Goal: Task Accomplishment & Management: Manage account settings

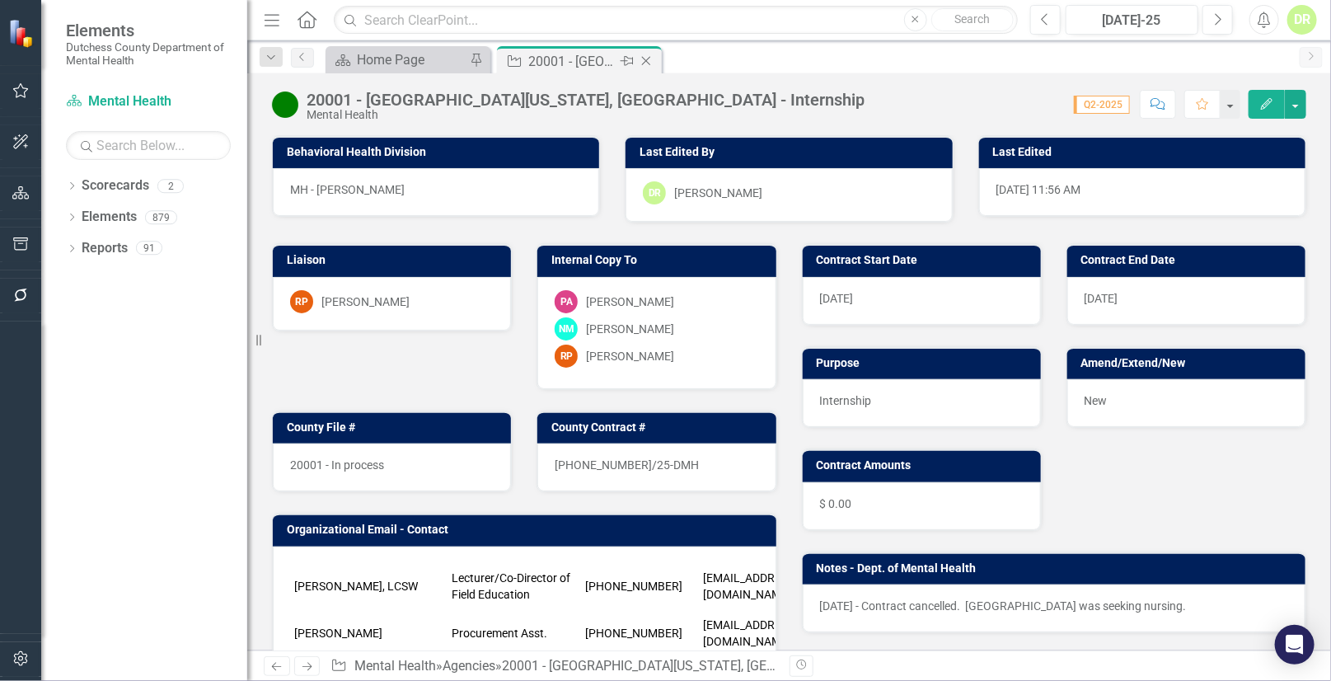
click at [645, 58] on icon "Close" at bounding box center [646, 60] width 16 height 13
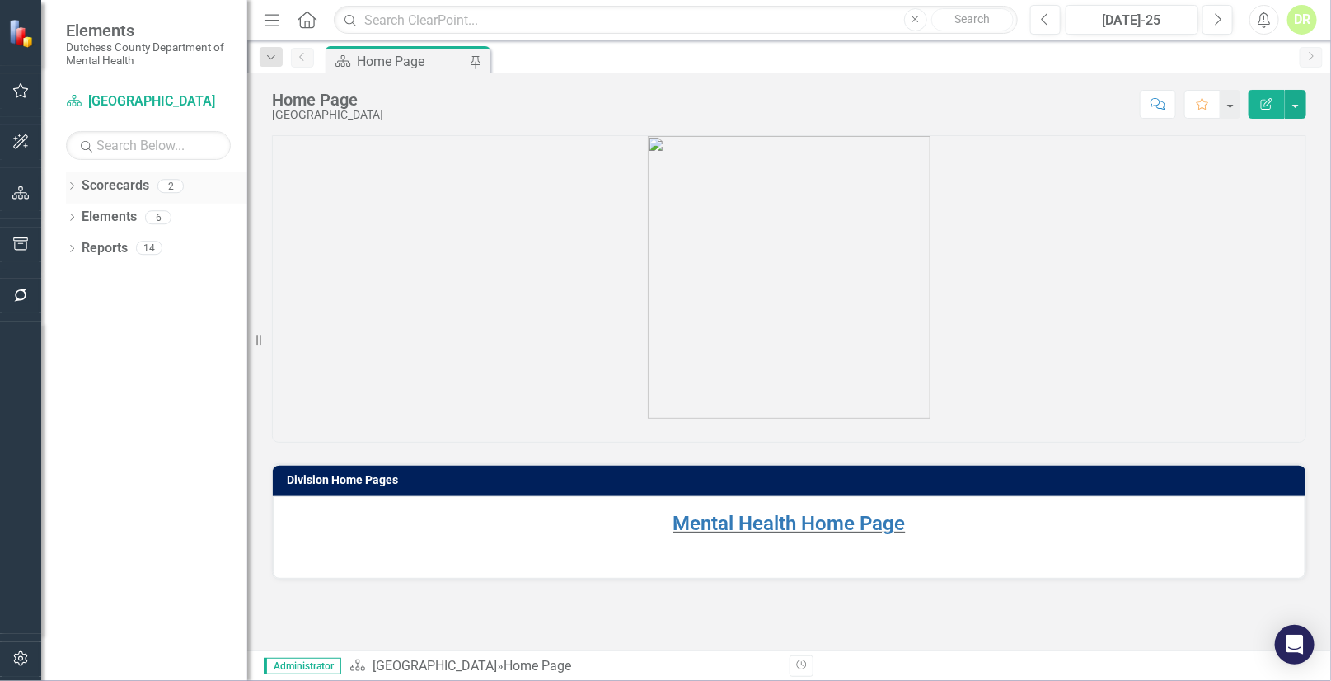
click at [132, 189] on link "Scorecards" at bounding box center [116, 185] width 68 height 19
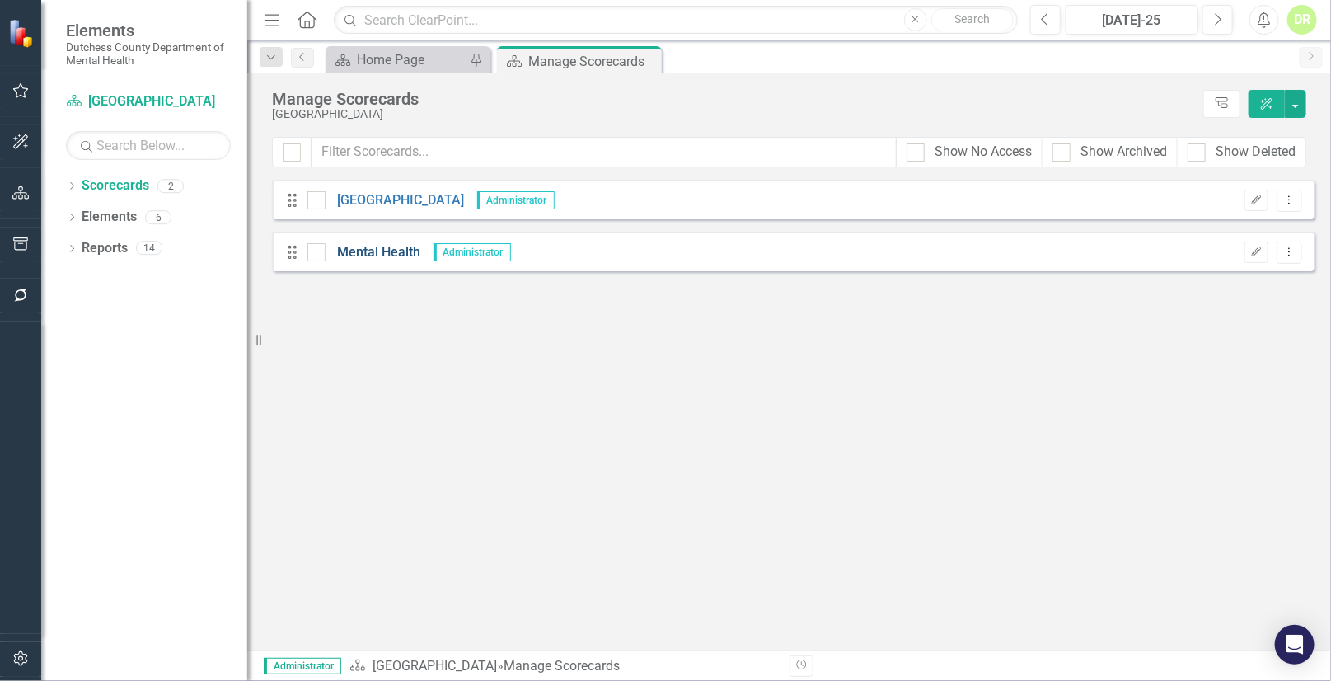
click at [376, 250] on link "Mental Health" at bounding box center [373, 252] width 96 height 19
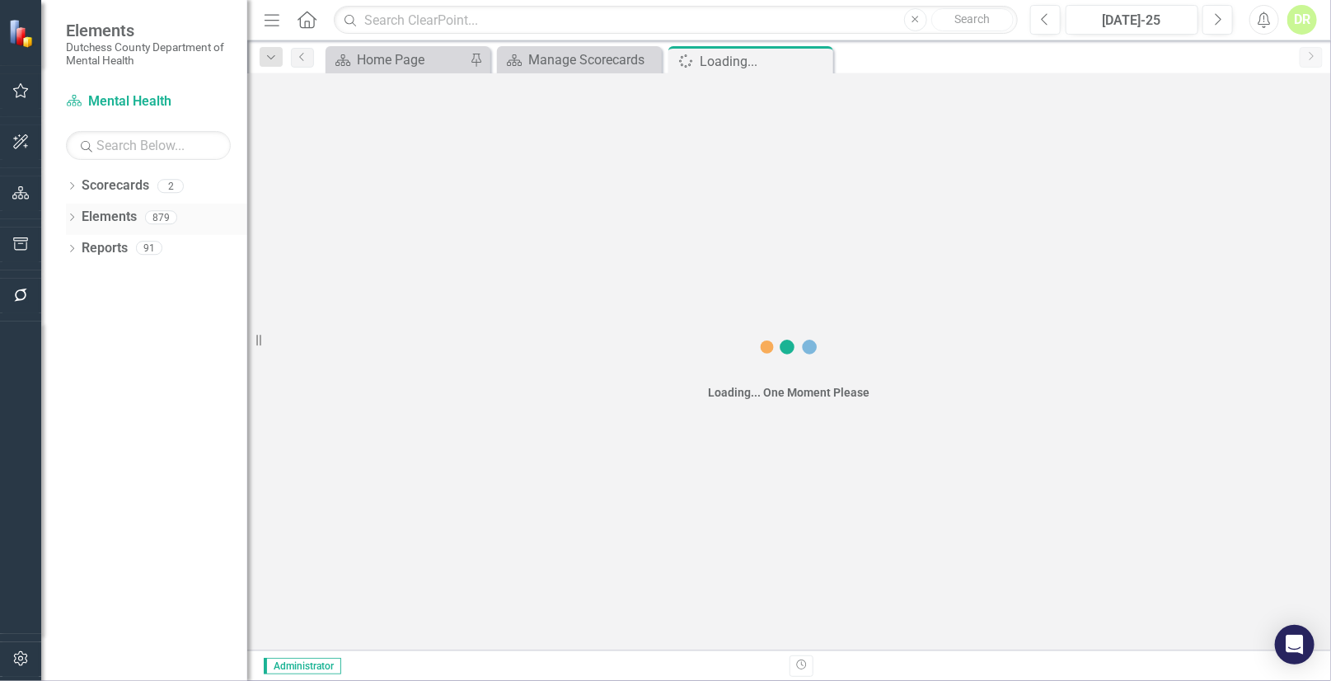
click at [124, 214] on link "Elements" at bounding box center [109, 217] width 55 height 19
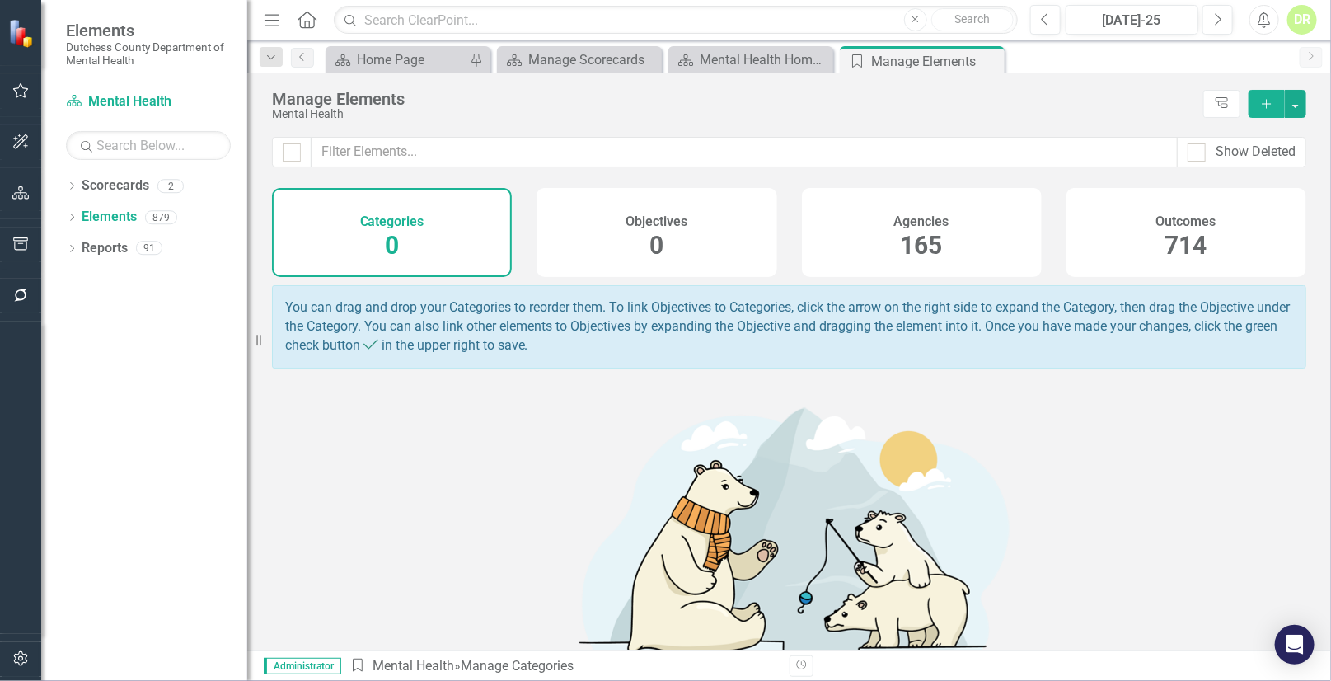
click at [896, 212] on div "Agencies" at bounding box center [921, 219] width 55 height 19
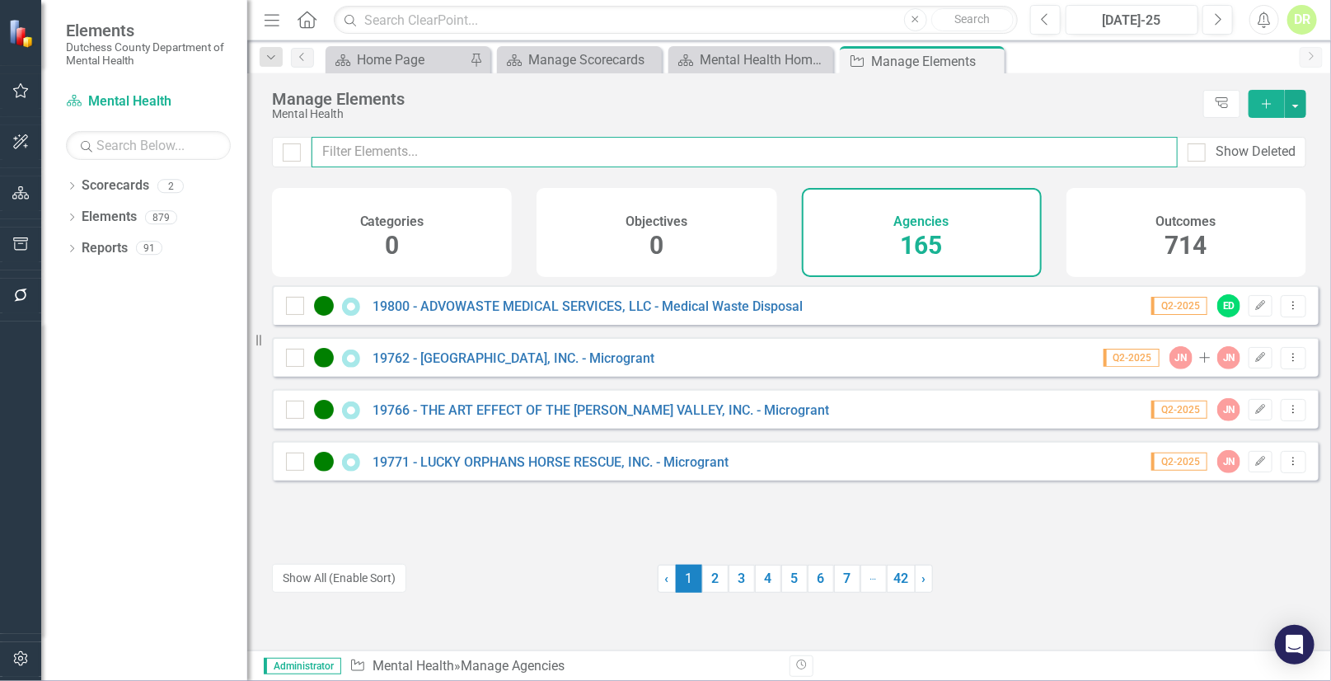
click at [571, 157] on input "text" at bounding box center [744, 152] width 866 height 30
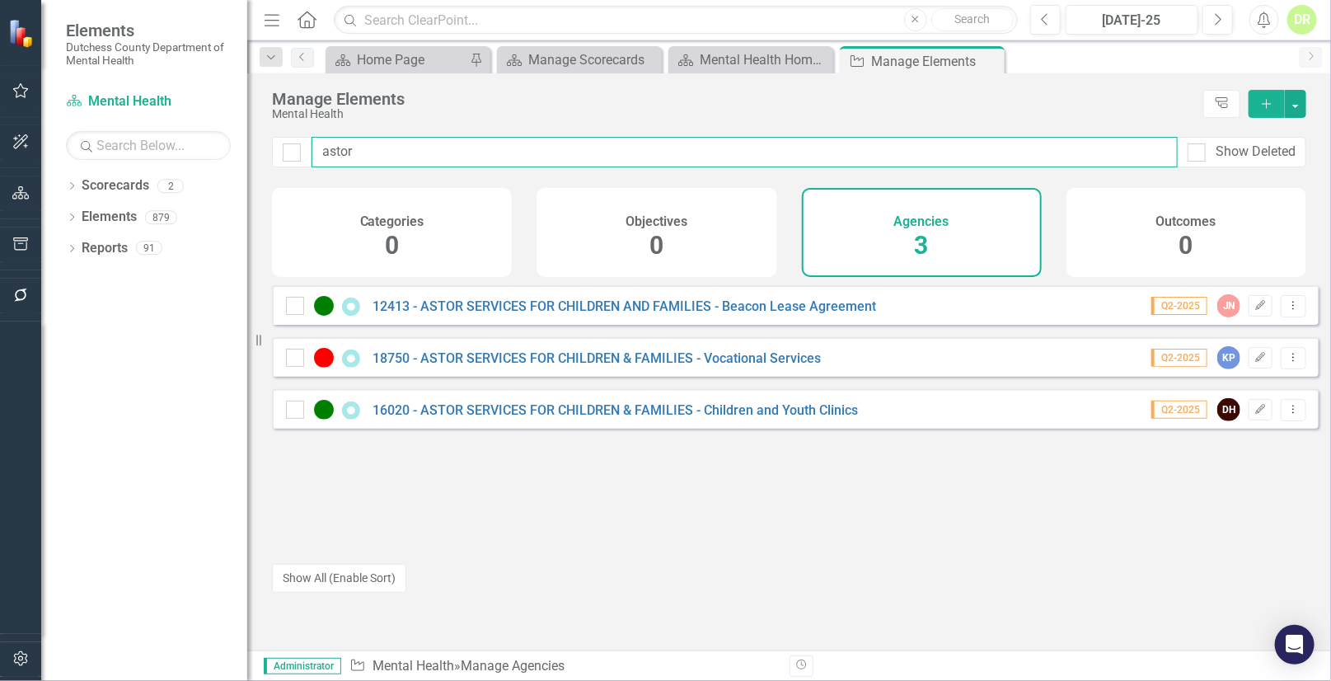
type input "astor"
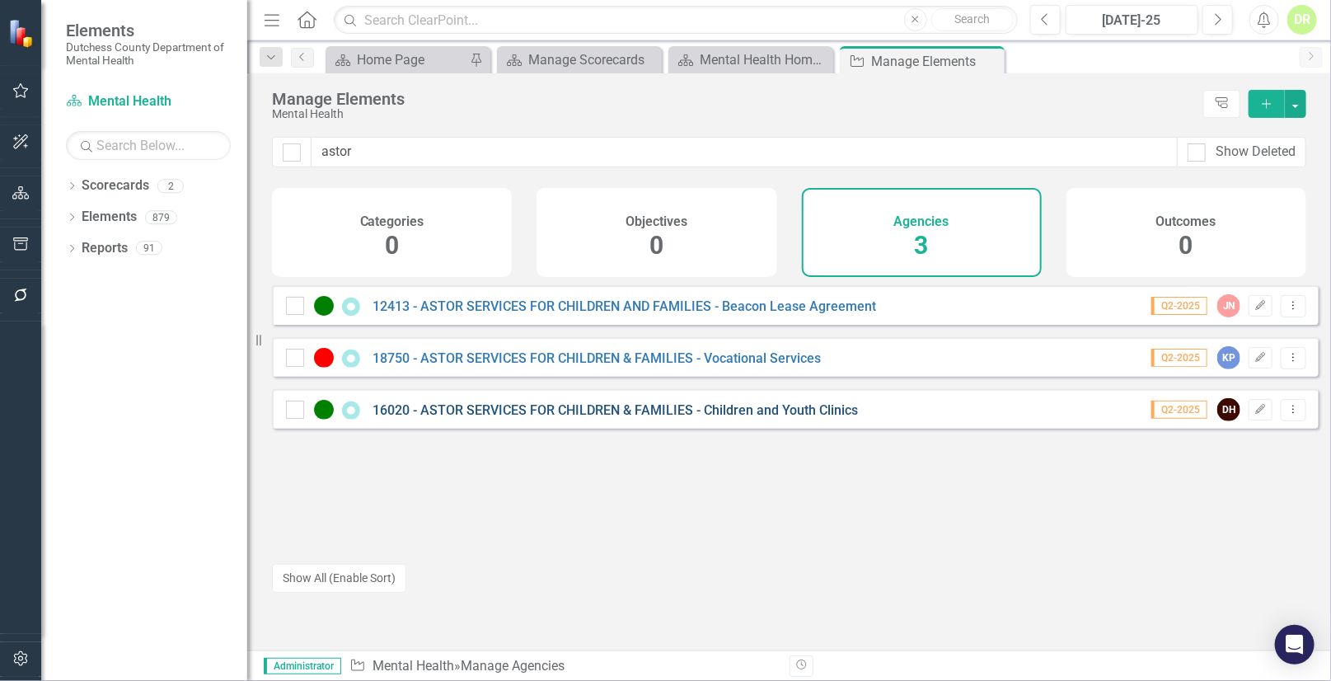
click at [513, 414] on link "16020 - ASTOR SERVICES FOR CHILDREN & FAMILIES - Children and Youth Clinics" at bounding box center [614, 410] width 485 height 16
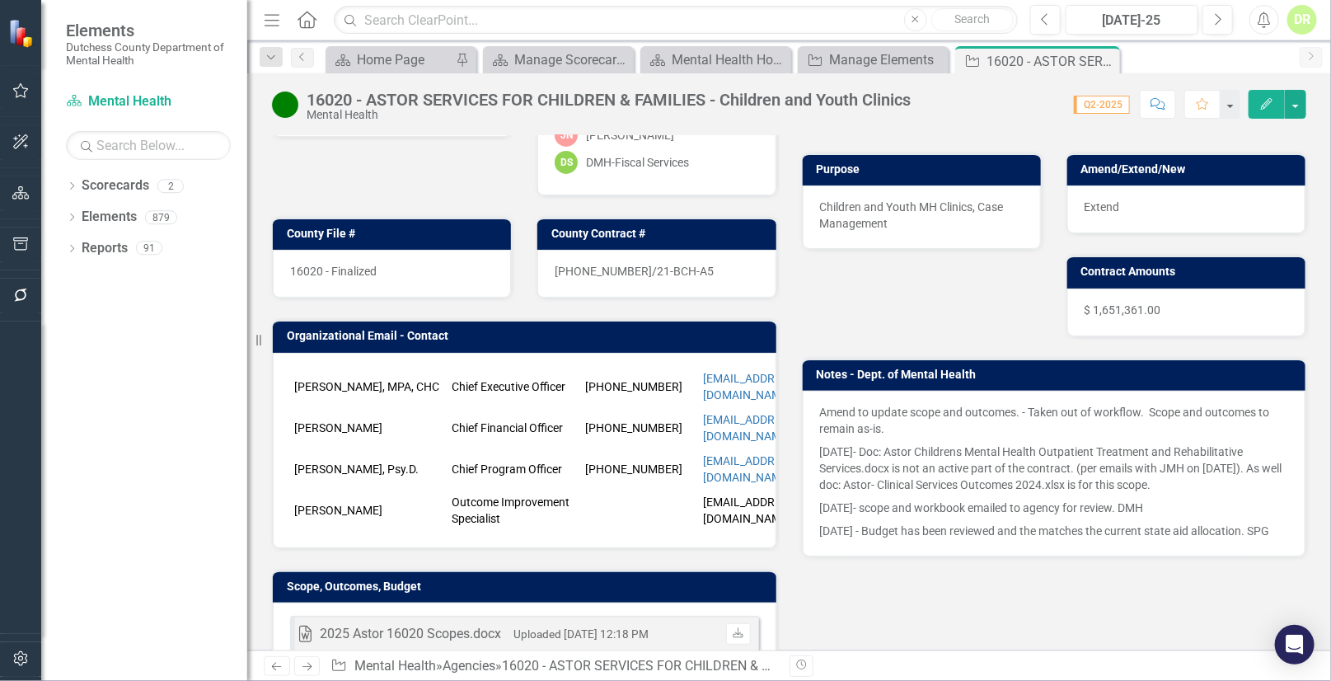
scroll to position [224, 0]
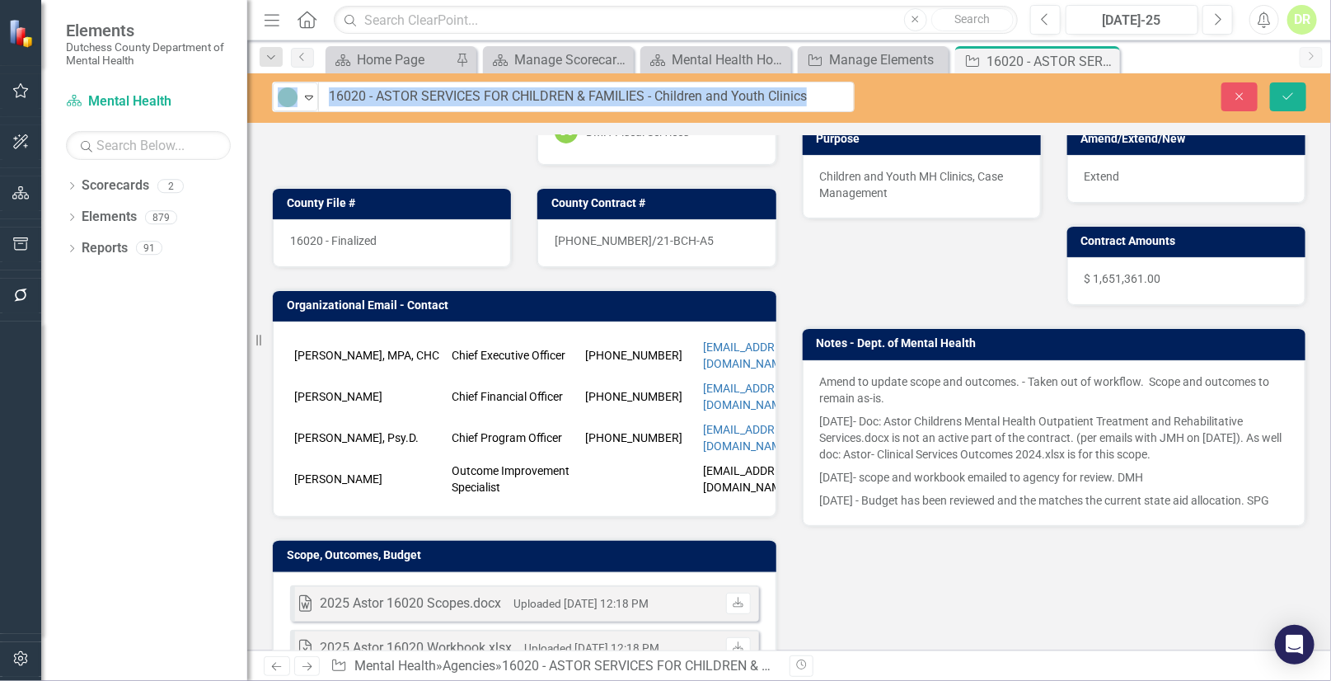
drag, startPoint x: 707, startPoint y: 97, endPoint x: 573, endPoint y: 94, distance: 133.5
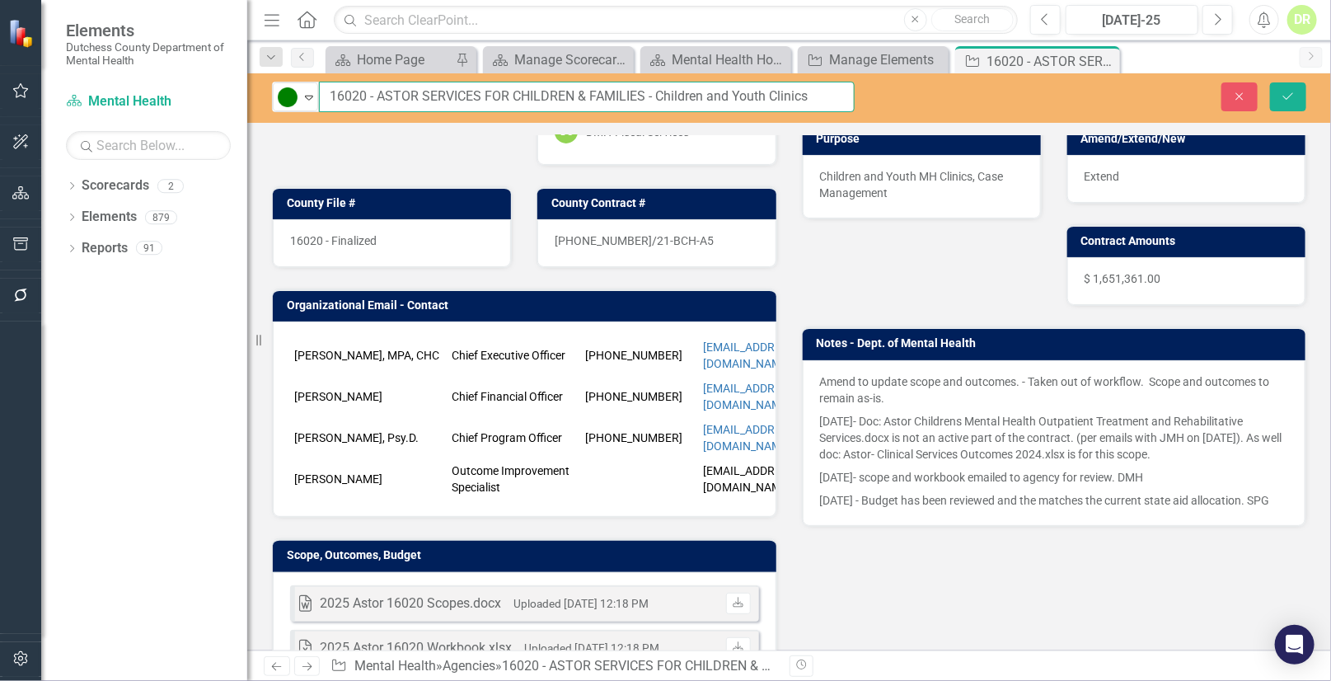
click at [639, 96] on input "16020 - ASTOR SERVICES FOR CHILDREN & FAMILIES - Children and Youth Clinics" at bounding box center [587, 97] width 536 height 30
drag, startPoint x: 645, startPoint y: 96, endPoint x: 370, endPoint y: 82, distance: 275.5
click at [370, 82] on input "16020 - ASTOR SERVICES FOR CHILDREN & FAMILIES - Children and Youth Clinics" at bounding box center [587, 97] width 536 height 30
drag, startPoint x: 1246, startPoint y: 91, endPoint x: 980, endPoint y: 54, distance: 268.6
click at [1244, 91] on icon "Close" at bounding box center [1239, 97] width 15 height 12
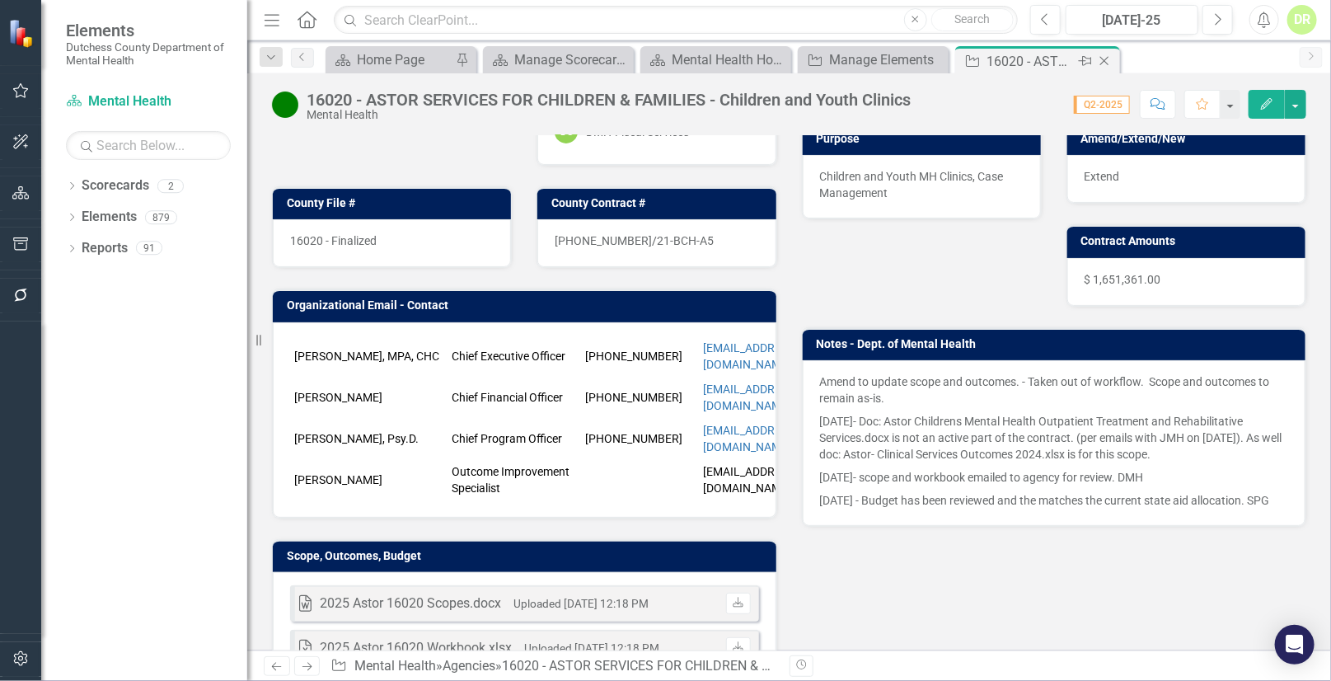
click at [1106, 56] on icon "Close" at bounding box center [1104, 60] width 16 height 13
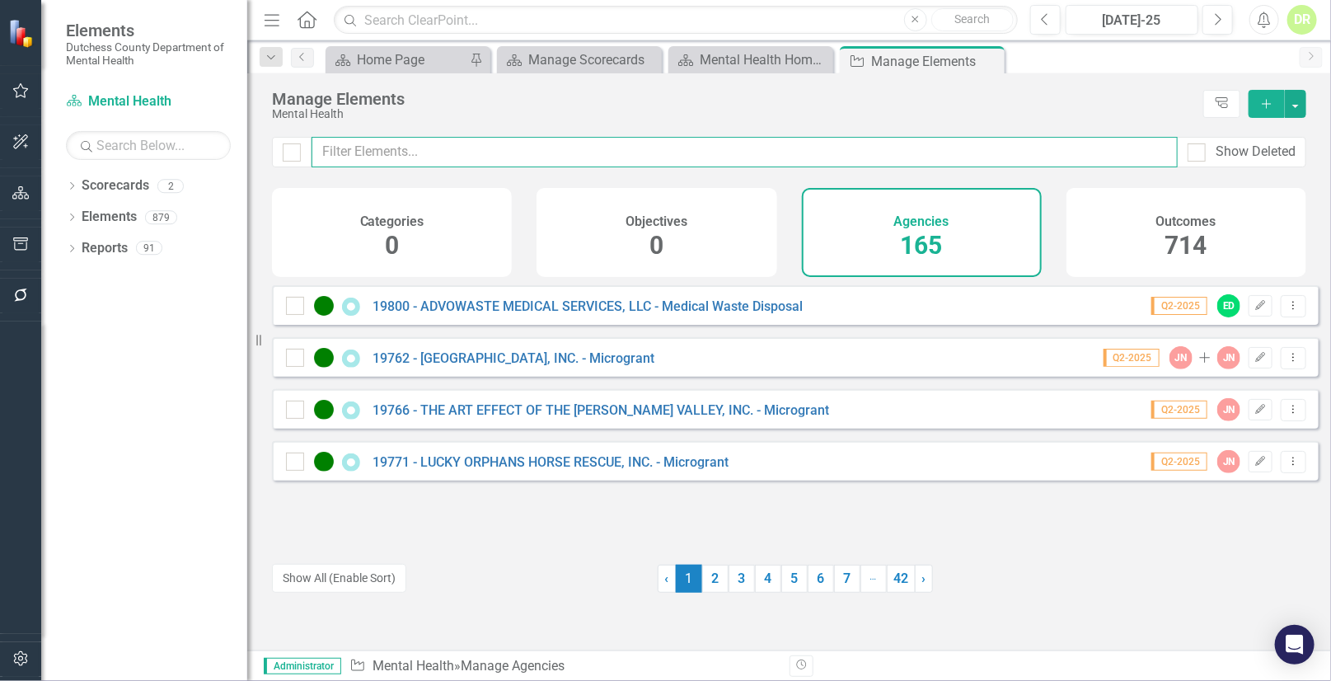
click at [571, 146] on input "text" at bounding box center [744, 152] width 866 height 30
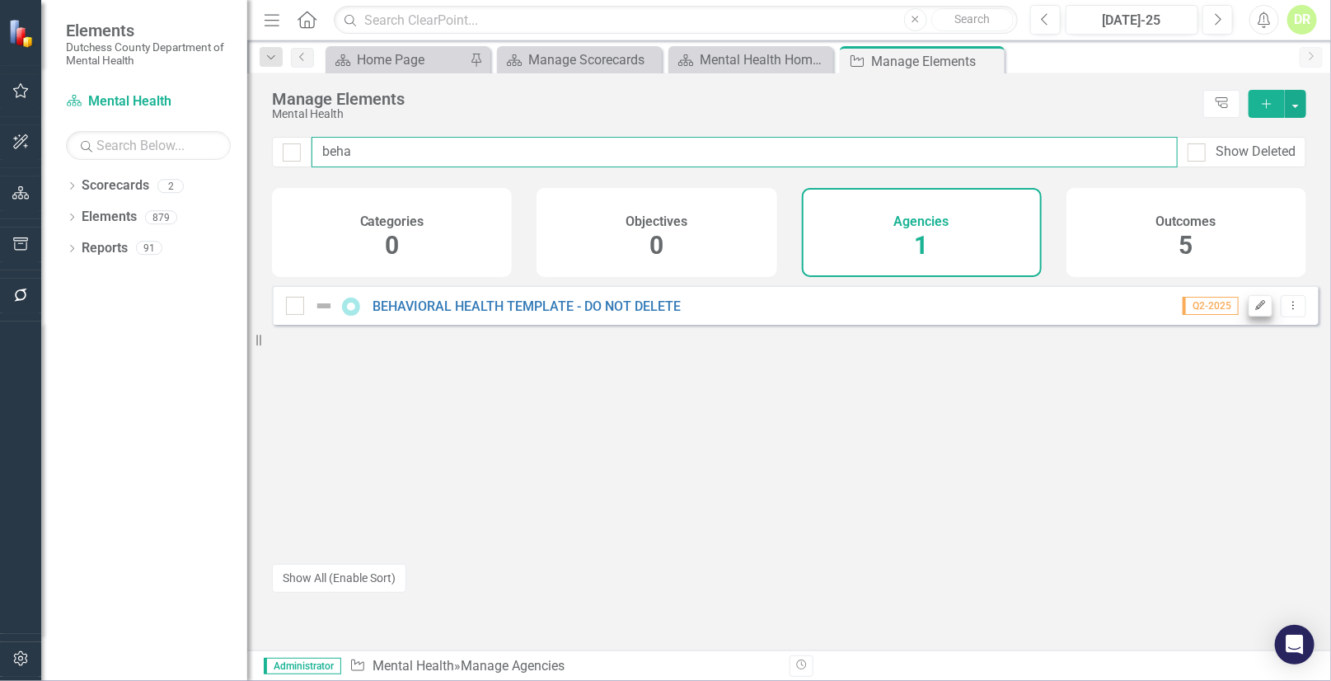
type input "beha"
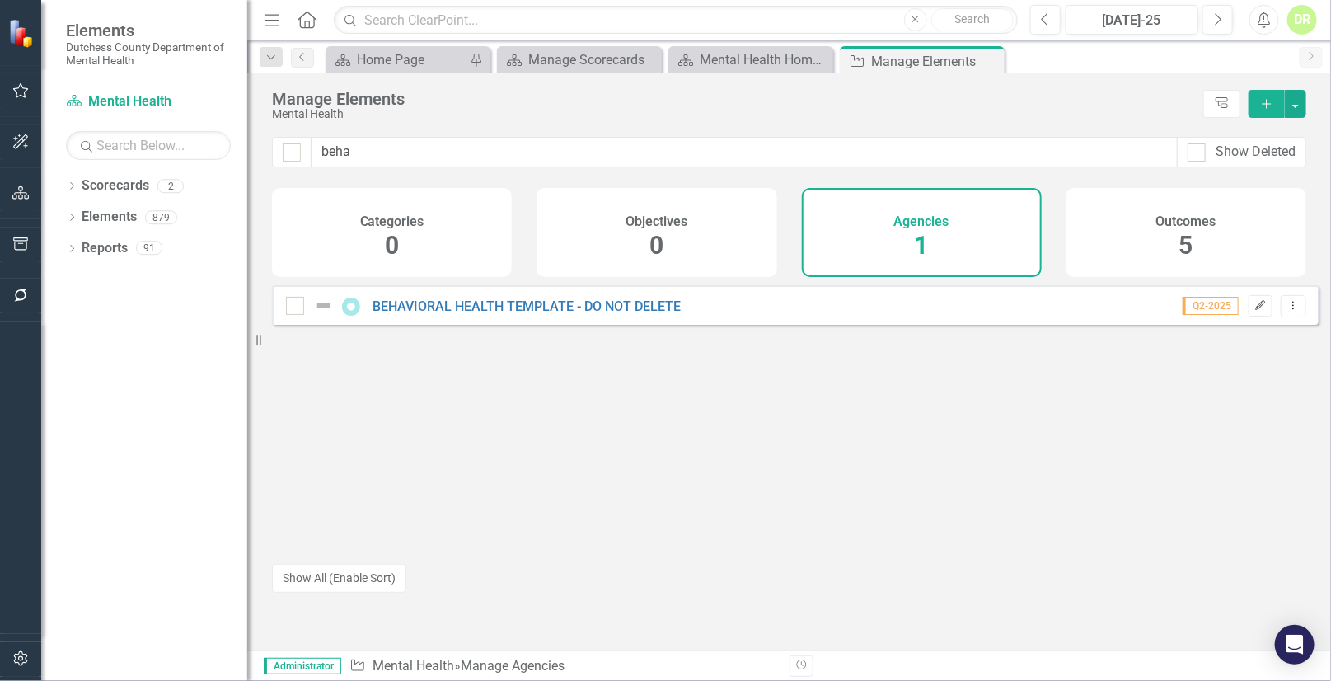
click at [1255, 316] on button "Edit" at bounding box center [1260, 305] width 24 height 21
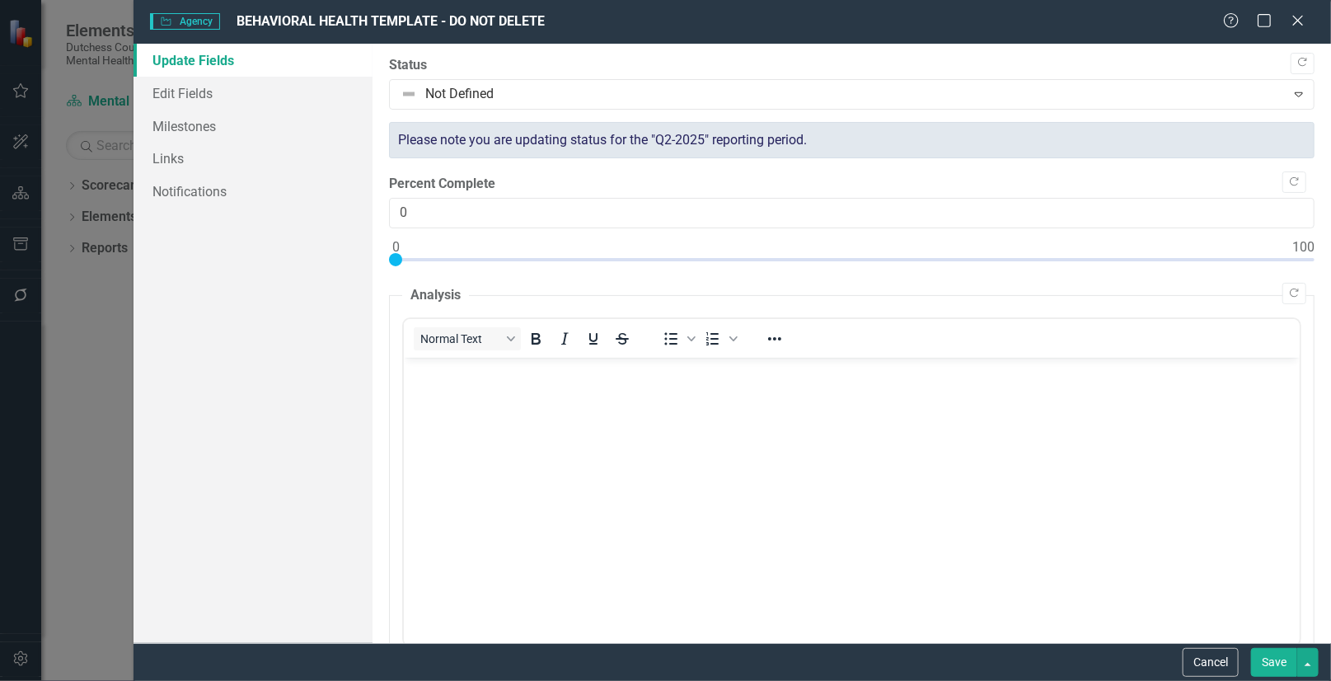
drag, startPoint x: 1303, startPoint y: 17, endPoint x: 1274, endPoint y: 40, distance: 37.1
click at [1303, 17] on icon "Close" at bounding box center [1297, 20] width 16 height 13
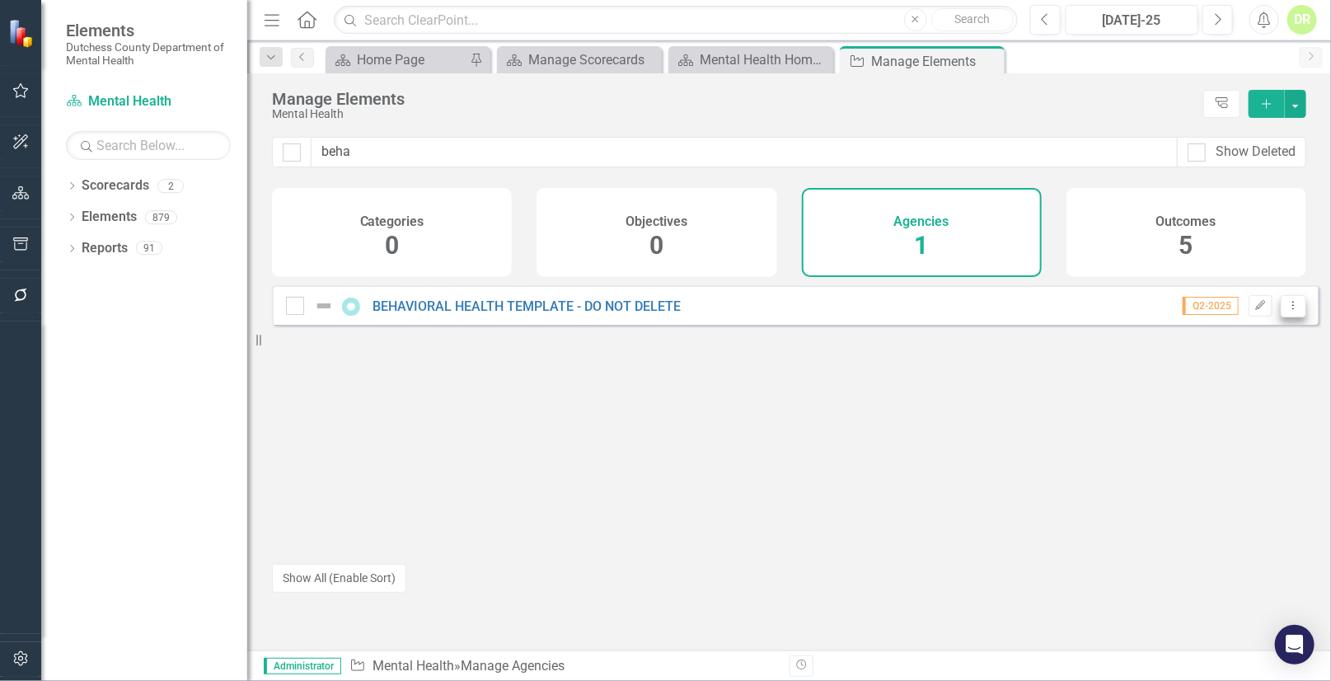
click at [1286, 311] on icon "Dropdown Menu" at bounding box center [1293, 305] width 14 height 11
click at [1236, 403] on link "Copy Duplicate Agency" at bounding box center [1222, 406] width 141 height 30
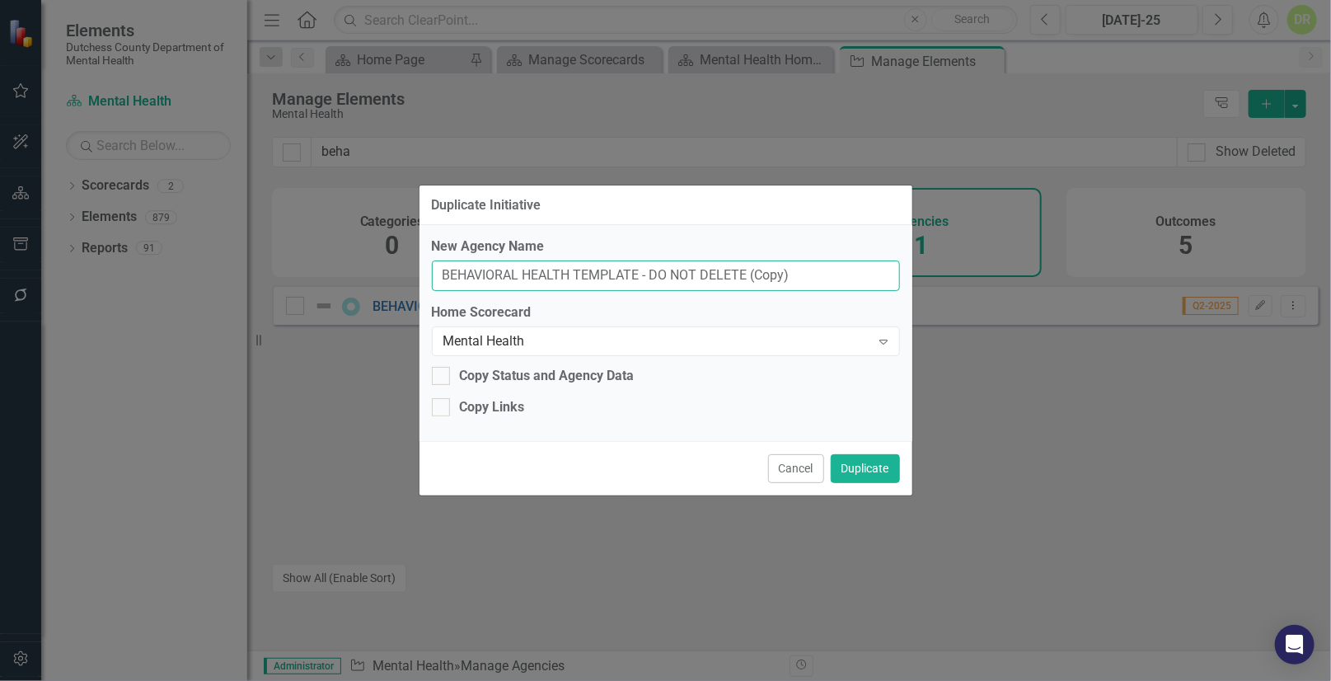
drag, startPoint x: 814, startPoint y: 280, endPoint x: 136, endPoint y: 235, distance: 679.6
click at [136, 235] on div "Duplicate Initiative New Agency Name BEHAVIORAL HEALTH TEMPLATE - DO NOT DELETE…" at bounding box center [665, 340] width 1331 height 681
paste input "- ASTOR SERVICES FOR CHILDREN & FAMILIES"
type input "20350 - ASTOR SERVICES FOR CHILDREN & FAMILIES"
click at [446, 372] on div at bounding box center [441, 376] width 18 height 18
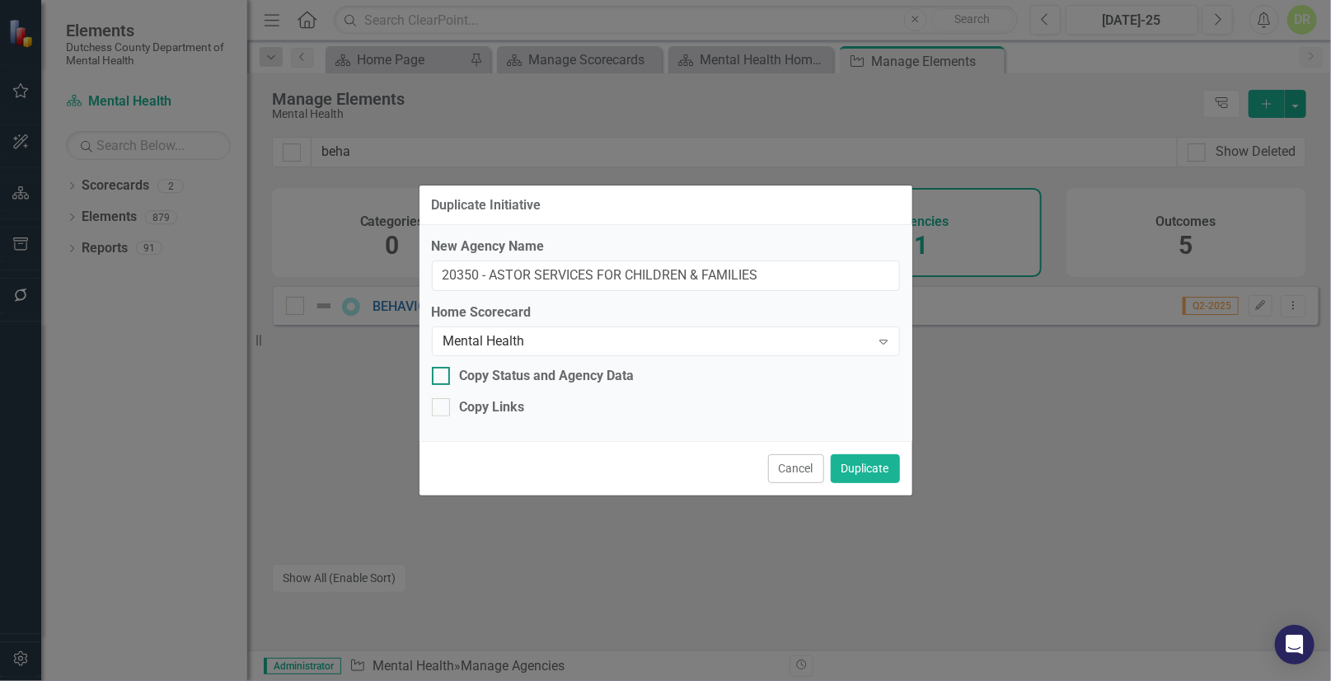
click at [442, 372] on input "Copy Status and Agency Data" at bounding box center [437, 372] width 11 height 11
checkbox input "true"
click at [882, 462] on button "Duplicate" at bounding box center [865, 468] width 69 height 29
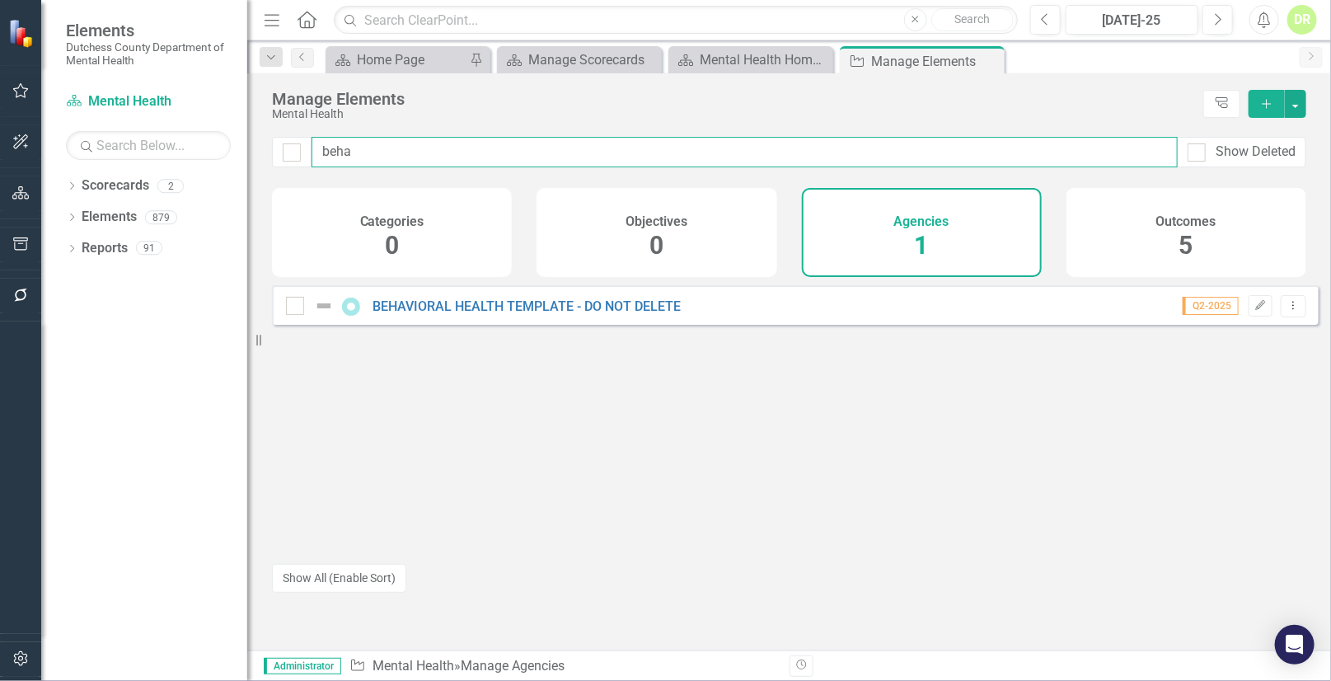
drag, startPoint x: 388, startPoint y: 142, endPoint x: 242, endPoint y: 147, distance: 145.9
click at [243, 147] on div "Elements Dutchess County Department of Mental Health Scorecard Mental Health Se…" at bounding box center [665, 340] width 1331 height 681
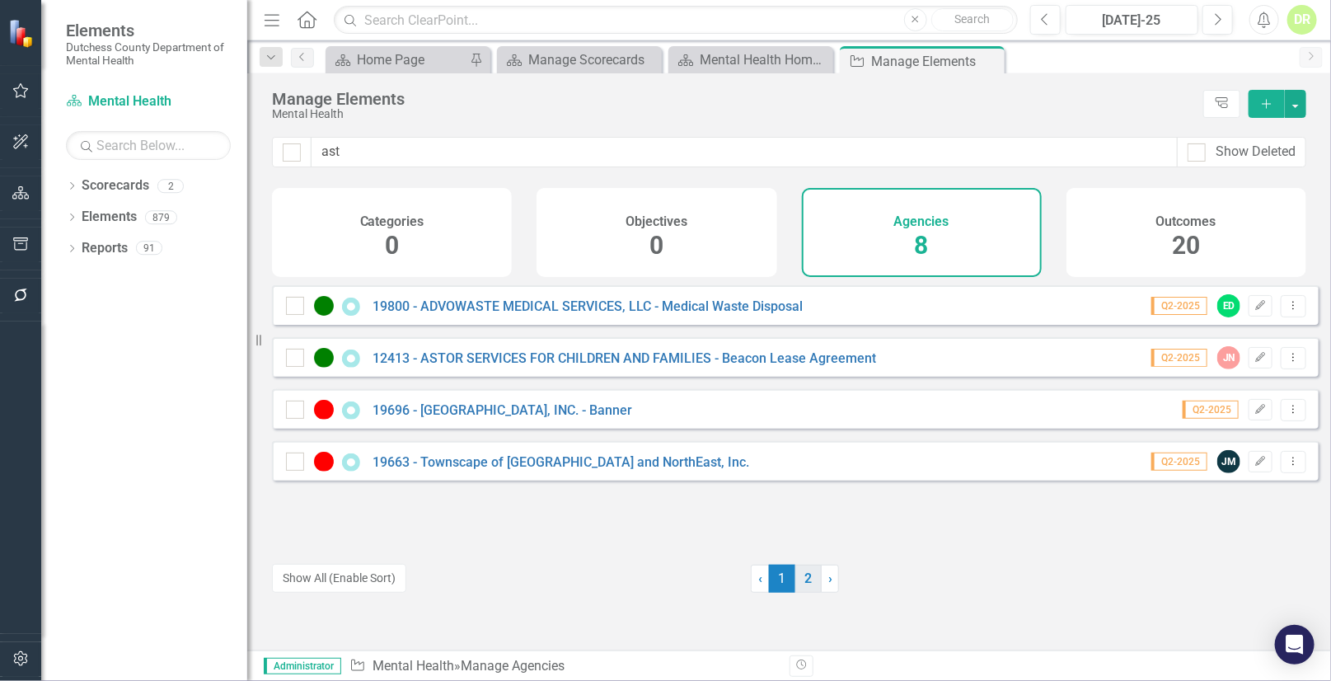
click at [806, 579] on link "2" at bounding box center [808, 578] width 26 height 28
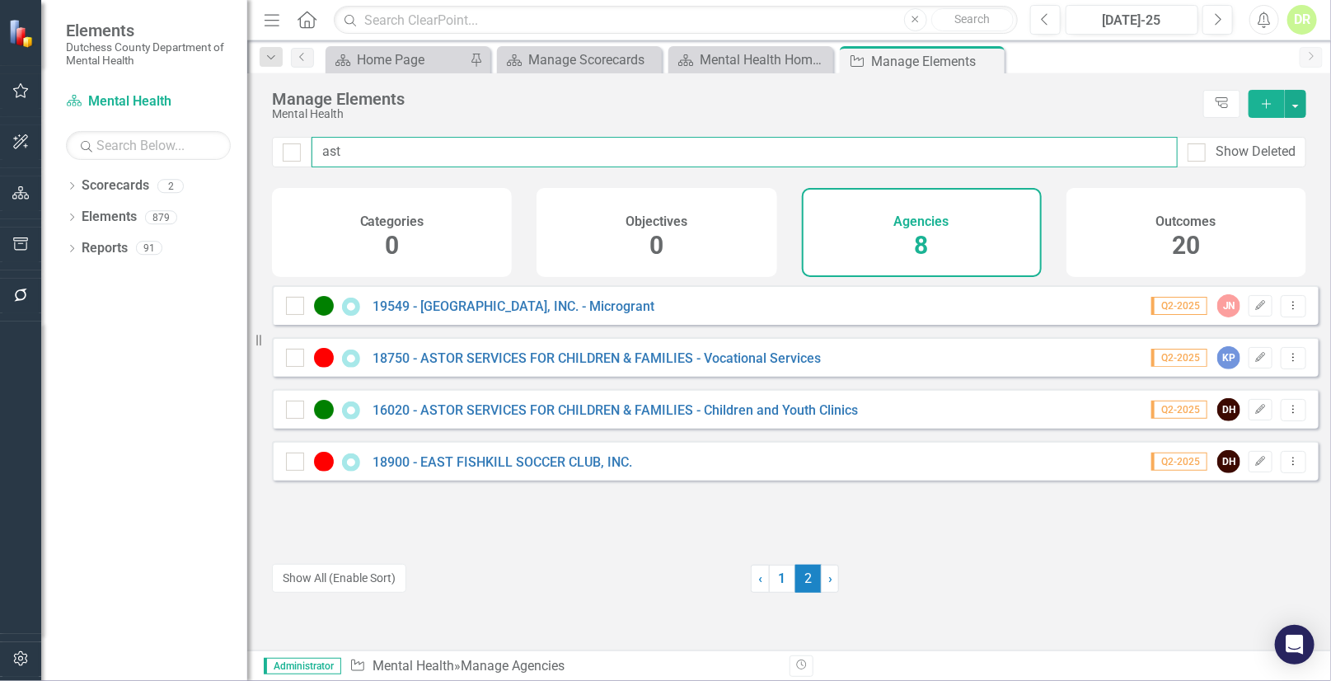
click at [403, 143] on input "ast" at bounding box center [744, 152] width 866 height 30
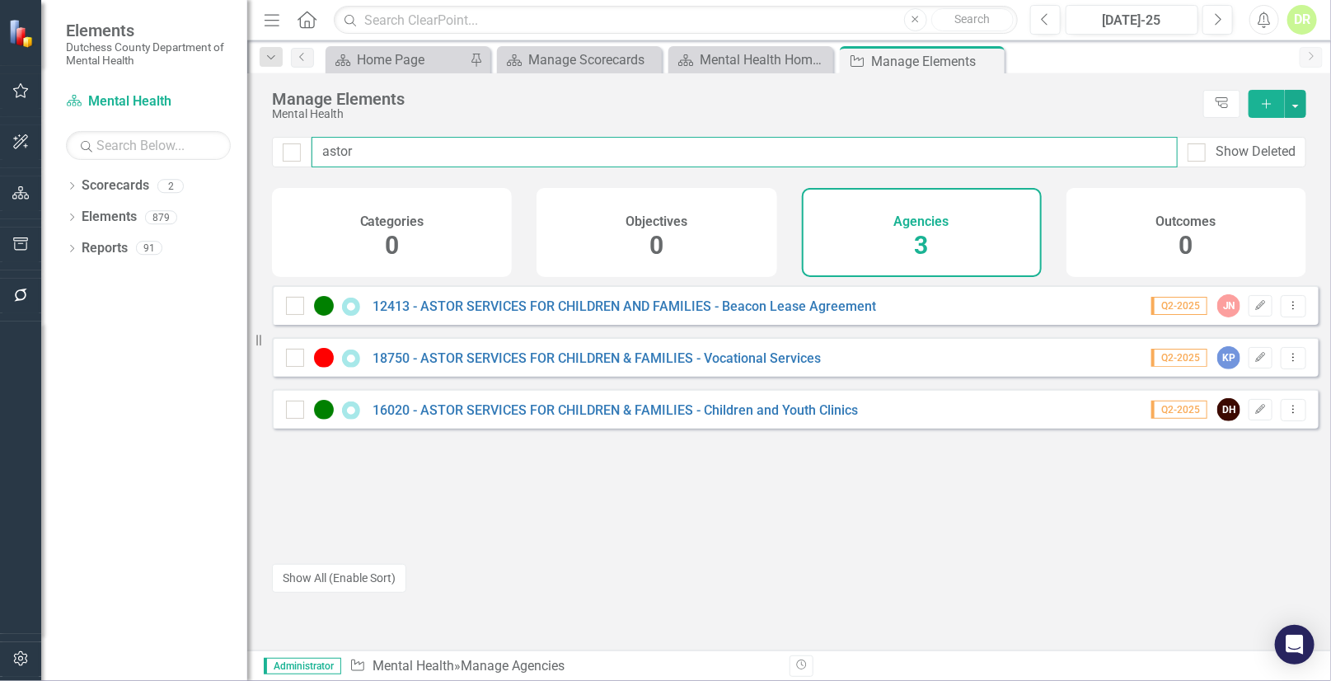
drag, startPoint x: 409, startPoint y: 152, endPoint x: 246, endPoint y: 144, distance: 164.1
click at [251, 144] on div "Elements Dutchess County Department of Mental Health Scorecard Mental Health Se…" at bounding box center [665, 340] width 1331 height 681
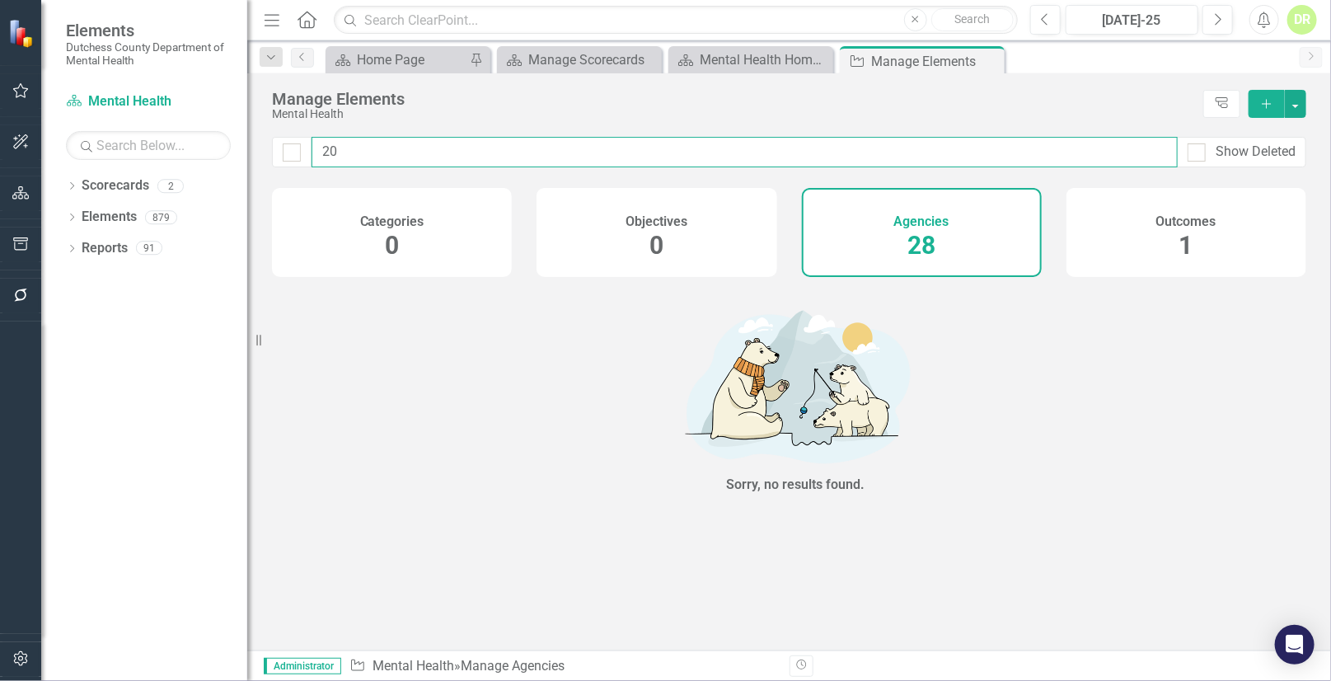
type input "2"
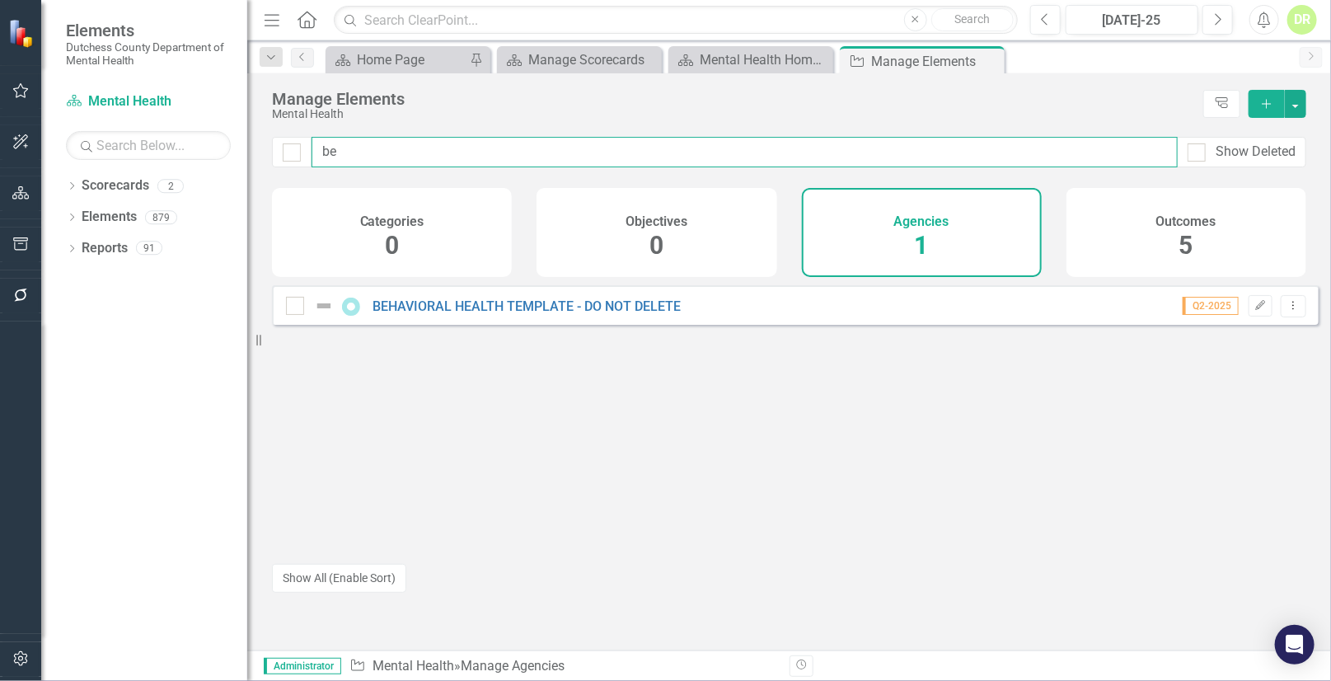
type input "b"
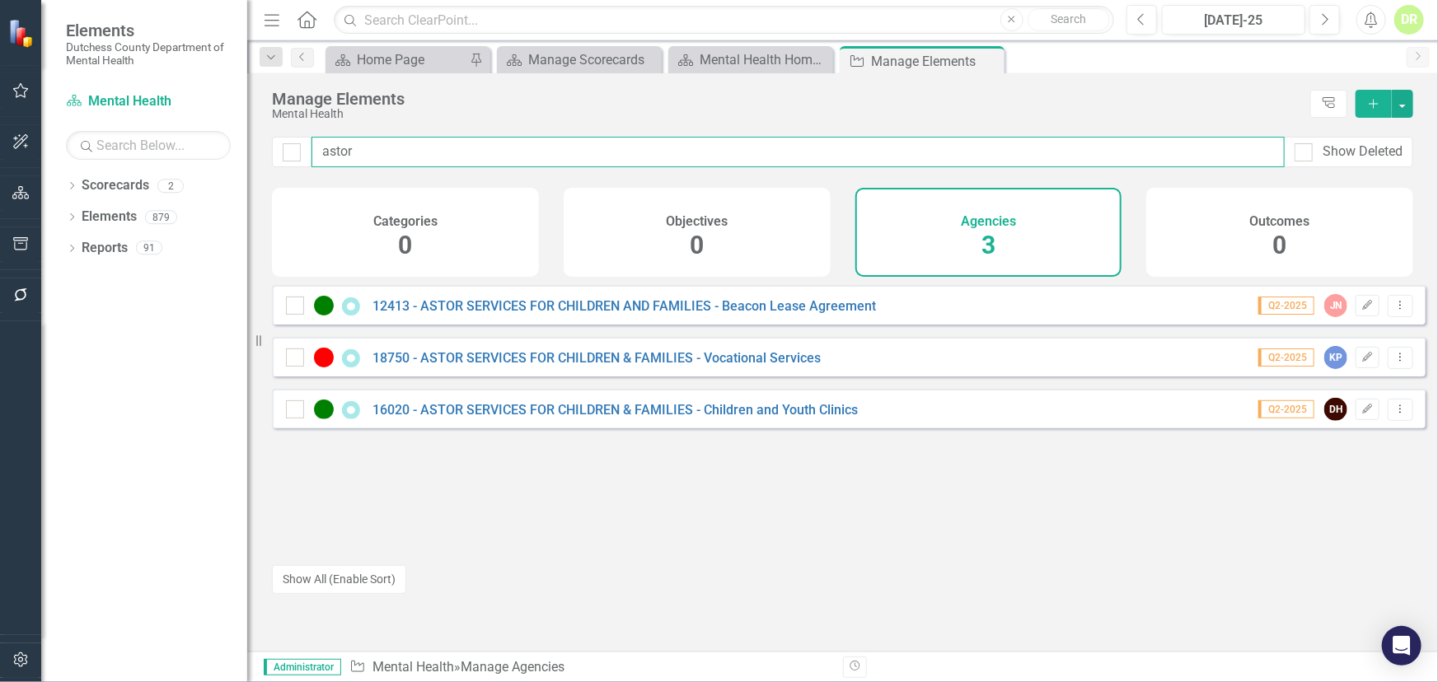
drag, startPoint x: 367, startPoint y: 147, endPoint x: 299, endPoint y: 131, distance: 69.5
click at [299, 131] on div "Manage Elements Mental Health Tree Explorer Add astor Show Deleted Categories 0…" at bounding box center [842, 362] width 1191 height 578
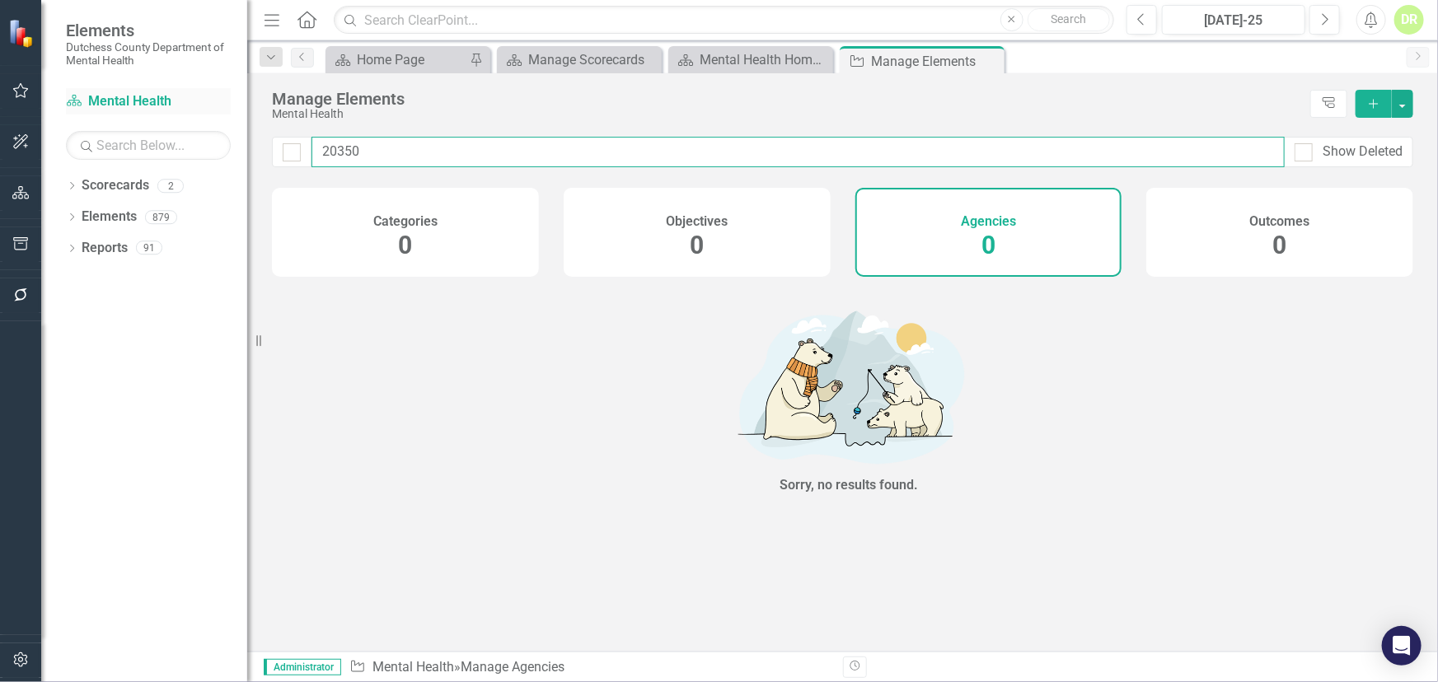
drag, startPoint x: 428, startPoint y: 142, endPoint x: 115, endPoint y: 114, distance: 315.2
click at [222, 133] on div "Elements Dutchess County Department of Mental Health Scorecard Mental Health Se…" at bounding box center [719, 341] width 1438 height 682
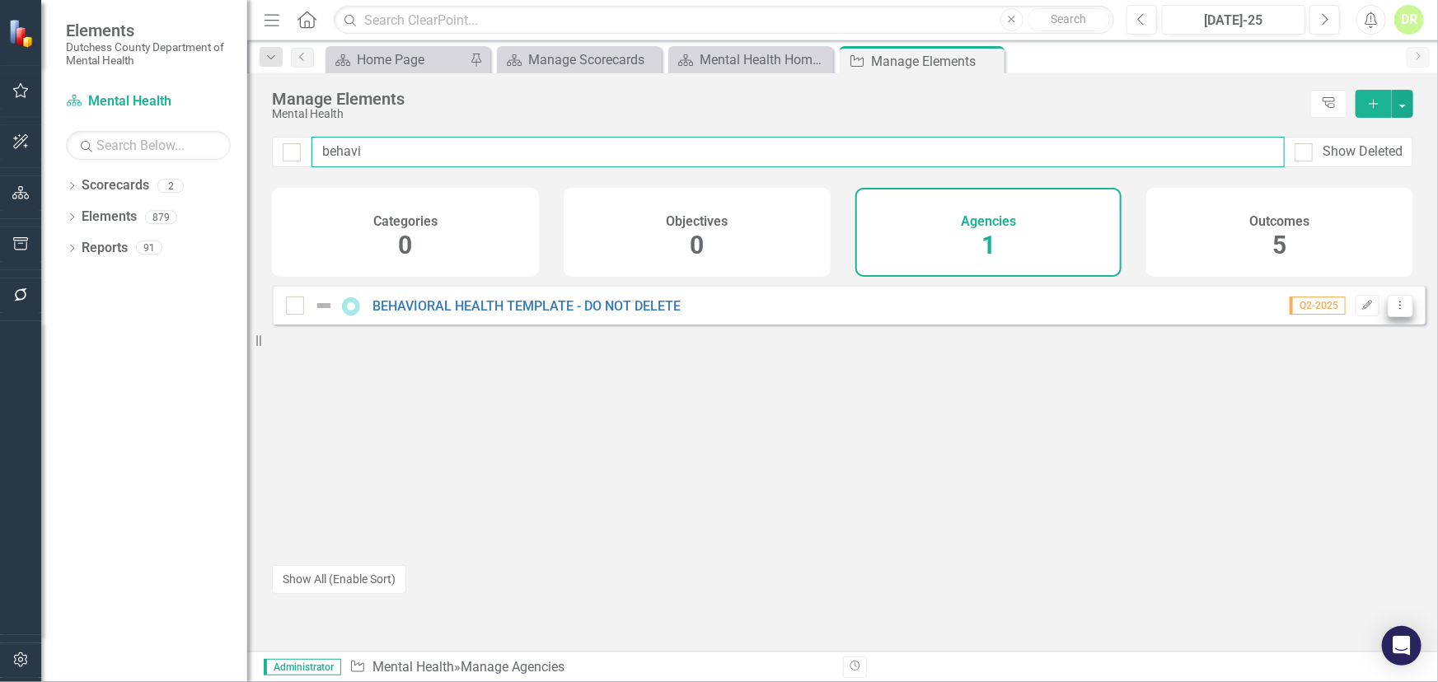
type input "behavi"
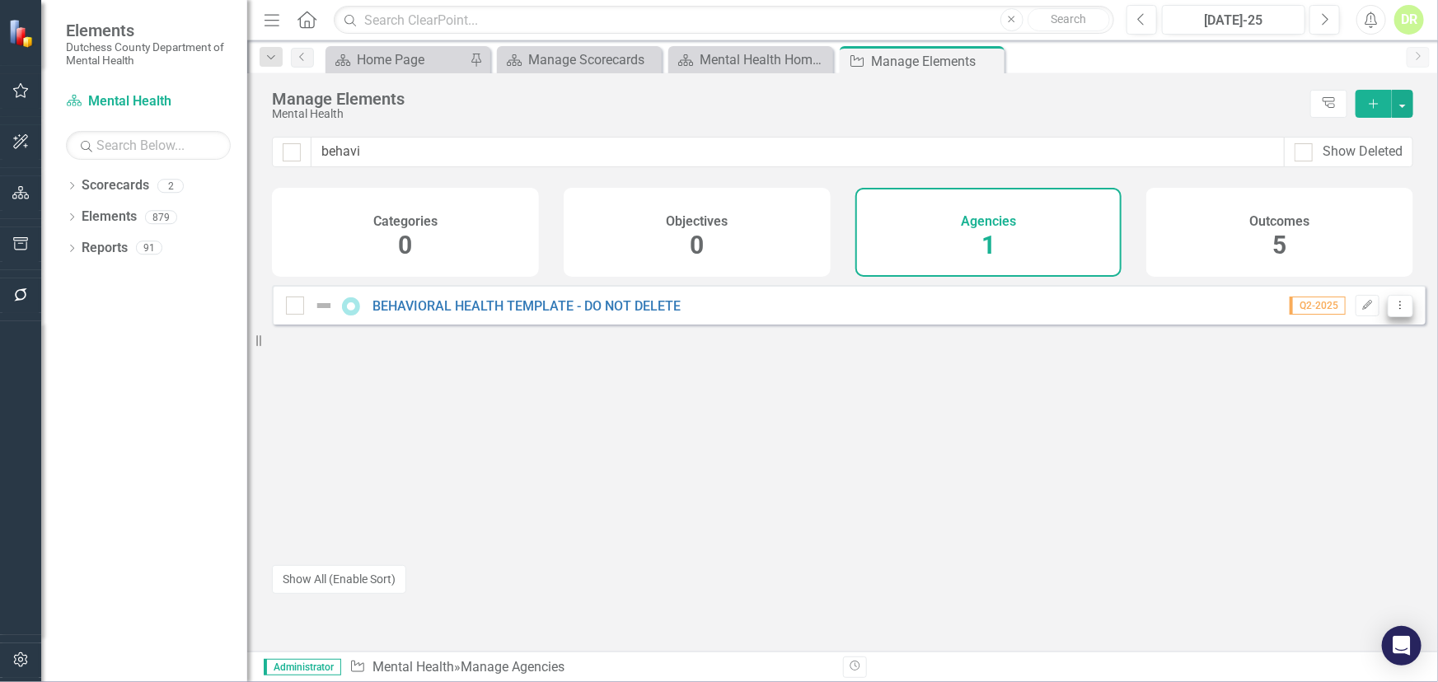
click at [1330, 311] on icon "Dropdown Menu" at bounding box center [1400, 305] width 14 height 11
click at [1324, 400] on link "Copy Duplicate Agency" at bounding box center [1329, 406] width 141 height 30
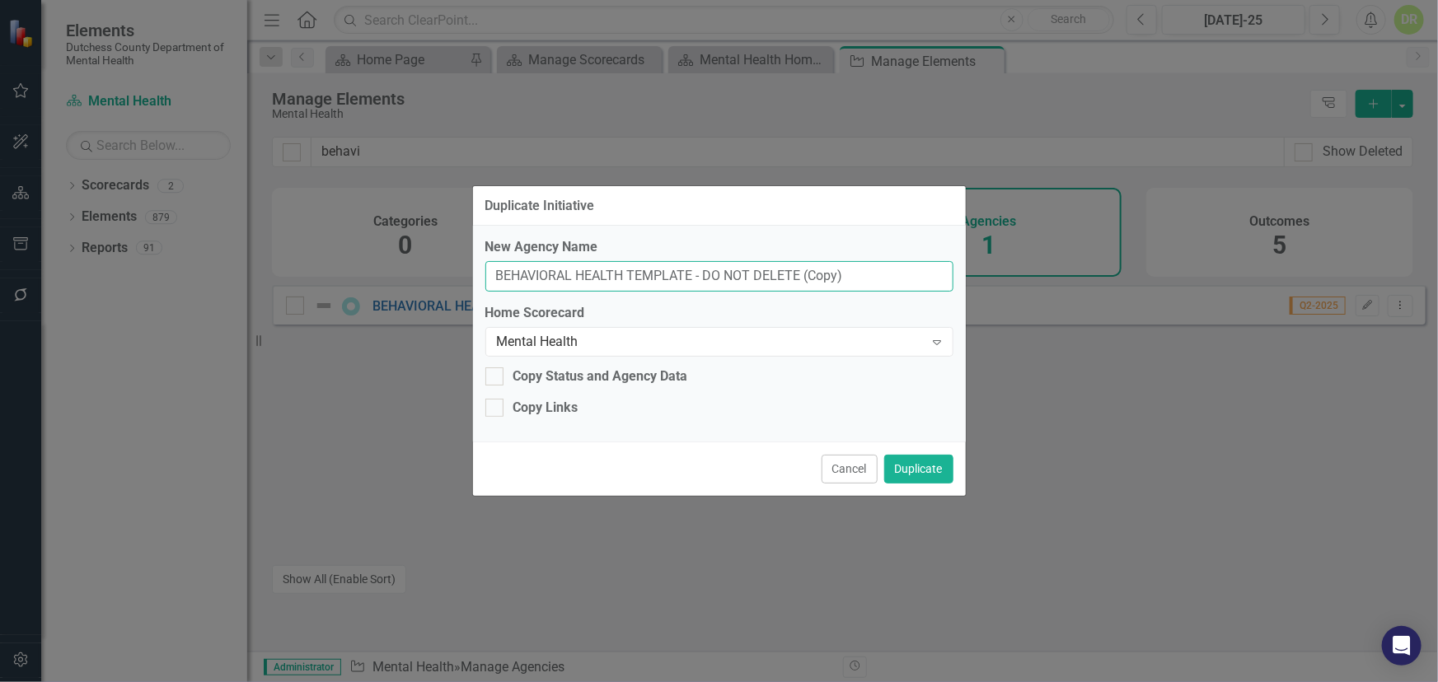
drag, startPoint x: 881, startPoint y: 272, endPoint x: 336, endPoint y: 269, distance: 544.6
click at [336, 269] on div "Duplicate Initiative New Agency Name BEHAVIORAL HEALTH TEMPLATE - DO NOT DELETE…" at bounding box center [719, 341] width 1438 height 682
paste input "- ASTOR SERVICES FOR CHILDREN & FAMILIES"
click at [493, 269] on input "- ASTOR SERVICES FOR CHILDREN & FAMILIES" at bounding box center [719, 276] width 468 height 30
type input "20350 - ASTOR SERVICES FOR CHILDREN & FAMILIES"
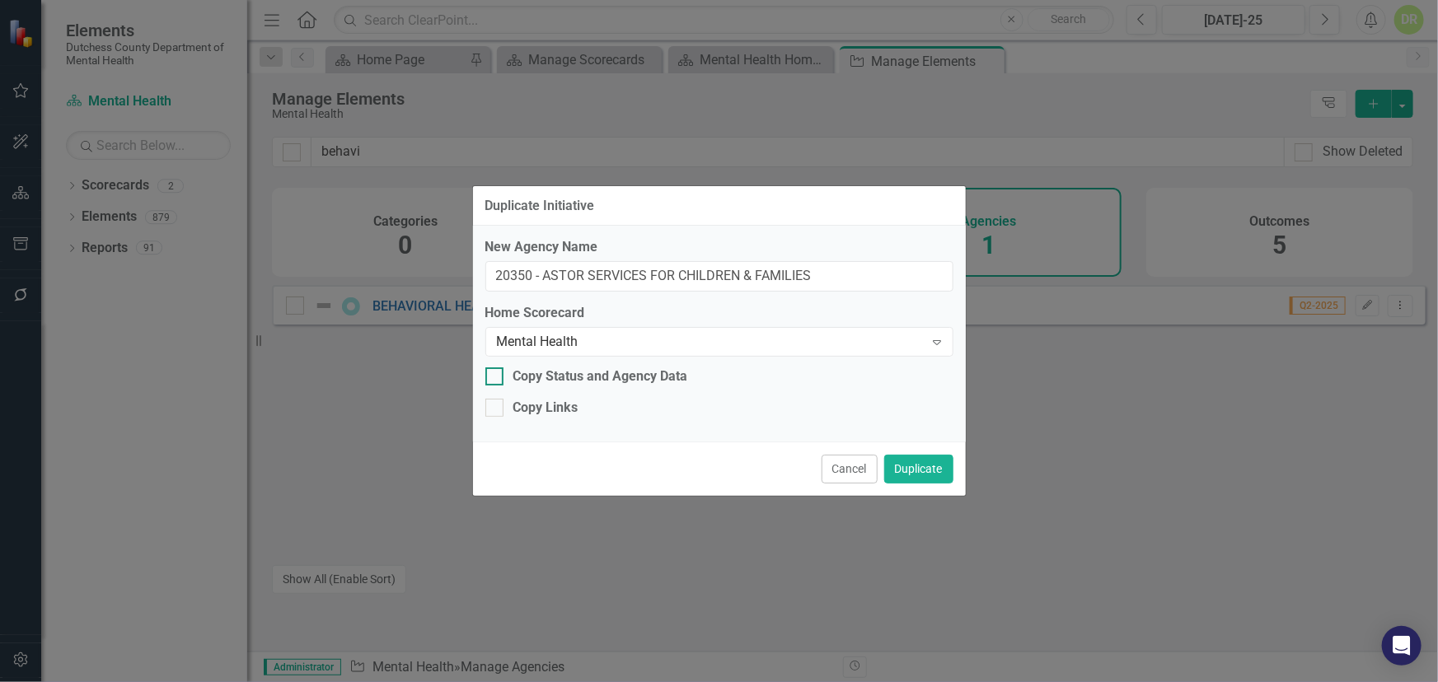
click at [500, 368] on div at bounding box center [494, 376] width 18 height 18
click at [496, 368] on input "Copy Status and Agency Data" at bounding box center [490, 372] width 11 height 11
checkbox input "true"
click at [924, 463] on button "Duplicate" at bounding box center [918, 469] width 69 height 29
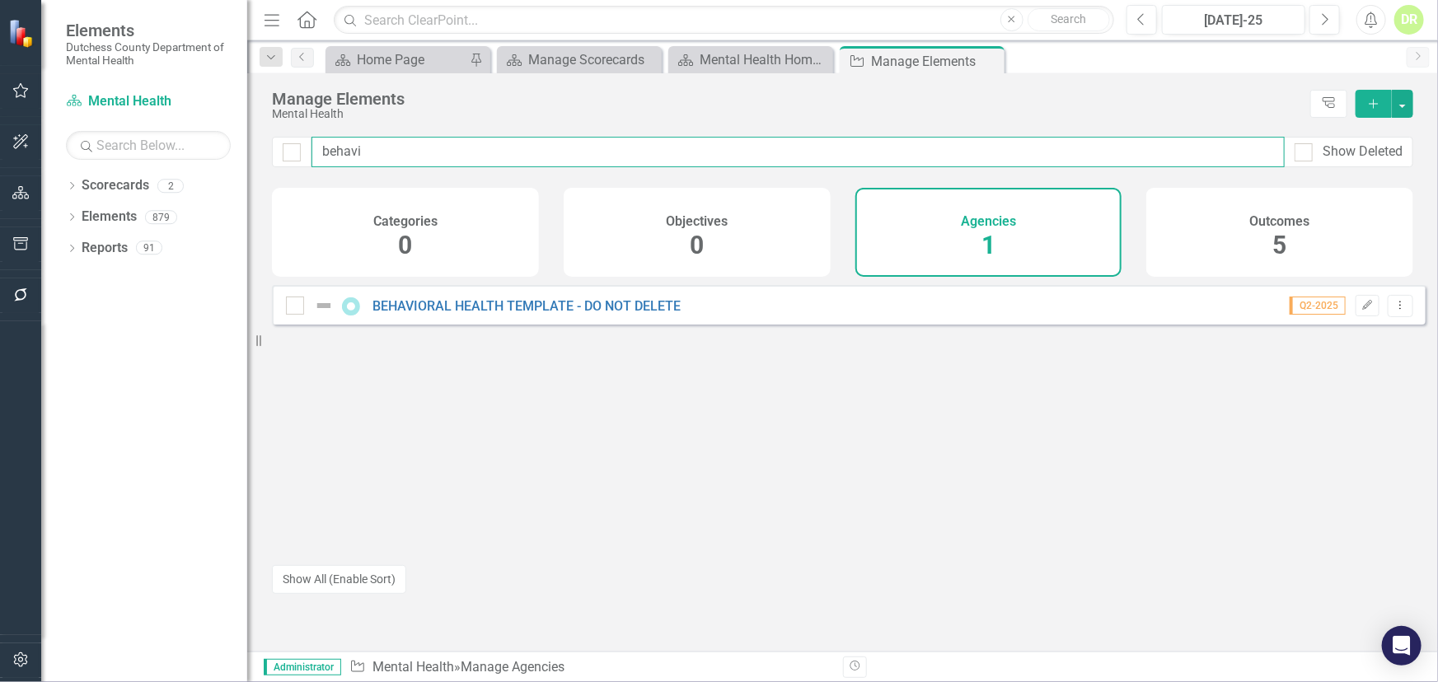
drag, startPoint x: 386, startPoint y: 142, endPoint x: 273, endPoint y: 150, distance: 113.2
click at [273, 150] on div "behavi Show Deleted" at bounding box center [842, 152] width 1141 height 30
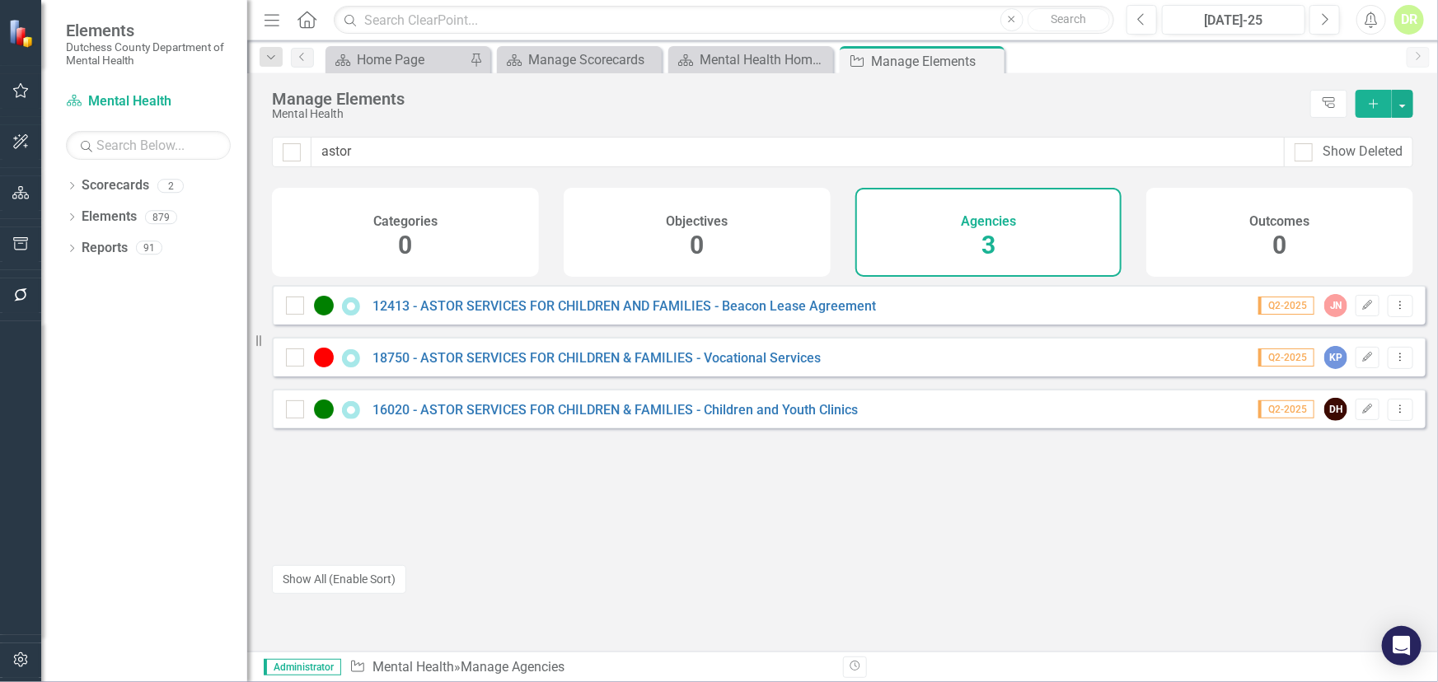
click at [1330, 22] on div "DR" at bounding box center [1409, 20] width 30 height 30
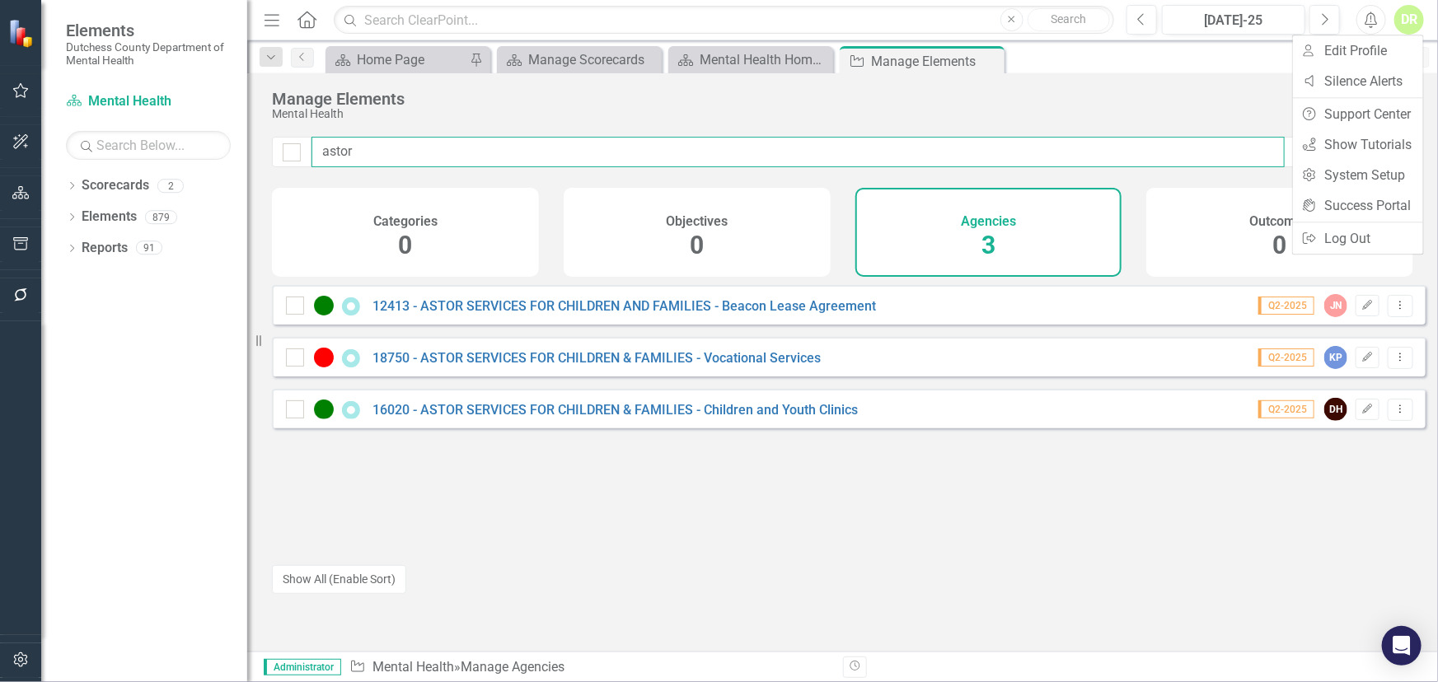
drag, startPoint x: 363, startPoint y: 152, endPoint x: 230, endPoint y: 154, distance: 133.5
click at [230, 154] on div "Elements Dutchess County Department of Mental Health Scorecard Mental Health Se…" at bounding box center [719, 341] width 1438 height 682
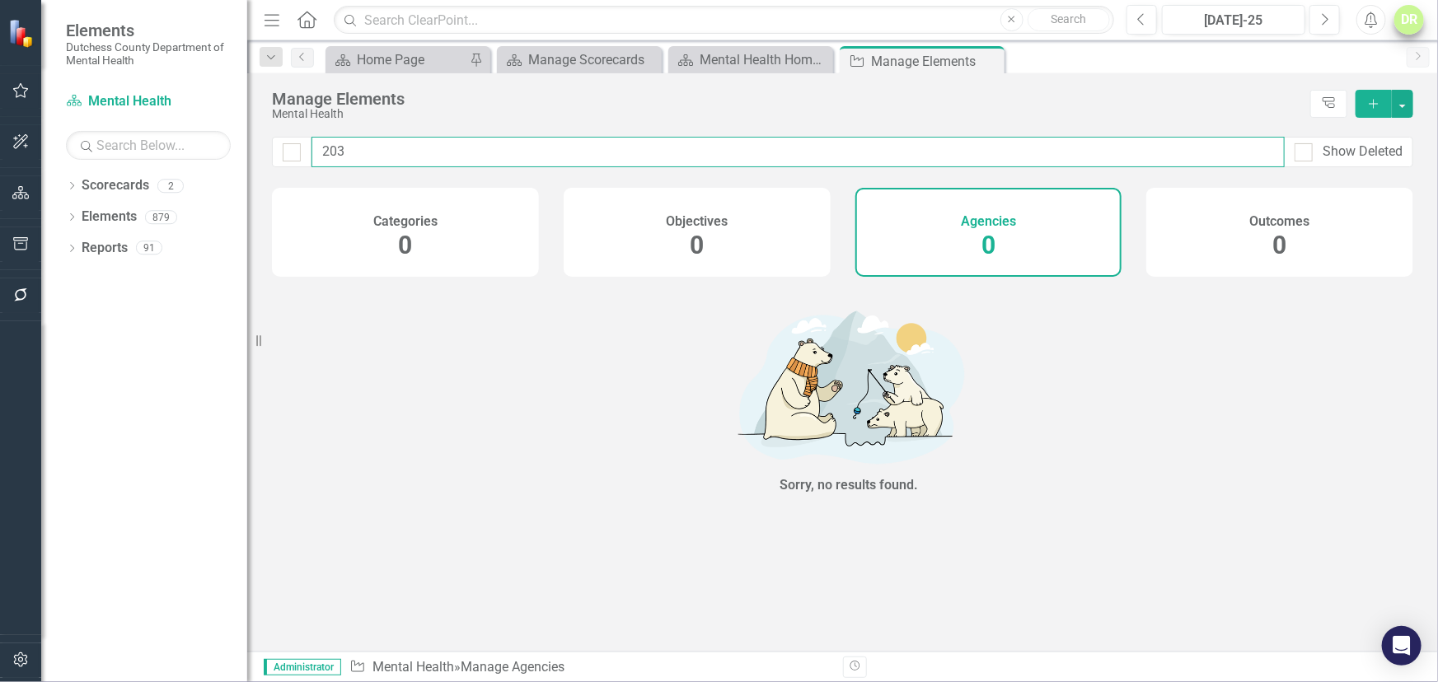
type input "203"
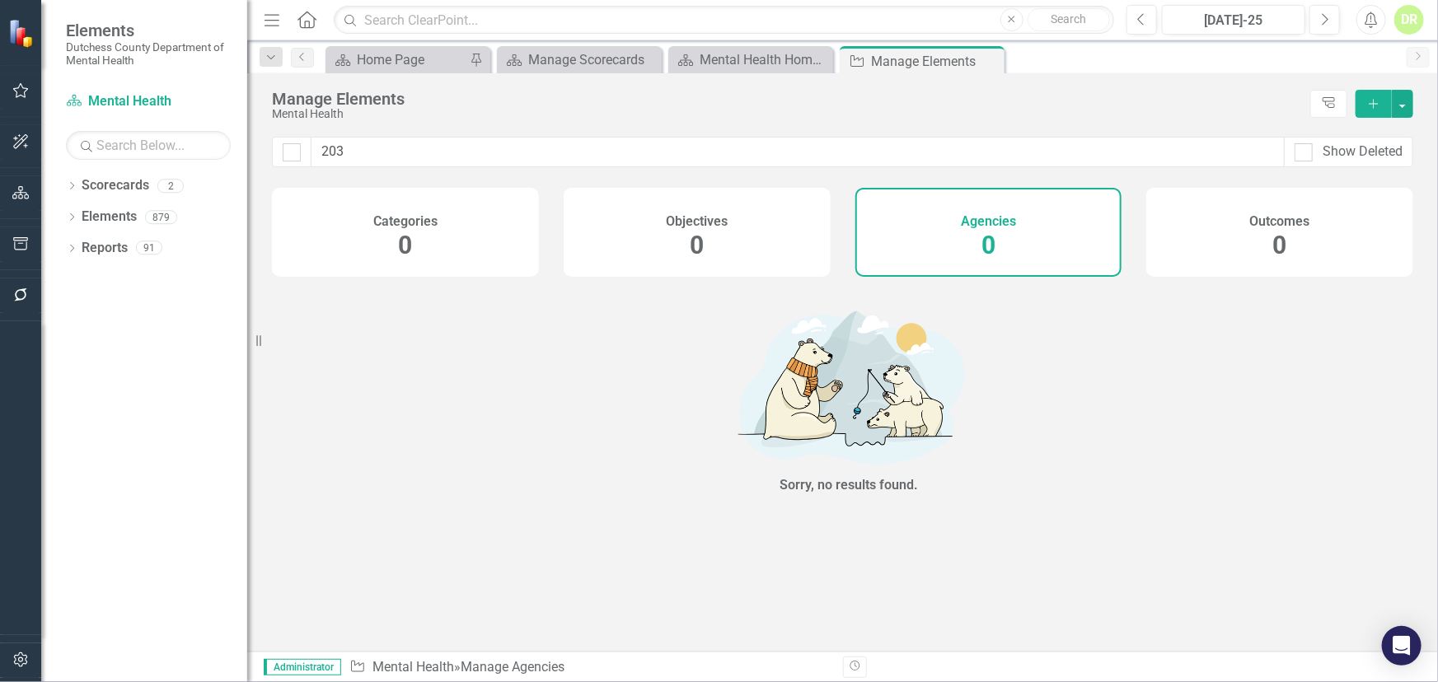
click at [1330, 24] on div "DR" at bounding box center [1409, 20] width 30 height 30
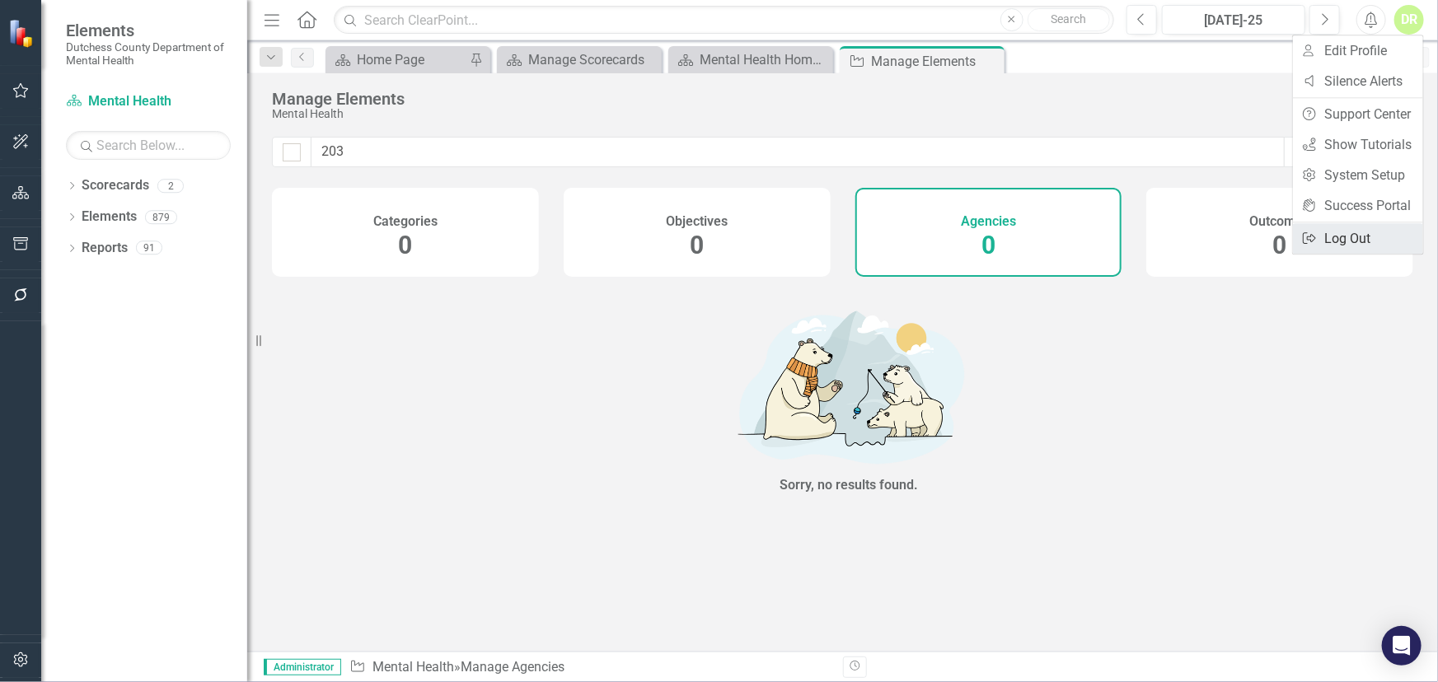
click at [1330, 240] on link "Logout Log Out" at bounding box center [1358, 238] width 130 height 30
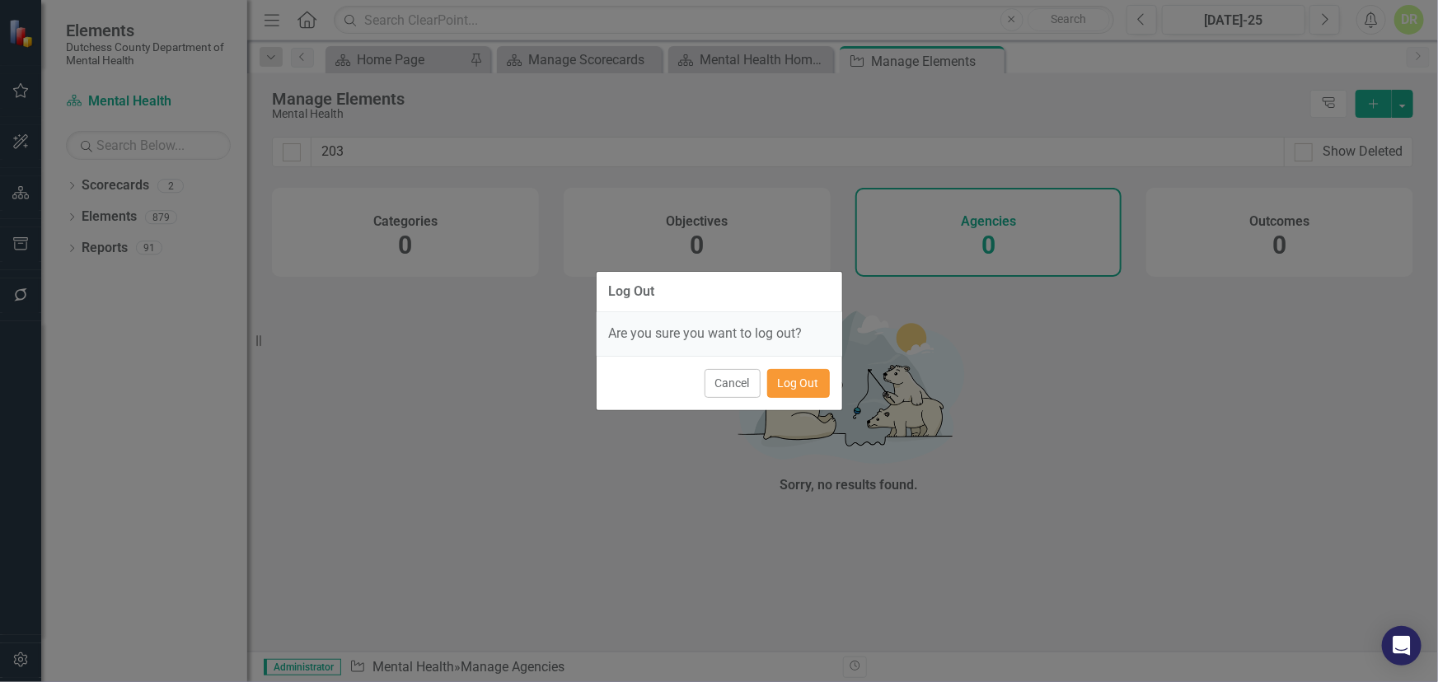
click at [792, 387] on button "Log Out" at bounding box center [798, 383] width 63 height 29
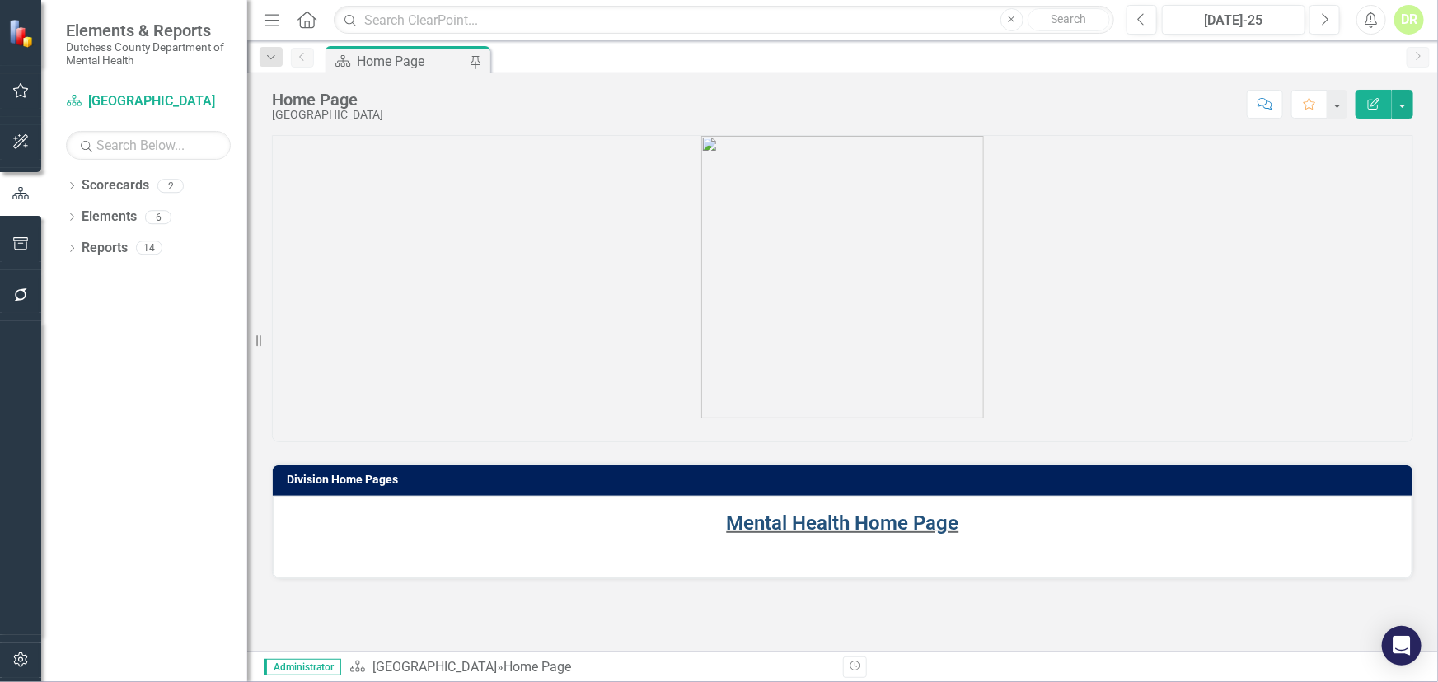
click at [813, 523] on link "Mental Health Home Page" at bounding box center [843, 523] width 232 height 23
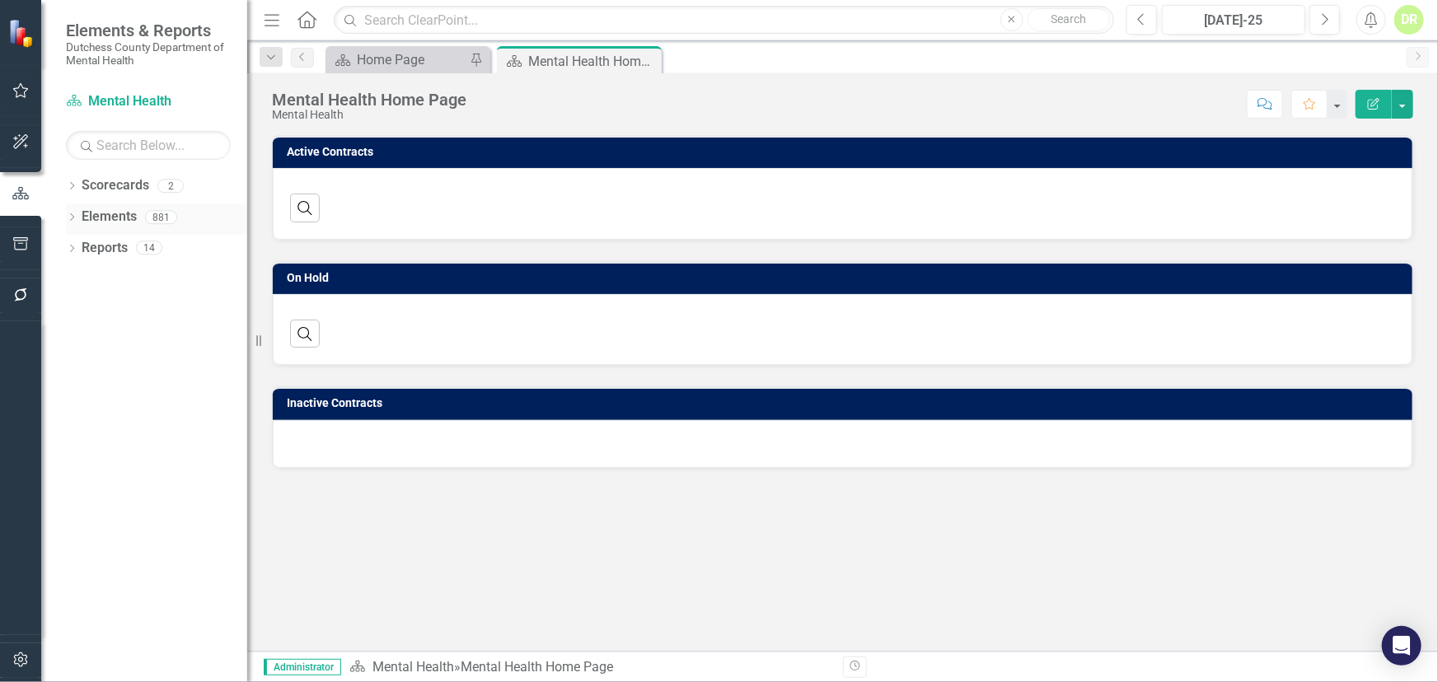
click at [113, 214] on link "Elements" at bounding box center [109, 217] width 55 height 19
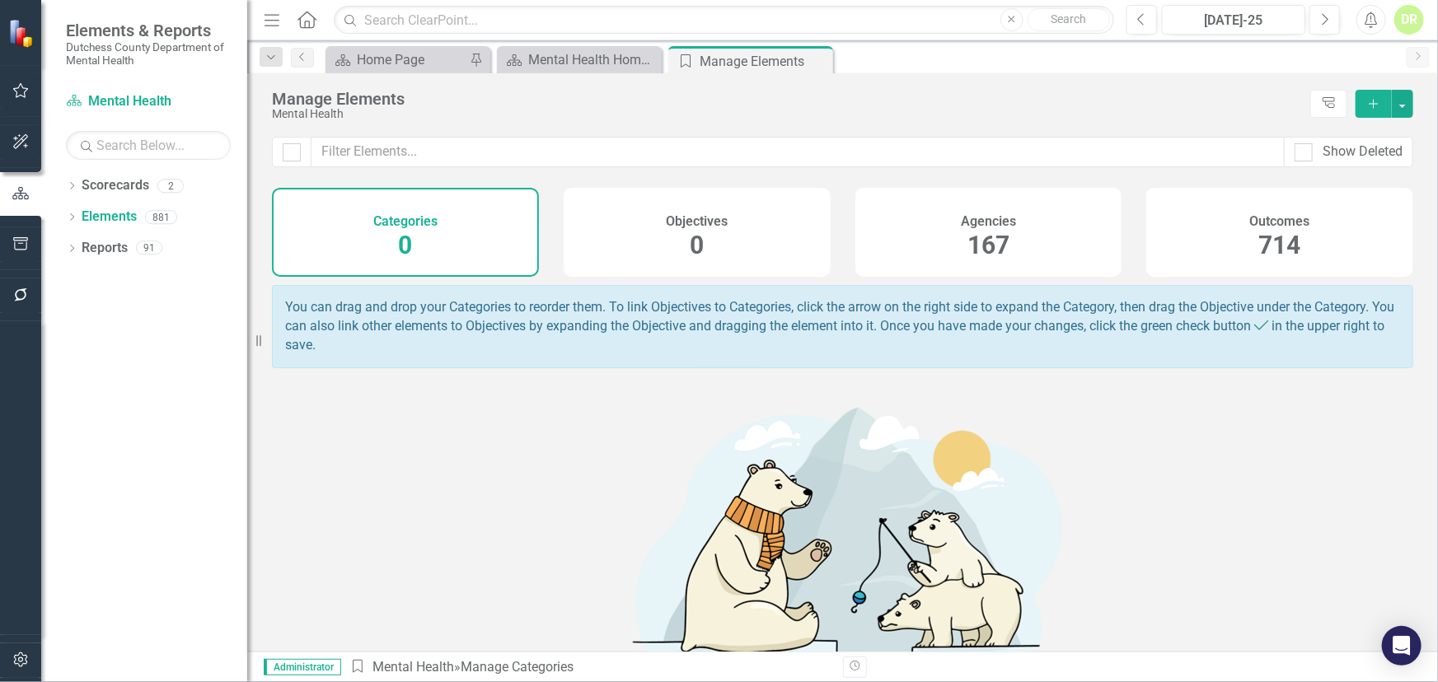
click at [975, 246] on span "167" at bounding box center [988, 245] width 42 height 29
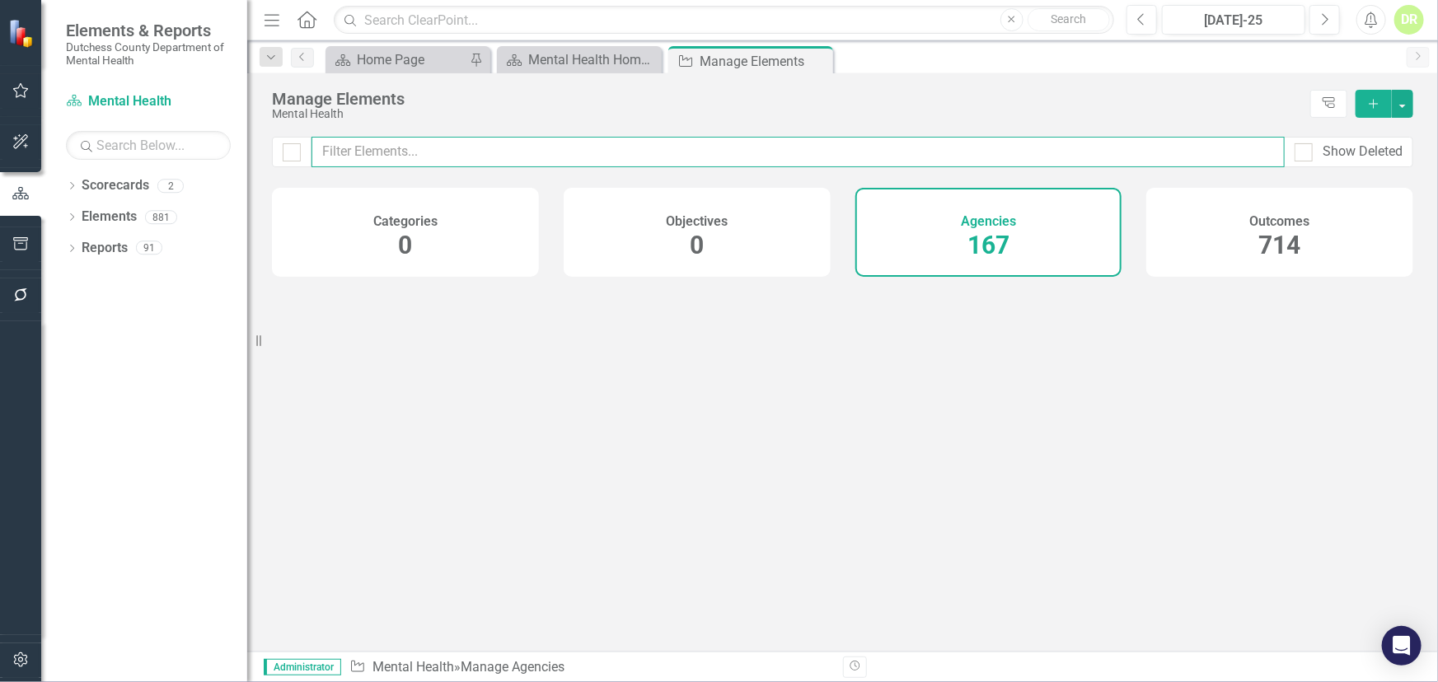
click at [414, 151] on input "text" at bounding box center [797, 152] width 973 height 30
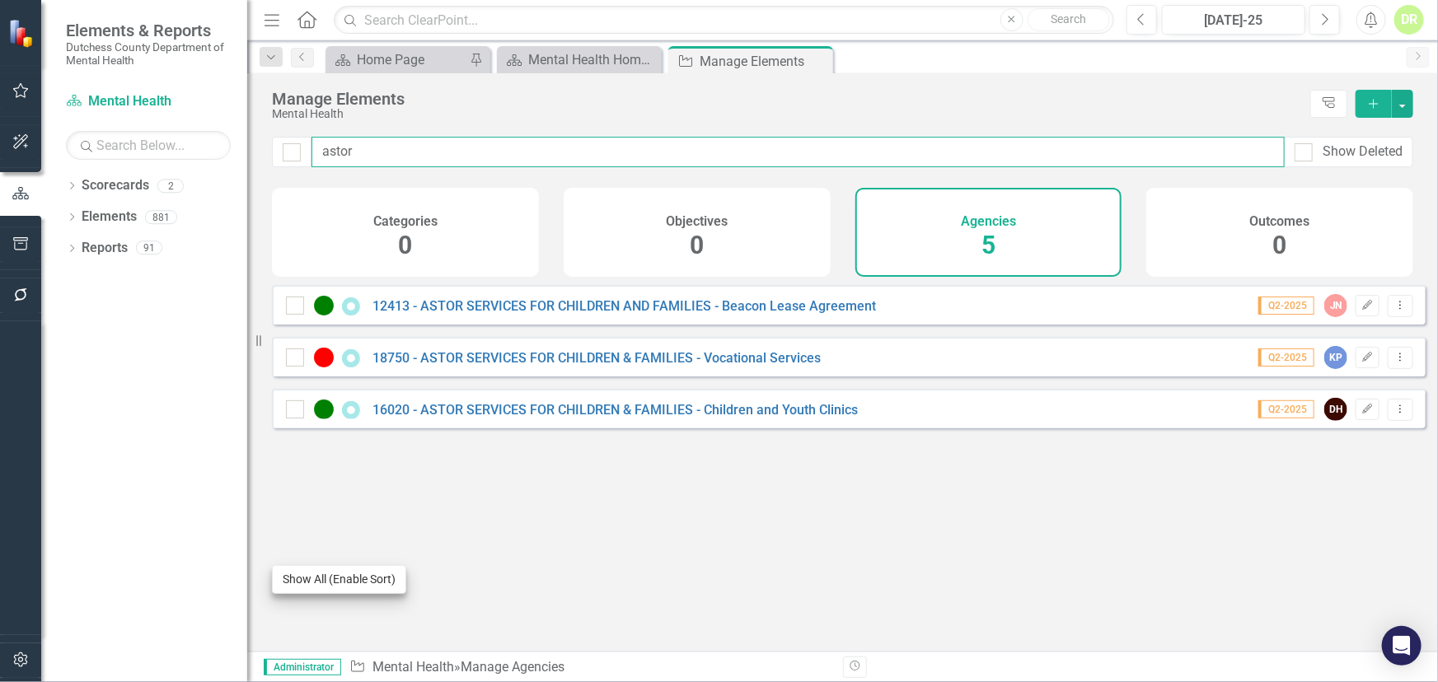
type input "astor"
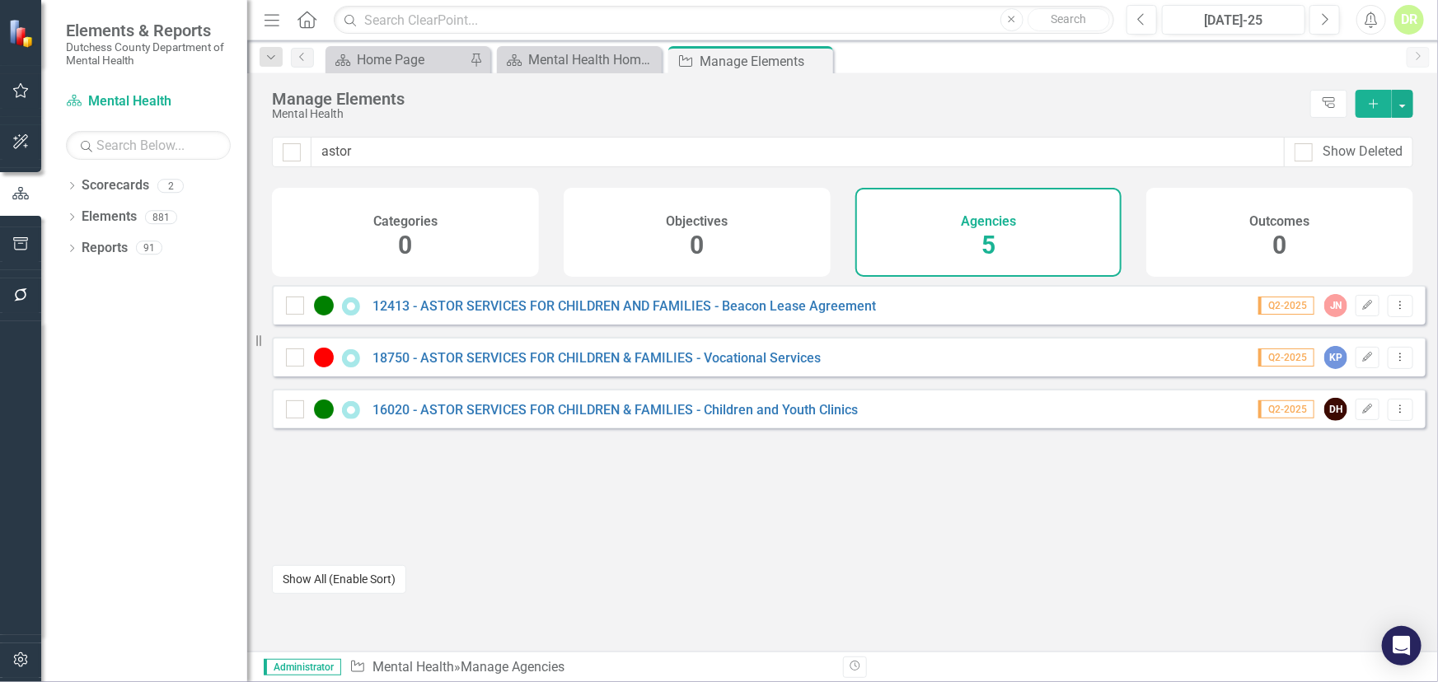
click at [379, 583] on button "Show All (Enable Sort)" at bounding box center [339, 579] width 134 height 29
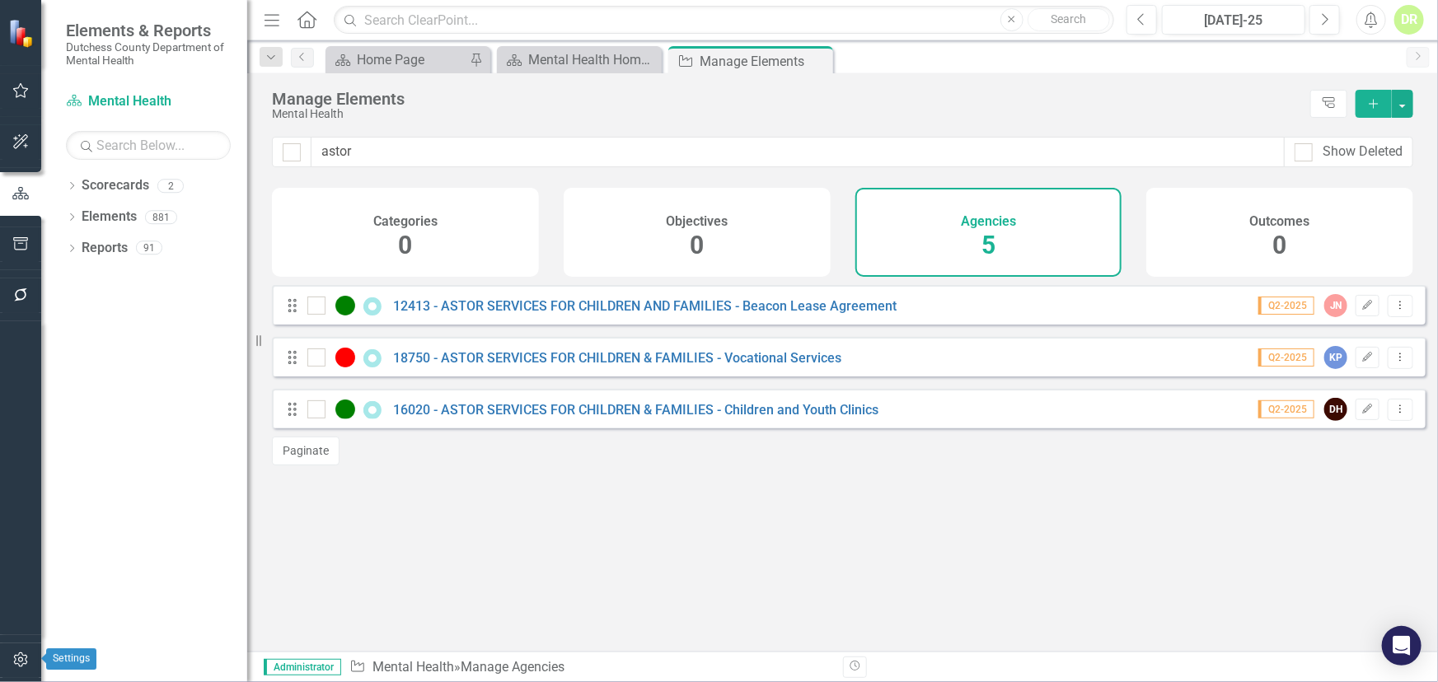
click at [10, 652] on button "button" at bounding box center [20, 660] width 37 height 35
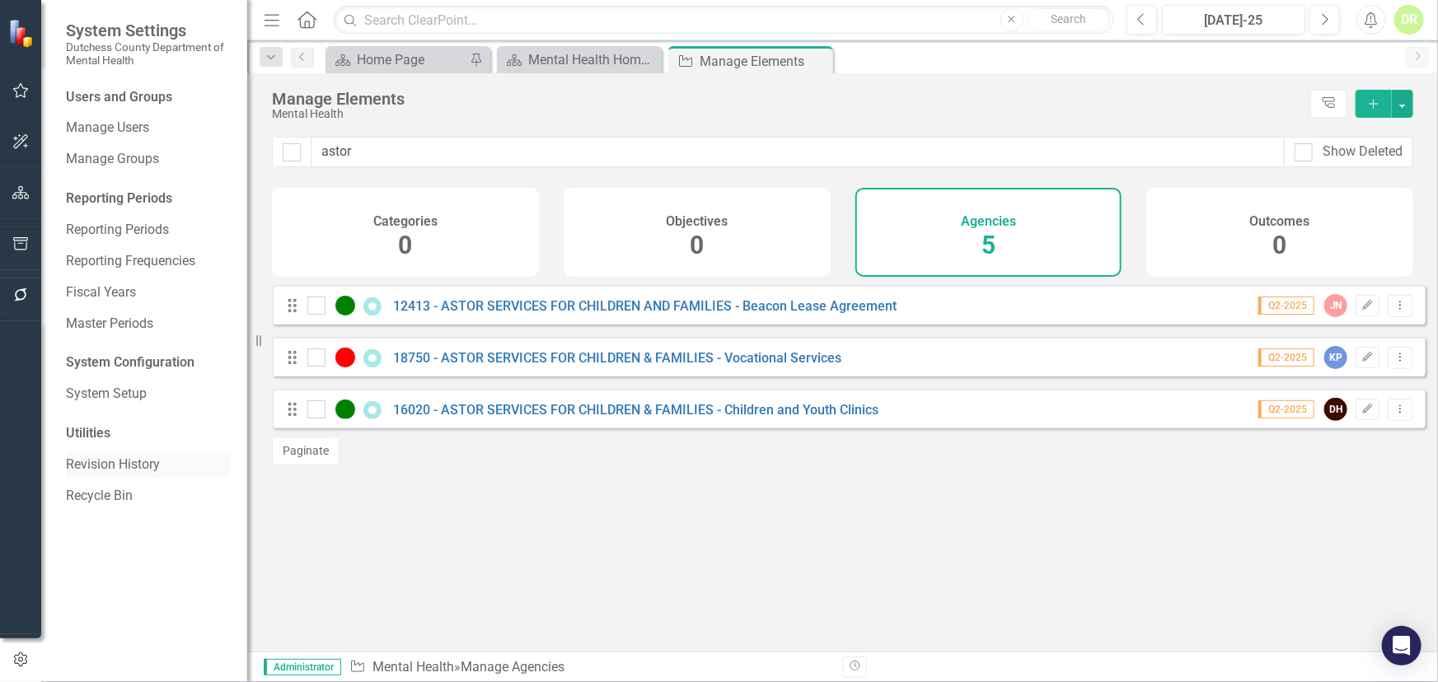
click at [96, 470] on link "Revision History" at bounding box center [148, 465] width 165 height 19
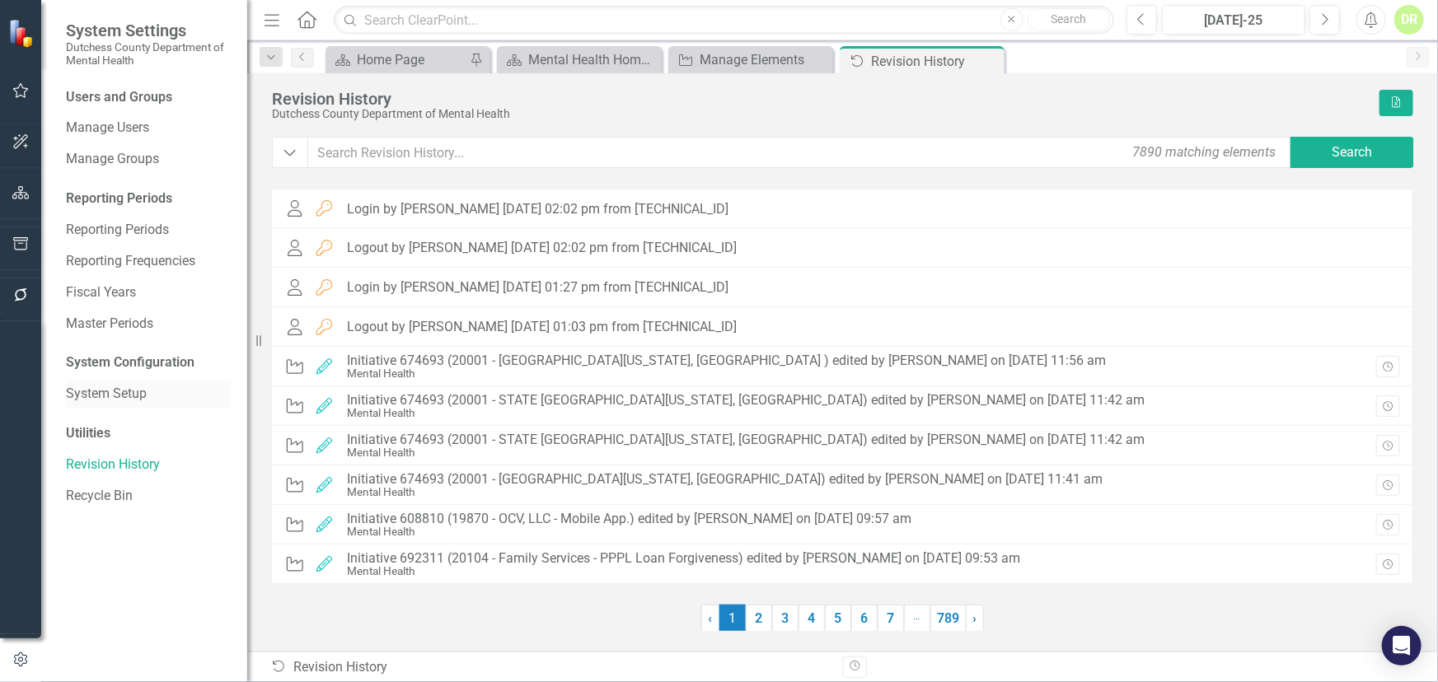
click at [109, 395] on link "System Setup" at bounding box center [148, 394] width 165 height 19
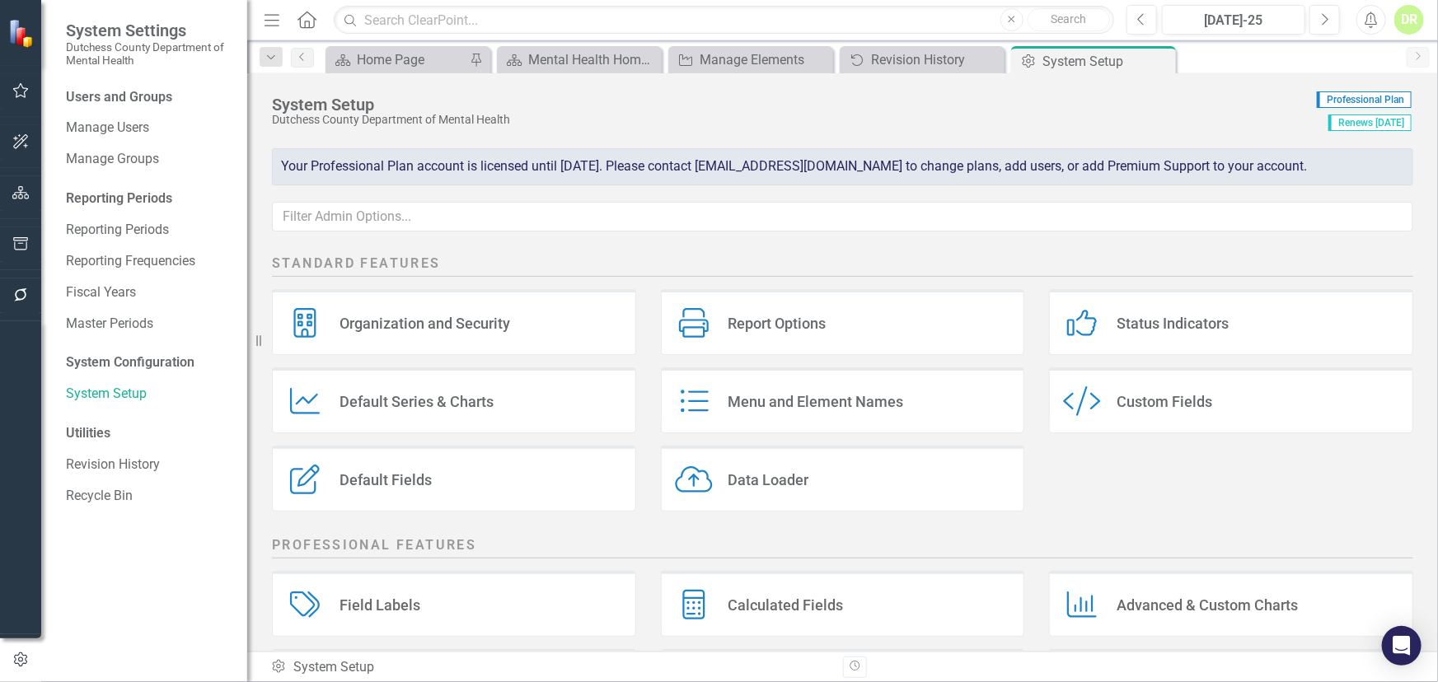
click at [117, 363] on div "System Configuration" at bounding box center [148, 362] width 165 height 19
click at [113, 285] on link "Fiscal Years" at bounding box center [148, 292] width 165 height 19
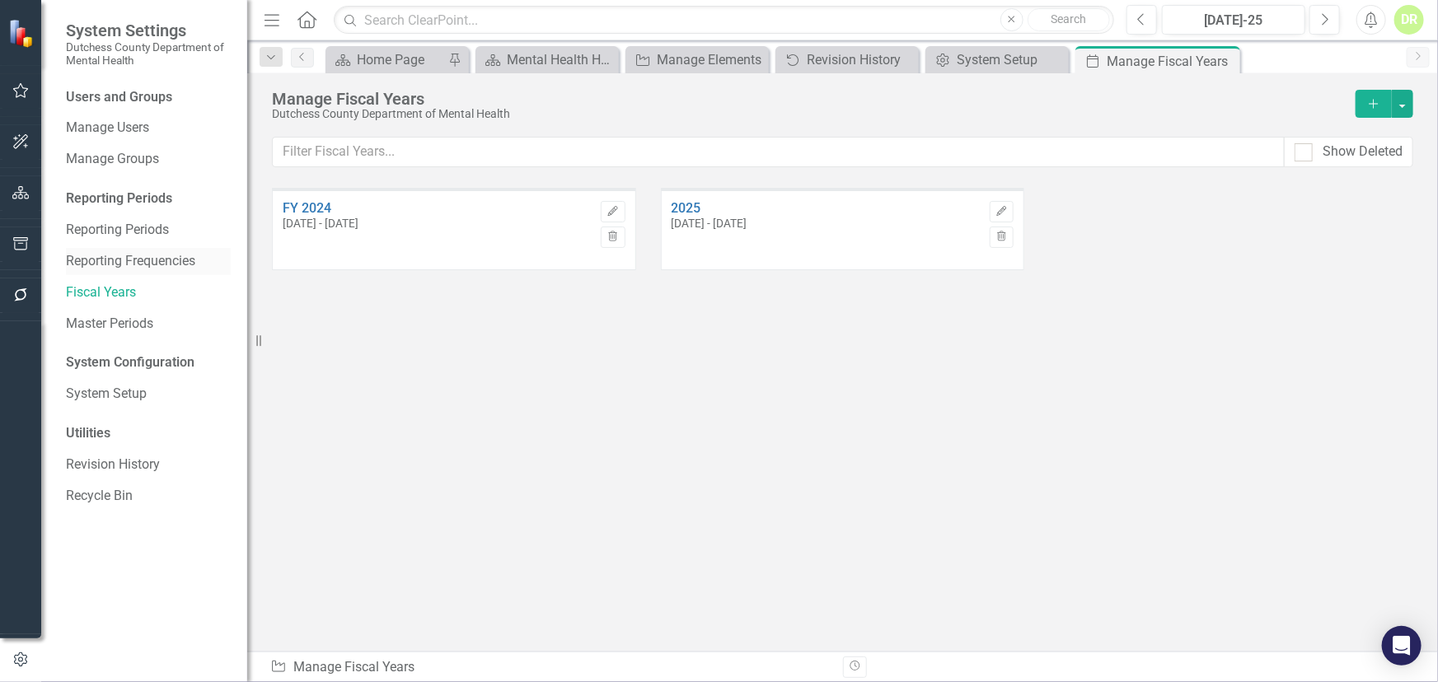
click at [116, 260] on link "Reporting Frequencies" at bounding box center [148, 261] width 165 height 19
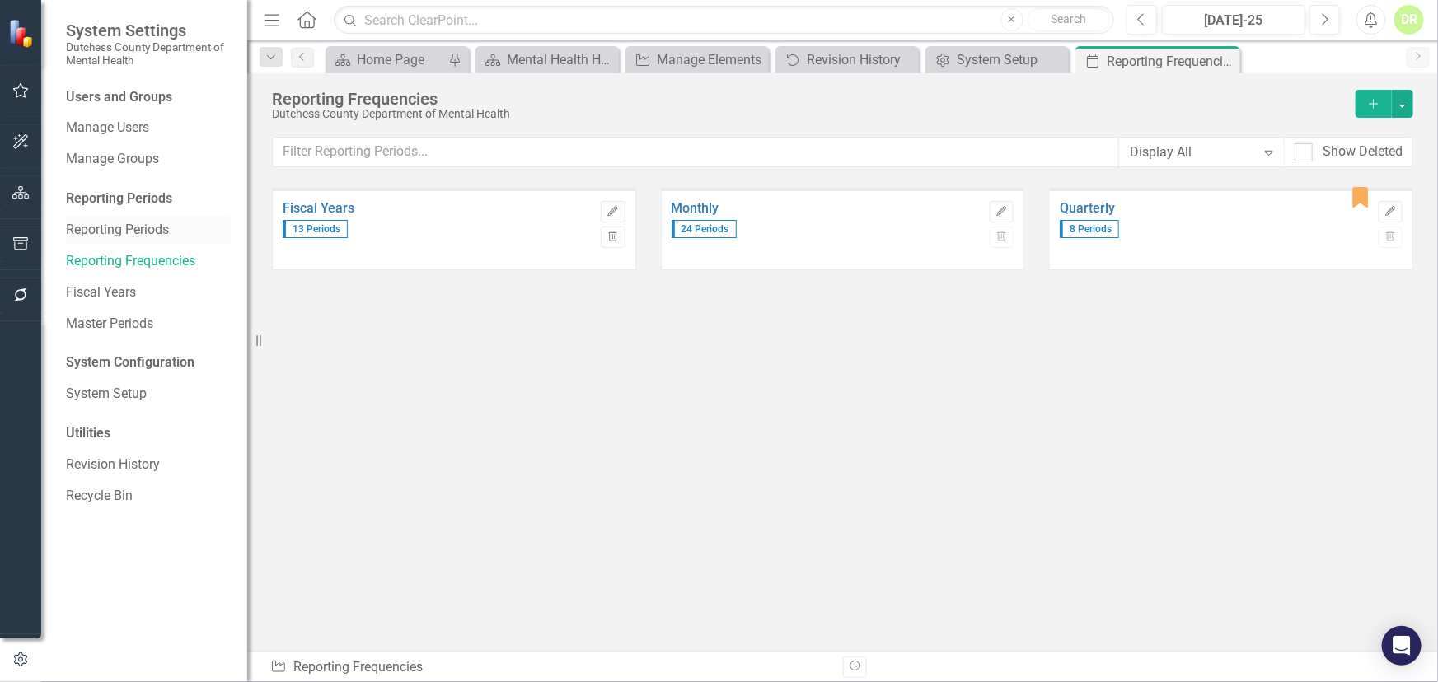
click at [124, 223] on link "Reporting Periods" at bounding box center [148, 230] width 165 height 19
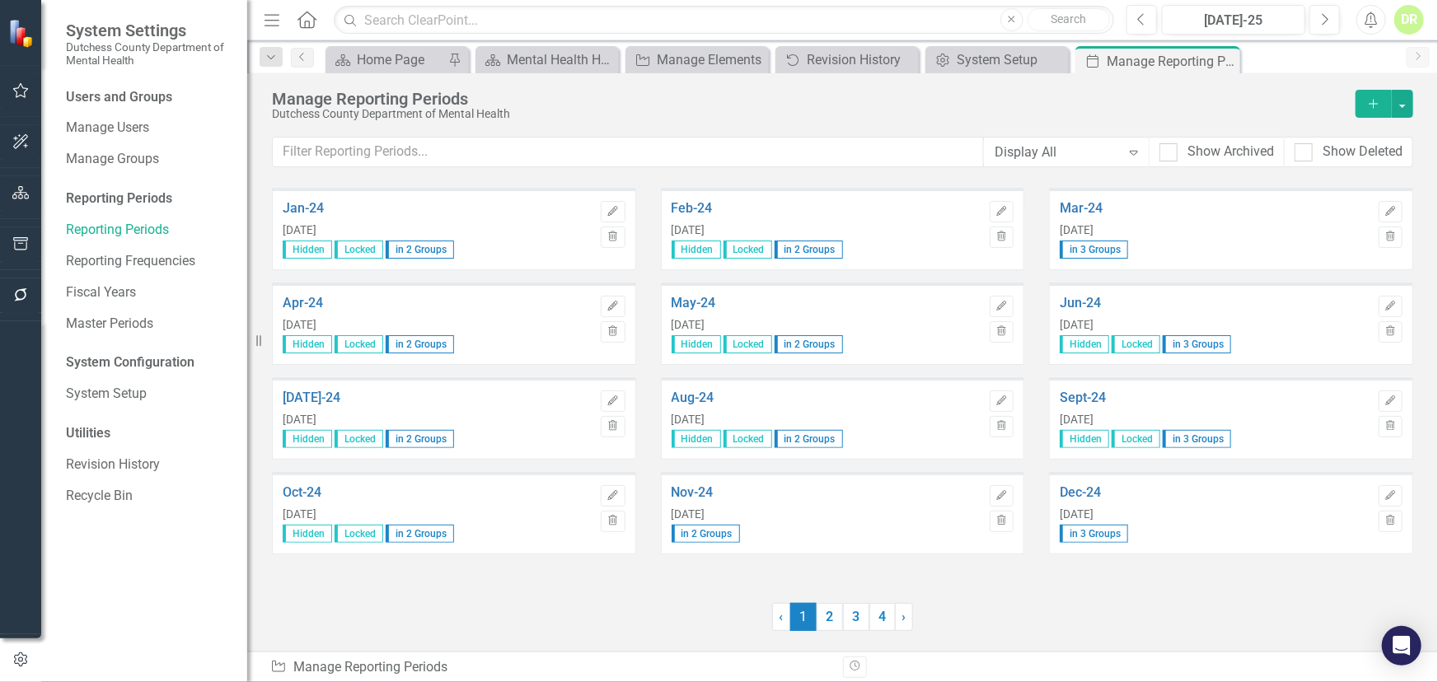
click at [129, 194] on div "Reporting Periods" at bounding box center [148, 199] width 165 height 19
click at [133, 157] on link "Manage Groups" at bounding box center [148, 159] width 165 height 19
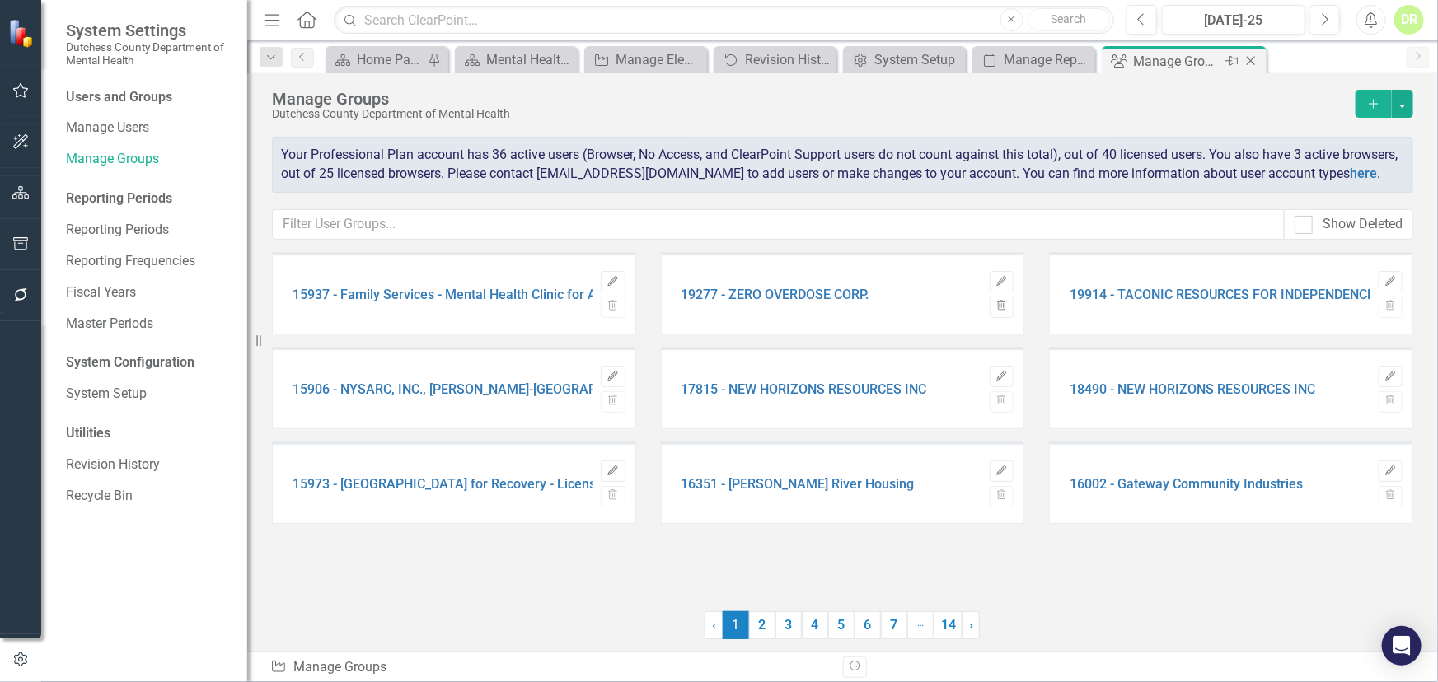
click at [1248, 56] on icon "Close" at bounding box center [1250, 60] width 16 height 13
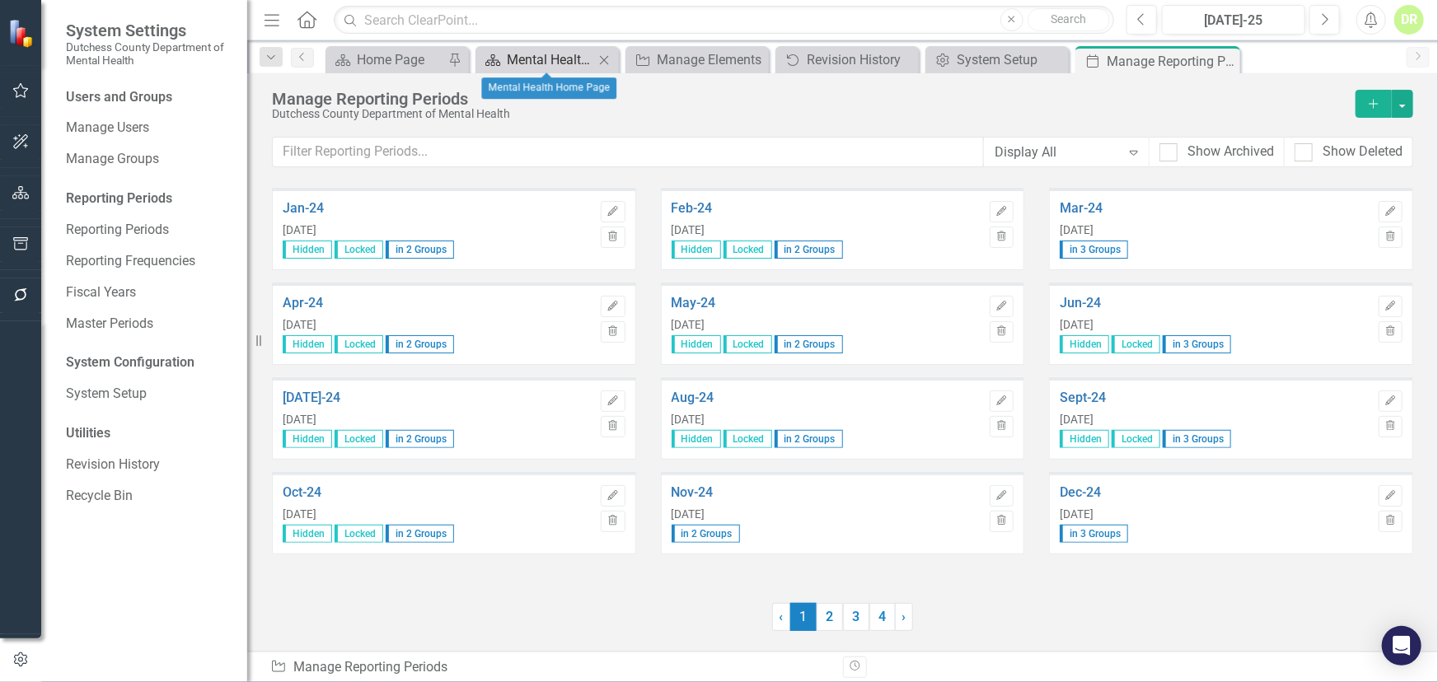
click at [559, 58] on div "Mental Health Home Page" at bounding box center [550, 59] width 87 height 21
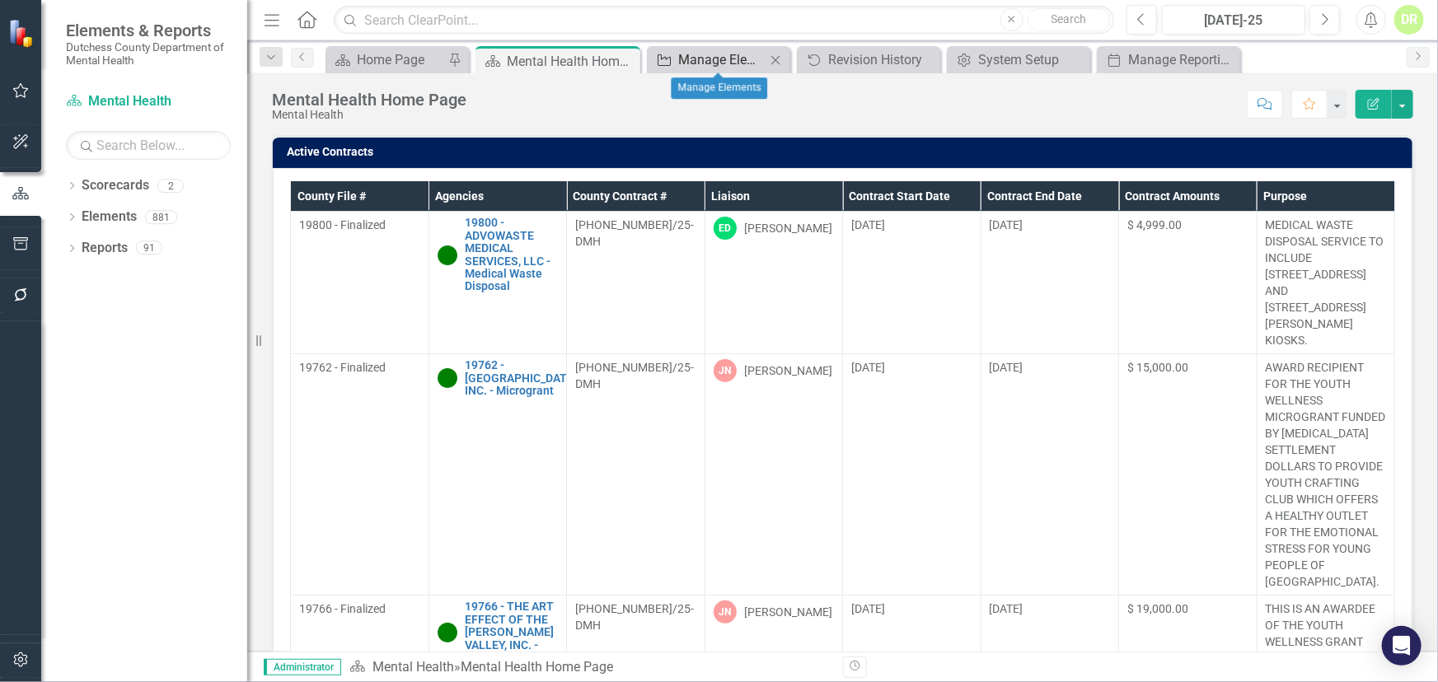
click at [729, 63] on div "Manage Elements" at bounding box center [721, 59] width 87 height 21
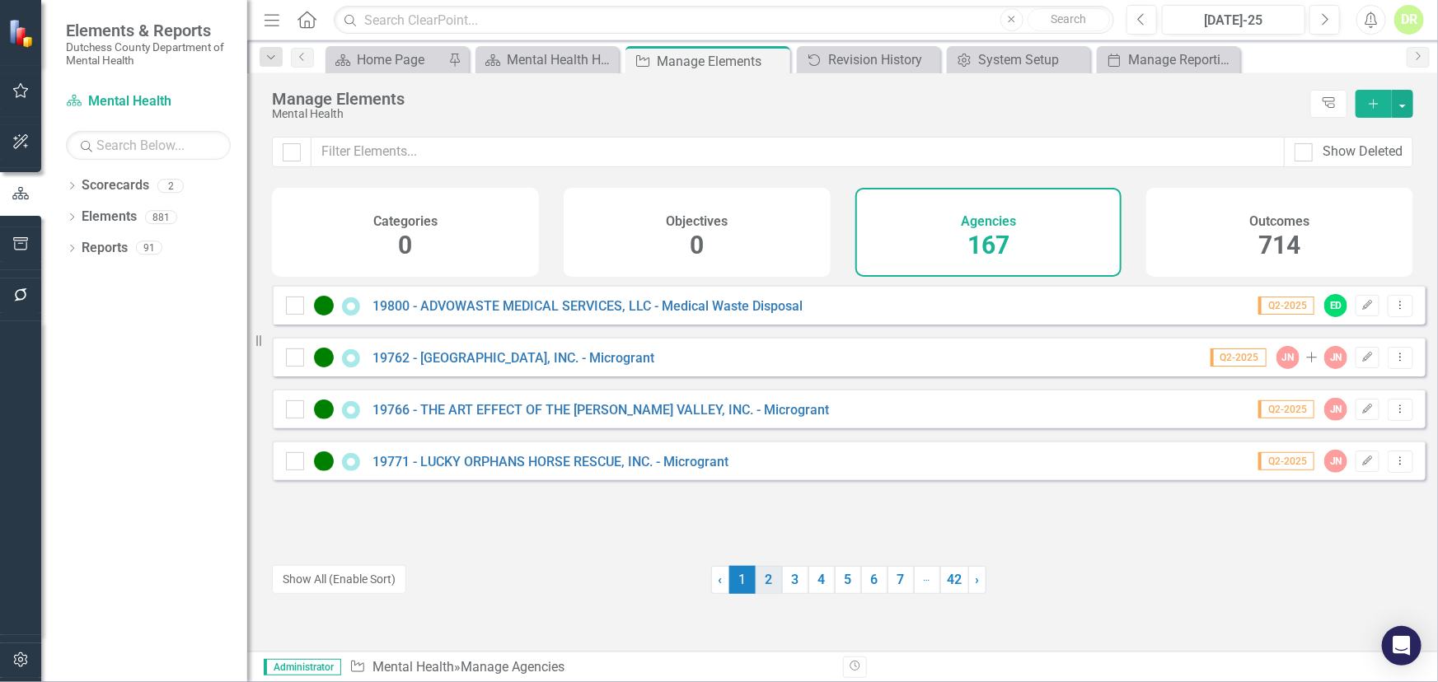
click at [760, 583] on link "2" at bounding box center [769, 580] width 26 height 28
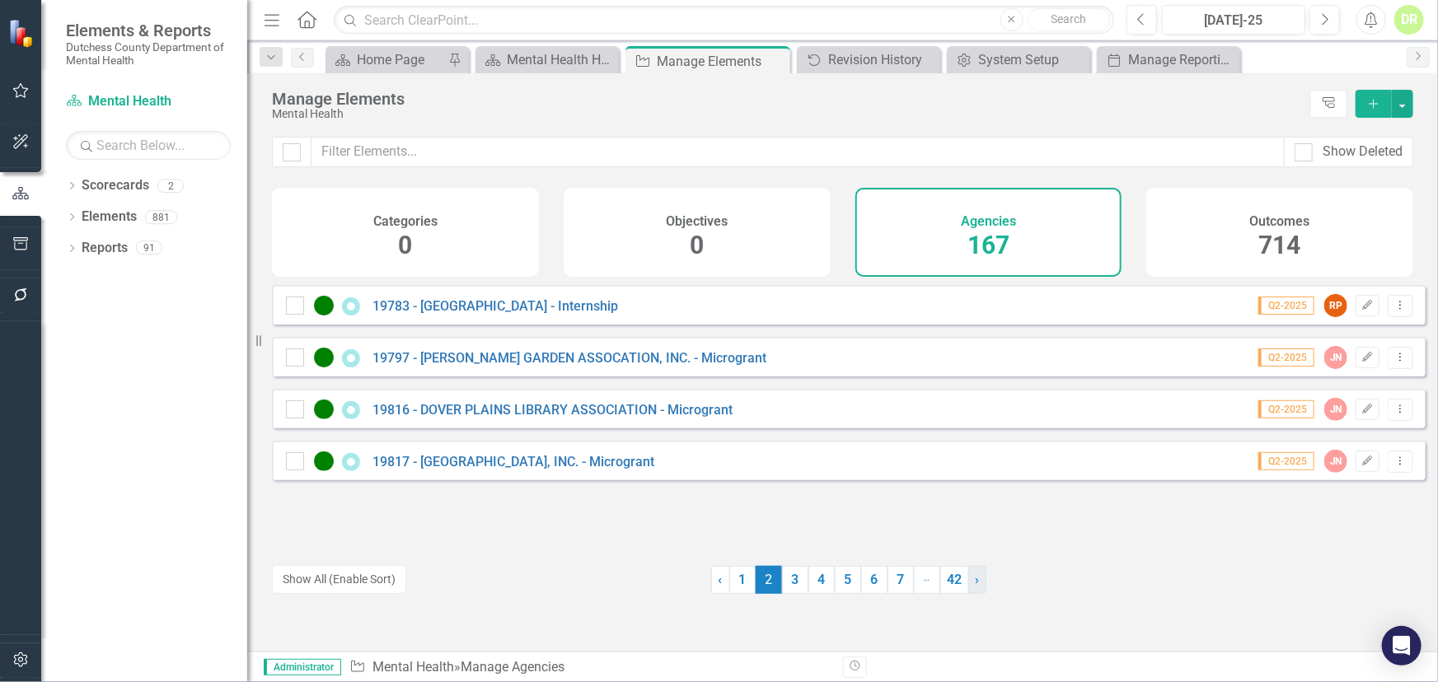
click at [976, 583] on span "›" at bounding box center [978, 580] width 4 height 16
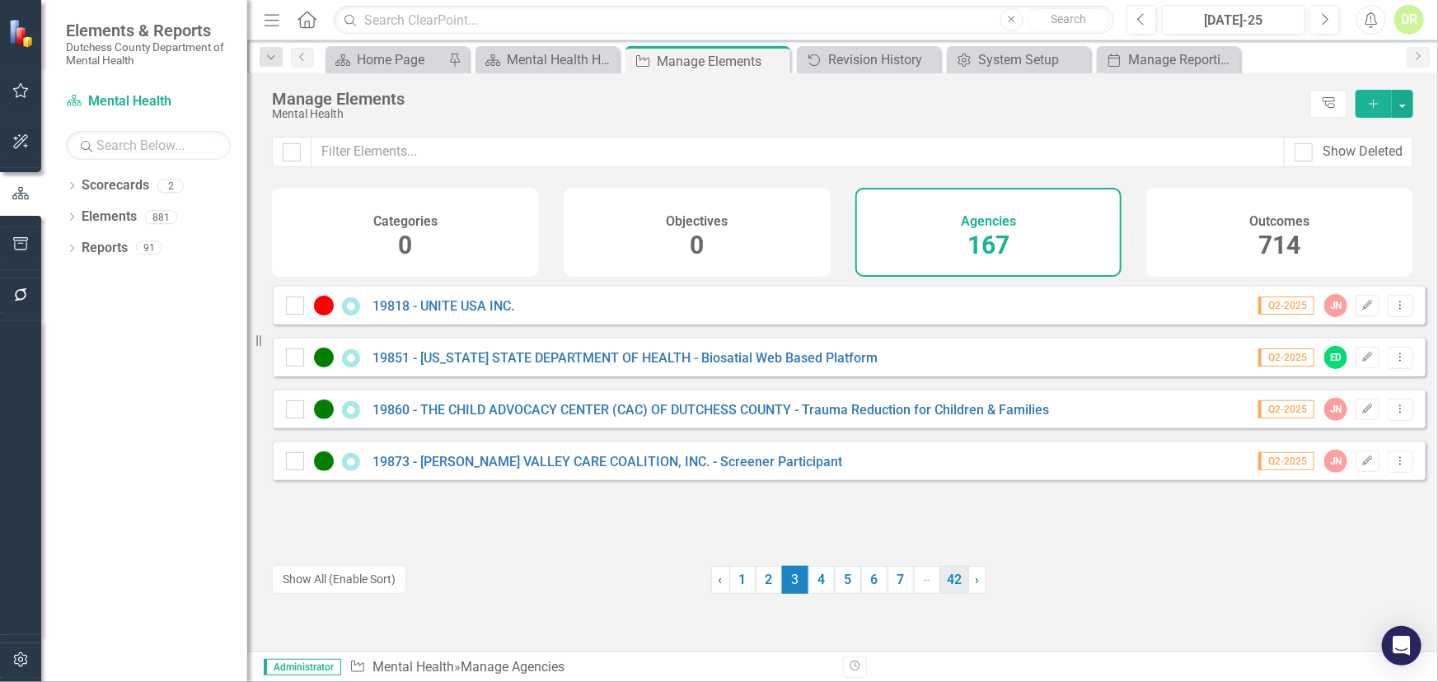
click at [945, 586] on link "42" at bounding box center [954, 580] width 29 height 28
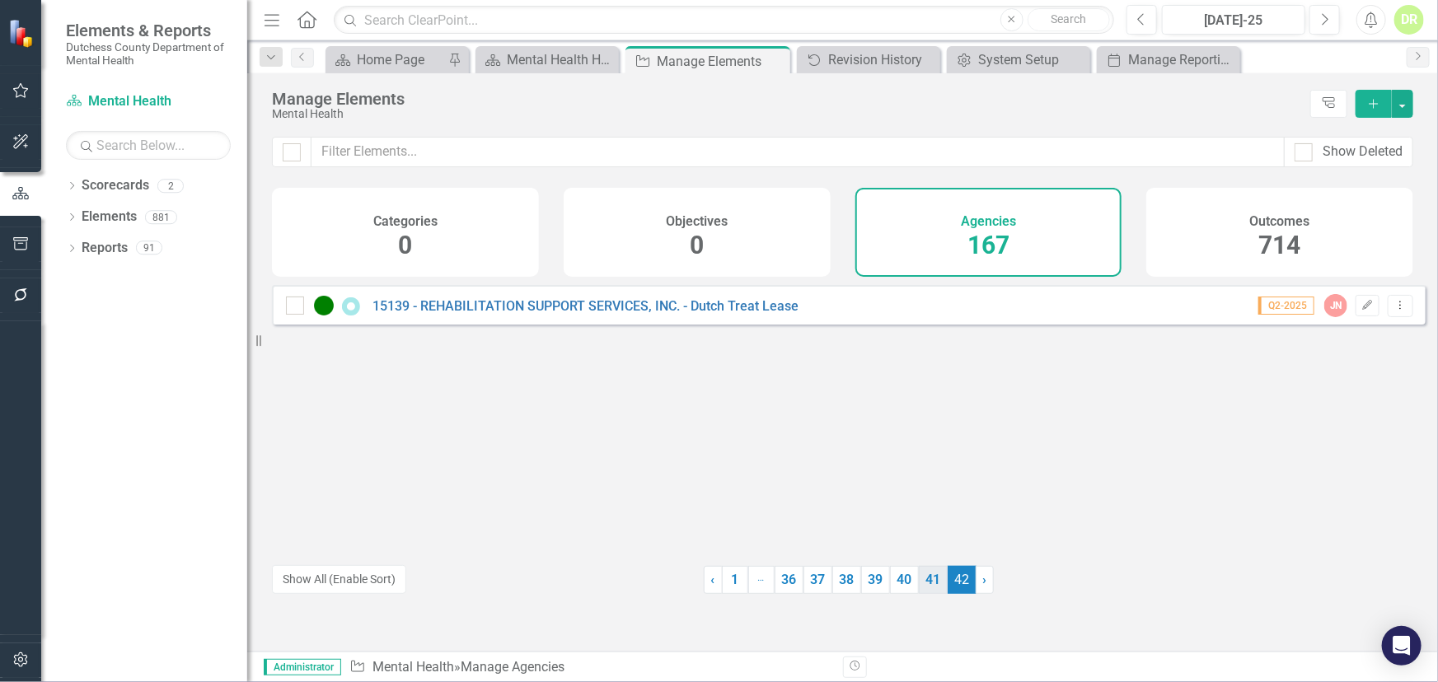
click at [931, 577] on link "41" at bounding box center [933, 580] width 29 height 28
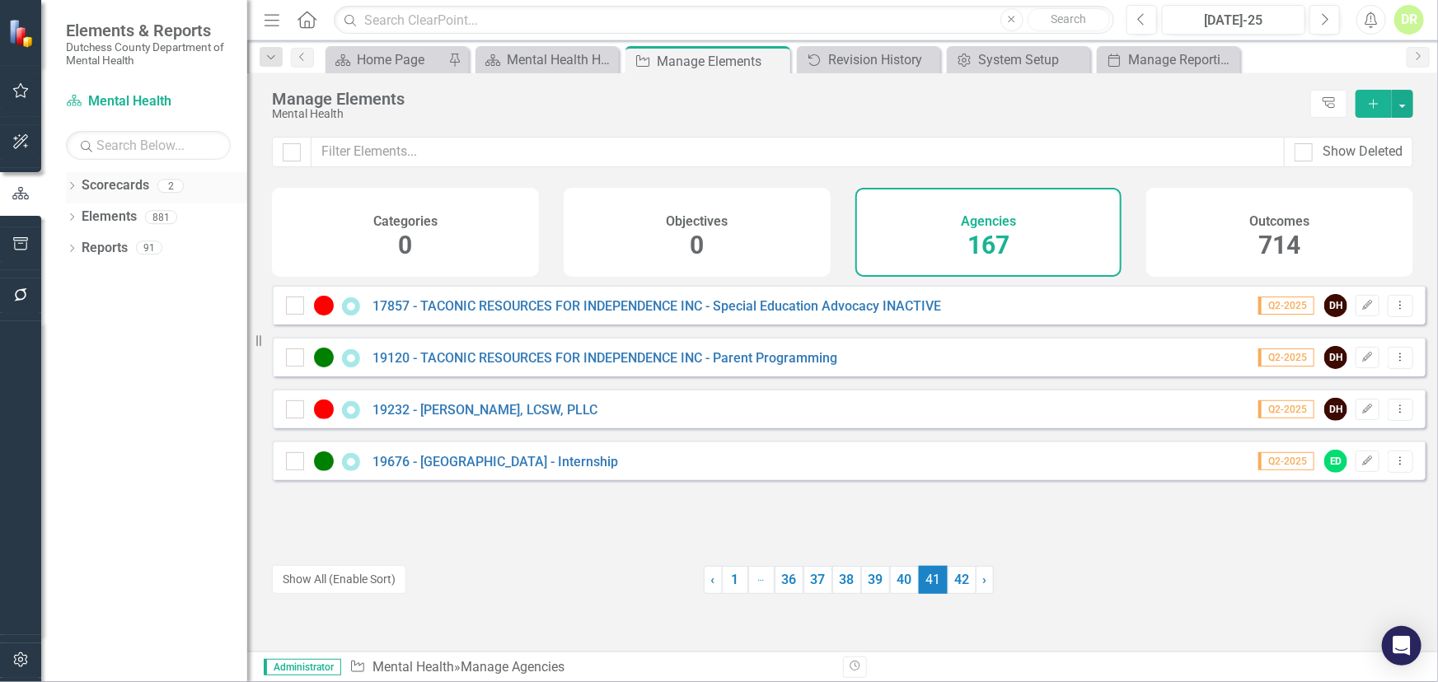
click at [127, 185] on link "Scorecards" at bounding box center [116, 185] width 68 height 19
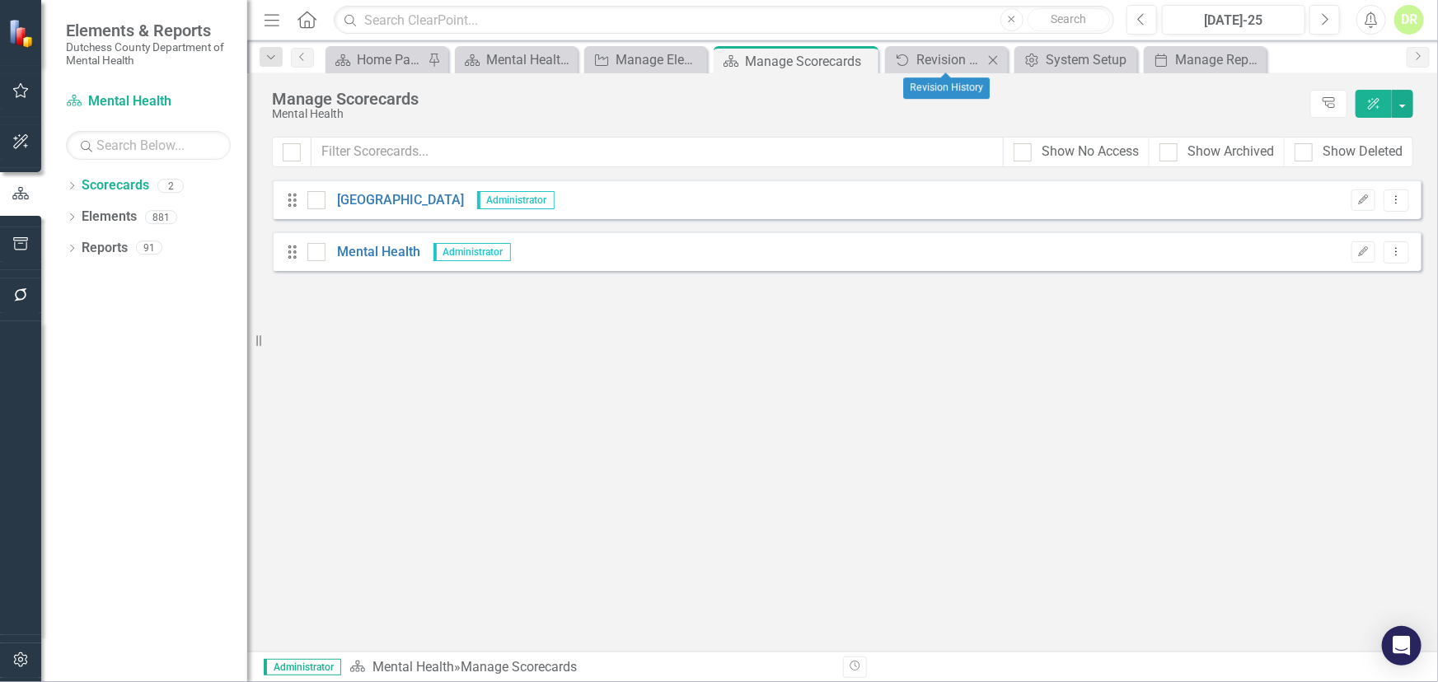
click at [994, 58] on icon "Close" at bounding box center [993, 60] width 16 height 13
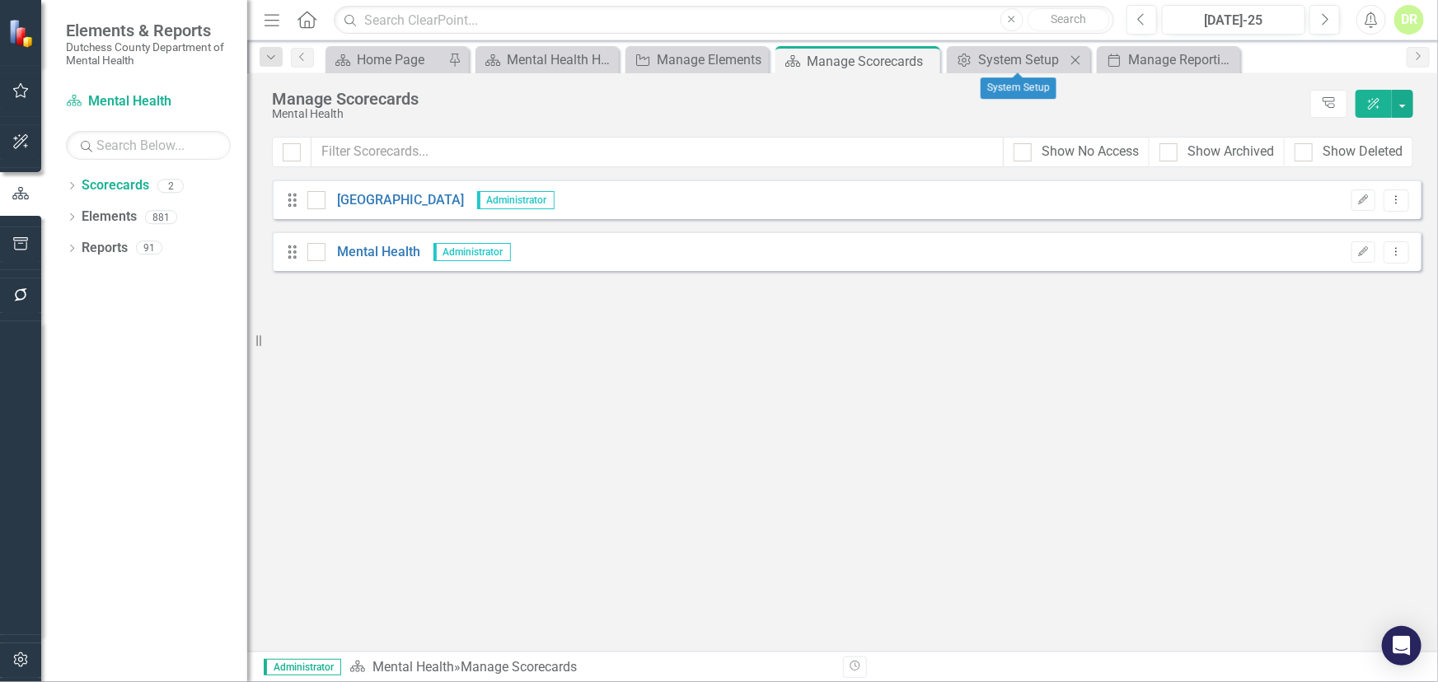
click at [1070, 54] on icon "Close" at bounding box center [1075, 60] width 16 height 13
click at [358, 253] on link "Mental Health" at bounding box center [373, 252] width 96 height 19
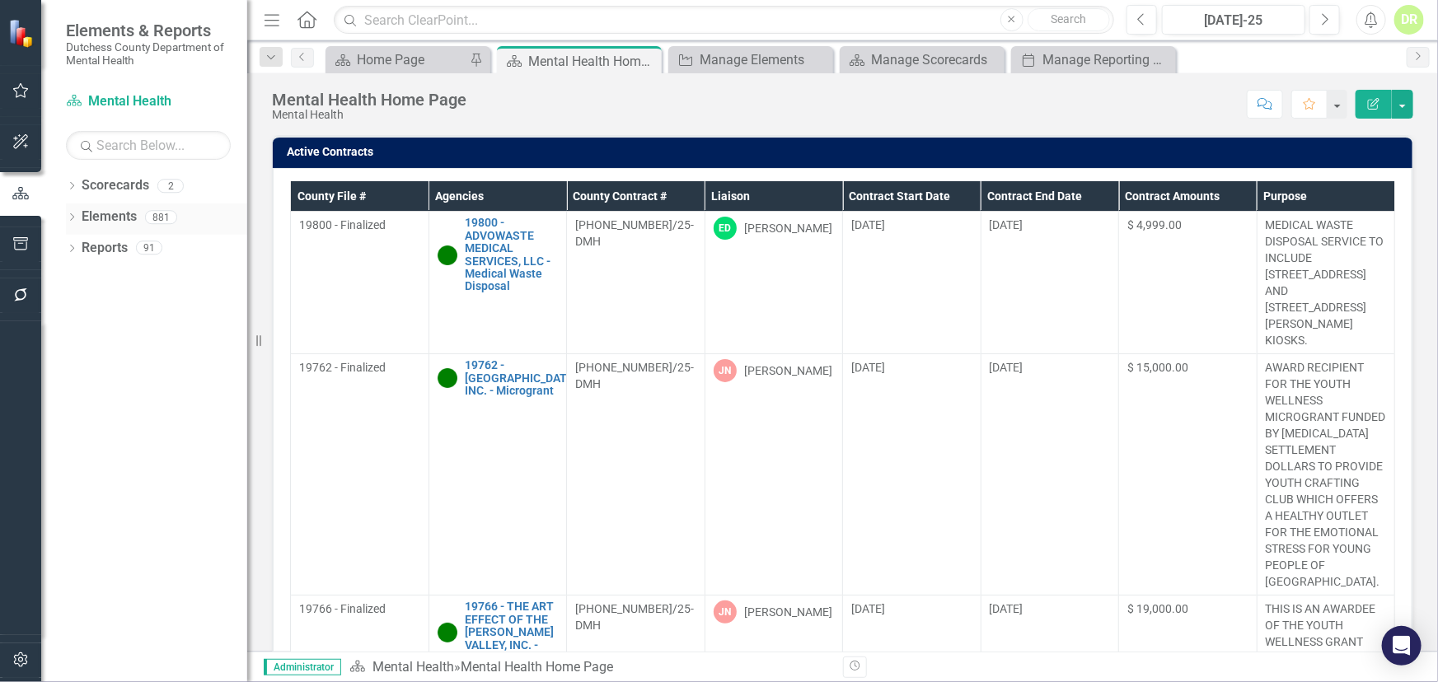
drag, startPoint x: 72, startPoint y: 216, endPoint x: 82, endPoint y: 222, distance: 11.4
click at [72, 216] on icon "Dropdown" at bounding box center [72, 218] width 12 height 9
click at [146, 281] on link "Agency Agencies" at bounding box center [128, 279] width 77 height 19
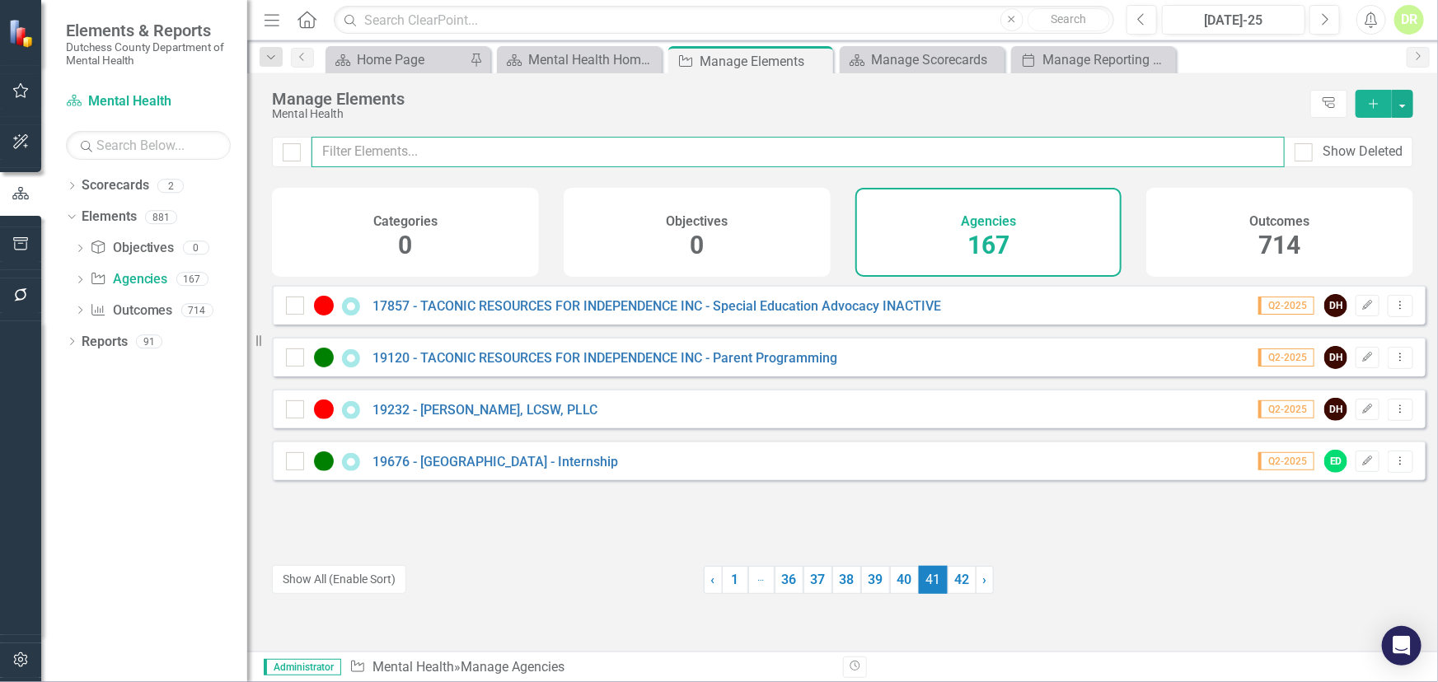
click at [336, 146] on input "text" at bounding box center [797, 152] width 973 height 30
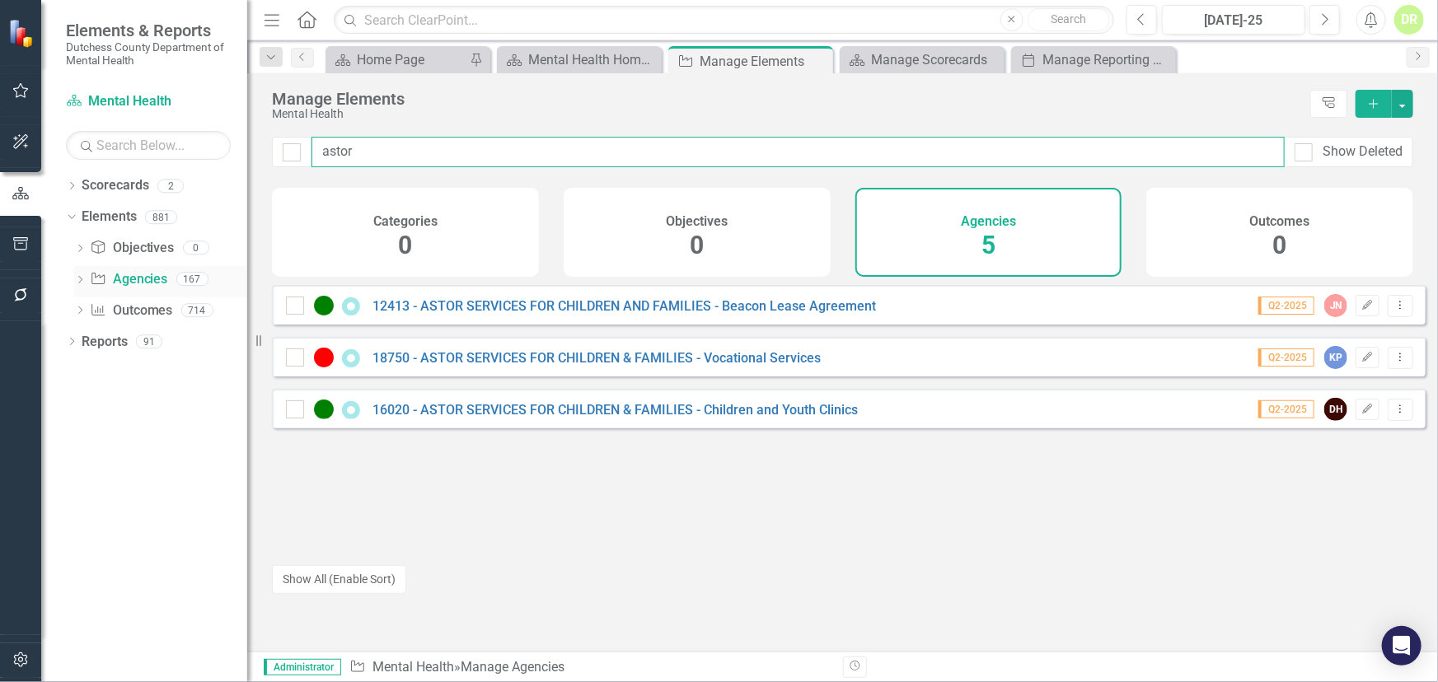
type input "astor"
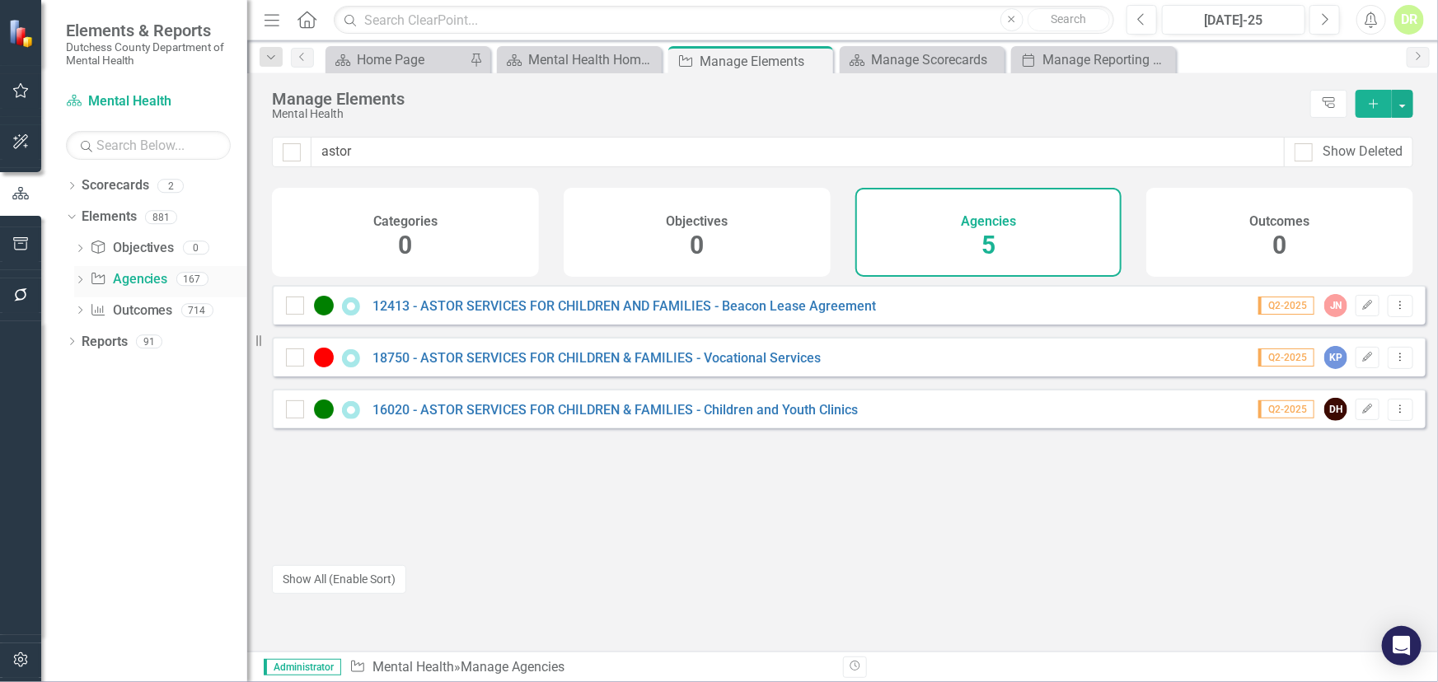
click at [152, 282] on link "Agency Agencies" at bounding box center [128, 279] width 77 height 19
click at [347, 580] on button "Show All (Enable Sort)" at bounding box center [339, 579] width 134 height 29
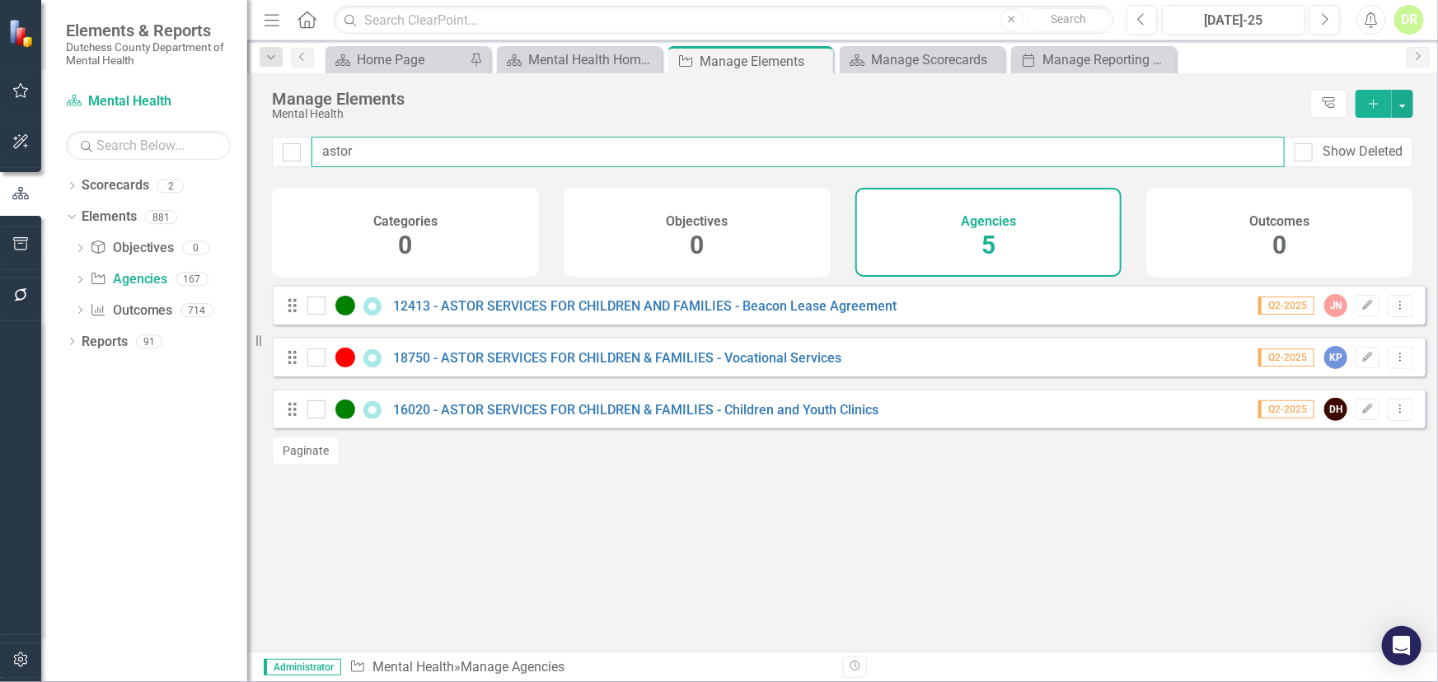
drag, startPoint x: 405, startPoint y: 140, endPoint x: 180, endPoint y: 155, distance: 224.6
click at [181, 155] on div "Elements & Reports Dutchess County Department of Mental Health Scorecard Mental…" at bounding box center [719, 341] width 1438 height 682
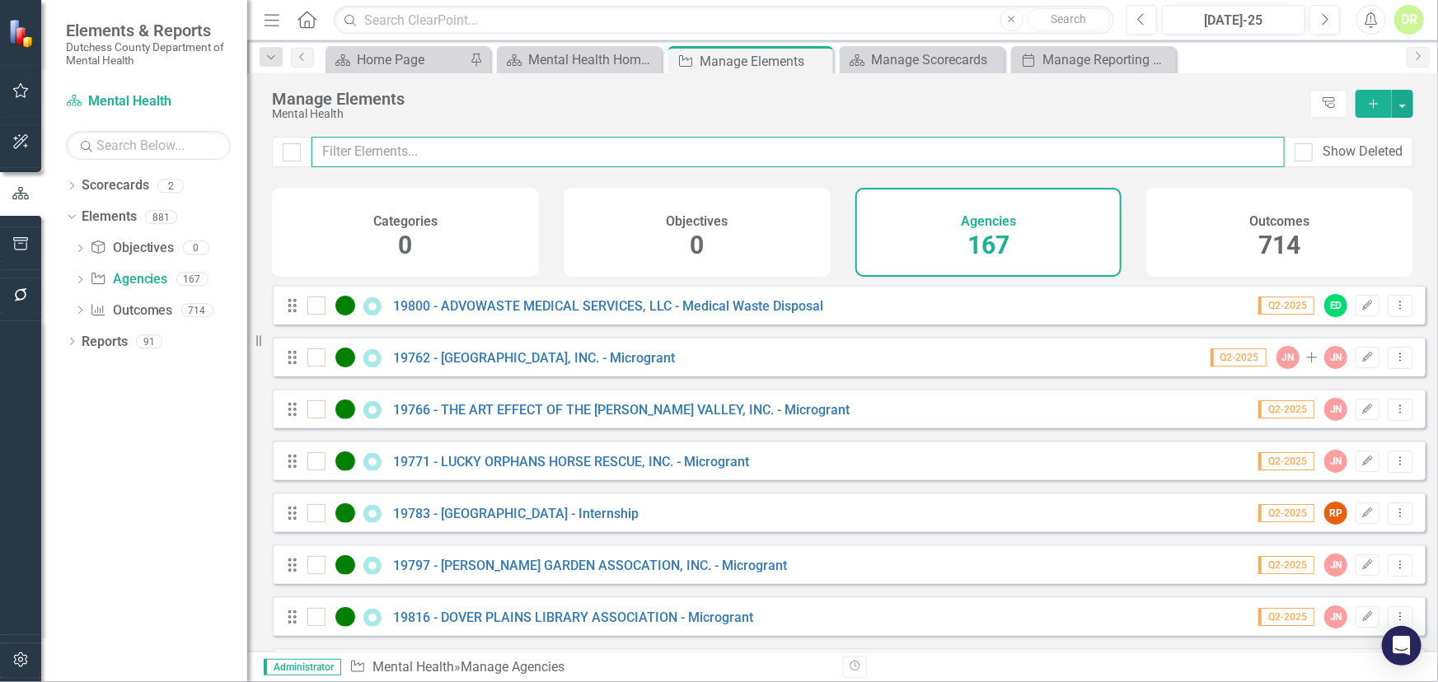
checkbox input "false"
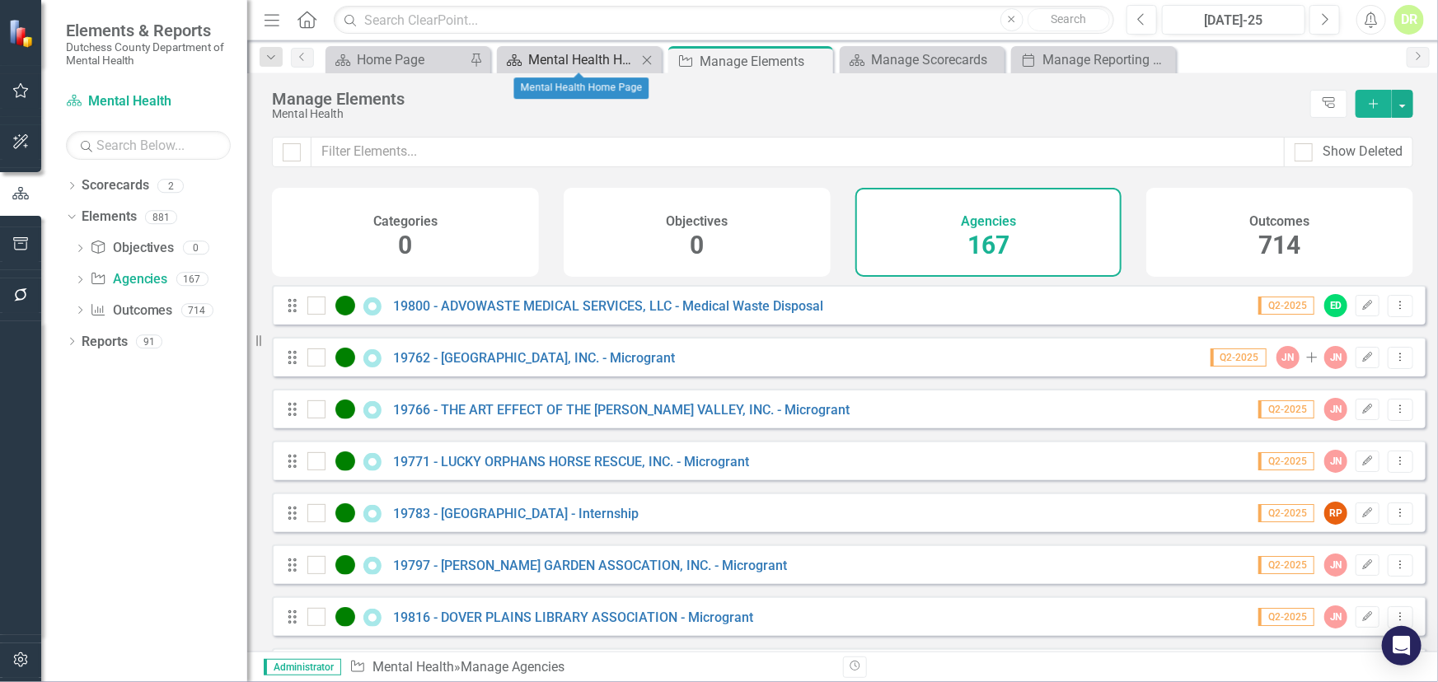
click at [569, 49] on div "Mental Health Home Page" at bounding box center [582, 59] width 109 height 21
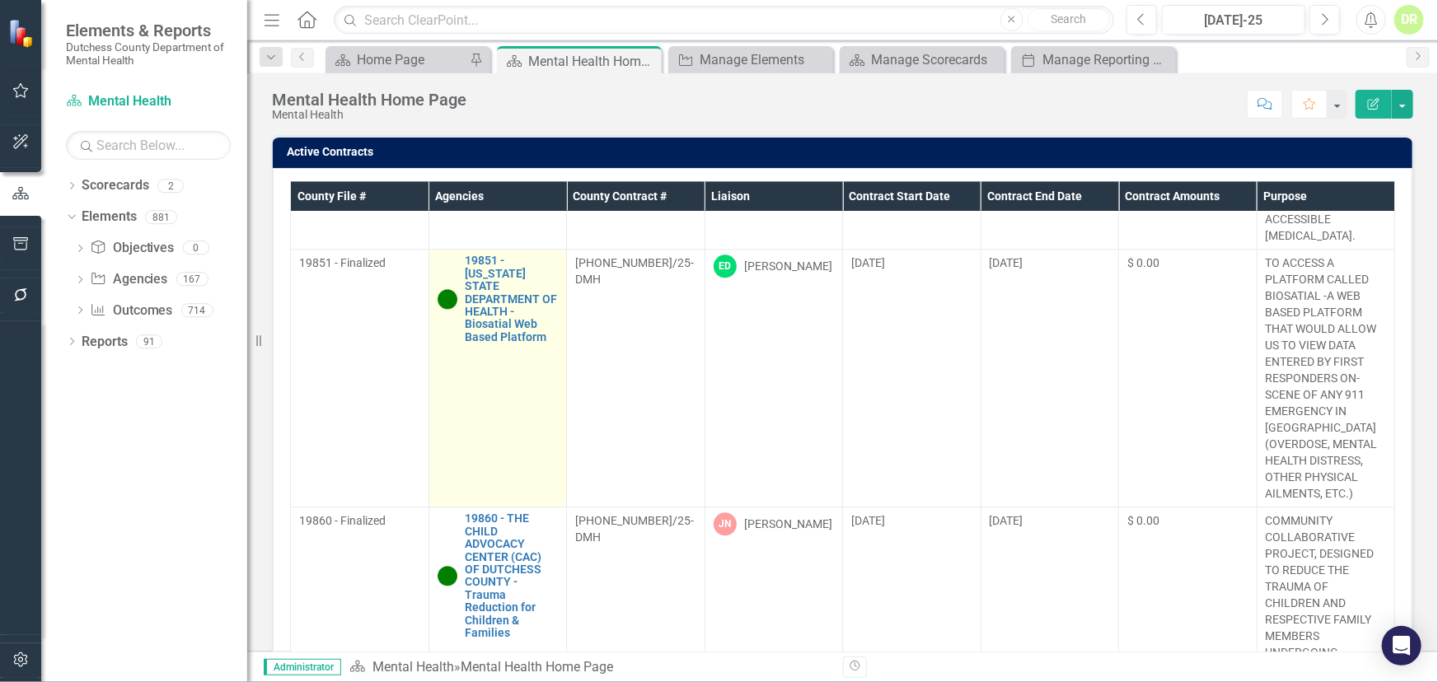
scroll to position [2108, 0]
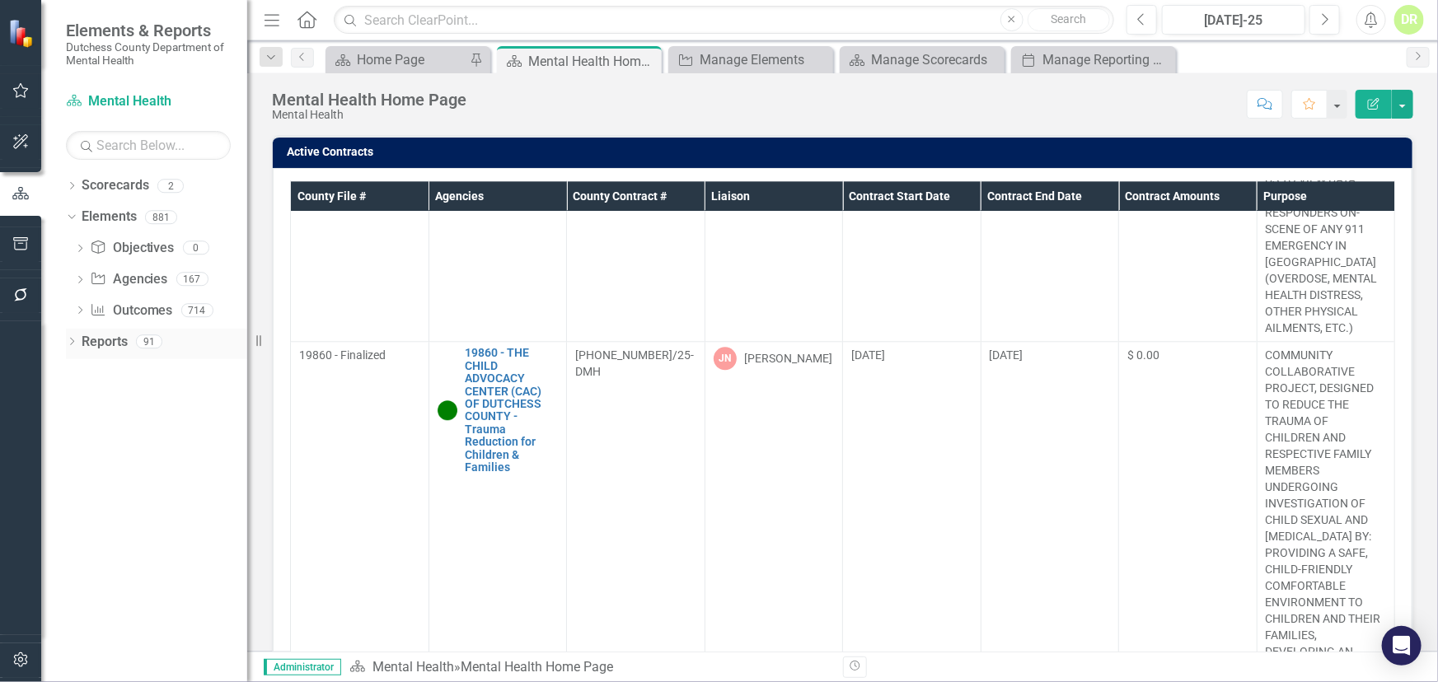
click at [107, 341] on link "Reports" at bounding box center [105, 342] width 46 height 19
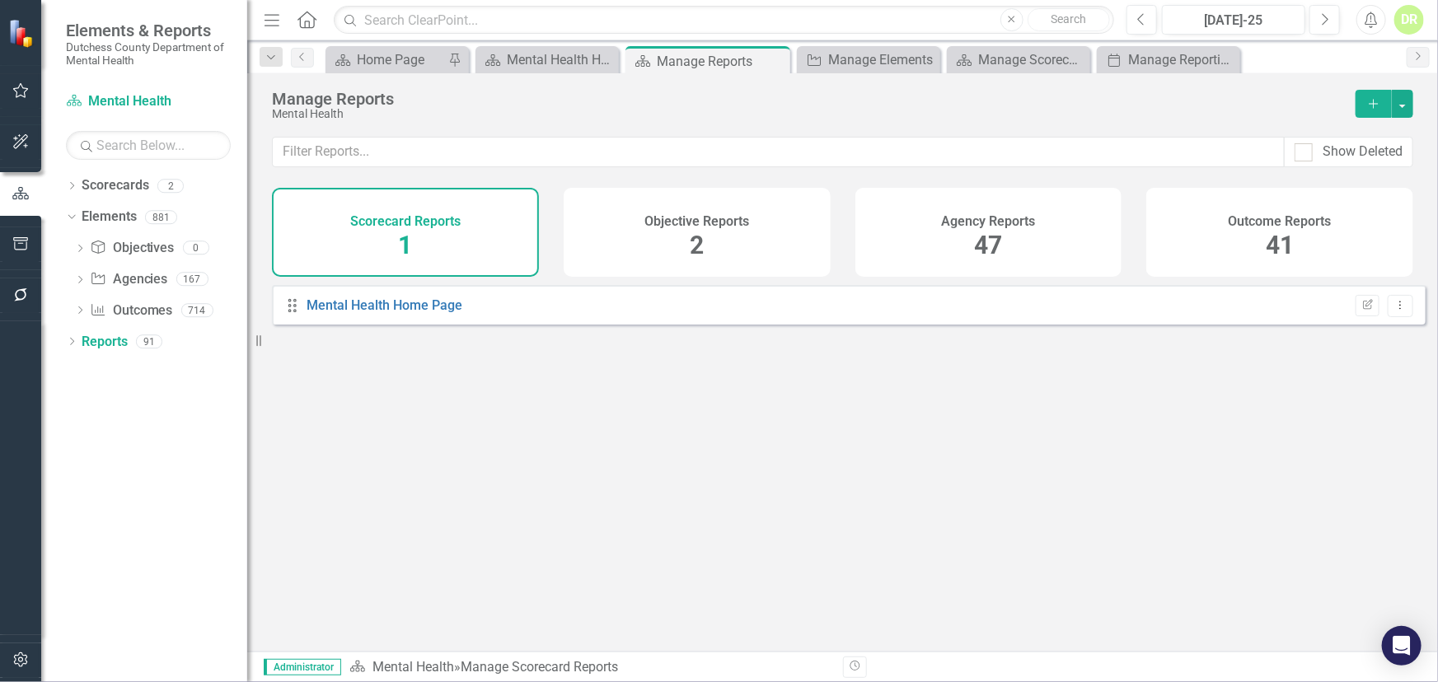
click at [989, 219] on h4 "Agency Reports" at bounding box center [988, 221] width 94 height 15
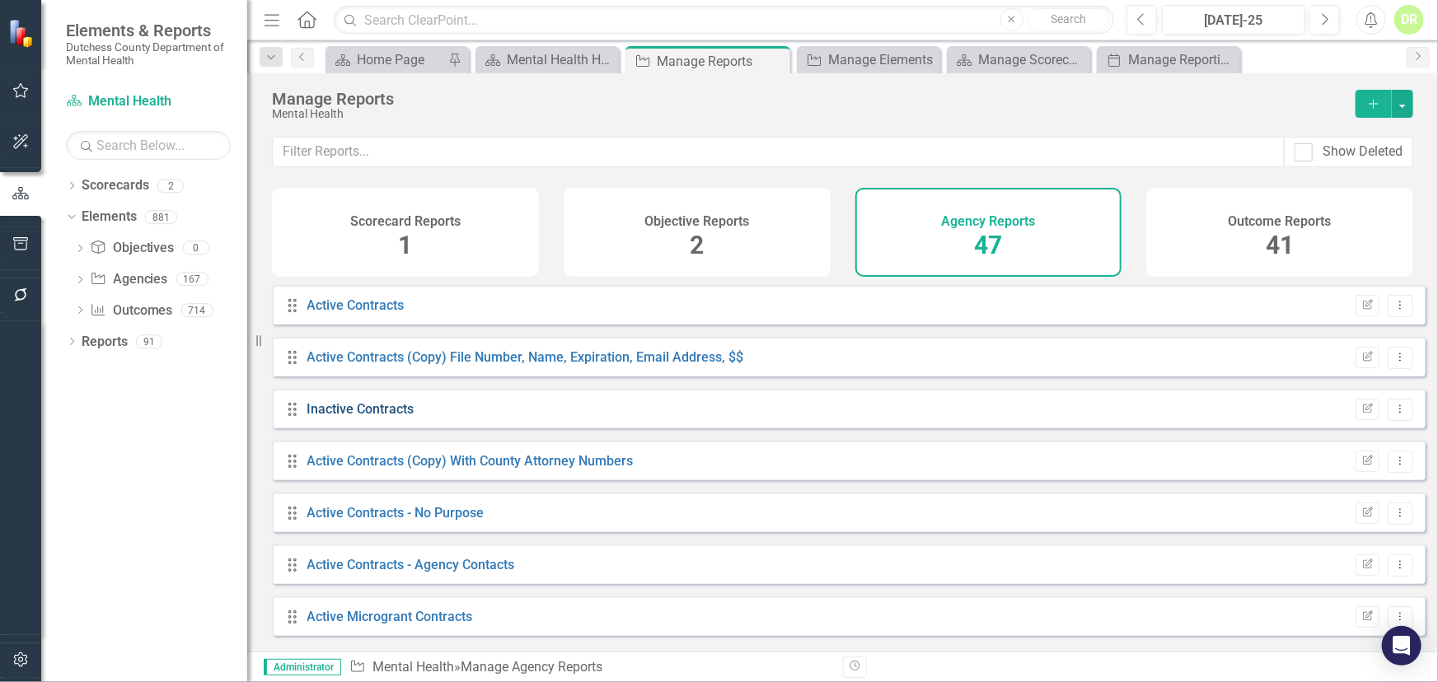
click at [393, 417] on link "Inactive Contracts" at bounding box center [360, 409] width 107 height 16
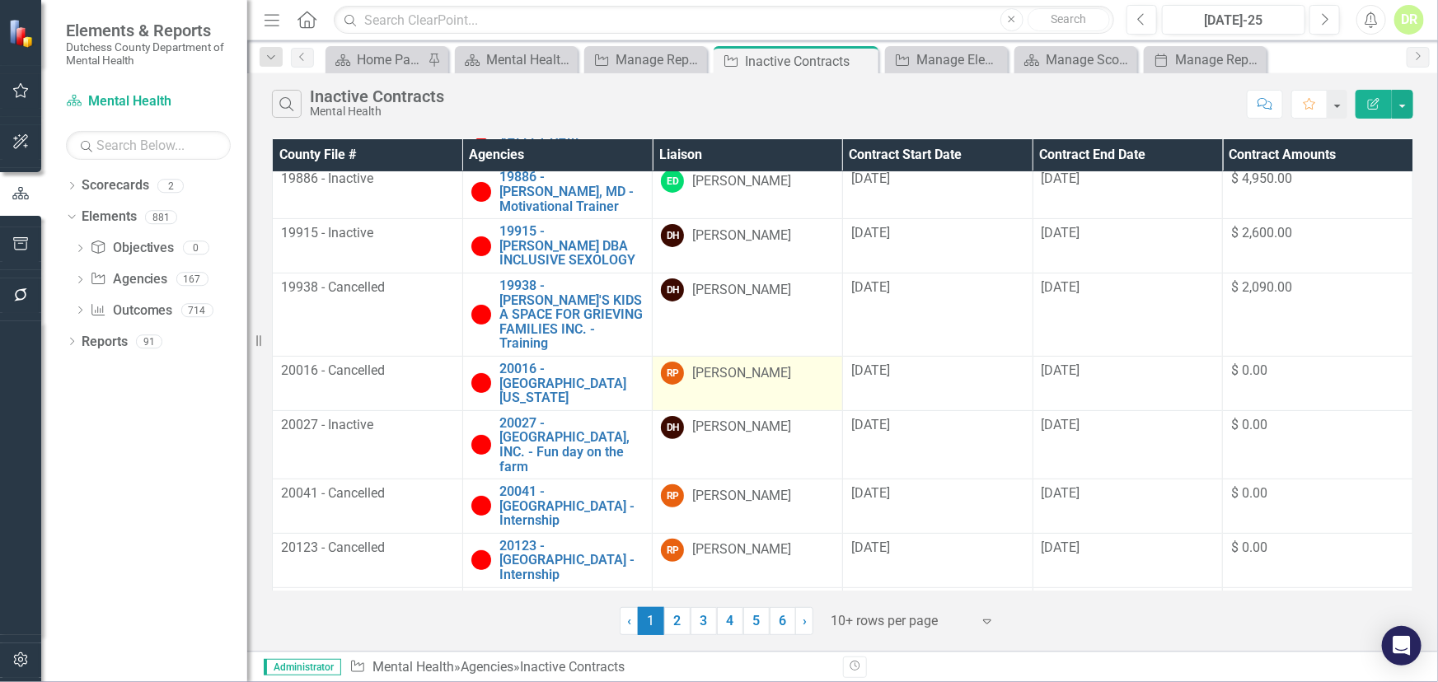
scroll to position [115, 0]
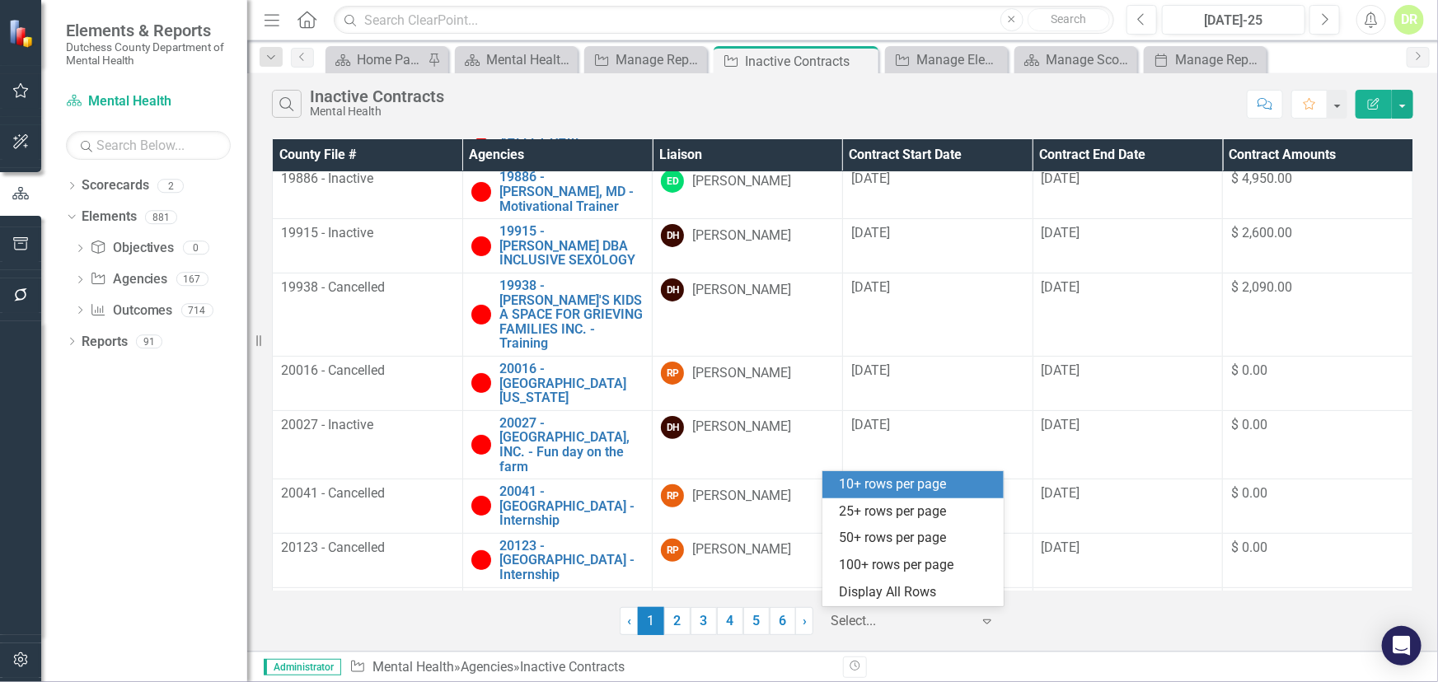
click at [986, 621] on icon "Expand" at bounding box center [987, 621] width 16 height 13
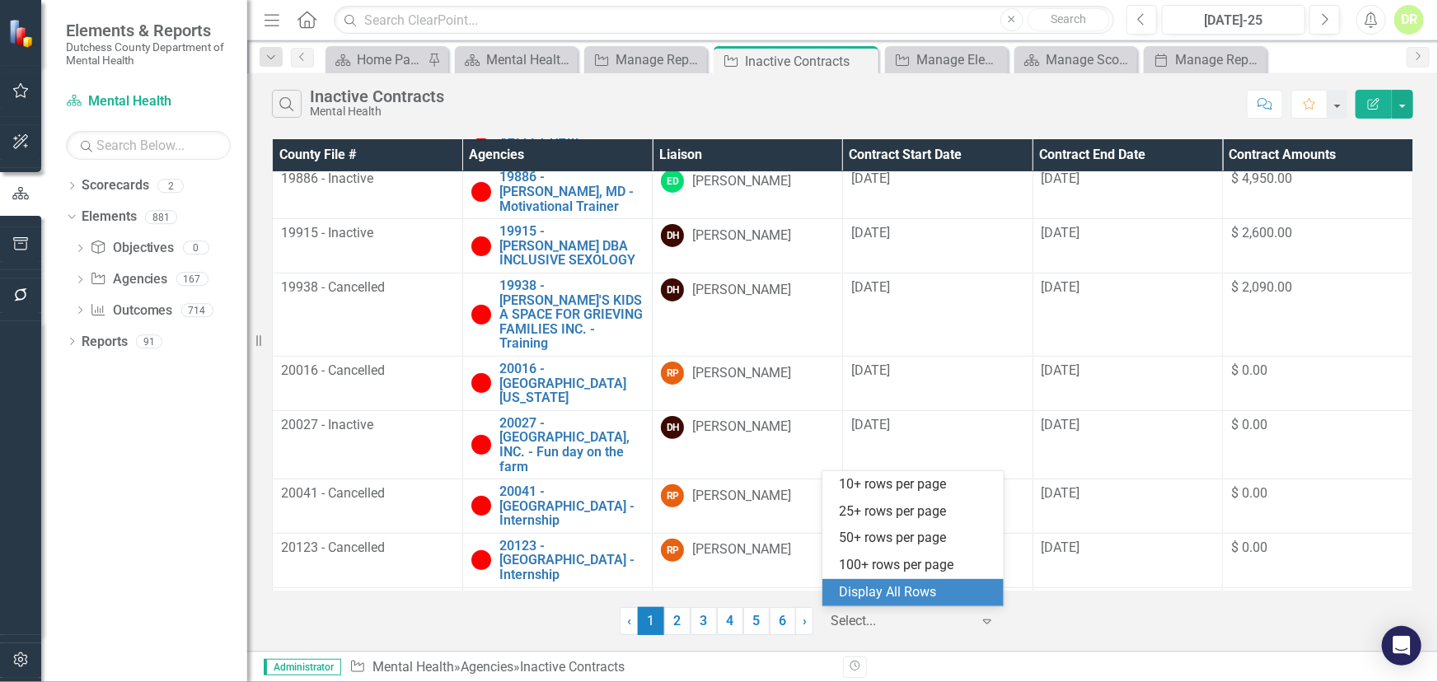
click at [881, 591] on div "Display All Rows" at bounding box center [916, 592] width 155 height 19
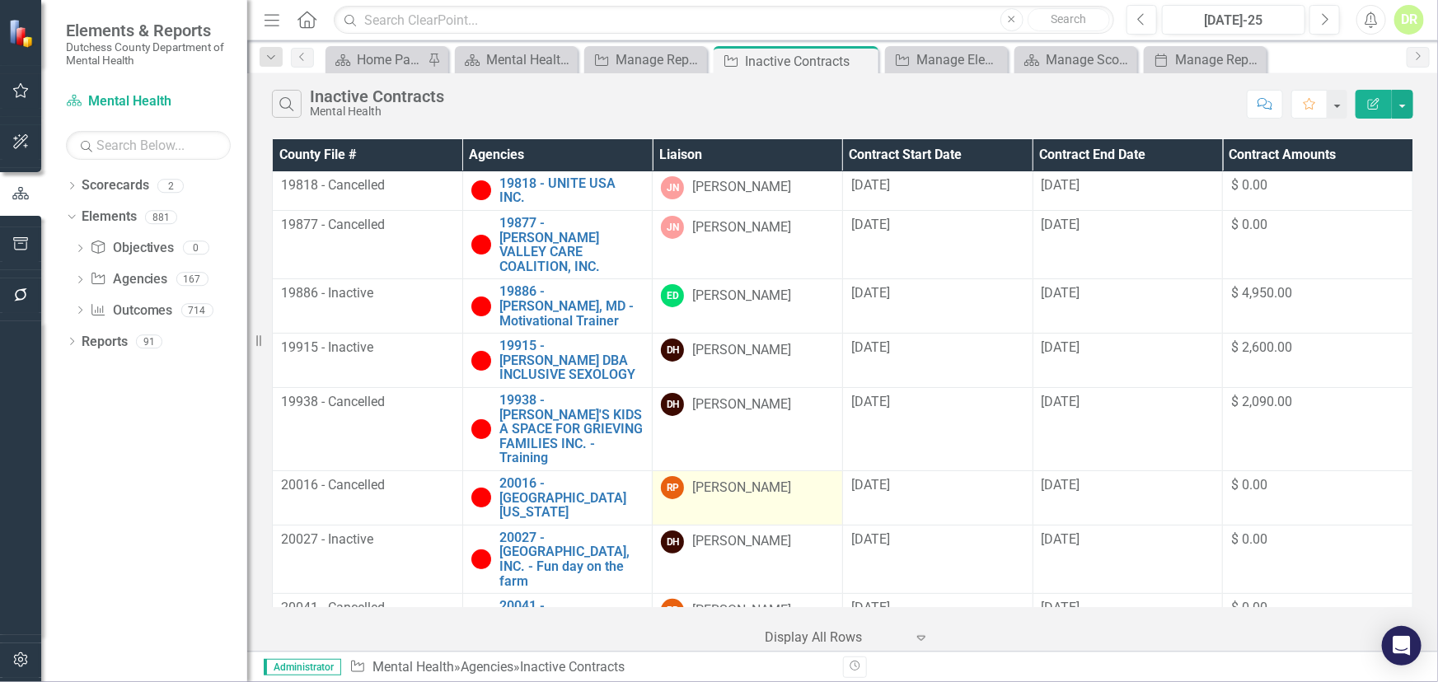
scroll to position [0, 0]
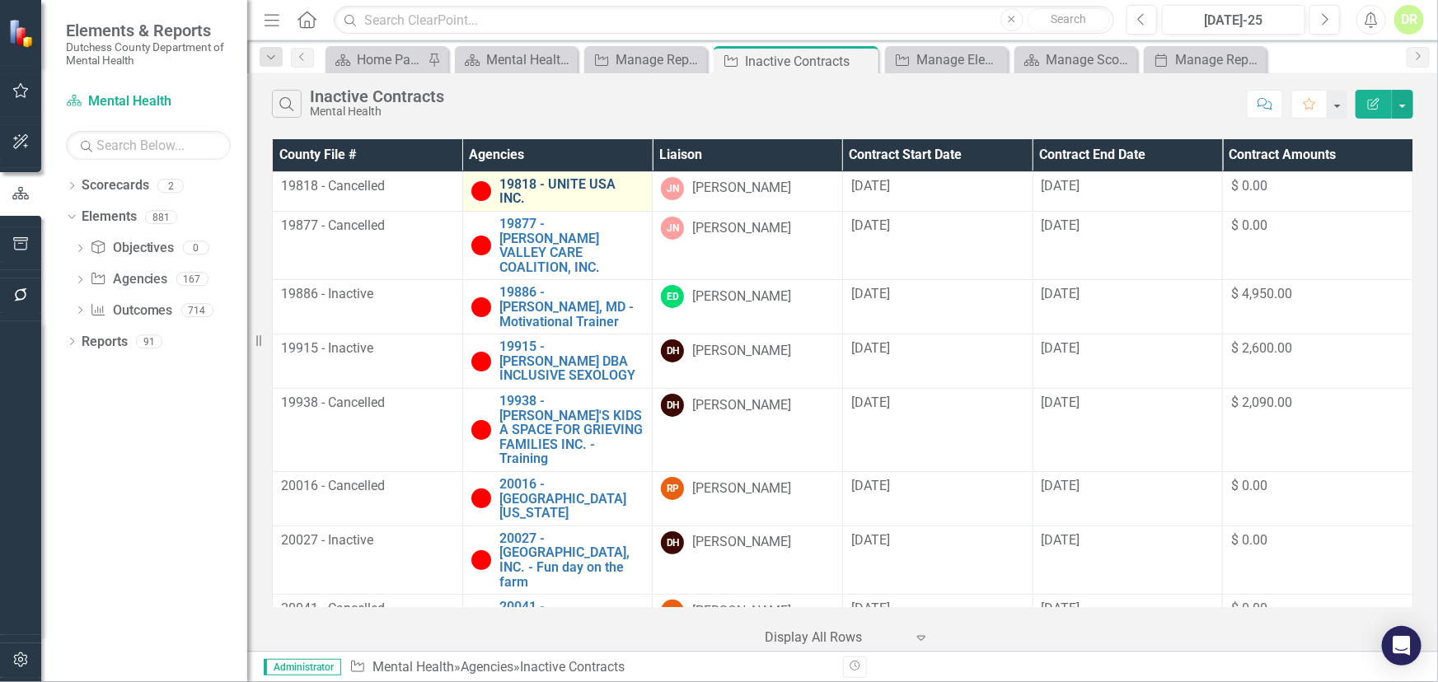
click at [566, 185] on link "19818 - UNITE USA INC." at bounding box center [571, 191] width 145 height 29
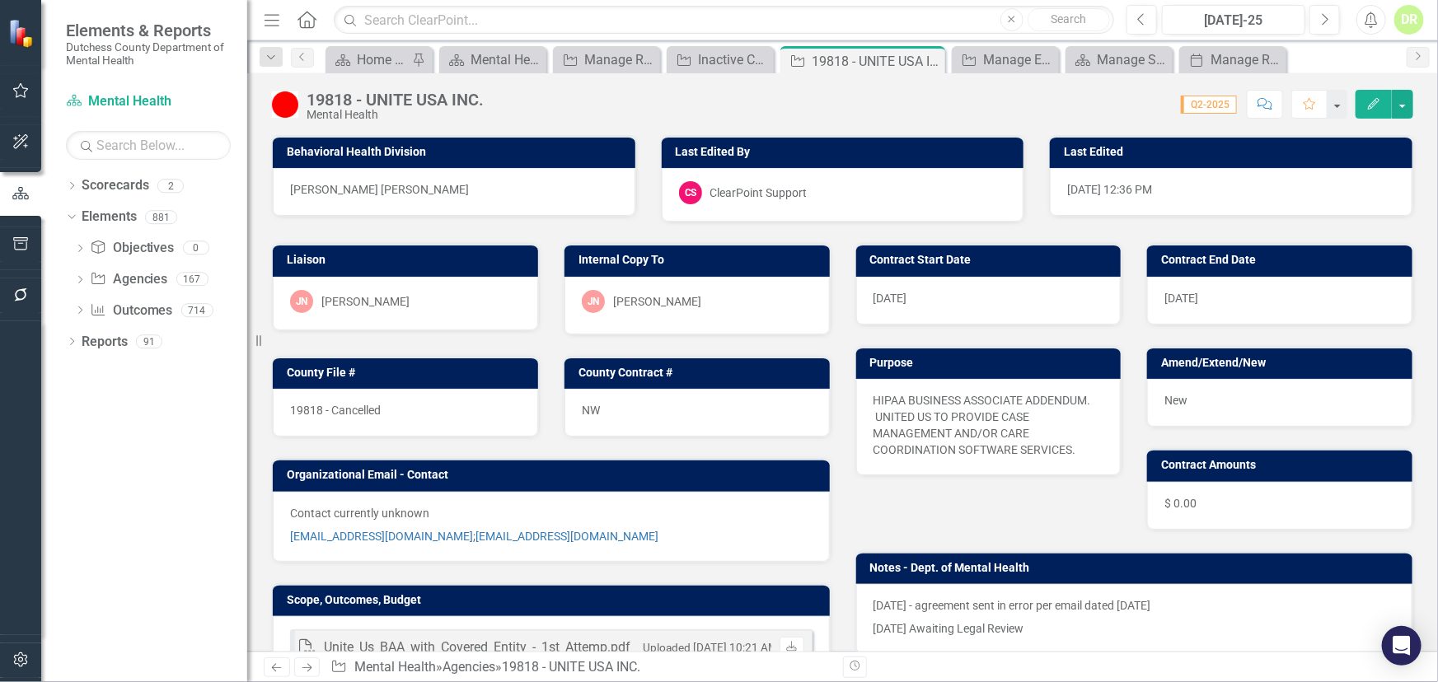
click at [304, 101] on div "19818 - UNITE USA INC. Mental Health" at bounding box center [382, 105] width 220 height 31
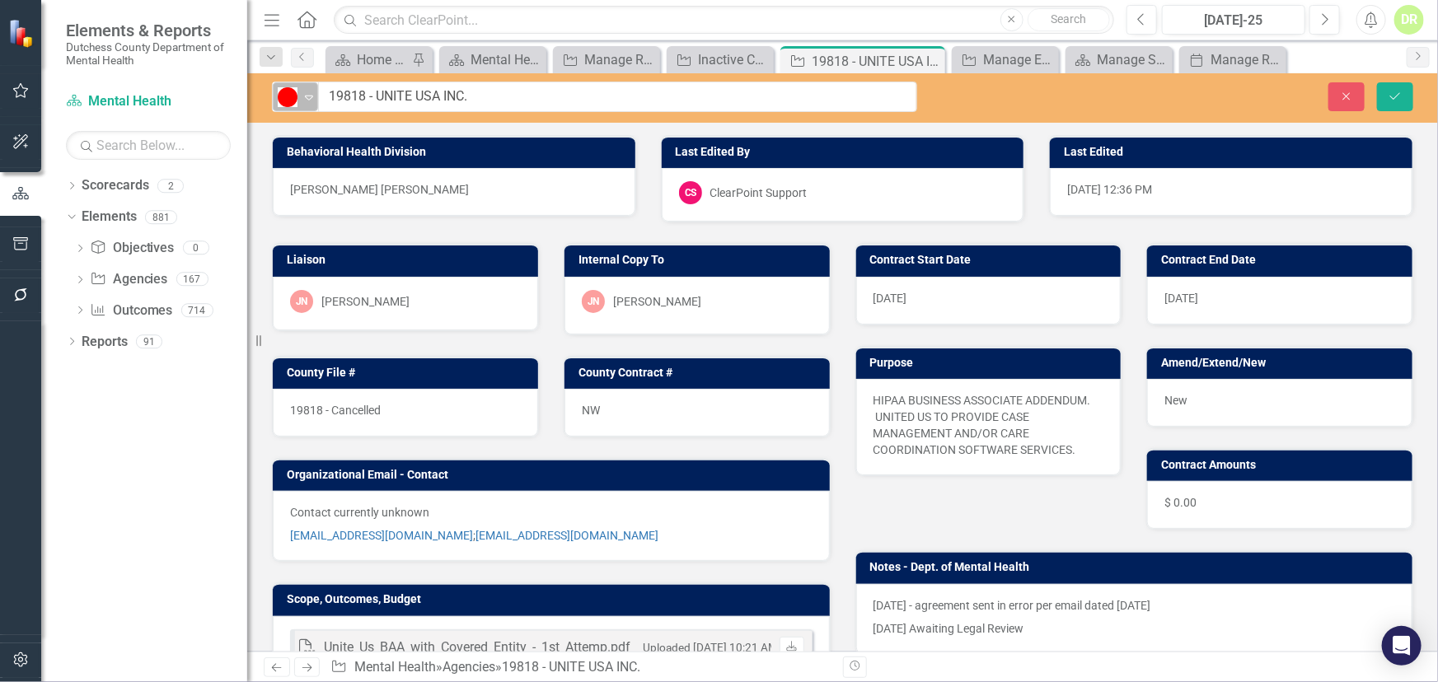
click at [306, 104] on div "Expand" at bounding box center [309, 96] width 16 height 27
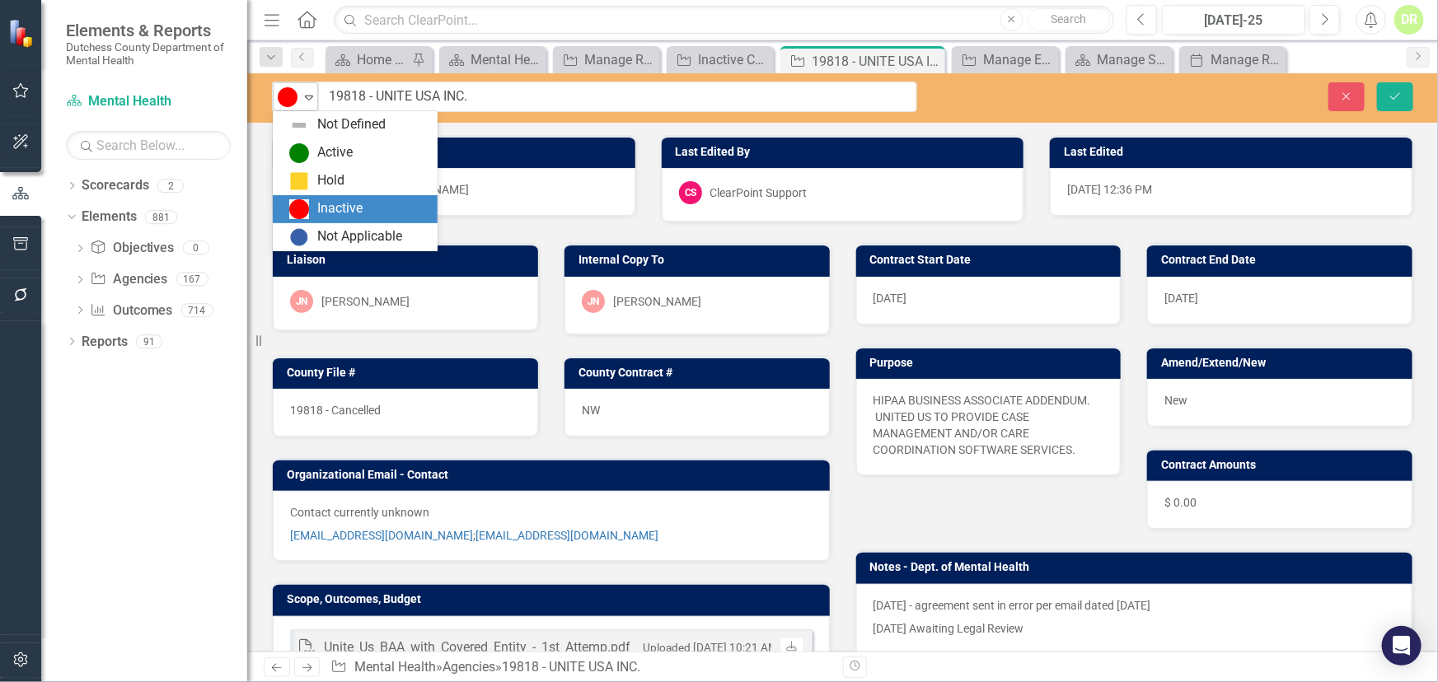
click at [306, 104] on div "Expand" at bounding box center [309, 96] width 16 height 27
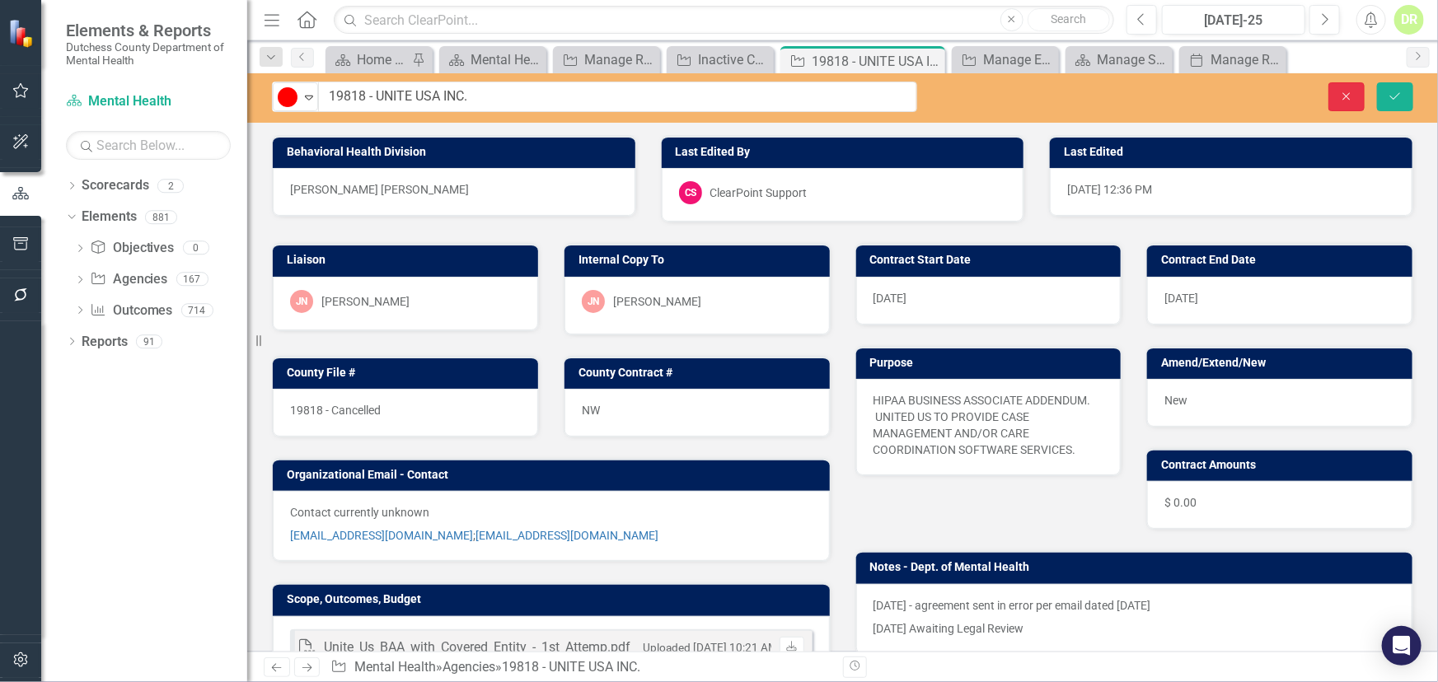
click at [1343, 97] on icon "Close" at bounding box center [1346, 97] width 15 height 12
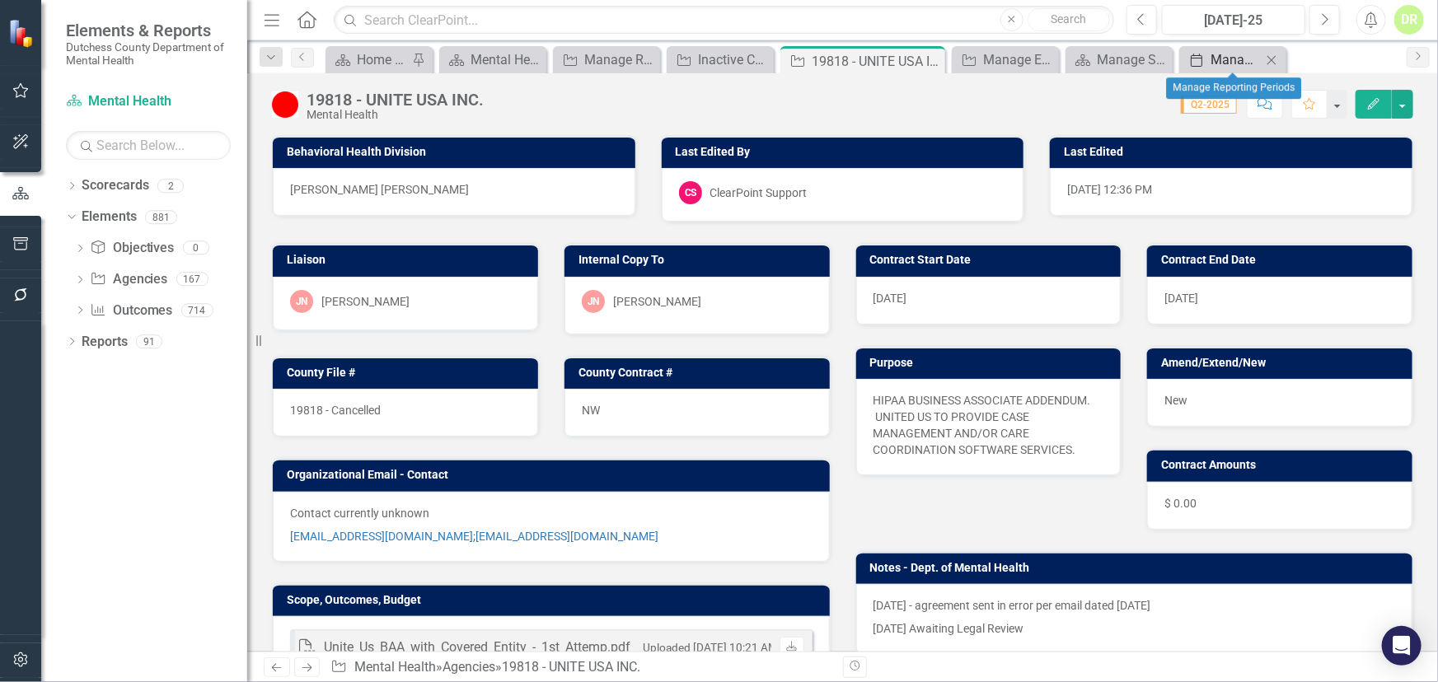
click at [1214, 54] on div "Manage Reporting Periods" at bounding box center [1235, 59] width 51 height 21
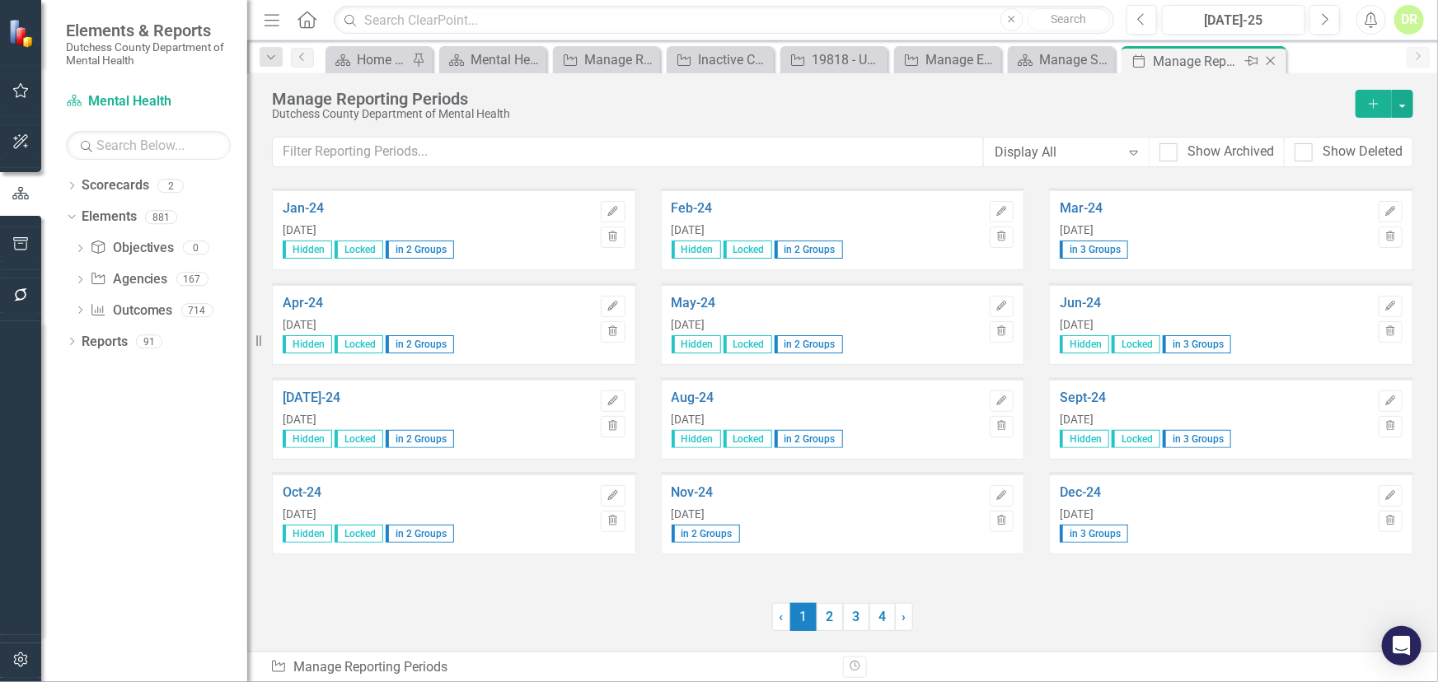
click at [1271, 60] on icon "Close" at bounding box center [1270, 60] width 16 height 13
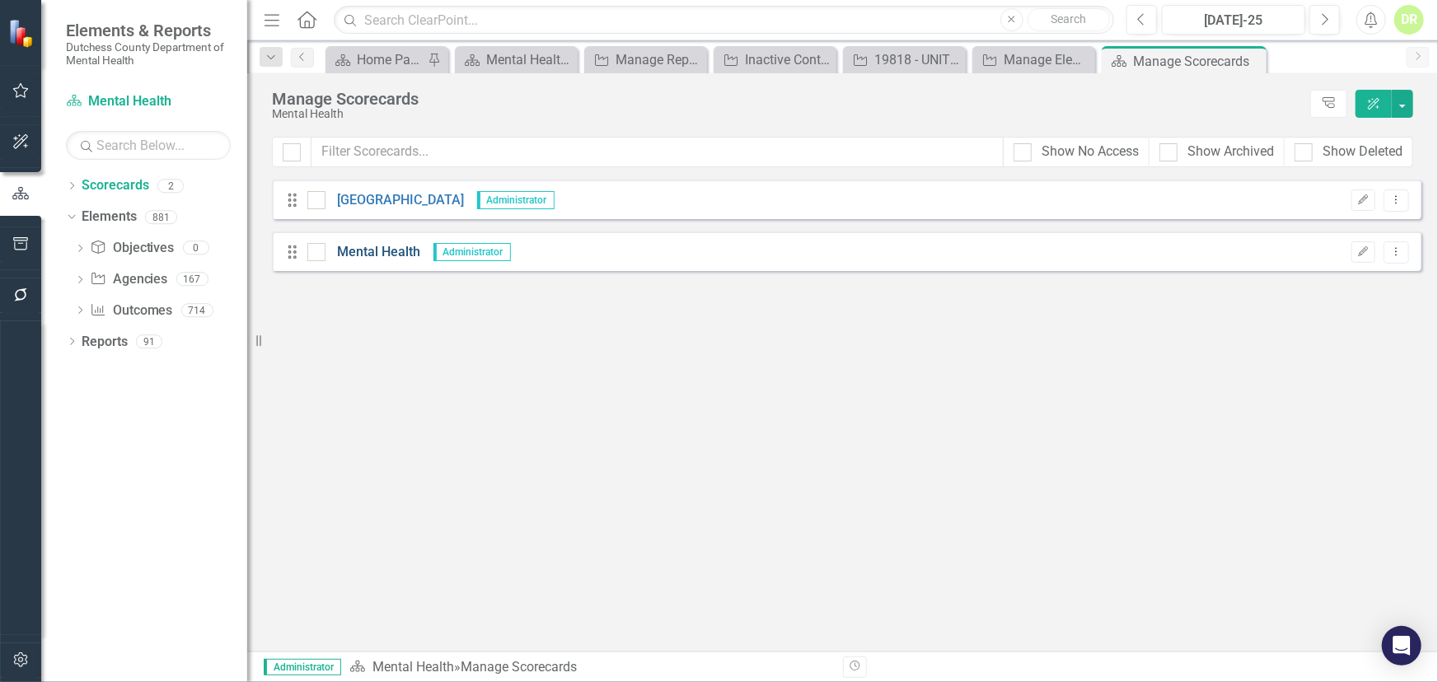
click at [367, 249] on link "Mental Health" at bounding box center [373, 252] width 96 height 19
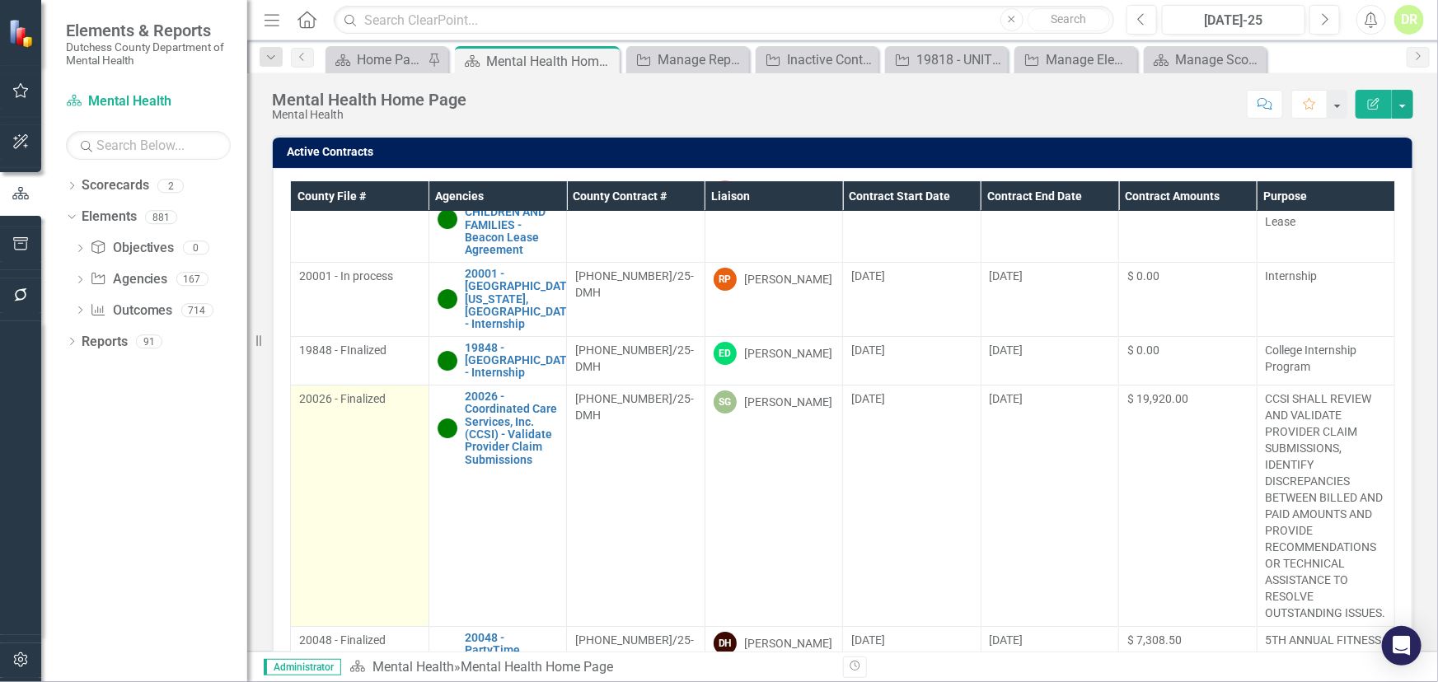
scroll to position [3221, 0]
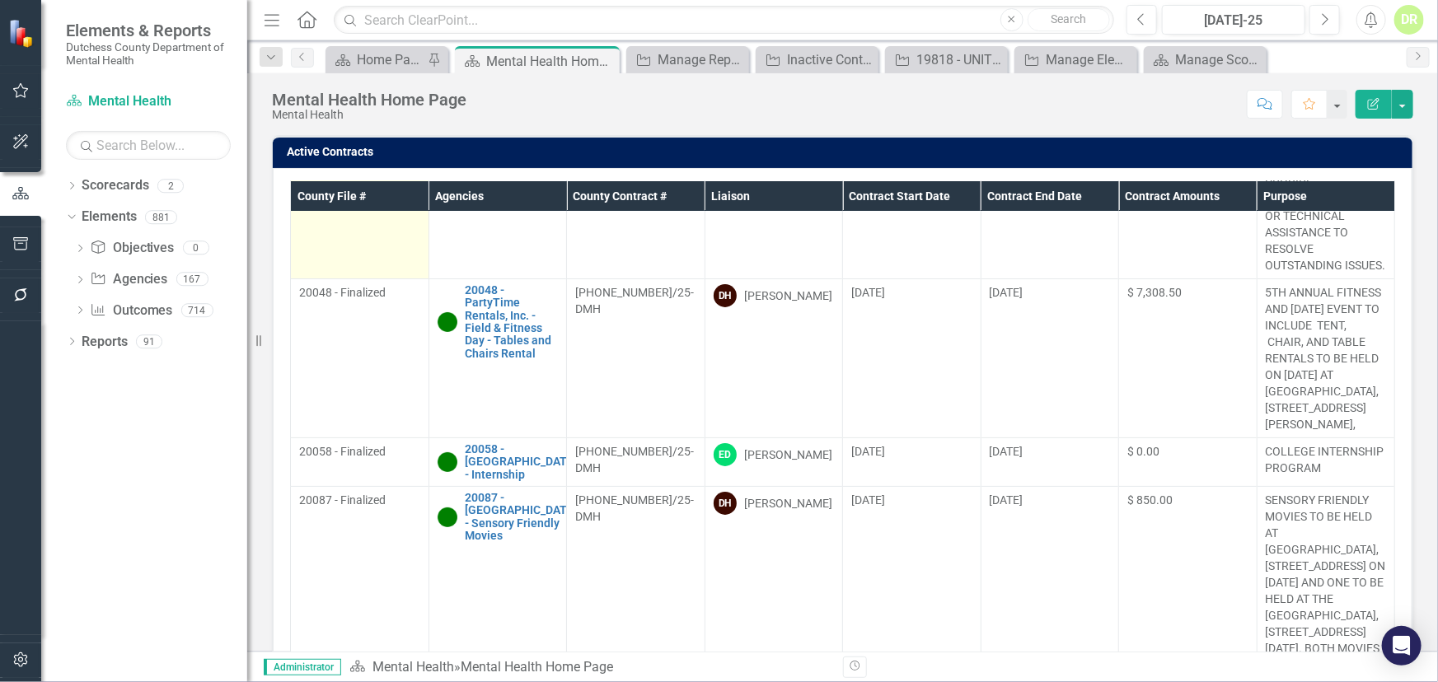
click at [412, 253] on td "20026 - Finalized" at bounding box center [360, 157] width 138 height 241
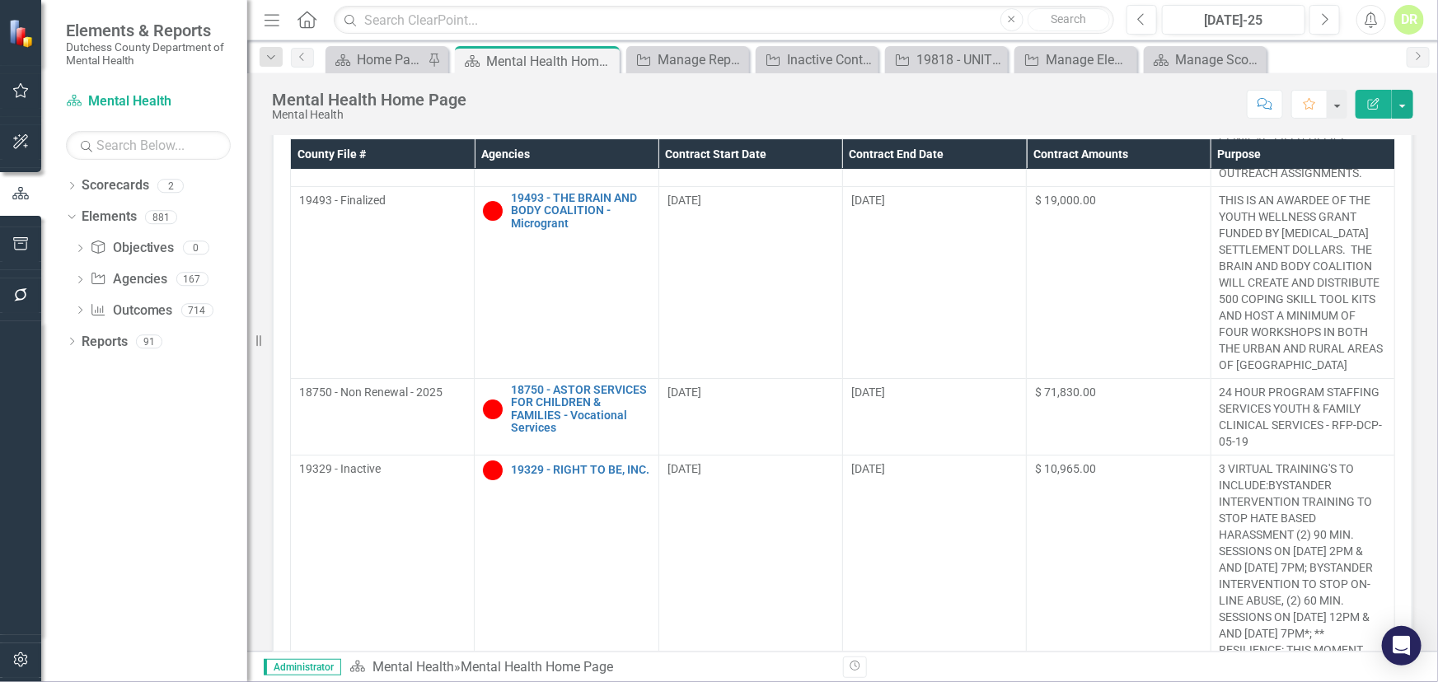
scroll to position [44, 0]
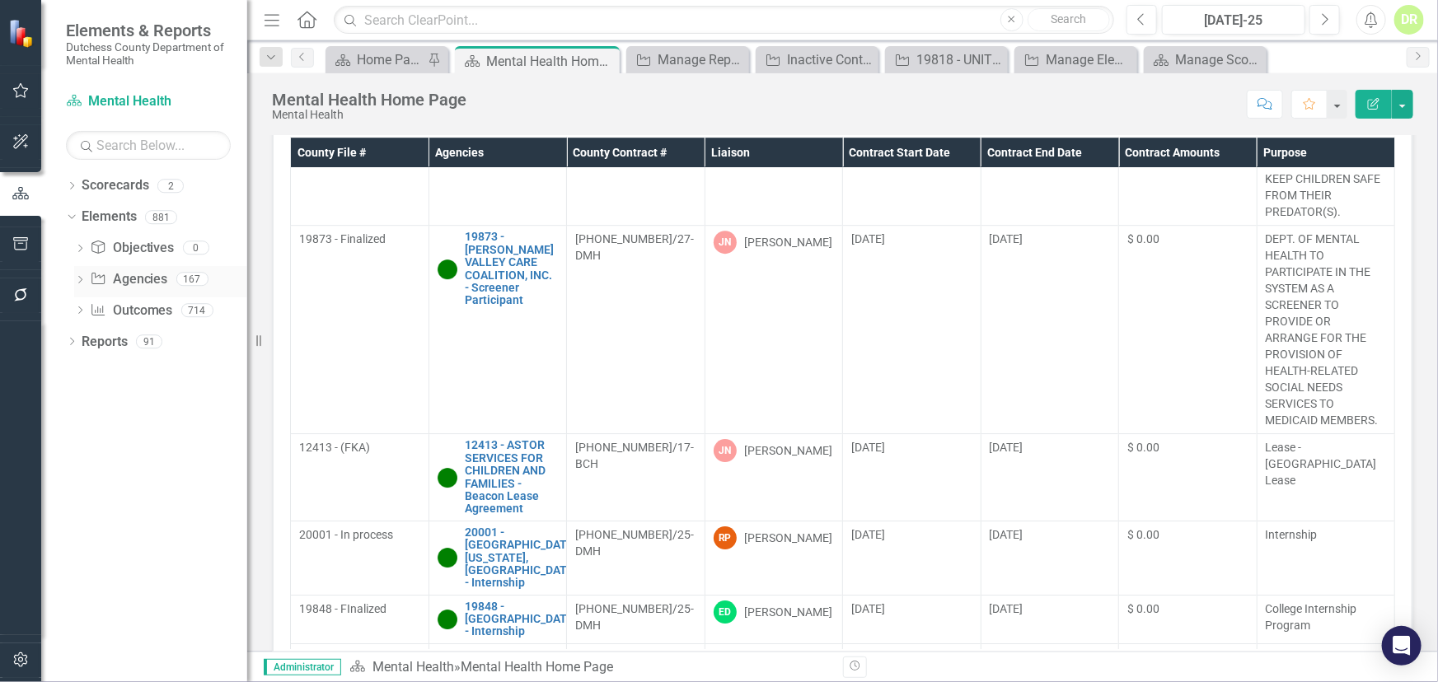
click at [79, 280] on icon "Dropdown" at bounding box center [80, 281] width 12 height 9
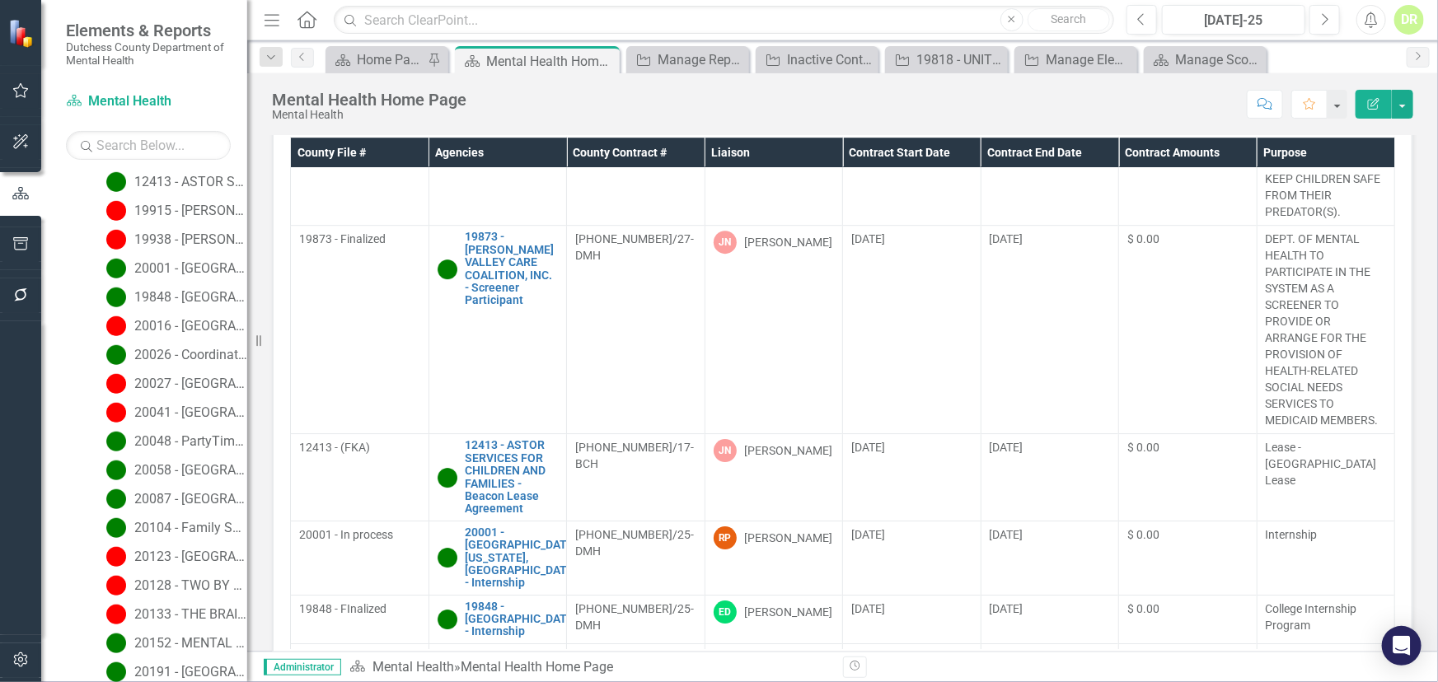
scroll to position [880, 0]
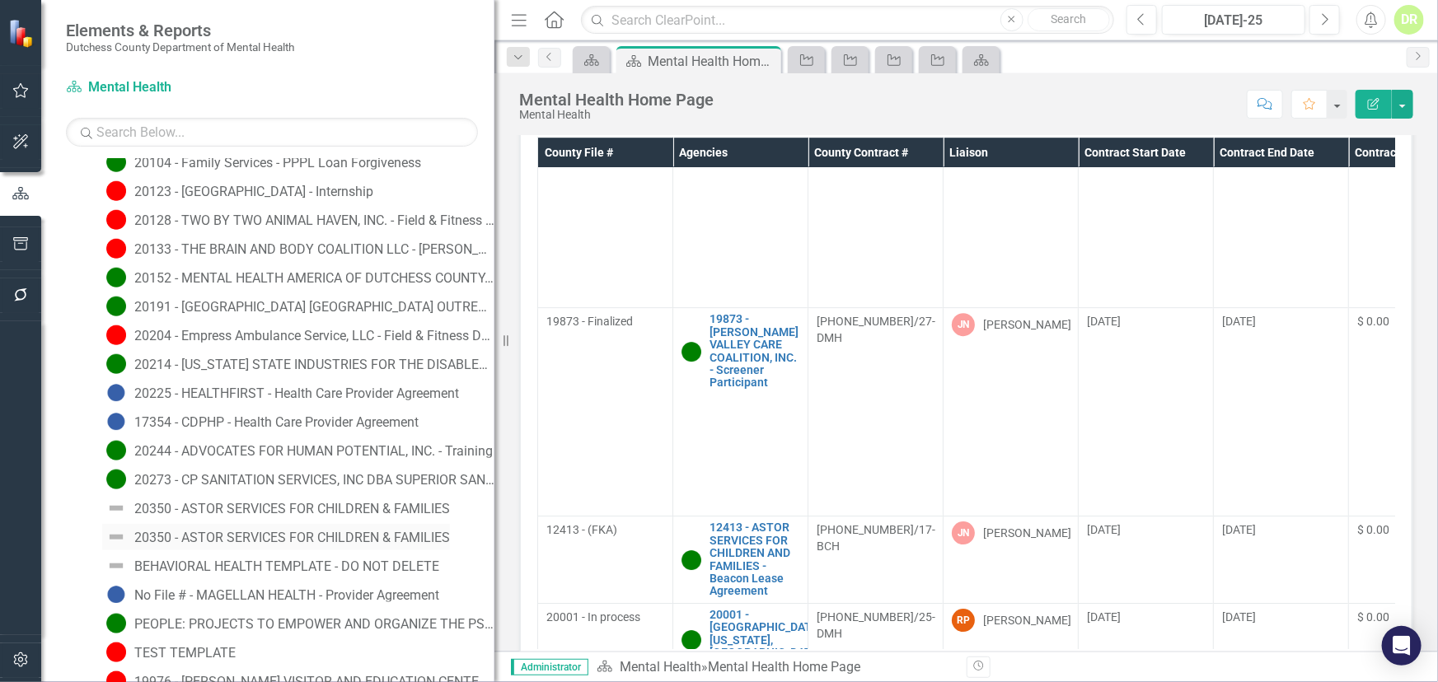
drag, startPoint x: 261, startPoint y: 343, endPoint x: 287, endPoint y: 535, distance: 193.7
click at [494, 378] on div "Resize" at bounding box center [500, 341] width 13 height 682
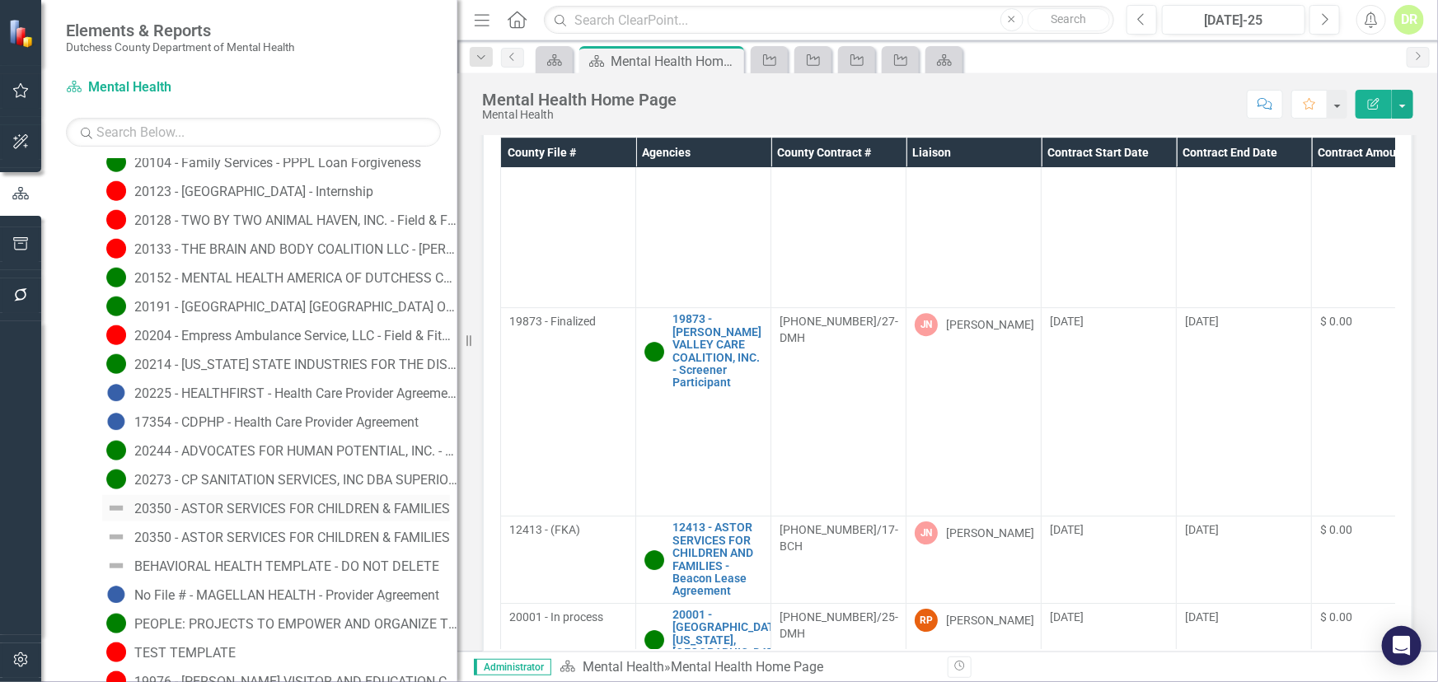
drag, startPoint x: 274, startPoint y: 511, endPoint x: 122, endPoint y: 508, distance: 151.6
click at [122, 508] on img at bounding box center [116, 508] width 20 height 20
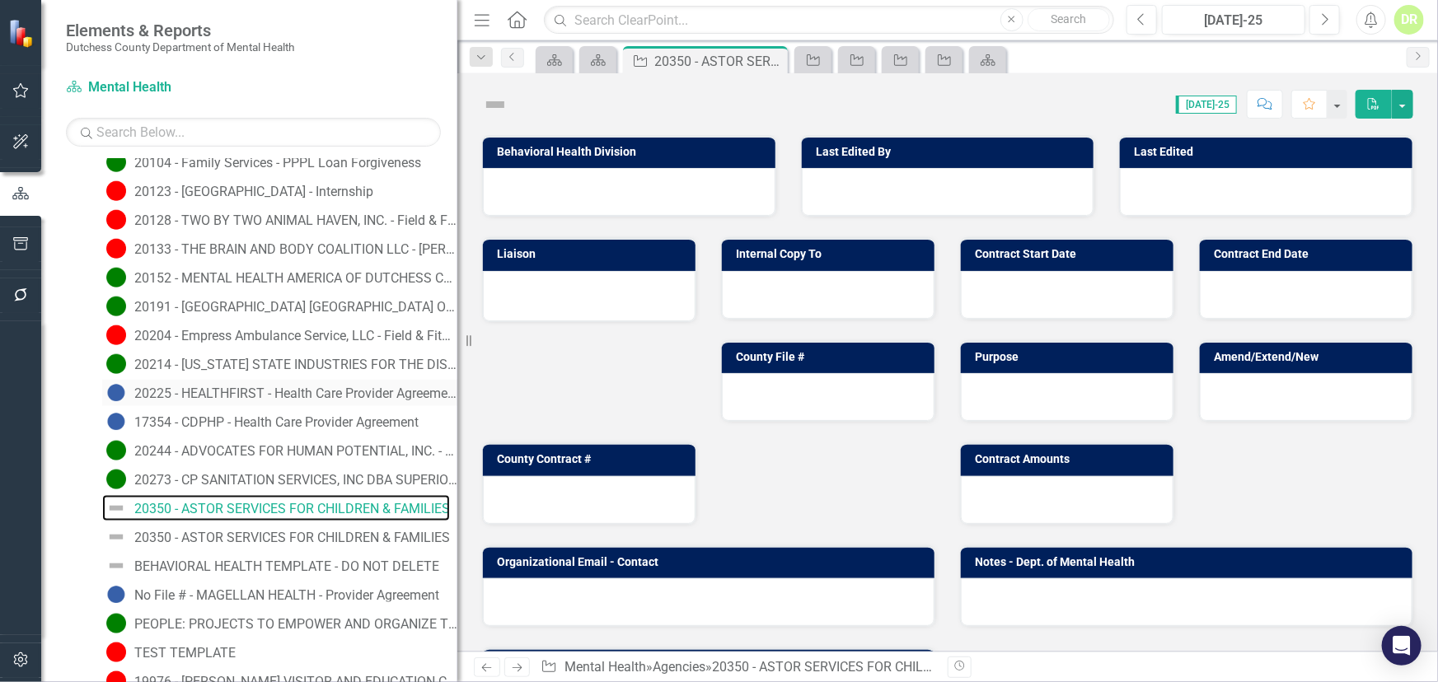
scroll to position [718, 0]
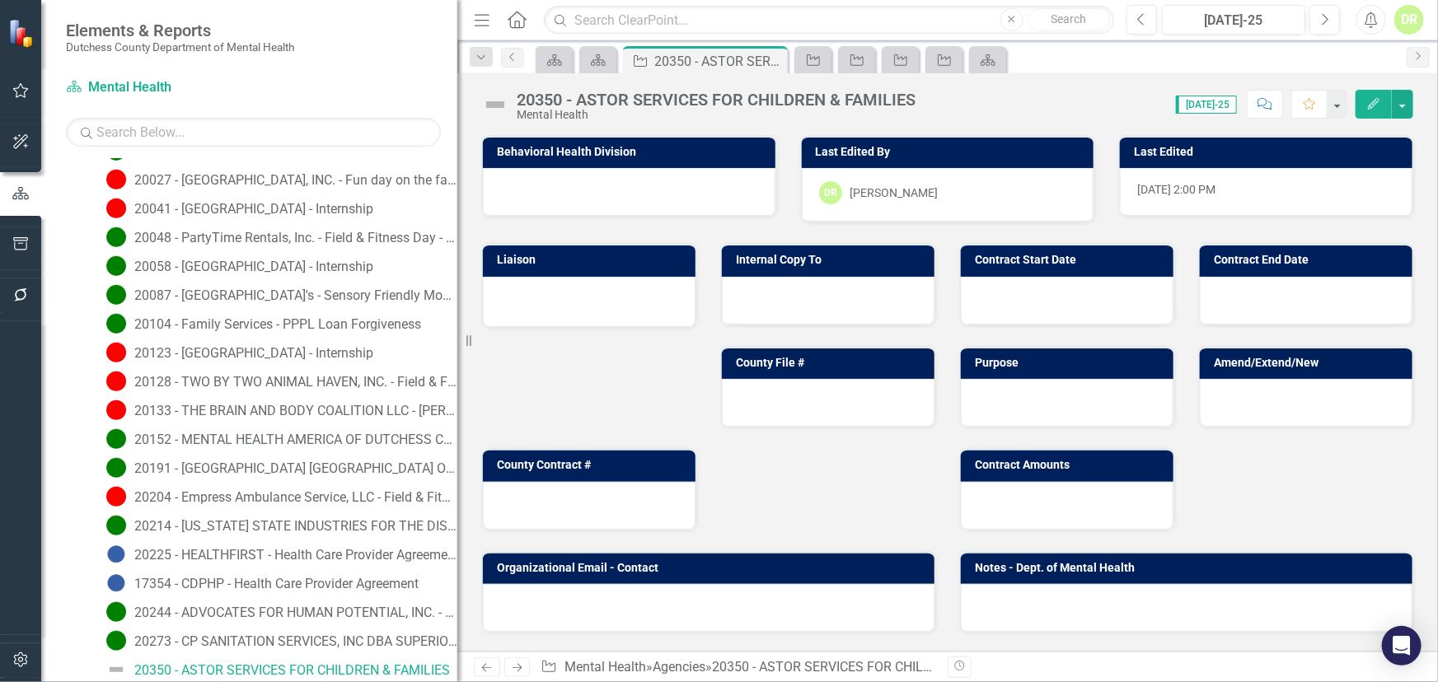
click at [494, 95] on img at bounding box center [495, 104] width 26 height 26
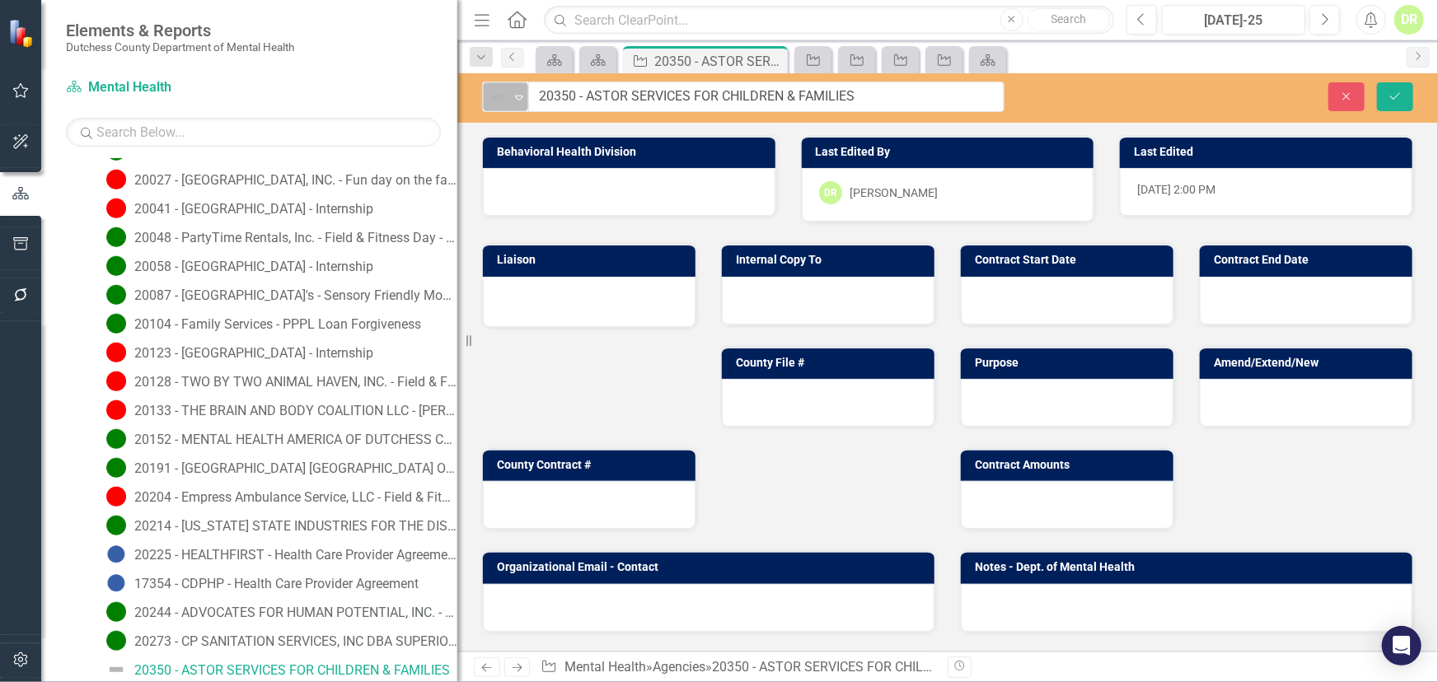
click at [516, 96] on icon at bounding box center [519, 98] width 8 height 5
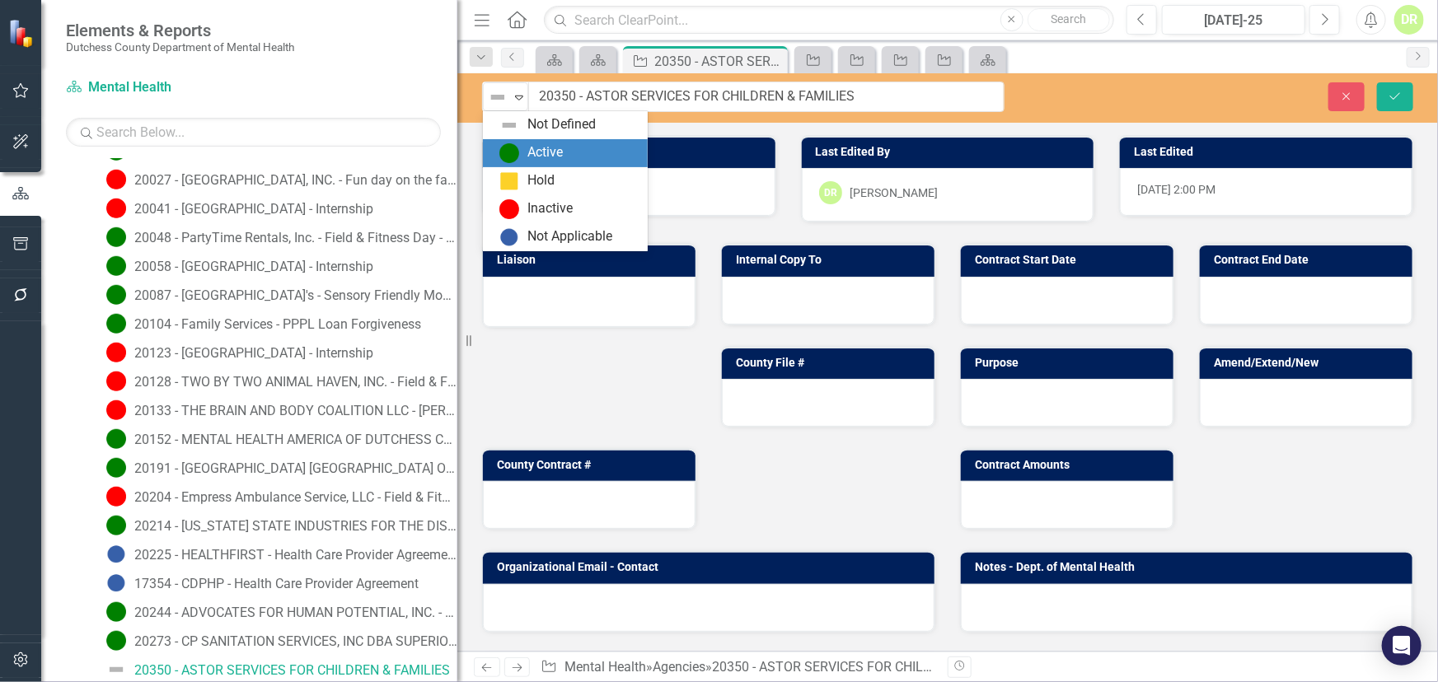
click at [514, 152] on img at bounding box center [509, 153] width 20 height 20
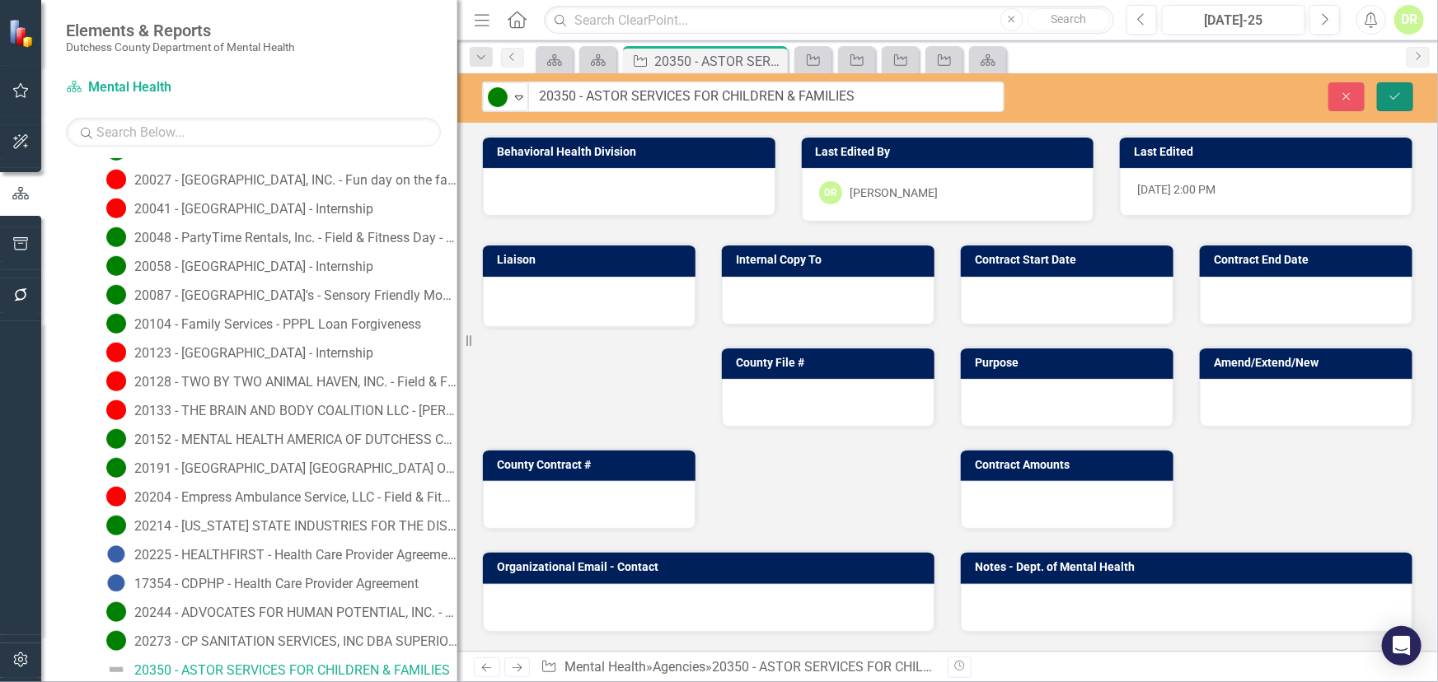
click at [1391, 91] on icon "Save" at bounding box center [1394, 97] width 15 height 12
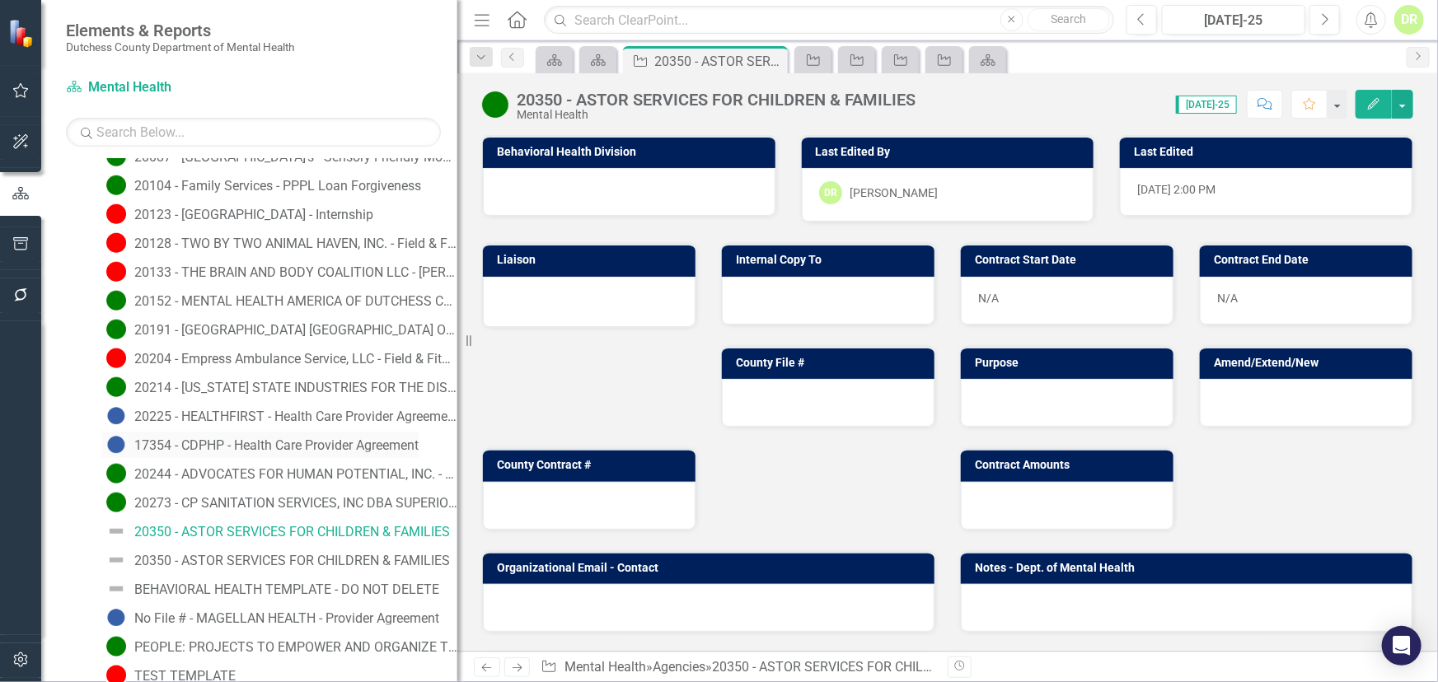
scroll to position [868, 0]
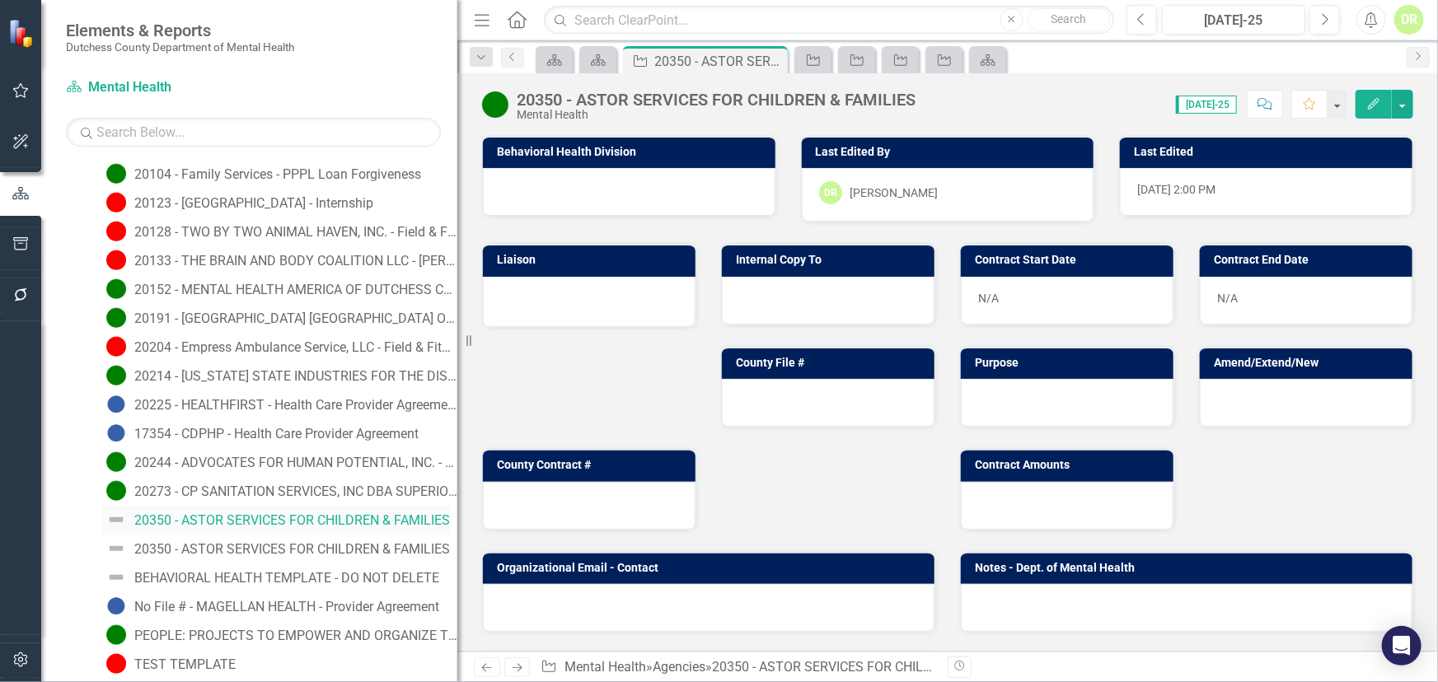
click at [231, 517] on div "20350 - ASTOR SERVICES FOR CHILDREN & FAMILIES" at bounding box center [292, 520] width 316 height 15
click at [232, 517] on div "20350 - ASTOR SERVICES FOR CHILDREN & FAMILIES" at bounding box center [292, 520] width 316 height 15
click at [180, 513] on div "20350 - ASTOR SERVICES FOR CHILDREN & FAMILIES" at bounding box center [292, 520] width 316 height 15
click at [181, 542] on div "20350 - ASTOR SERVICES FOR CHILDREN & FAMILIES" at bounding box center [292, 549] width 316 height 15
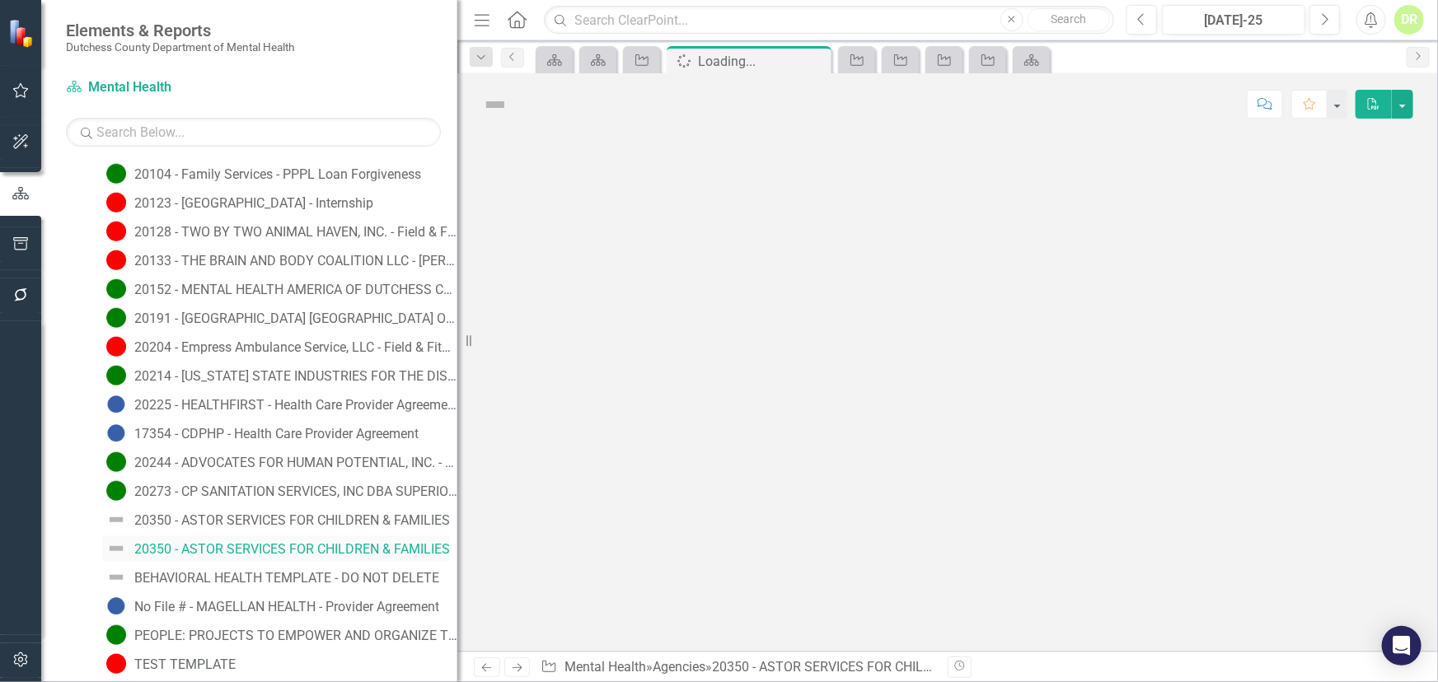
click at [181, 540] on link "20350 - ASTOR SERVICES FOR CHILDREN & FAMILIES" at bounding box center [276, 549] width 348 height 26
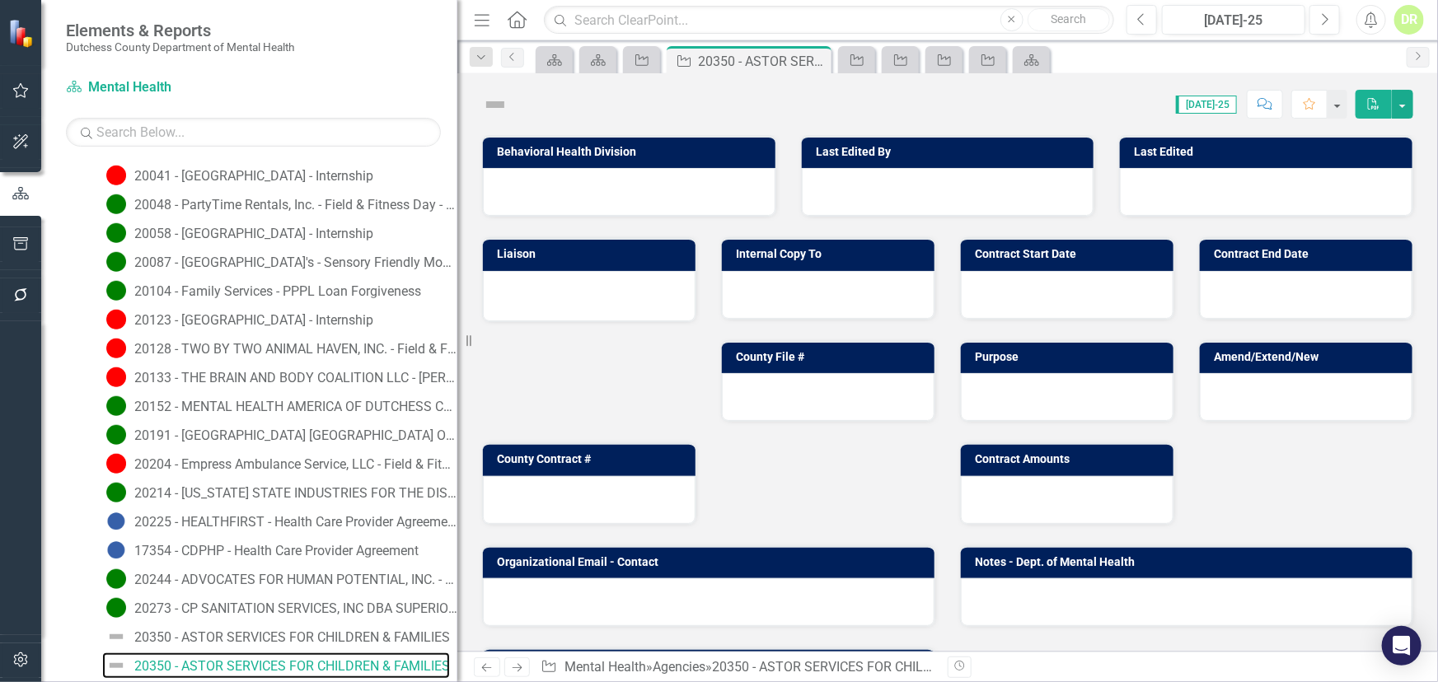
scroll to position [747, 0]
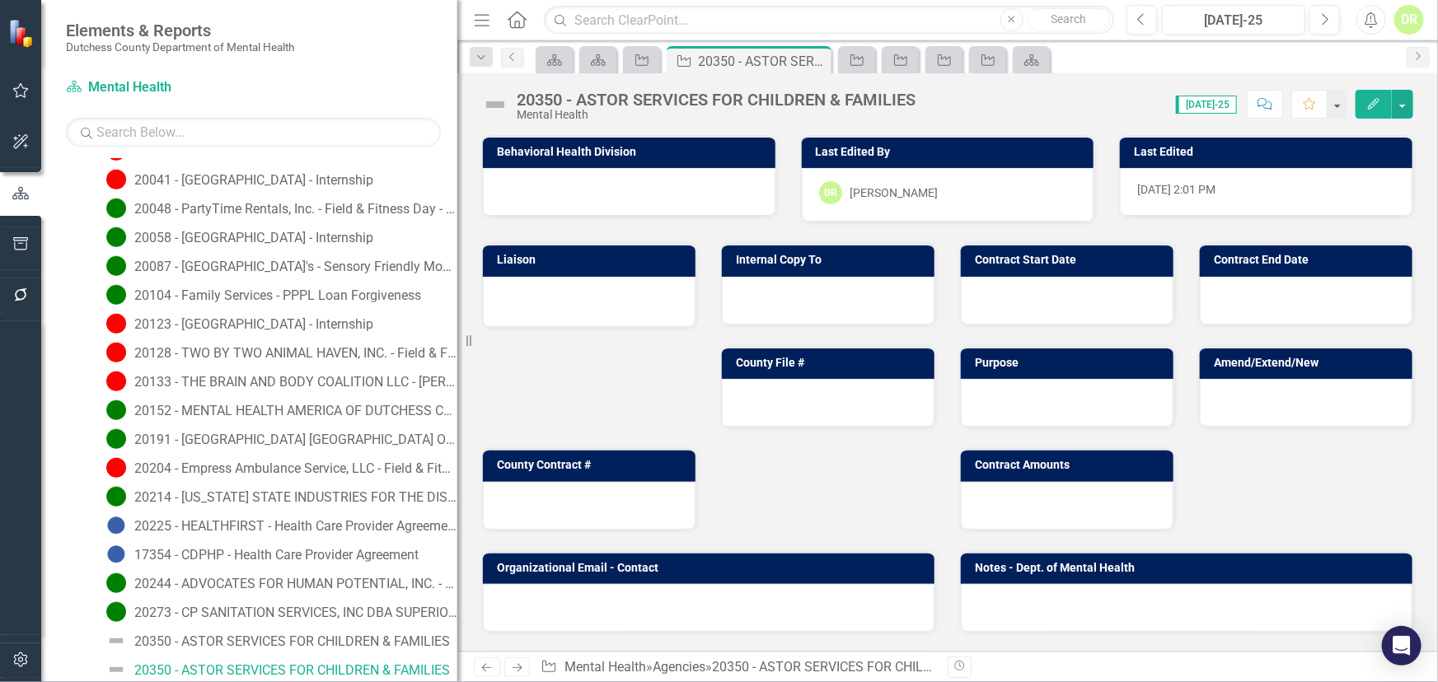
click at [500, 101] on img at bounding box center [495, 104] width 26 height 26
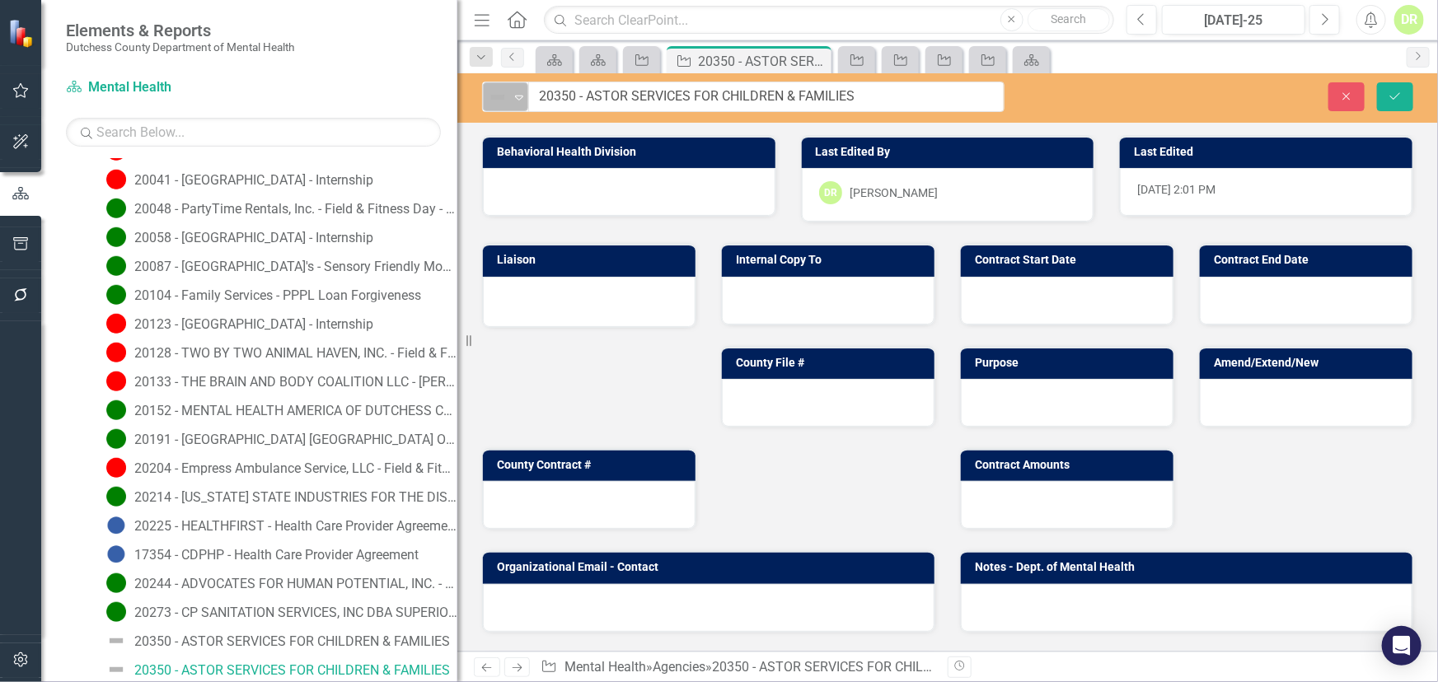
click at [520, 94] on icon "Expand" at bounding box center [519, 97] width 16 height 13
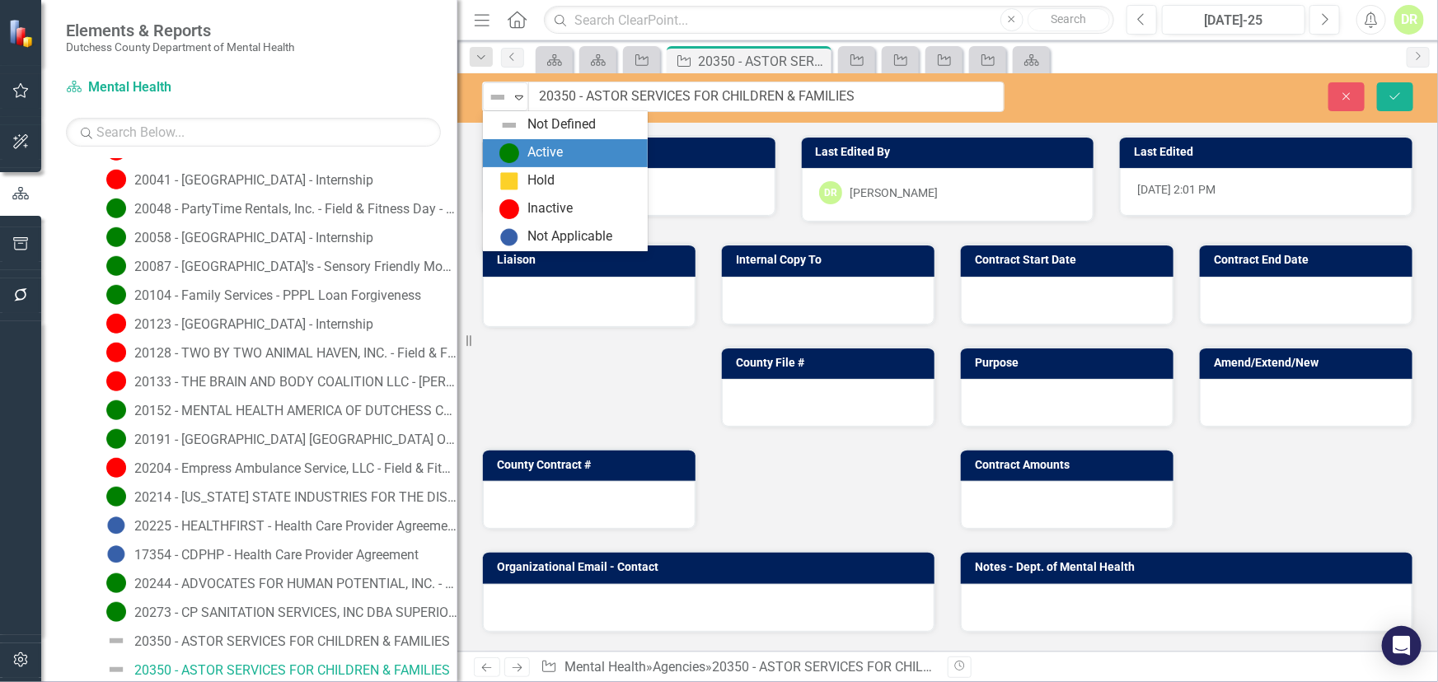
click at [528, 145] on div "Active" at bounding box center [544, 152] width 35 height 19
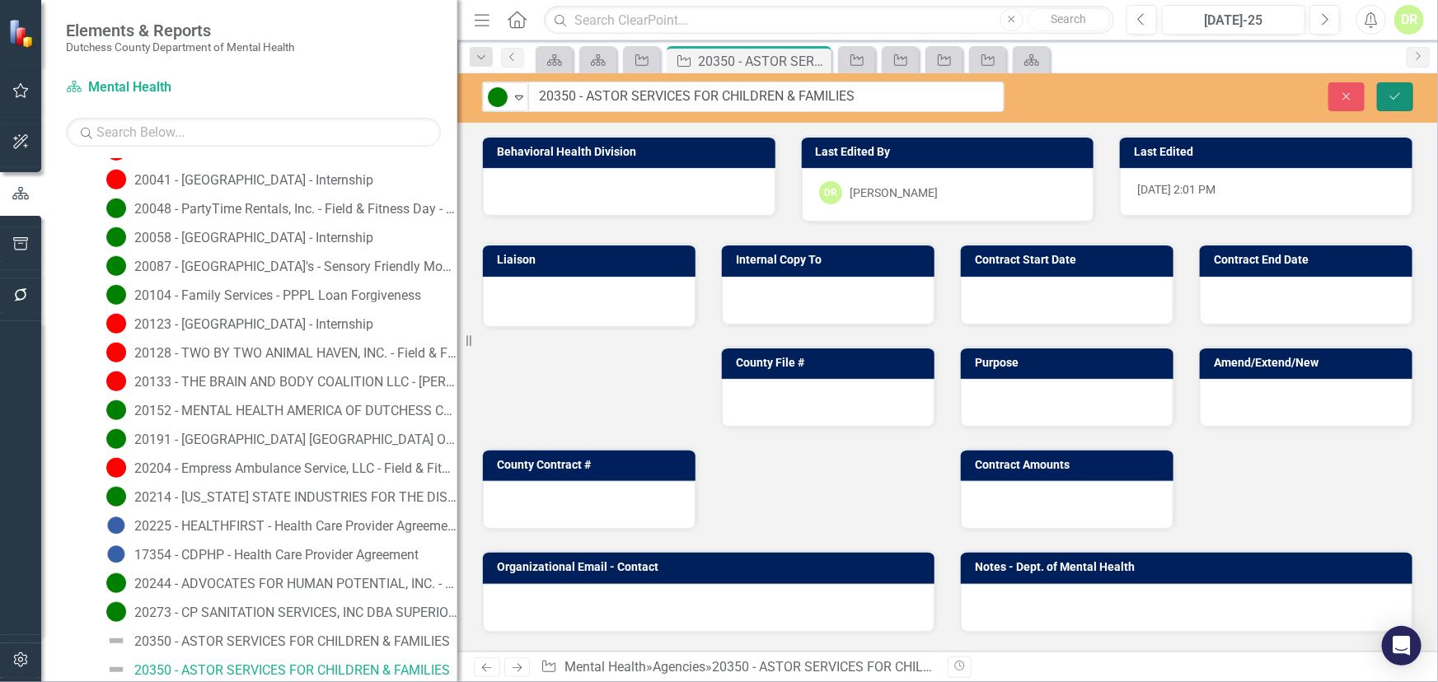
click at [1392, 89] on button "Save" at bounding box center [1395, 96] width 36 height 29
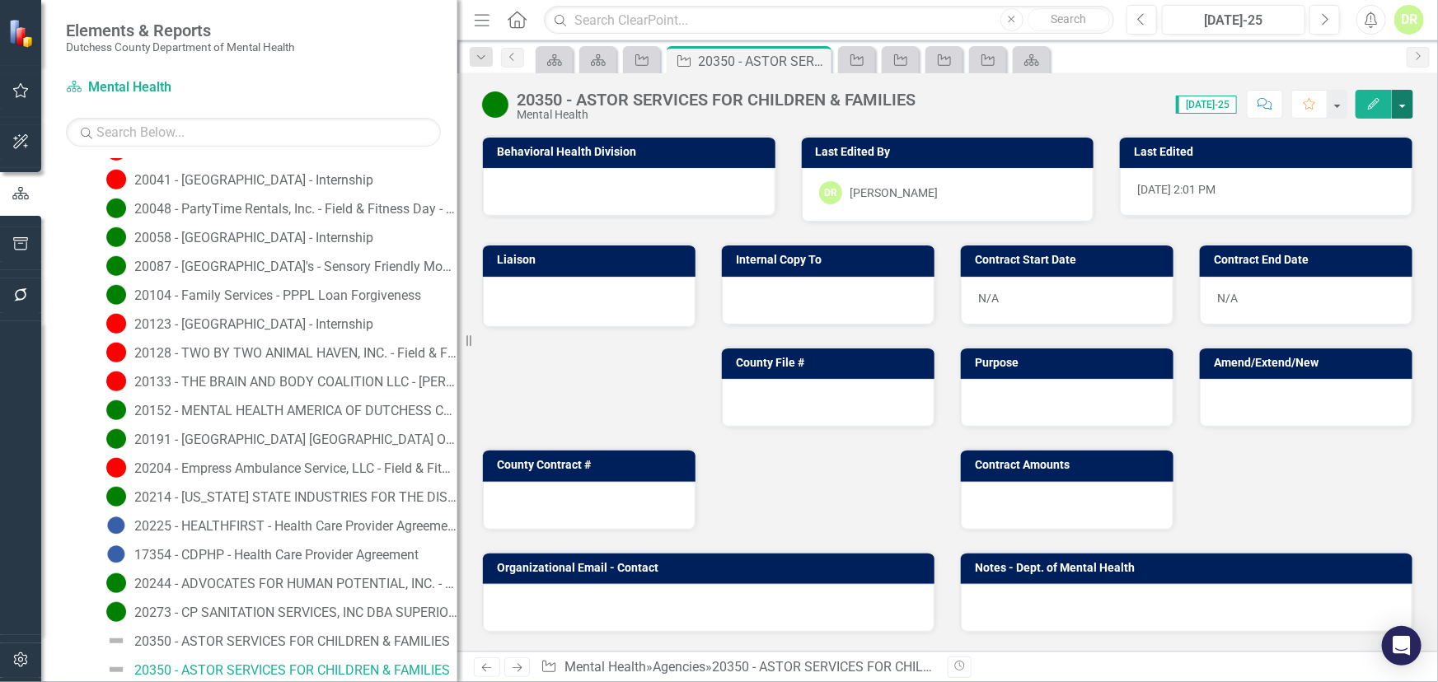
click at [1399, 107] on button "button" at bounding box center [1402, 104] width 21 height 29
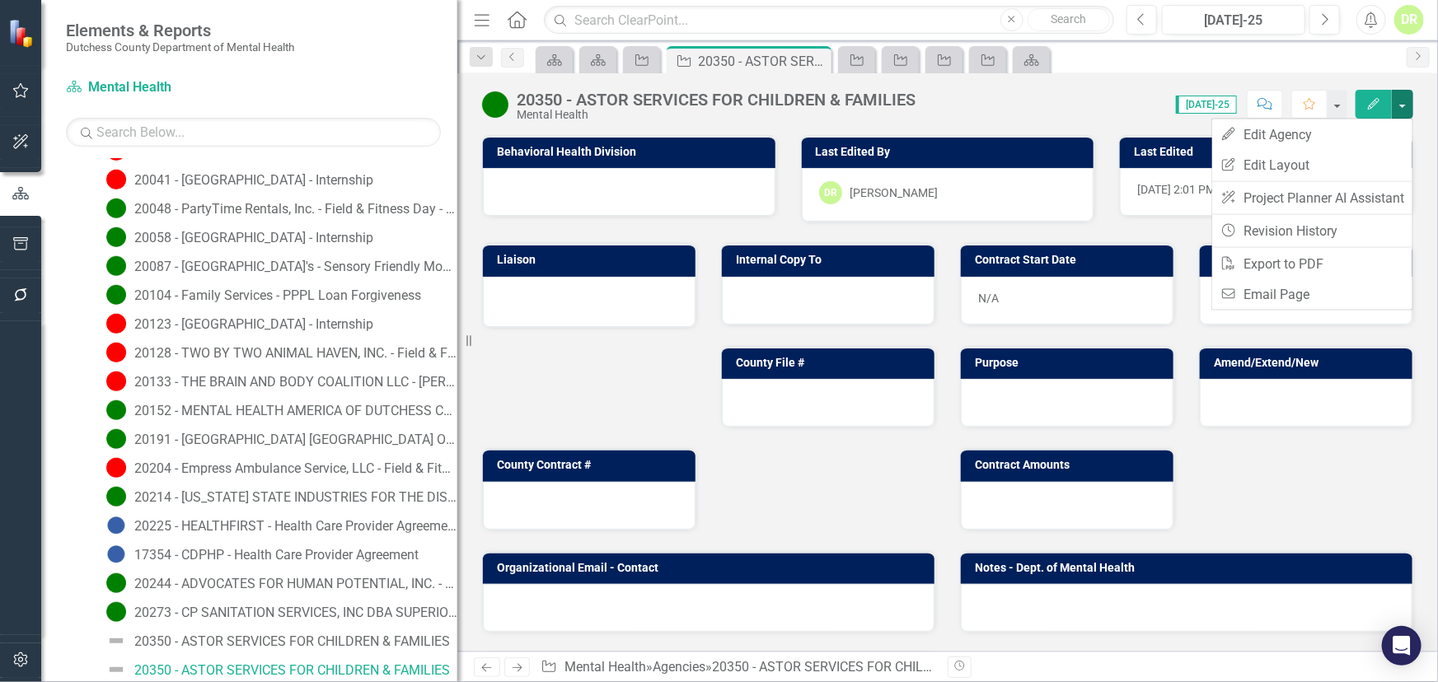
click at [1060, 241] on div "Contract Start Date N/A" at bounding box center [1067, 273] width 239 height 102
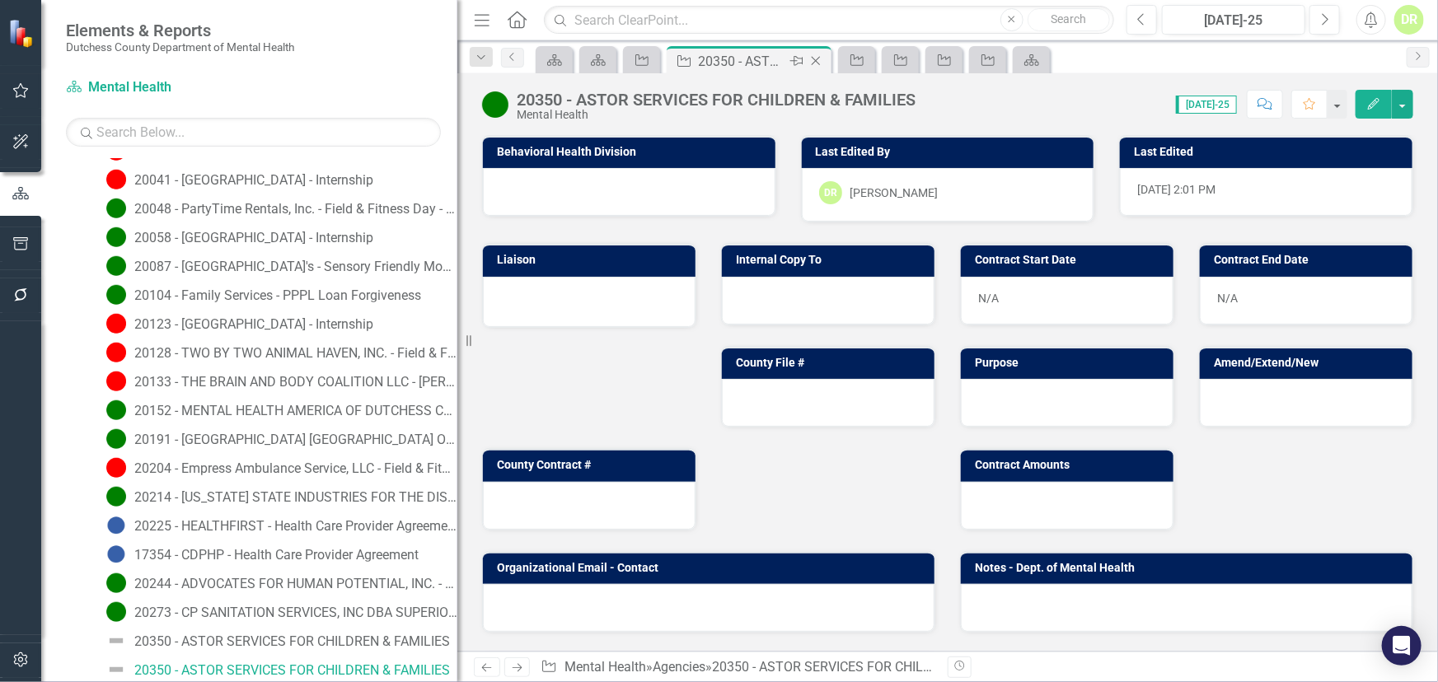
click at [816, 57] on icon "Close" at bounding box center [815, 60] width 16 height 13
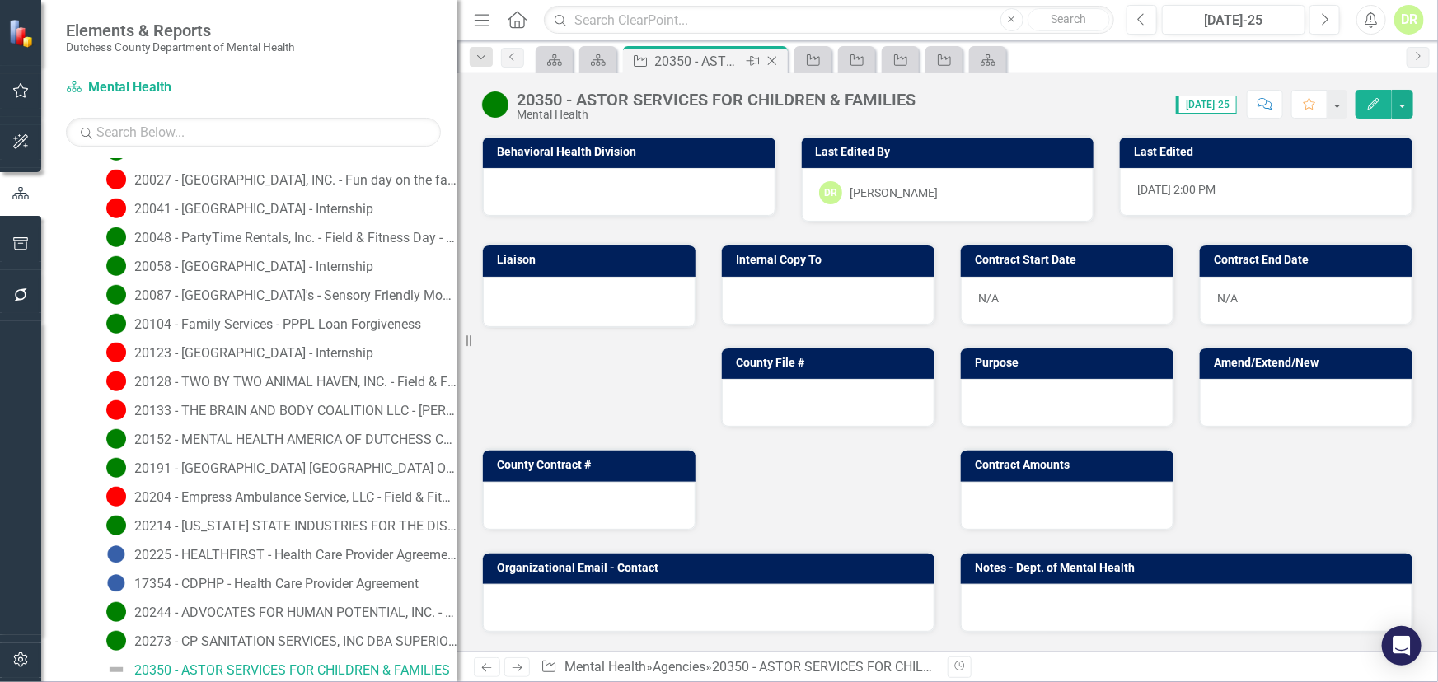
click at [777, 57] on icon "Close" at bounding box center [772, 60] width 16 height 13
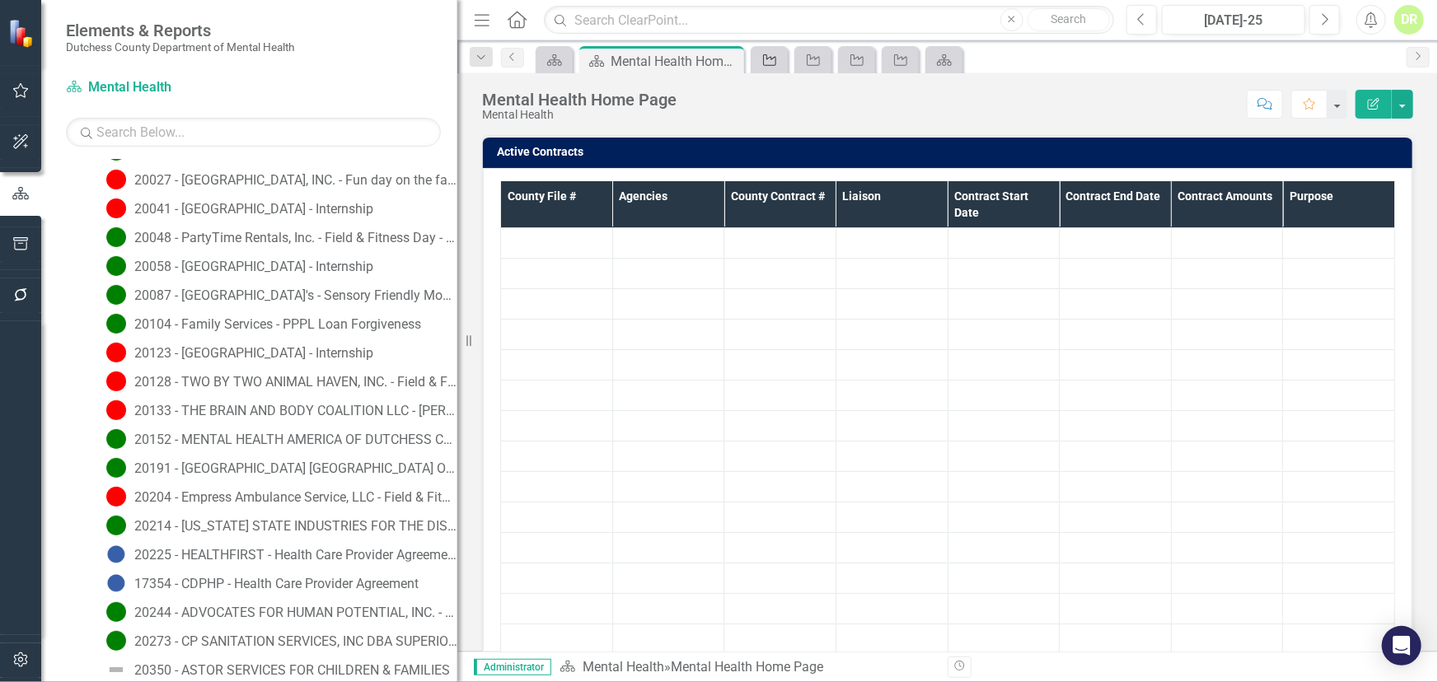
click at [770, 59] on icon "Agency" at bounding box center [769, 60] width 16 height 13
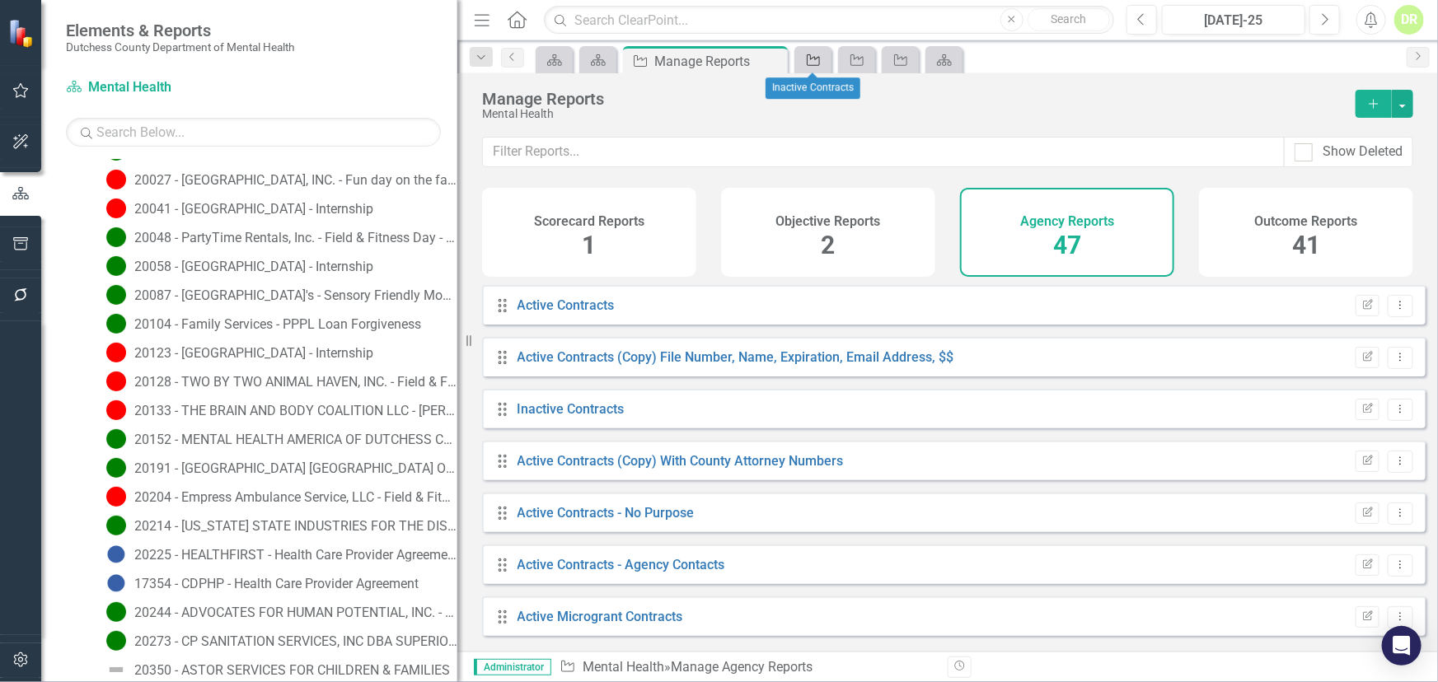
click at [808, 61] on icon "Agency" at bounding box center [813, 60] width 16 height 13
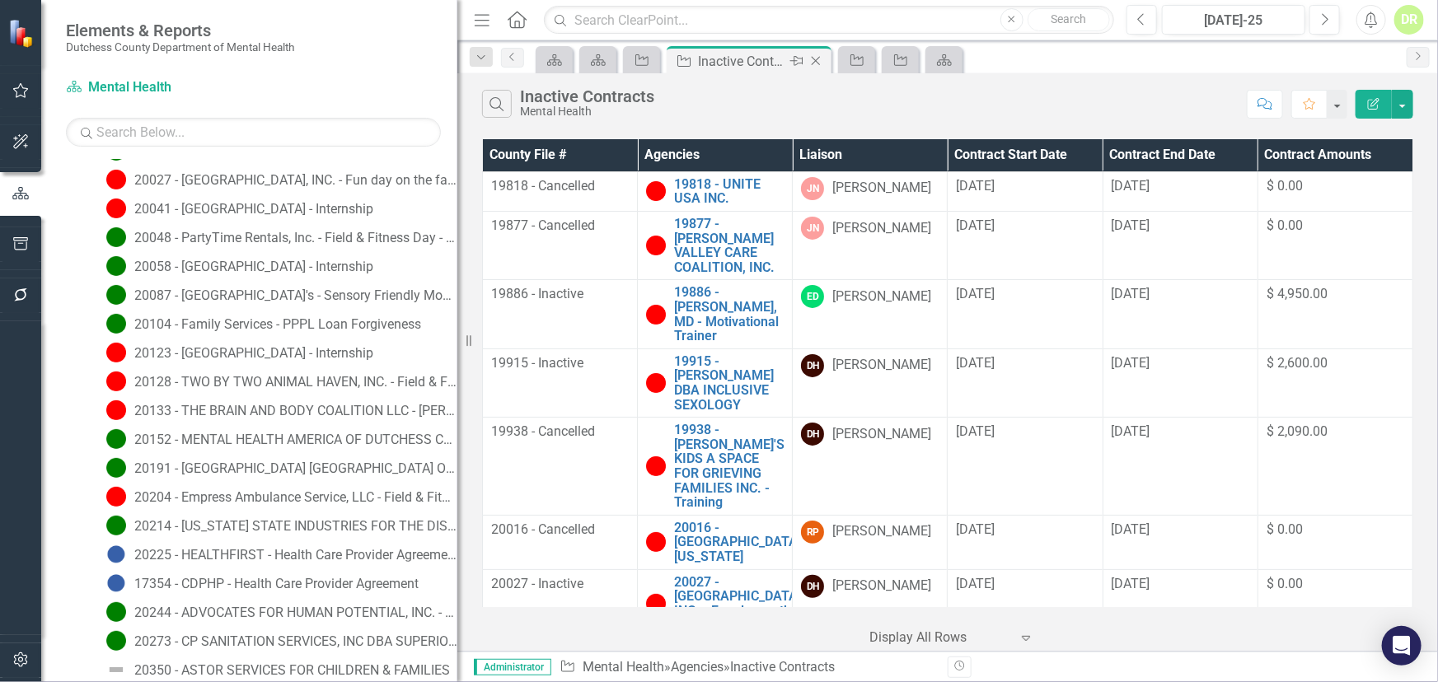
click at [809, 54] on icon "Close" at bounding box center [815, 60] width 16 height 13
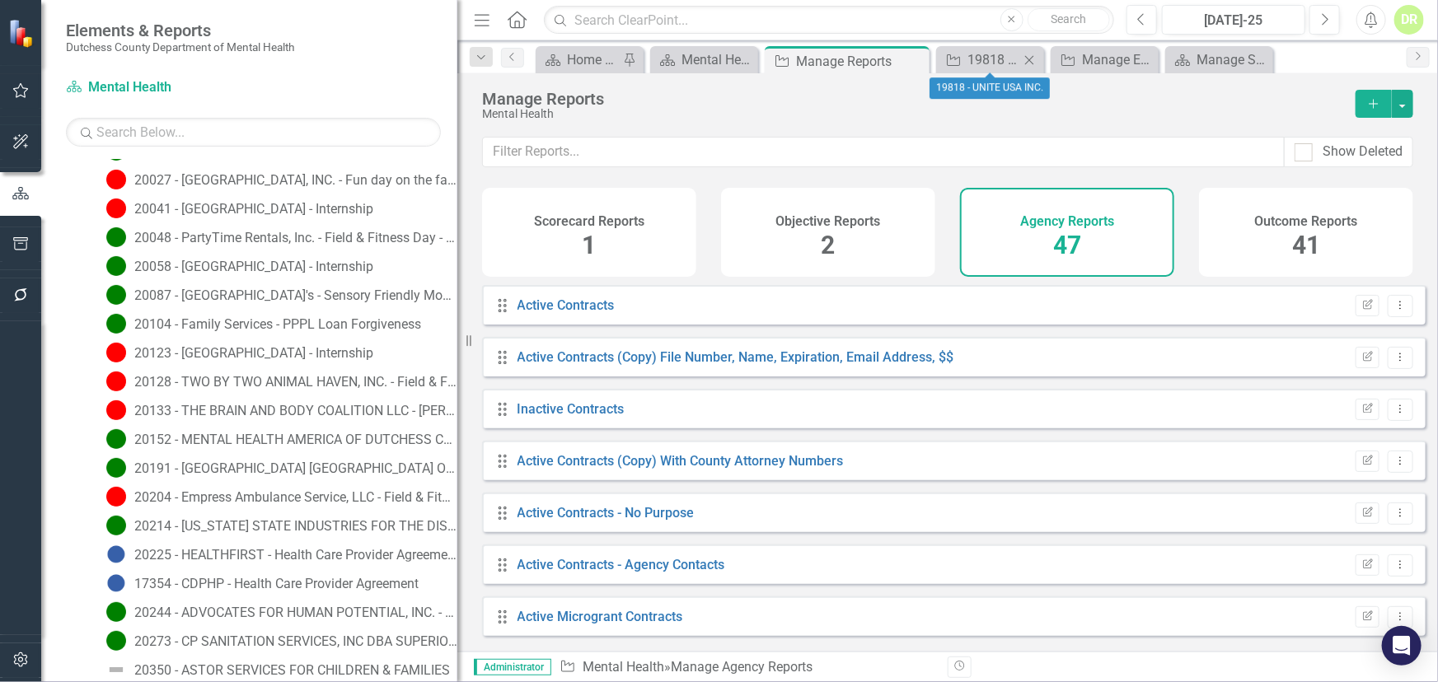
click at [1026, 58] on icon "Close" at bounding box center [1029, 60] width 16 height 13
click at [960, 64] on icon "Close" at bounding box center [958, 60] width 16 height 13
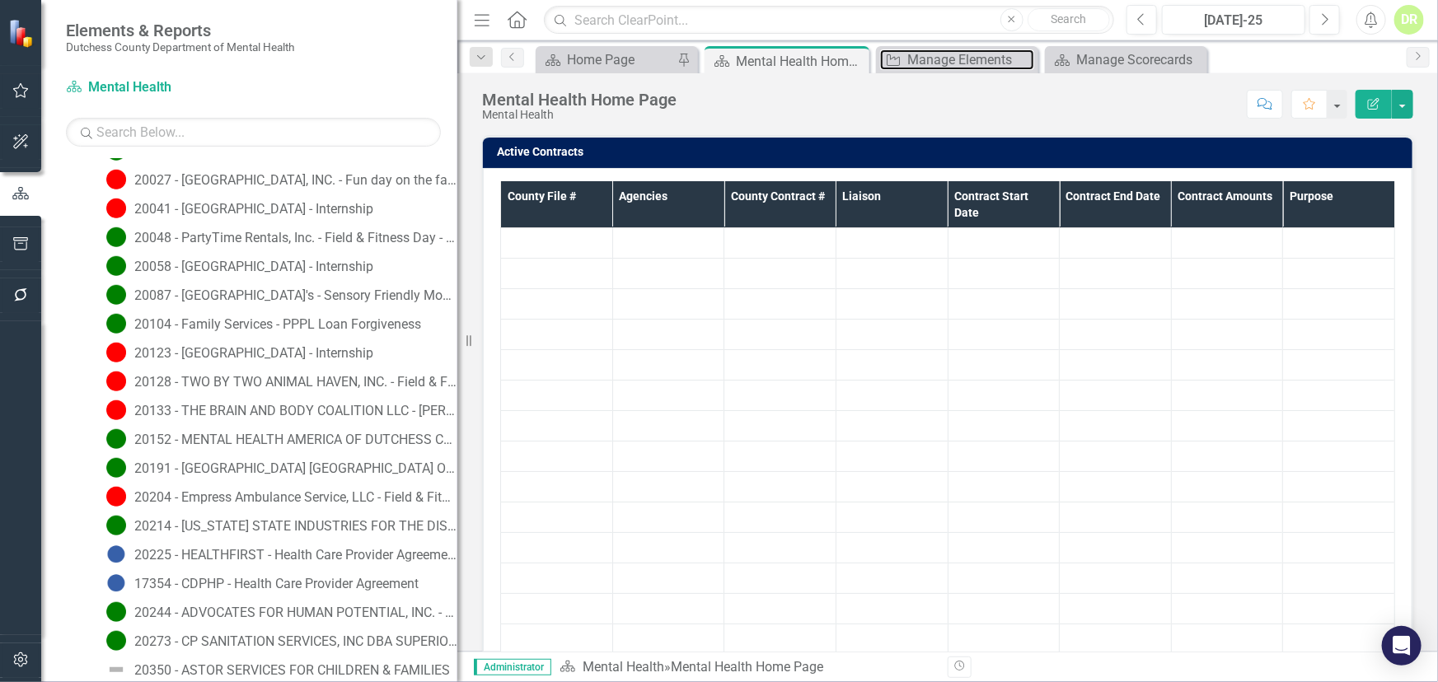
click at [924, 54] on div "Manage Elements" at bounding box center [970, 59] width 127 height 21
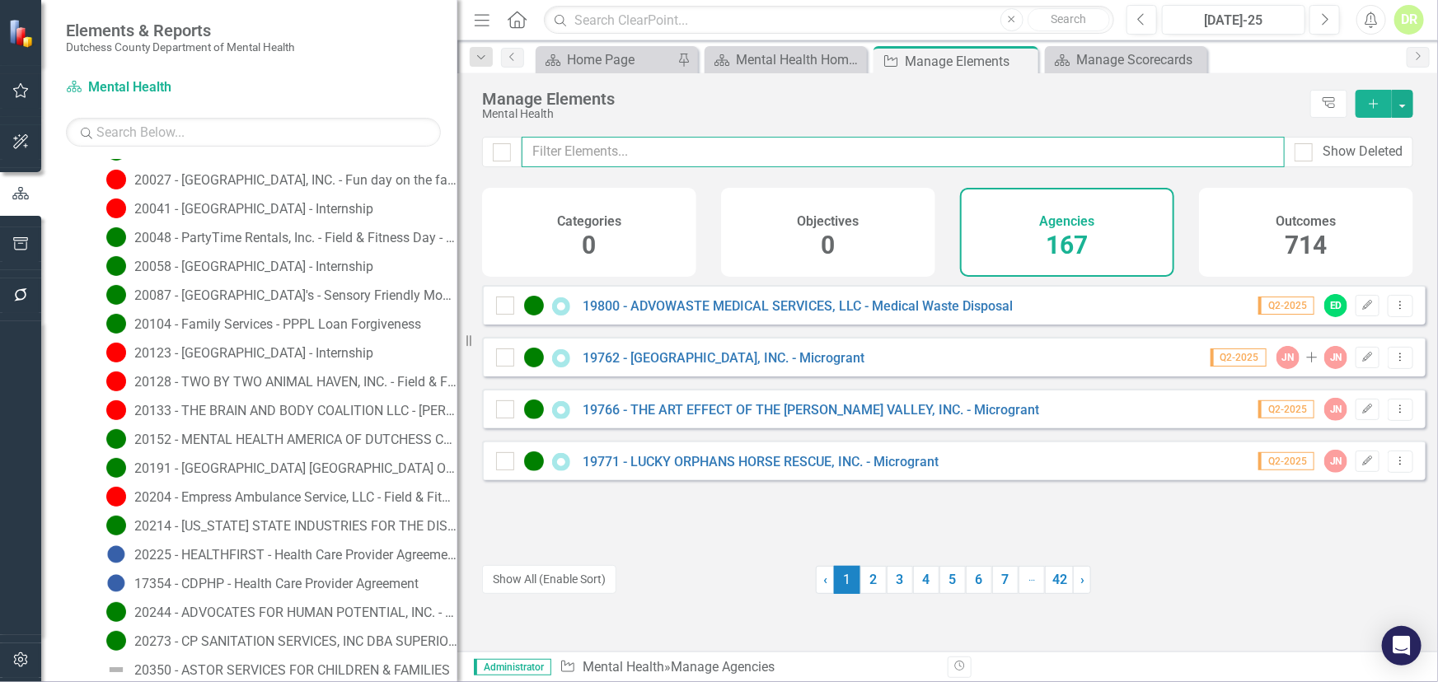
click at [667, 149] on input "text" at bounding box center [903, 152] width 763 height 30
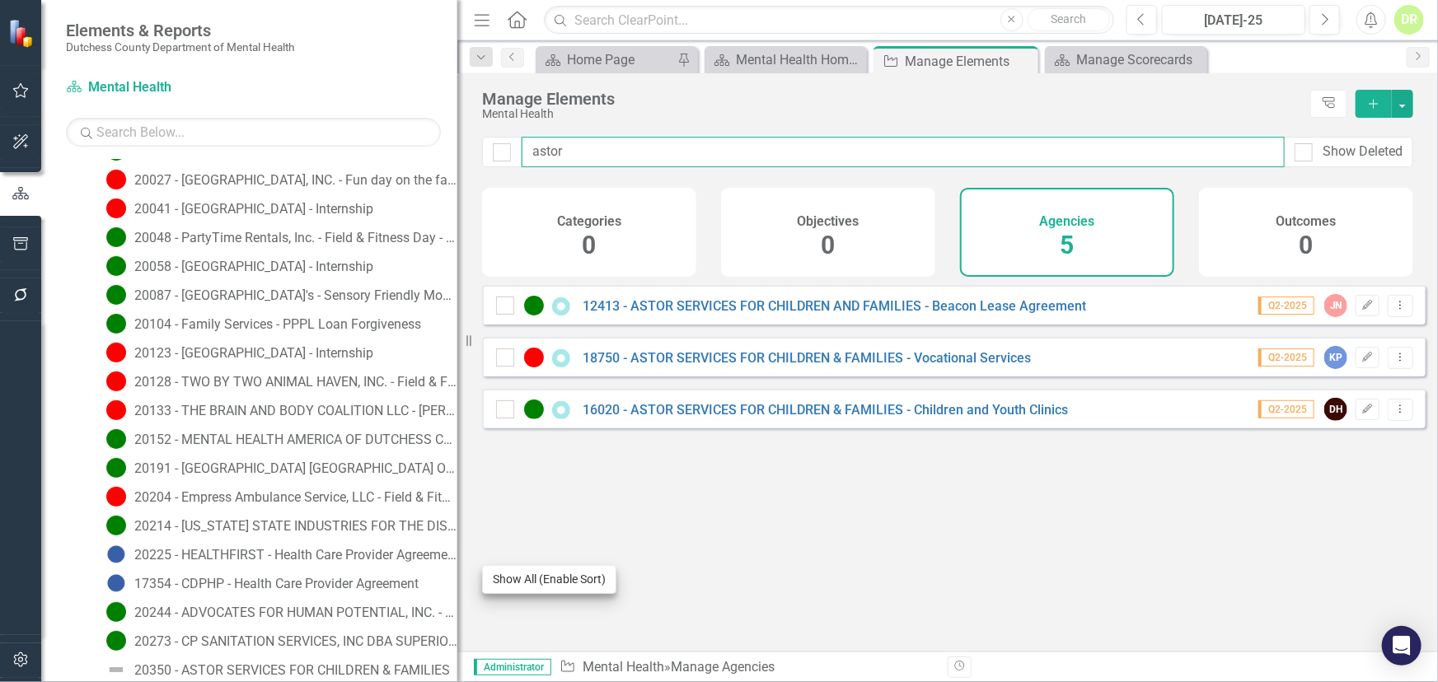
type input "astor"
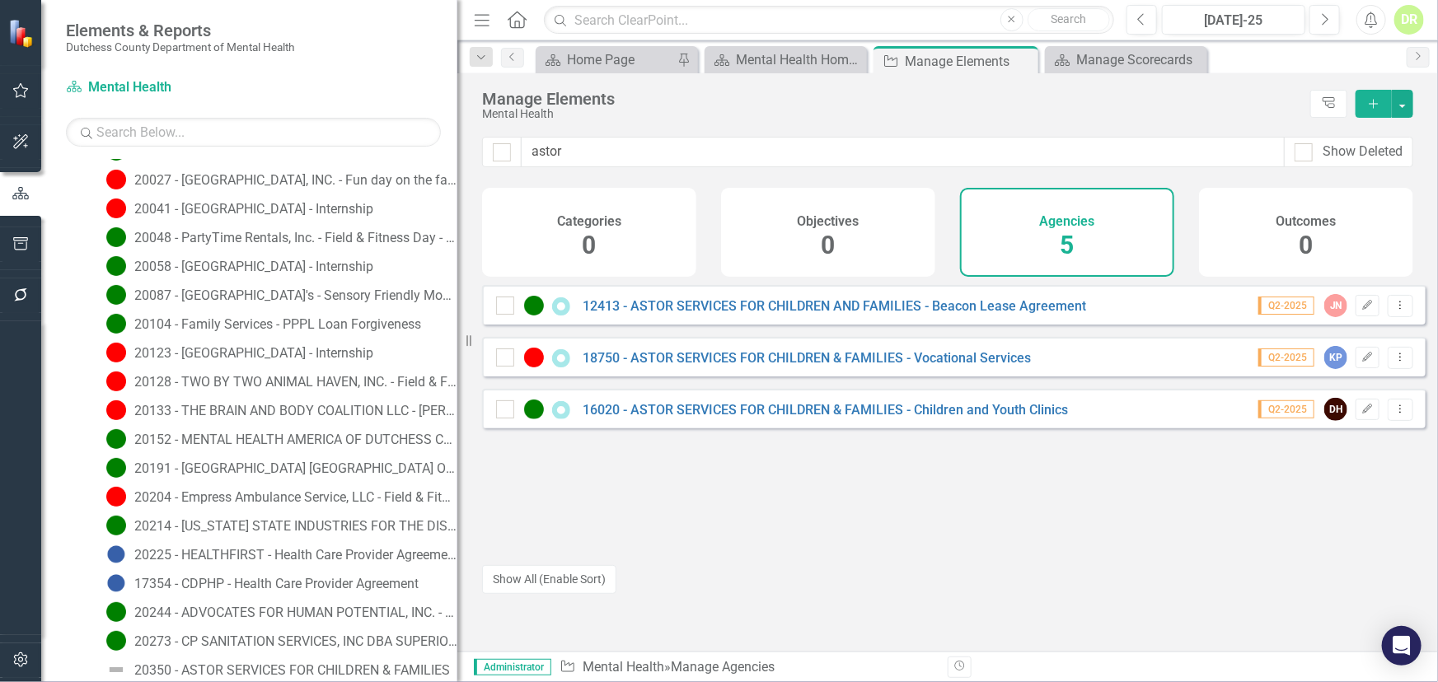
click at [517, 578] on button "Show All (Enable Sort)" at bounding box center [549, 579] width 134 height 29
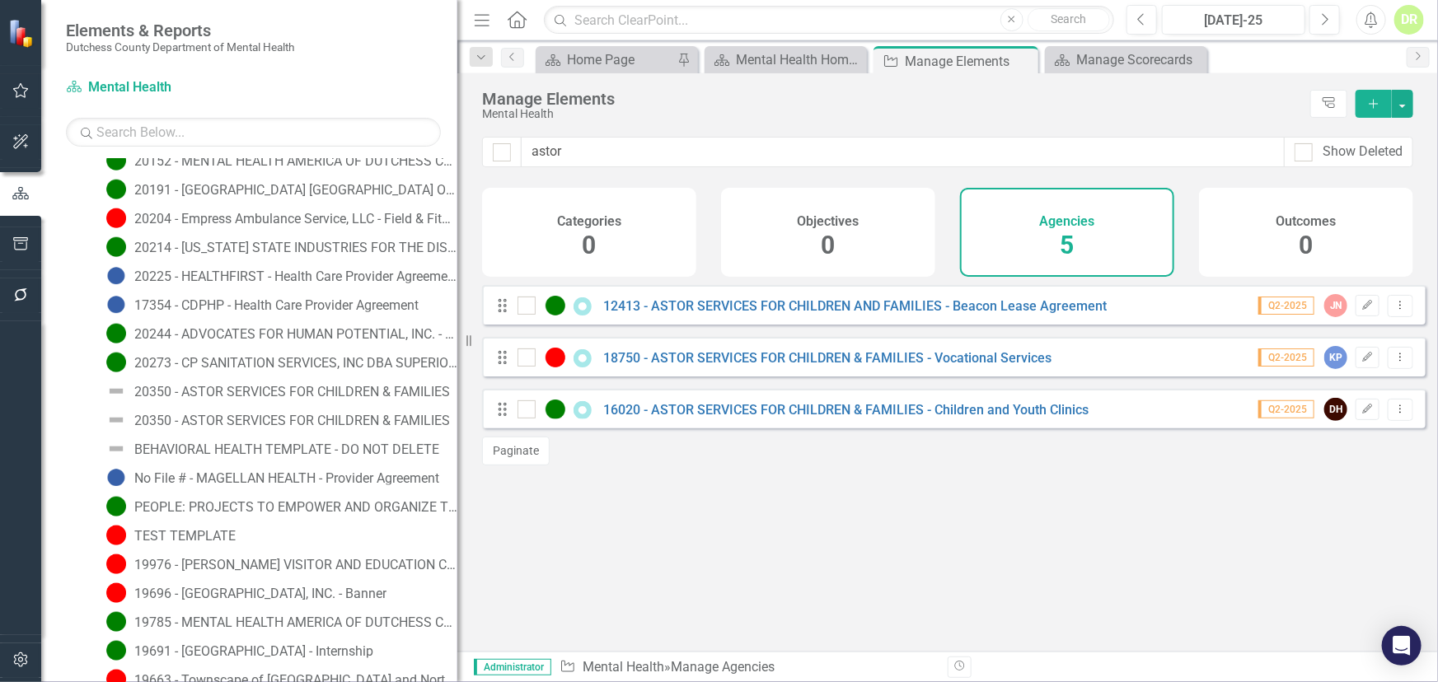
scroll to position [1018, 0]
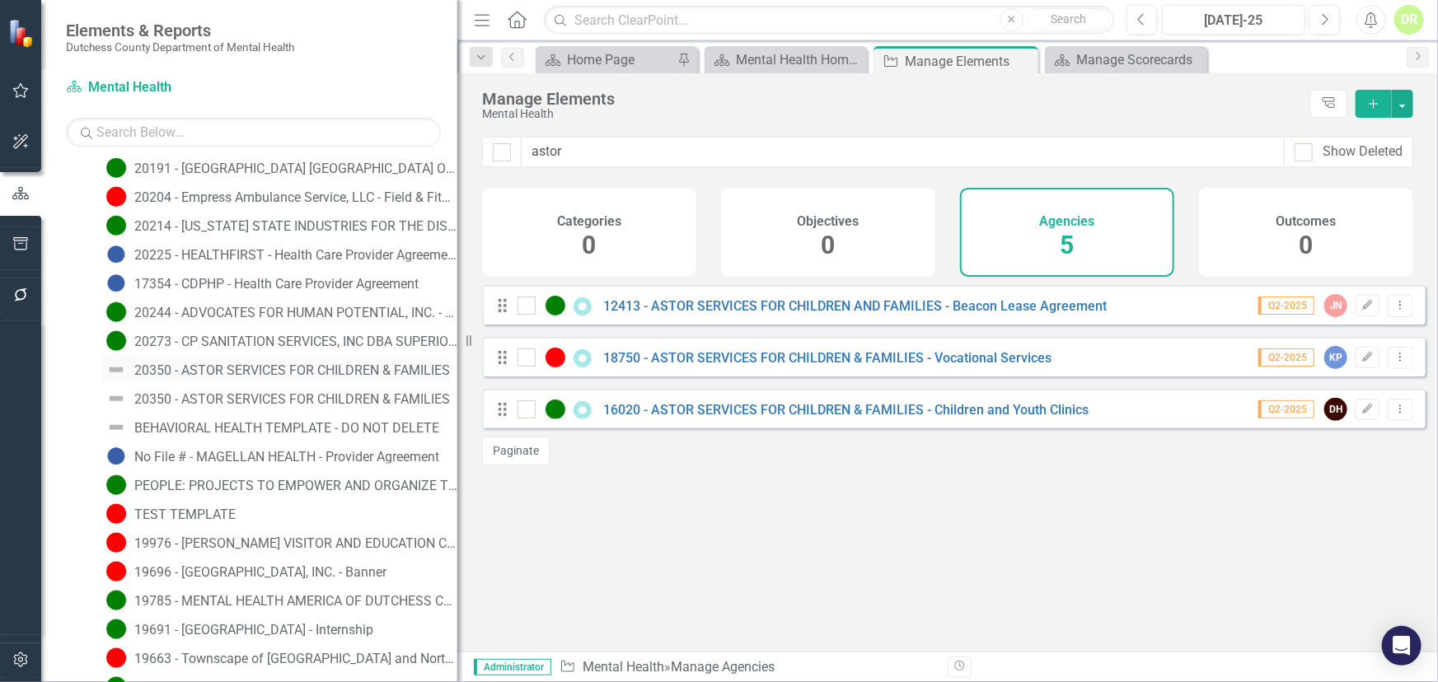
click at [148, 370] on div "20350 - ASTOR SERVICES FOR CHILDREN & FAMILIES" at bounding box center [292, 370] width 316 height 15
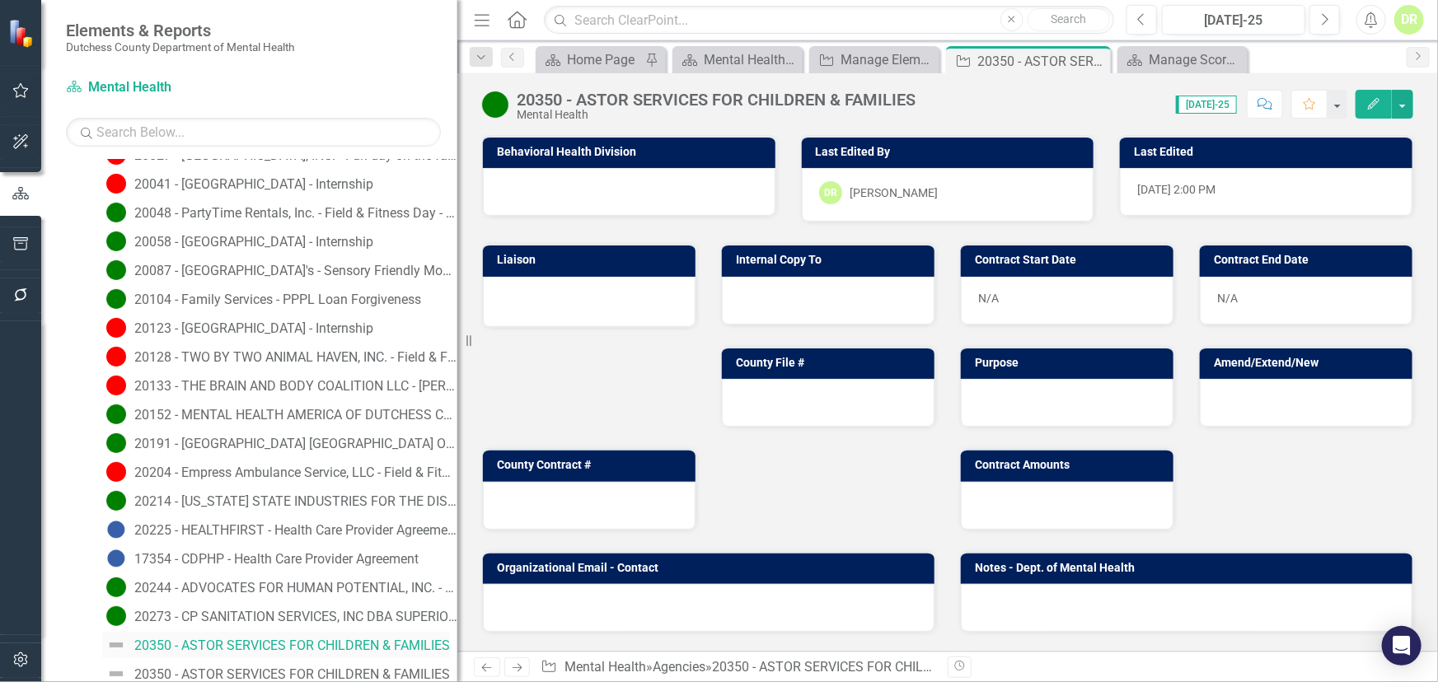
scroll to position [718, 0]
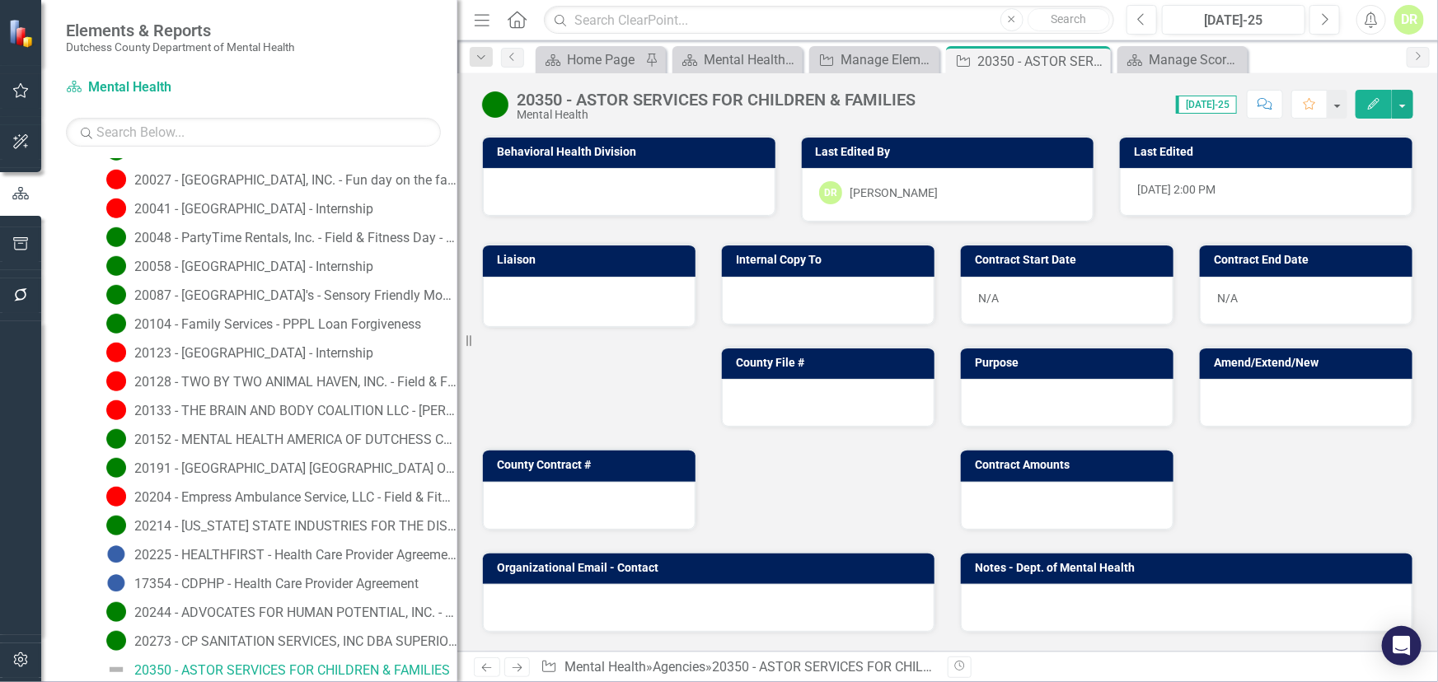
click at [624, 183] on div at bounding box center [629, 192] width 292 height 48
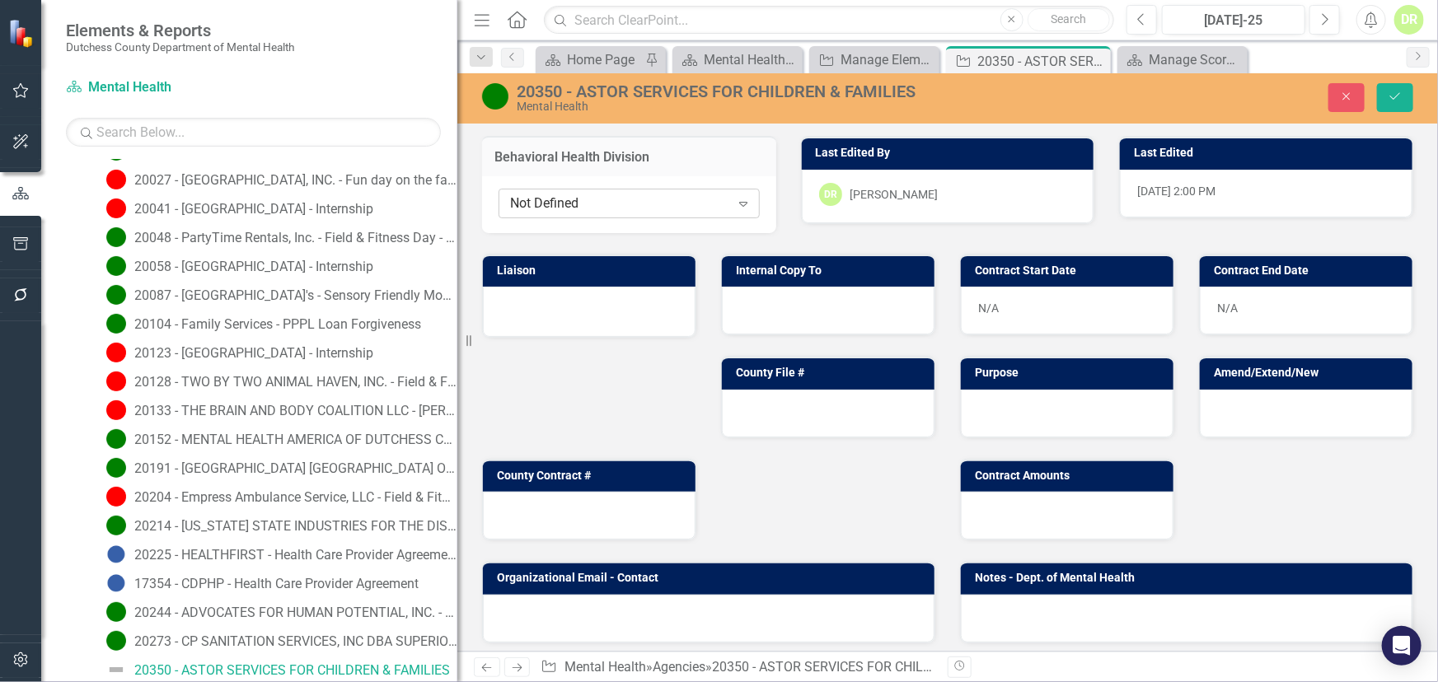
click at [577, 204] on div "Not Defined" at bounding box center [620, 203] width 220 height 19
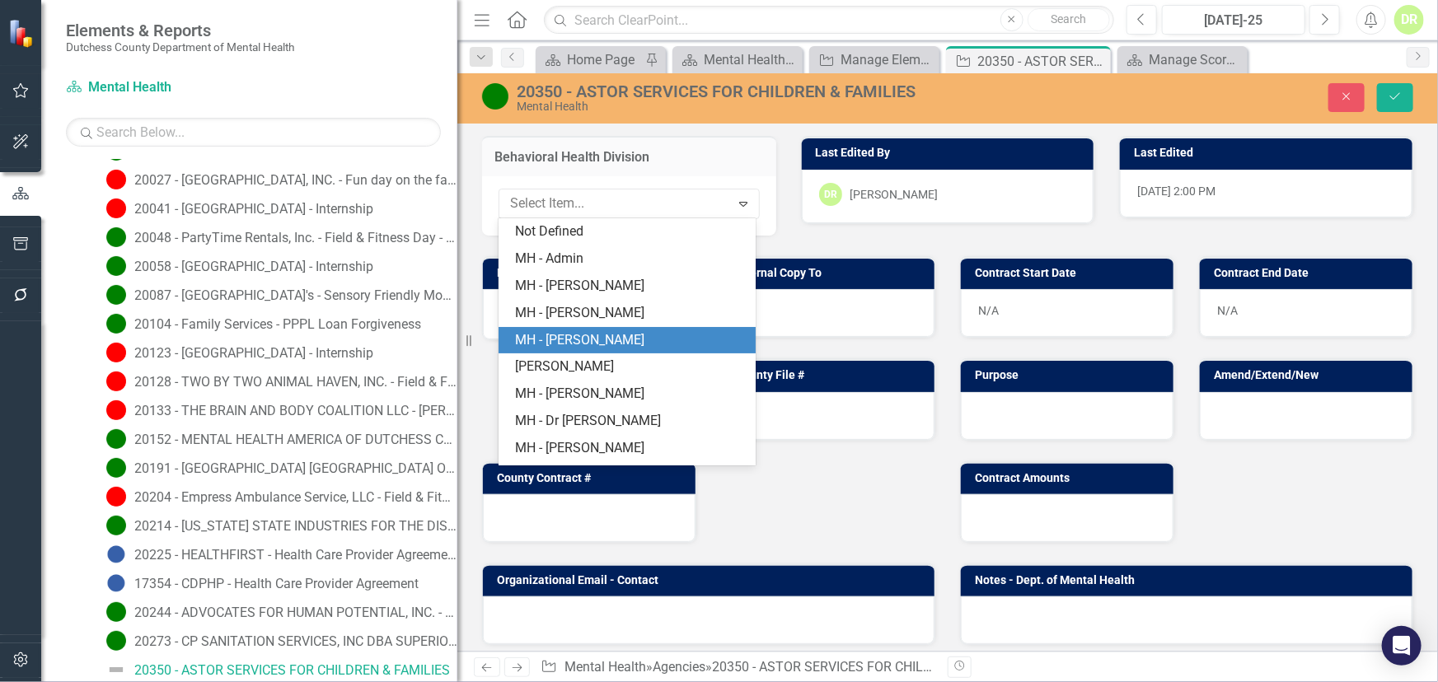
click at [594, 341] on div "MH - [PERSON_NAME]" at bounding box center [630, 340] width 231 height 19
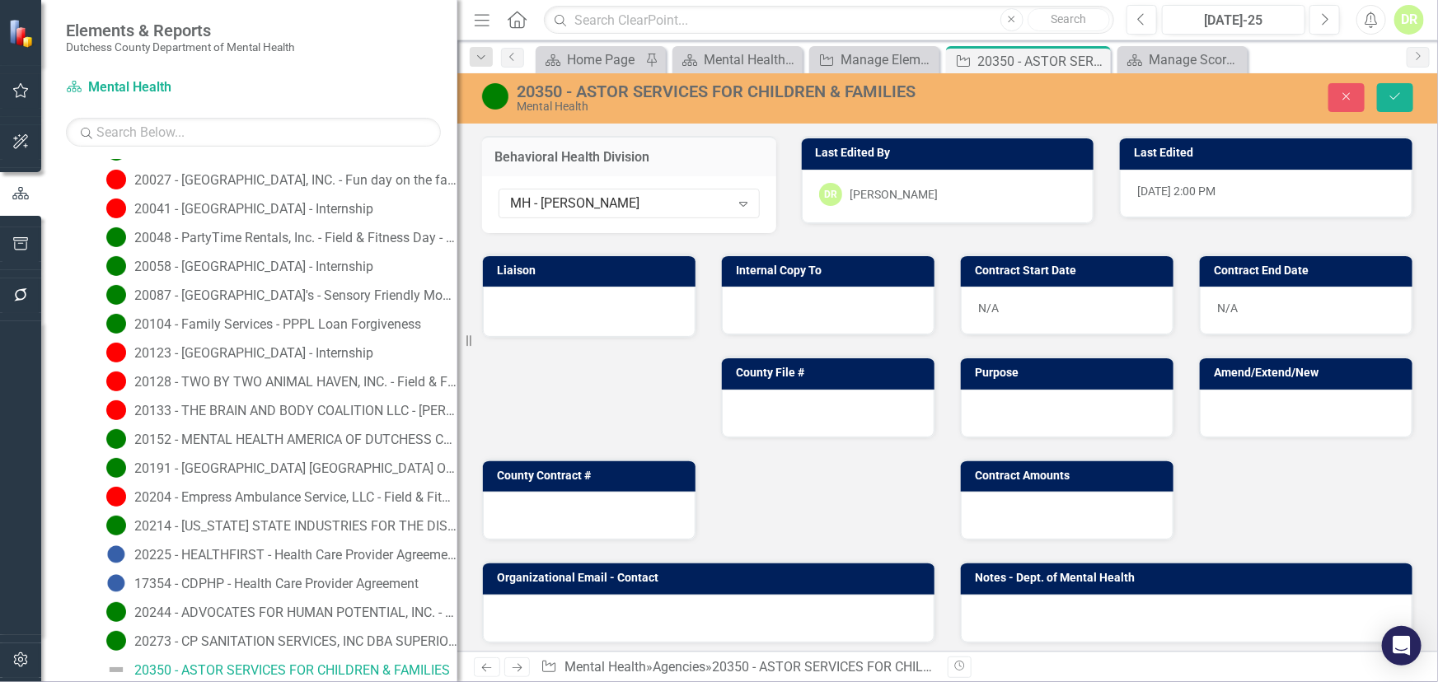
click at [628, 311] on div at bounding box center [589, 310] width 178 height 20
click at [624, 312] on div "Not Defined" at bounding box center [580, 320] width 141 height 19
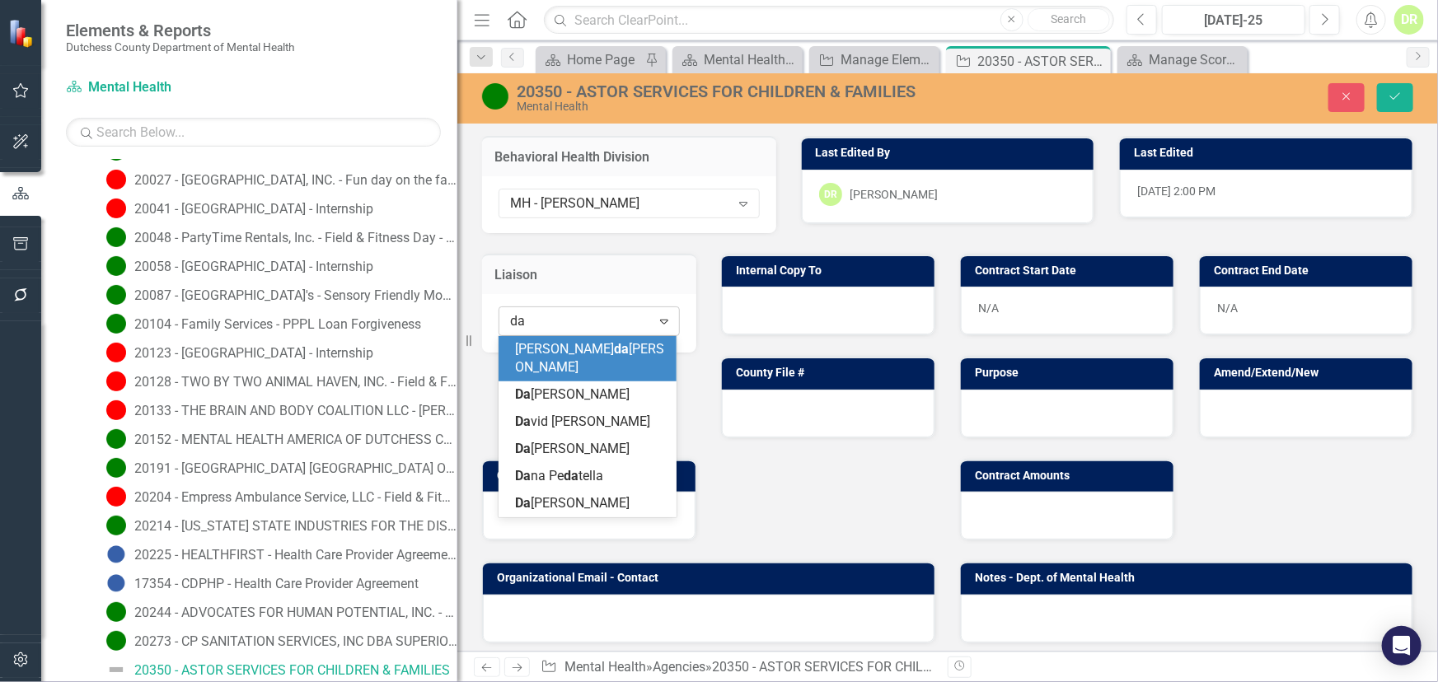
type input "[PERSON_NAME]"
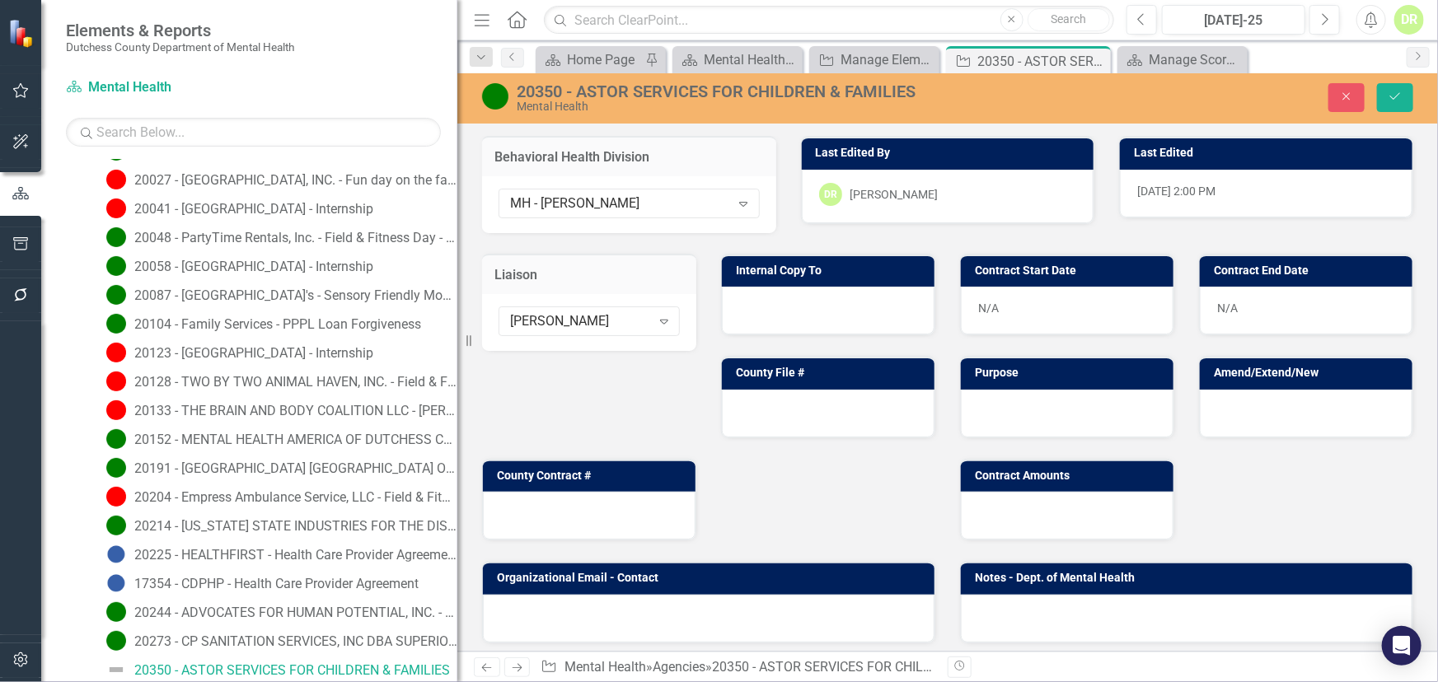
click at [788, 297] on div at bounding box center [828, 311] width 213 height 48
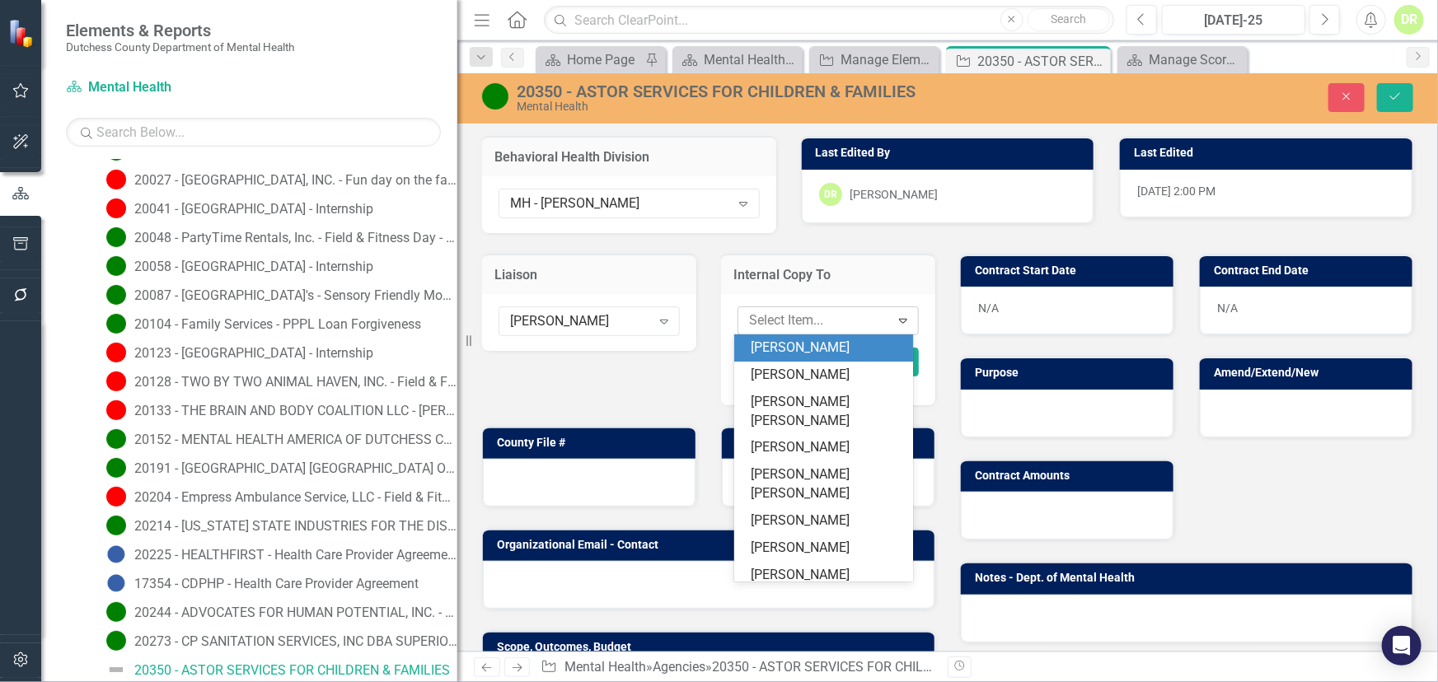
click at [778, 322] on div at bounding box center [815, 321] width 147 height 22
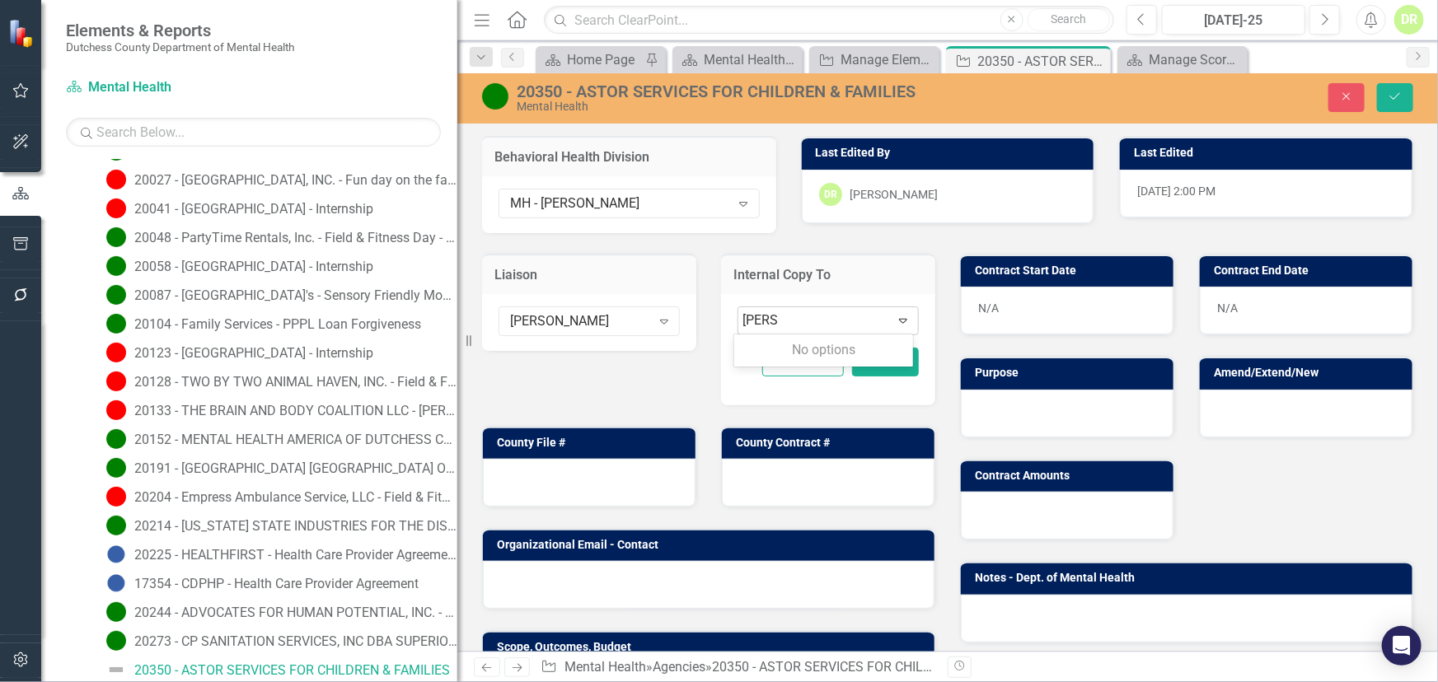
type input "[PERSON_NAME]"
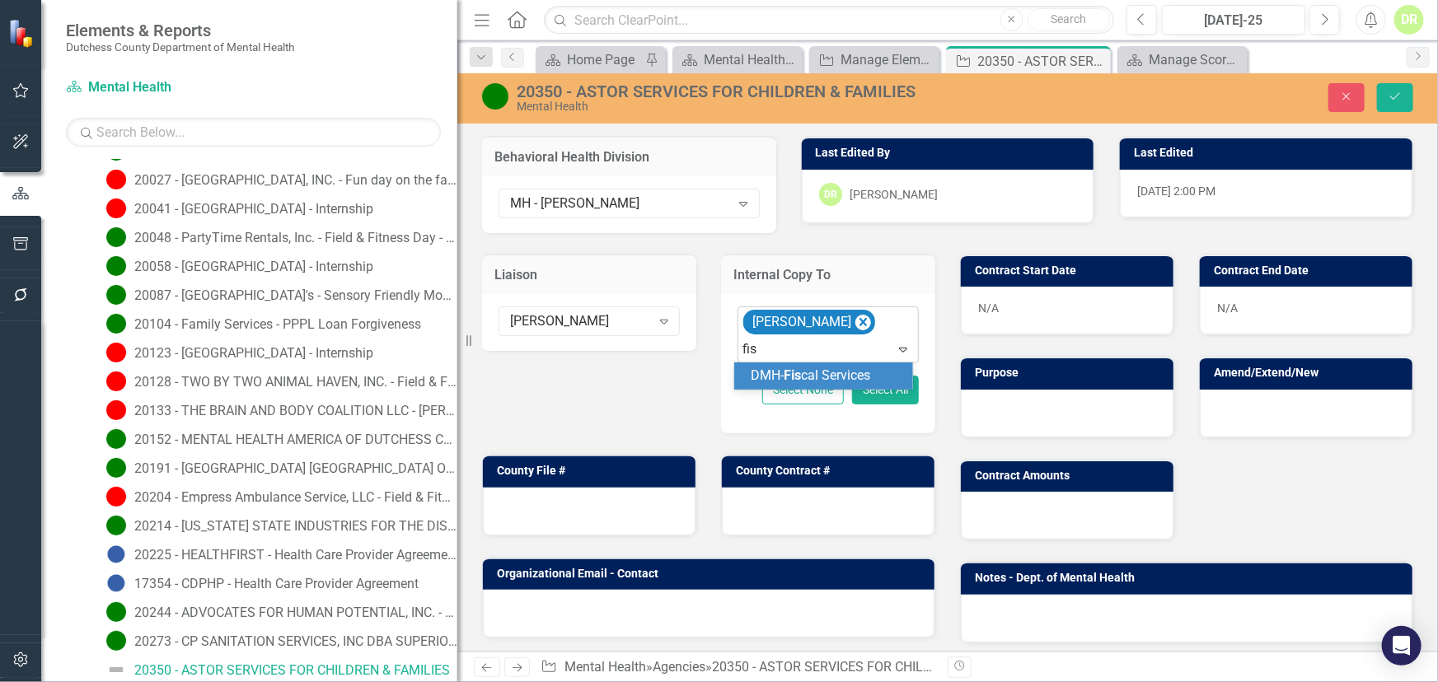
type input "fisc"
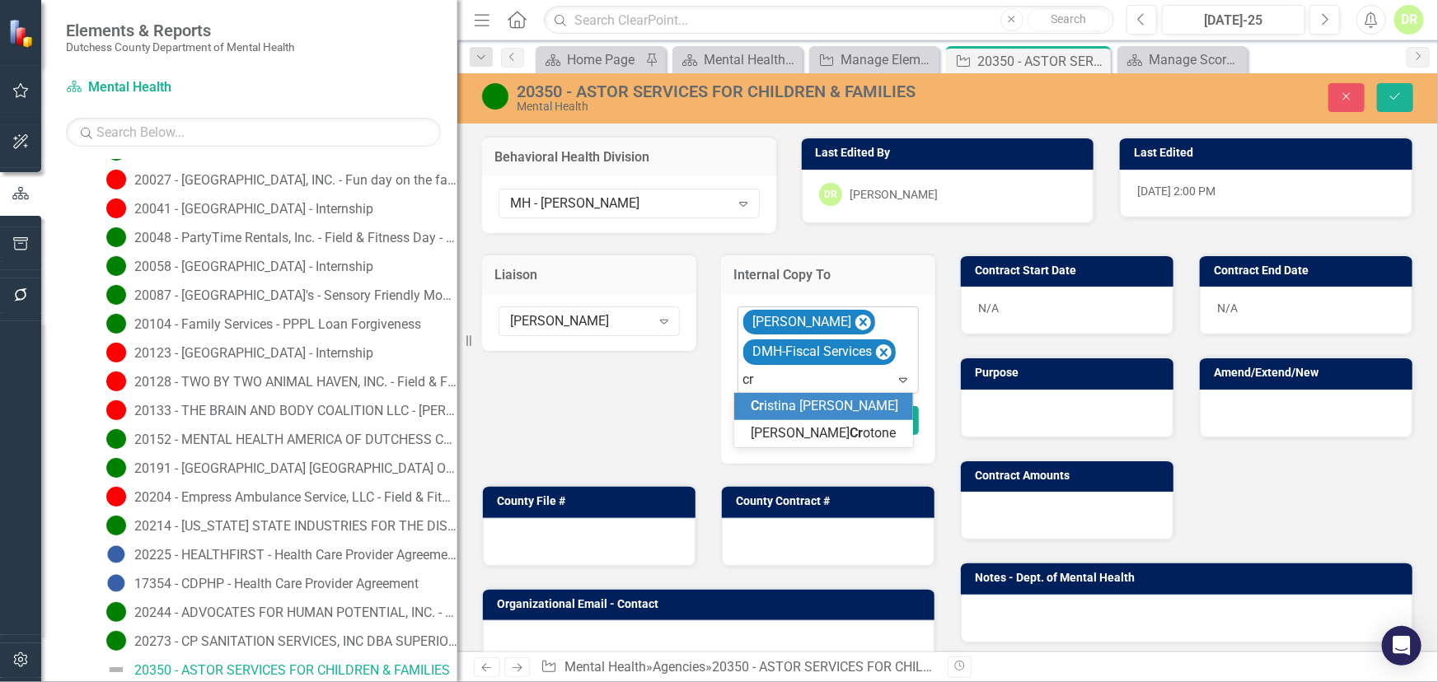
type input "cri"
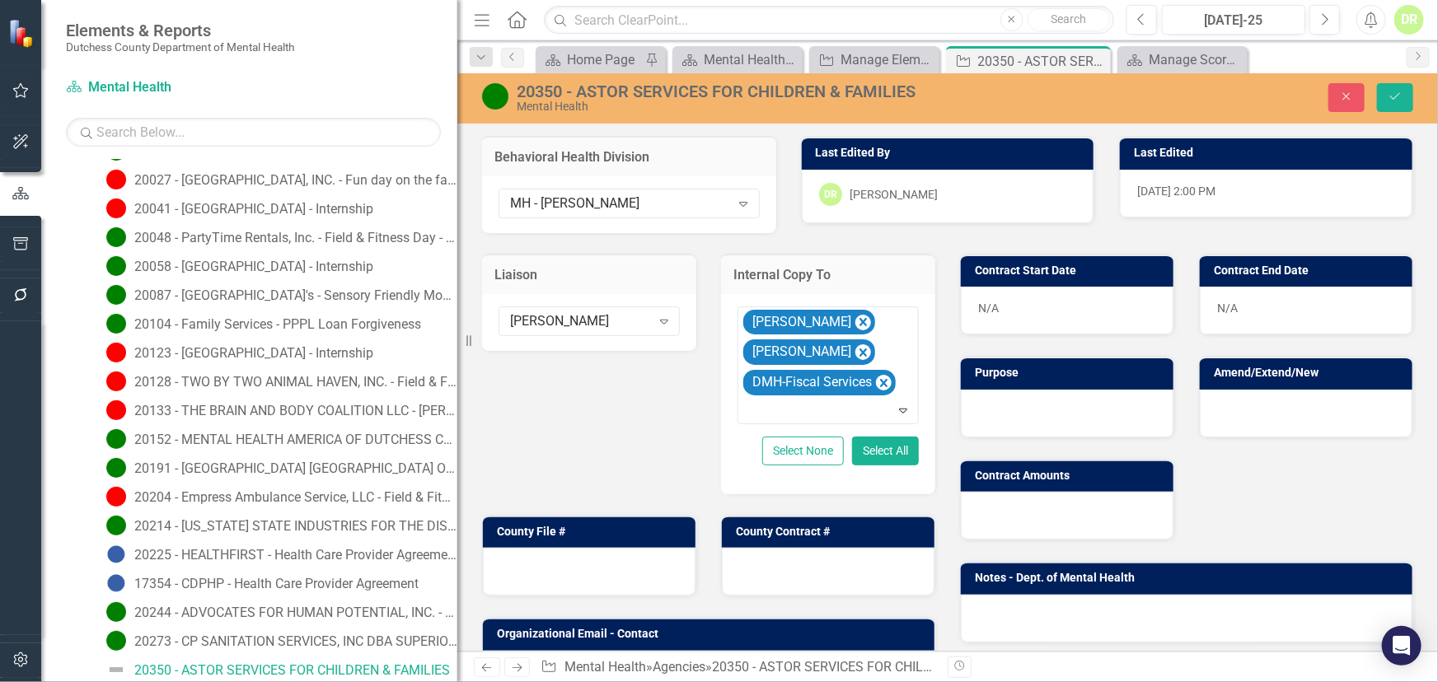
click at [1007, 319] on div "N/A" at bounding box center [1067, 311] width 213 height 48
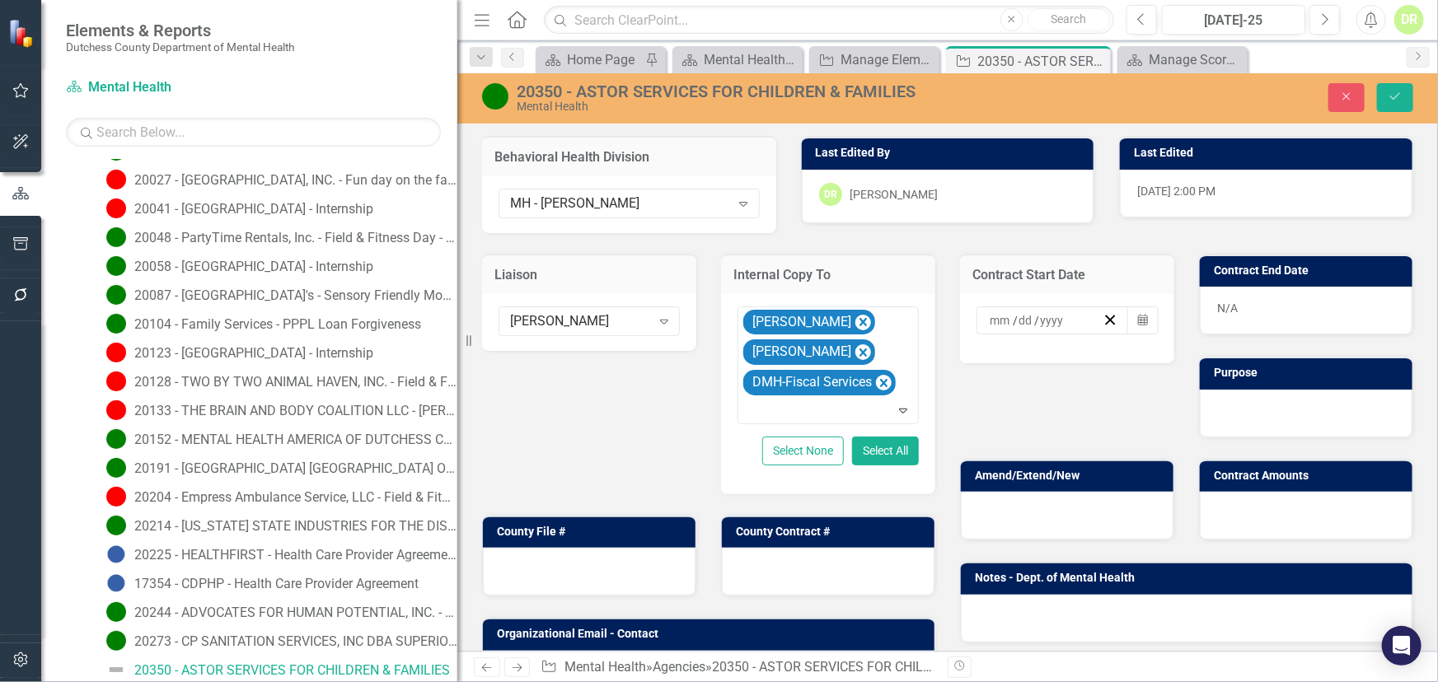
click at [1002, 316] on input at bounding box center [1001, 320] width 24 height 16
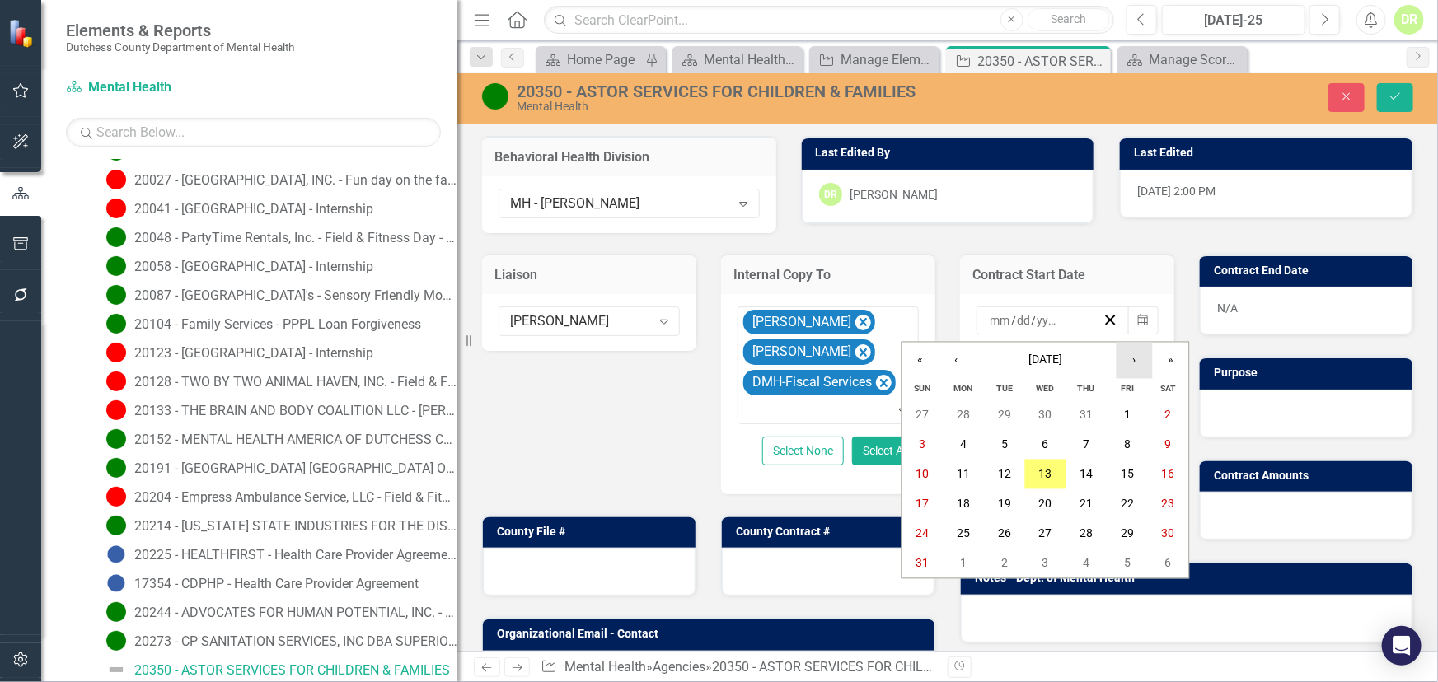
click at [1136, 358] on button "›" at bounding box center [1134, 361] width 36 height 36
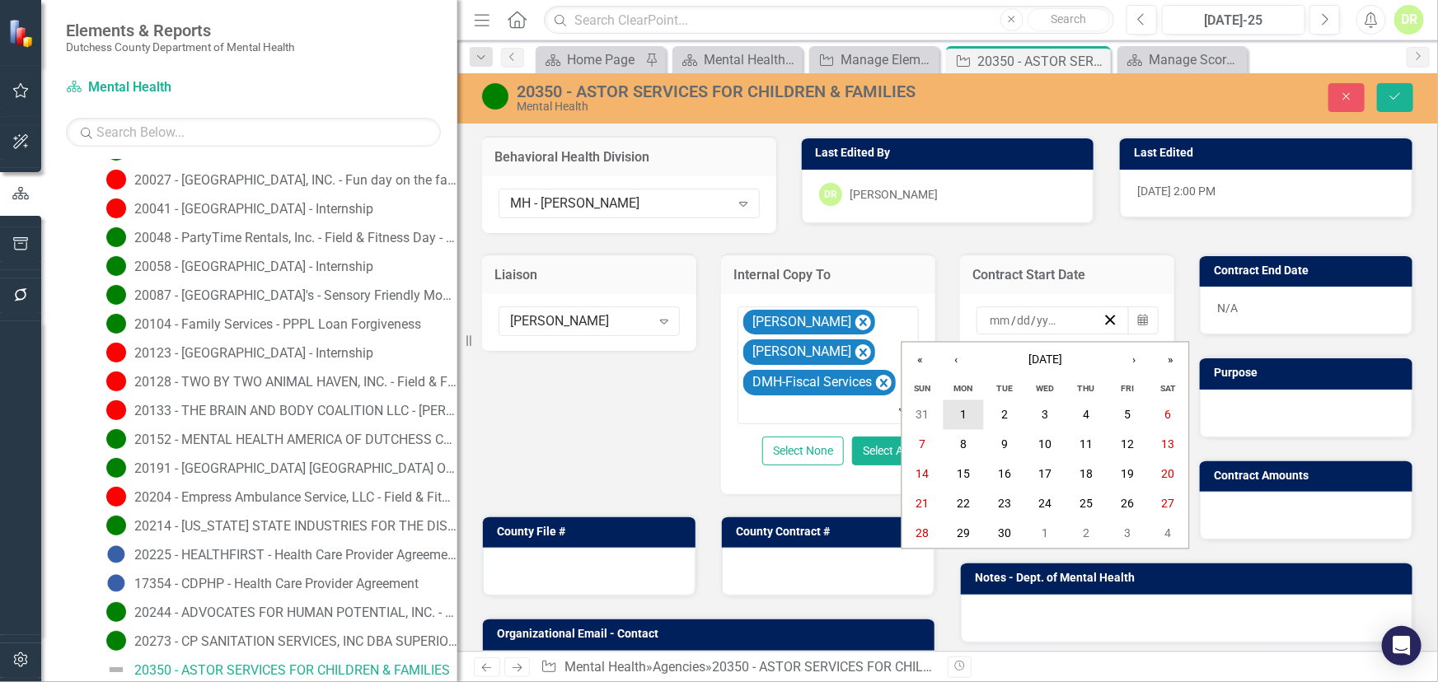
click at [968, 414] on button "1" at bounding box center [963, 415] width 41 height 30
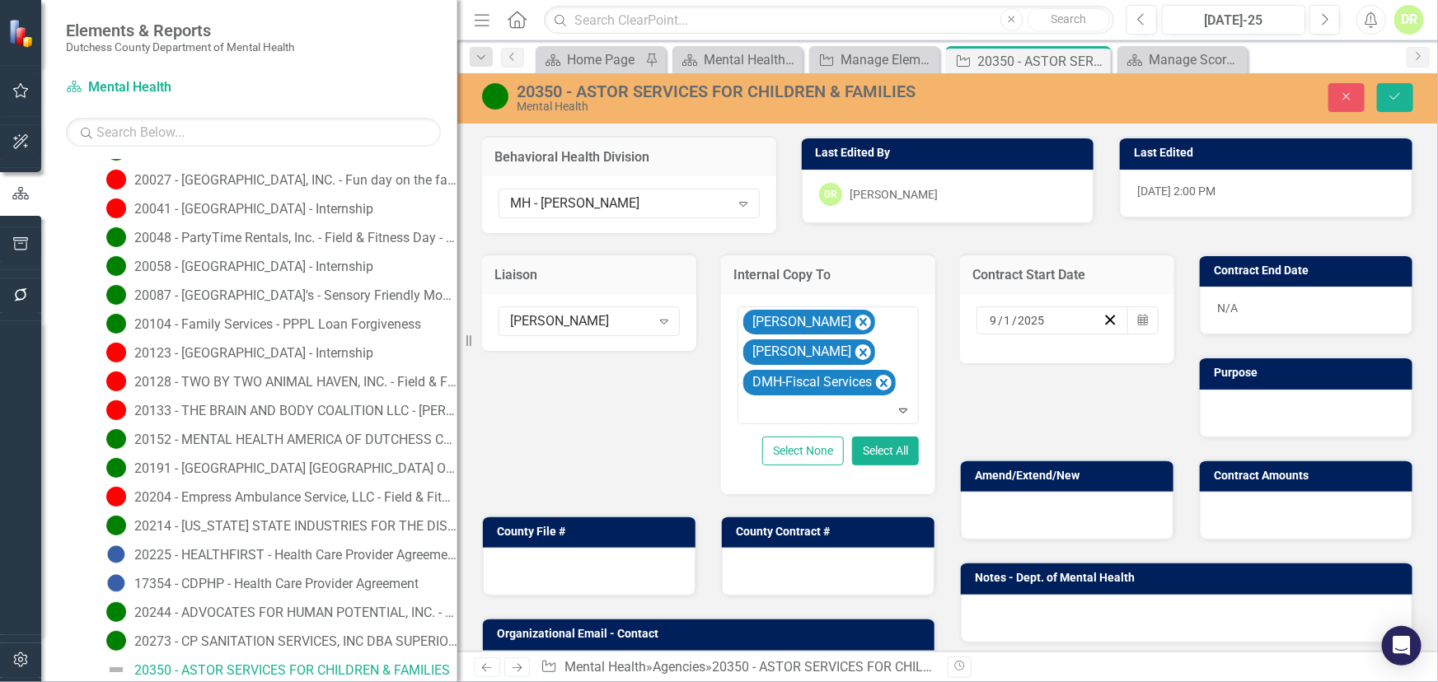
click at [1295, 307] on div "N/A" at bounding box center [1306, 311] width 213 height 48
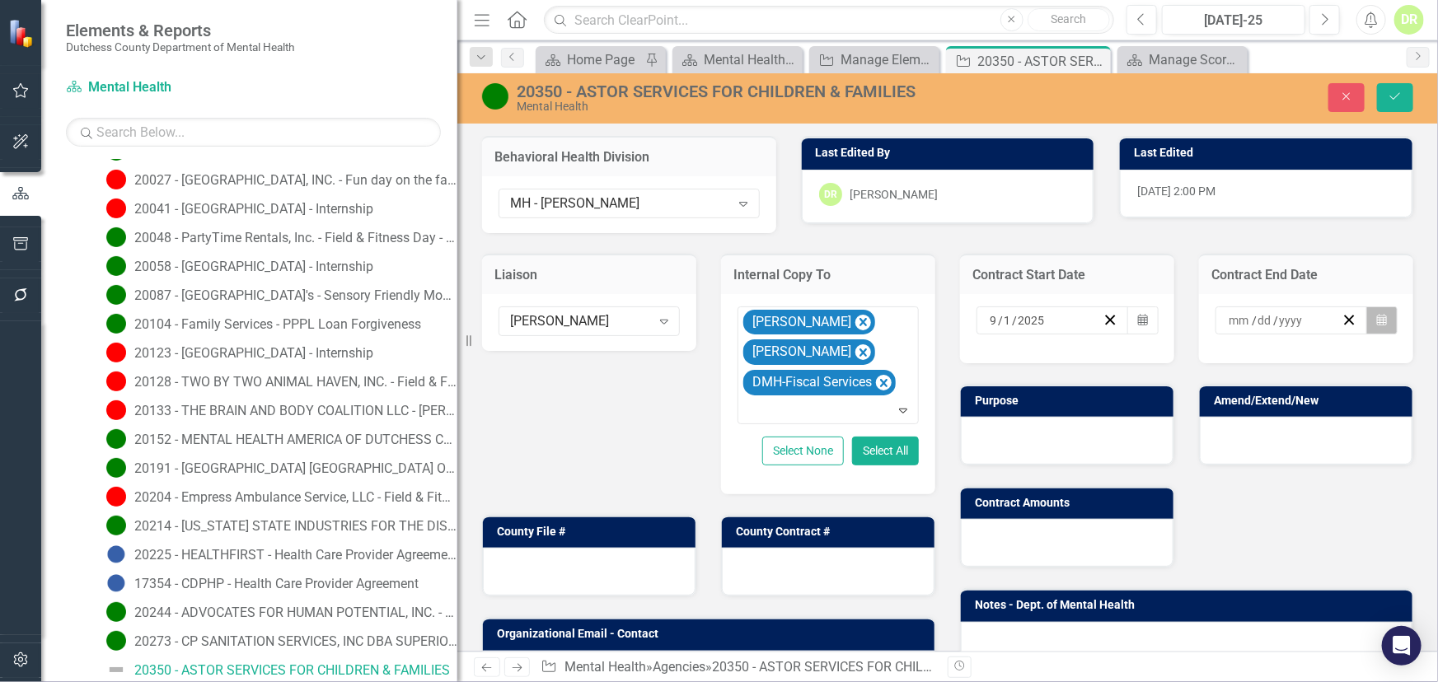
click at [1366, 325] on button "Calendar" at bounding box center [1381, 320] width 31 height 28
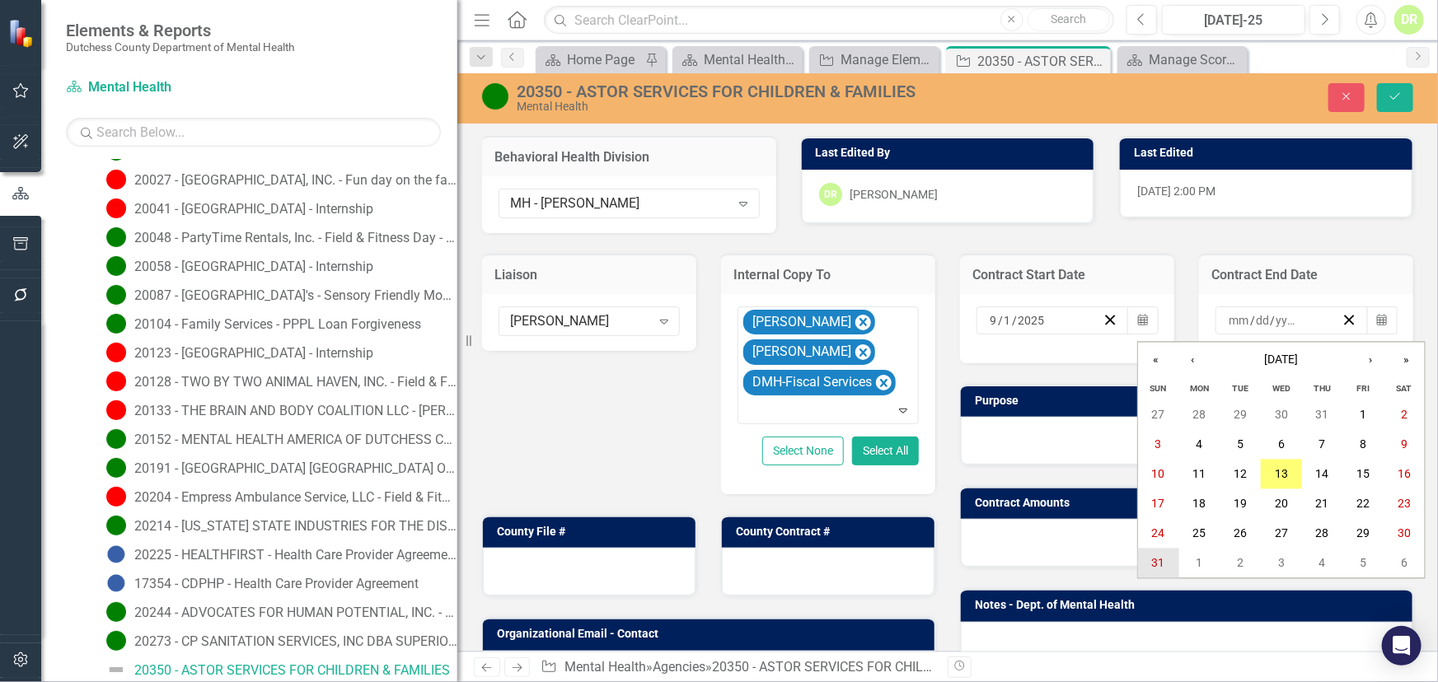
click at [1162, 561] on abbr "31" at bounding box center [1158, 563] width 13 height 13
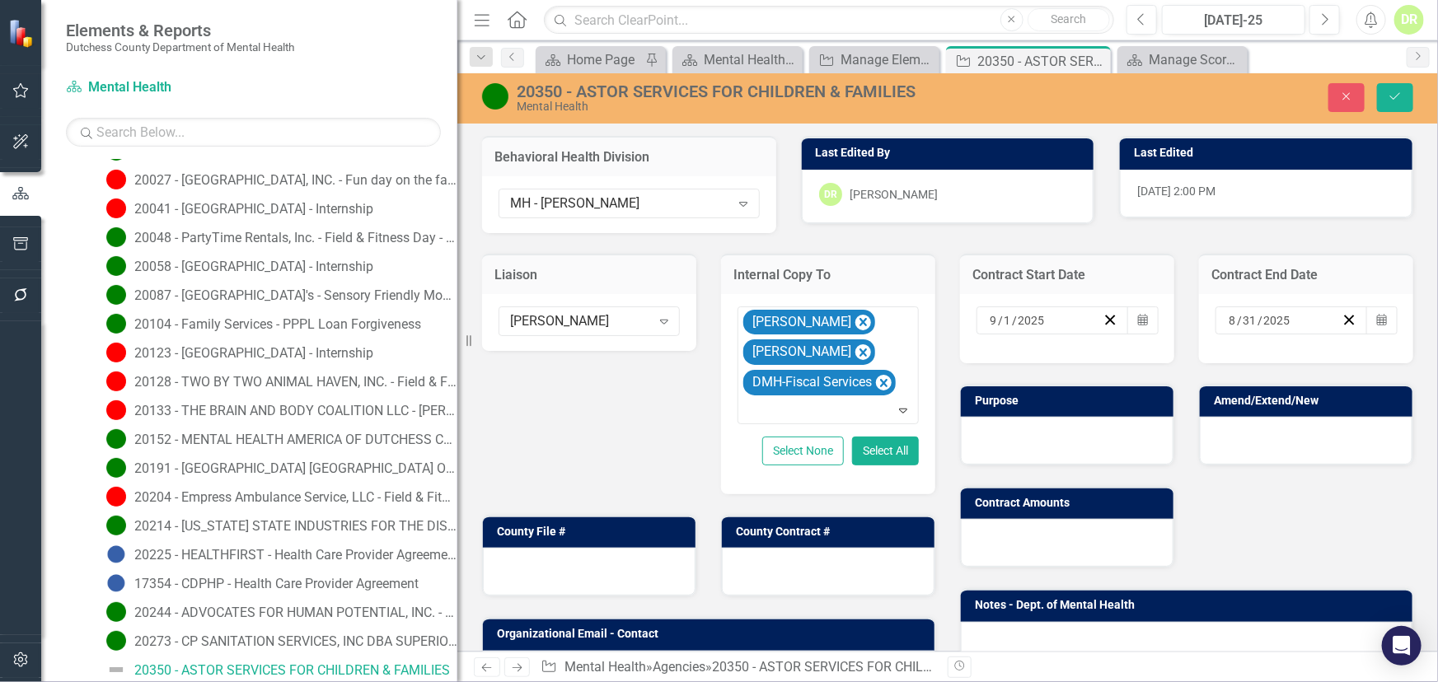
click at [1024, 439] on div at bounding box center [1067, 441] width 213 height 48
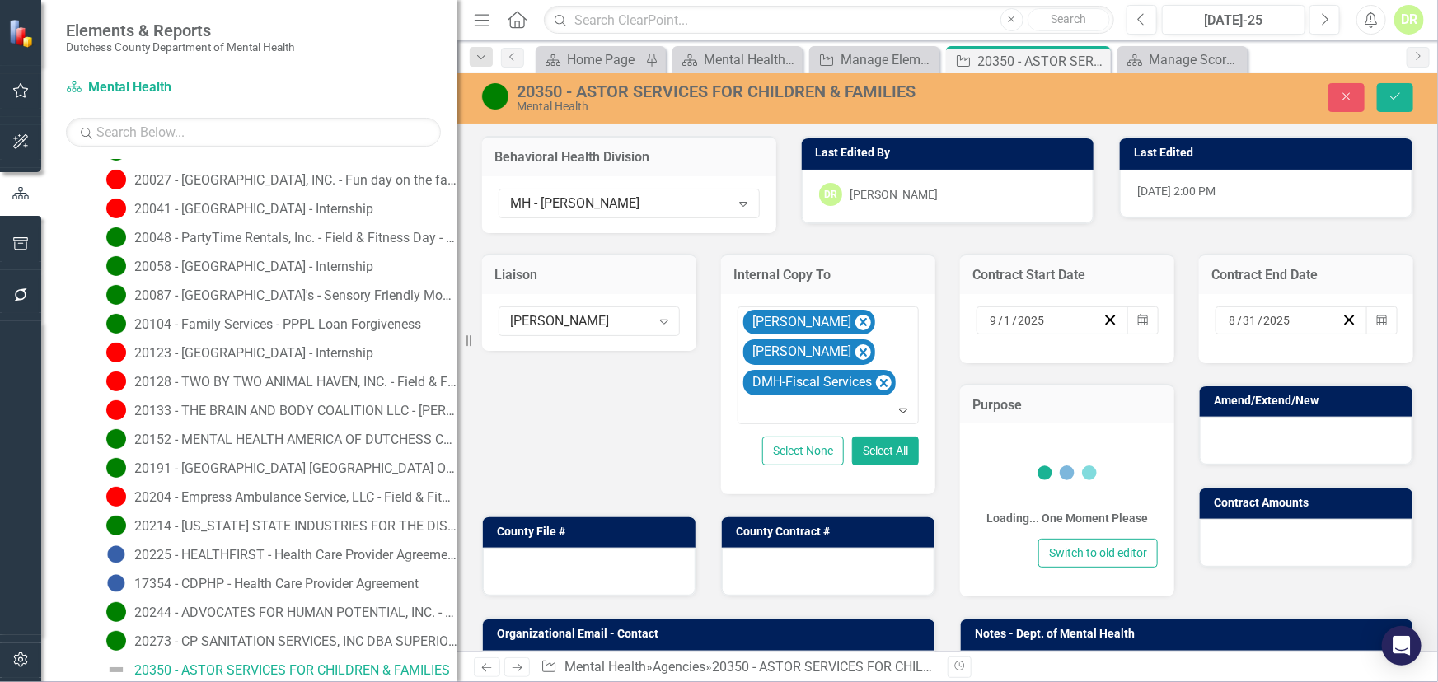
click at [1024, 439] on div "Loading... One Moment Please" at bounding box center [1066, 485] width 181 height 99
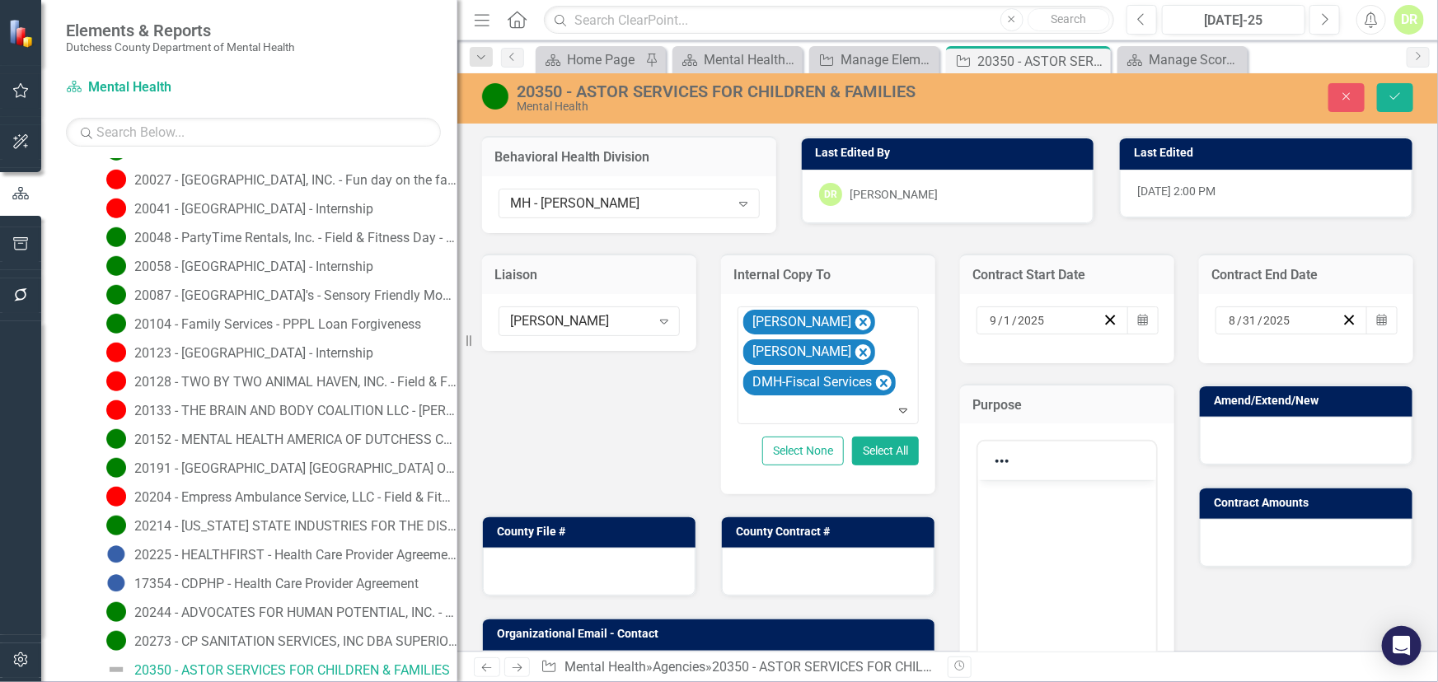
scroll to position [0, 0]
click at [1017, 498] on p "Rich Text Area. Press ALT-0 for help." at bounding box center [1066, 494] width 170 height 20
click at [1046, 494] on p "Rich Text Area. Press ALT-0 for help." at bounding box center [1066, 494] width 170 height 20
paste body "Rich Text Area. Press ALT-0 for help."
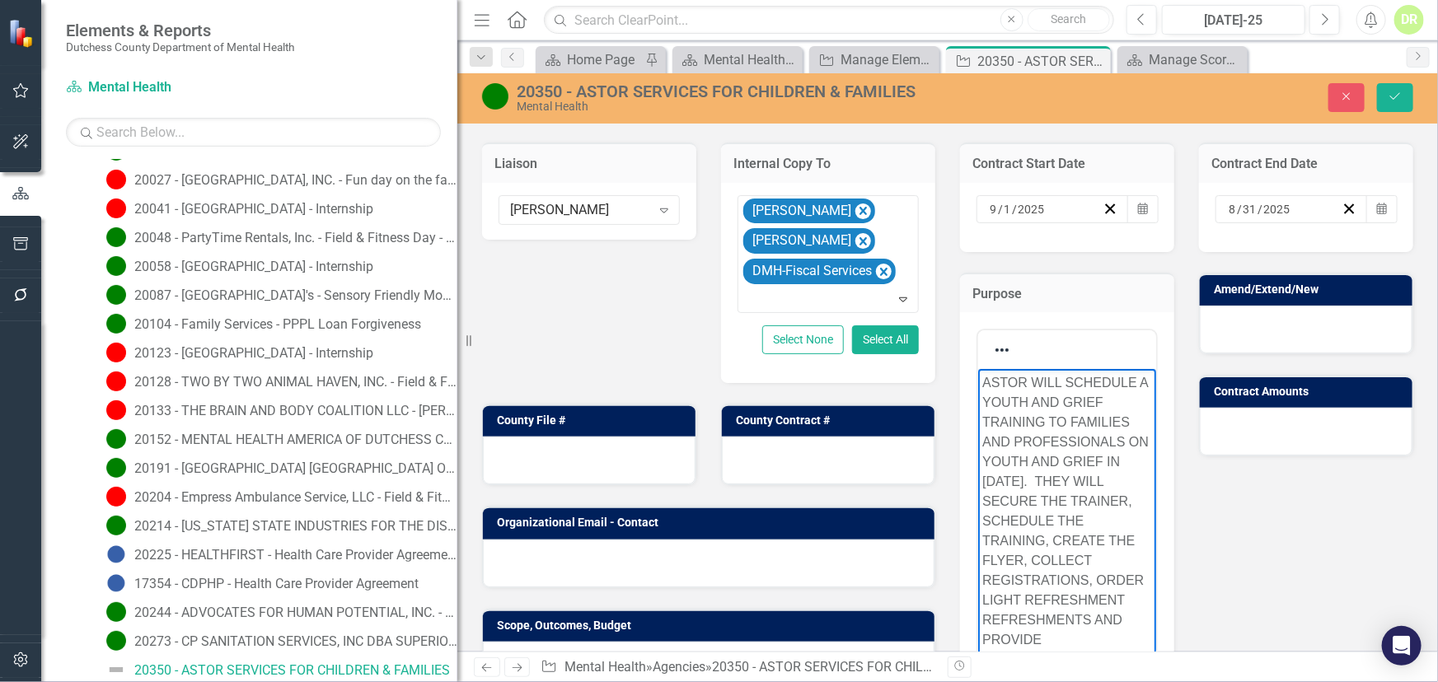
scroll to position [30, 0]
click at [1056, 622] on p "ASTOR WILL SCHEDULE A YOUTH AND GRIEF TRAINING TO FAMILIES AND PROFESSIONALS ON…" at bounding box center [1066, 501] width 170 height 277
click at [1058, 631] on p "ASTOR WILL SCHEDULE A YOUTH AND GRIEF TRAINING TO FAMILIES AND PROFESSIONALS ON…" at bounding box center [1066, 501] width 170 height 277
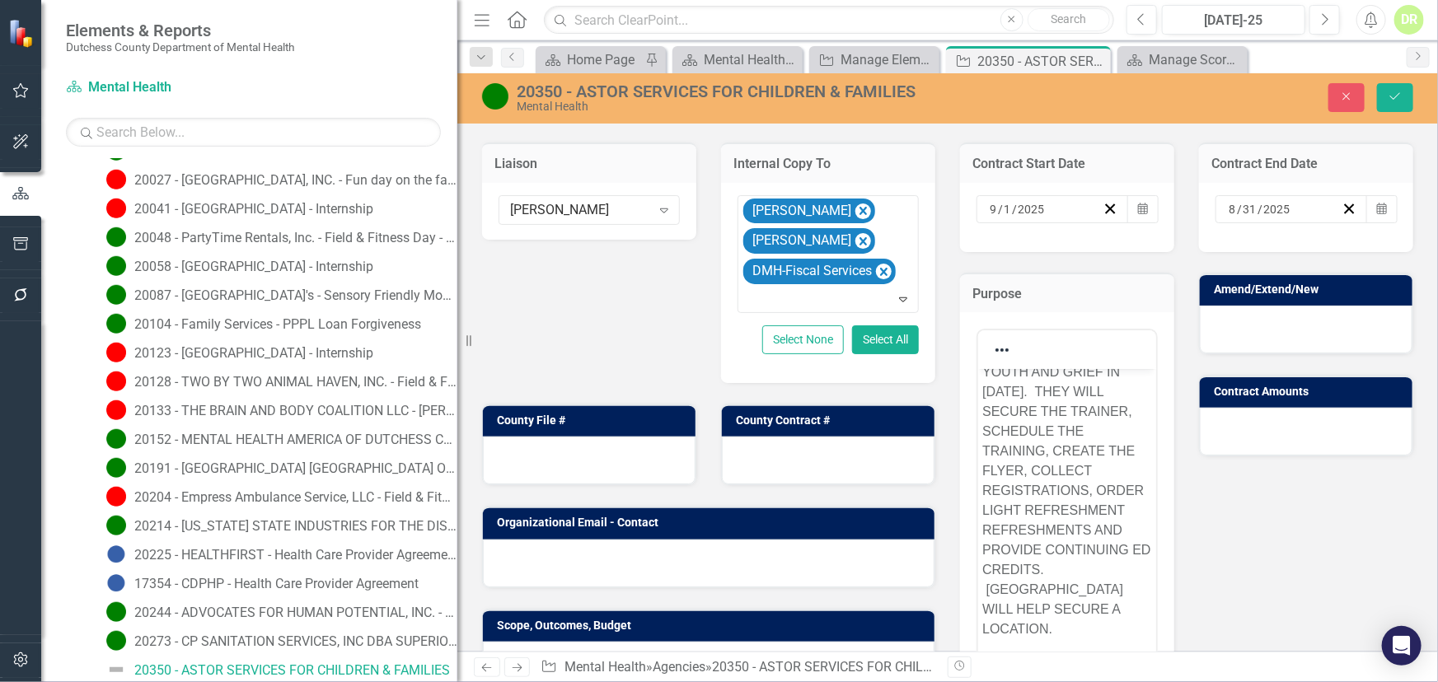
click at [1243, 330] on div at bounding box center [1306, 330] width 213 height 48
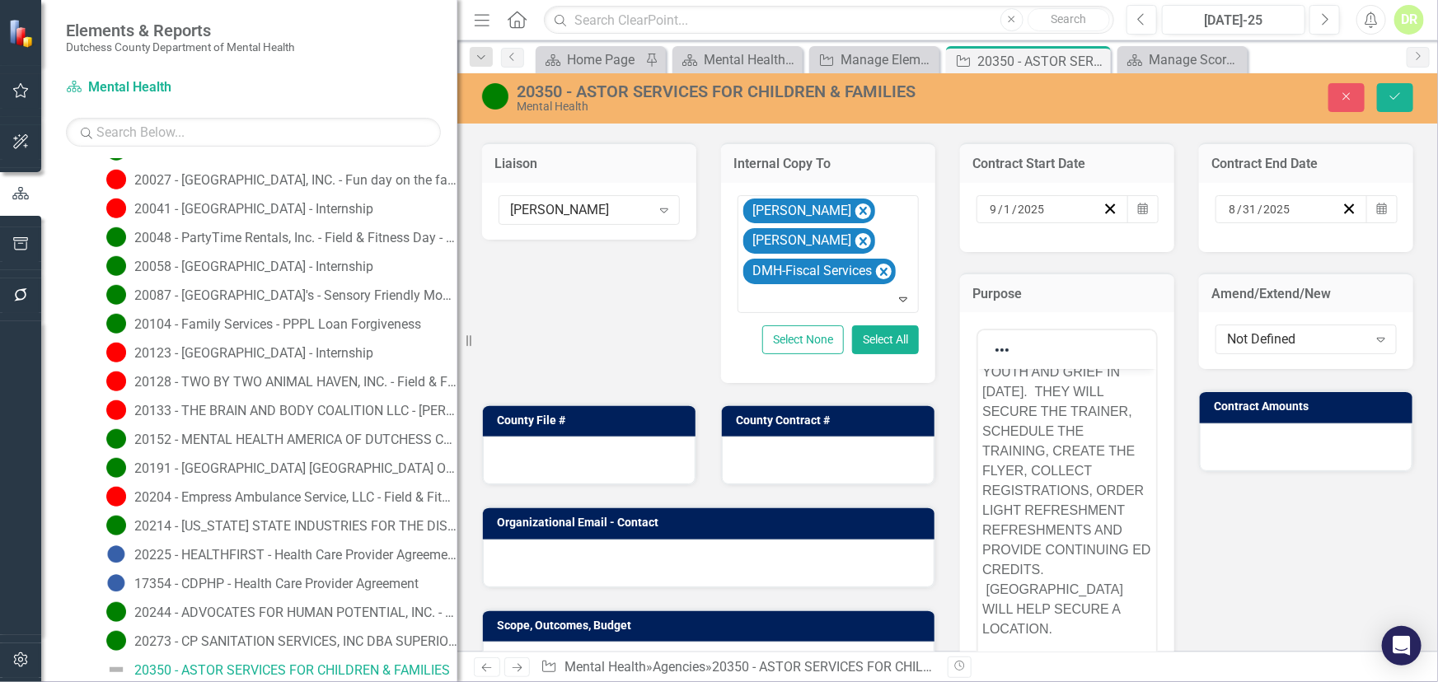
click at [1243, 330] on div "Not Defined" at bounding box center [1297, 339] width 141 height 19
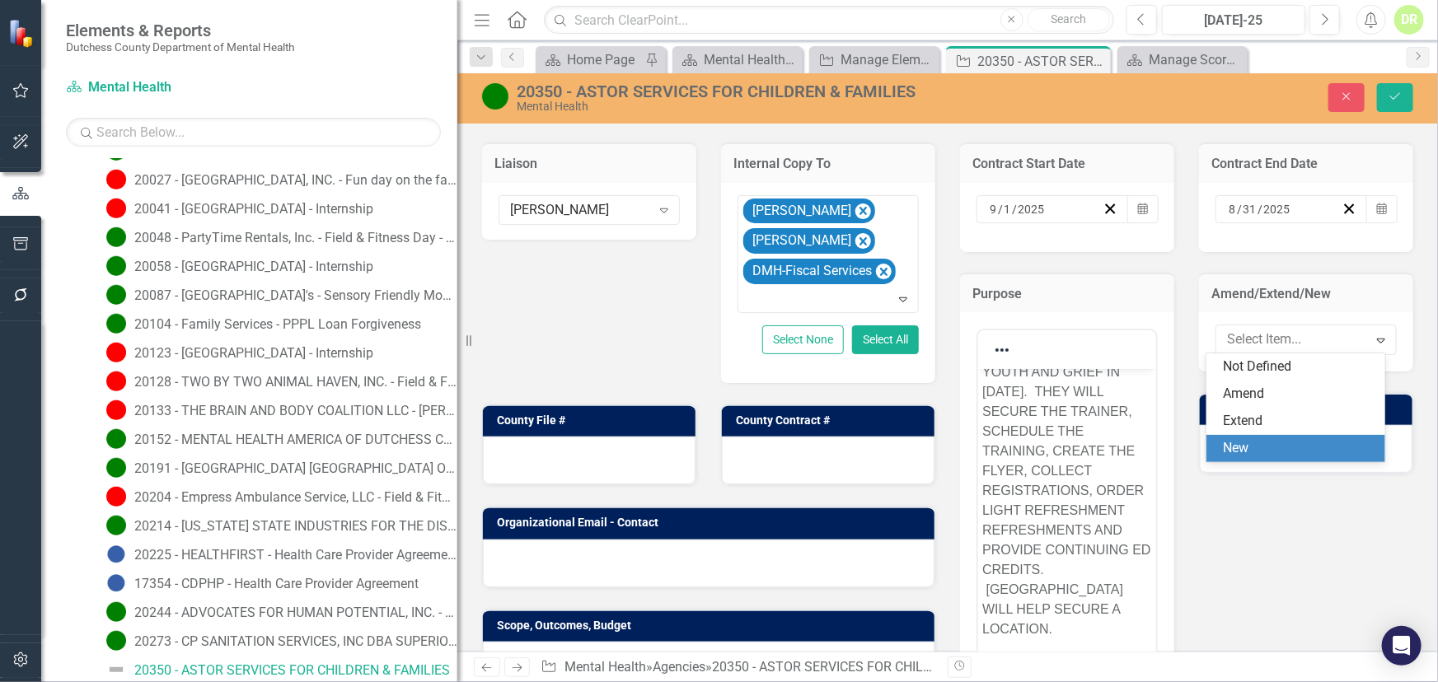
drag, startPoint x: 1246, startPoint y: 445, endPoint x: 1242, endPoint y: 419, distance: 26.6
click at [1245, 445] on div "New" at bounding box center [1299, 448] width 152 height 19
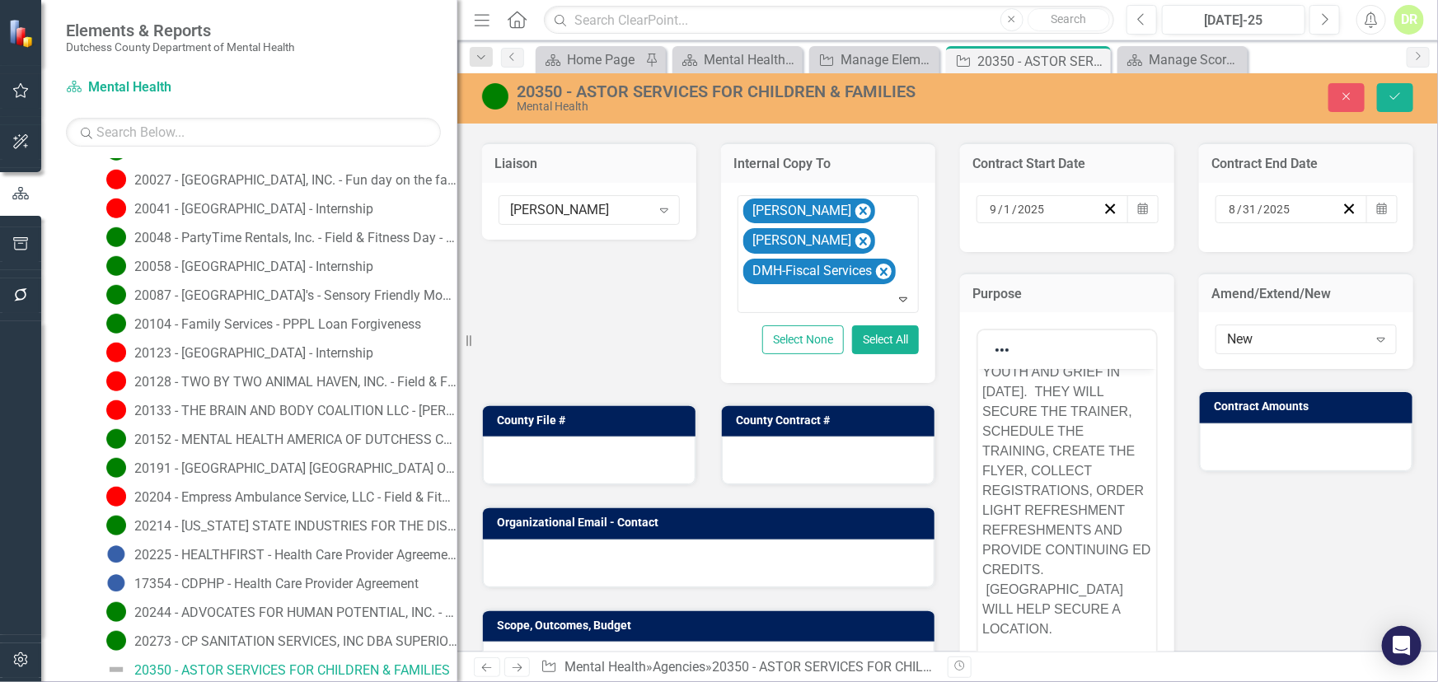
click at [1242, 445] on div at bounding box center [1306, 447] width 213 height 48
click at [1242, 442] on div at bounding box center [1306, 447] width 213 height 48
click at [1242, 442] on input "number" at bounding box center [1305, 457] width 181 height 30
type input "2000.00"
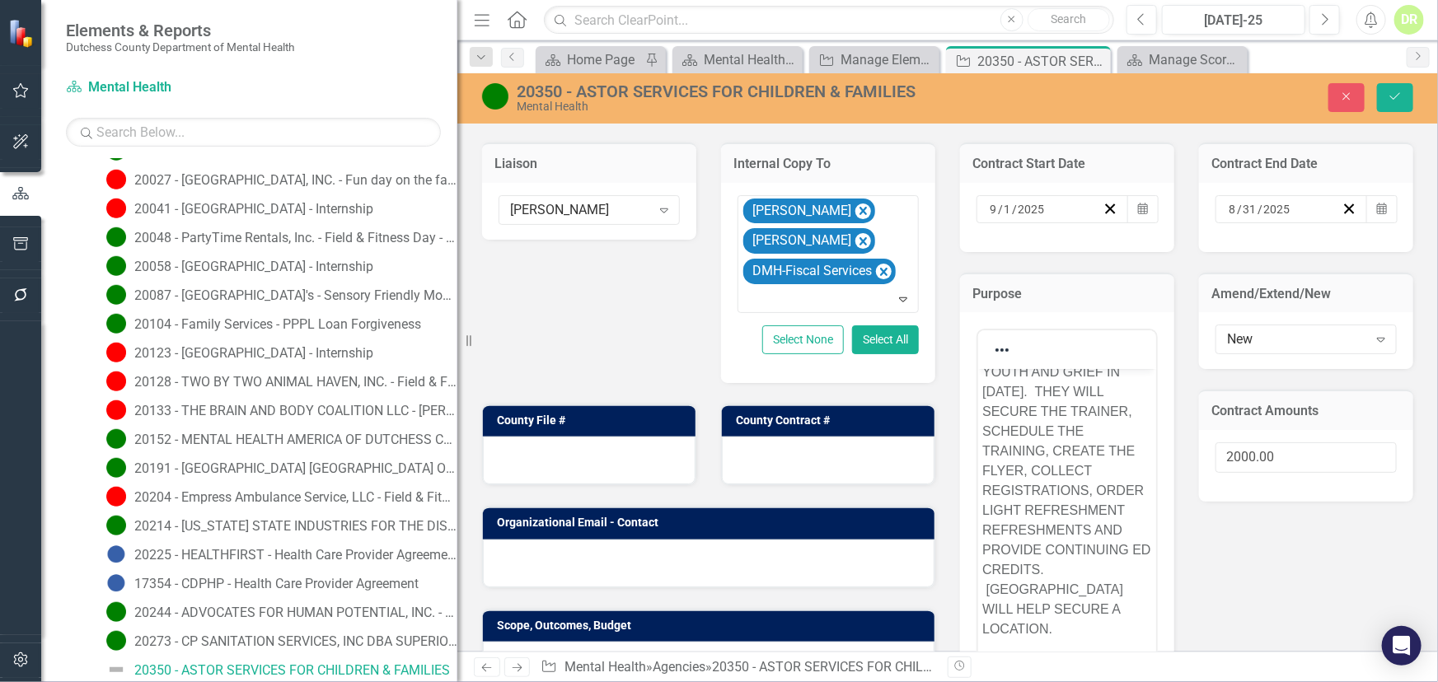
click at [600, 550] on div at bounding box center [709, 564] width 452 height 48
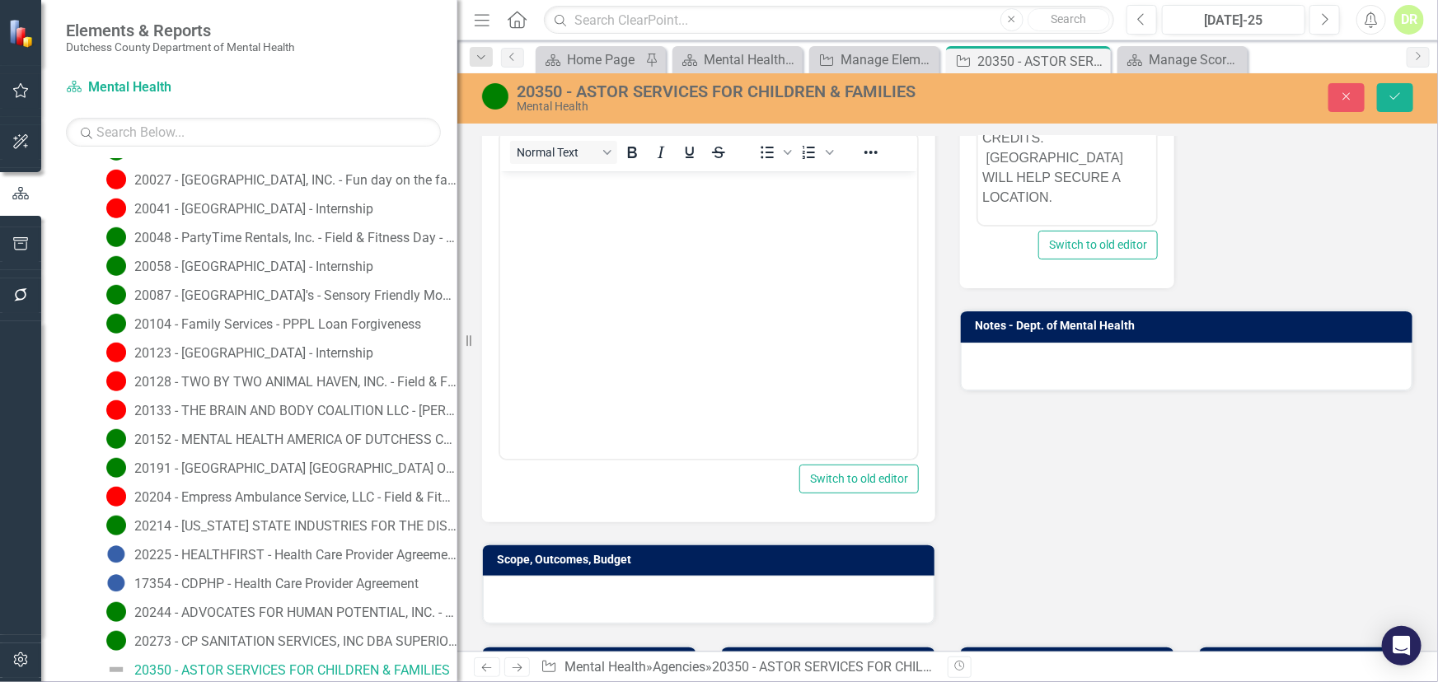
scroll to position [710, 0]
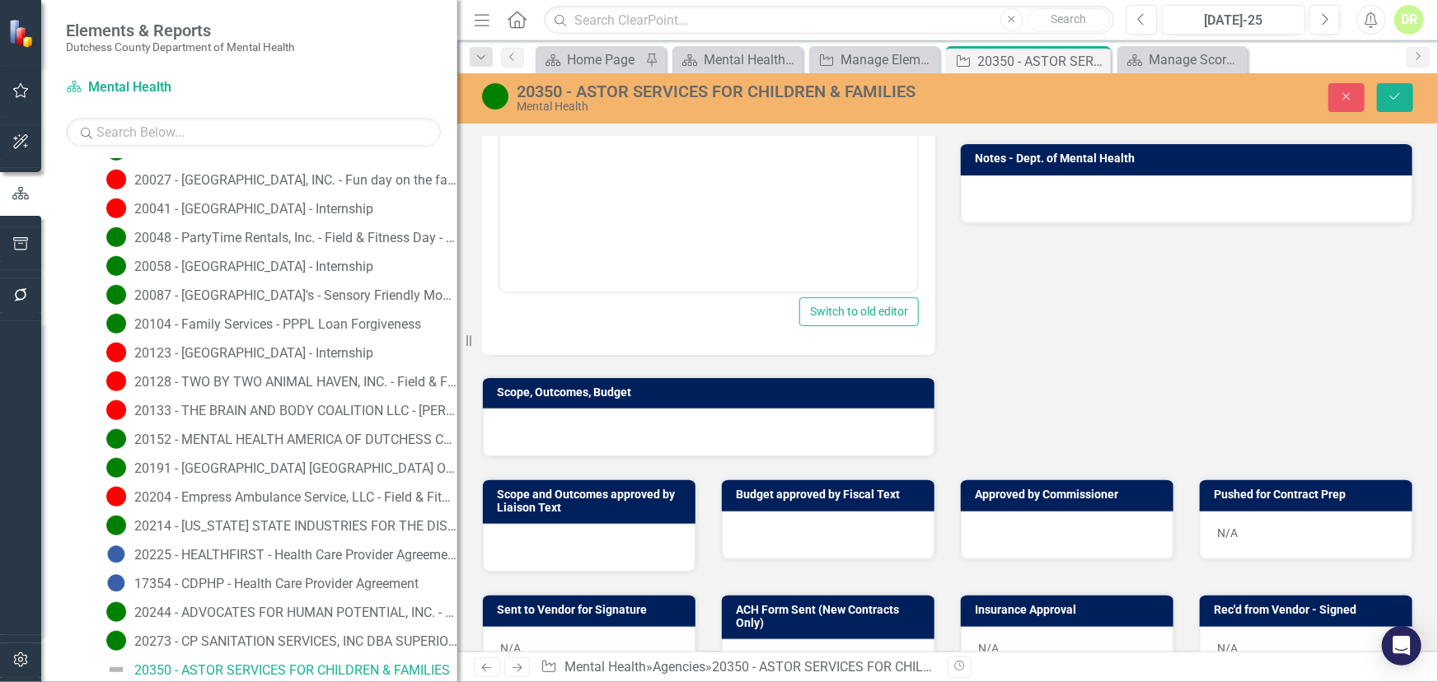
click at [627, 423] on div at bounding box center [709, 433] width 452 height 48
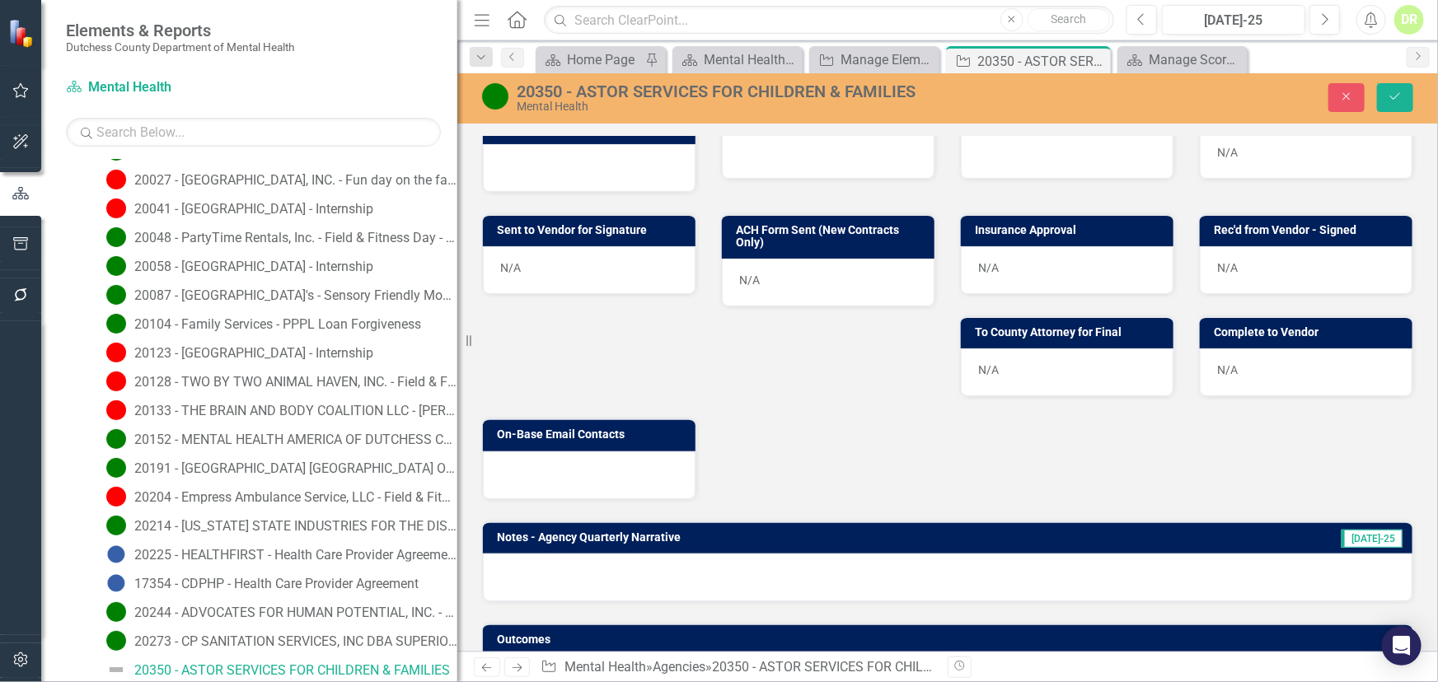
scroll to position [1281, 0]
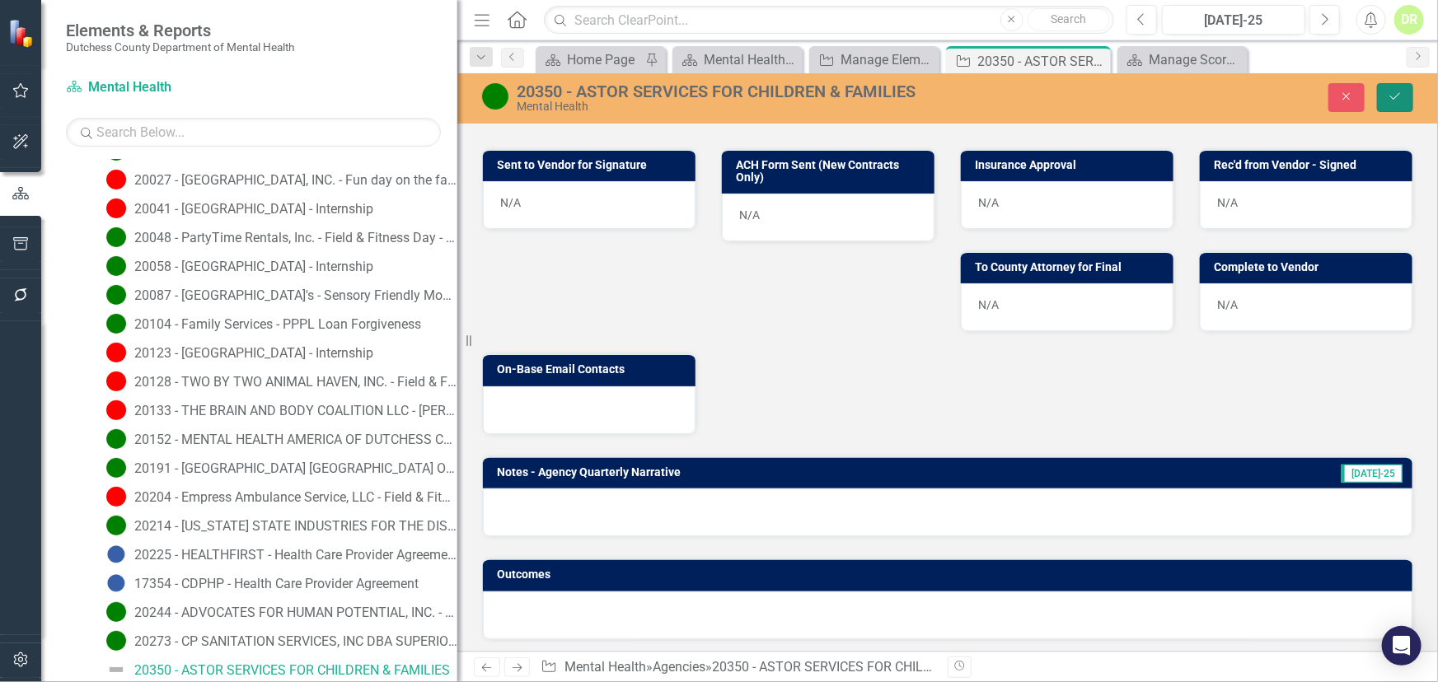
click at [1399, 92] on icon "Save" at bounding box center [1394, 97] width 15 height 12
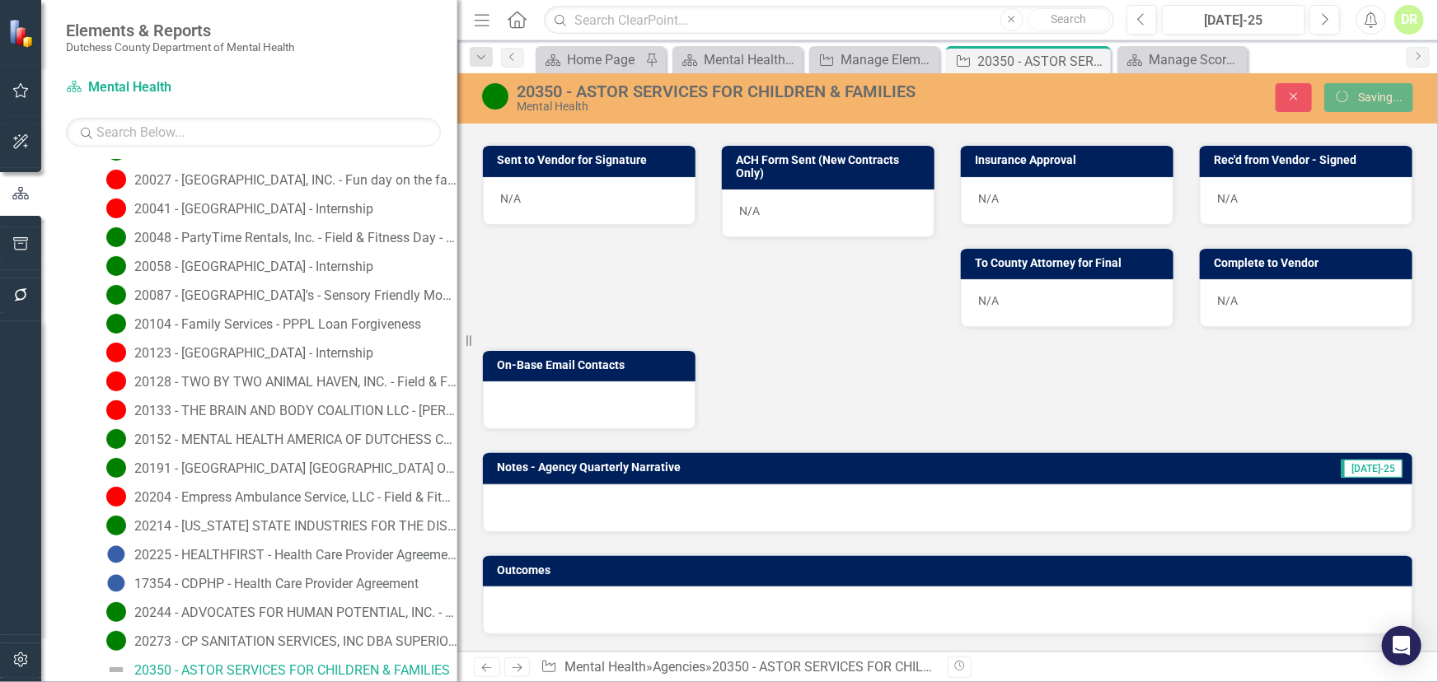
scroll to position [713, 0]
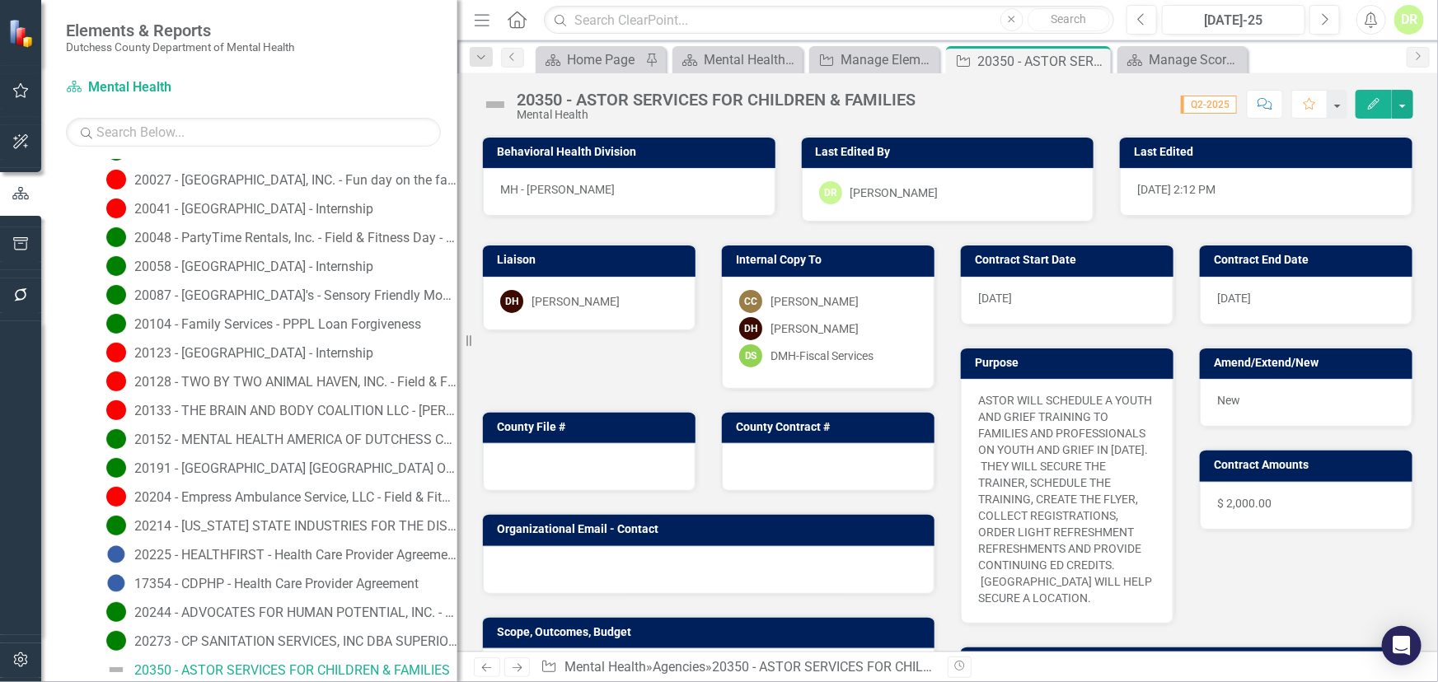
click at [494, 106] on img at bounding box center [495, 104] width 26 height 26
click at [489, 105] on img at bounding box center [495, 104] width 26 height 26
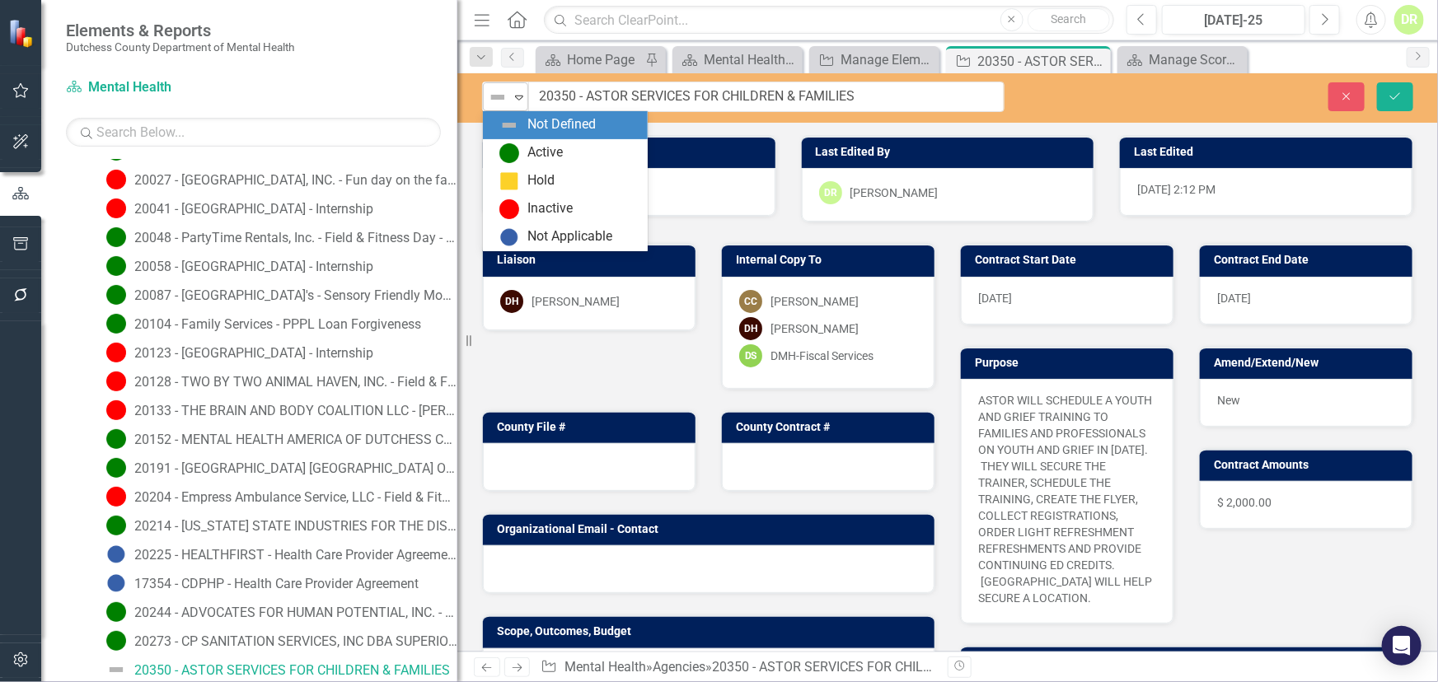
click at [517, 88] on div "Expand" at bounding box center [519, 96] width 16 height 27
click at [519, 153] on div "Active" at bounding box center [568, 153] width 138 height 20
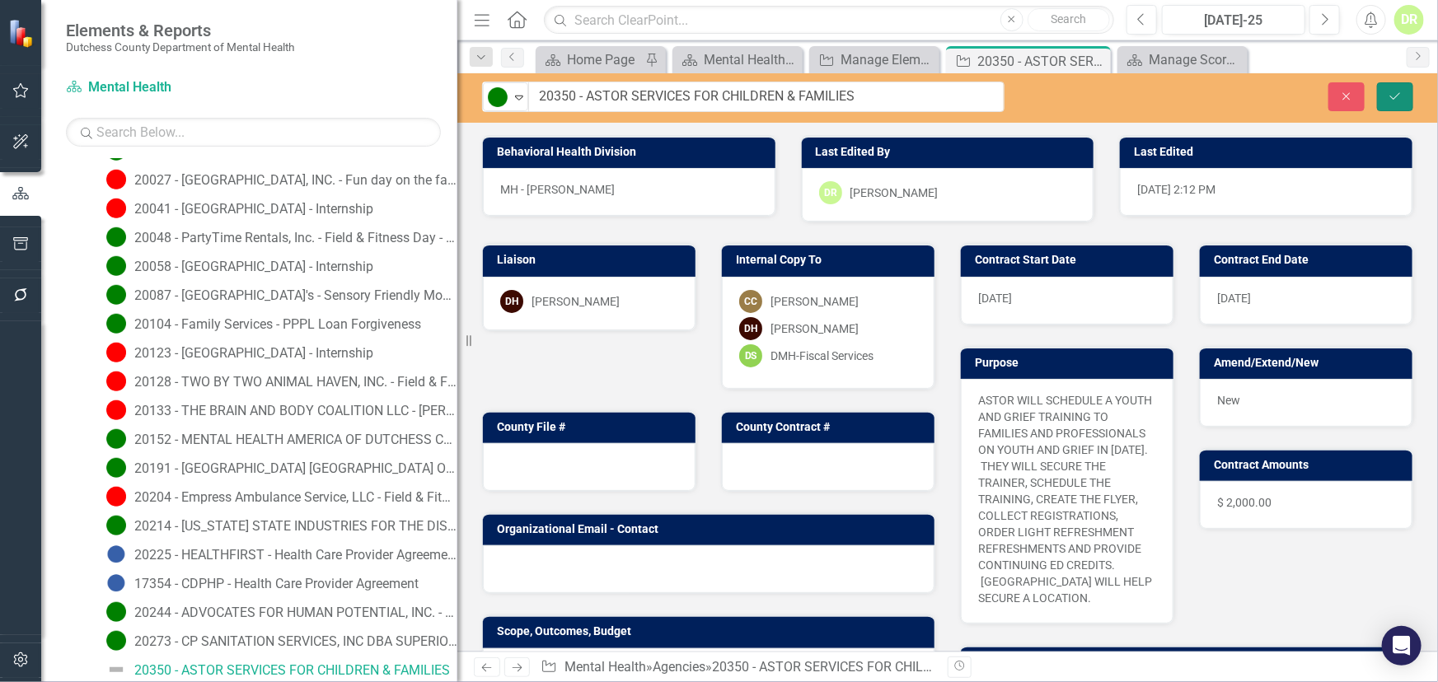
click at [1392, 92] on icon "Save" at bounding box center [1394, 97] width 15 height 12
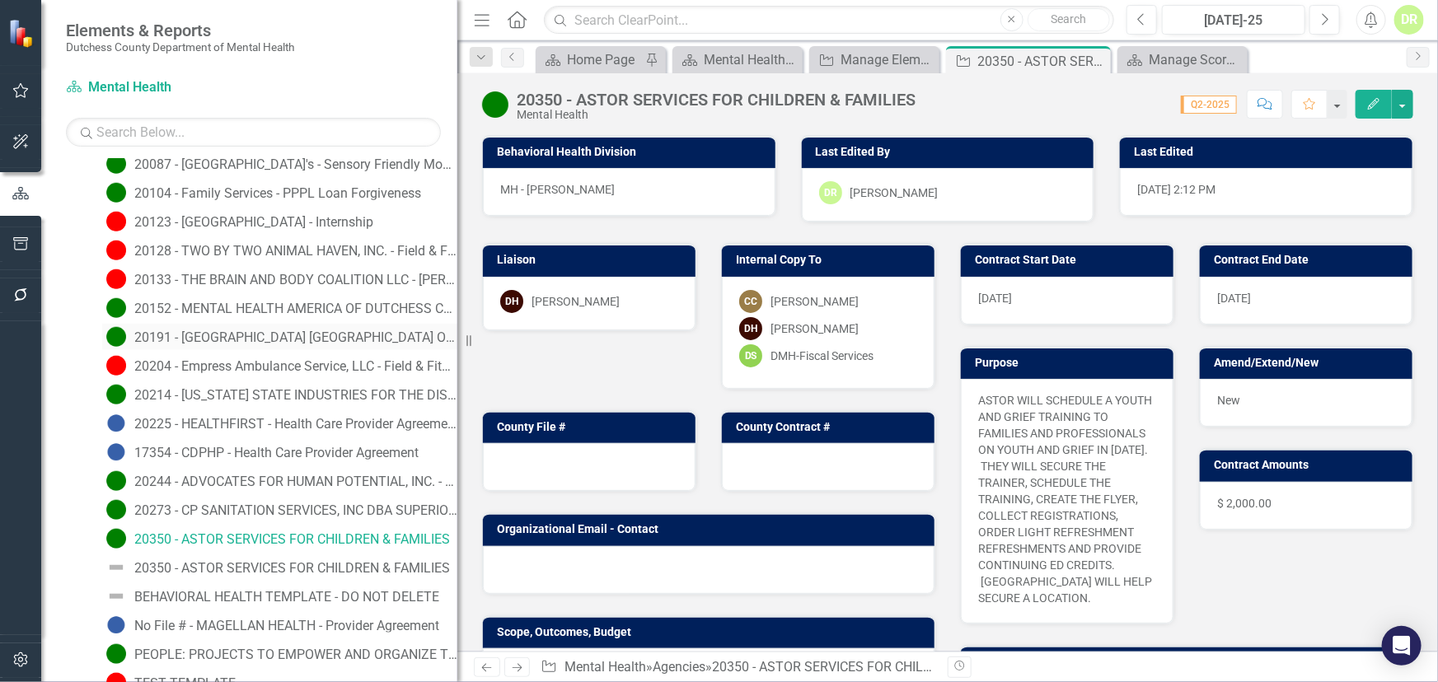
scroll to position [868, 0]
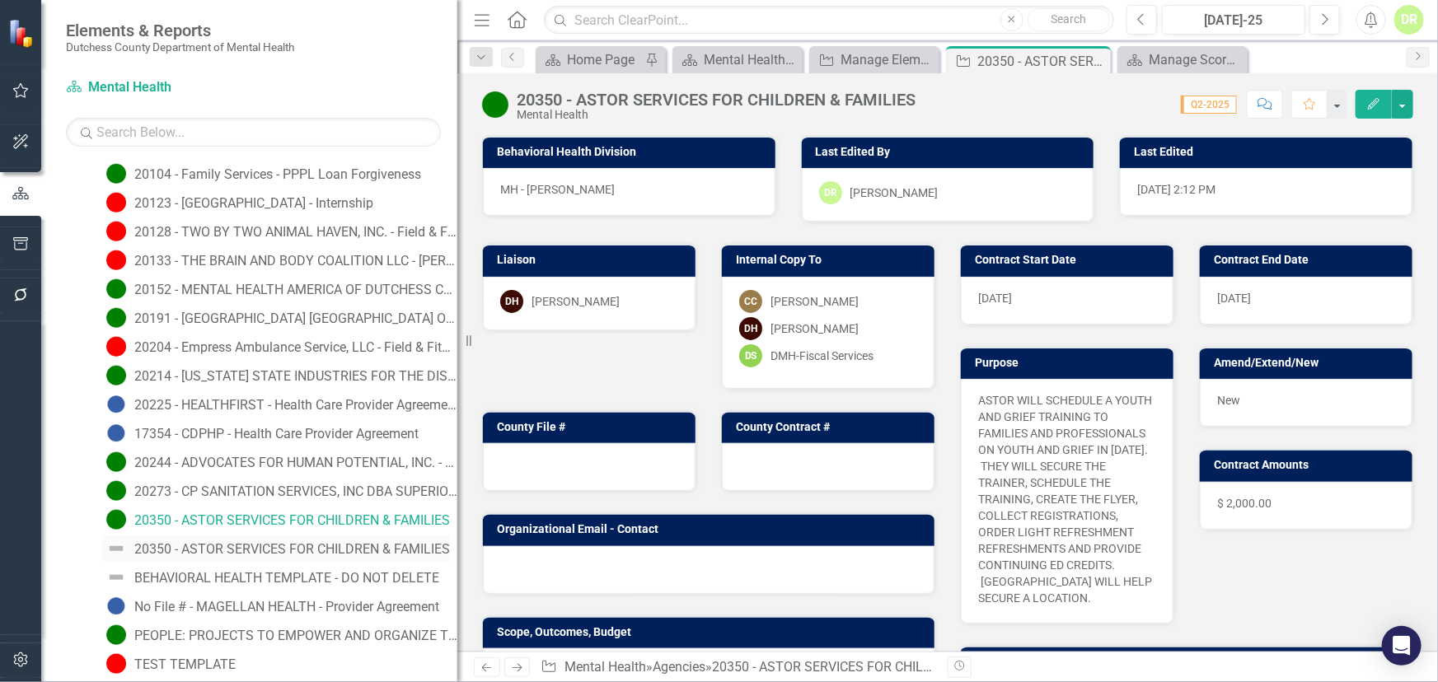
drag, startPoint x: 224, startPoint y: 545, endPoint x: 161, endPoint y: 541, distance: 63.6
click at [161, 542] on div "20350 - ASTOR SERVICES FOR CHILDREN & FAMILIES" at bounding box center [292, 549] width 316 height 15
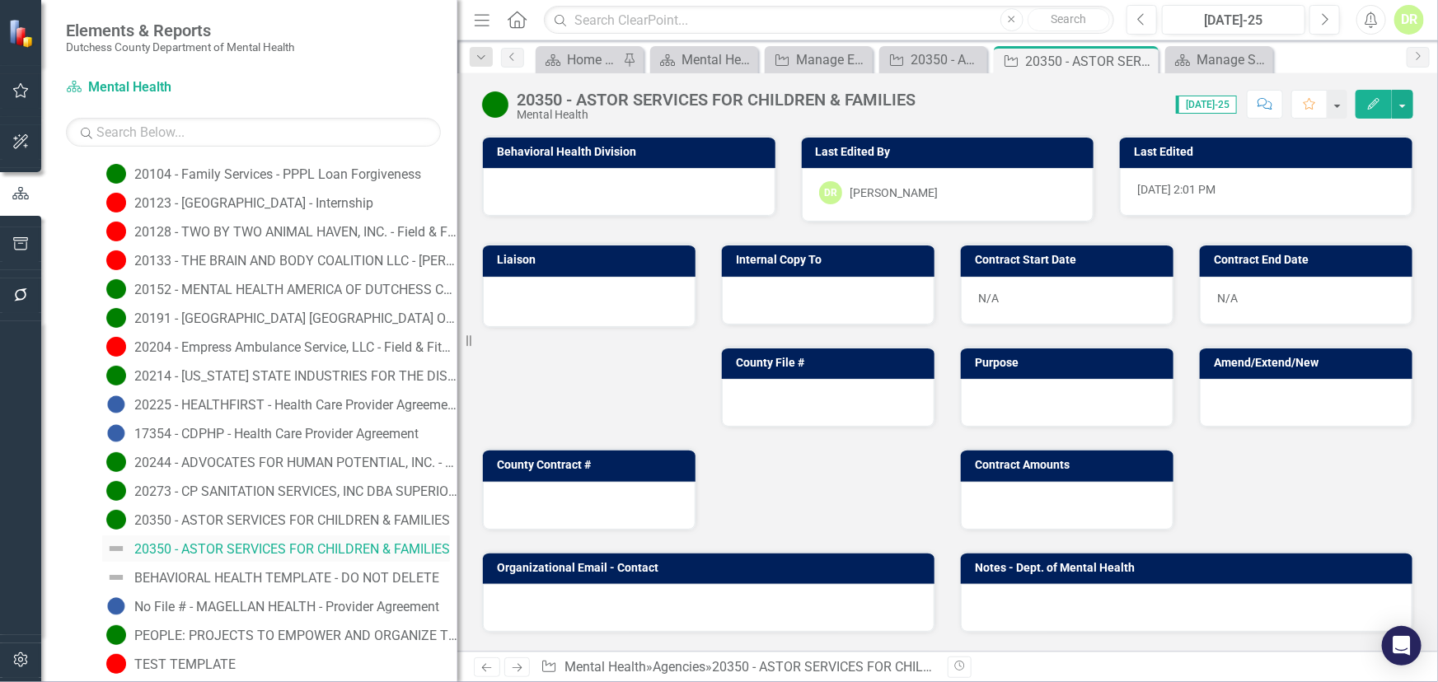
scroll to position [747, 0]
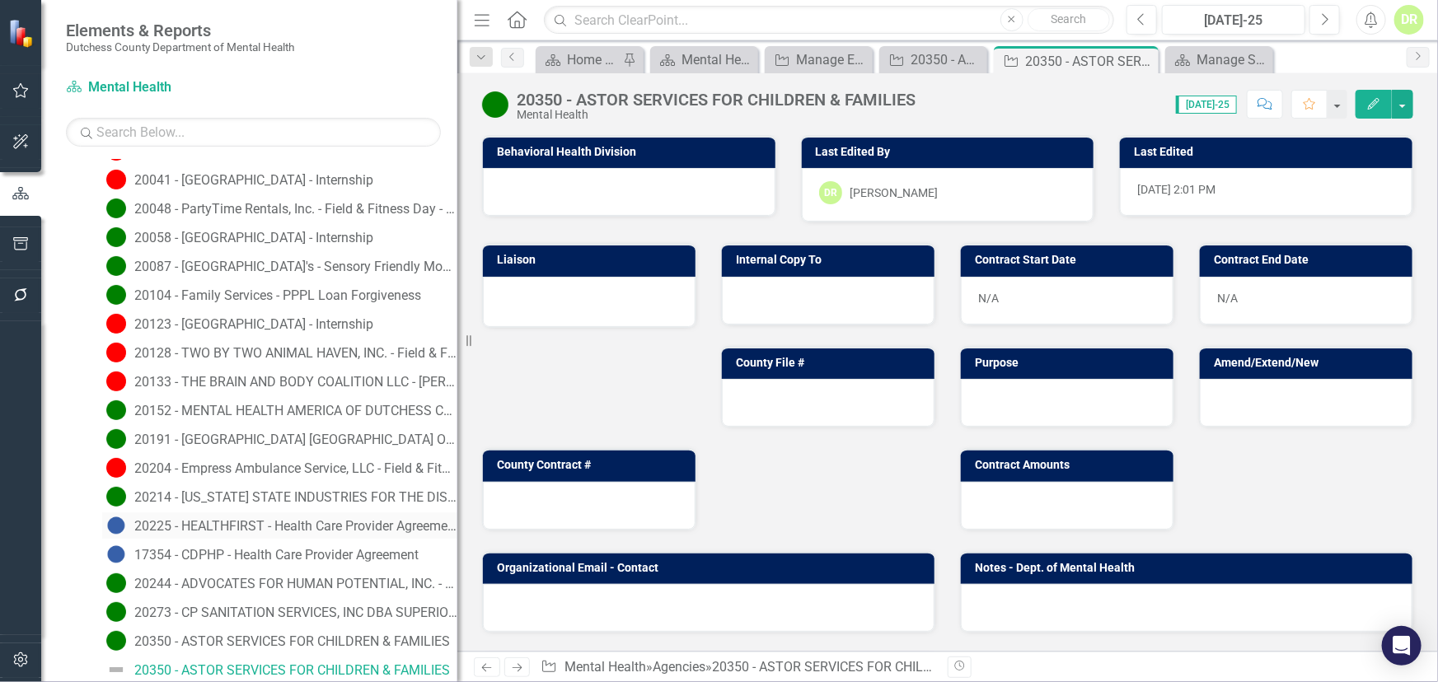
click at [179, 522] on div "20225 - HEALTHFIRST - Health Care Provider Agreement" at bounding box center [295, 526] width 323 height 15
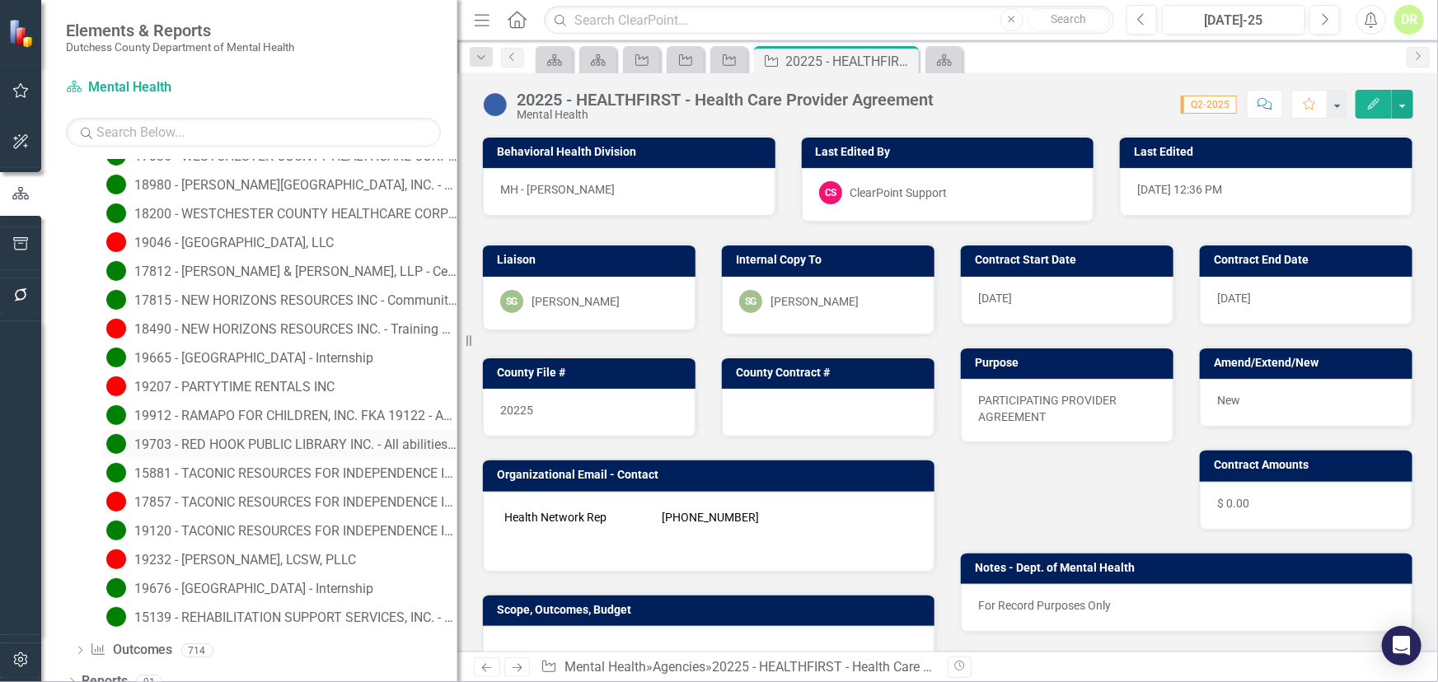
scroll to position [4477, 0]
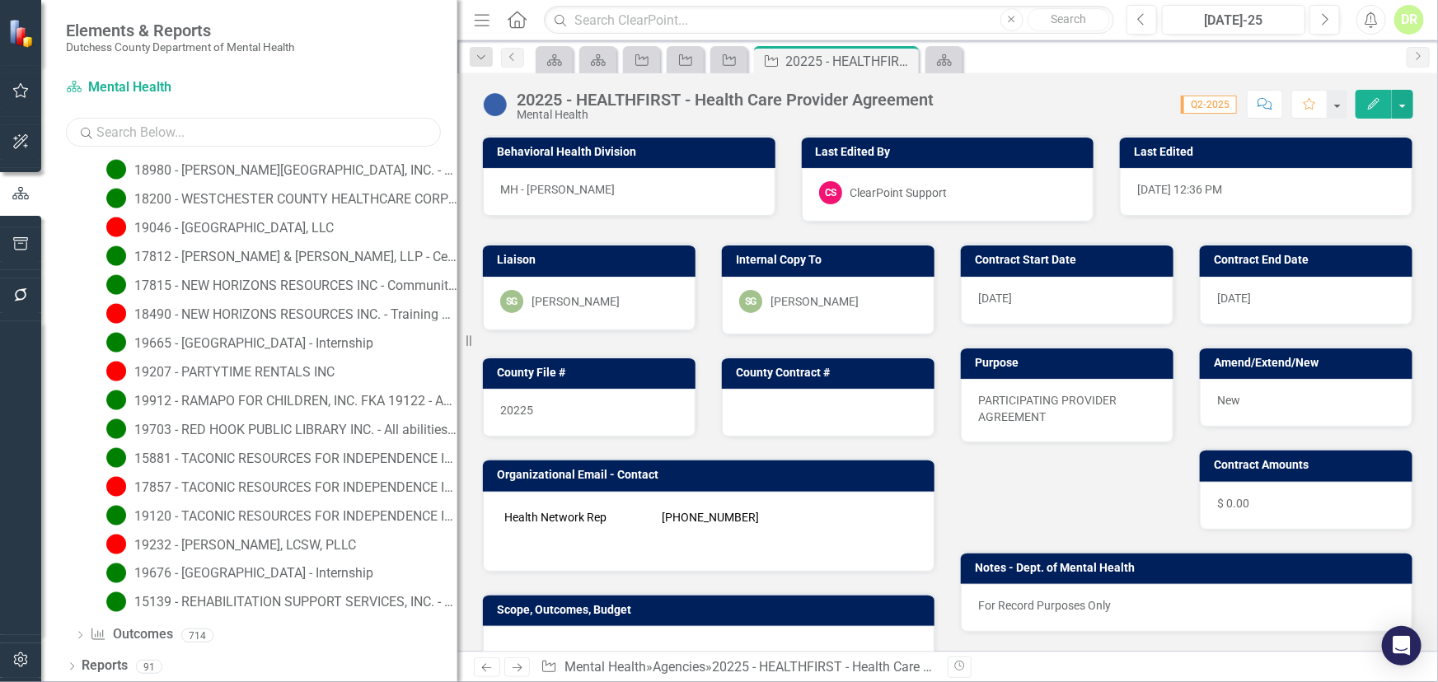
click at [99, 124] on input "text" at bounding box center [253, 132] width 375 height 29
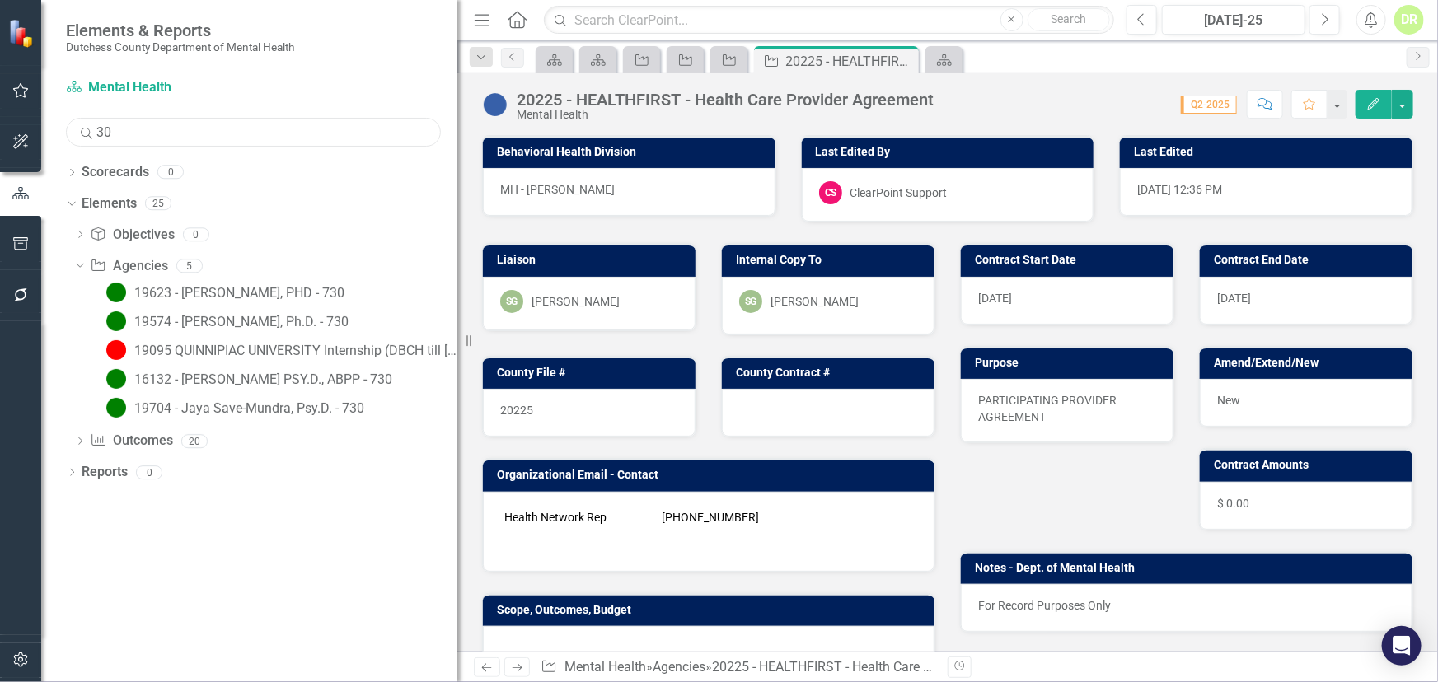
scroll to position [0, 0]
type input "3"
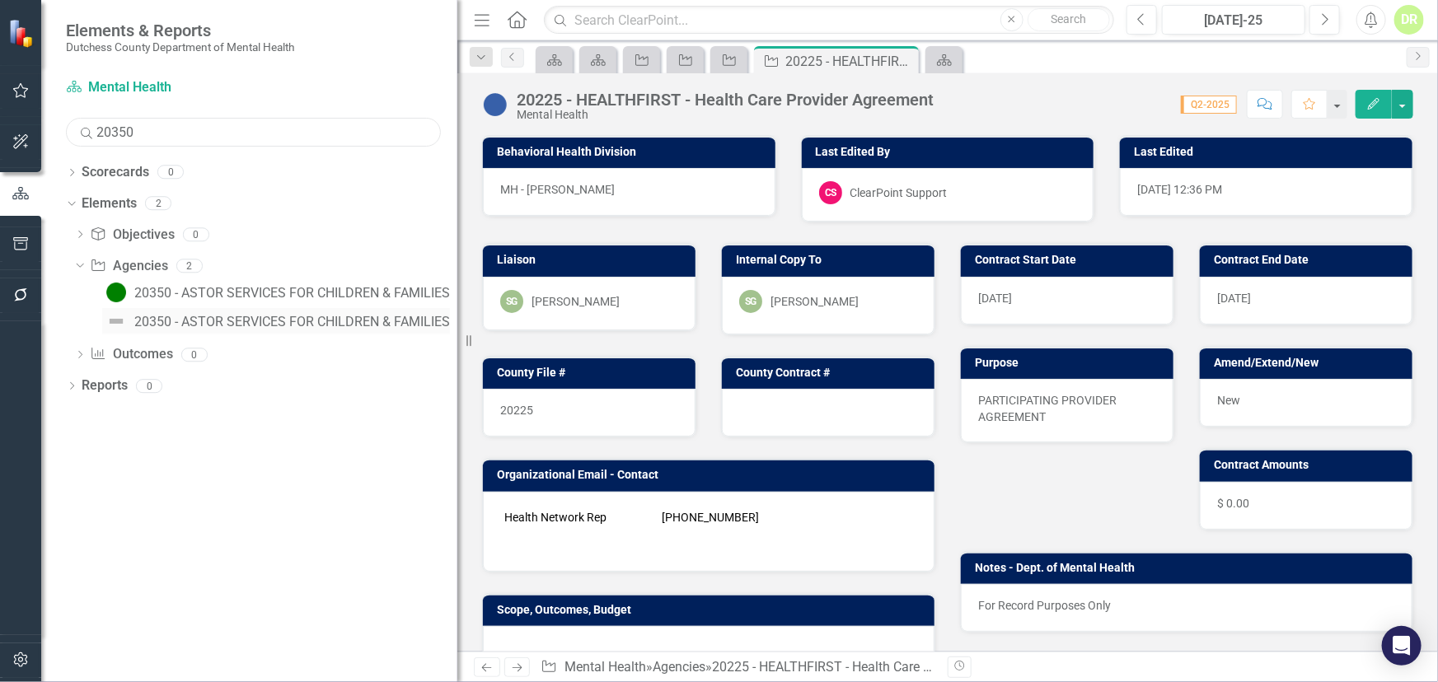
type input "20350"
drag, startPoint x: 216, startPoint y: 325, endPoint x: 275, endPoint y: 292, distance: 67.5
click at [275, 292] on div "20350 - ASTOR SERVICES FOR CHILDREN & FAMILIES" at bounding box center [292, 293] width 316 height 15
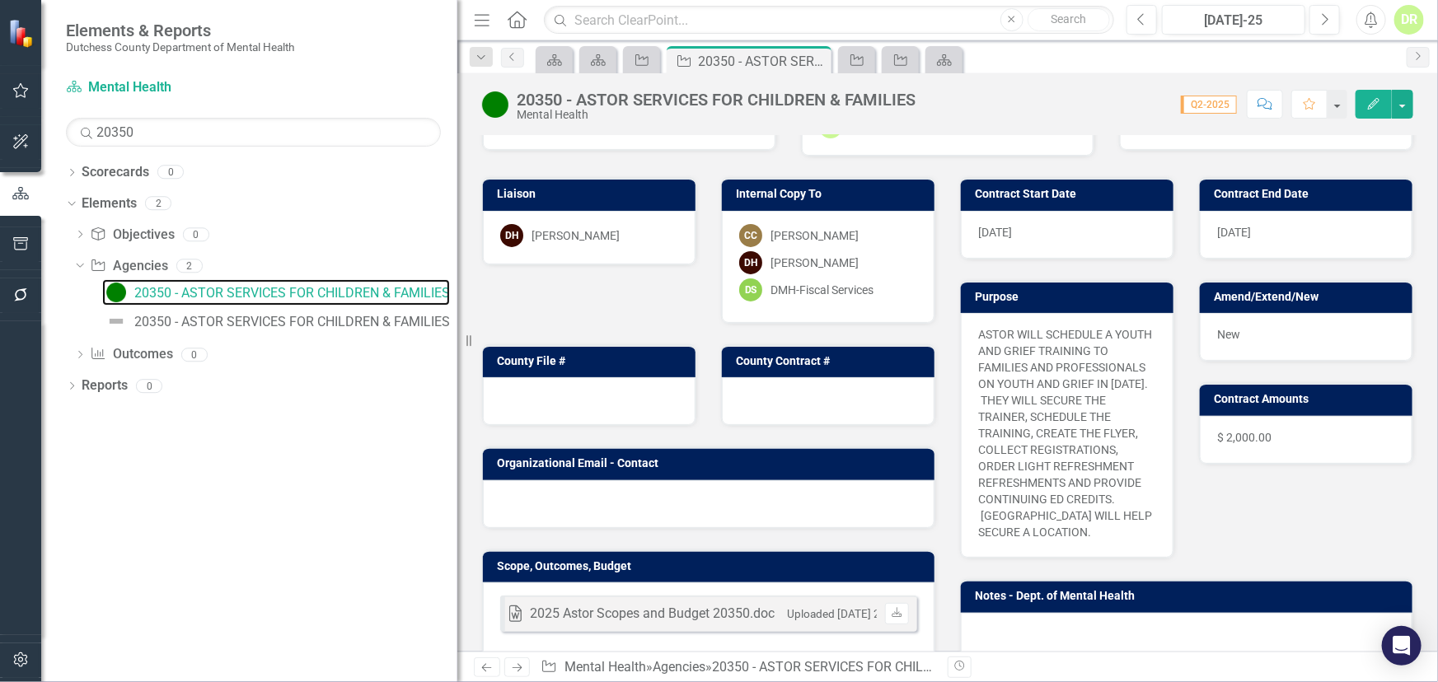
scroll to position [374, 0]
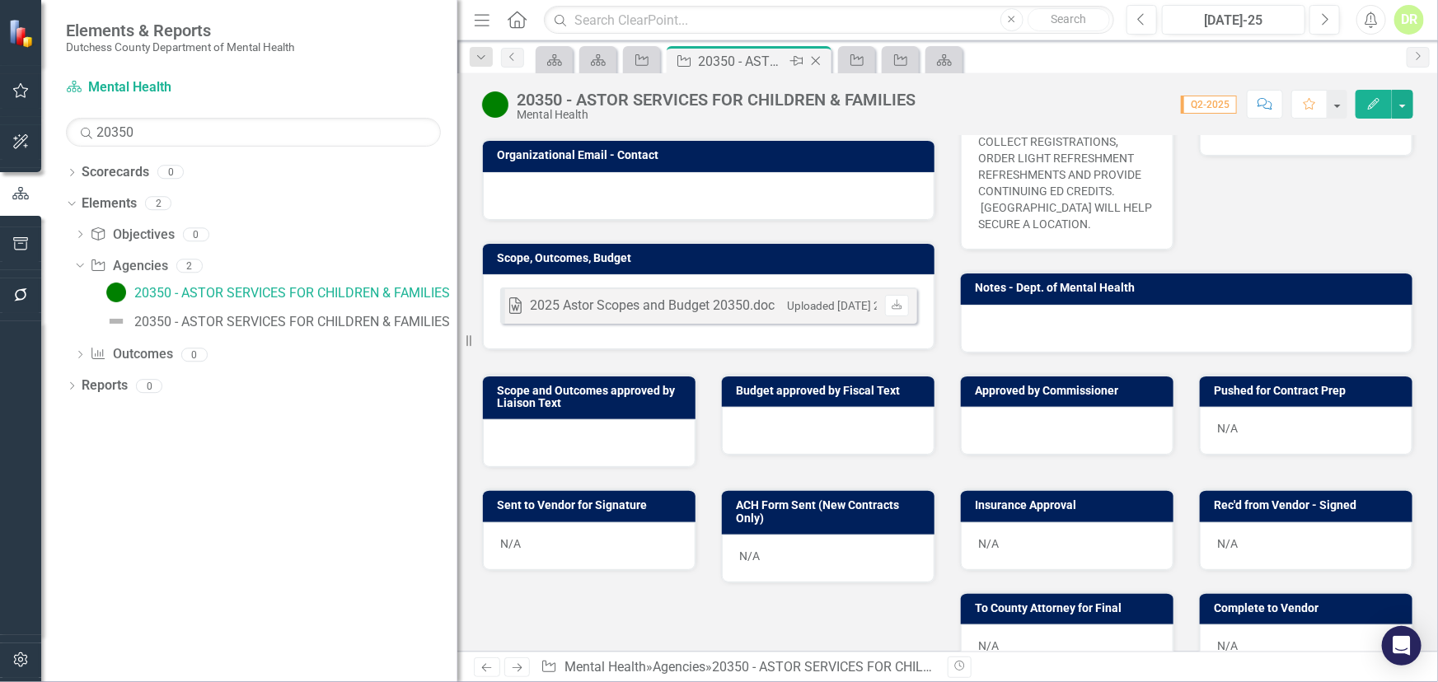
click at [817, 57] on icon "Close" at bounding box center [815, 60] width 16 height 13
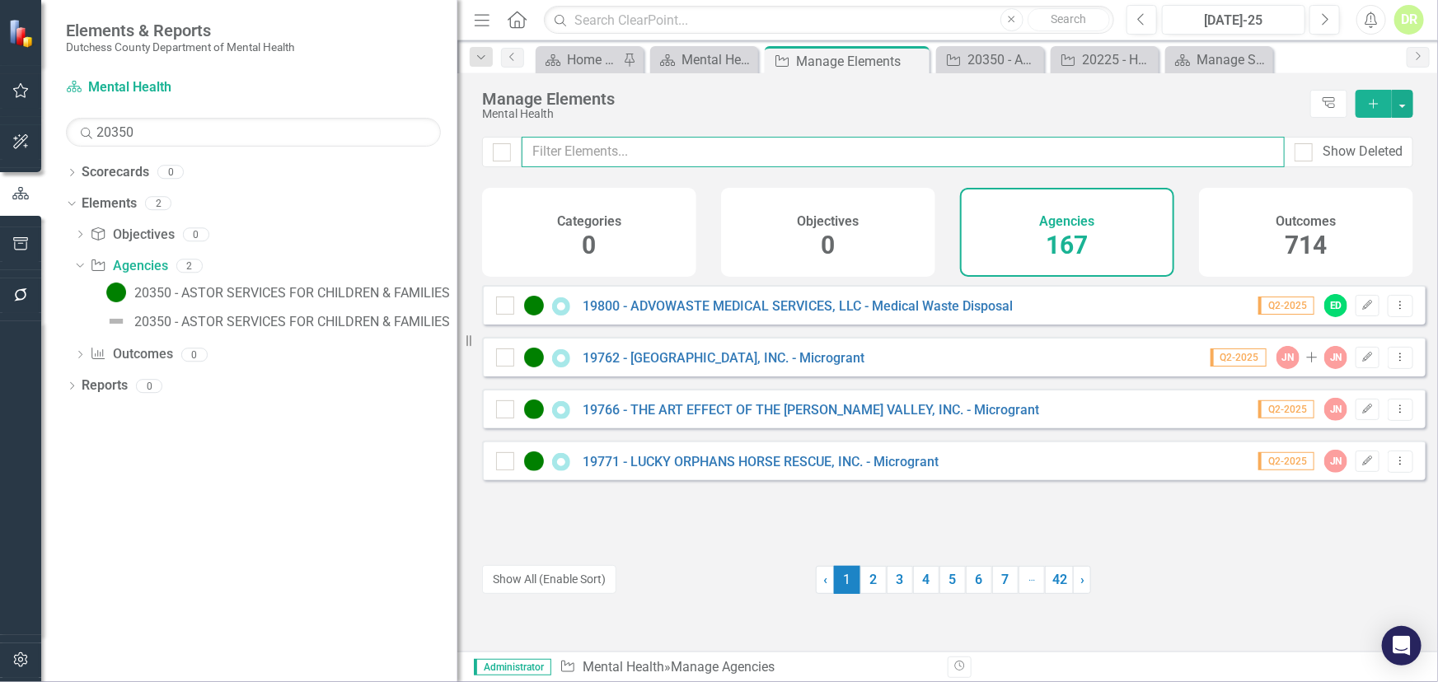
click at [628, 148] on input "text" at bounding box center [903, 152] width 763 height 30
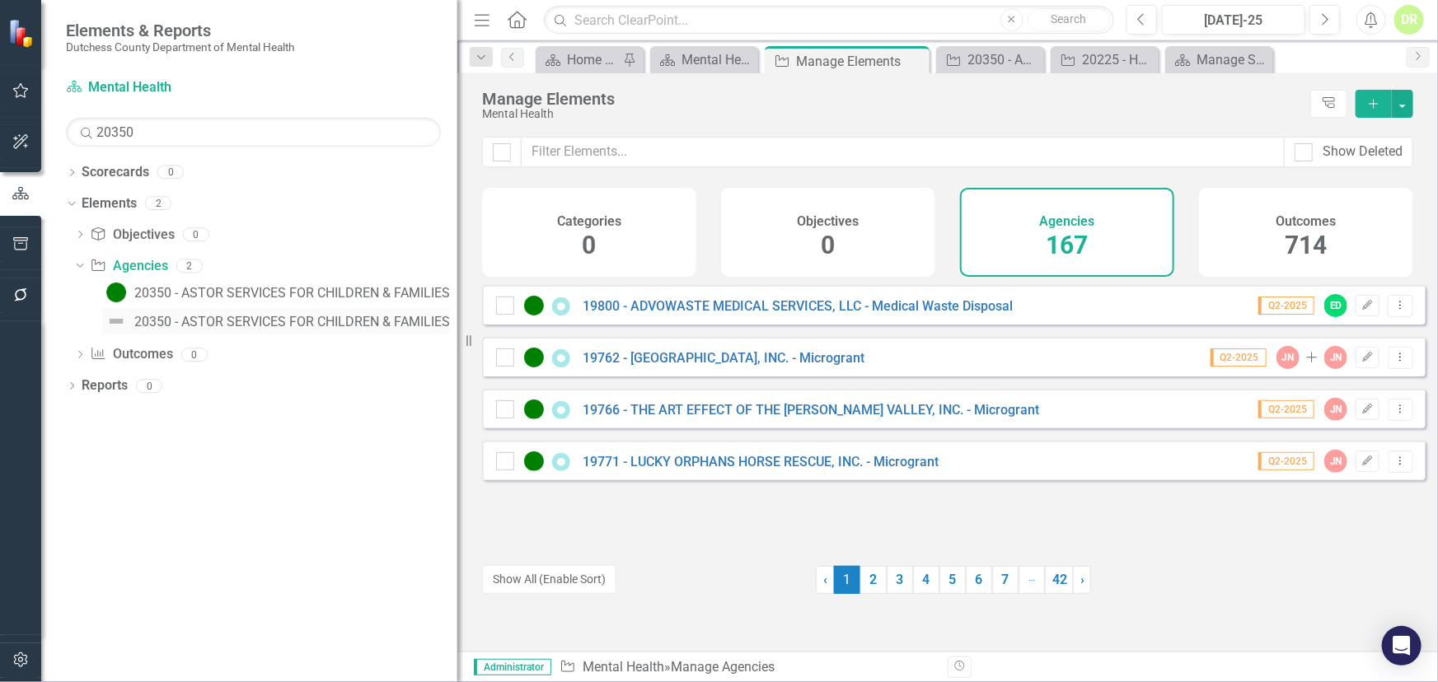
click at [115, 321] on img at bounding box center [116, 321] width 20 height 20
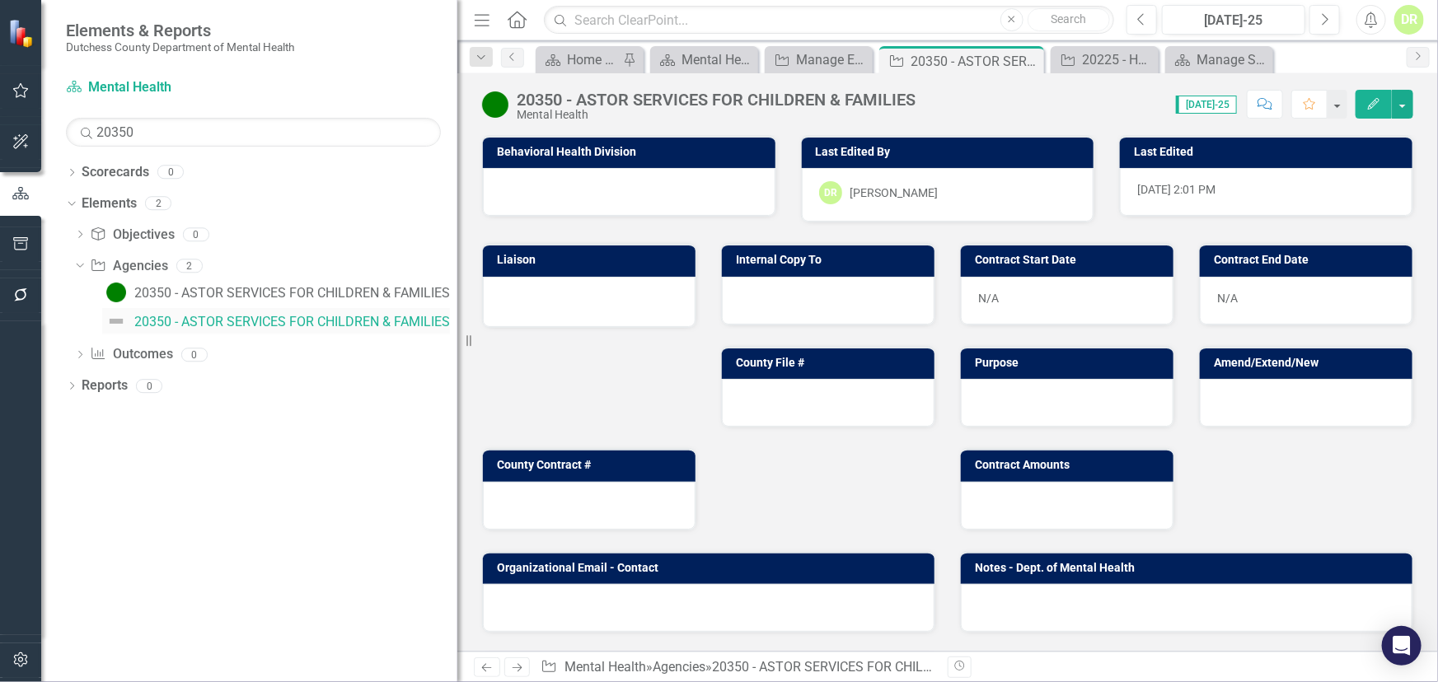
click at [115, 321] on img at bounding box center [116, 321] width 20 height 20
click at [512, 111] on div "20350 - ASTOR SERVICES FOR CHILDREN & FAMILIES Mental Health" at bounding box center [703, 105] width 442 height 31
click at [656, 192] on div at bounding box center [629, 192] width 292 height 48
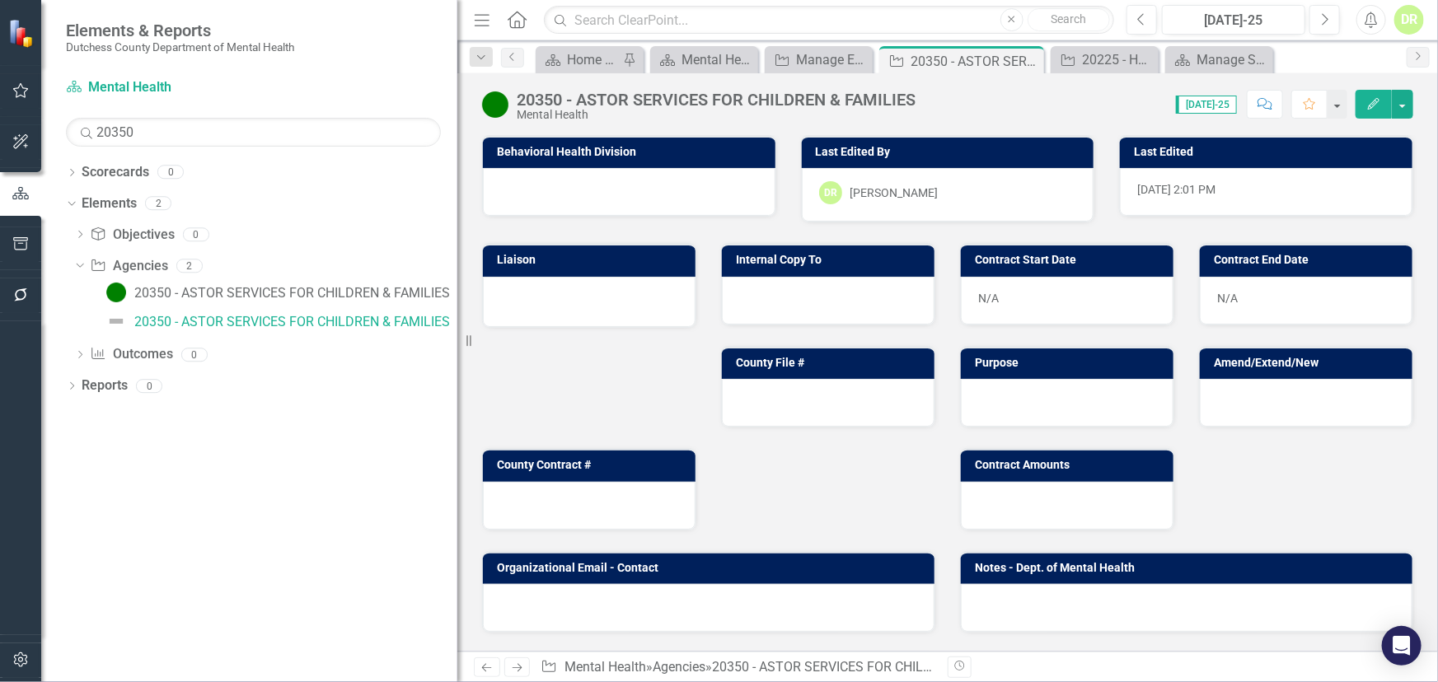
click at [656, 192] on div at bounding box center [629, 192] width 292 height 48
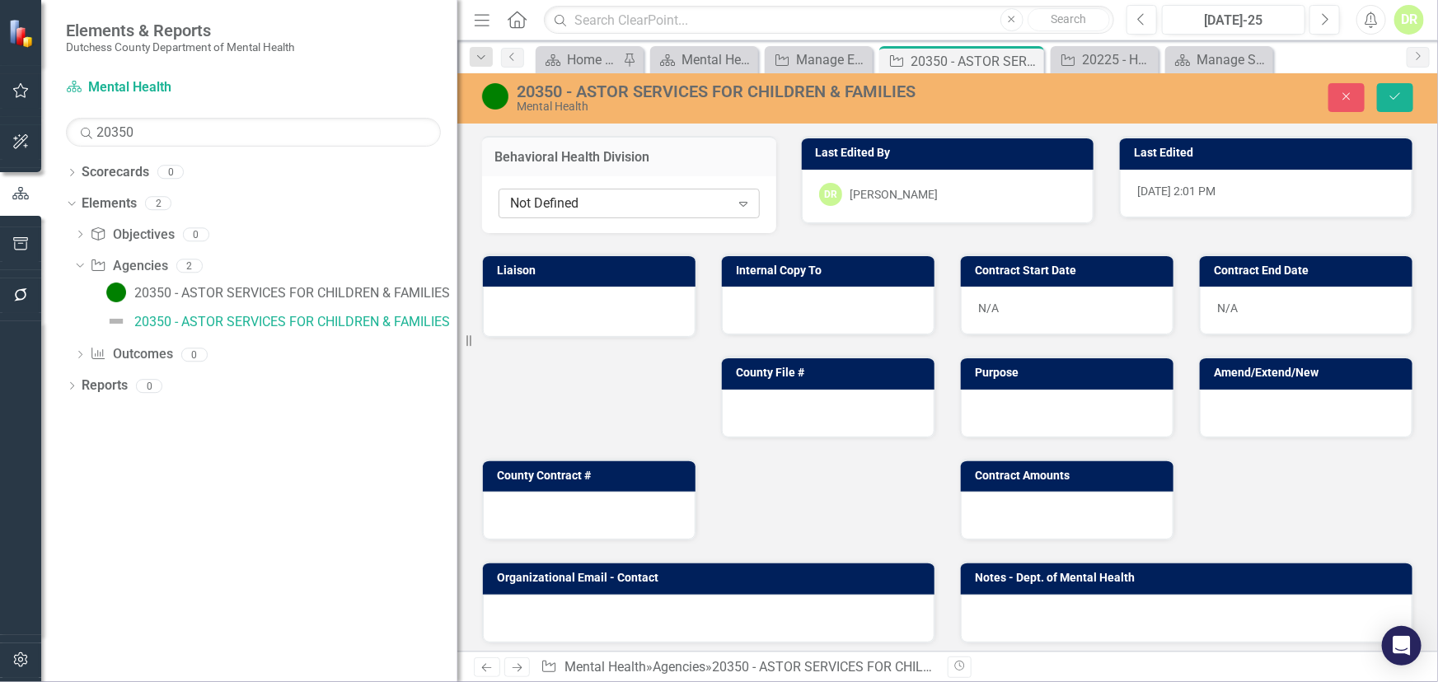
click at [597, 203] on div "Not Defined" at bounding box center [620, 203] width 220 height 19
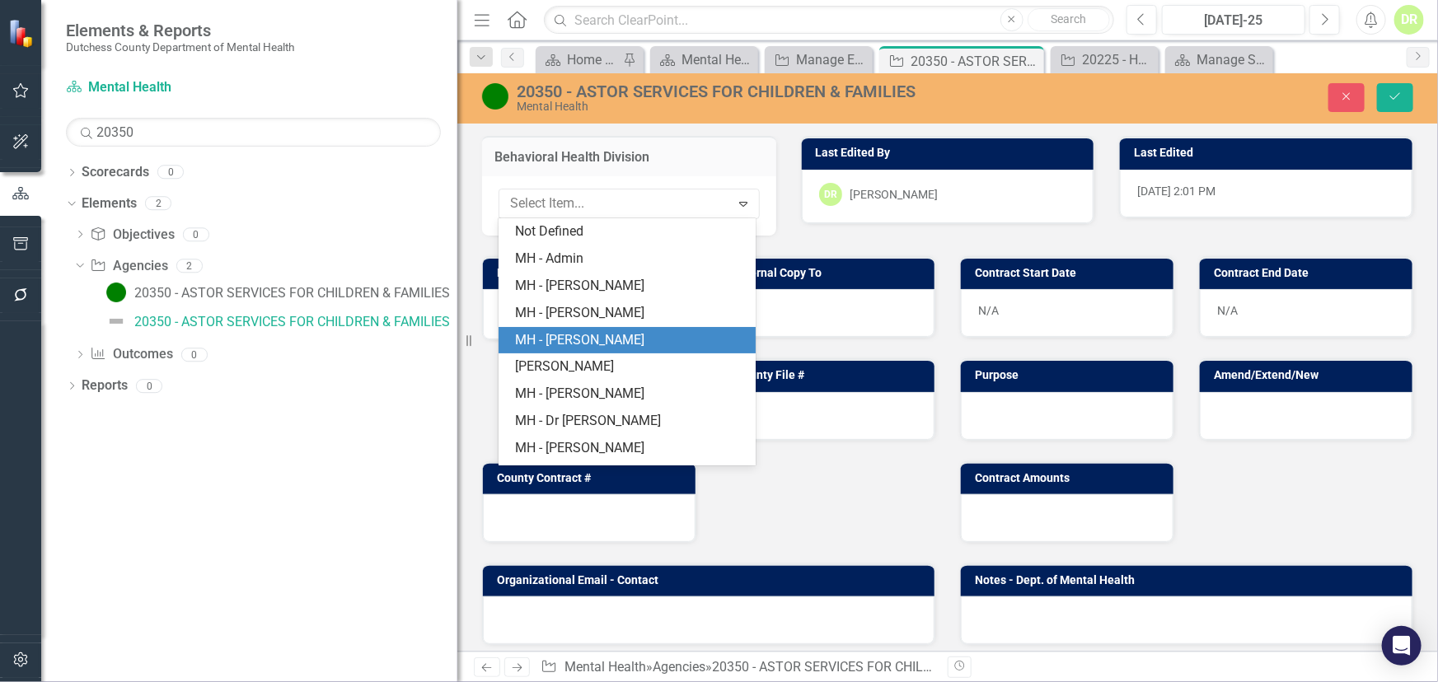
click at [614, 340] on div "MH - [PERSON_NAME]" at bounding box center [630, 340] width 231 height 19
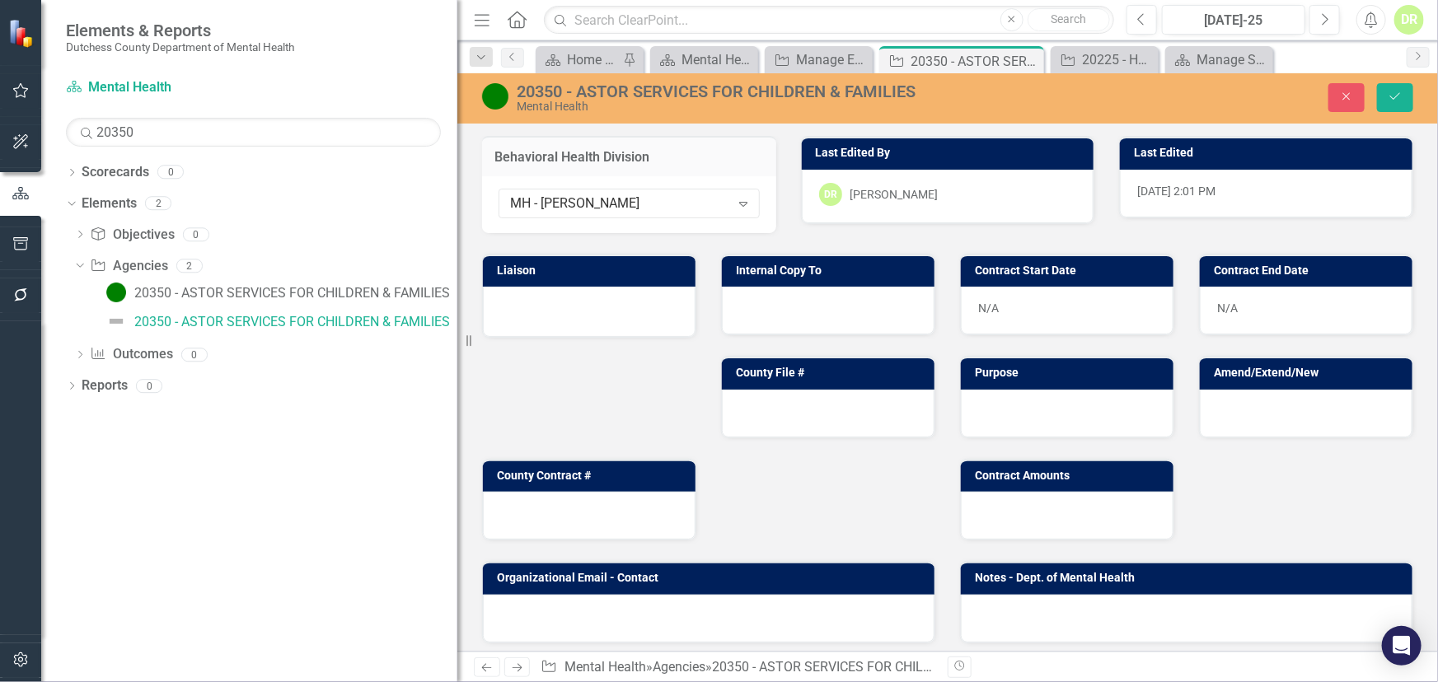
click at [920, 90] on div "20350 - ASTOR SERVICES FOR CHILDREN & FAMILIES" at bounding box center [757, 91] width 480 height 18
click at [929, 96] on div "20350 - ASTOR SERVICES FOR CHILDREN & FAMILIES" at bounding box center [757, 91] width 480 height 18
click at [928, 96] on div "20350 - ASTOR SERVICES FOR CHILDREN & FAMILIES" at bounding box center [757, 91] width 480 height 18
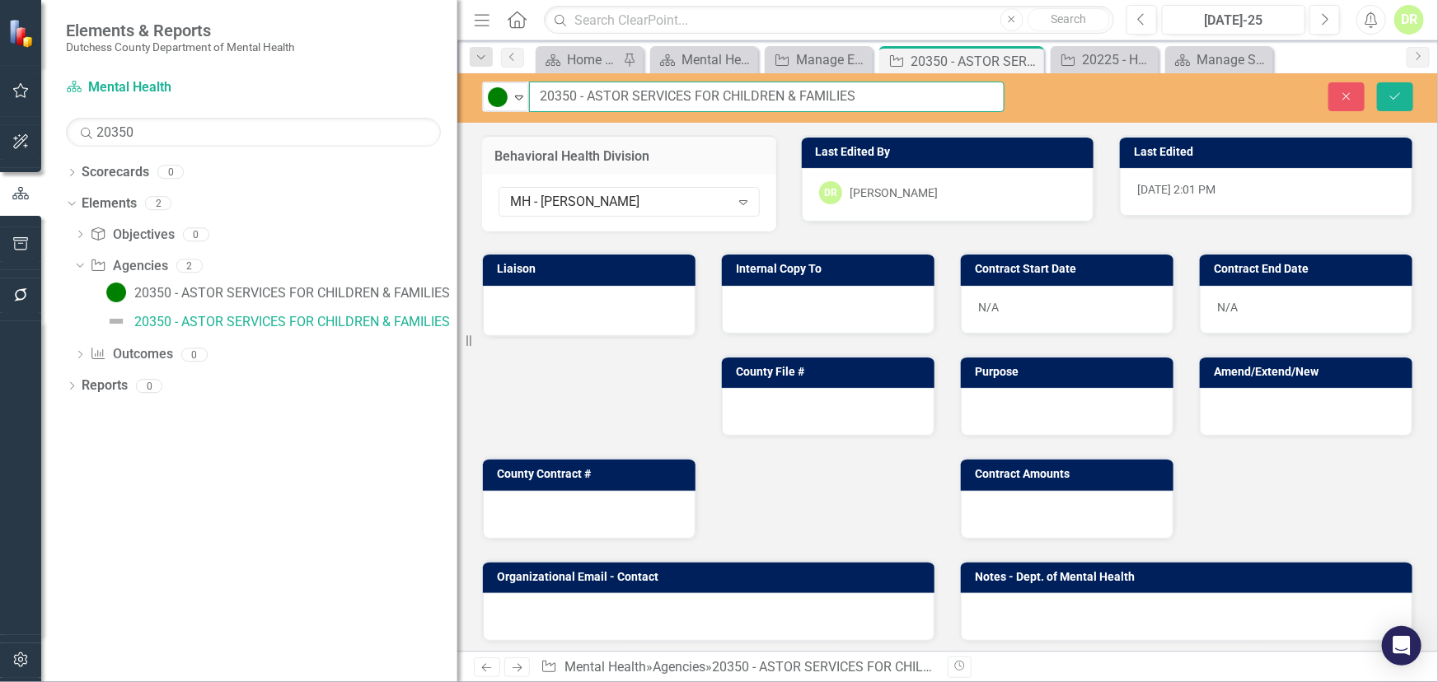
click at [906, 98] on input "20350 - ASTOR SERVICES FOR CHILDREN & FAMILIES" at bounding box center [766, 97] width 475 height 30
type input "20350 - ASTOR SERVICES FOR CHILDREN & FAMILIES - NO"
click at [1392, 103] on button "Save" at bounding box center [1395, 96] width 36 height 29
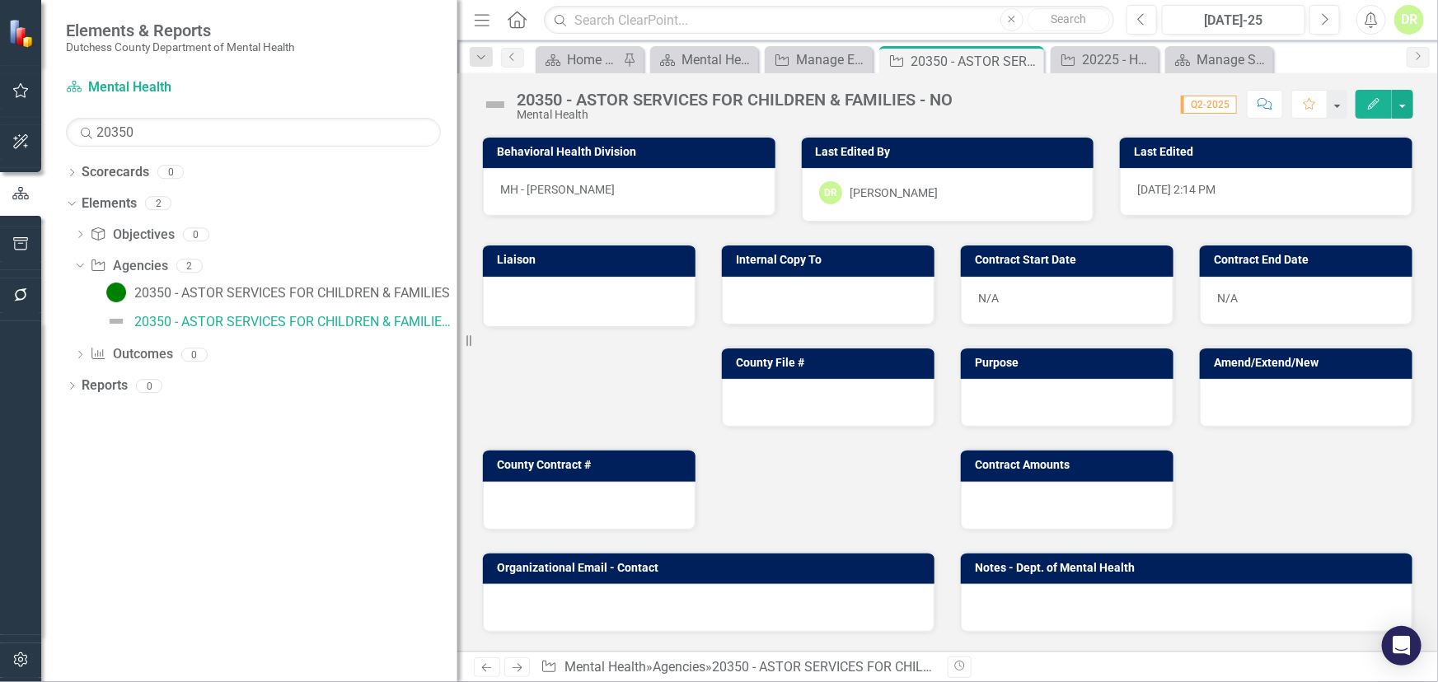
click at [499, 105] on img at bounding box center [495, 104] width 26 height 26
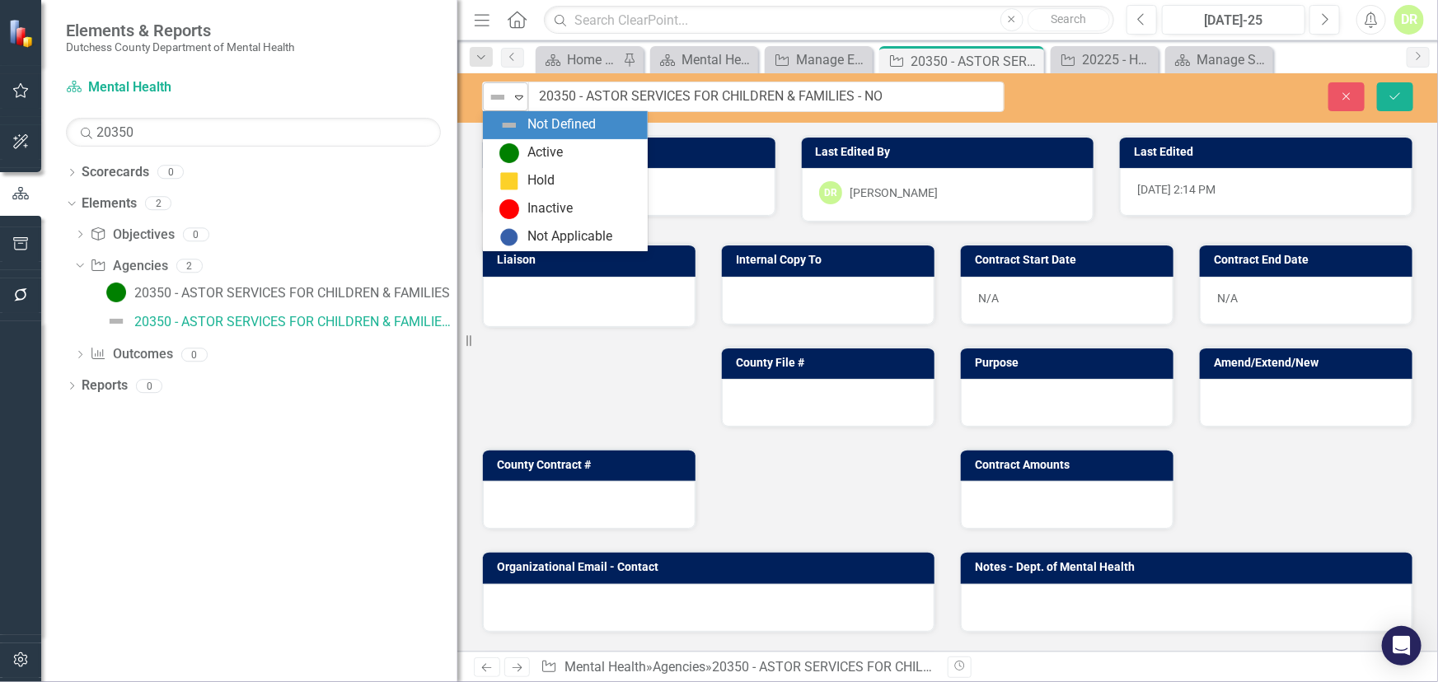
click at [512, 97] on icon "Expand" at bounding box center [519, 97] width 16 height 13
click at [517, 157] on img at bounding box center [509, 153] width 20 height 20
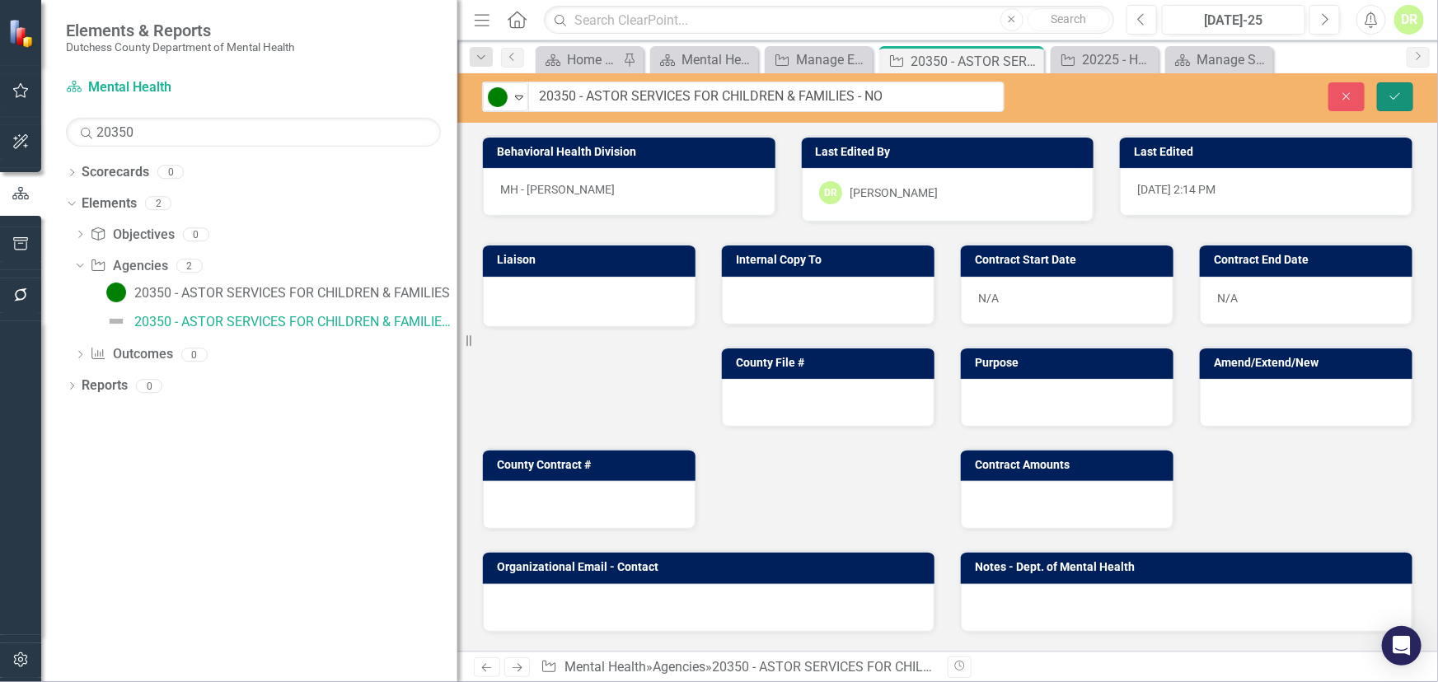
click at [1390, 91] on icon "Save" at bounding box center [1394, 97] width 15 height 12
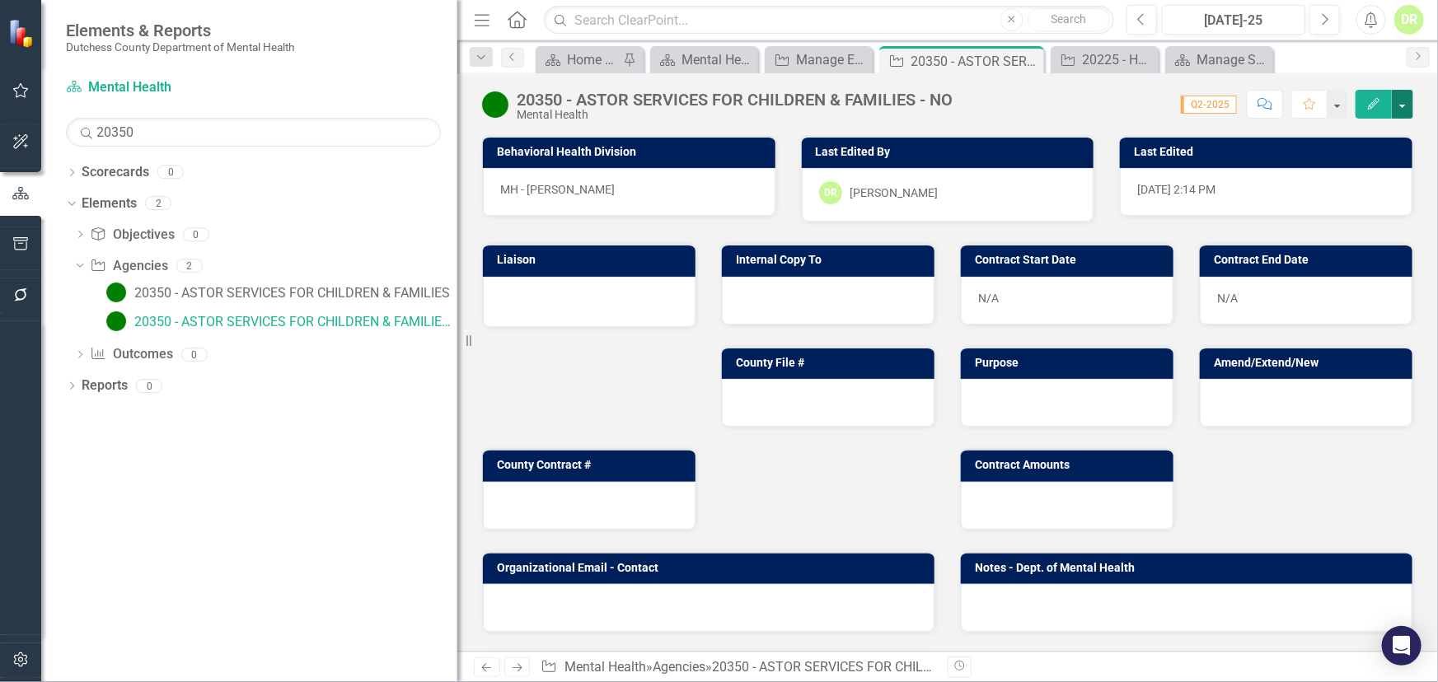
click at [1401, 107] on button "button" at bounding box center [1402, 104] width 21 height 29
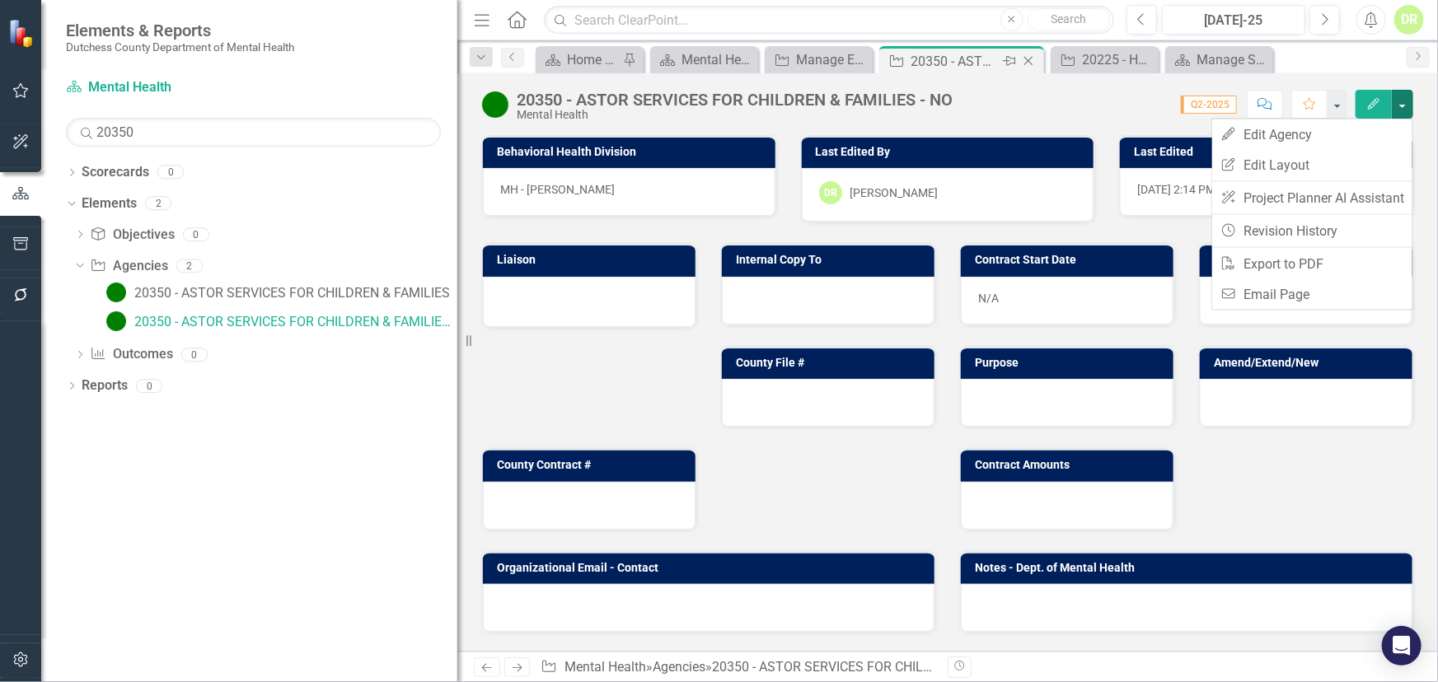
click at [1031, 61] on icon "Close" at bounding box center [1028, 60] width 16 height 13
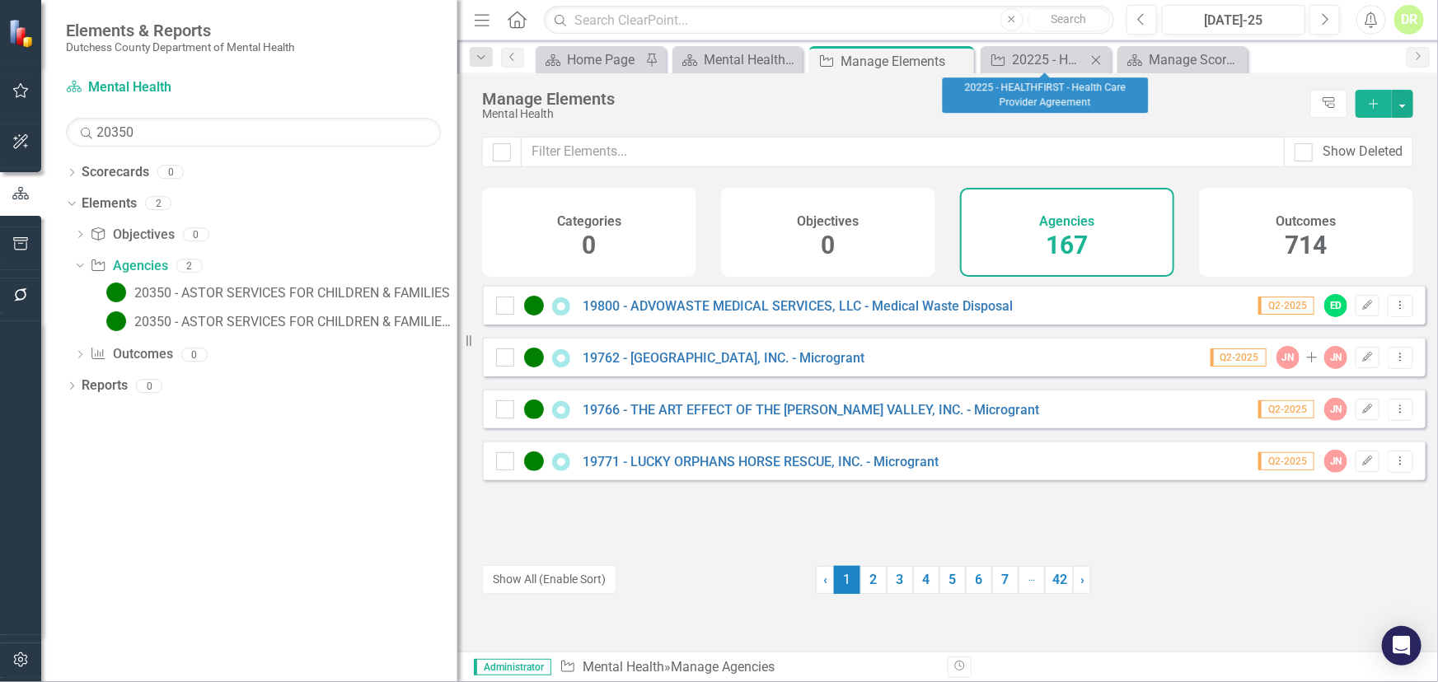
click at [1101, 58] on icon "Close" at bounding box center [1096, 60] width 16 height 13
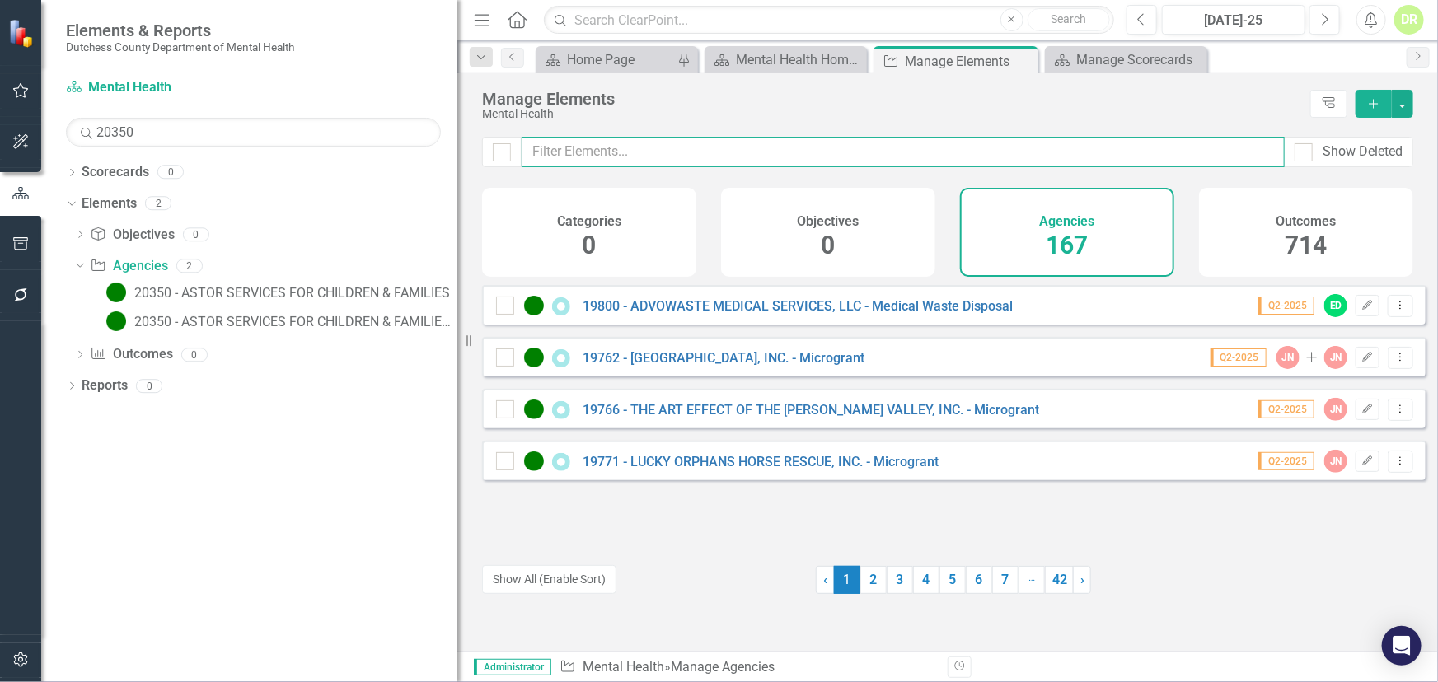
click at [695, 157] on input "text" at bounding box center [903, 152] width 763 height 30
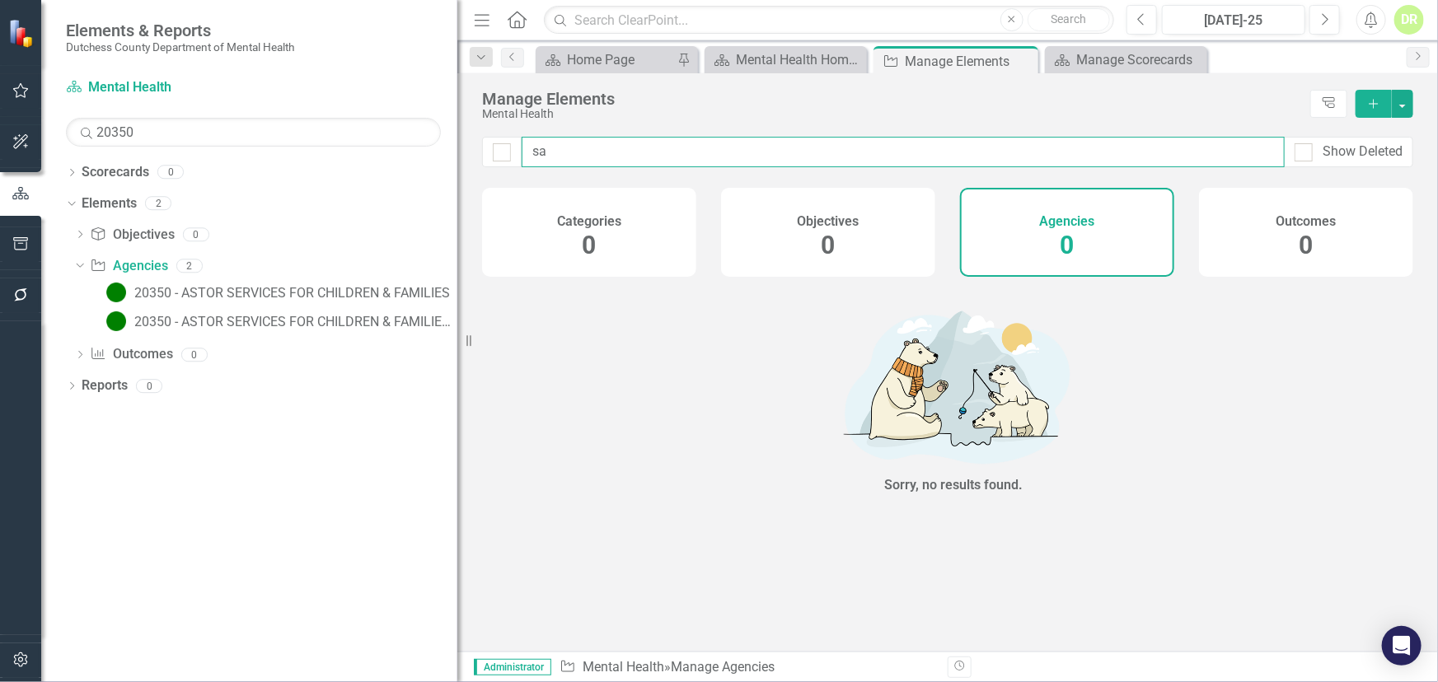
type input "s"
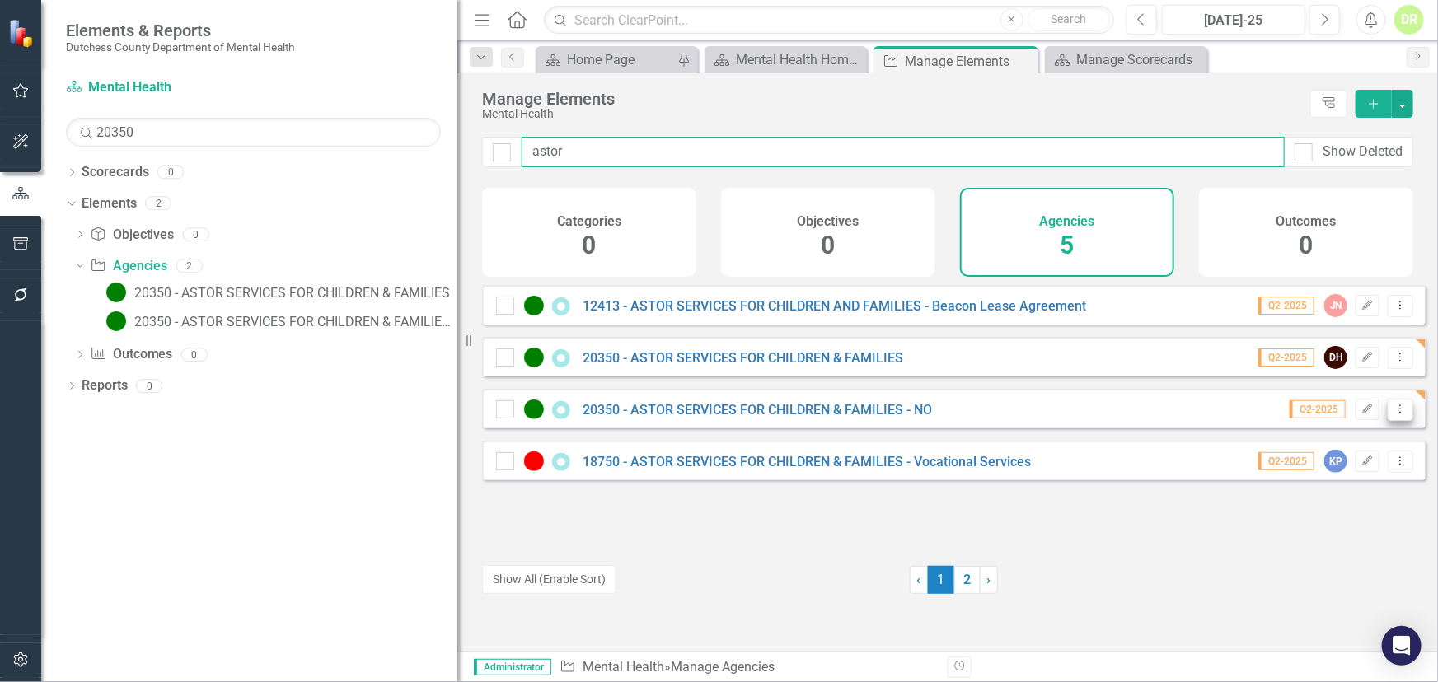
type input "astor"
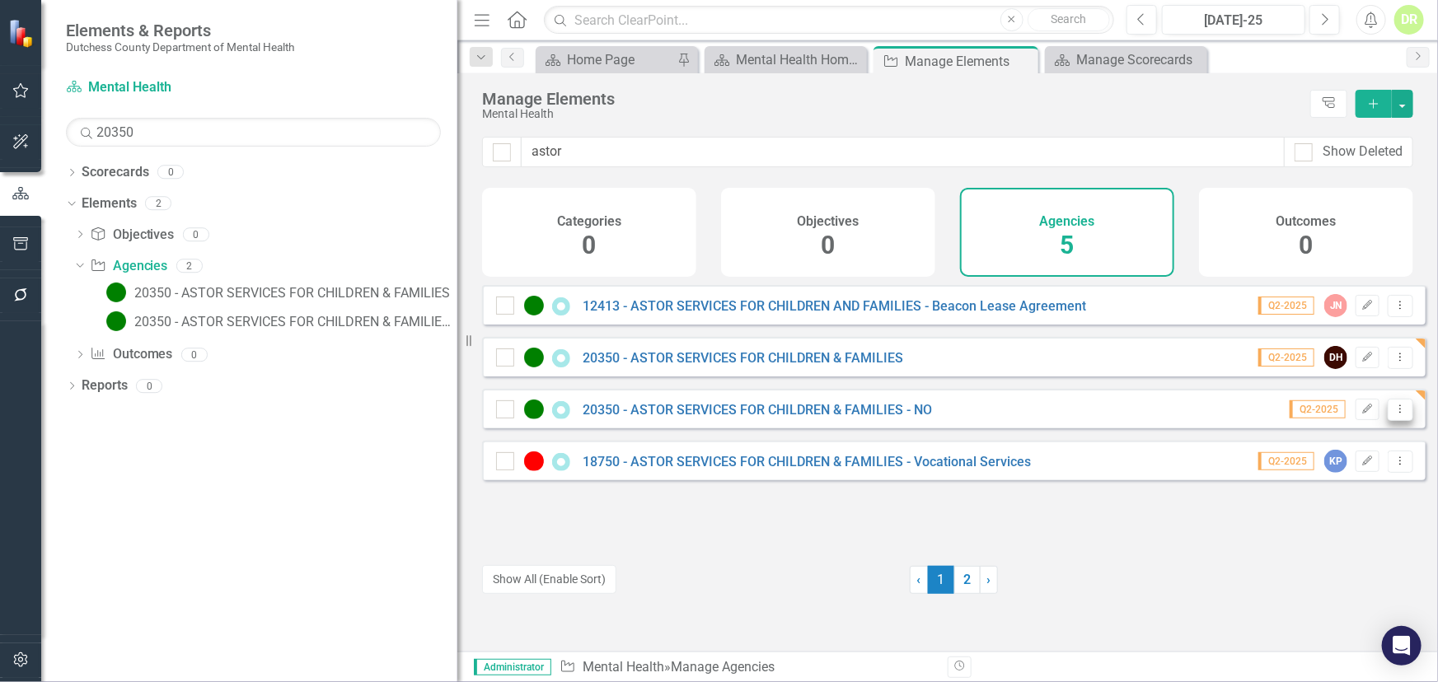
click at [1387, 421] on button "Dropdown Menu" at bounding box center [1400, 410] width 26 height 22
click at [1336, 543] on link "Trash Delete Agency" at bounding box center [1329, 540] width 141 height 30
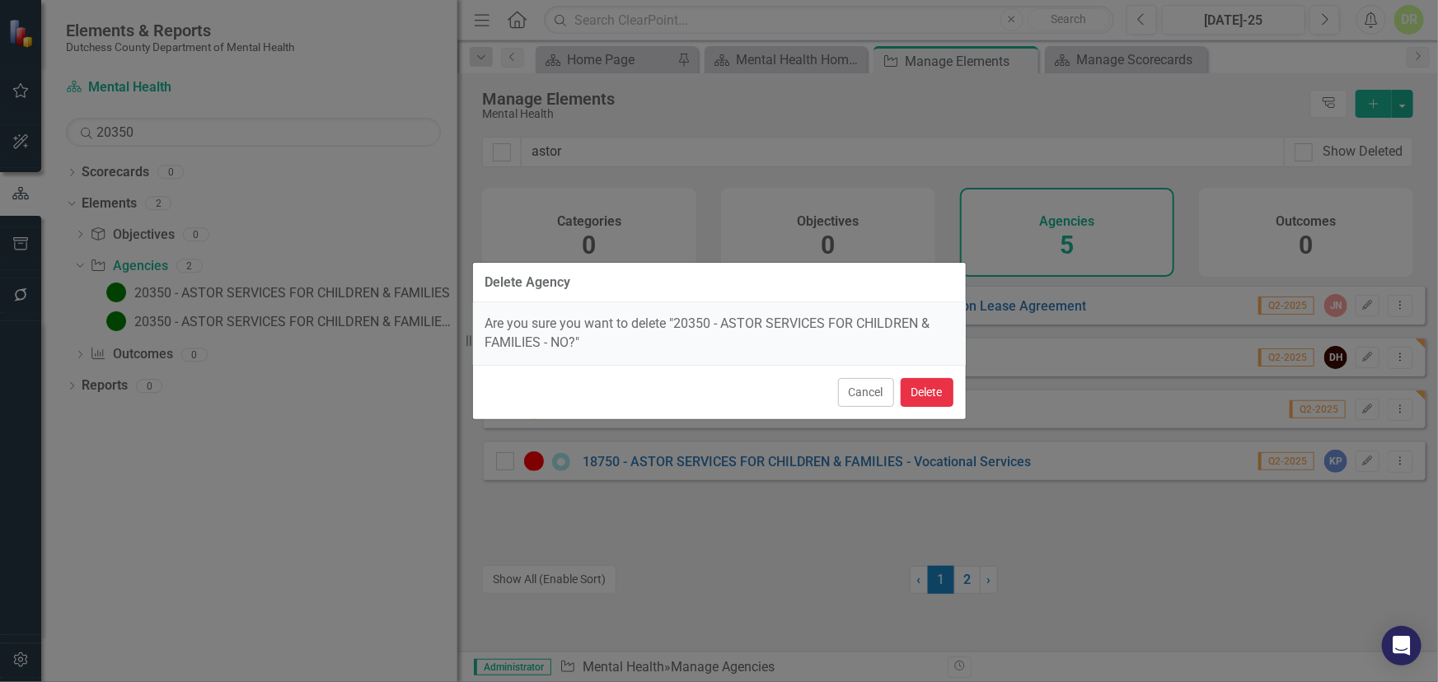
click at [924, 392] on button "Delete" at bounding box center [927, 392] width 53 height 29
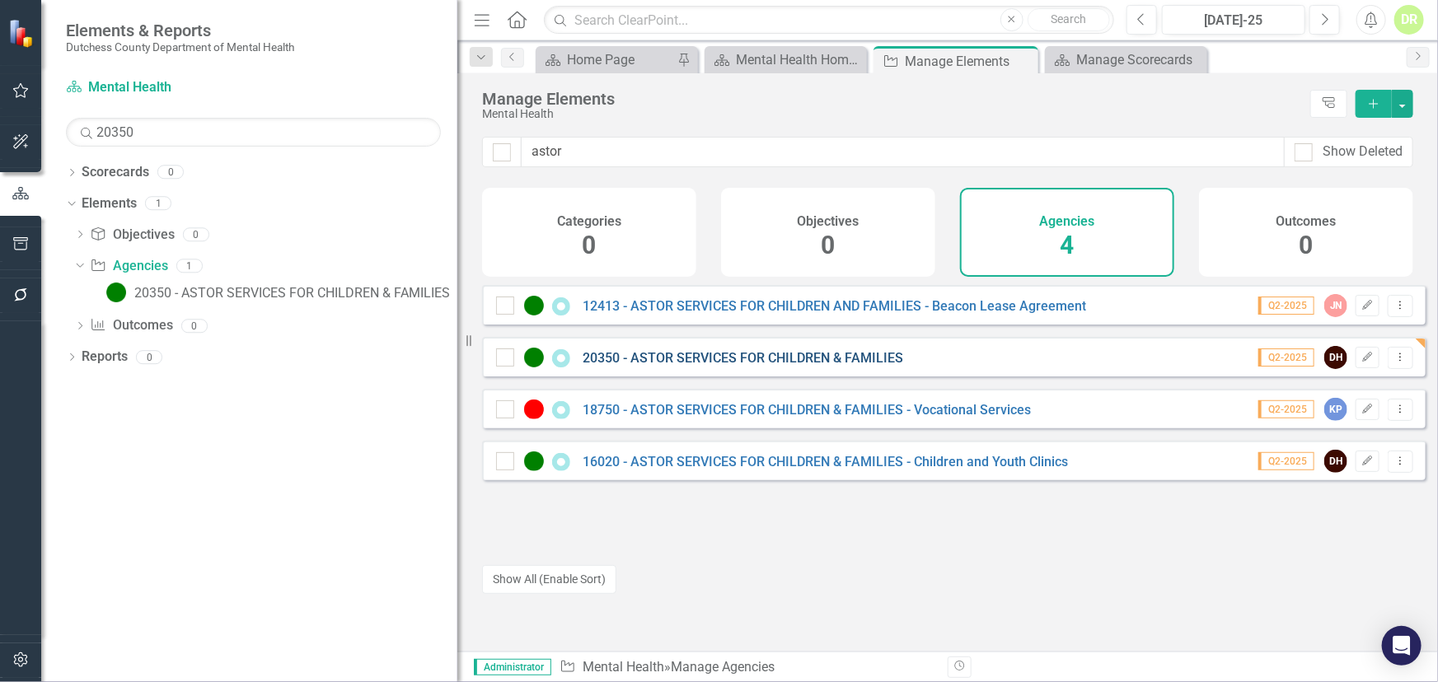
click at [643, 362] on link "20350 - ASTOR SERVICES FOR CHILDREN & FAMILIES" at bounding box center [743, 358] width 321 height 16
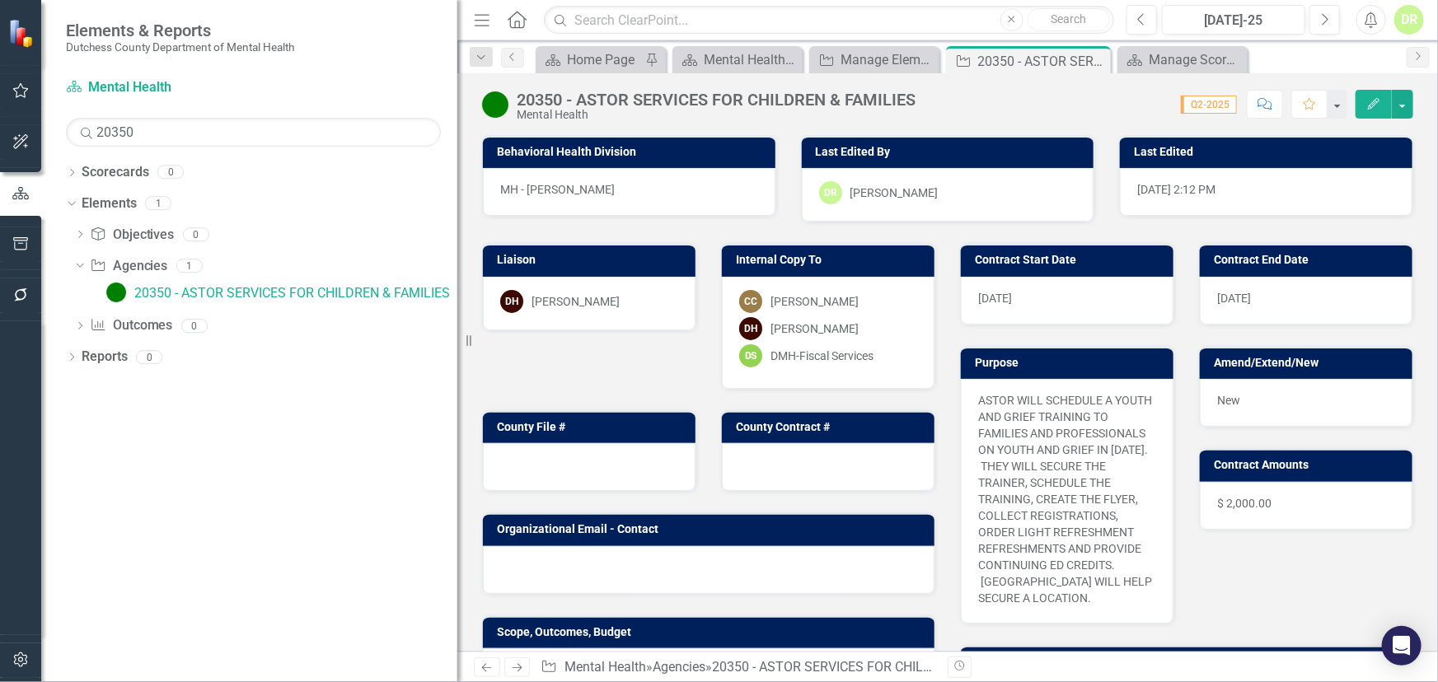
click at [630, 459] on div at bounding box center [589, 467] width 213 height 48
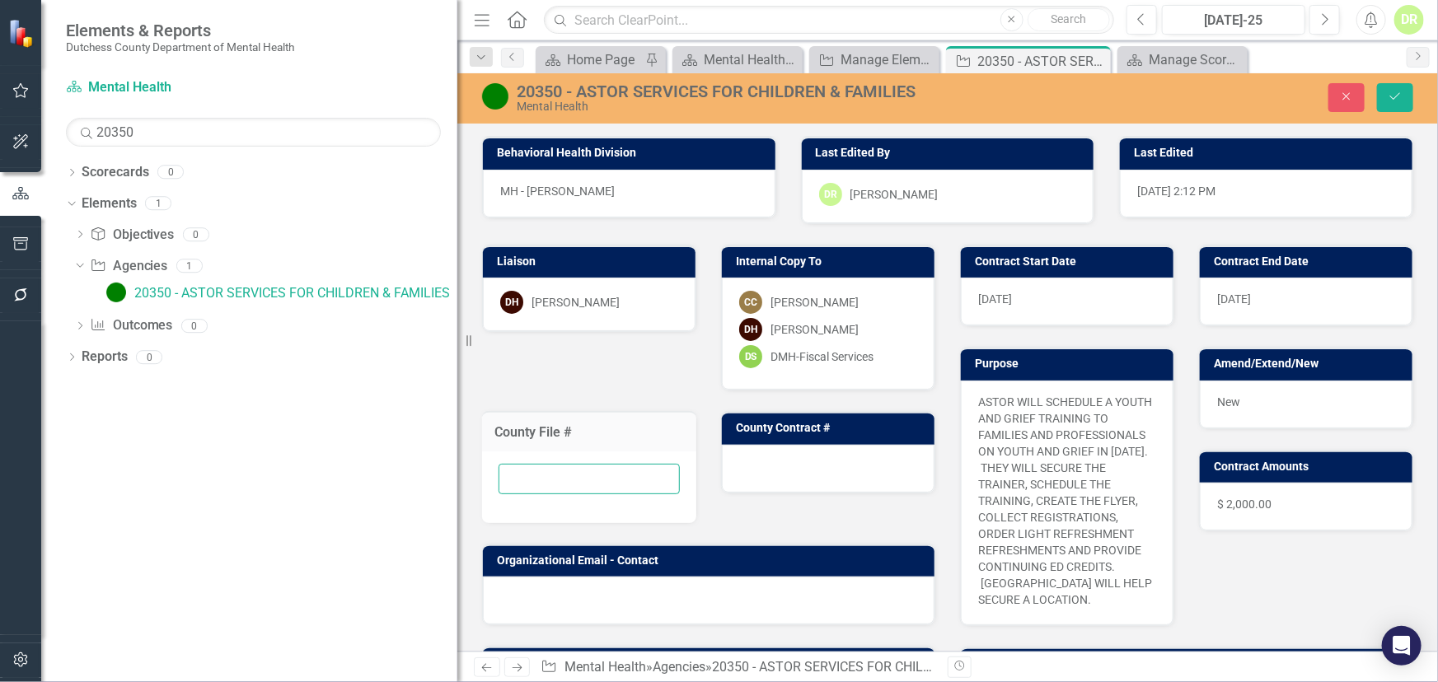
click at [567, 477] on input "text" at bounding box center [588, 479] width 181 height 30
type input "3"
type input "20350"
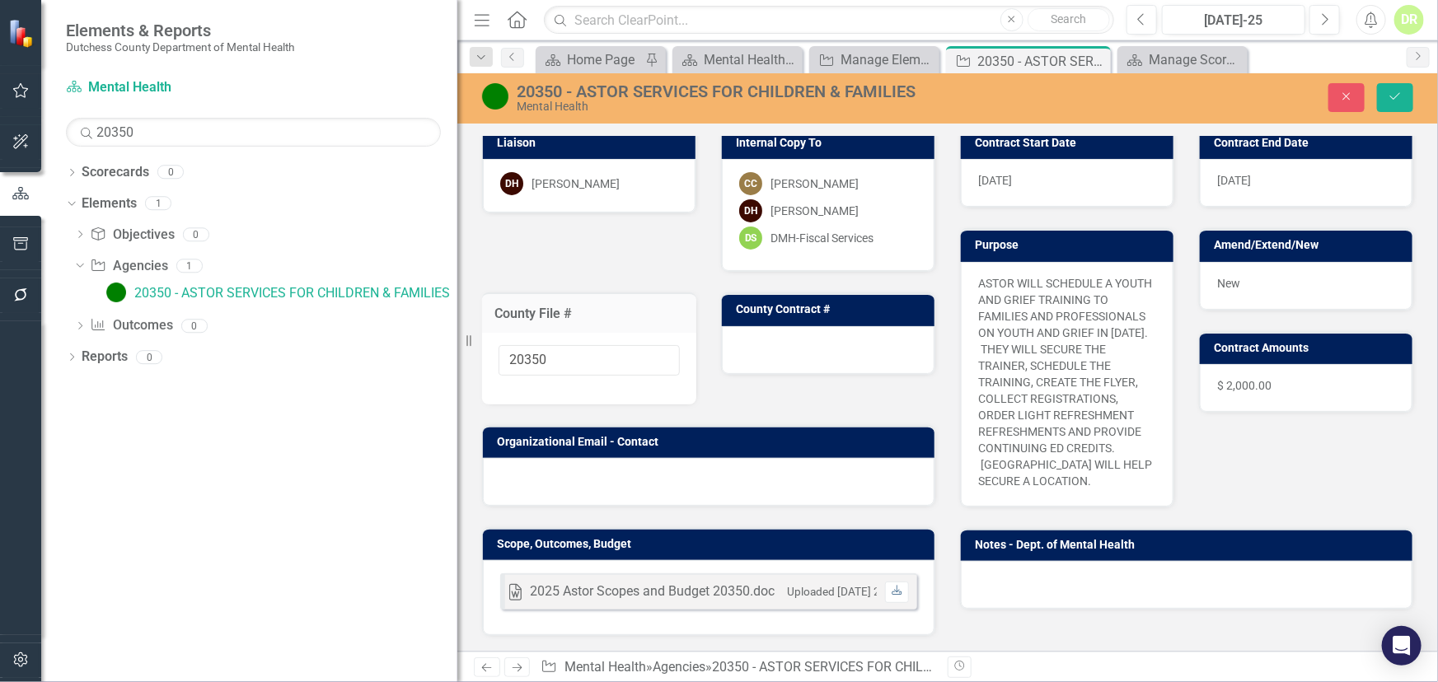
scroll to position [90, 0]
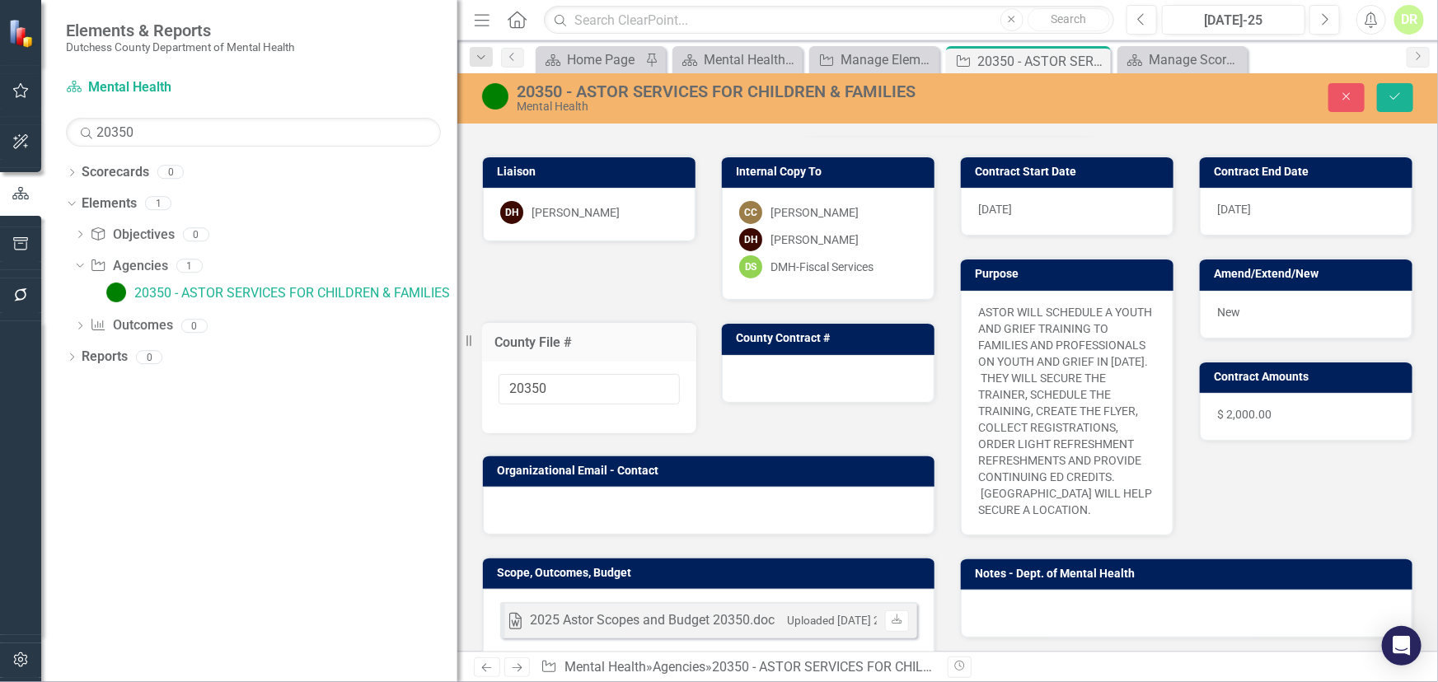
click at [755, 368] on div at bounding box center [828, 379] width 213 height 48
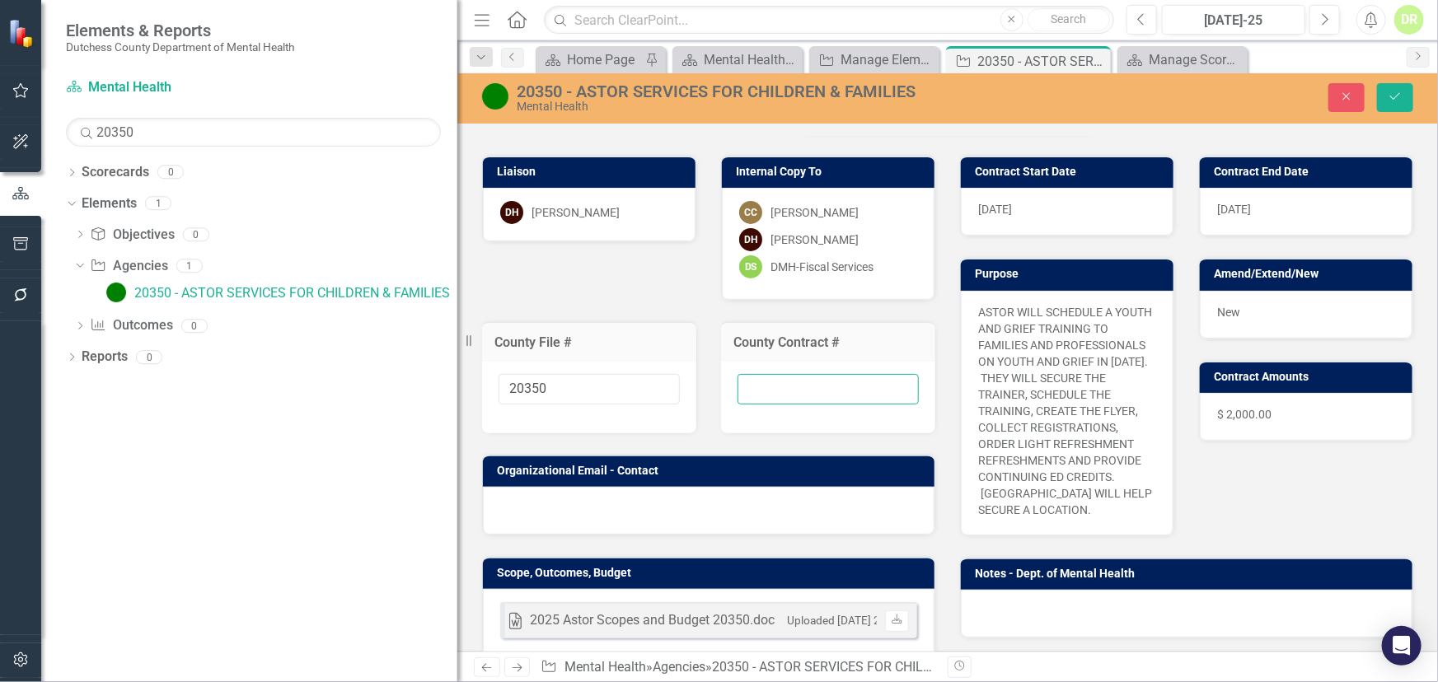
click at [768, 386] on input "text" at bounding box center [827, 389] width 181 height 30
type input "New"
click at [721, 514] on div at bounding box center [709, 511] width 452 height 48
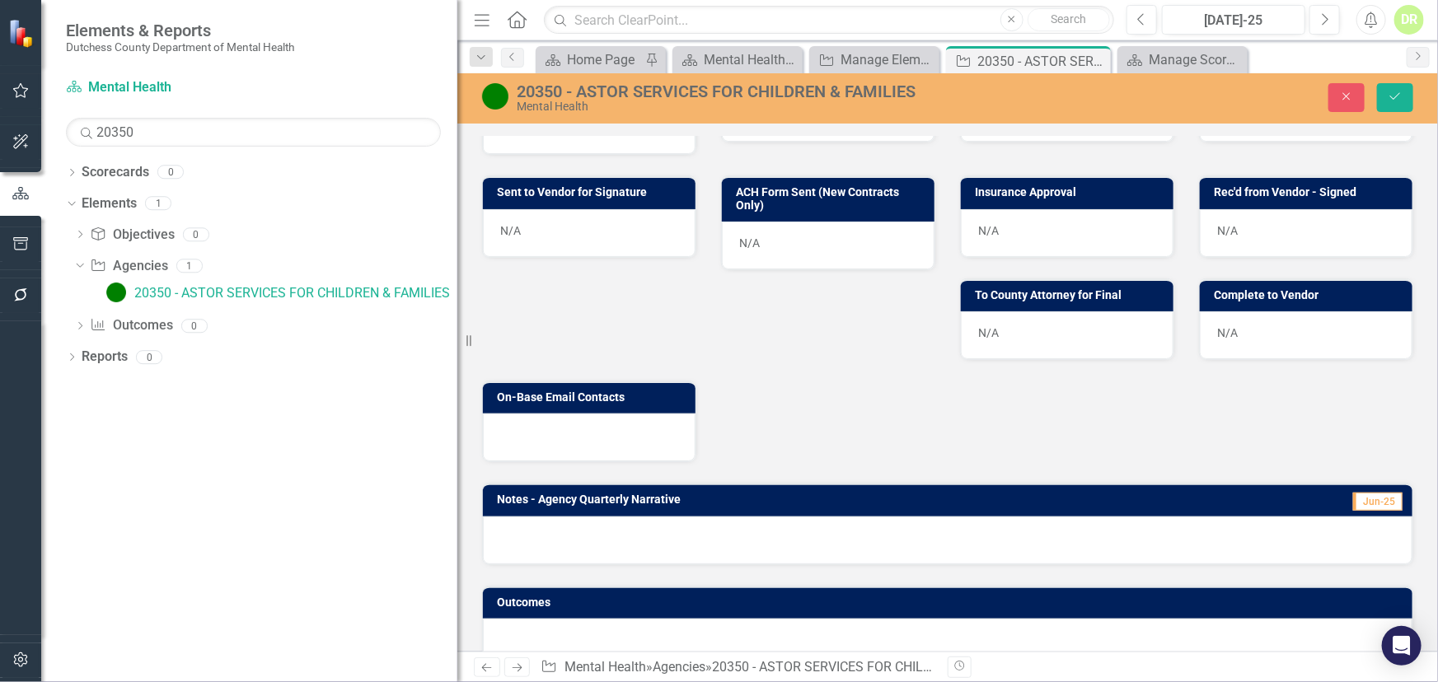
scroll to position [742, 0]
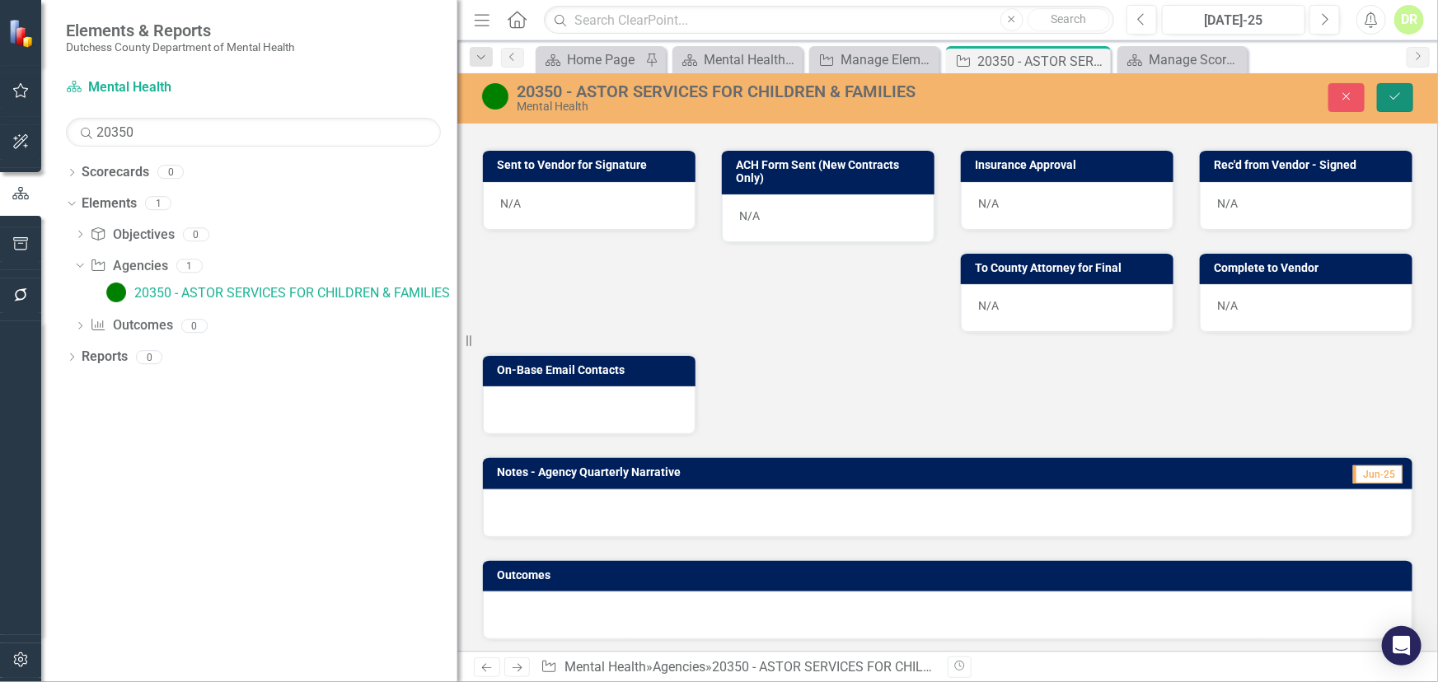
click at [1397, 94] on icon "Save" at bounding box center [1394, 97] width 15 height 12
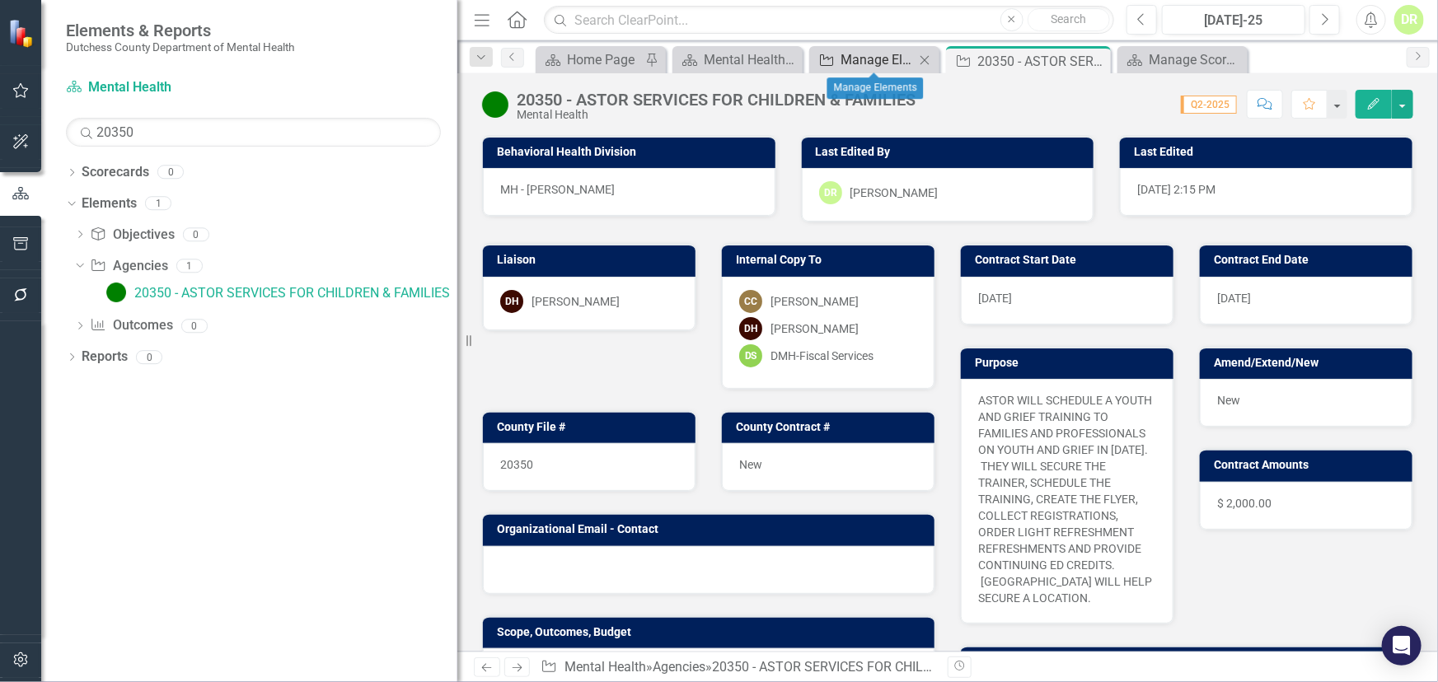
click at [887, 53] on div "Manage Elements" at bounding box center [877, 59] width 74 height 21
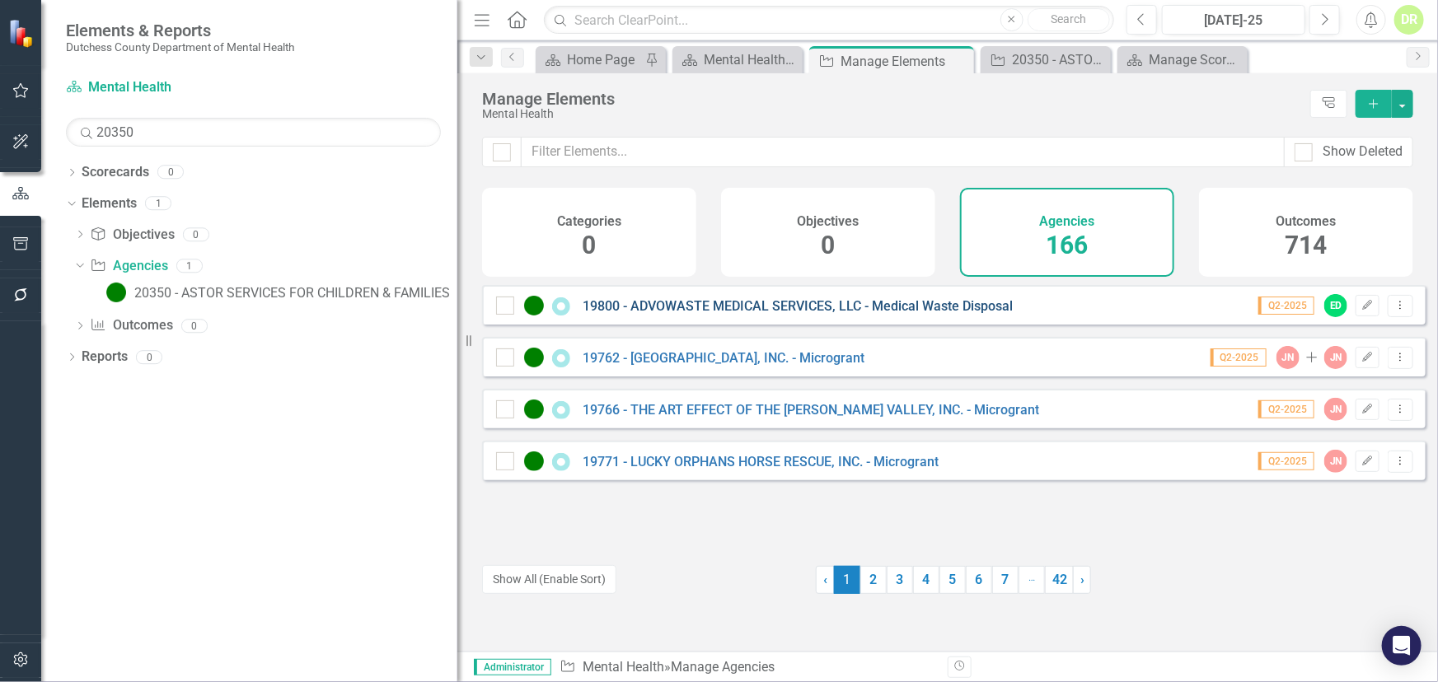
click at [738, 314] on link "19800 - ADVOWASTE MEDICAL SERVICES, LLC - Medical Waste Disposal" at bounding box center [798, 306] width 430 height 16
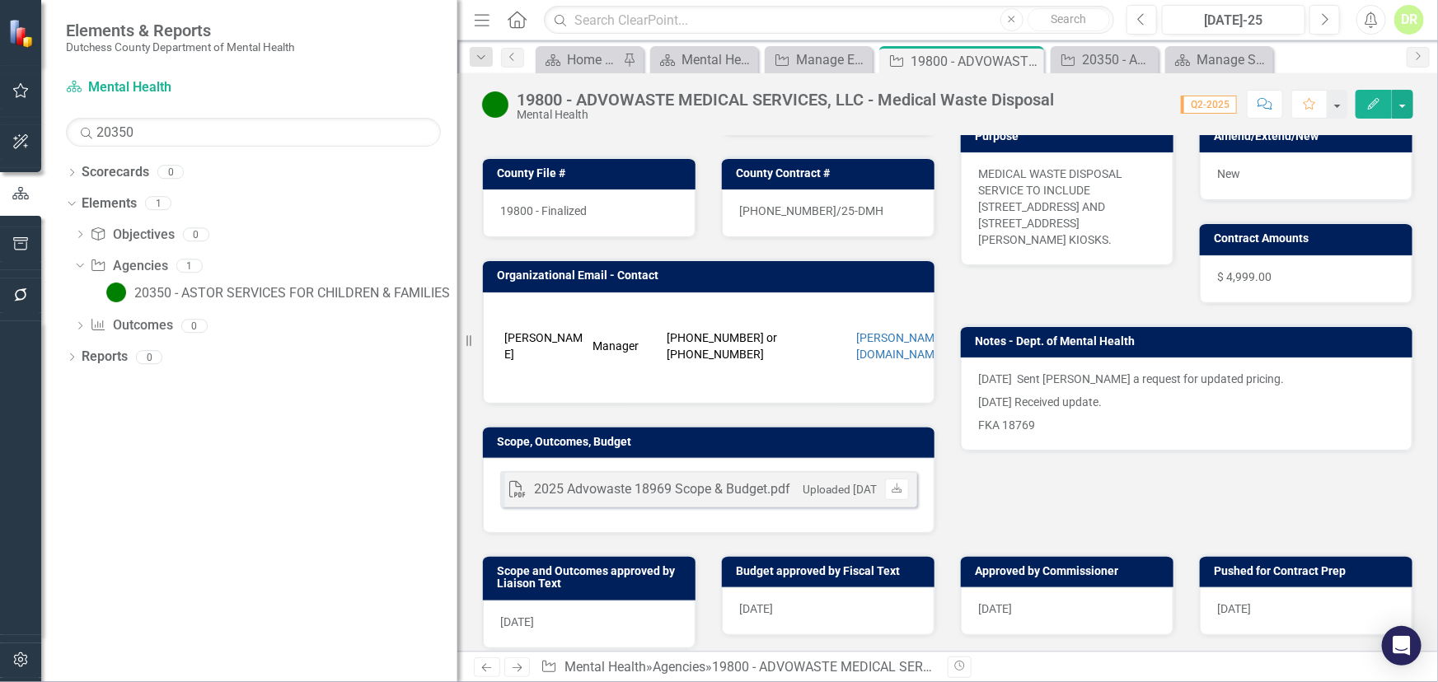
scroll to position [224, 0]
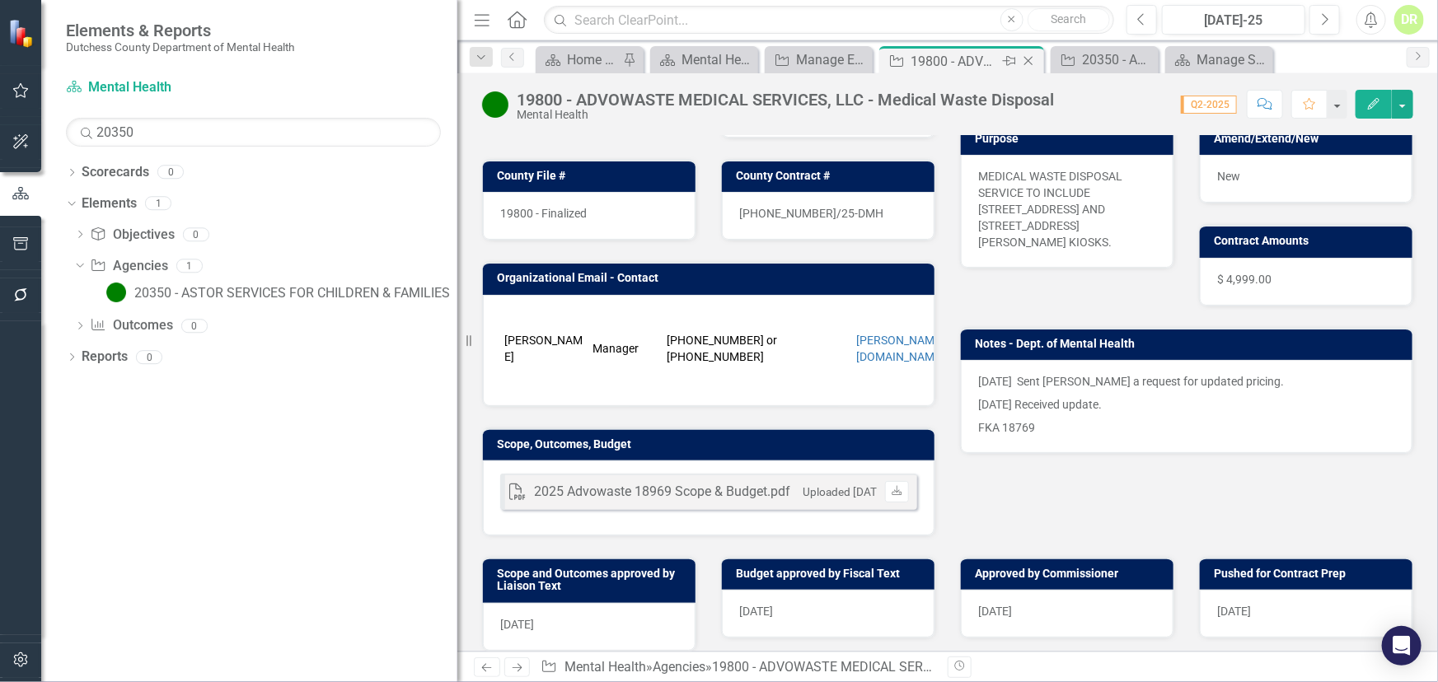
click at [1026, 58] on icon at bounding box center [1028, 61] width 9 height 9
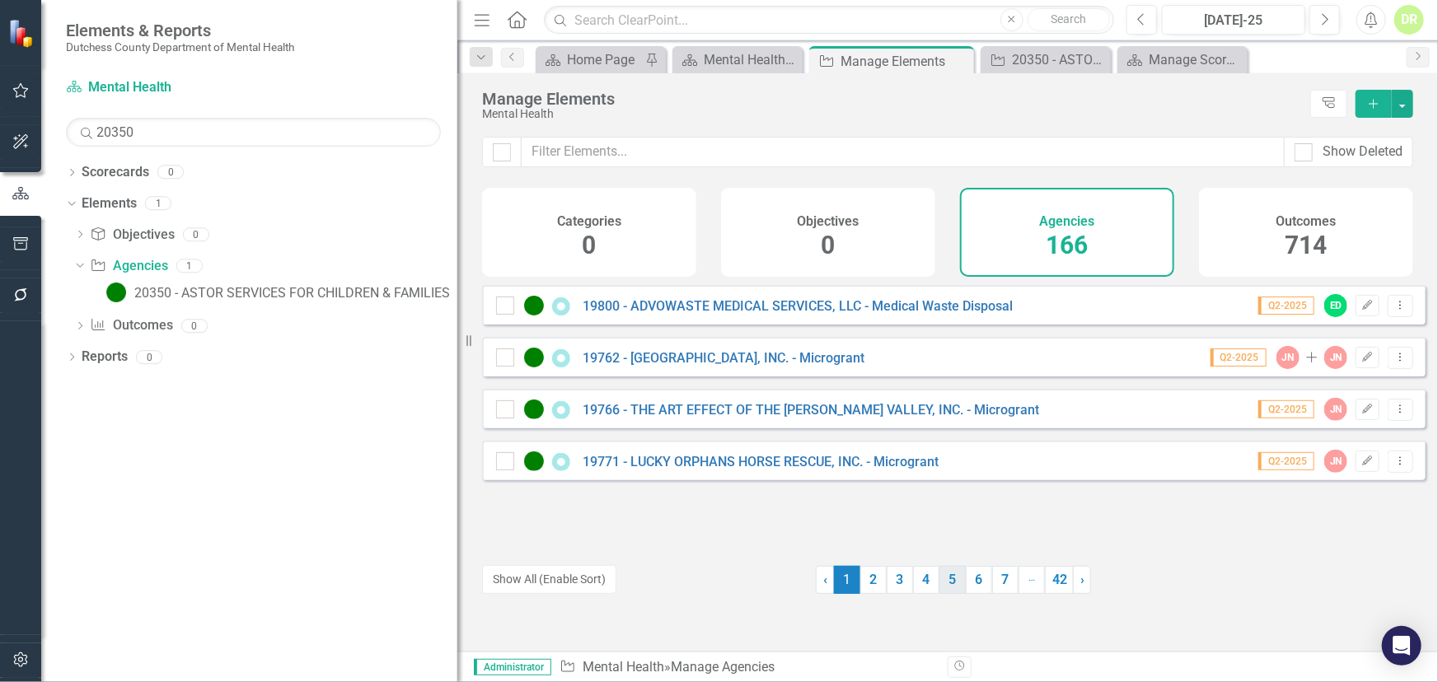
click at [943, 585] on link "5" at bounding box center [952, 580] width 26 height 28
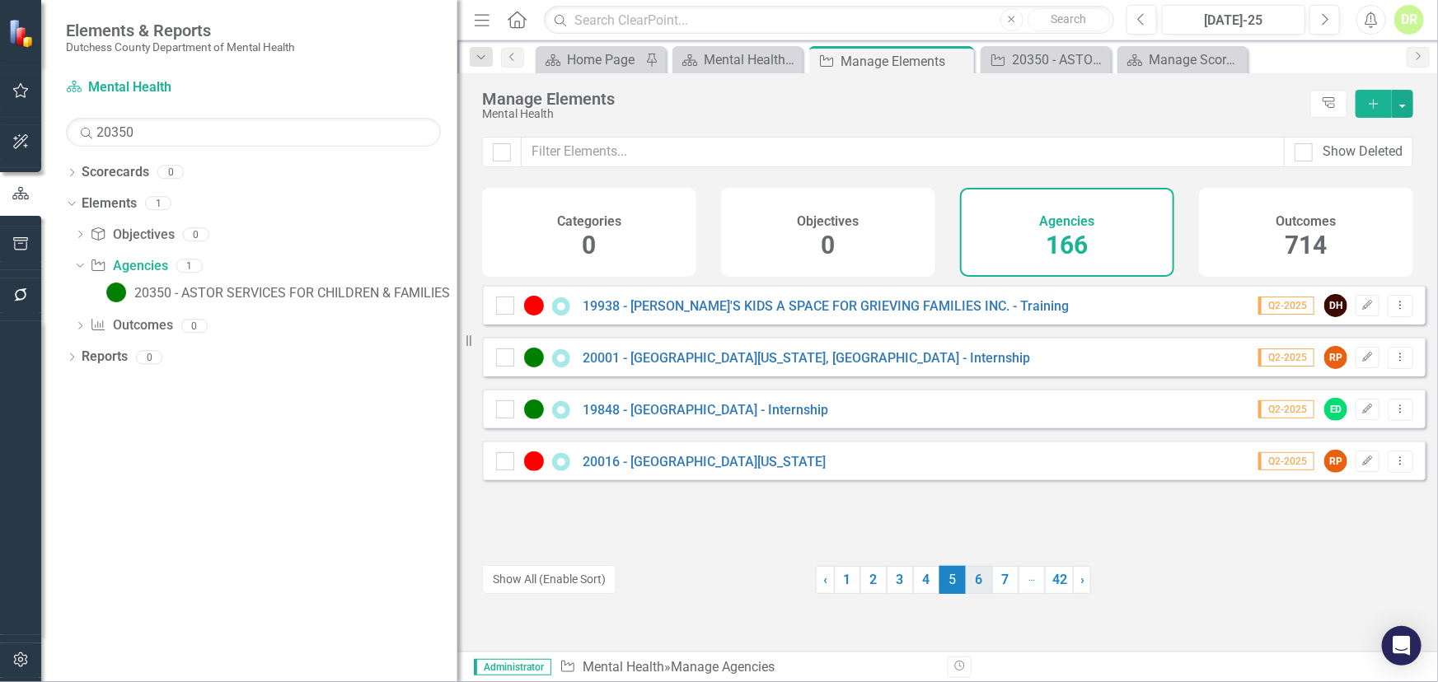
click at [976, 585] on link "6" at bounding box center [979, 580] width 26 height 28
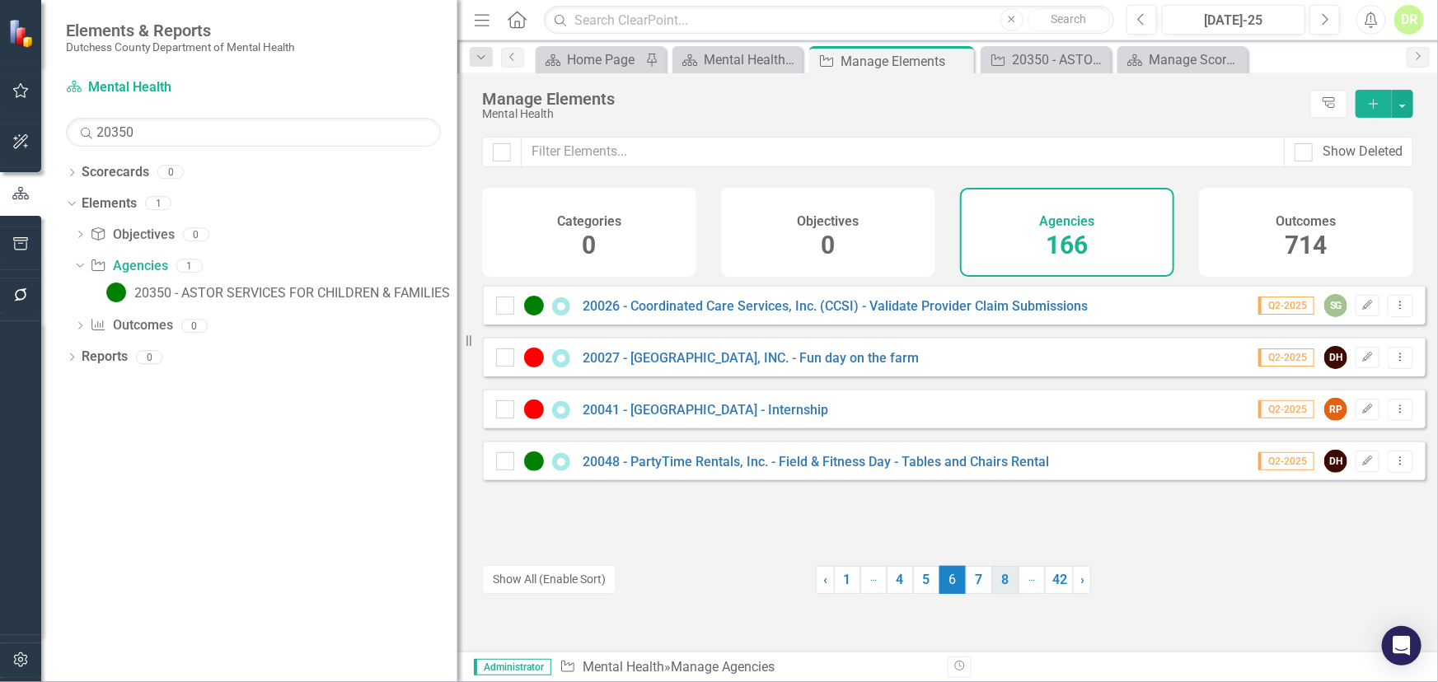
click at [1005, 587] on link "8" at bounding box center [1005, 580] width 26 height 28
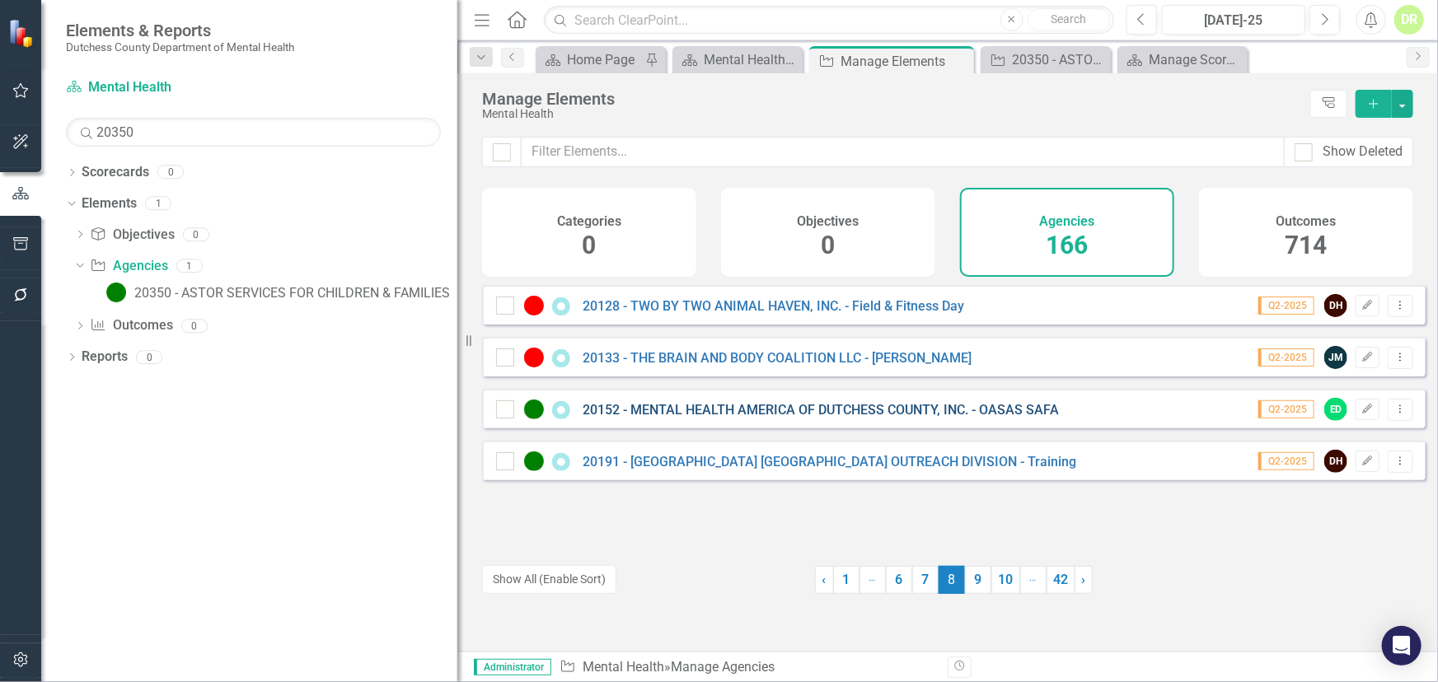
click at [890, 416] on link "20152 - MENTAL HEALTH AMERICA OF DUTCHESS COUNTY, INC. - OASAS SAFA" at bounding box center [821, 410] width 476 height 16
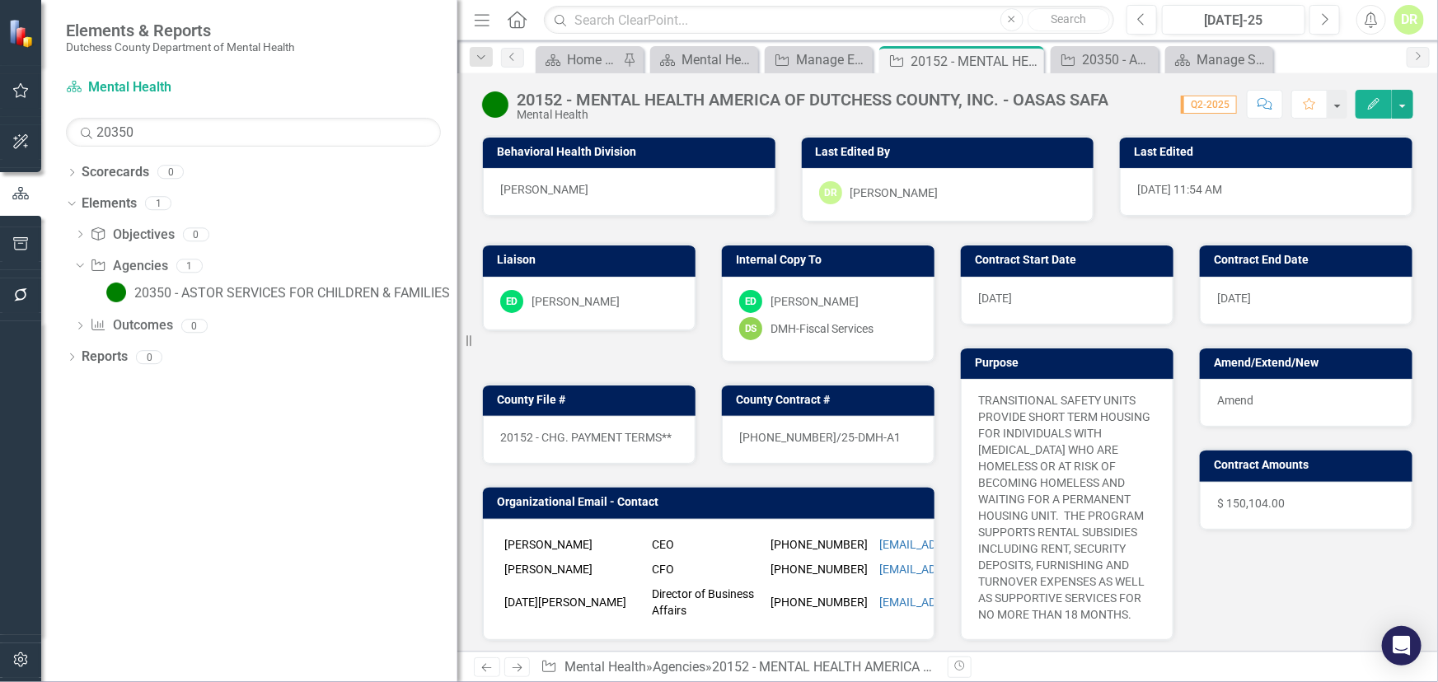
scroll to position [149, 0]
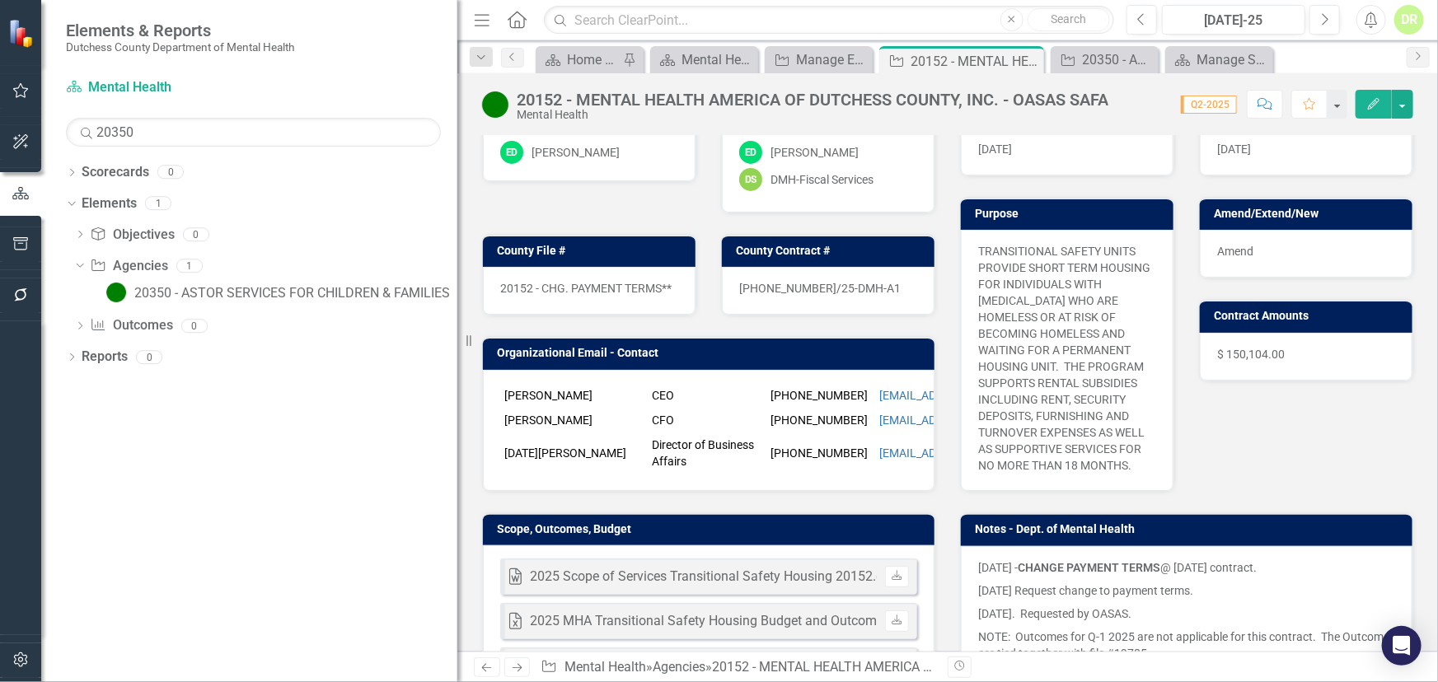
click at [530, 383] on td "[PERSON_NAME]" at bounding box center [573, 395] width 147 height 25
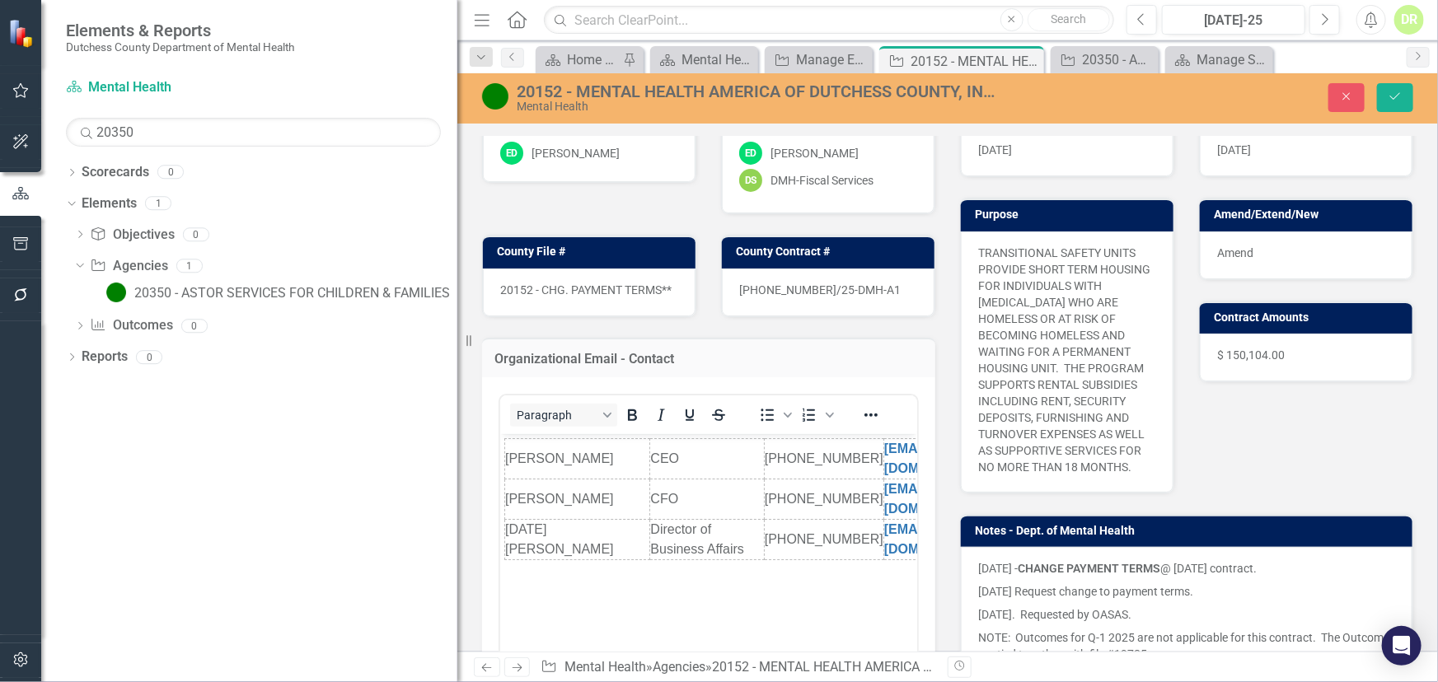
scroll to position [0, 0]
click at [502, 455] on body "[PERSON_NAME] CEO [PHONE_NUMBER] [EMAIL_ADDRESS][DOMAIN_NAME] [PERSON_NAME] CFO…" at bounding box center [707, 557] width 417 height 247
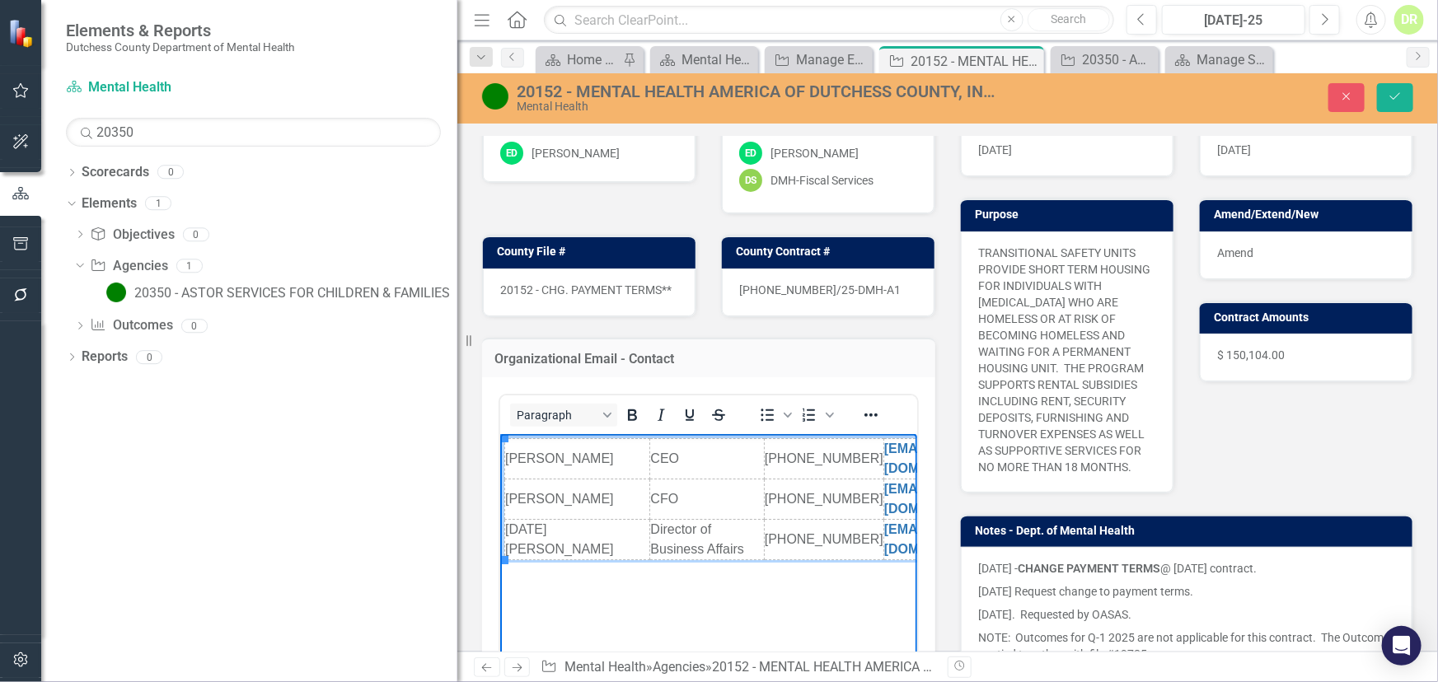
click at [511, 450] on td "[PERSON_NAME]" at bounding box center [576, 459] width 145 height 40
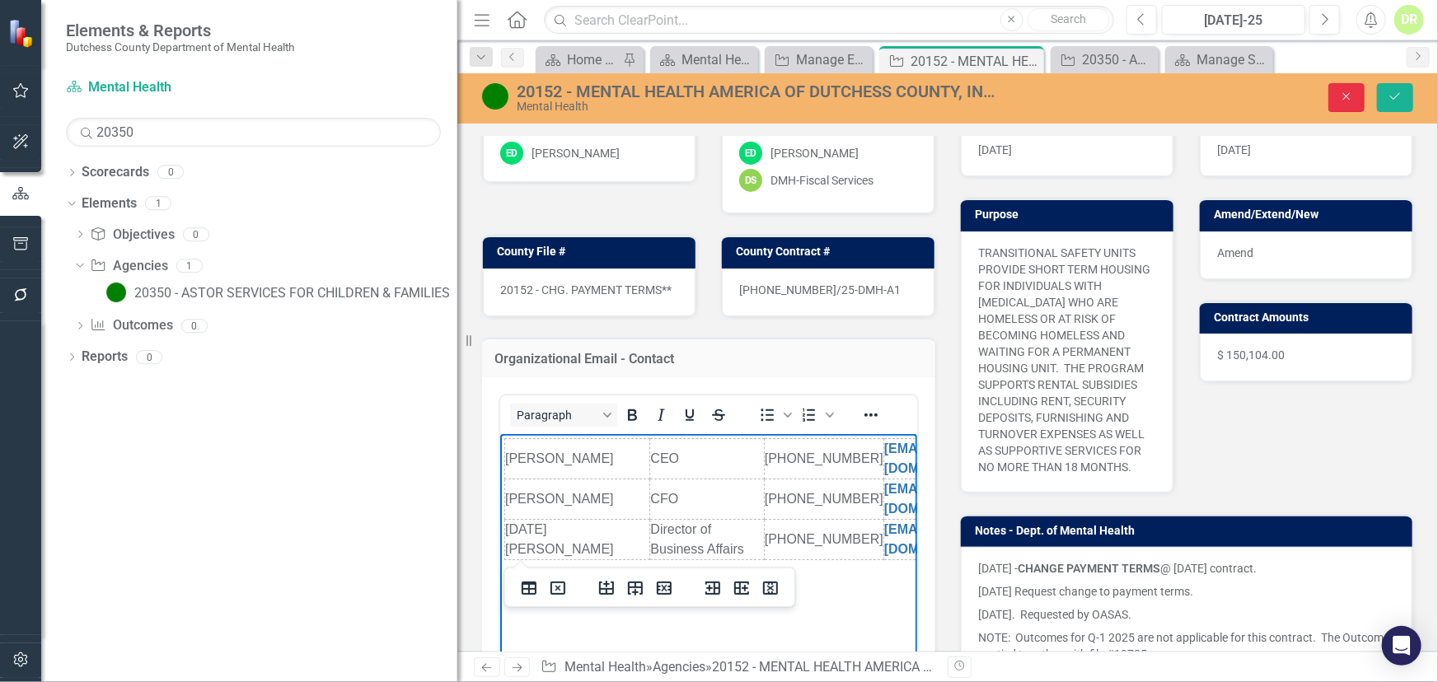
click at [1351, 83] on button "Close" at bounding box center [1346, 97] width 36 height 29
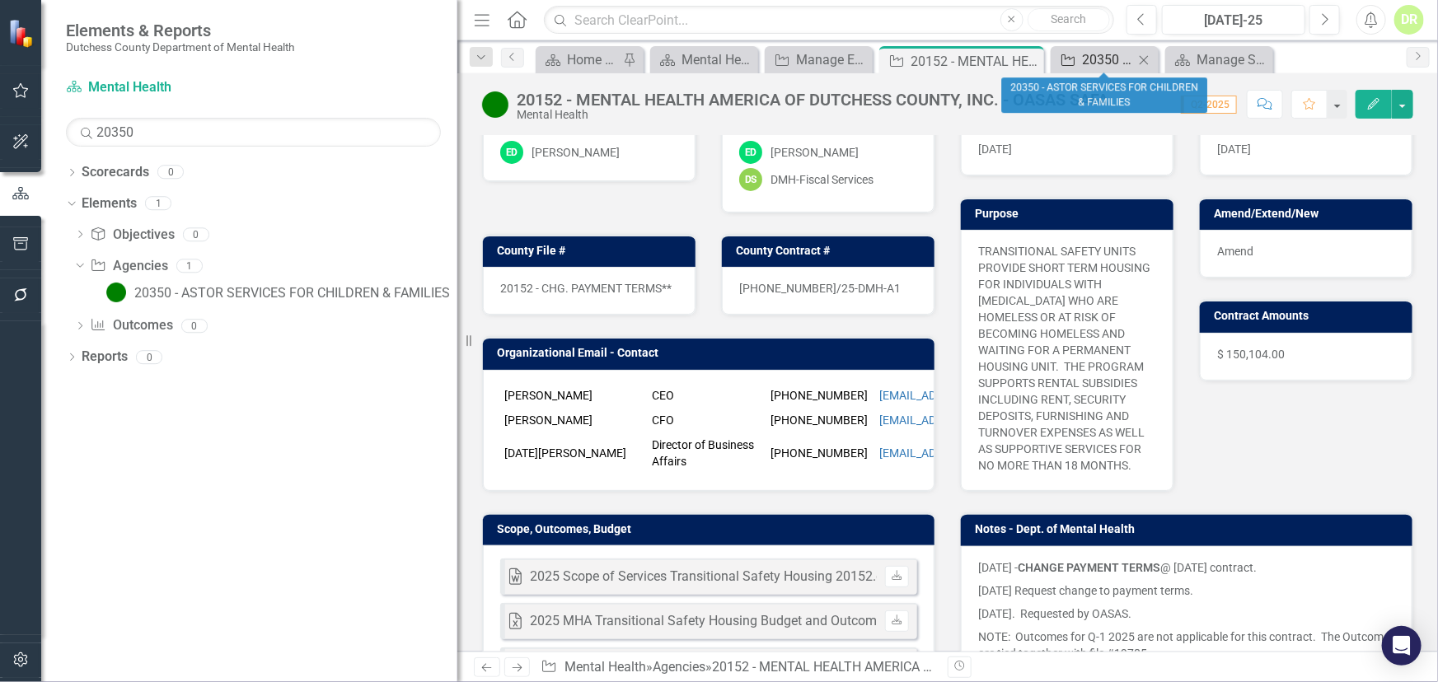
click at [1088, 58] on div "20350 - ASTOR SERVICES FOR CHILDREN & FAMILIES" at bounding box center [1108, 59] width 52 height 21
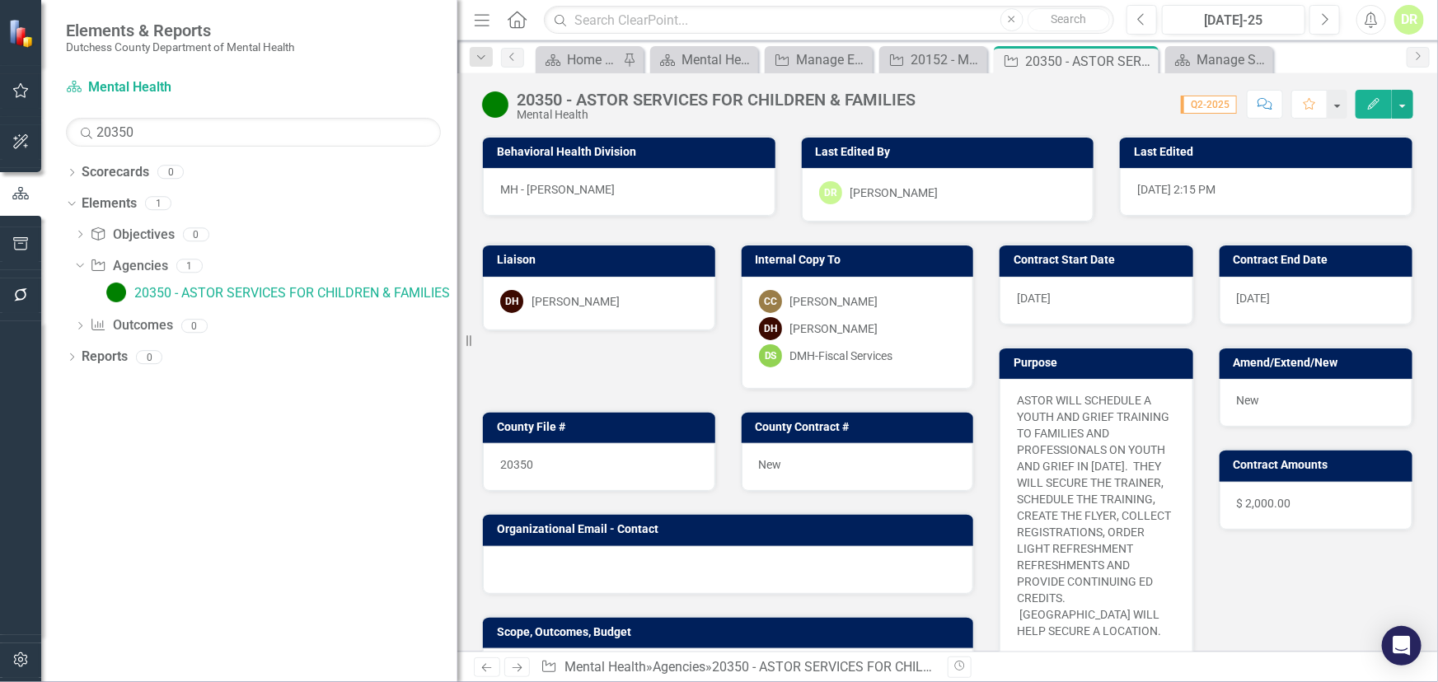
click at [1088, 58] on div "20350 - ASTOR SERVICES FOR CHILDREN & FAMILIES" at bounding box center [1089, 61] width 129 height 21
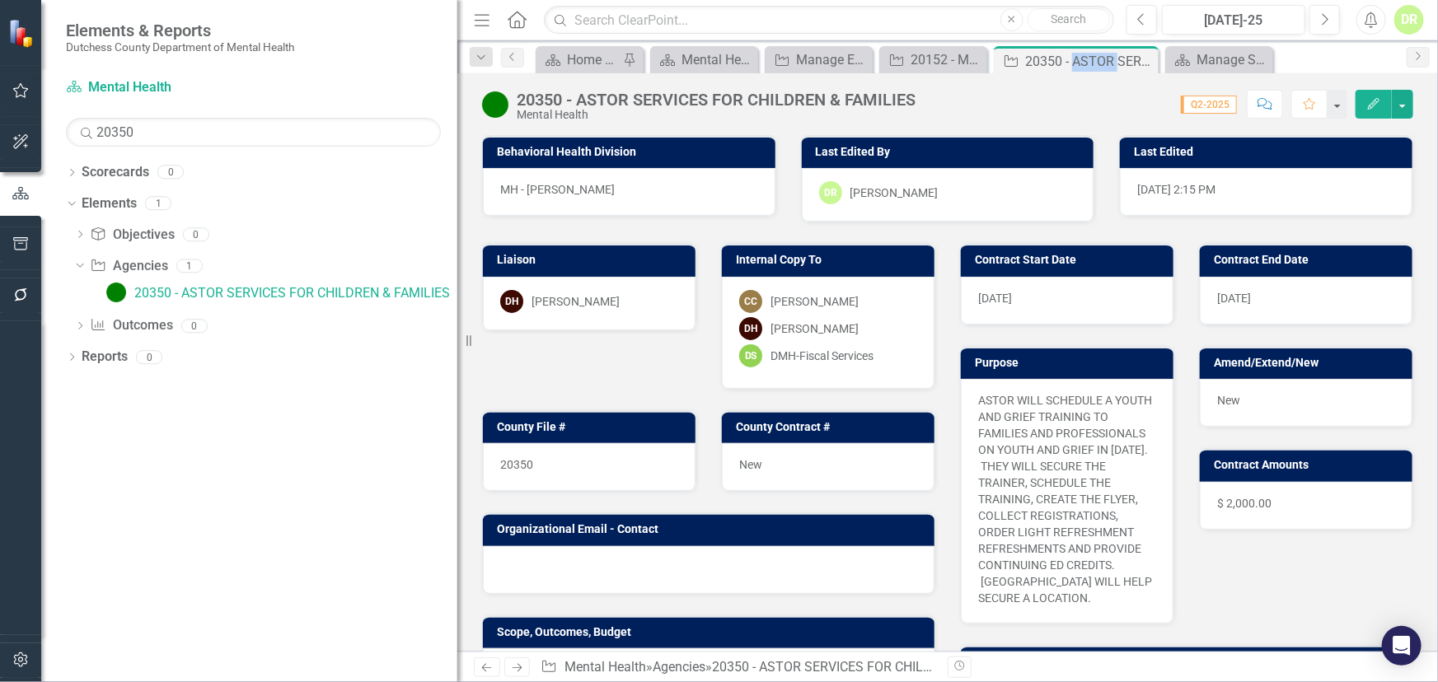
click at [611, 549] on div at bounding box center [709, 570] width 452 height 48
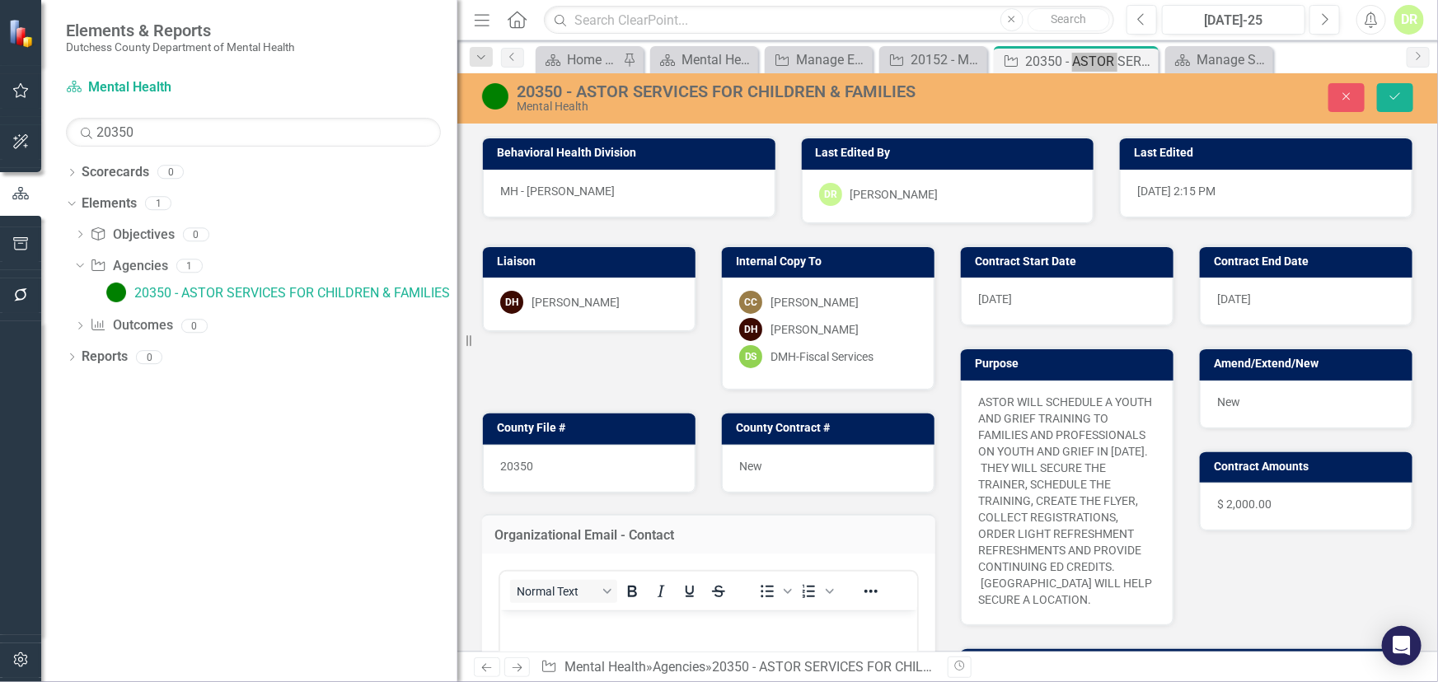
click at [554, 617] on p "Rich Text Area. Press ALT-0 for help." at bounding box center [707, 624] width 409 height 20
paste body "Rich Text Area. Press ALT-0 for help."
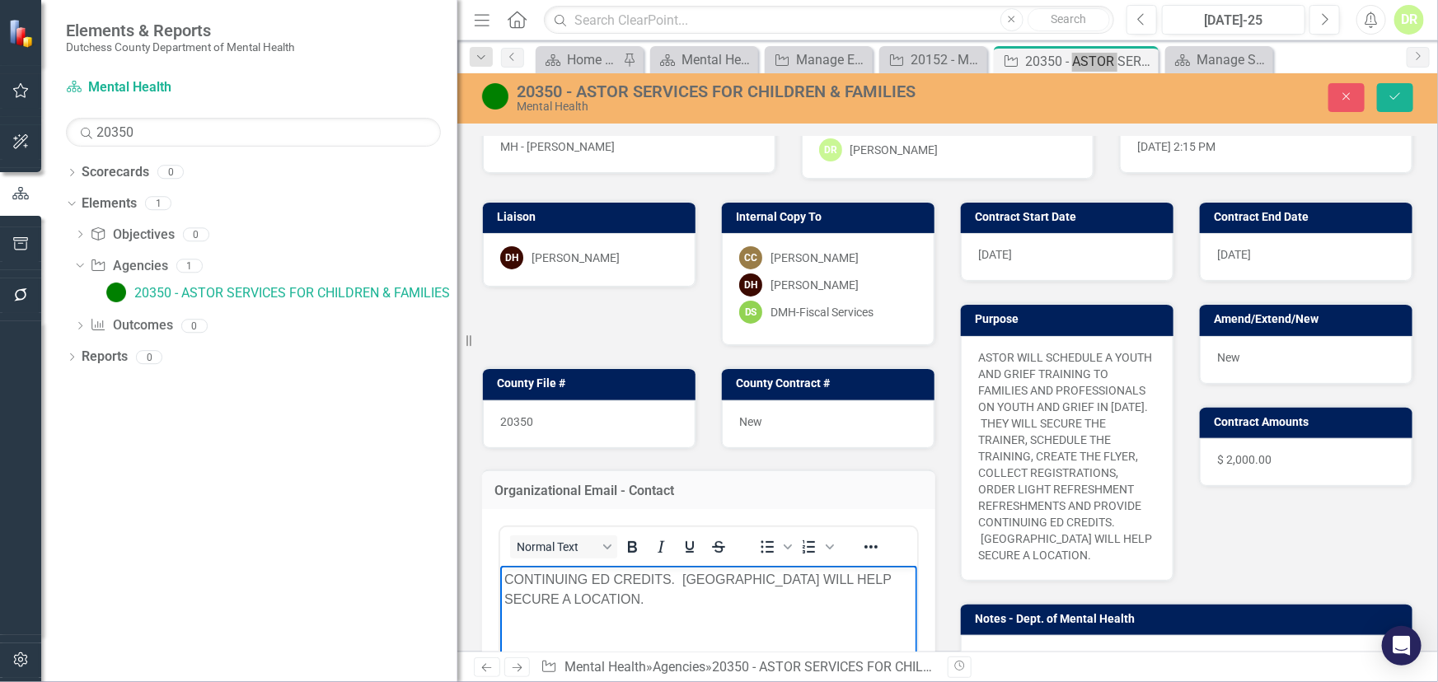
scroll to position [224, 0]
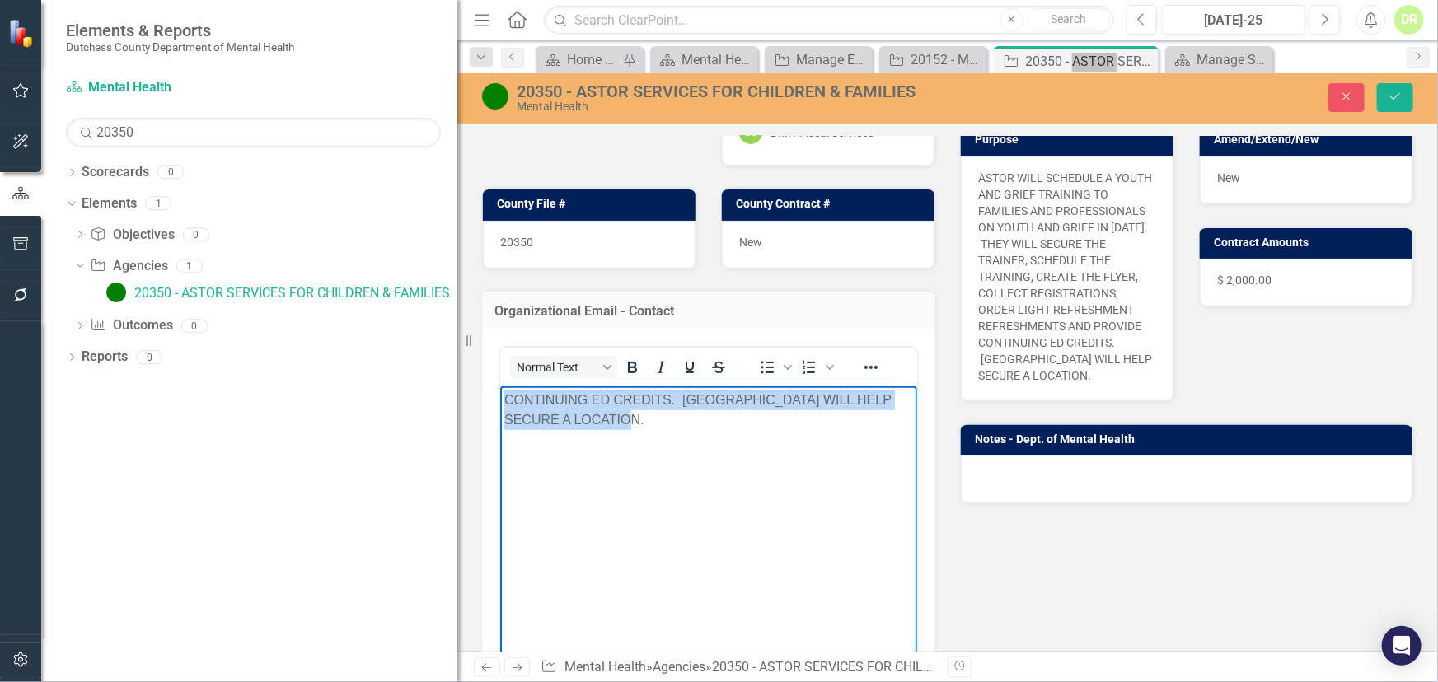
drag, startPoint x: 663, startPoint y: 423, endPoint x: 337, endPoint y: 349, distance: 334.8
click at [499, 386] on html "CONTINUING ED CREDITS. [GEOGRAPHIC_DATA] WILL HELP SECURE A LOCATION." at bounding box center [707, 509] width 417 height 247
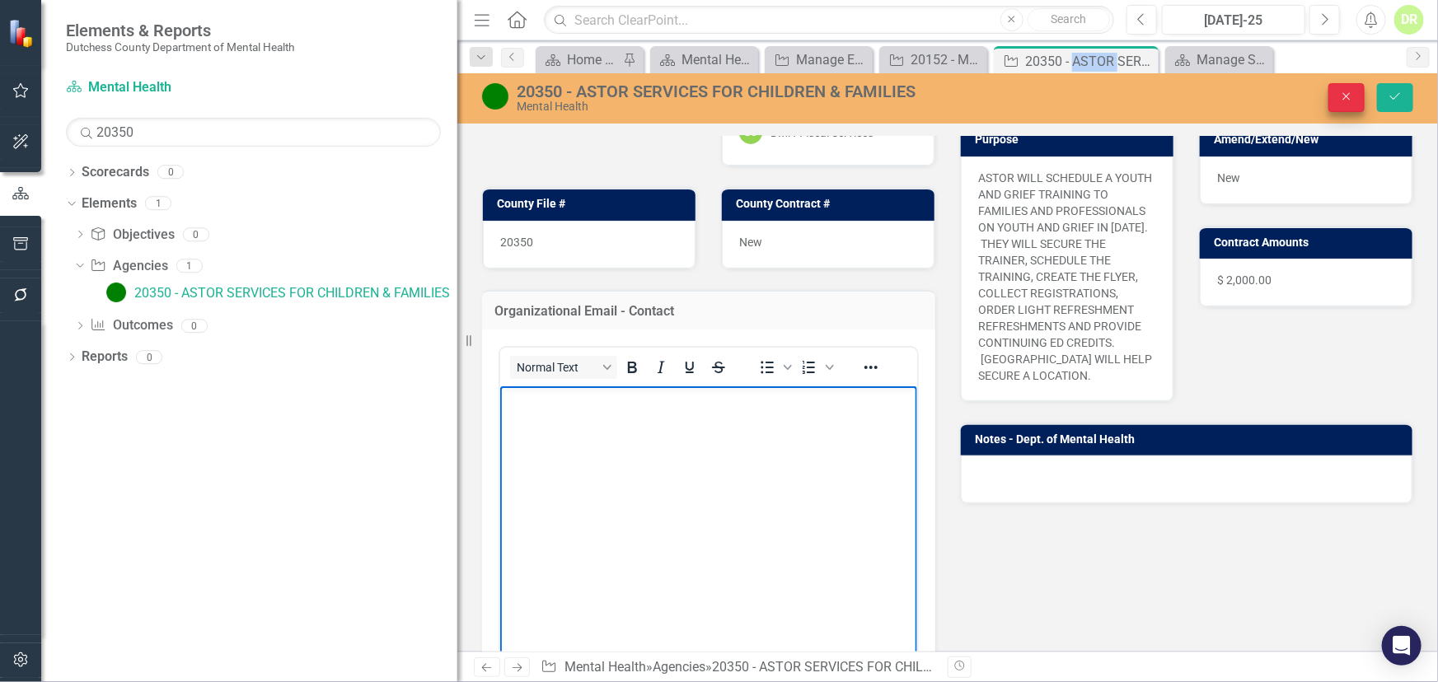
drag, startPoint x: 1392, startPoint y: 101, endPoint x: 1311, endPoint y: 96, distance: 81.7
click at [1392, 102] on icon "Save" at bounding box center [1394, 97] width 15 height 12
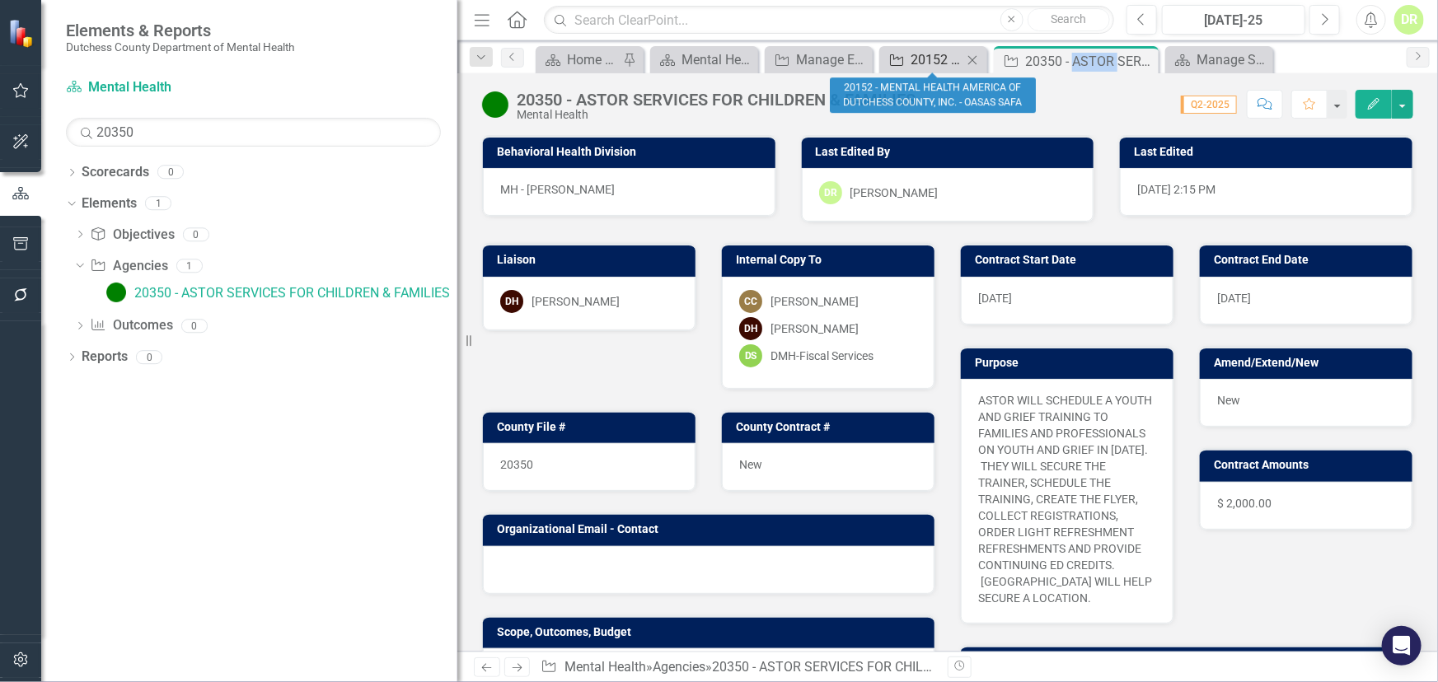
click at [931, 54] on div "20152 - MENTAL HEALTH AMERICA OF DUTCHESS COUNTY, INC. - OASAS SAFA" at bounding box center [936, 59] width 52 height 21
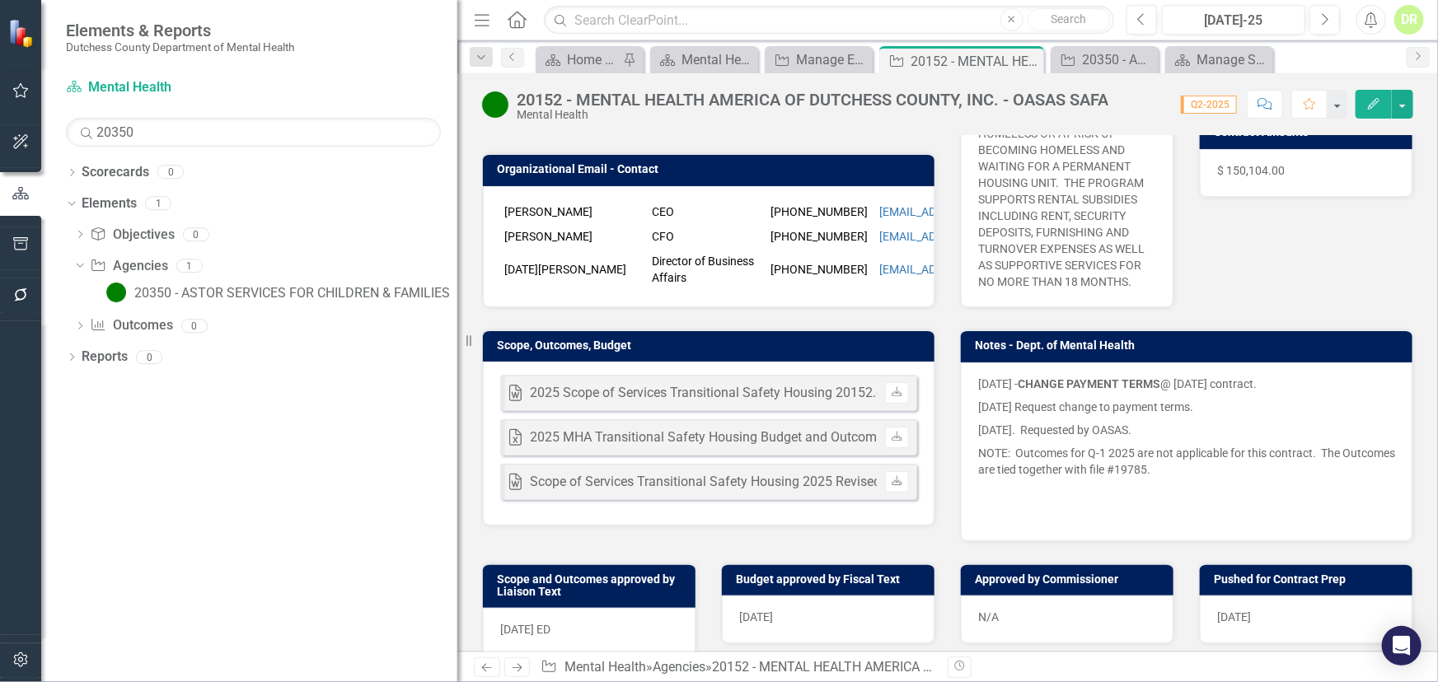
scroll to position [374, 0]
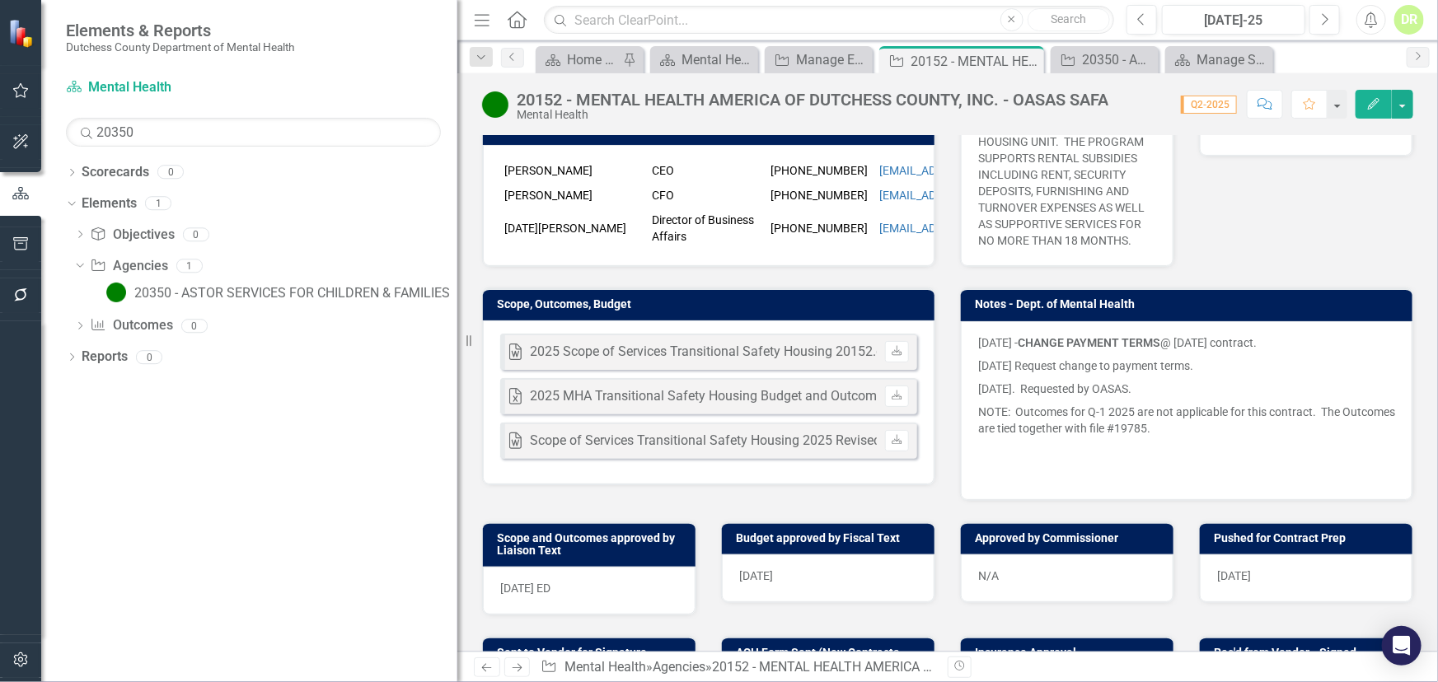
click at [583, 266] on div "[PERSON_NAME] CEO [PHONE_NUMBER] [EMAIL_ADDRESS][DOMAIN_NAME] [PERSON_NAME] CFO…" at bounding box center [709, 205] width 452 height 121
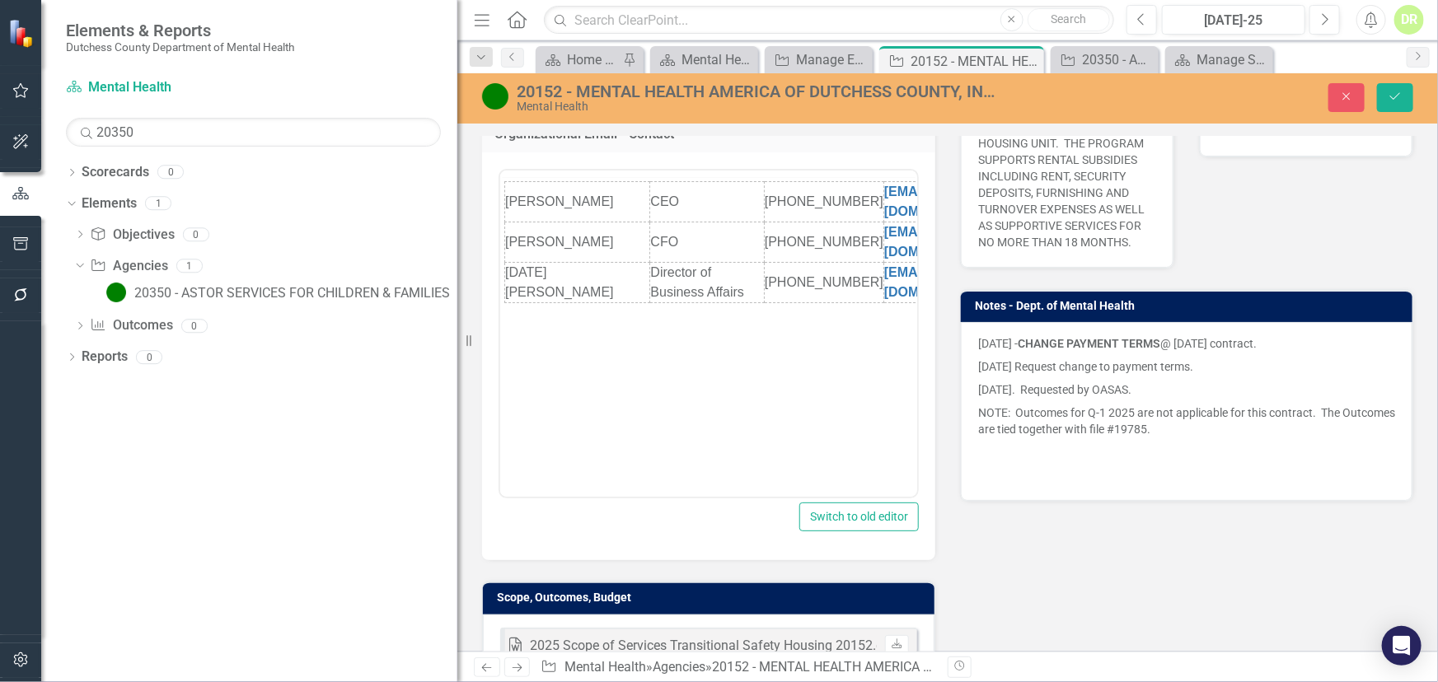
scroll to position [0, 0]
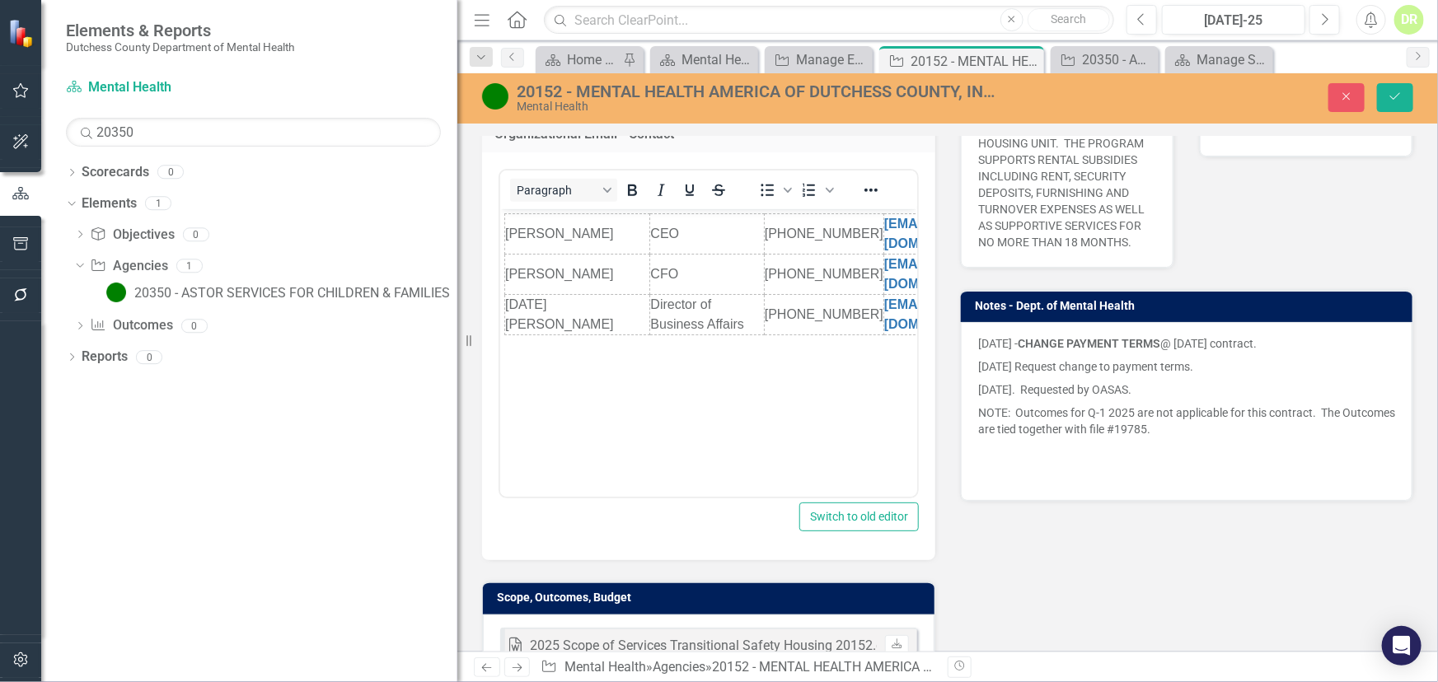
click at [512, 235] on td "[PERSON_NAME]" at bounding box center [576, 234] width 145 height 40
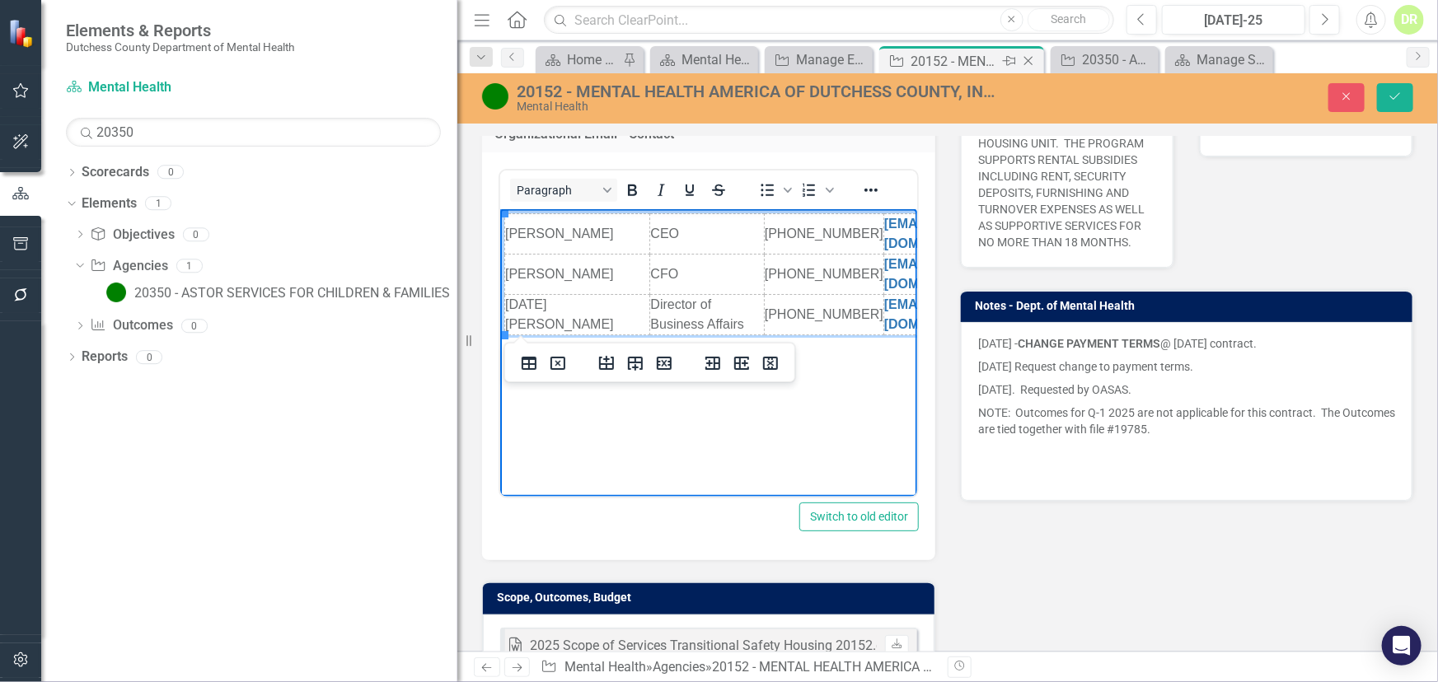
click at [1030, 60] on icon "Close" at bounding box center [1028, 60] width 16 height 13
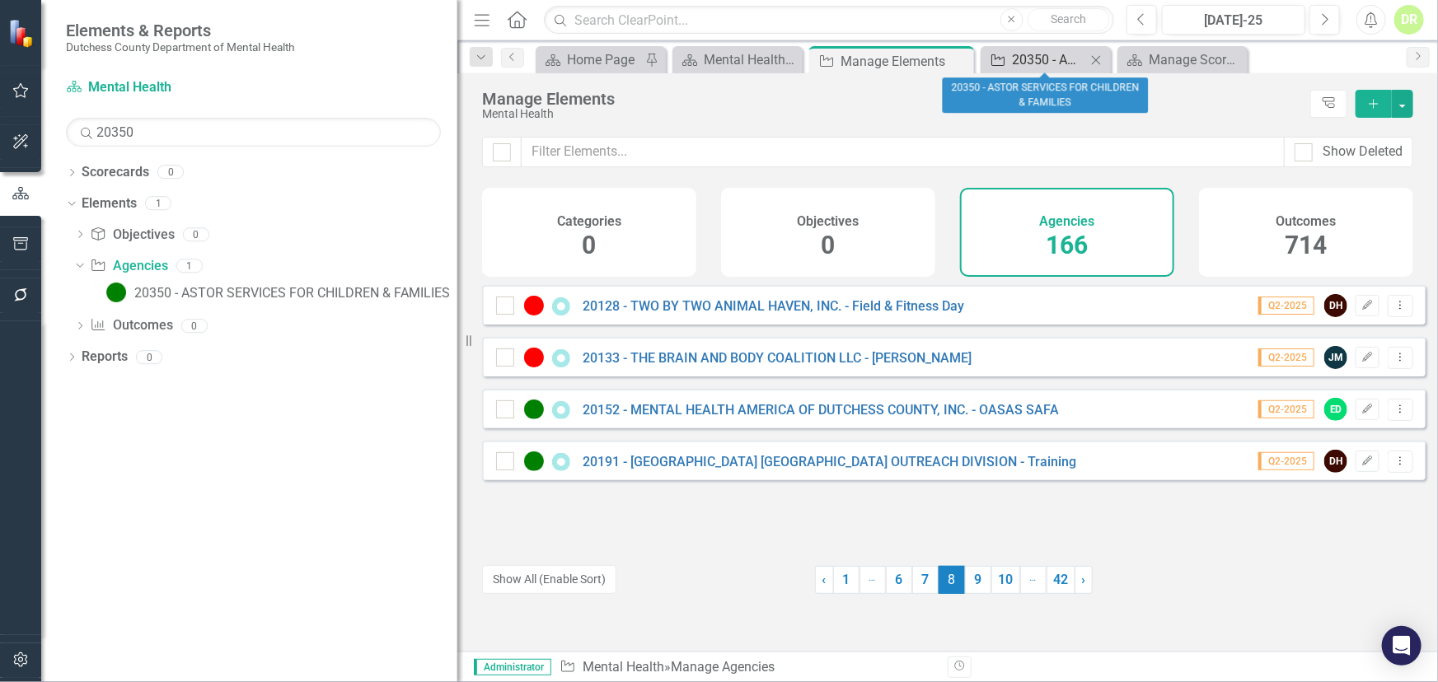
click at [1052, 58] on div "20350 - ASTOR SERVICES FOR CHILDREN & FAMILIES" at bounding box center [1049, 59] width 74 height 21
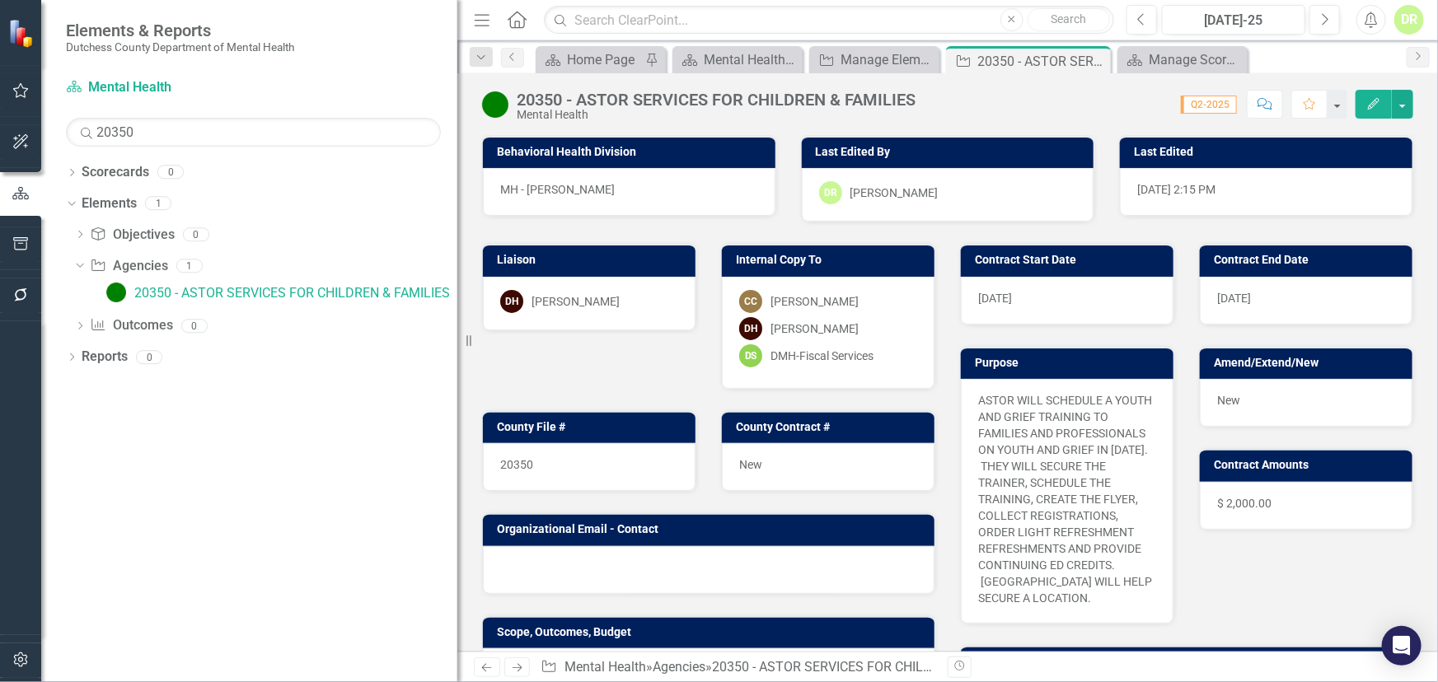
click at [526, 565] on div at bounding box center [709, 570] width 452 height 48
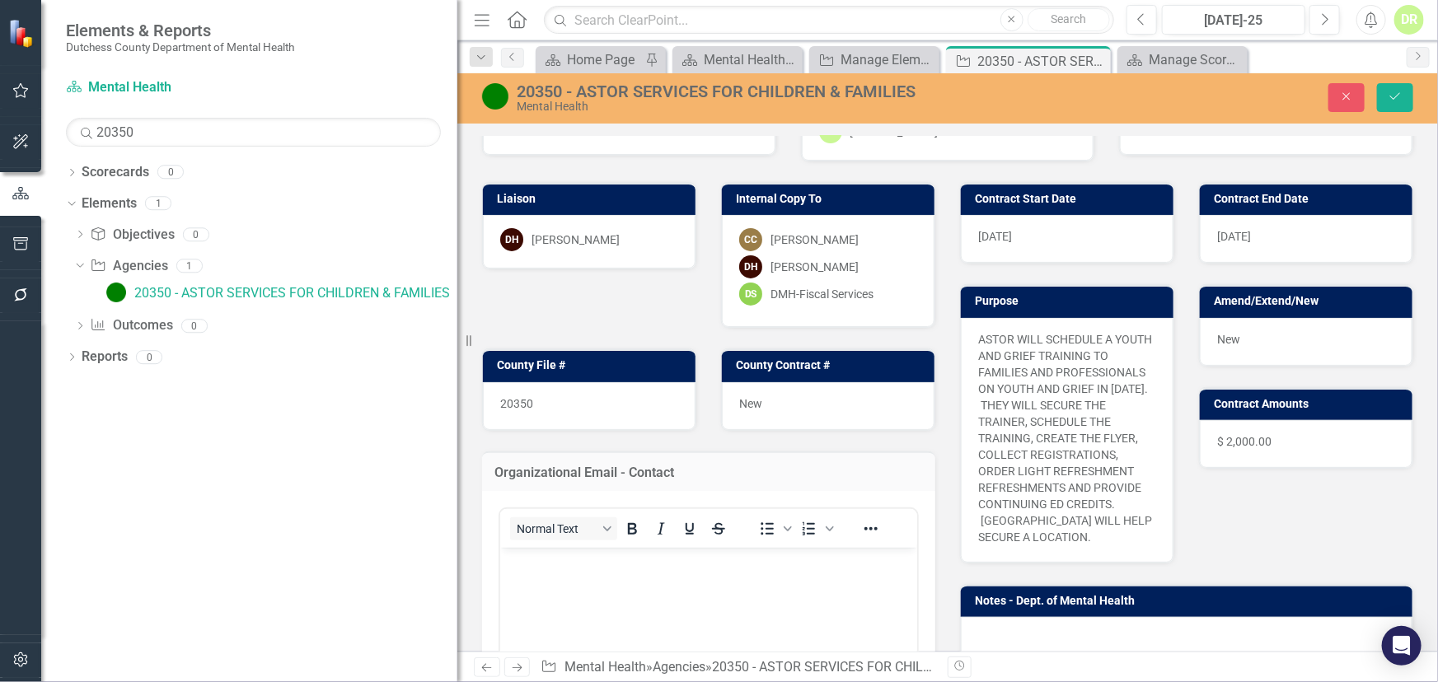
scroll to position [149, 0]
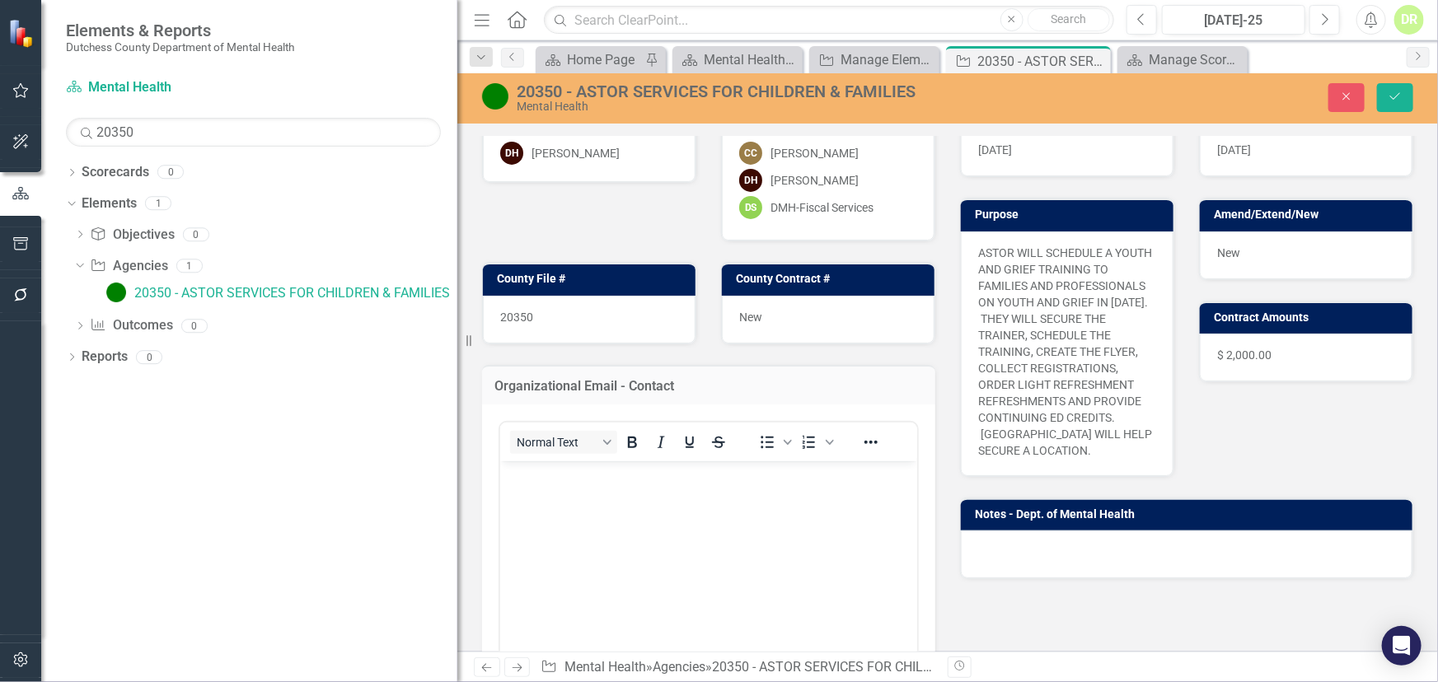
click at [540, 498] on body "Rich Text Area. Press ALT-0 for help." at bounding box center [707, 584] width 417 height 247
paste body "Rich Text Area. Press ALT-0 for help."
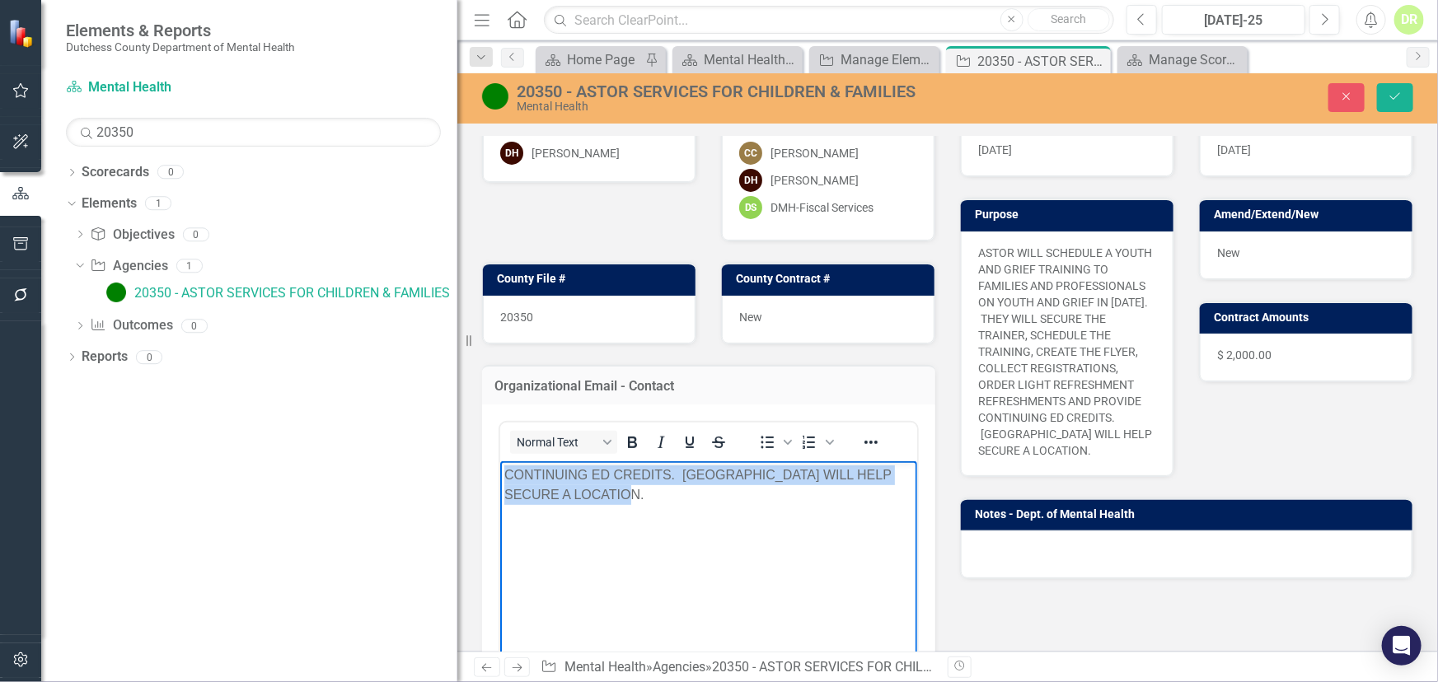
drag, startPoint x: 701, startPoint y: 498, endPoint x: 331, endPoint y: 395, distance: 383.8
click at [499, 461] on html "CONTINUING ED CREDITS. [GEOGRAPHIC_DATA] WILL HELP SECURE A LOCATION." at bounding box center [707, 584] width 417 height 247
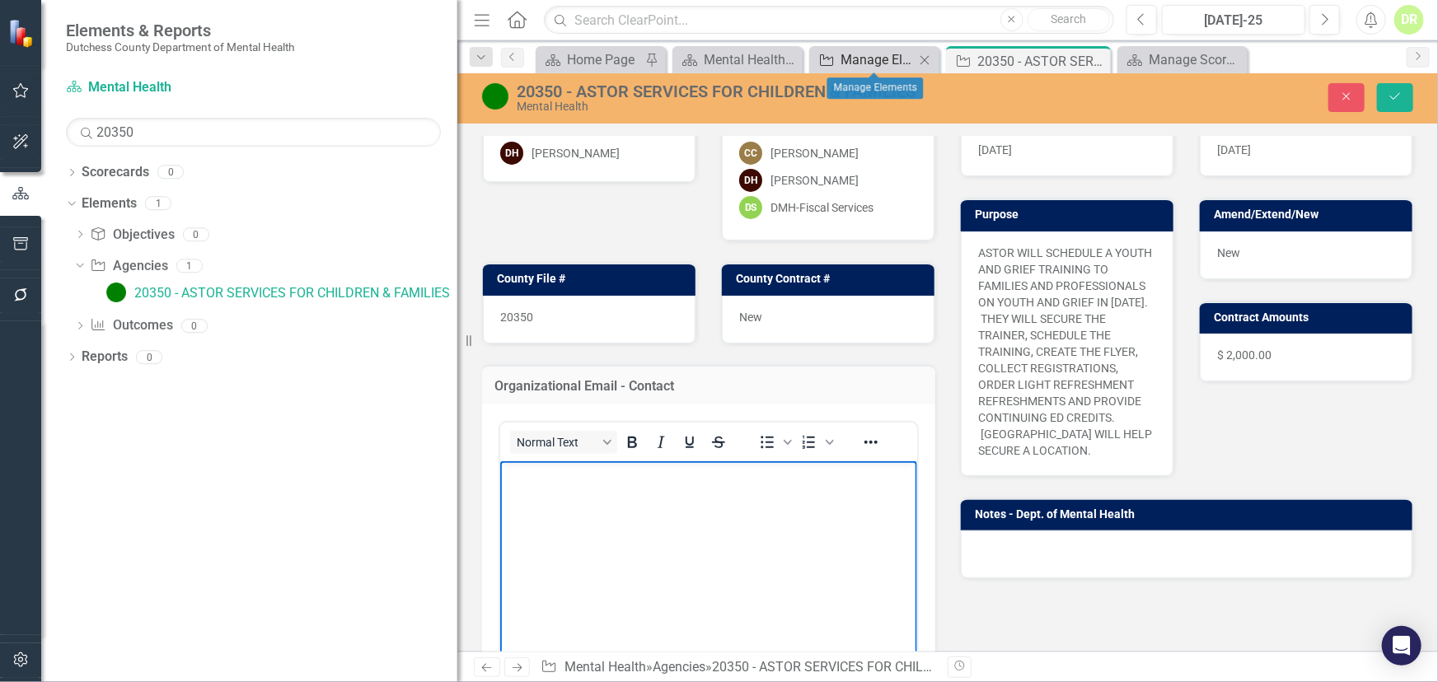
click at [882, 60] on div "Manage Elements" at bounding box center [877, 59] width 74 height 21
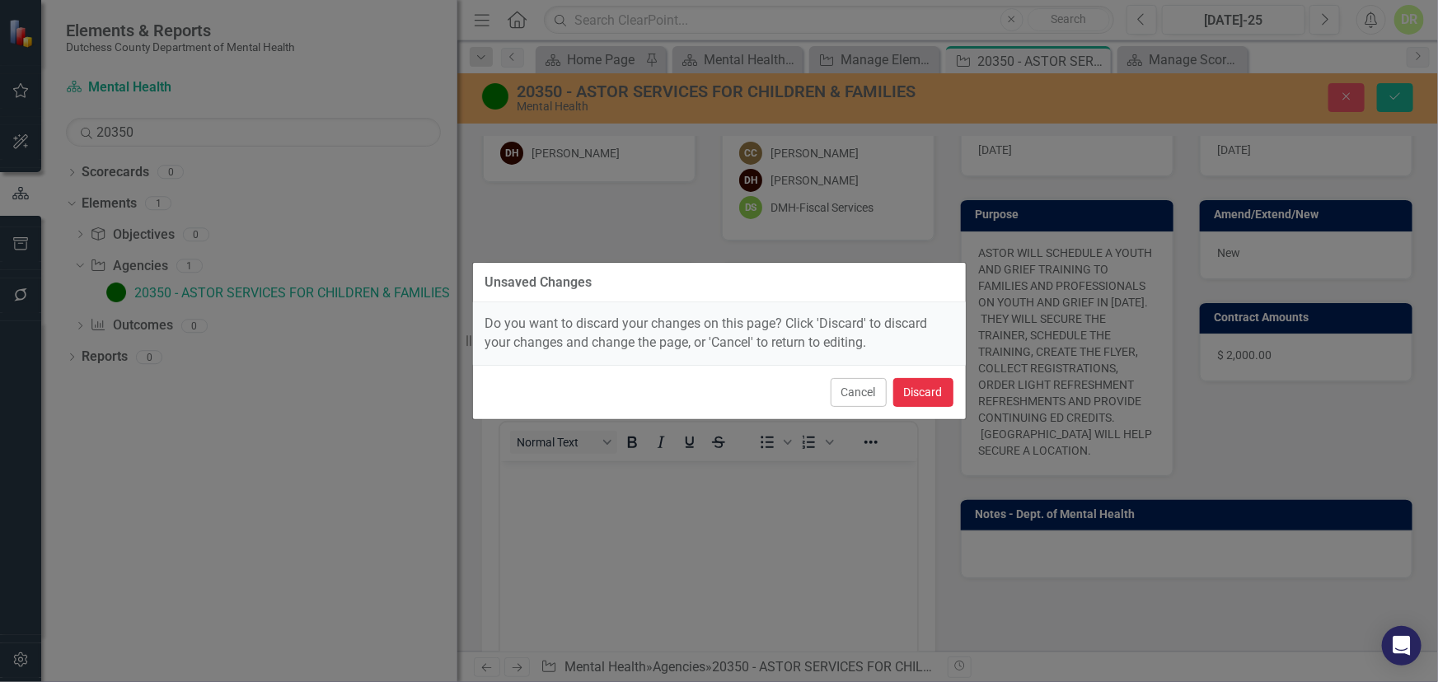
click at [915, 394] on button "Discard" at bounding box center [923, 392] width 60 height 29
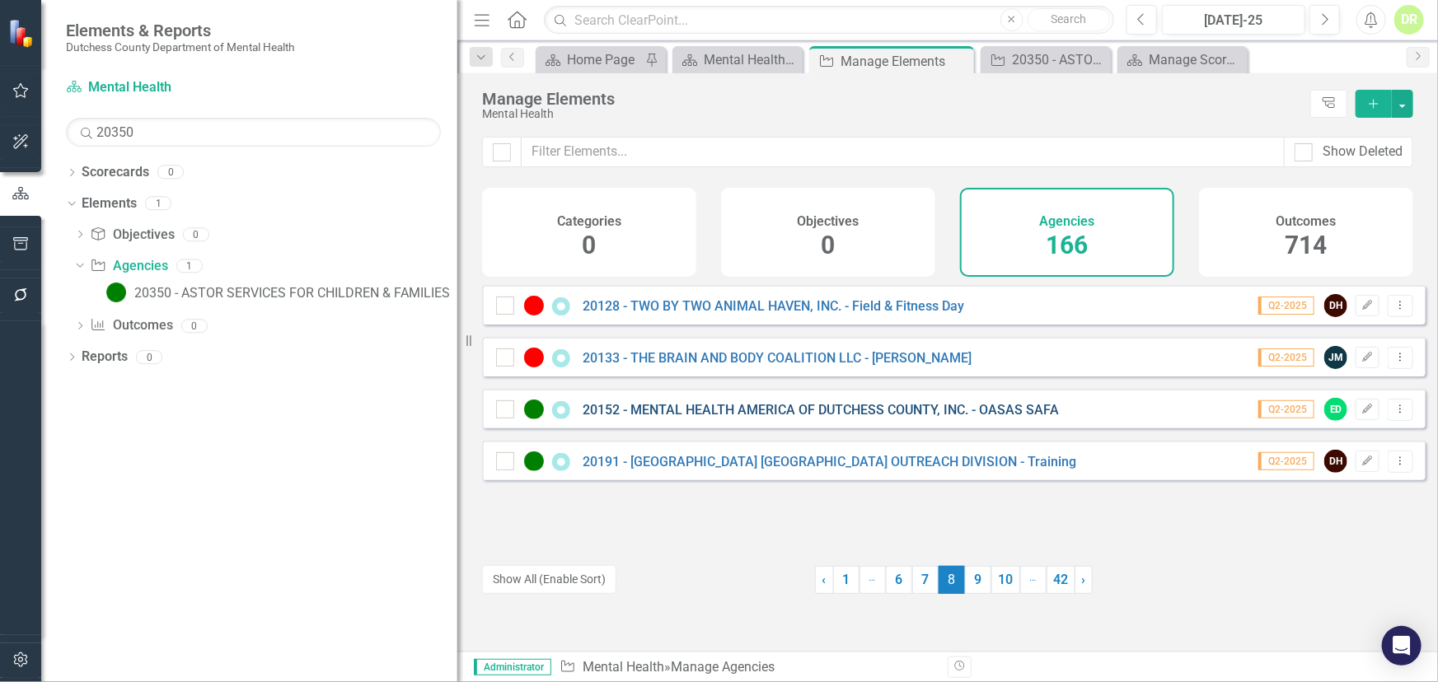
click at [703, 418] on link "20152 - MENTAL HEALTH AMERICA OF DUTCHESS COUNTY, INC. - OASAS SAFA" at bounding box center [821, 410] width 476 height 16
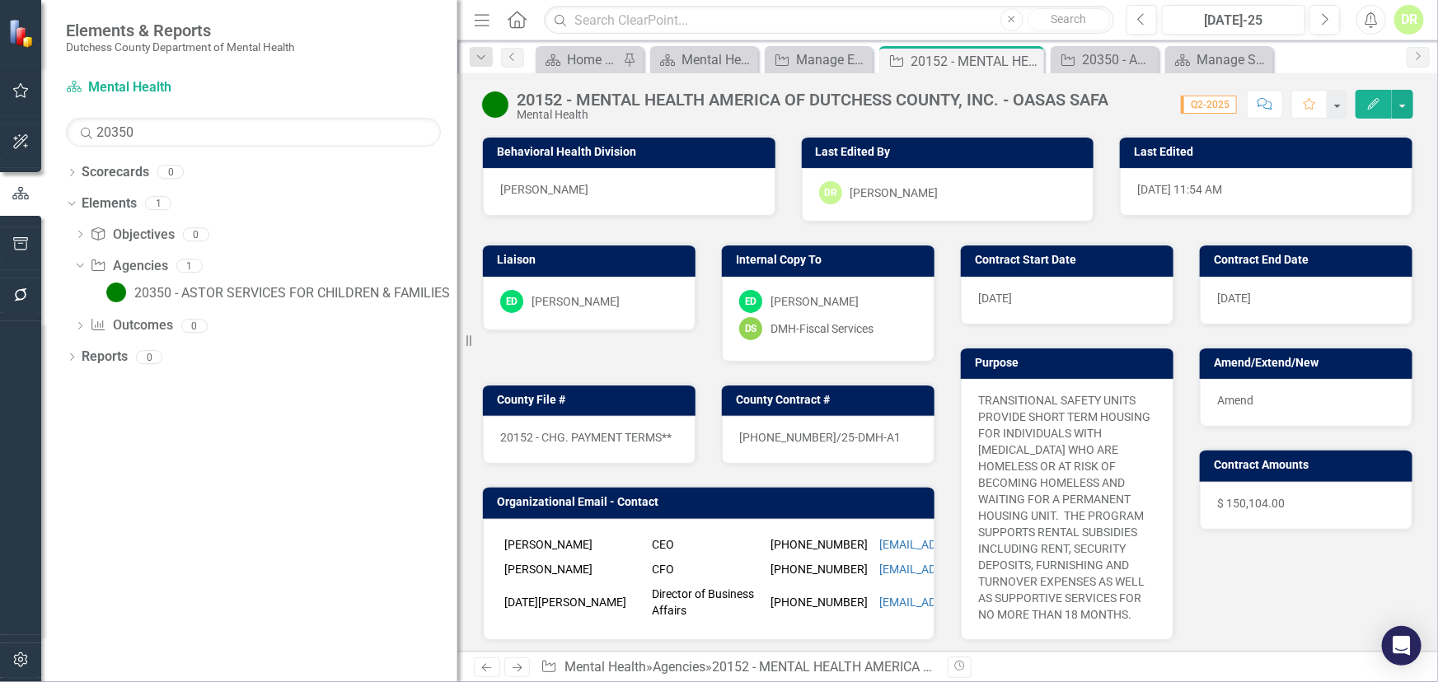
click at [636, 542] on td "[PERSON_NAME]" at bounding box center [573, 544] width 147 height 25
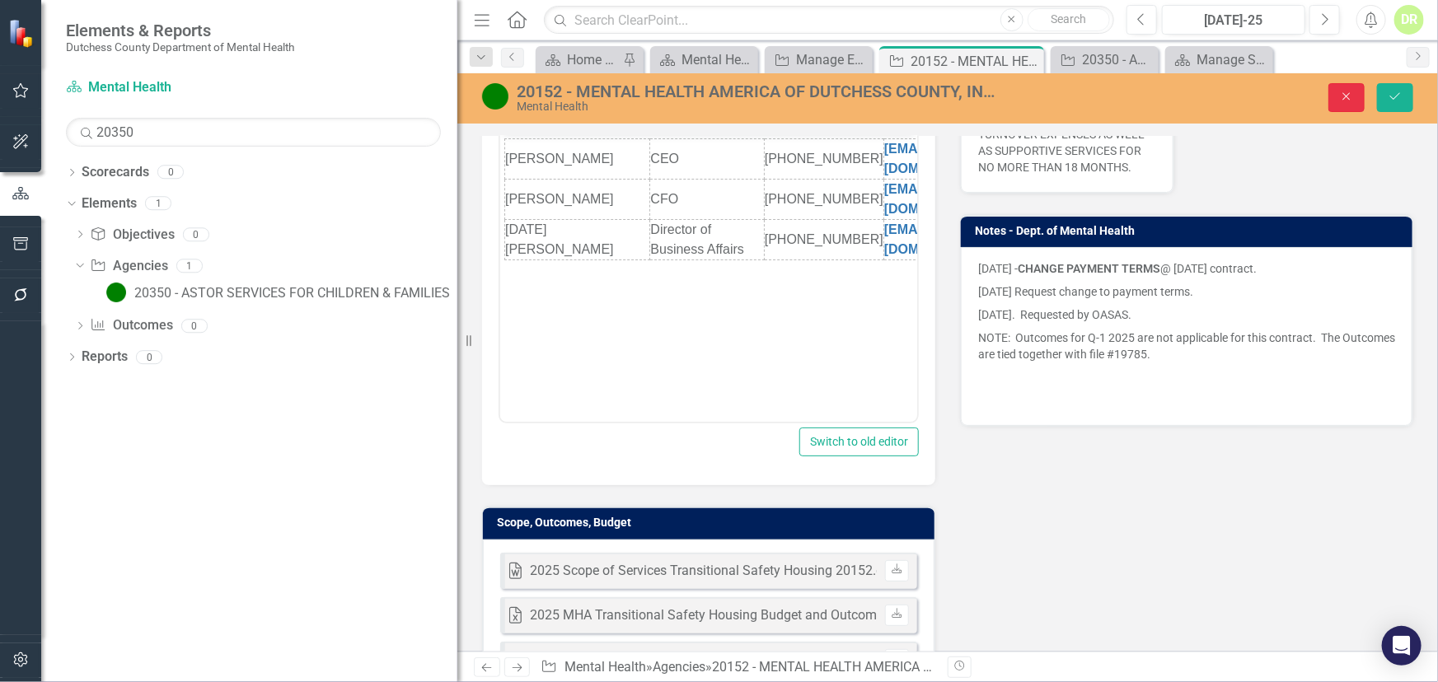
click at [1349, 96] on icon "Close" at bounding box center [1346, 97] width 15 height 12
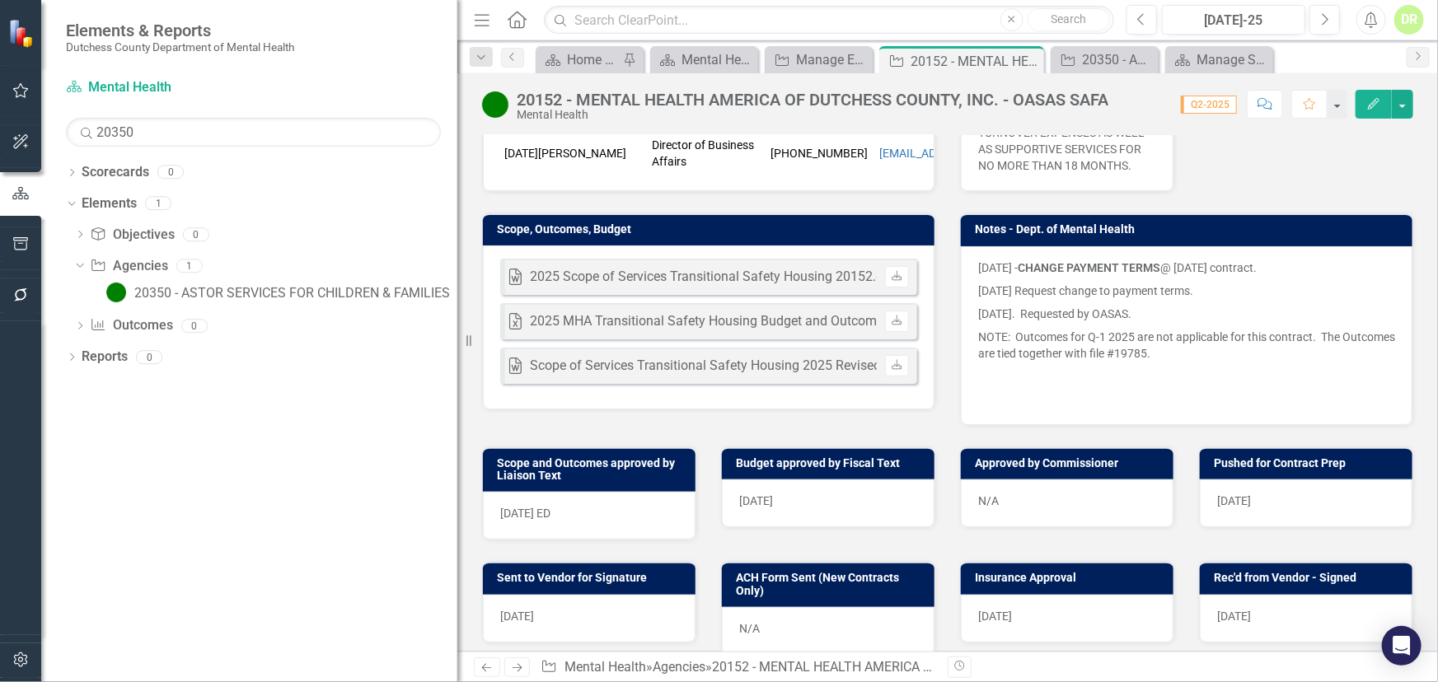
scroll to position [442, 0]
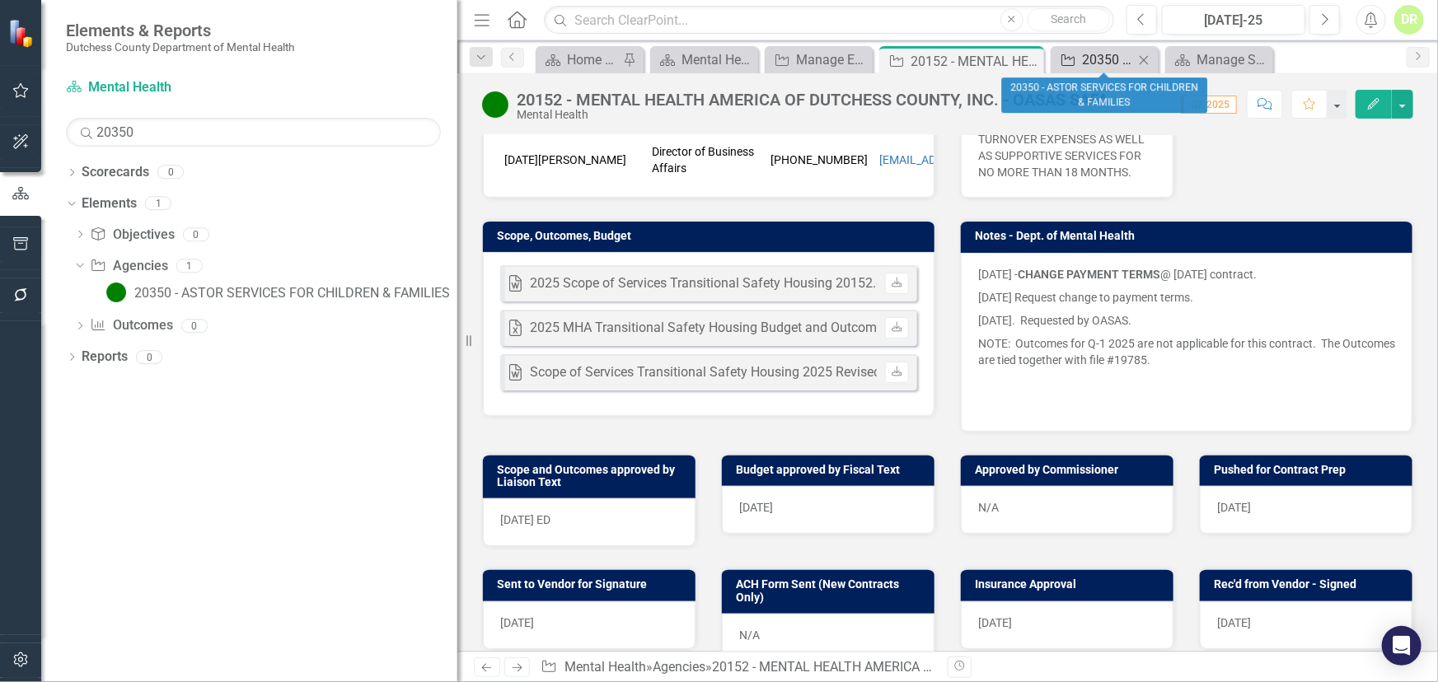
click at [1098, 57] on div "20350 - ASTOR SERVICES FOR CHILDREN & FAMILIES" at bounding box center [1108, 59] width 52 height 21
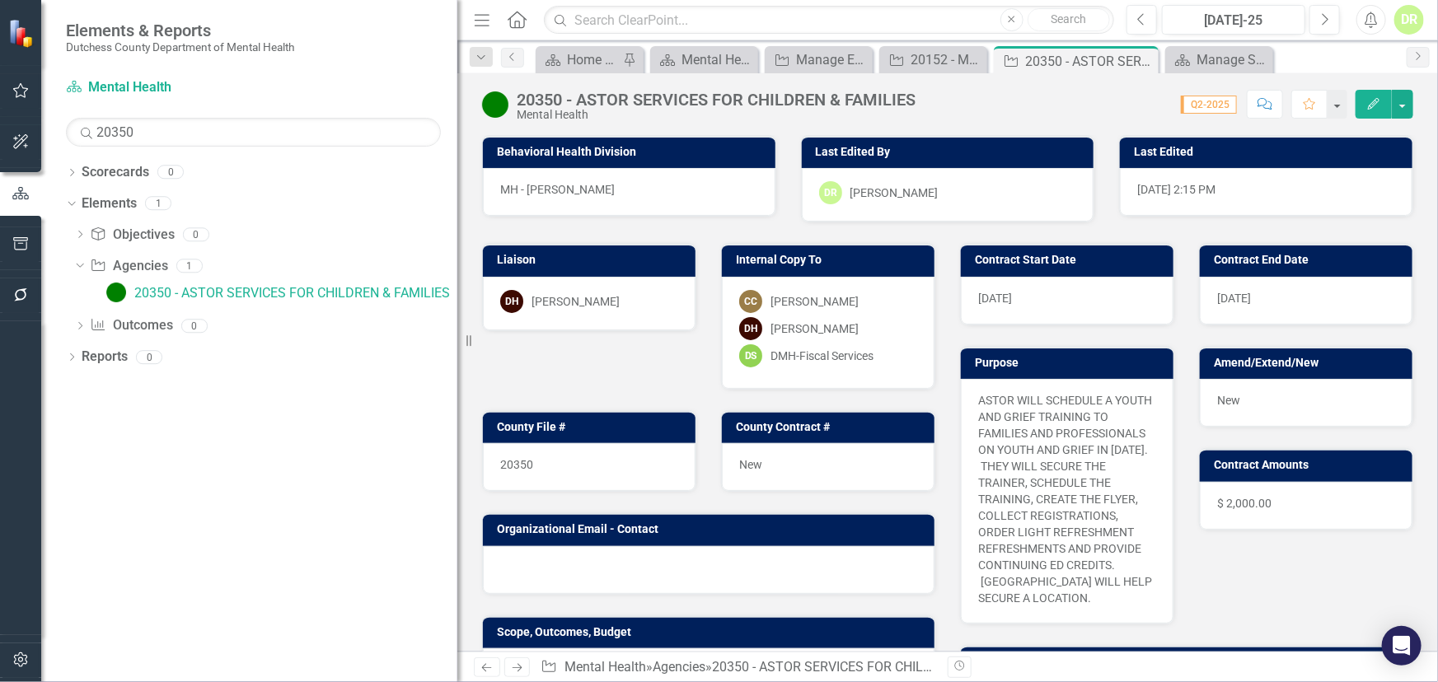
click at [737, 559] on div at bounding box center [709, 570] width 452 height 48
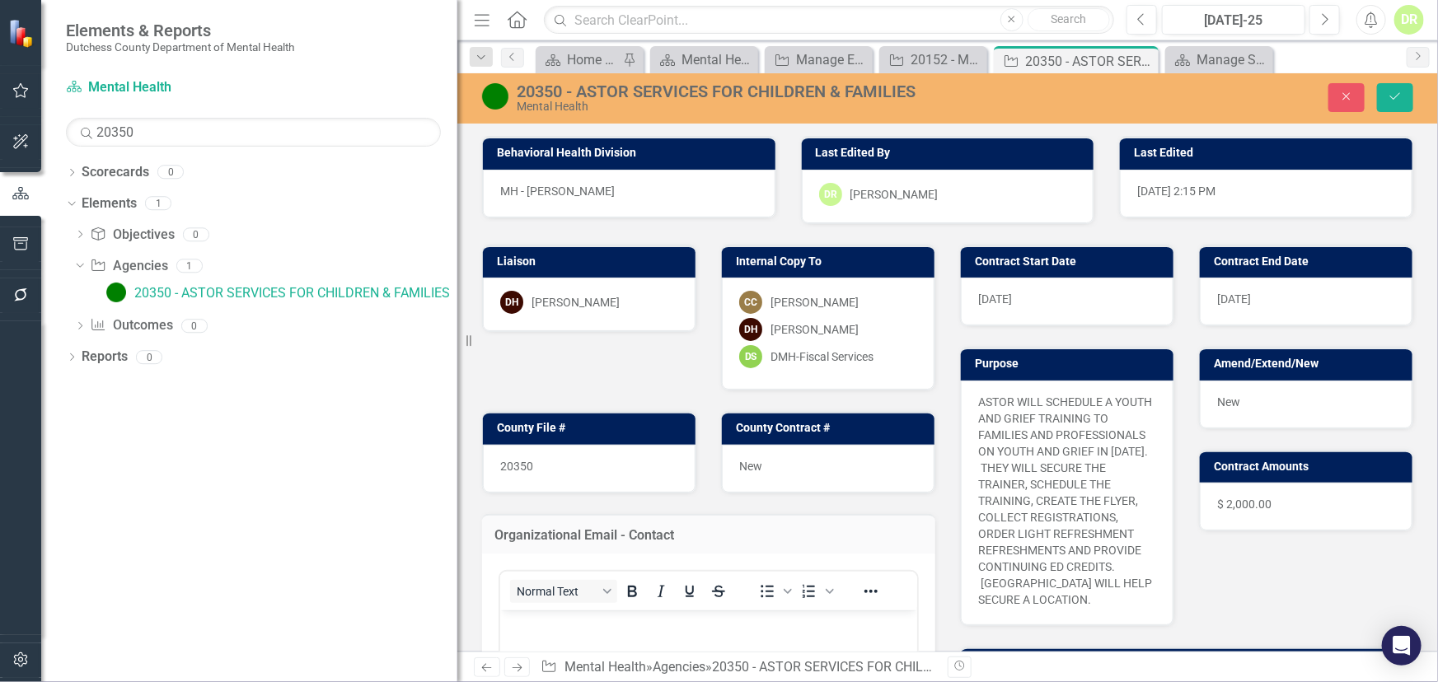
click at [569, 620] on p "Rich Text Area. Press ALT-0 for help." at bounding box center [707, 624] width 409 height 20
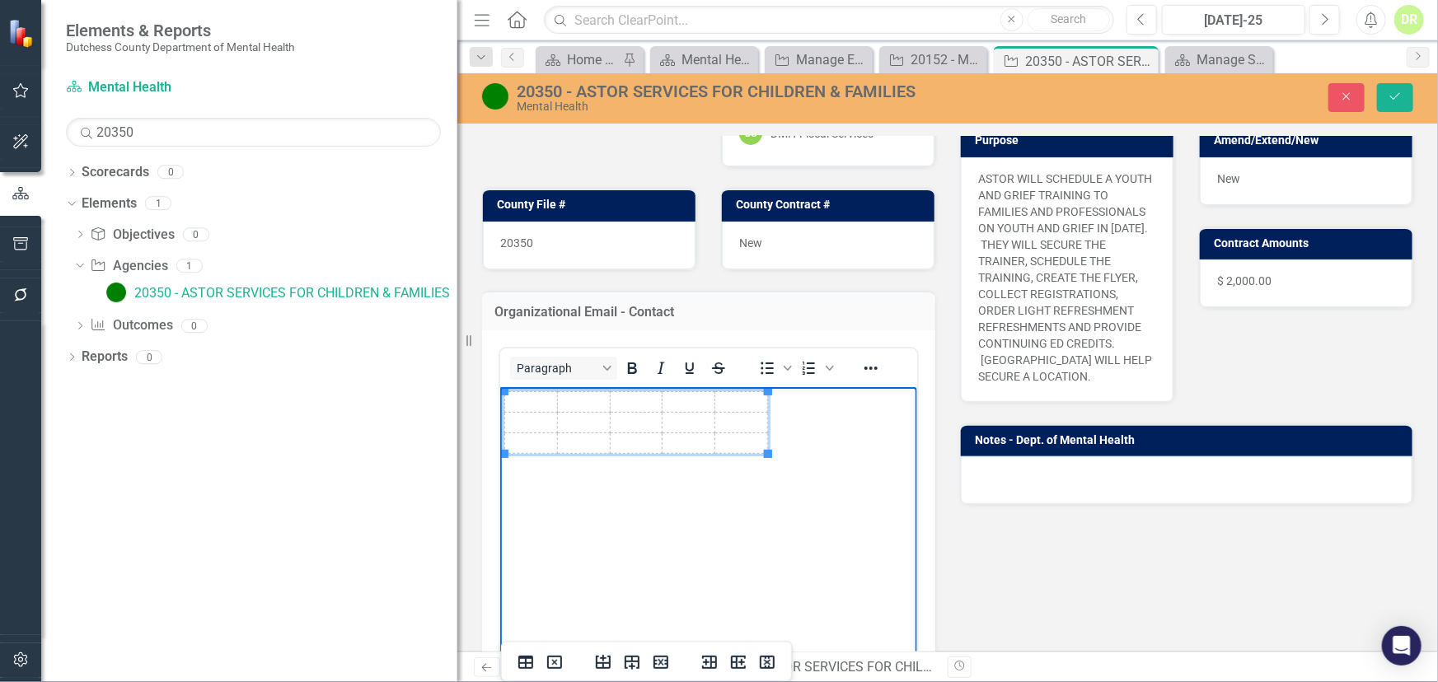
scroll to position [224, 0]
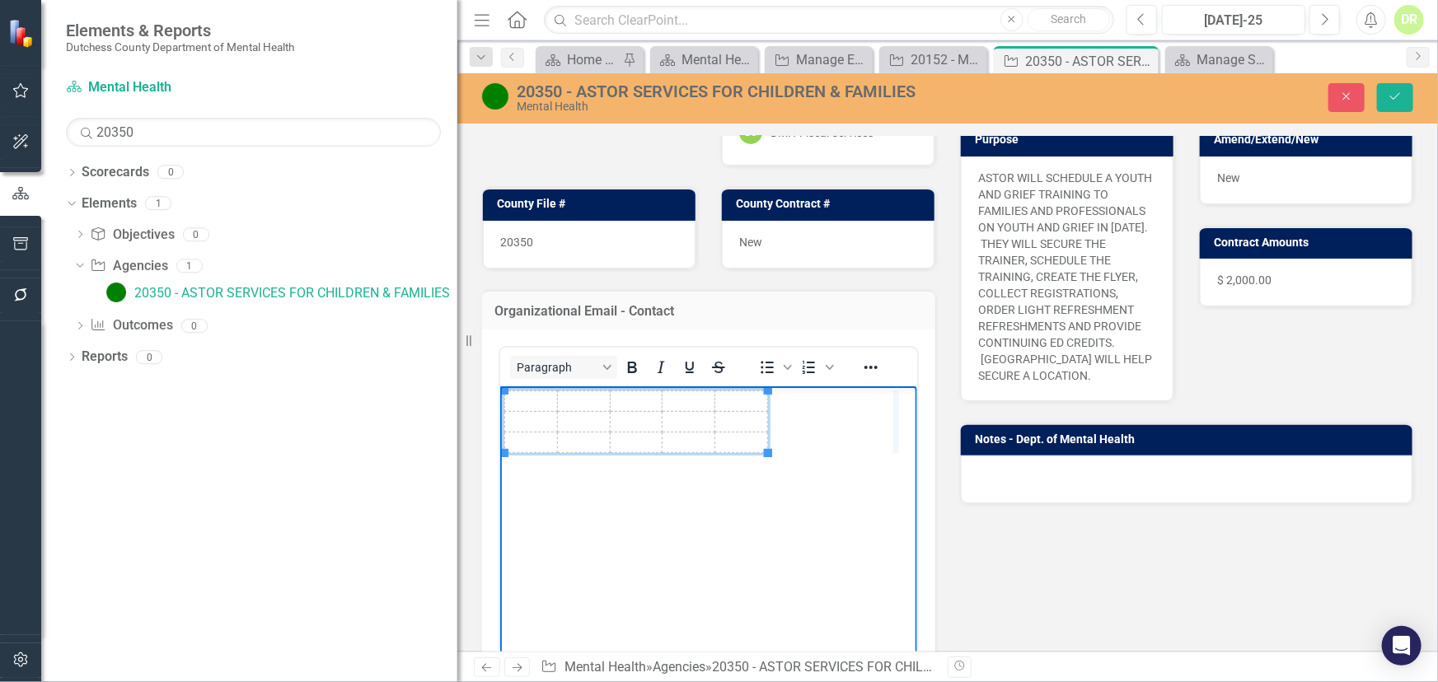
drag, startPoint x: 769, startPoint y: 398, endPoint x: 900, endPoint y: 391, distance: 131.2
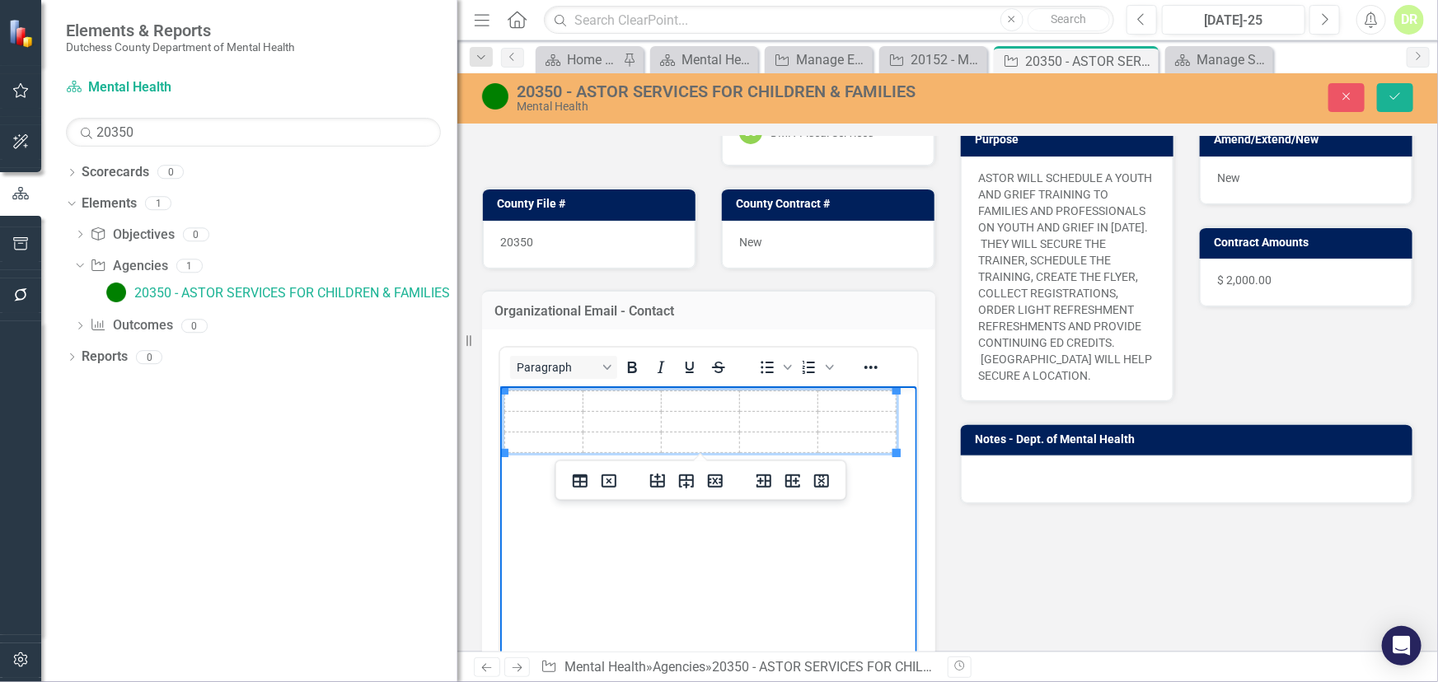
click at [538, 402] on td "Rich Text Area. Press ALT-0 for help." at bounding box center [543, 401] width 78 height 21
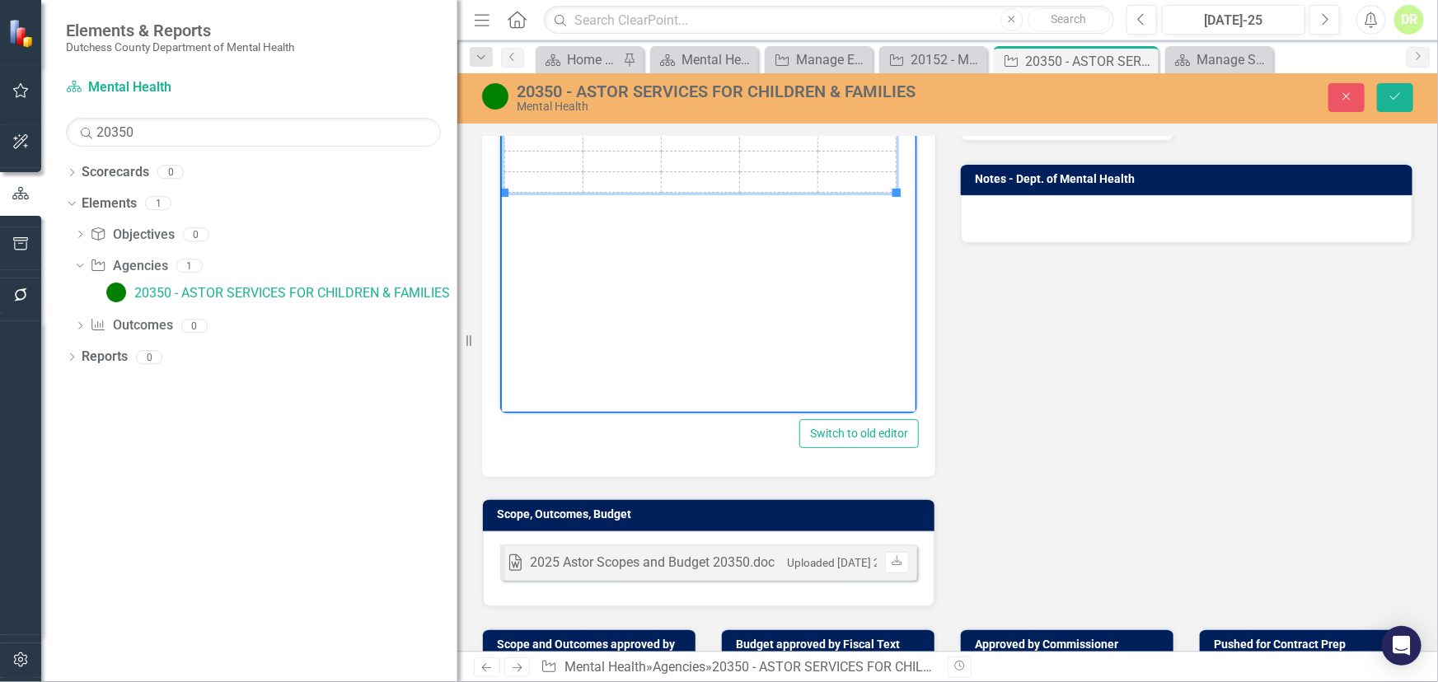
scroll to position [299, 0]
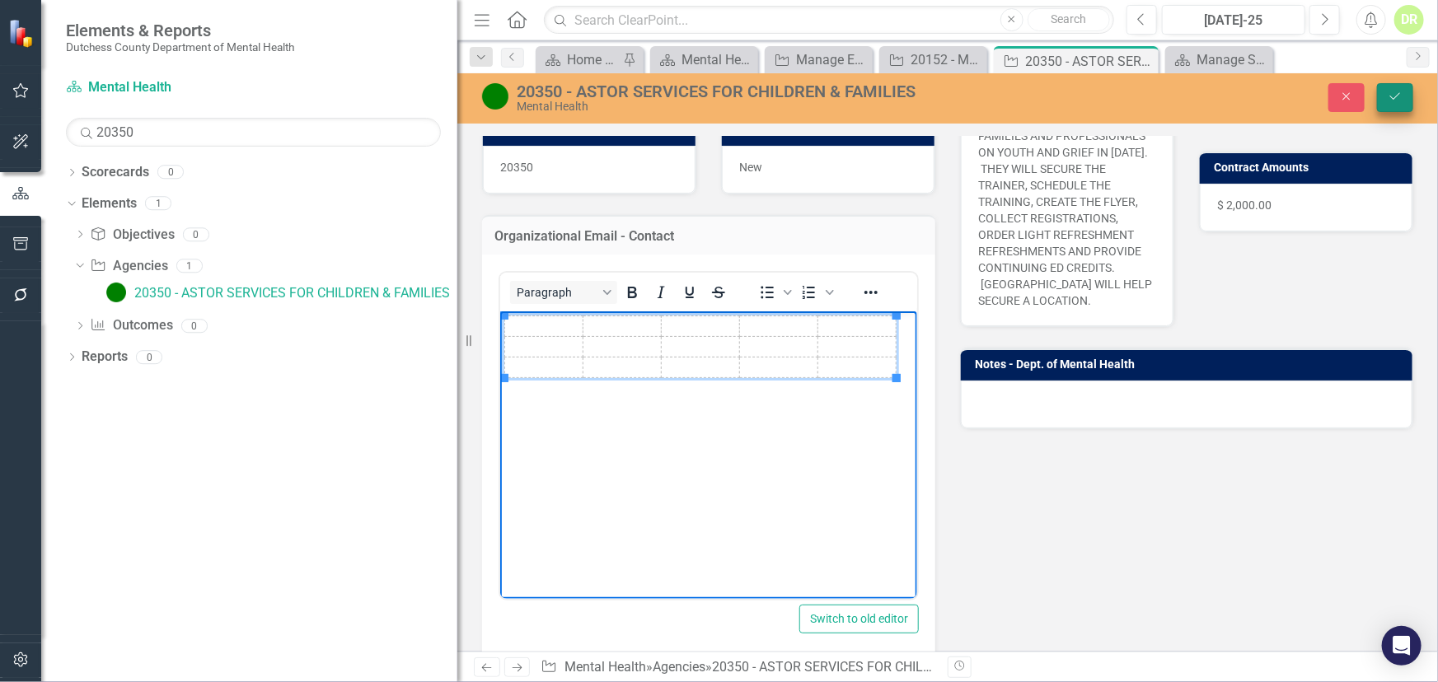
click at [1394, 90] on button "Save" at bounding box center [1395, 97] width 36 height 29
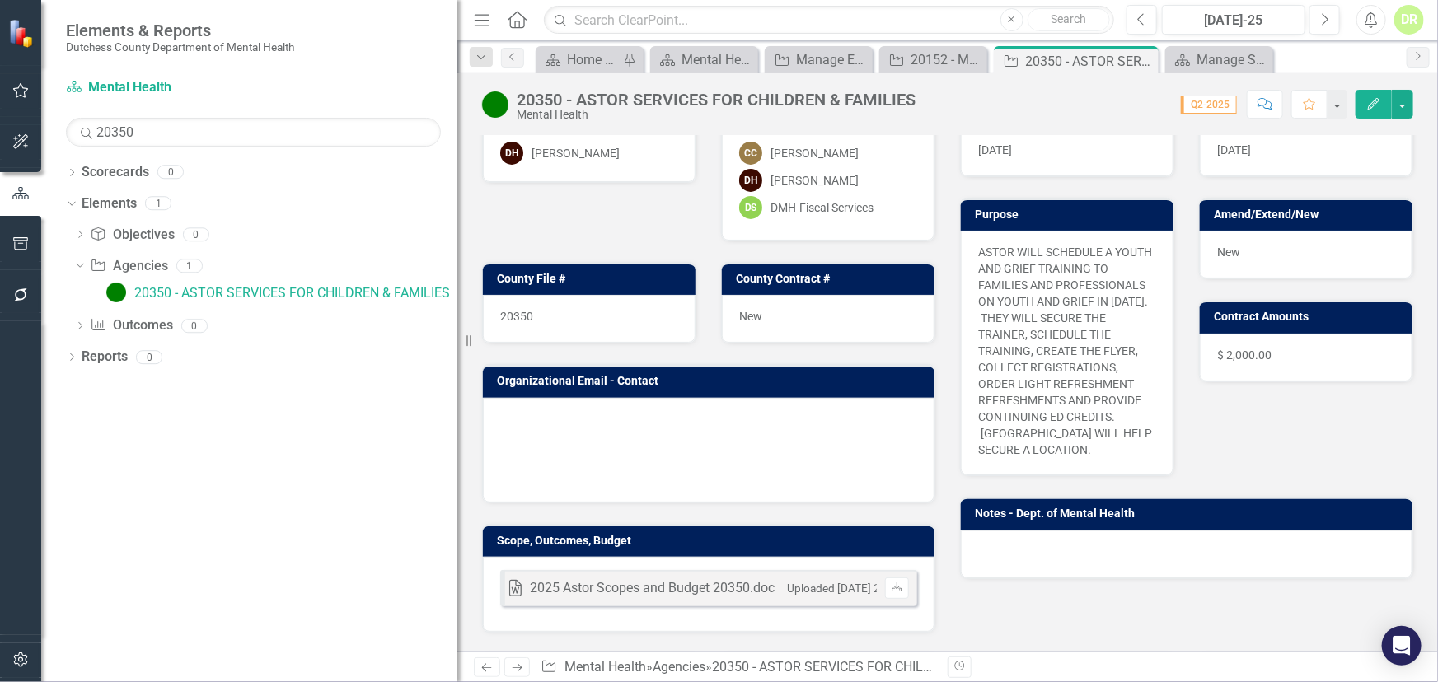
scroll to position [149, 0]
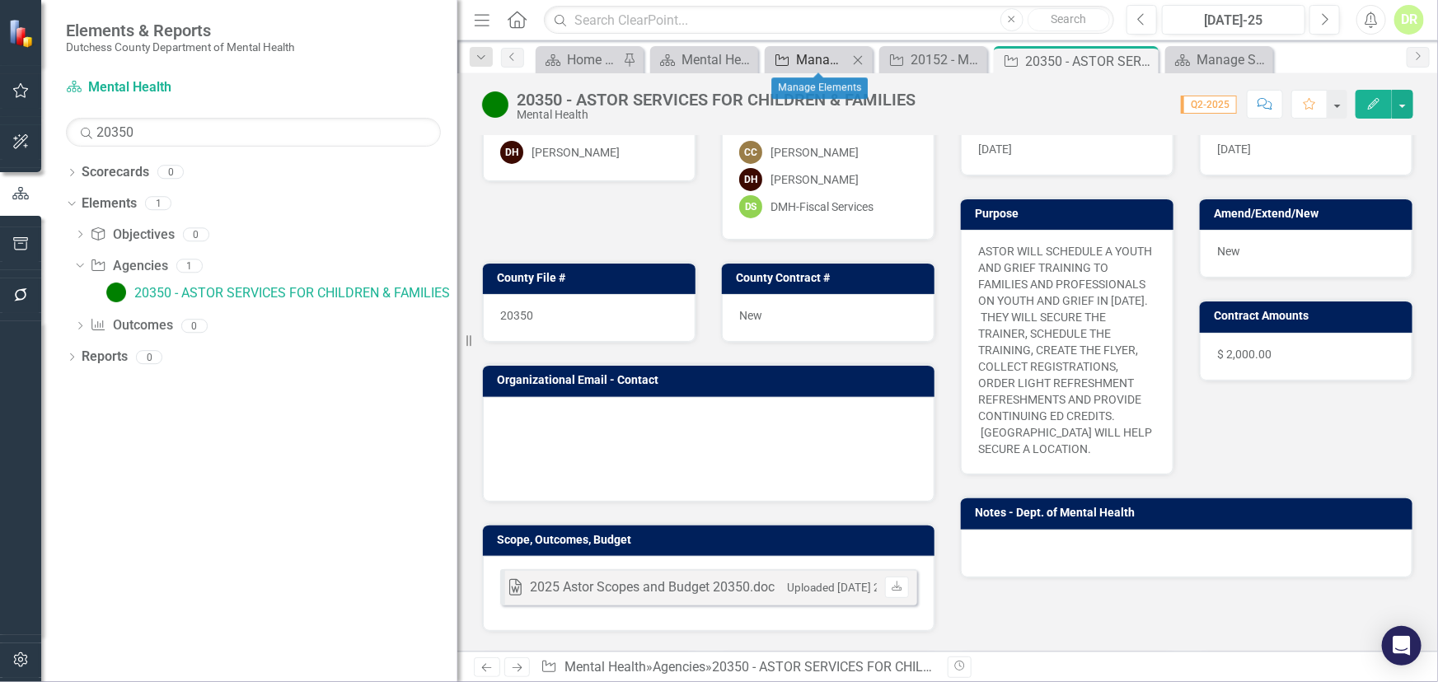
click at [829, 56] on div "Manage Elements" at bounding box center [822, 59] width 52 height 21
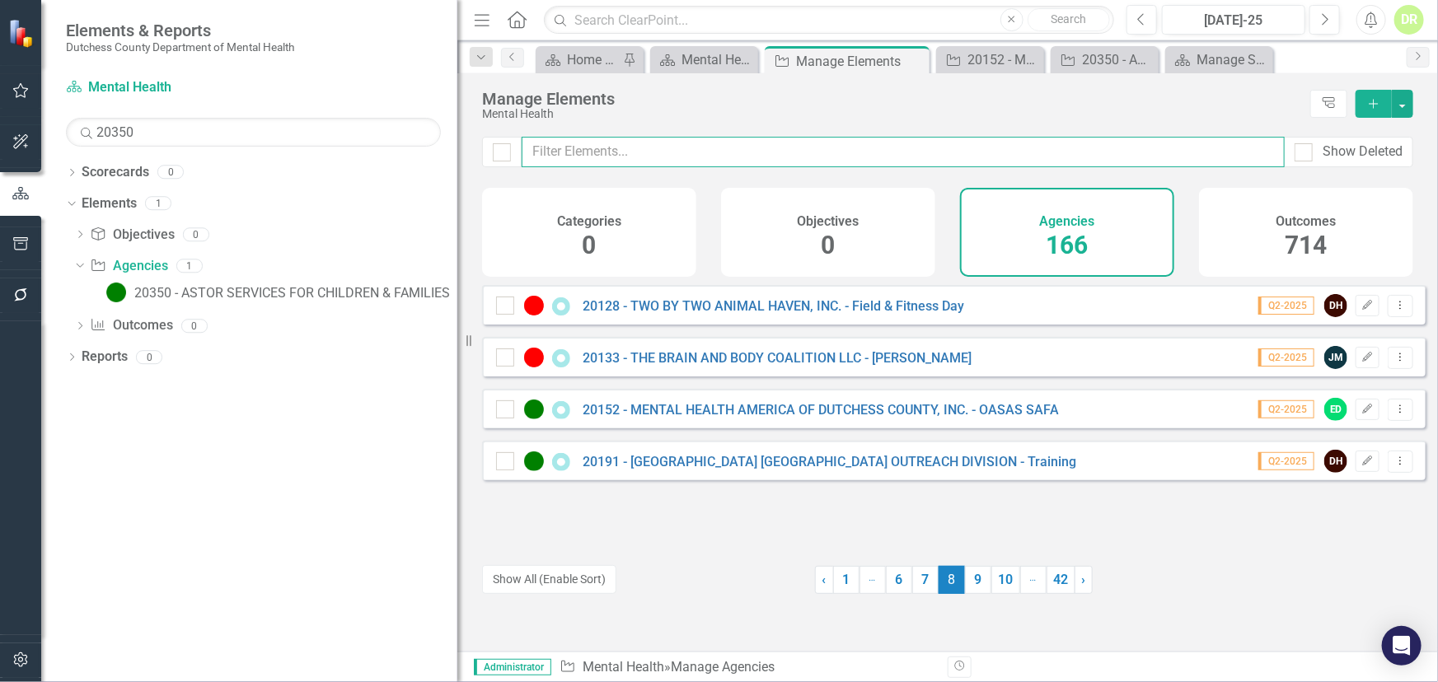
click at [591, 150] on input "text" at bounding box center [903, 152] width 763 height 30
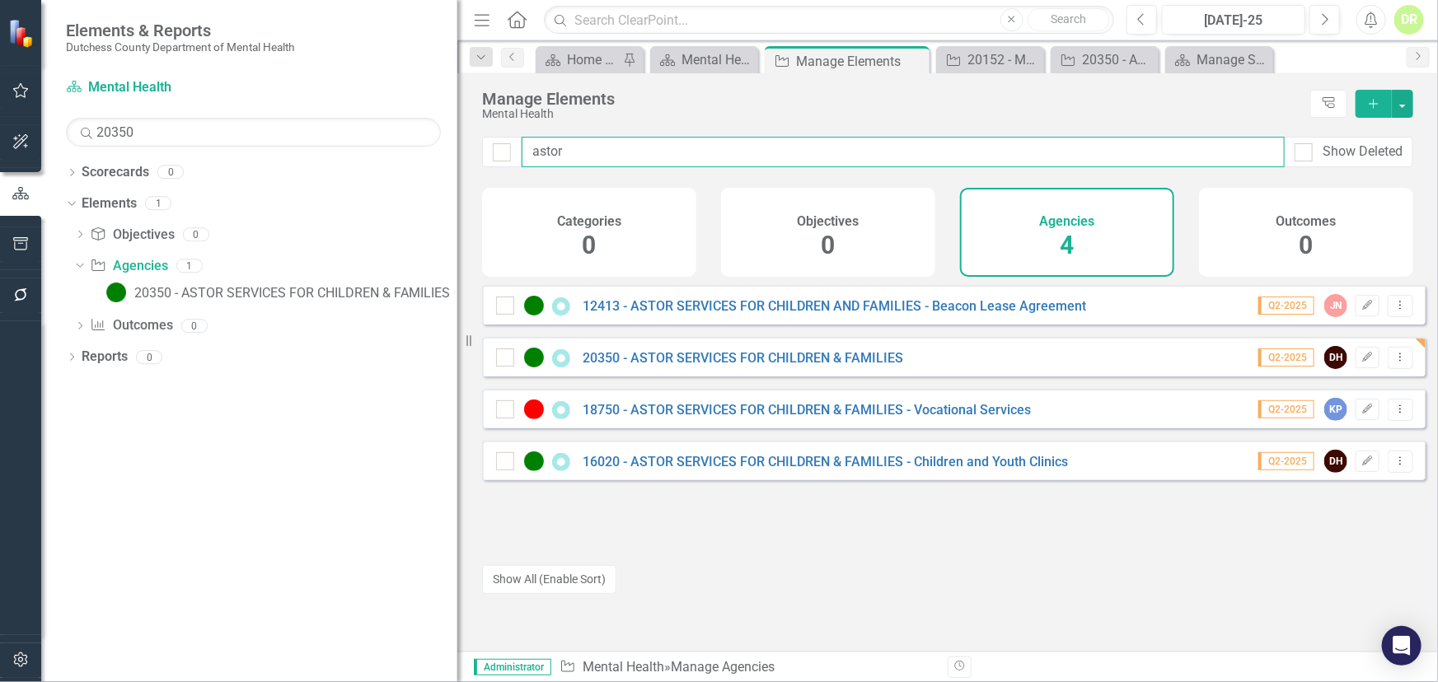
type input "astor"
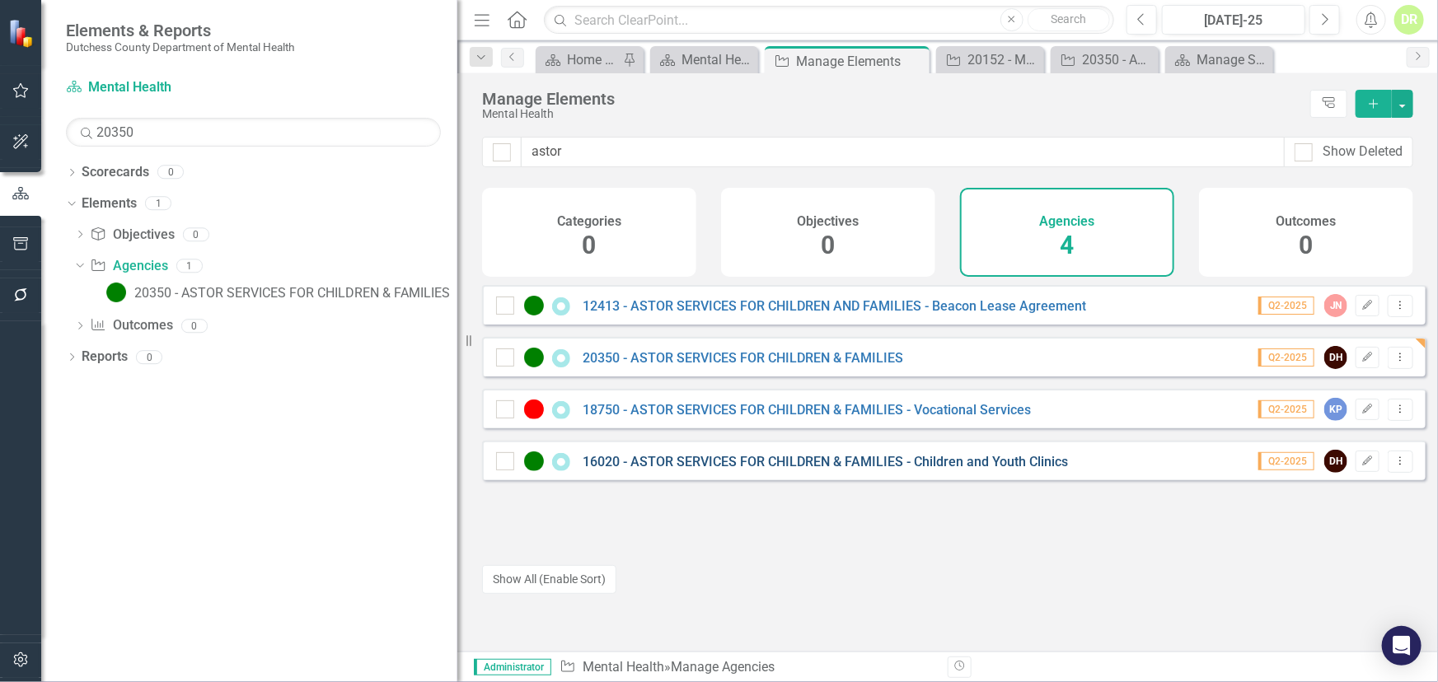
click at [646, 470] on link "16020 - ASTOR SERVICES FOR CHILDREN & FAMILIES - Children and Youth Clinics" at bounding box center [825, 462] width 485 height 16
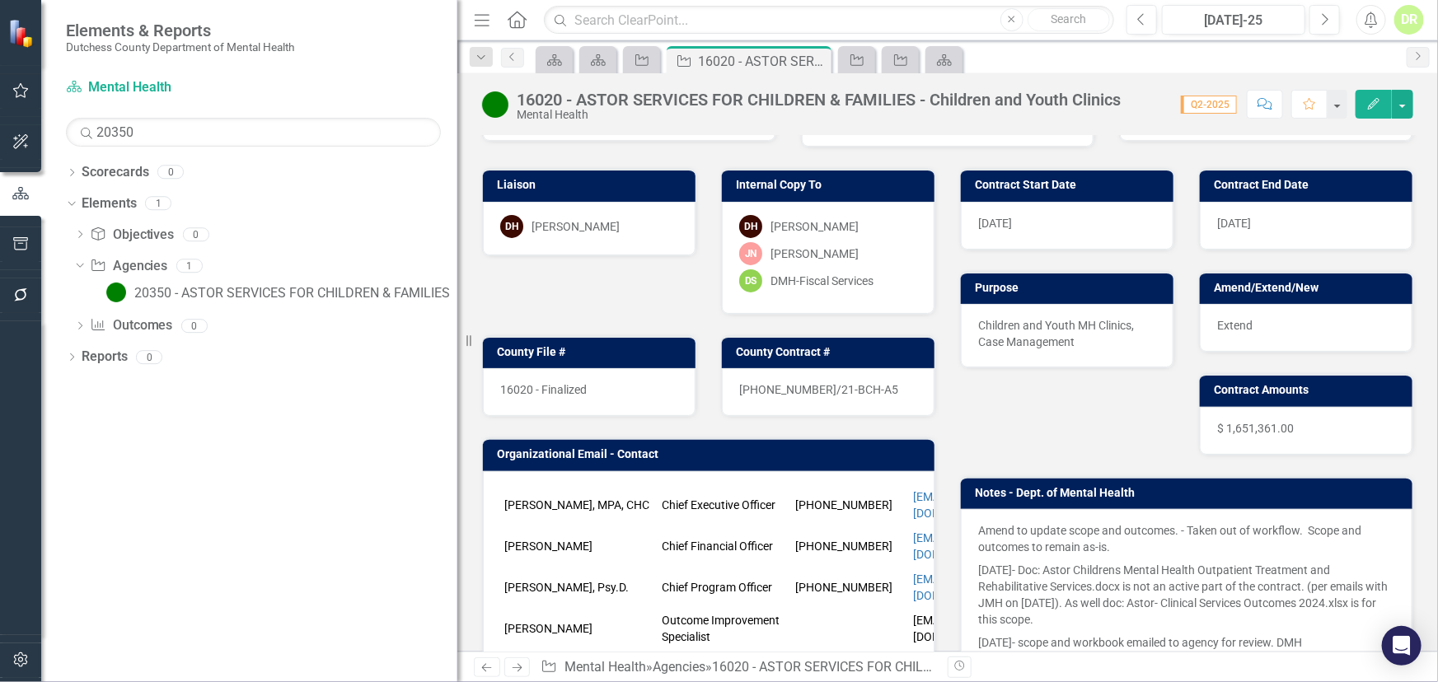
scroll to position [224, 0]
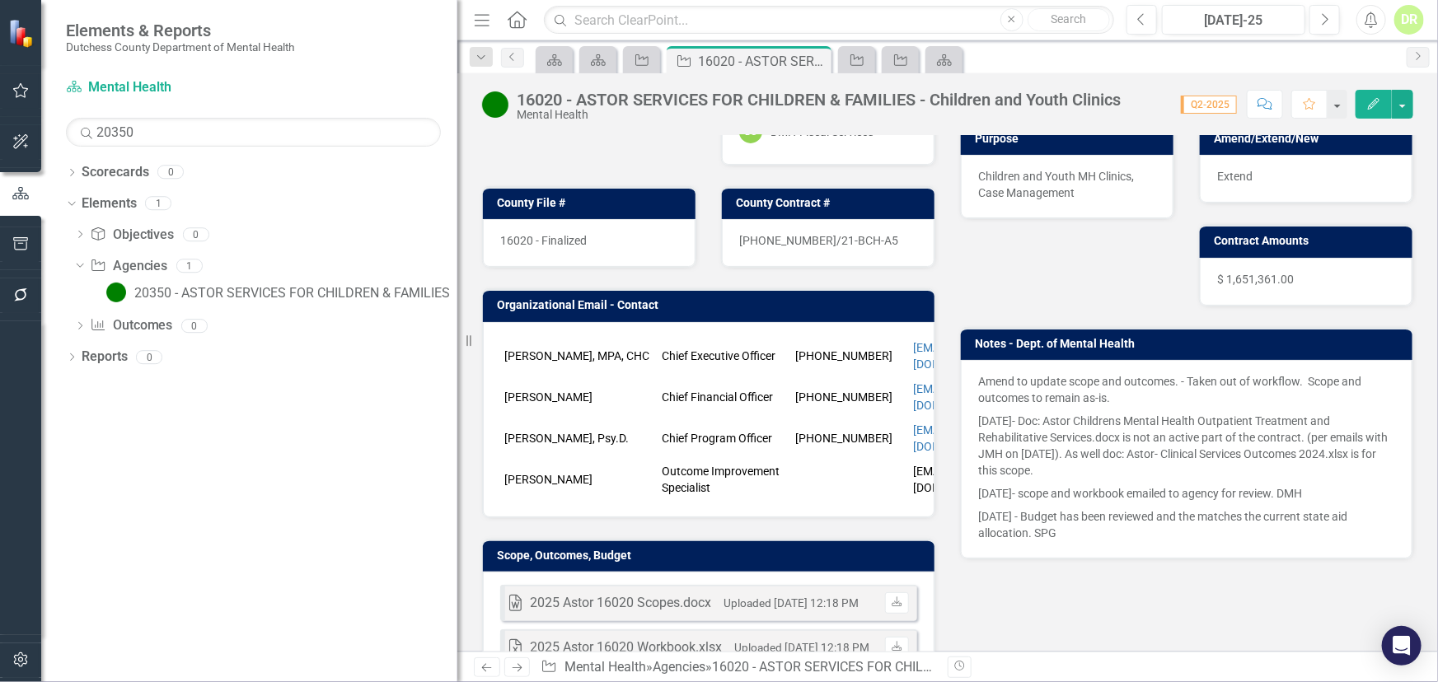
click at [606, 462] on div "[PERSON_NAME], MPA, CHC Chief Executive Officer [PHONE_NUMBER] [EMAIL_ADDRESS][…" at bounding box center [709, 419] width 452 height 195
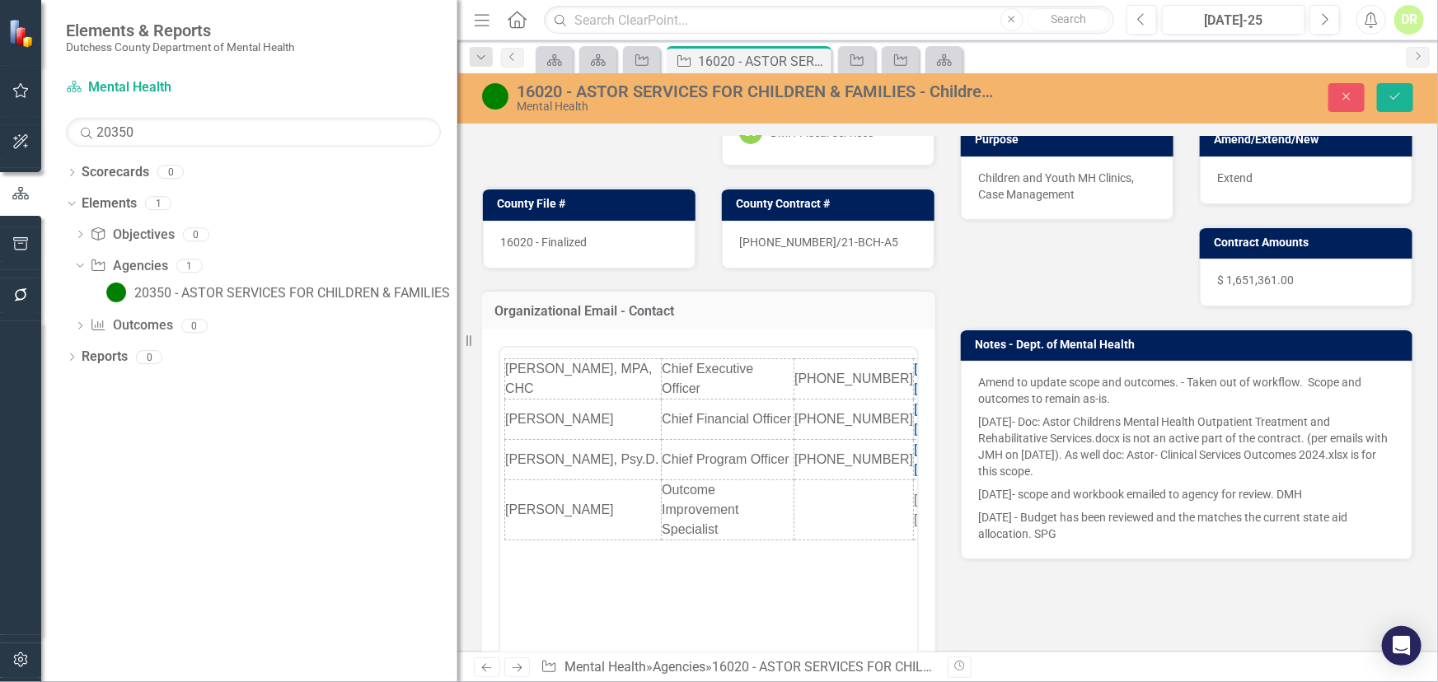
scroll to position [0, 0]
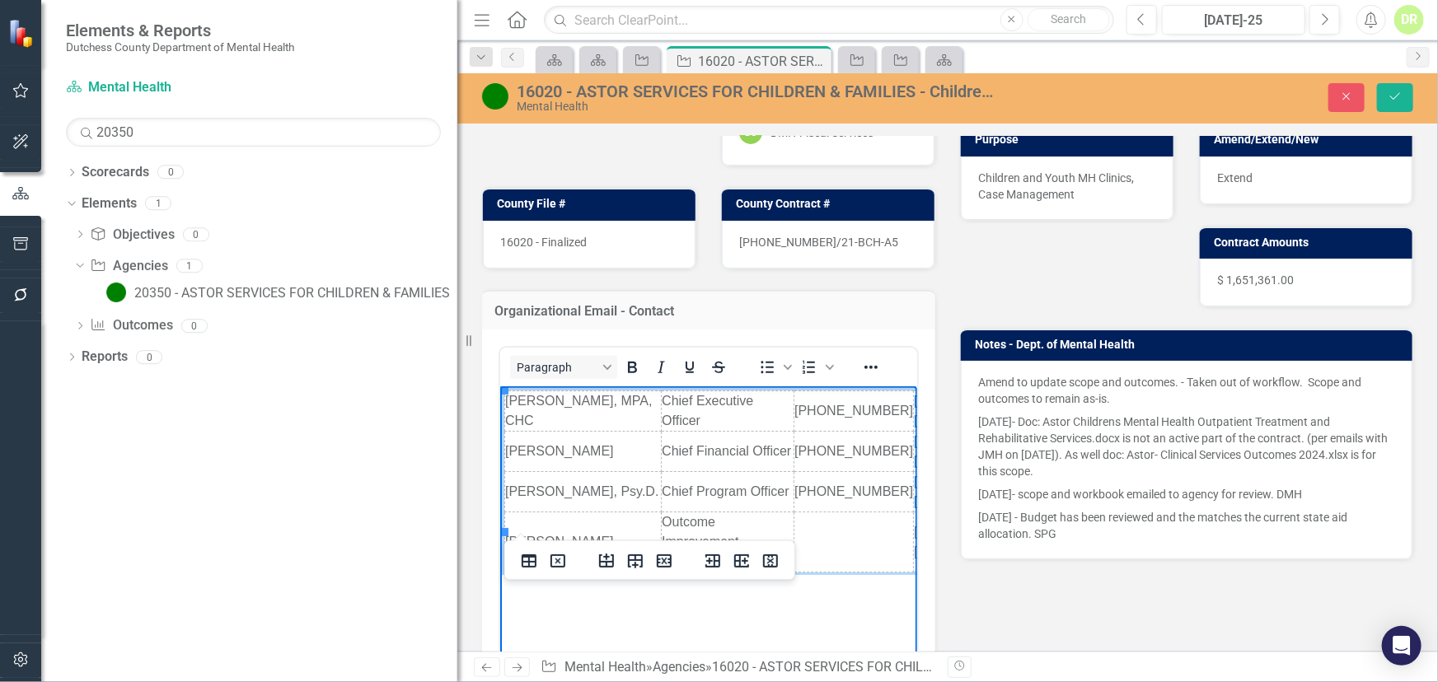
click at [504, 408] on td "[PERSON_NAME], MPA, CHC" at bounding box center [582, 411] width 157 height 40
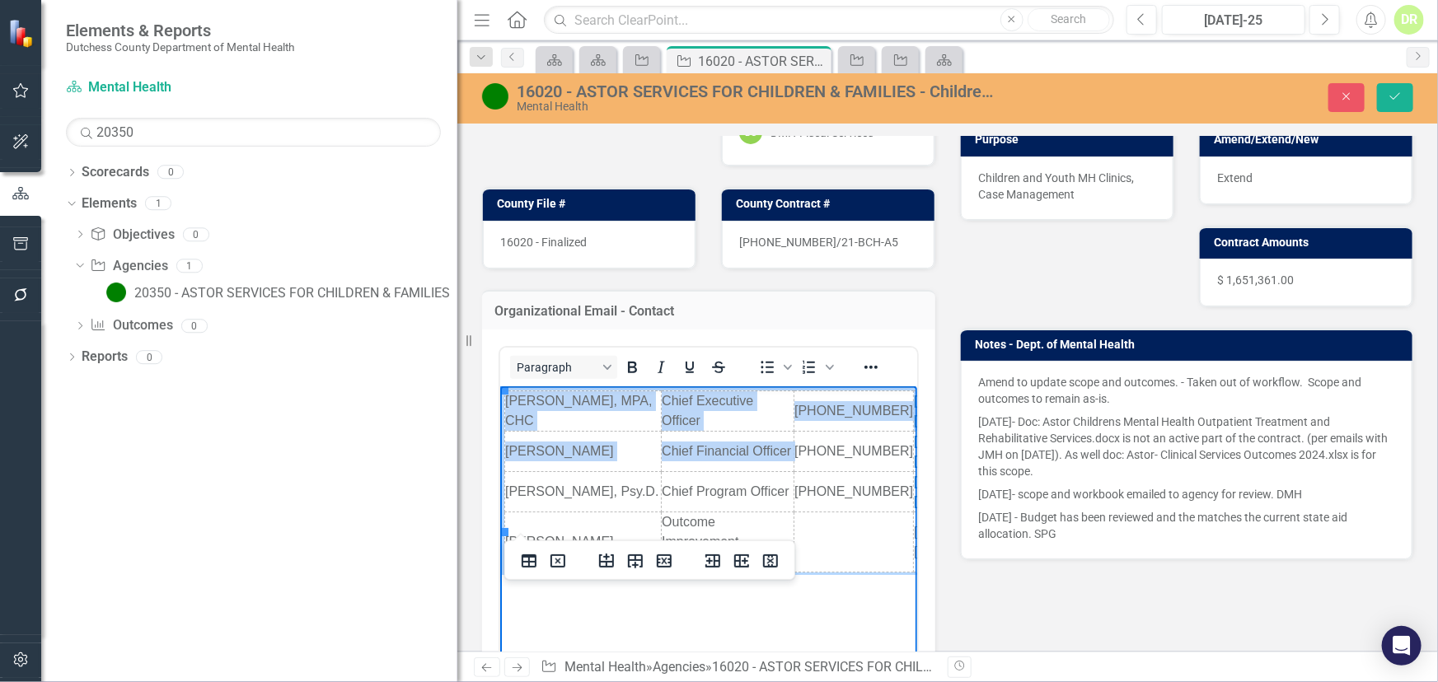
scroll to position [0, 189]
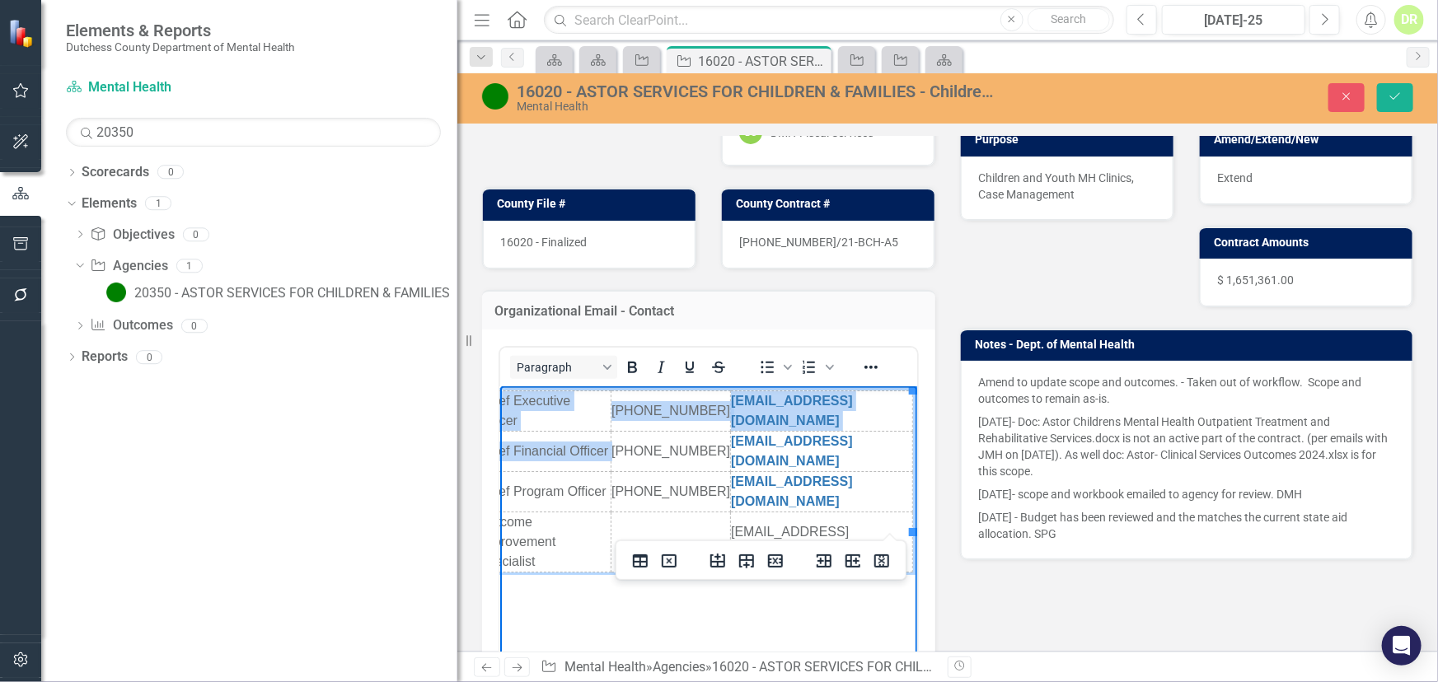
drag, startPoint x: 503, startPoint y: 408, endPoint x: 943, endPoint y: 519, distance: 453.0
click at [733, 519] on html "[PERSON_NAME], MPA, CHC Chief Executive Officer [PHONE_NUMBER] [EMAIL_ADDRESS][…" at bounding box center [524, 509] width 417 height 247
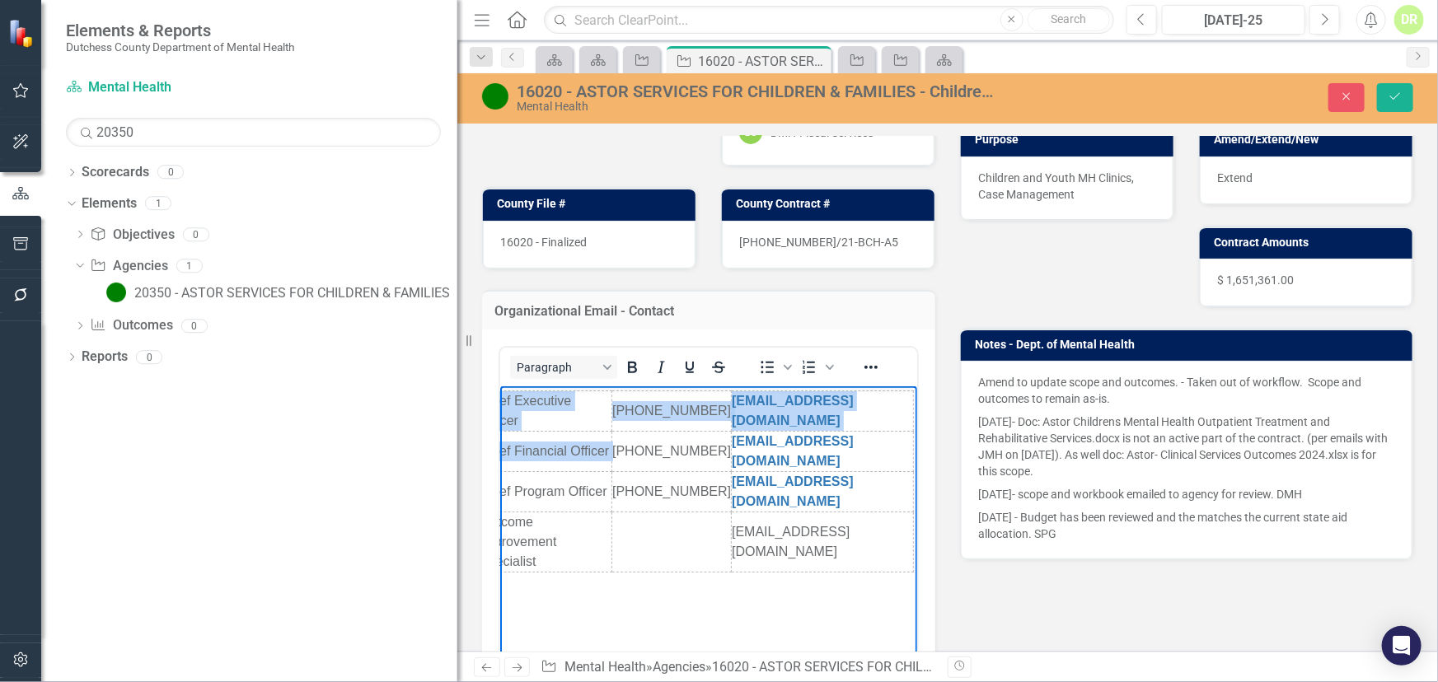
copy table "[PERSON_NAME], MPA, CHC Chief Executive Officer [PHONE_NUMBER] [EMAIL_ADDRESS][…"
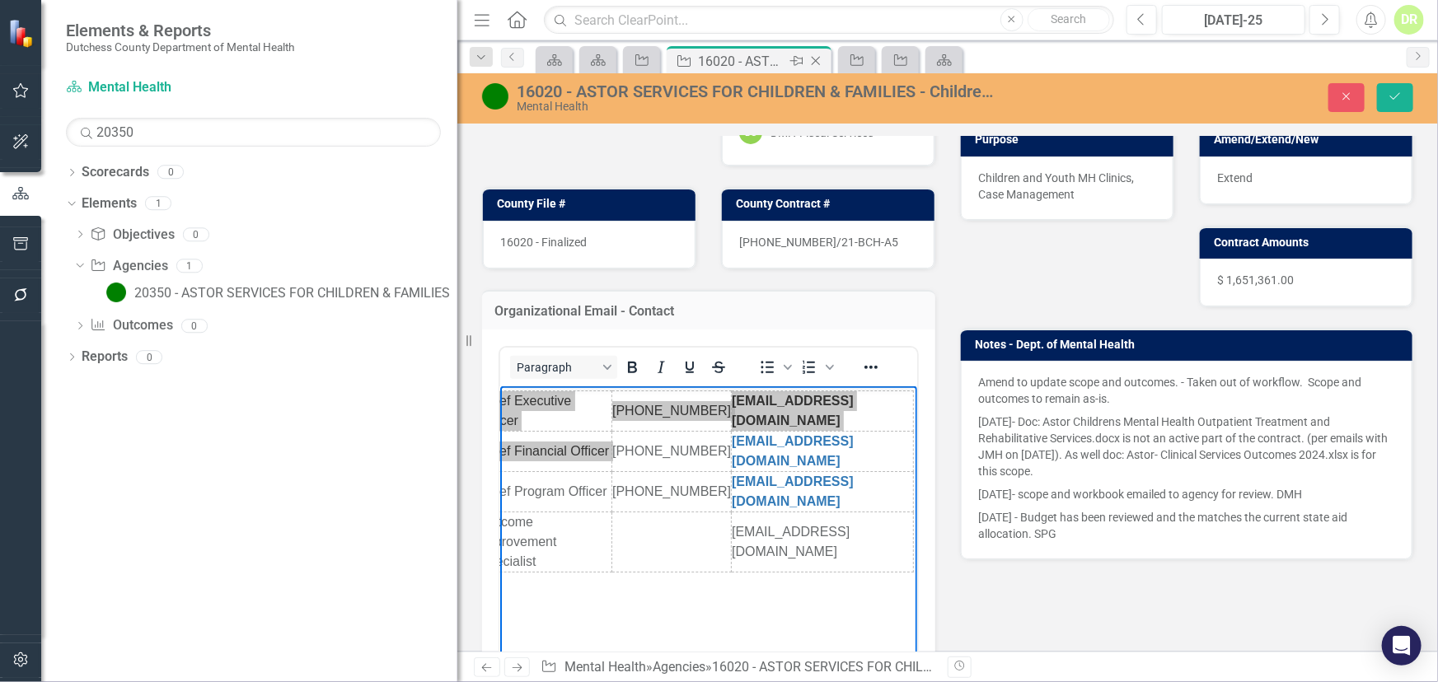
click at [812, 58] on icon at bounding box center [816, 61] width 9 height 9
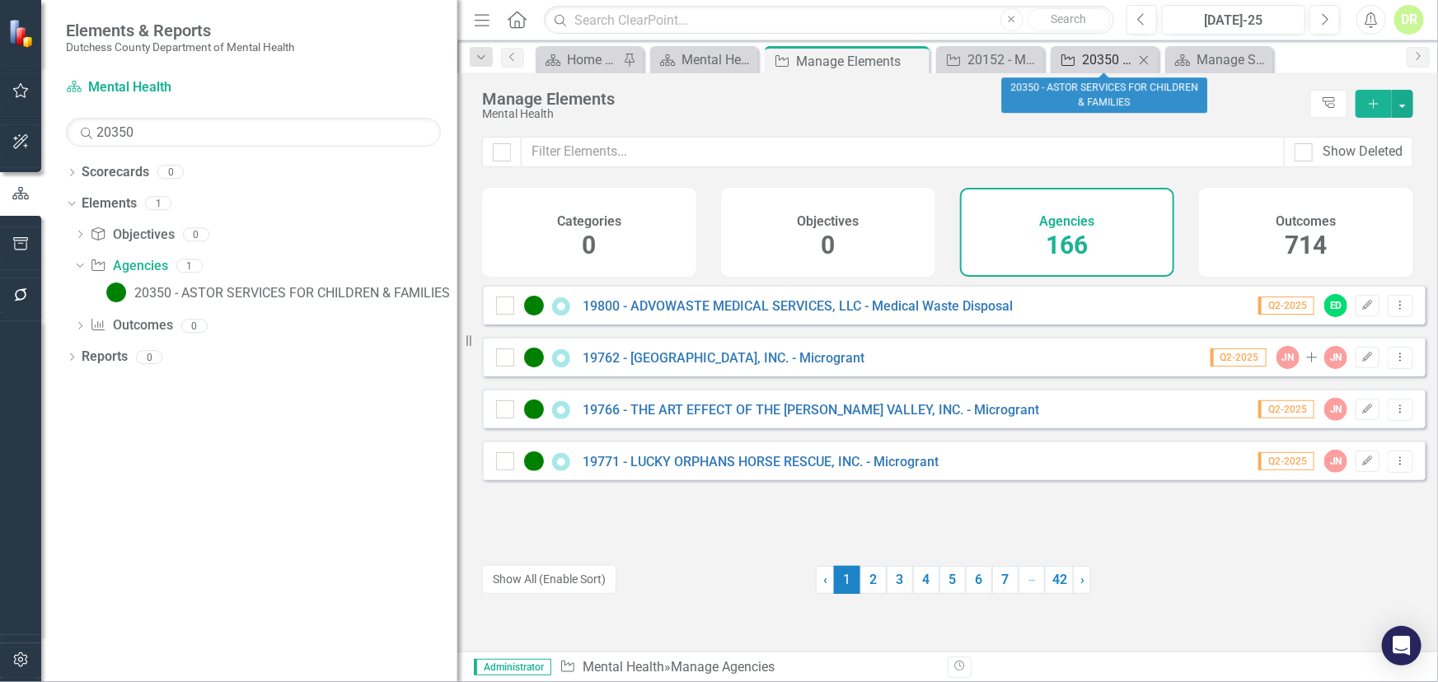
click at [1084, 63] on div "20350 - ASTOR SERVICES FOR CHILDREN & FAMILIES" at bounding box center [1108, 59] width 52 height 21
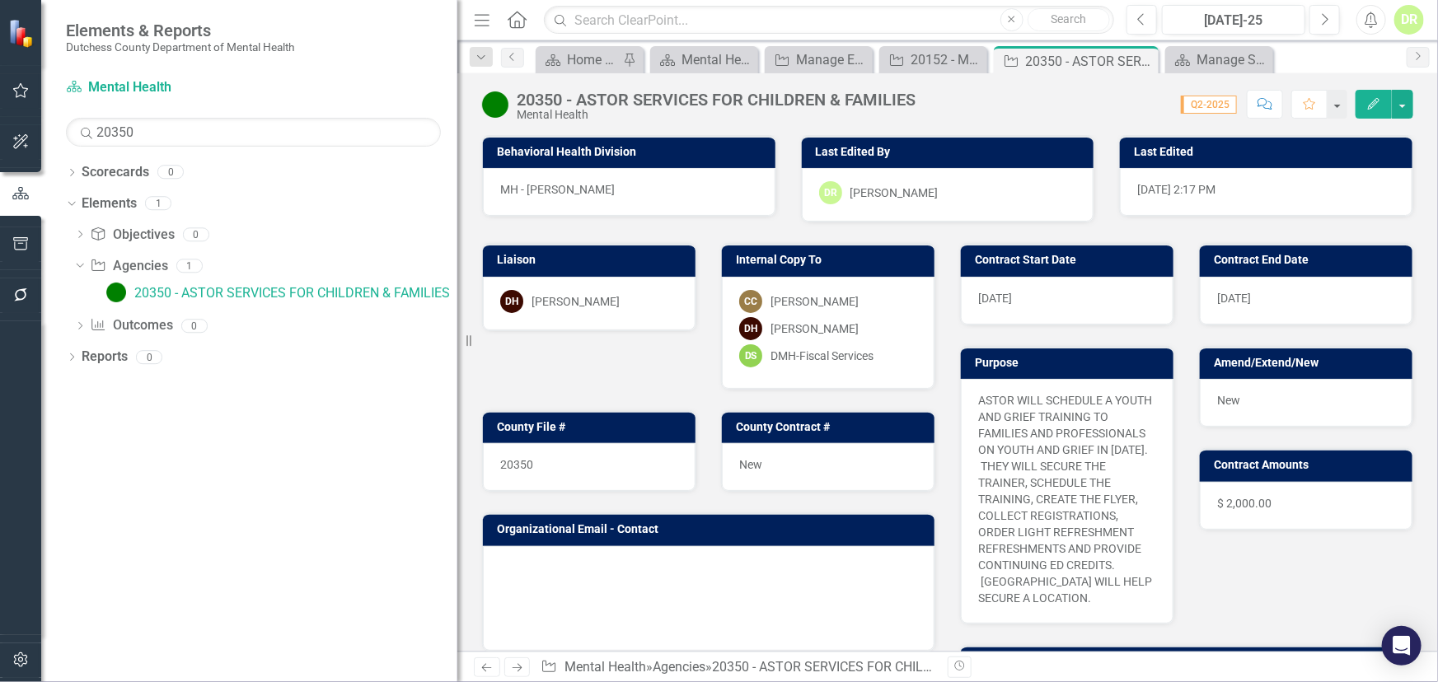
click at [513, 564] on td at bounding box center [539, 571] width 78 height 25
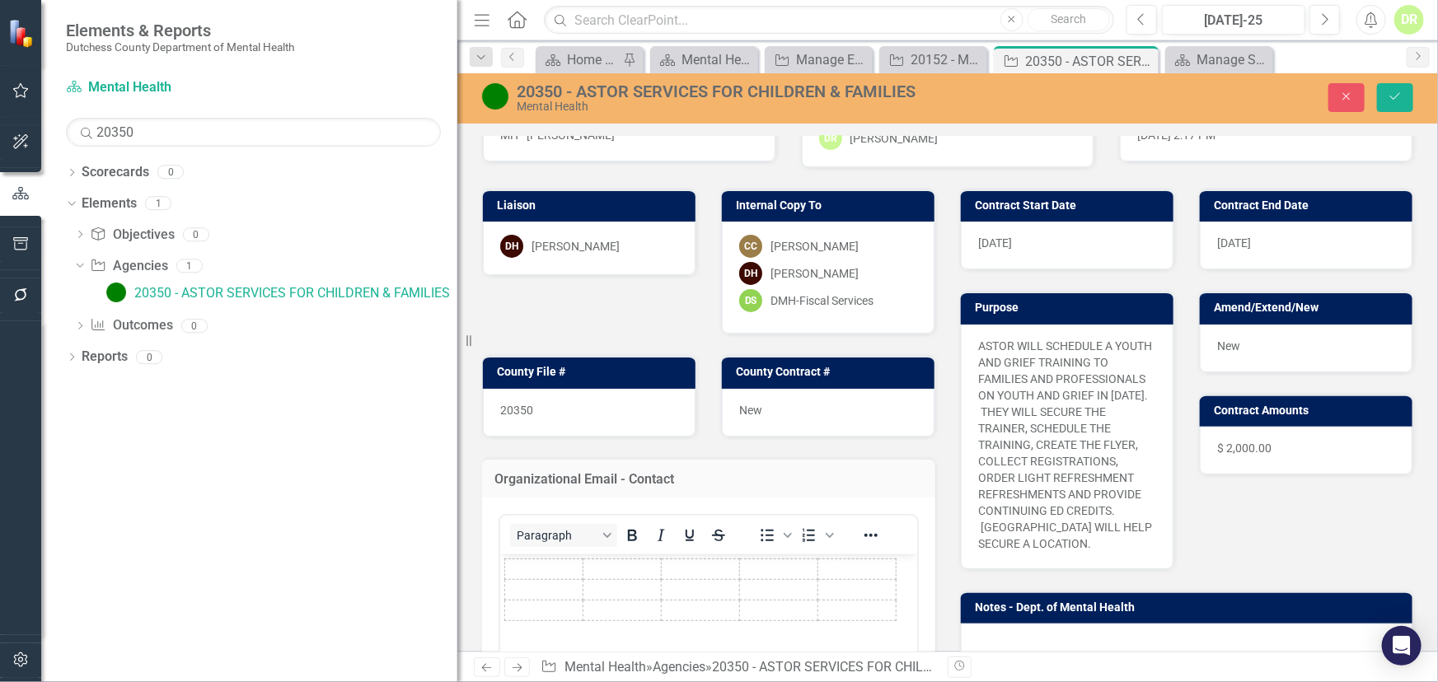
scroll to position [224, 0]
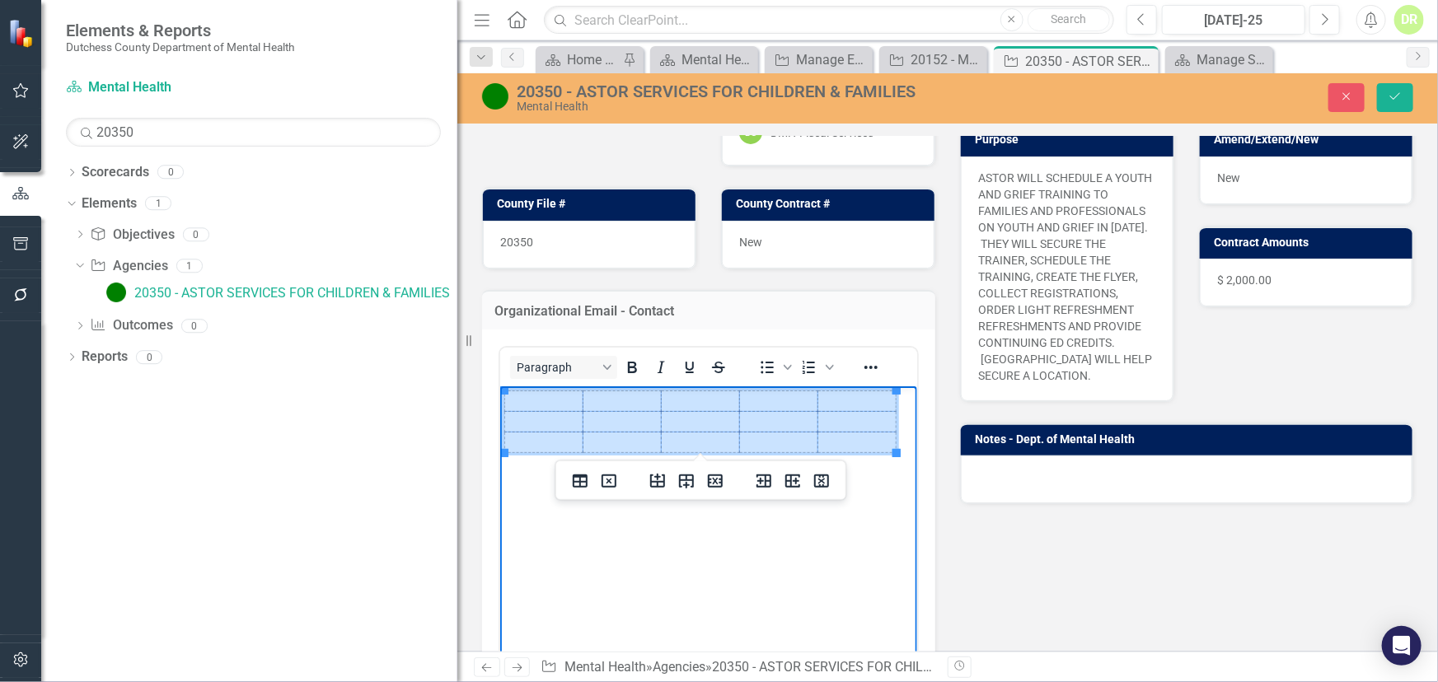
drag, startPoint x: 503, startPoint y: 403, endPoint x: 862, endPoint y: 437, distance: 360.1
click at [862, 437] on tbody "Rich Text Area. Press ALT-0 for help." at bounding box center [699, 422] width 391 height 62
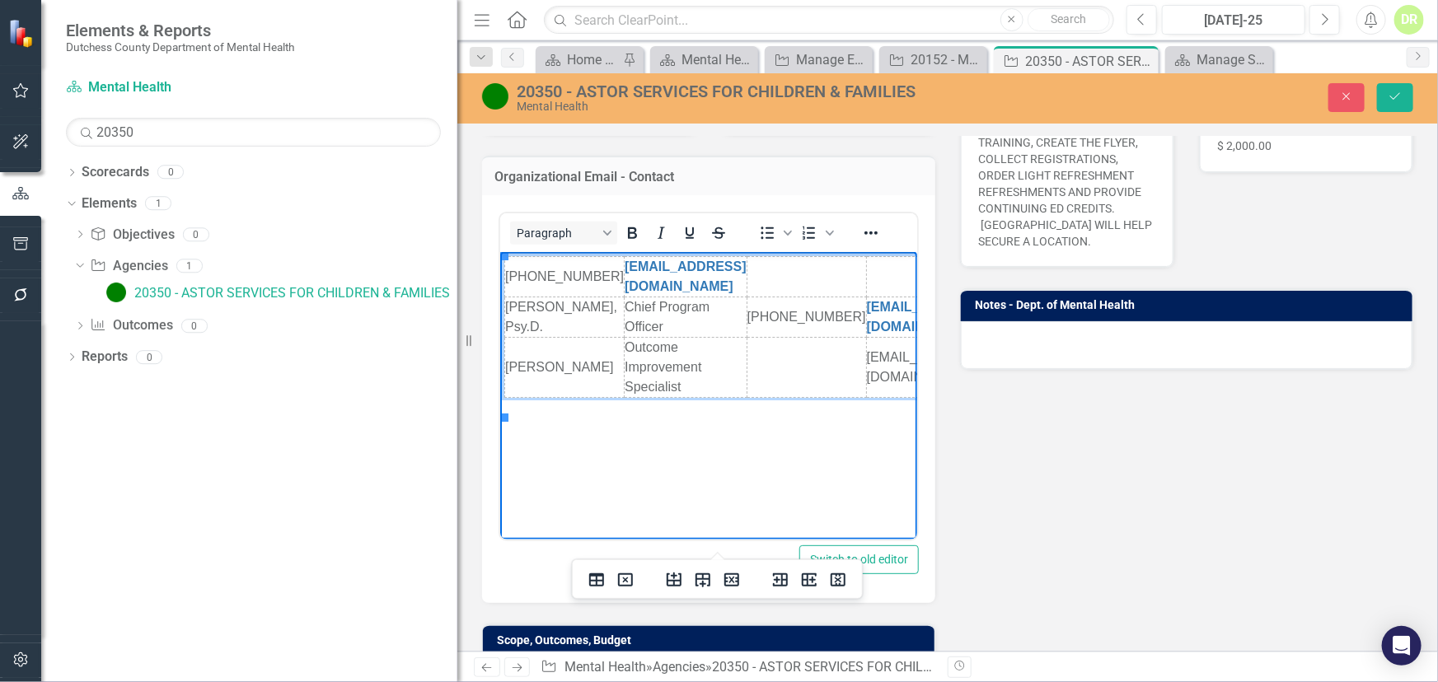
scroll to position [374, 0]
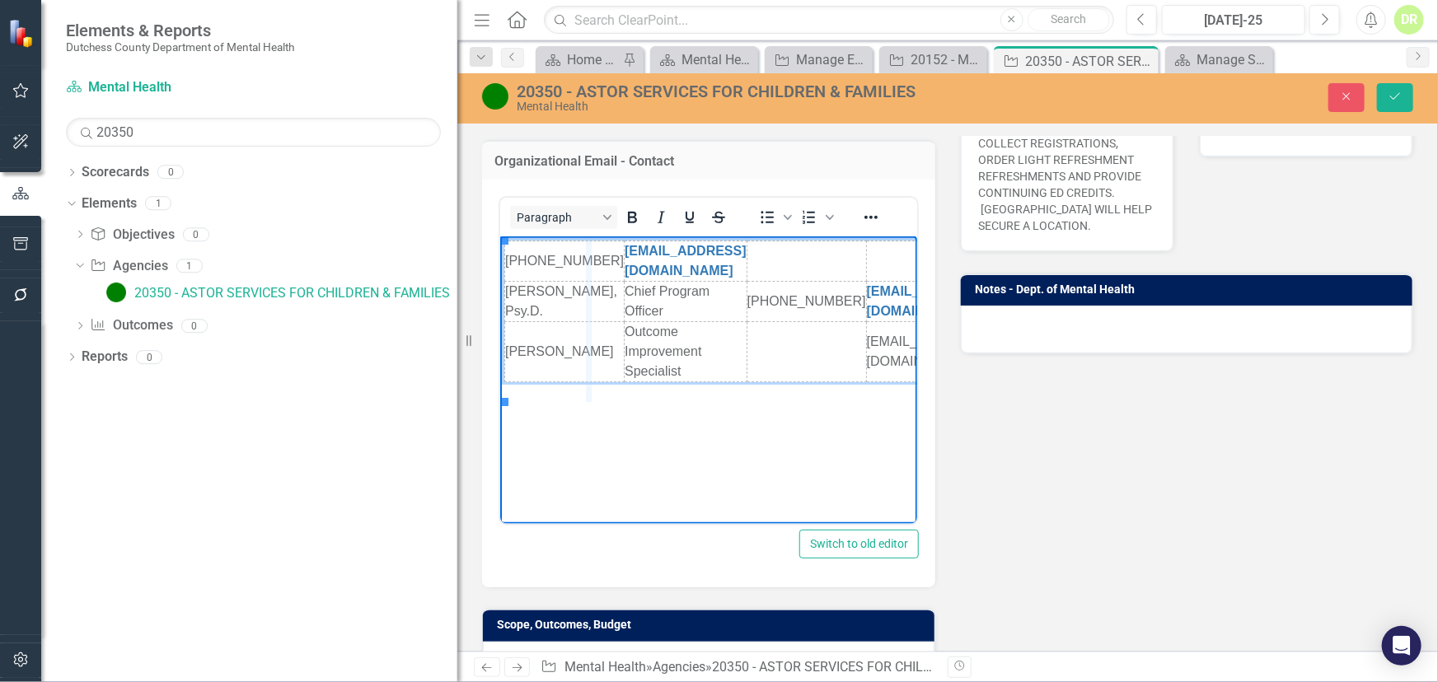
drag, startPoint x: 549, startPoint y: 241, endPoint x: 592, endPoint y: 236, distance: 43.9
drag, startPoint x: 548, startPoint y: 246, endPoint x: 575, endPoint y: 248, distance: 27.2
drag, startPoint x: 550, startPoint y: 250, endPoint x: 587, endPoint y: 247, distance: 36.3
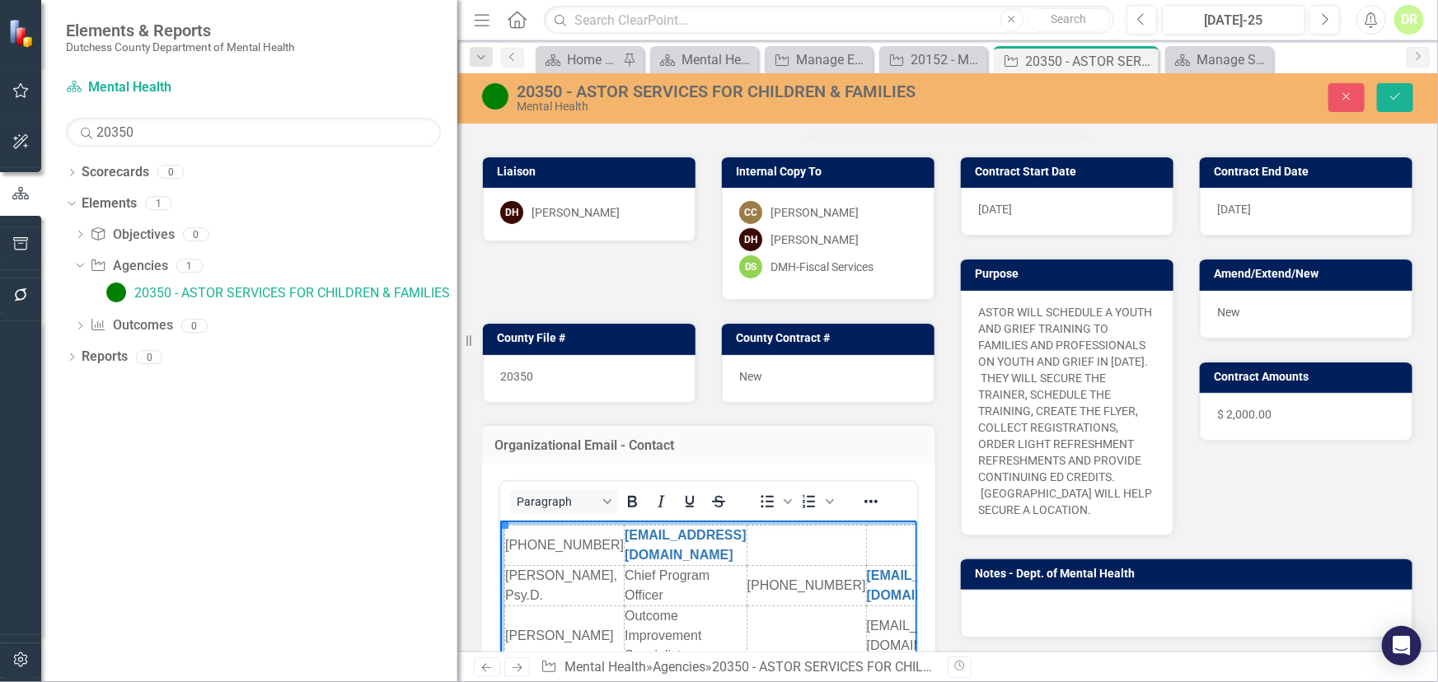
scroll to position [0, 0]
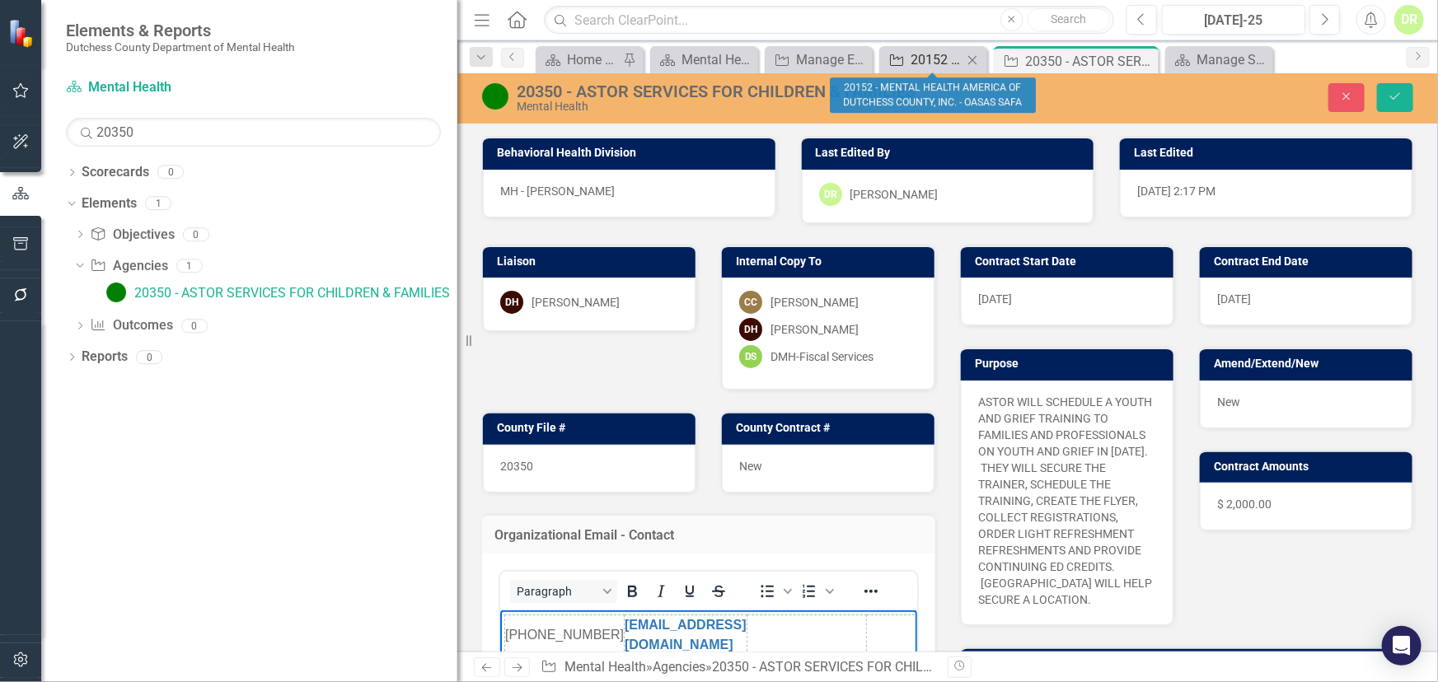
click at [940, 57] on div "20152 - MENTAL HEALTH AMERICA OF DUTCHESS COUNTY, INC. - OASAS SAFA" at bounding box center [936, 59] width 52 height 21
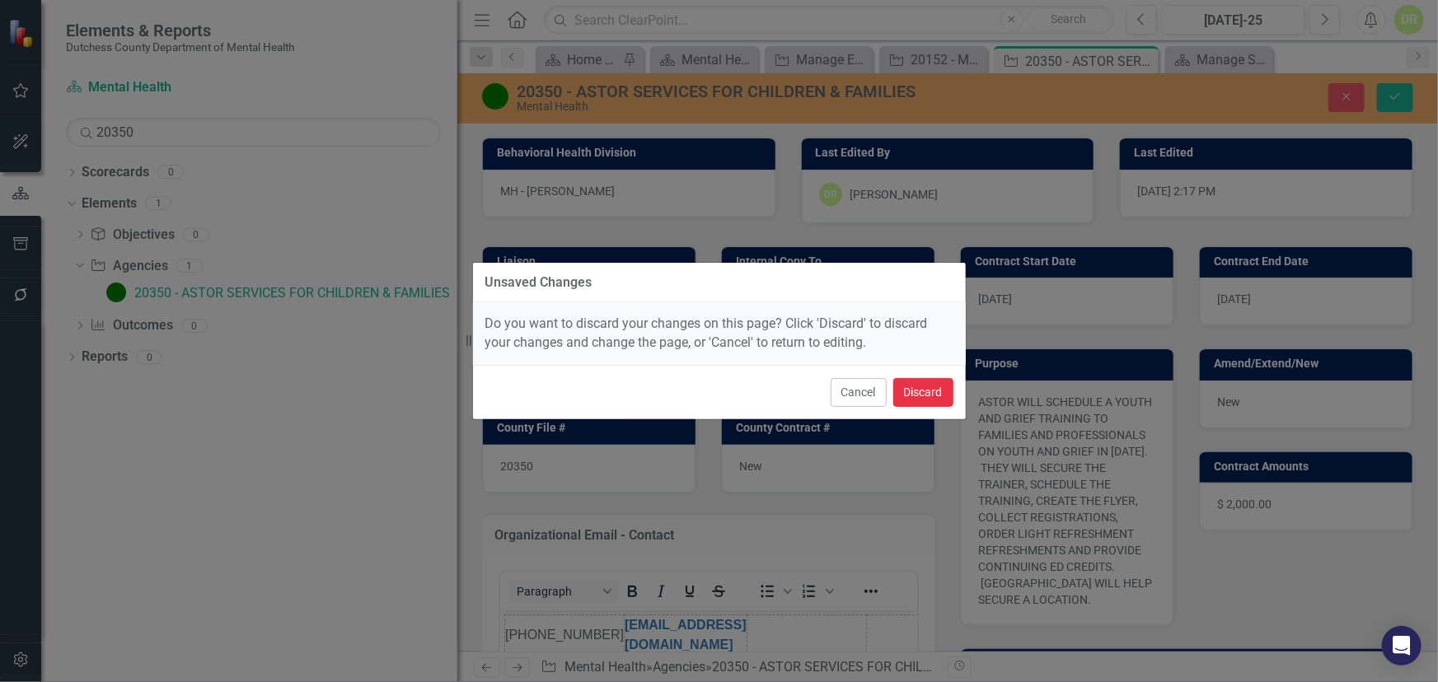
click at [920, 394] on button "Discard" at bounding box center [923, 392] width 60 height 29
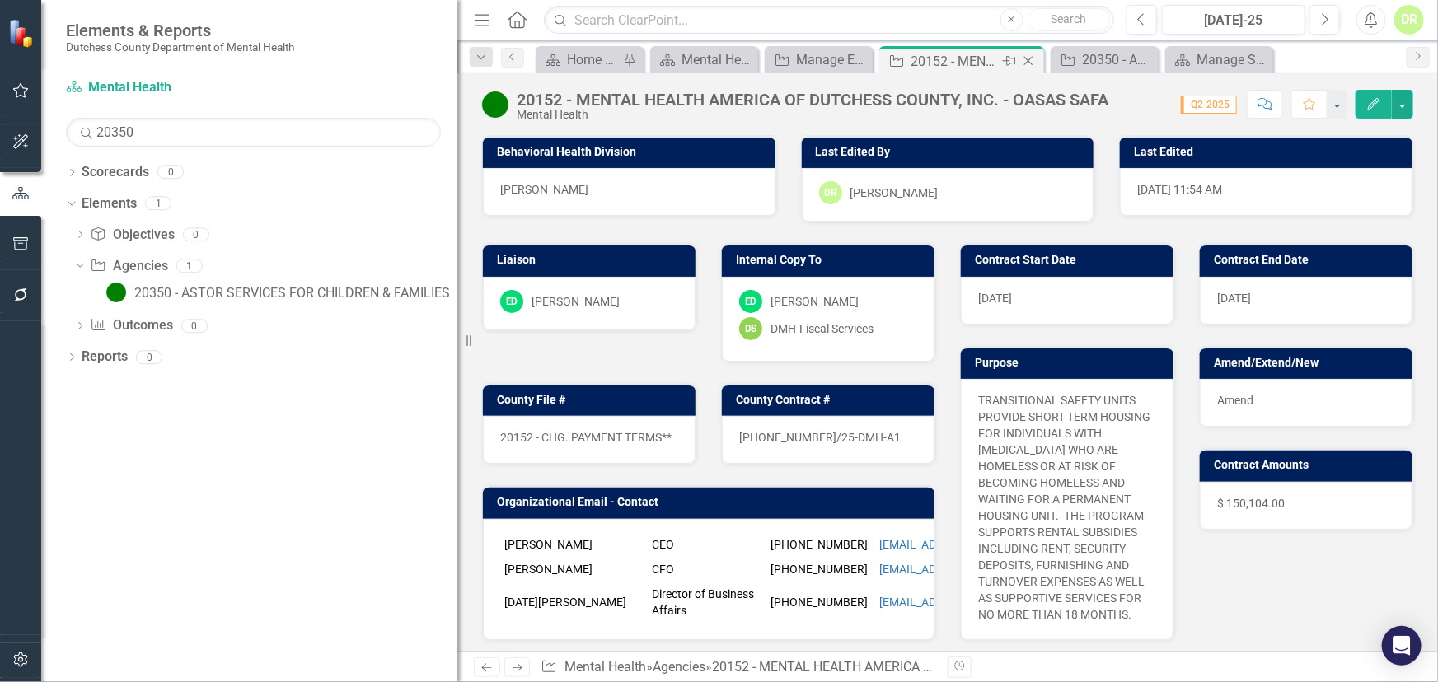
click at [1025, 58] on icon at bounding box center [1028, 61] width 9 height 9
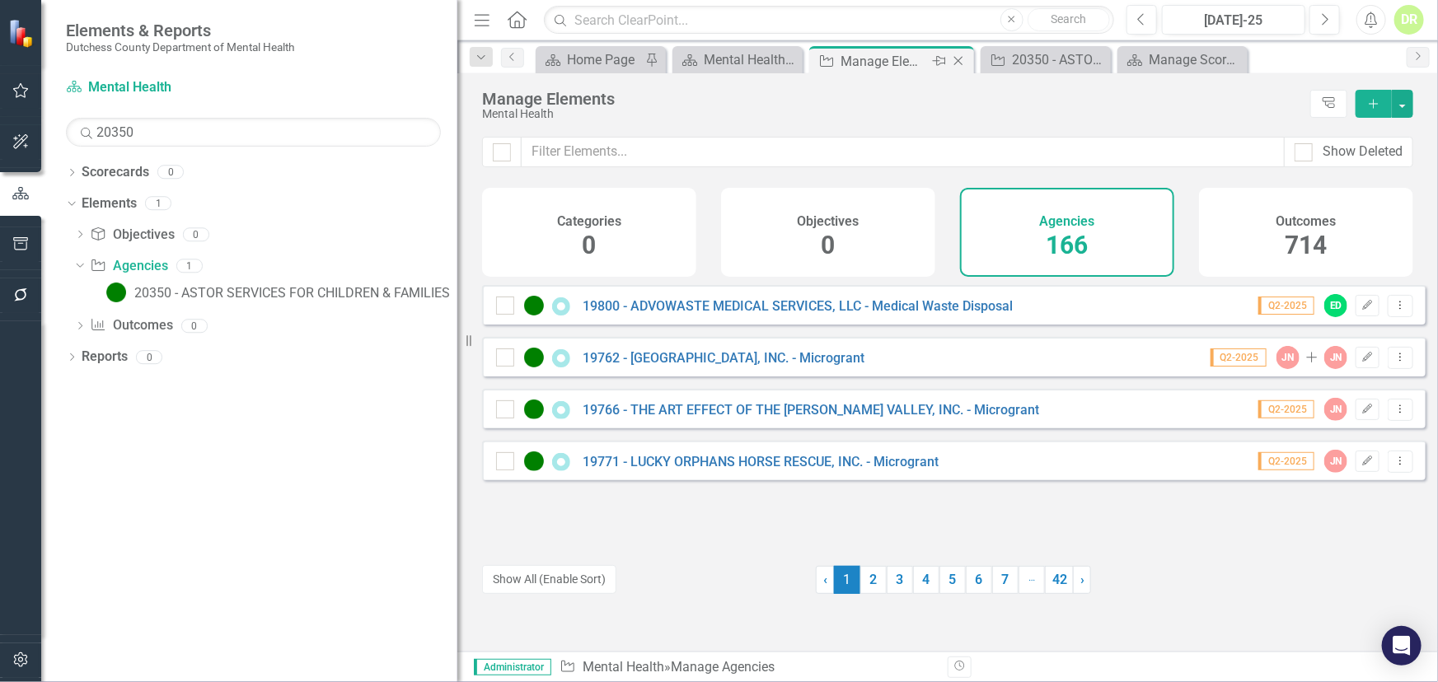
click at [856, 59] on div "Manage Elements" at bounding box center [884, 61] width 88 height 21
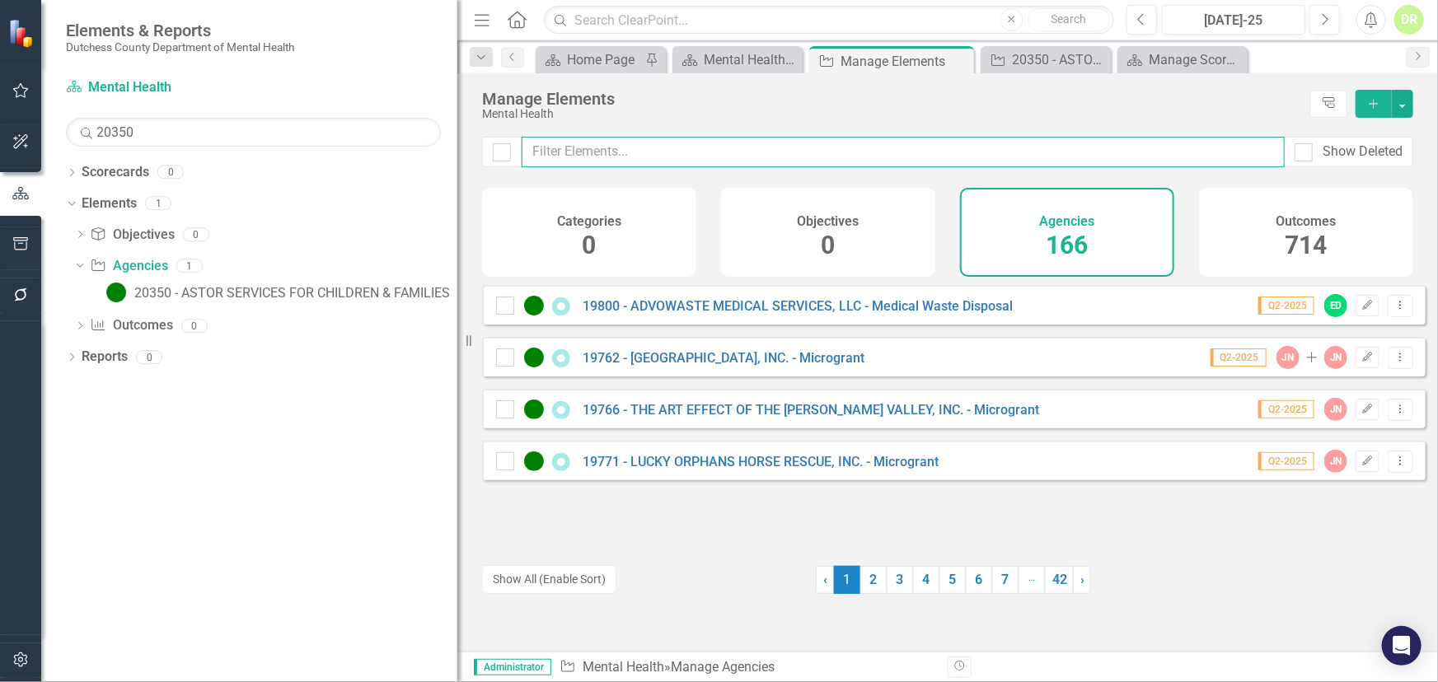
click at [687, 143] on input "text" at bounding box center [903, 152] width 763 height 30
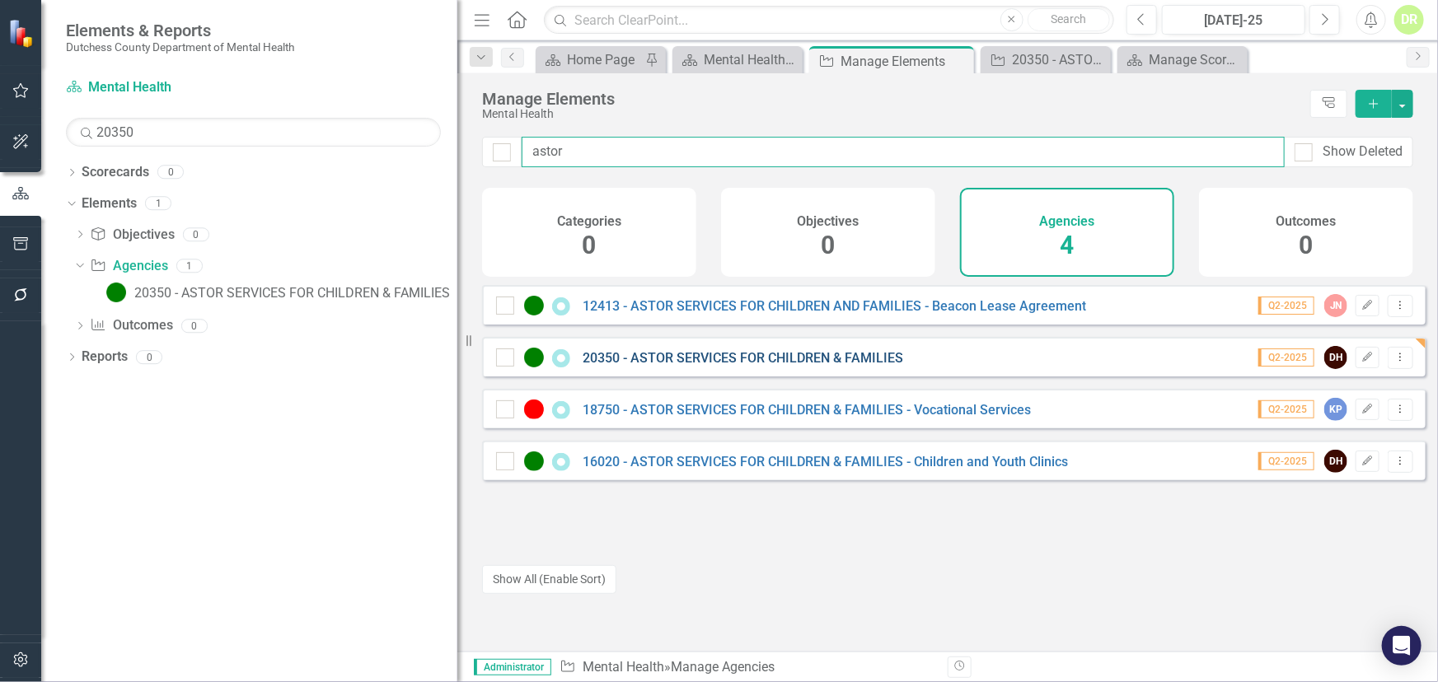
type input "astor"
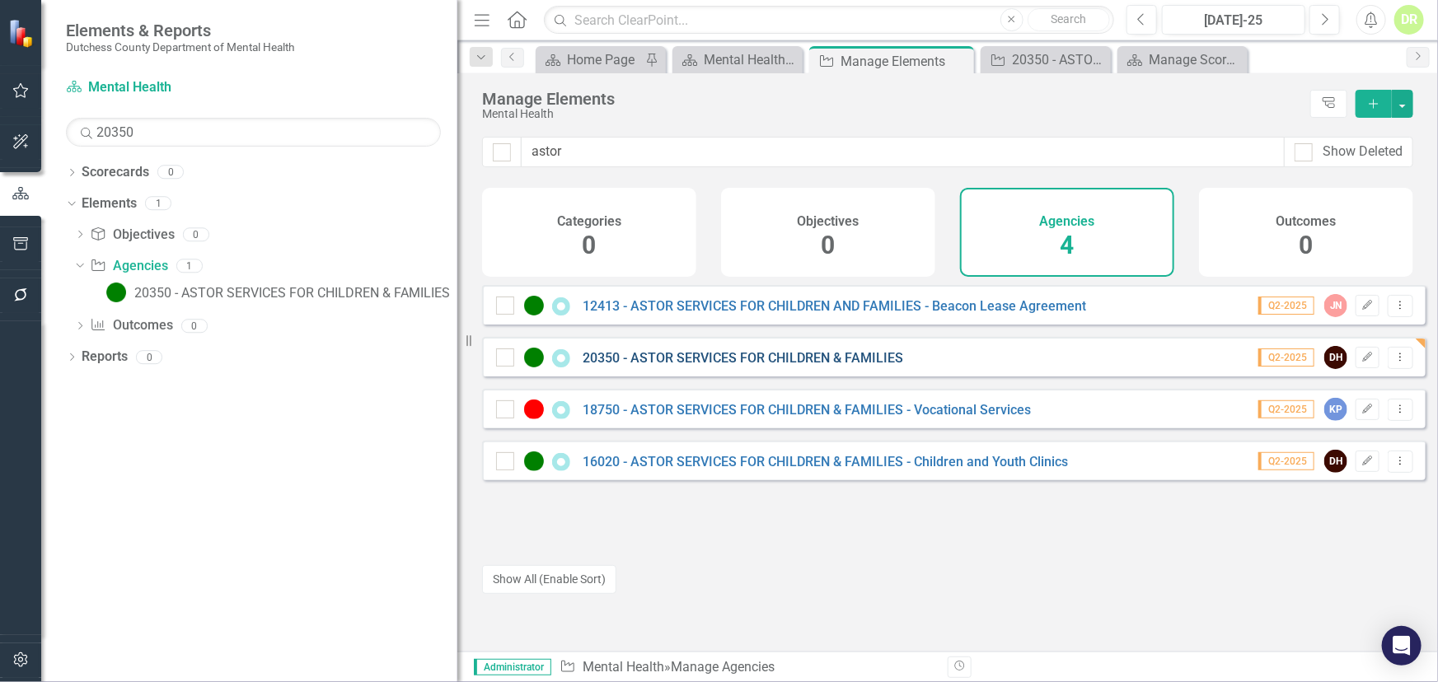
click at [744, 366] on link "20350 - ASTOR SERVICES FOR CHILDREN & FAMILIES" at bounding box center [743, 358] width 321 height 16
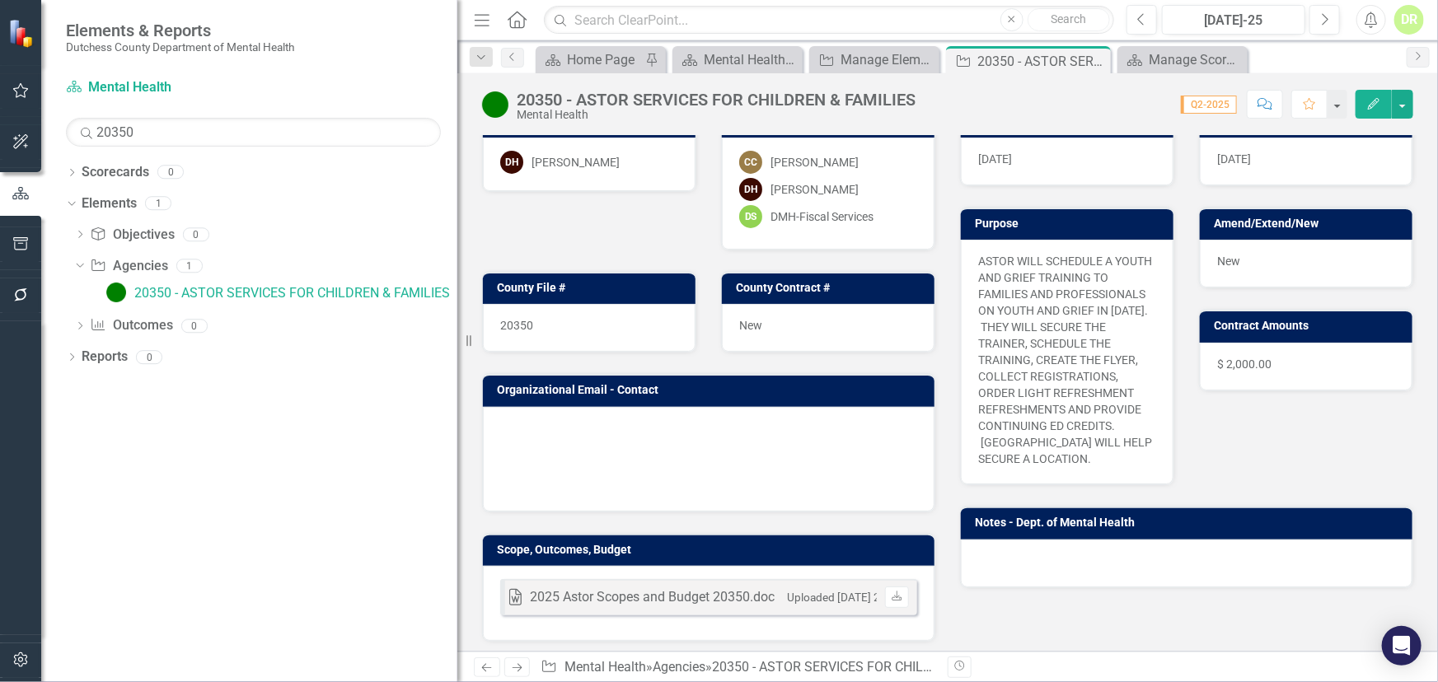
scroll to position [149, 0]
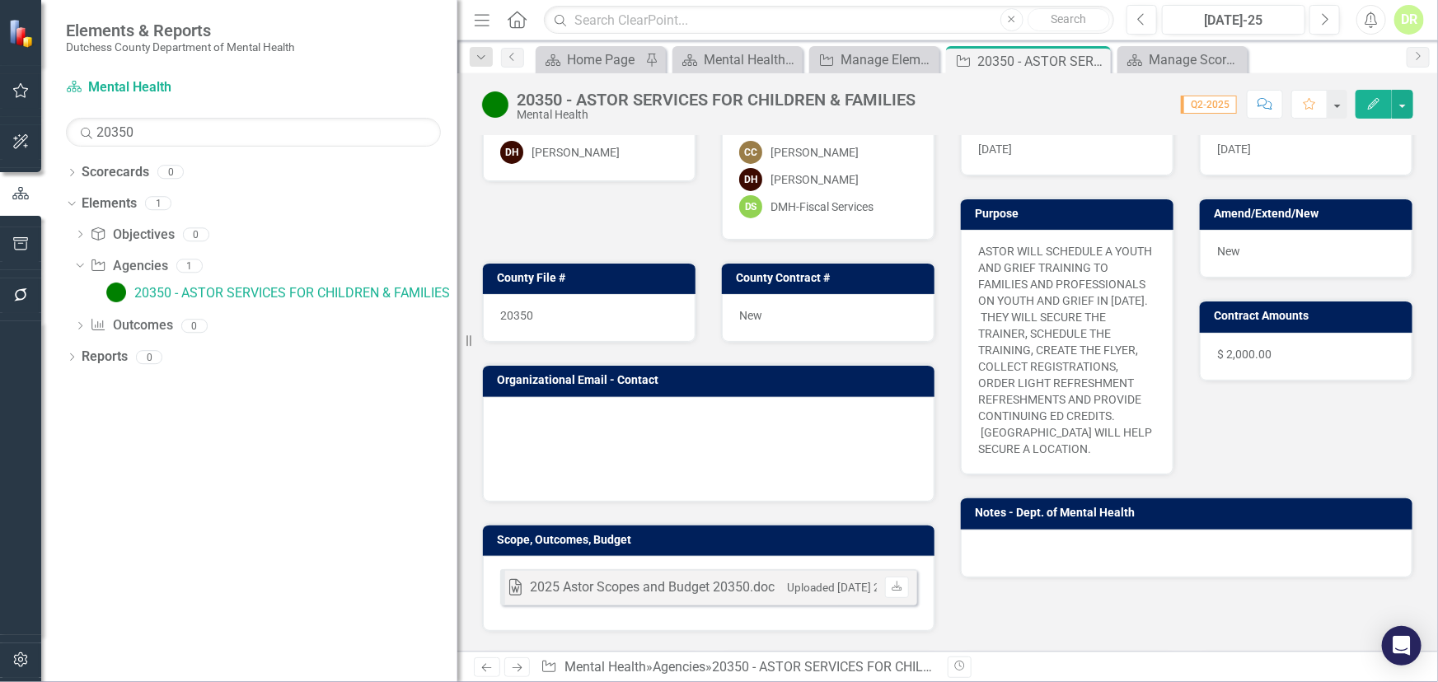
click at [595, 460] on td at bounding box center [617, 472] width 78 height 25
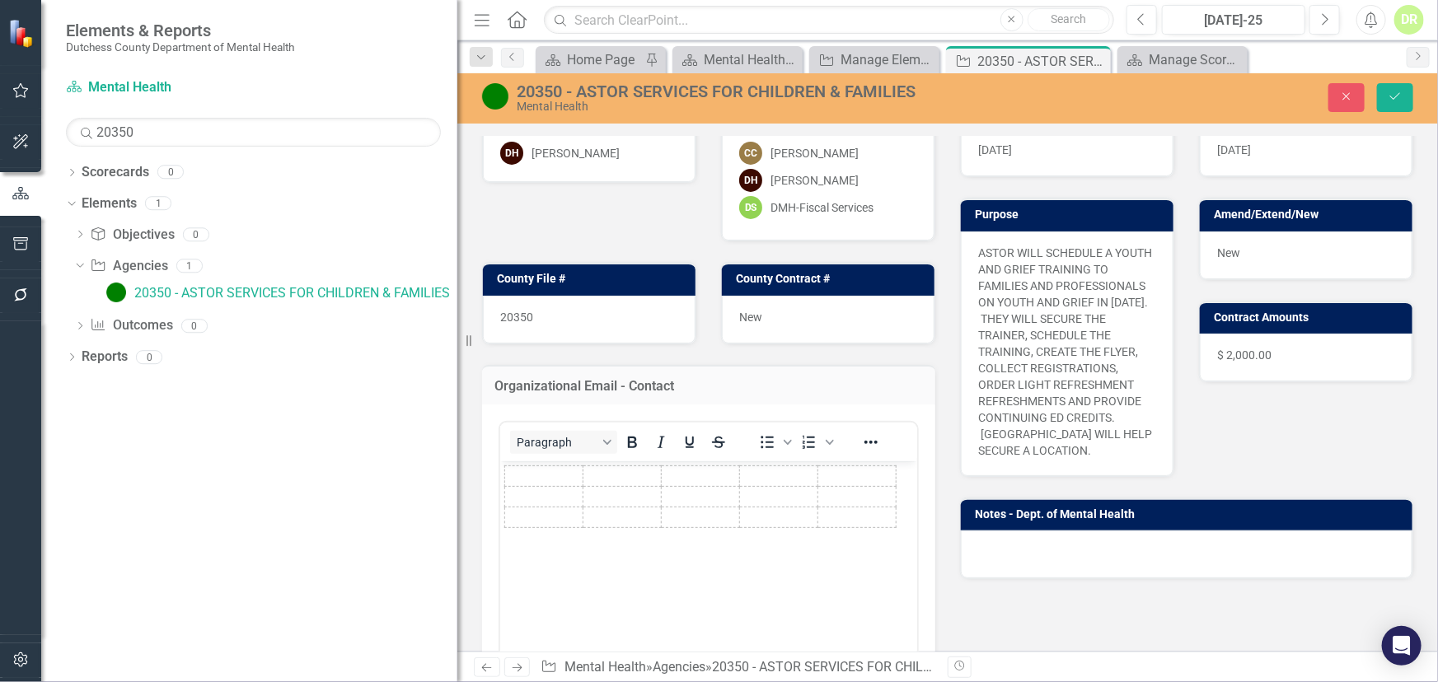
scroll to position [0, 0]
click at [1097, 57] on icon "Close" at bounding box center [1095, 60] width 16 height 13
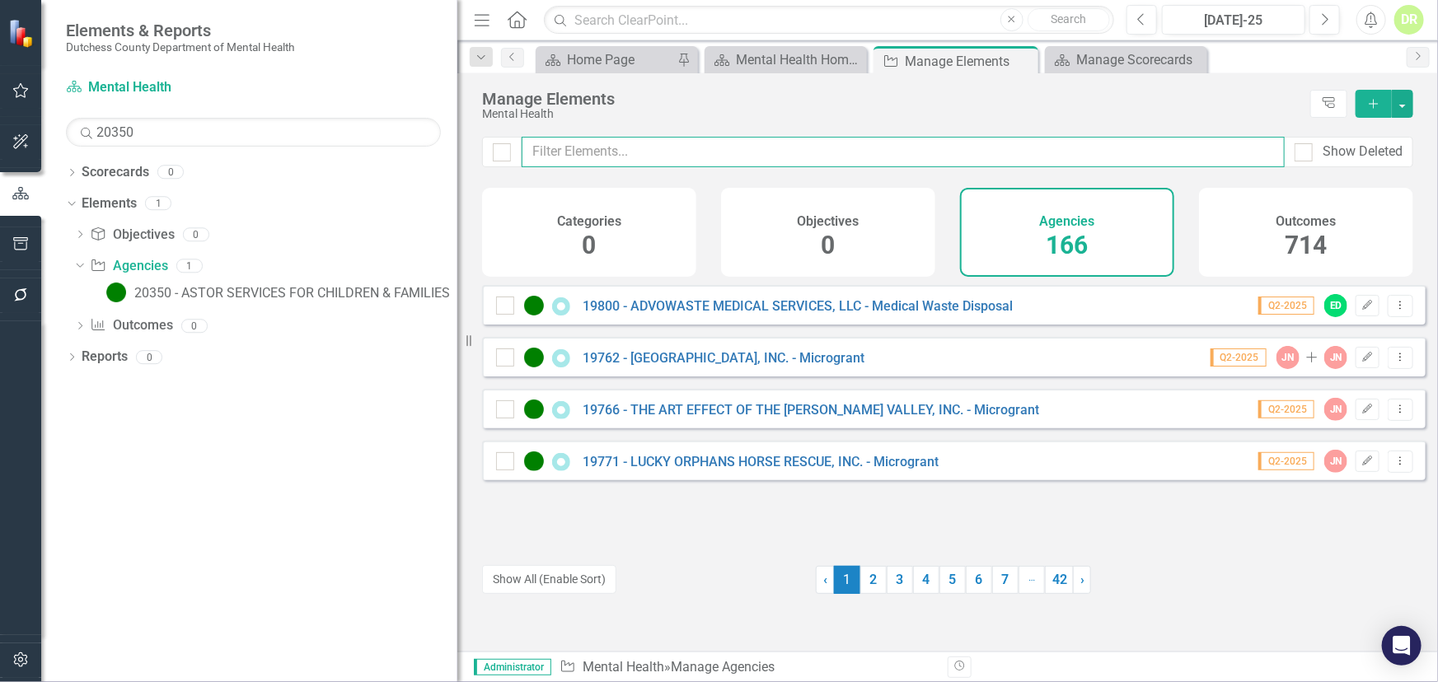
click at [610, 161] on input "text" at bounding box center [903, 152] width 763 height 30
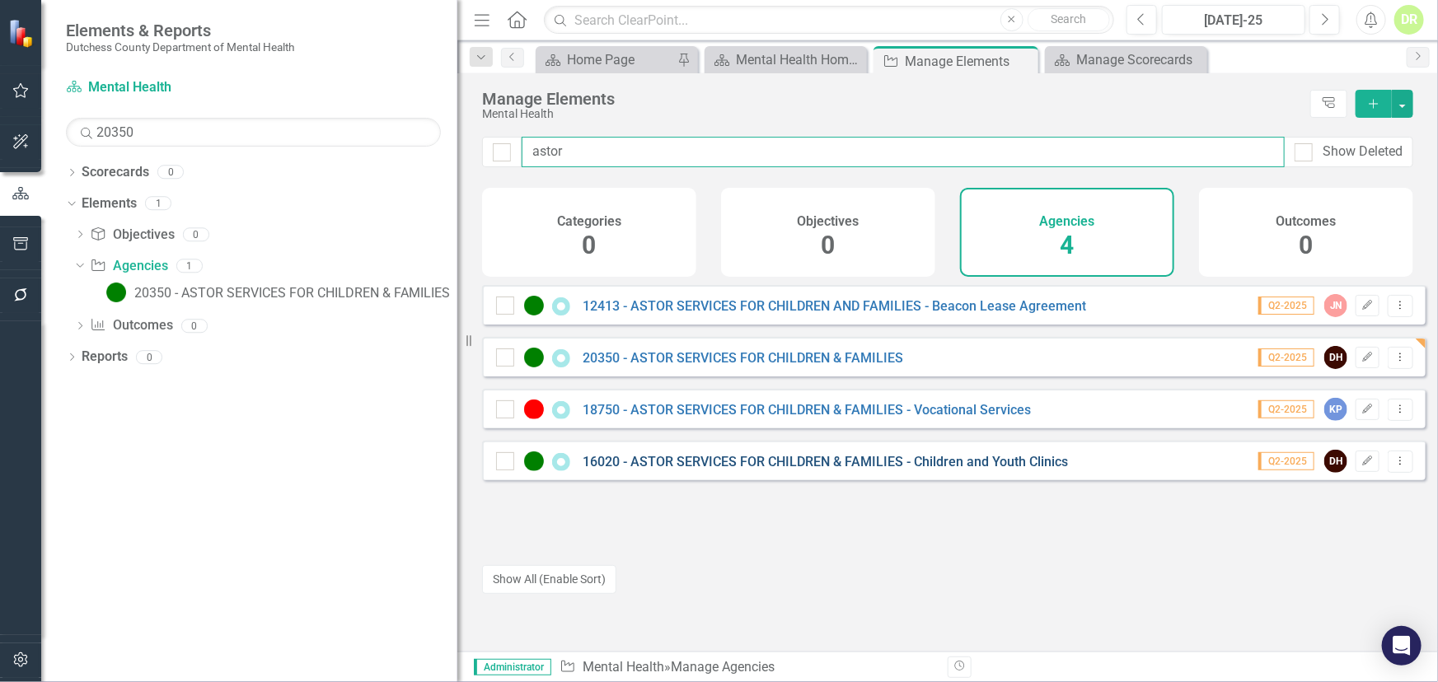
type input "astor"
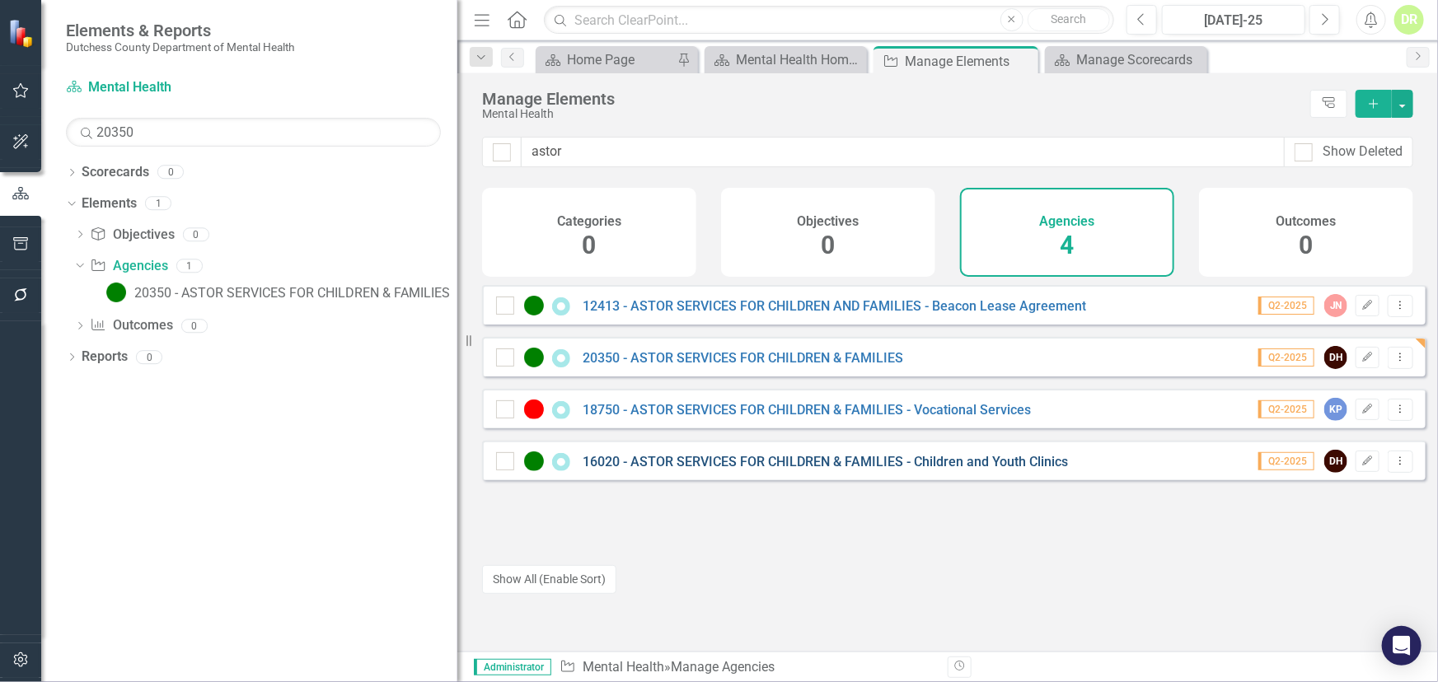
click at [695, 470] on link "16020 - ASTOR SERVICES FOR CHILDREN & FAMILIES - Children and Youth Clinics" at bounding box center [825, 462] width 485 height 16
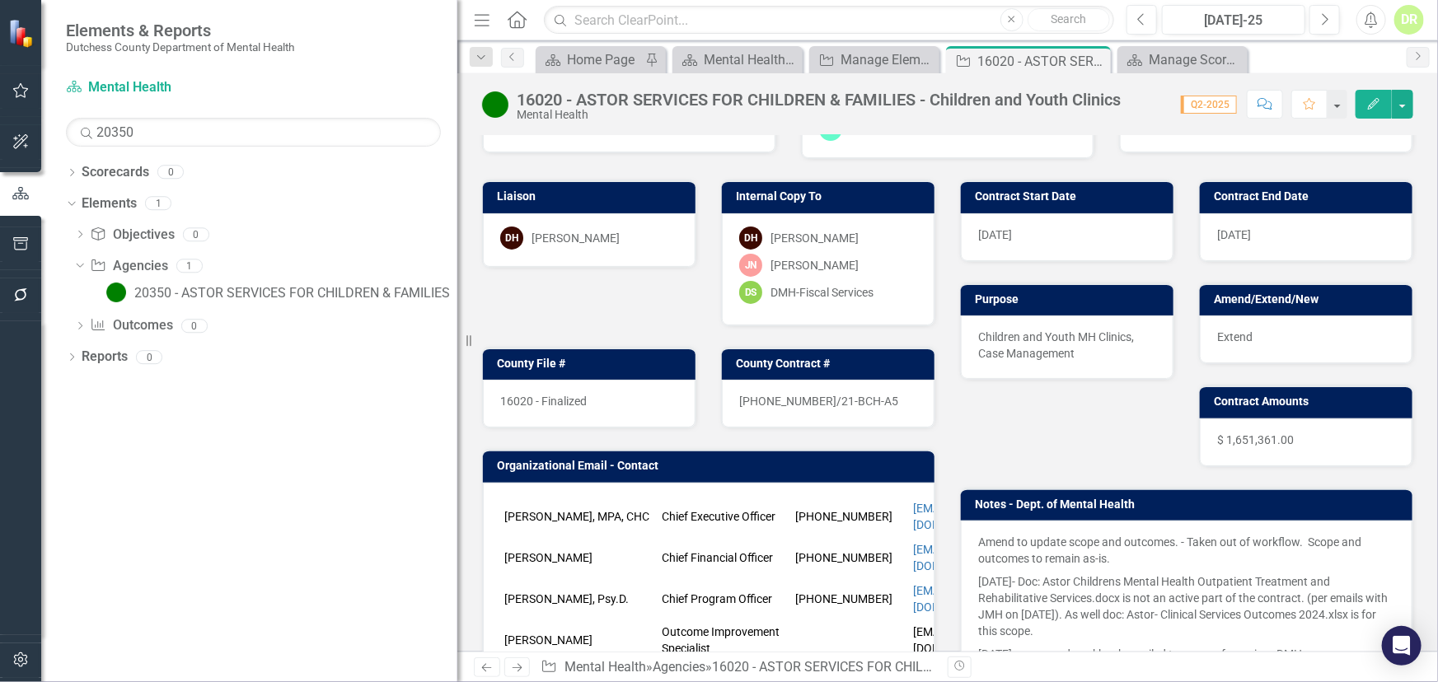
scroll to position [224, 0]
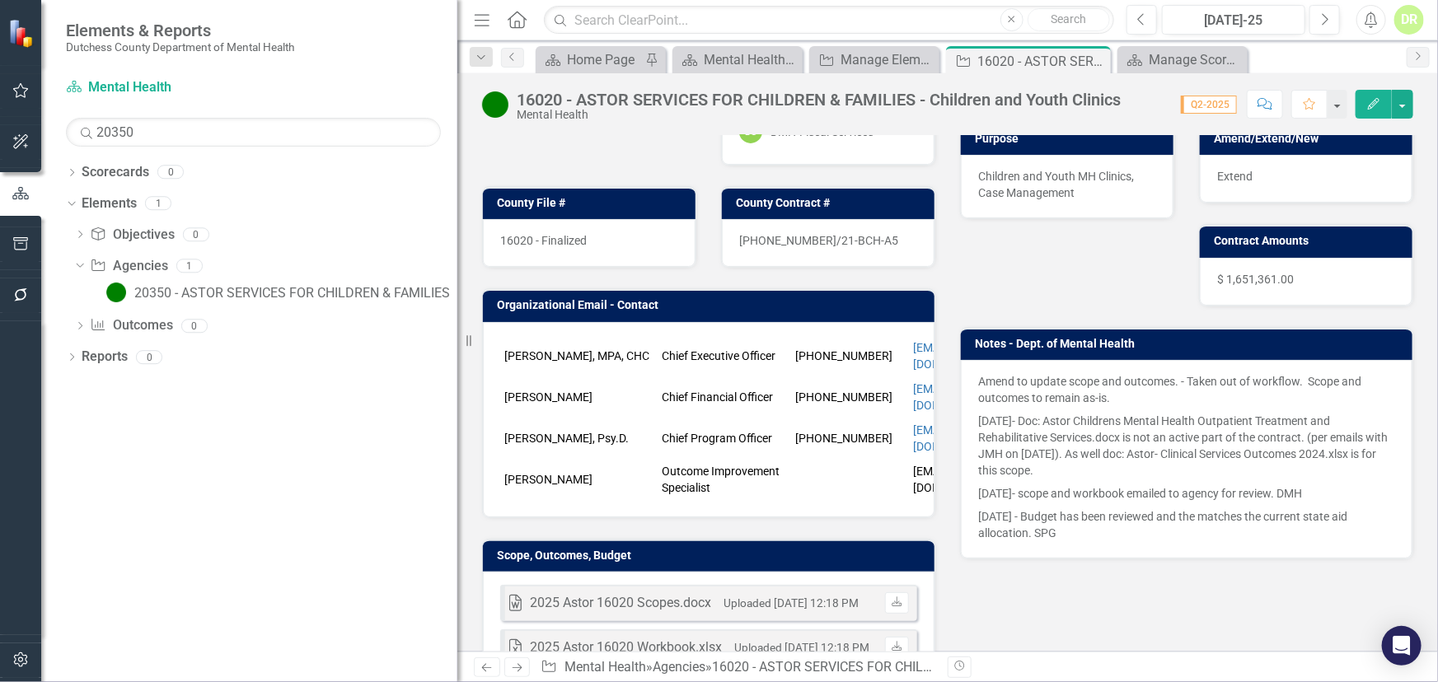
click at [529, 377] on td "[PERSON_NAME]" at bounding box center [578, 397] width 157 height 41
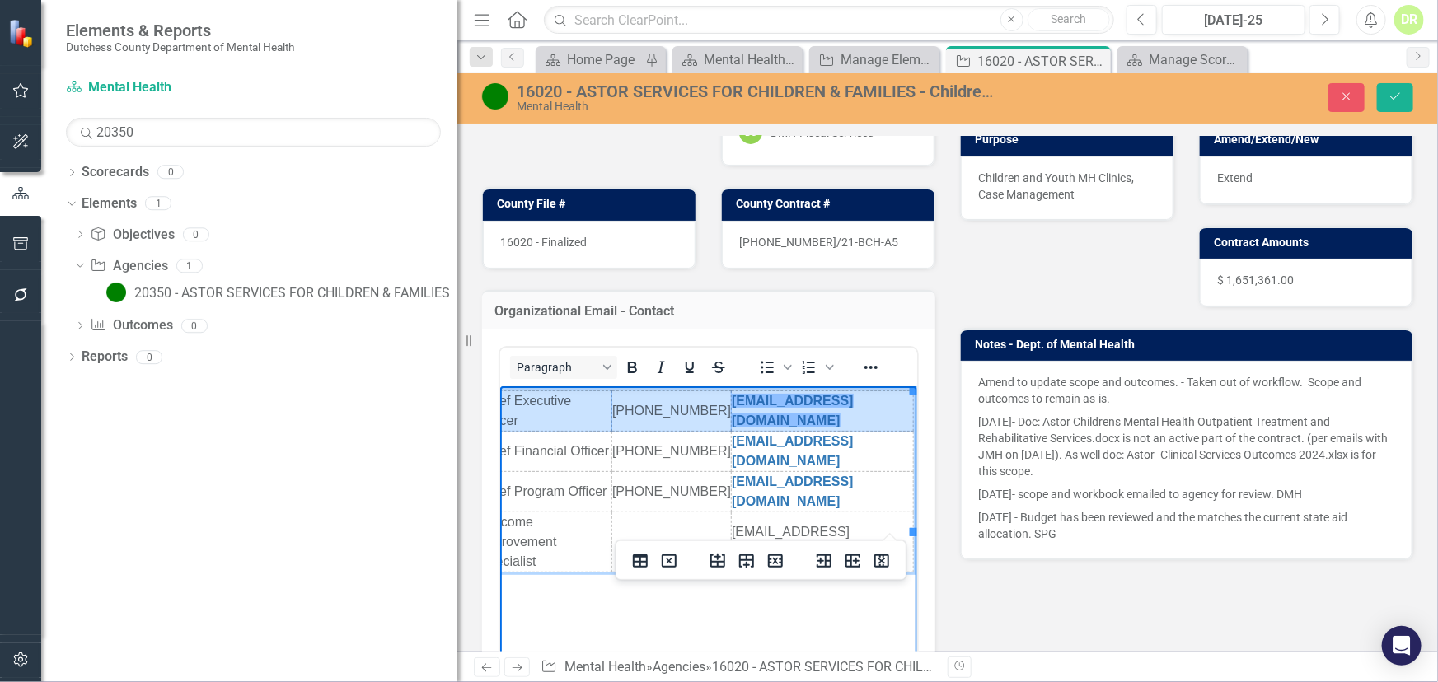
scroll to position [0, 189]
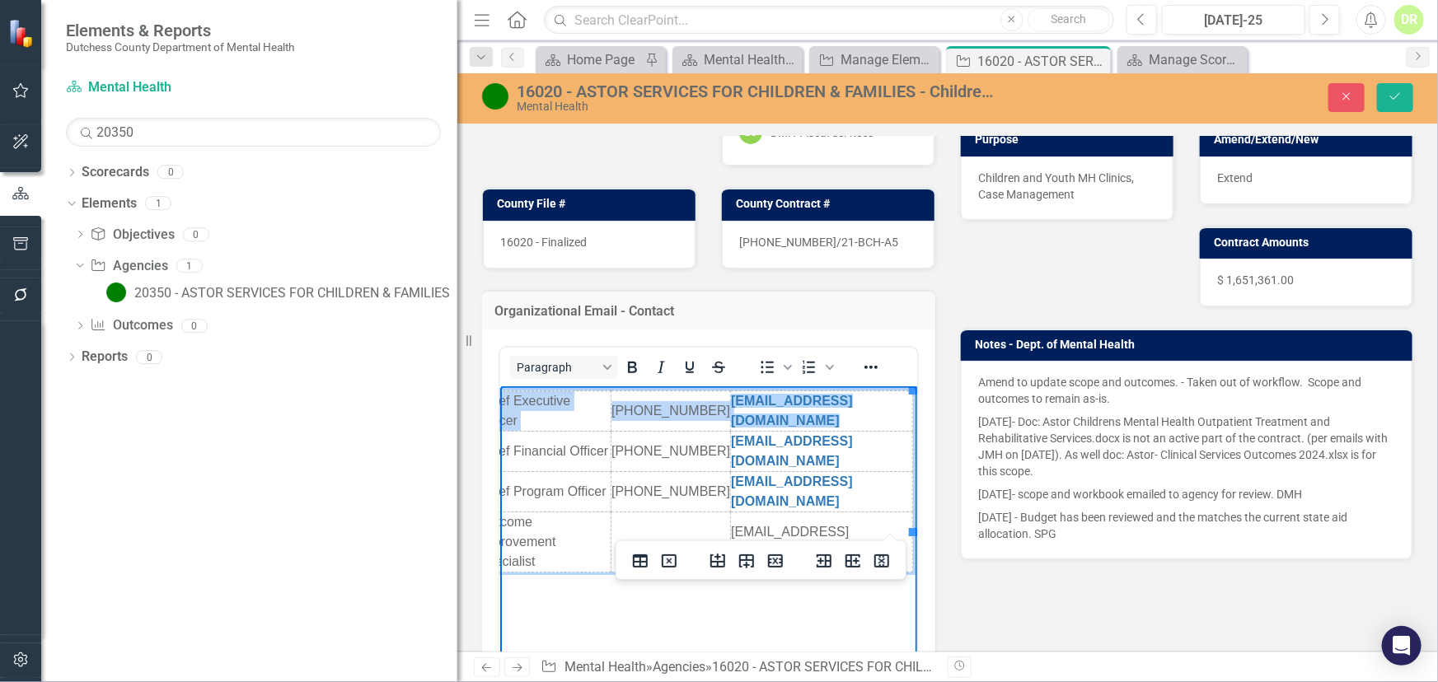
drag, startPoint x: 507, startPoint y: 409, endPoint x: 917, endPoint y: 462, distance: 413.8
click at [733, 462] on html "[PERSON_NAME], MPA, CHC Chief Executive Officer [PHONE_NUMBER] [EMAIL_ADDRESS][…" at bounding box center [524, 509] width 417 height 247
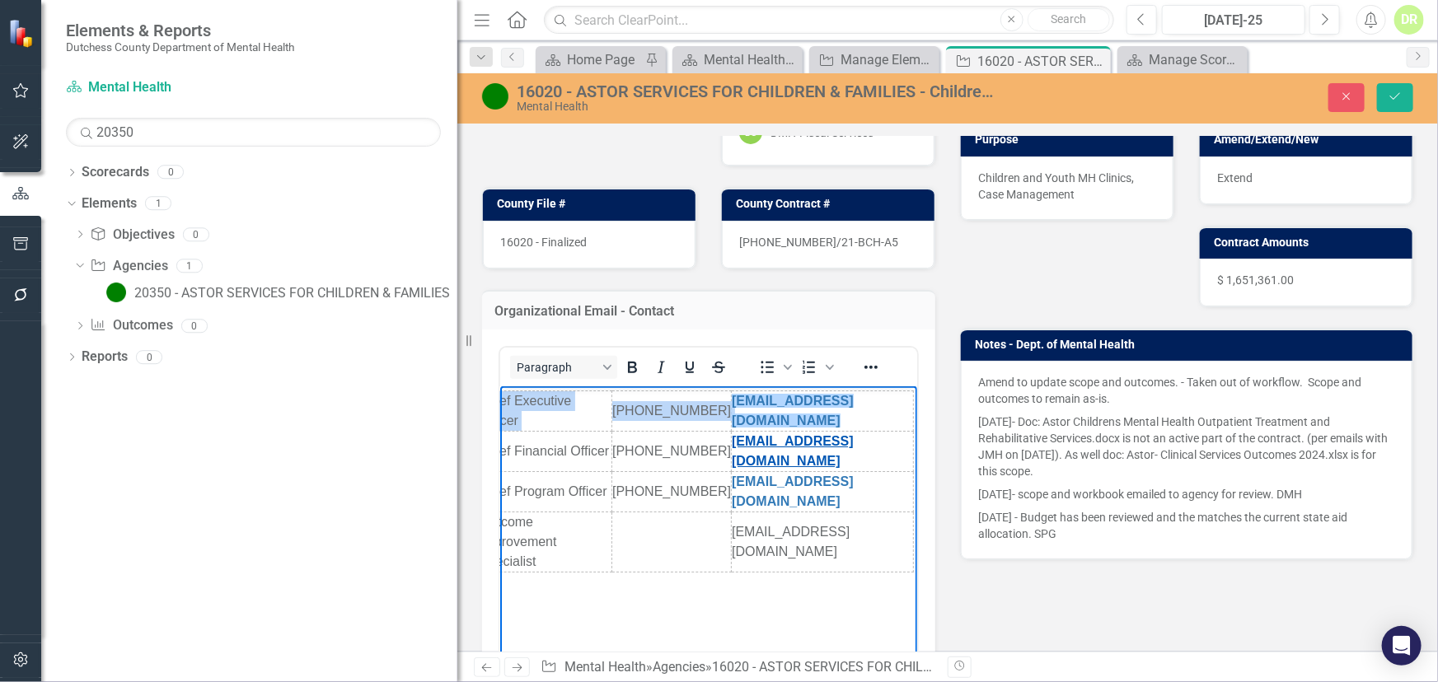
scroll to position [0, 184]
click at [709, 564] on body "[PERSON_NAME], MPA, CHC Chief Executive Officer [PHONE_NUMBER] [EMAIL_ADDRESS][…" at bounding box center [529, 509] width 417 height 247
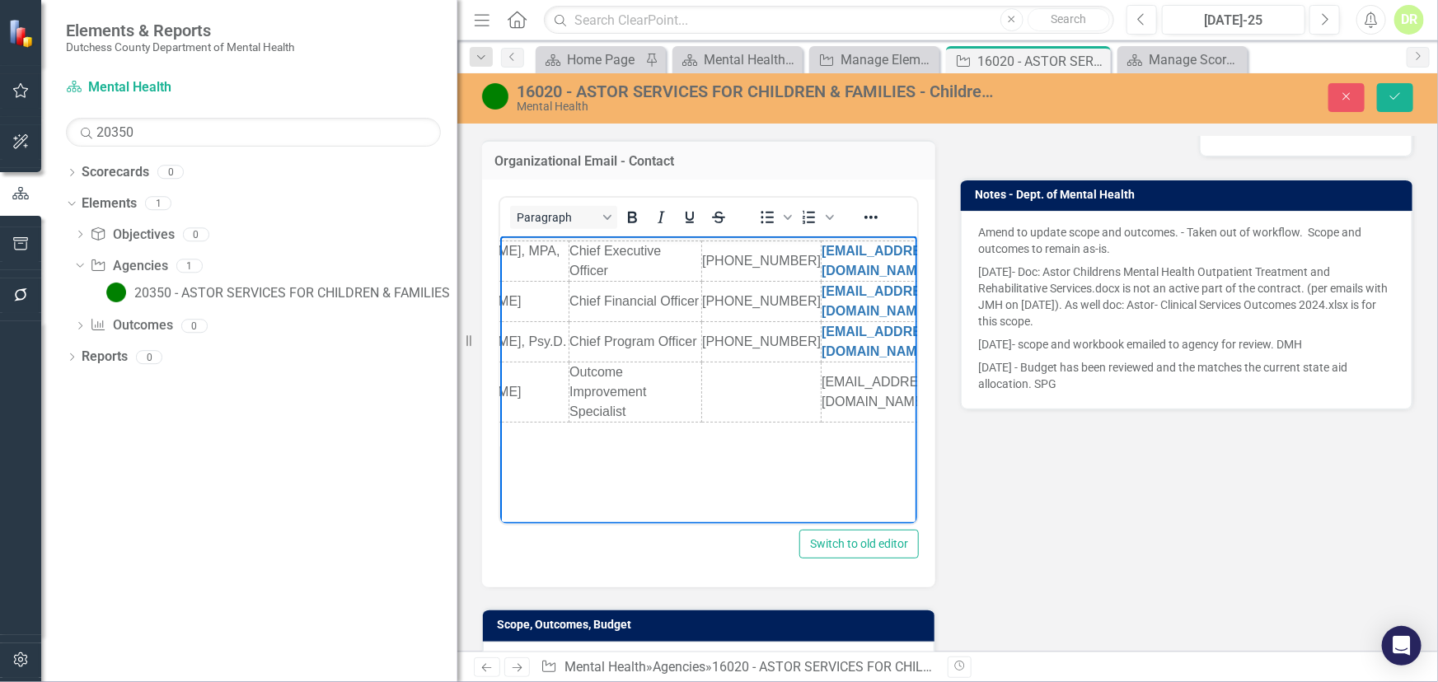
scroll to position [0, 0]
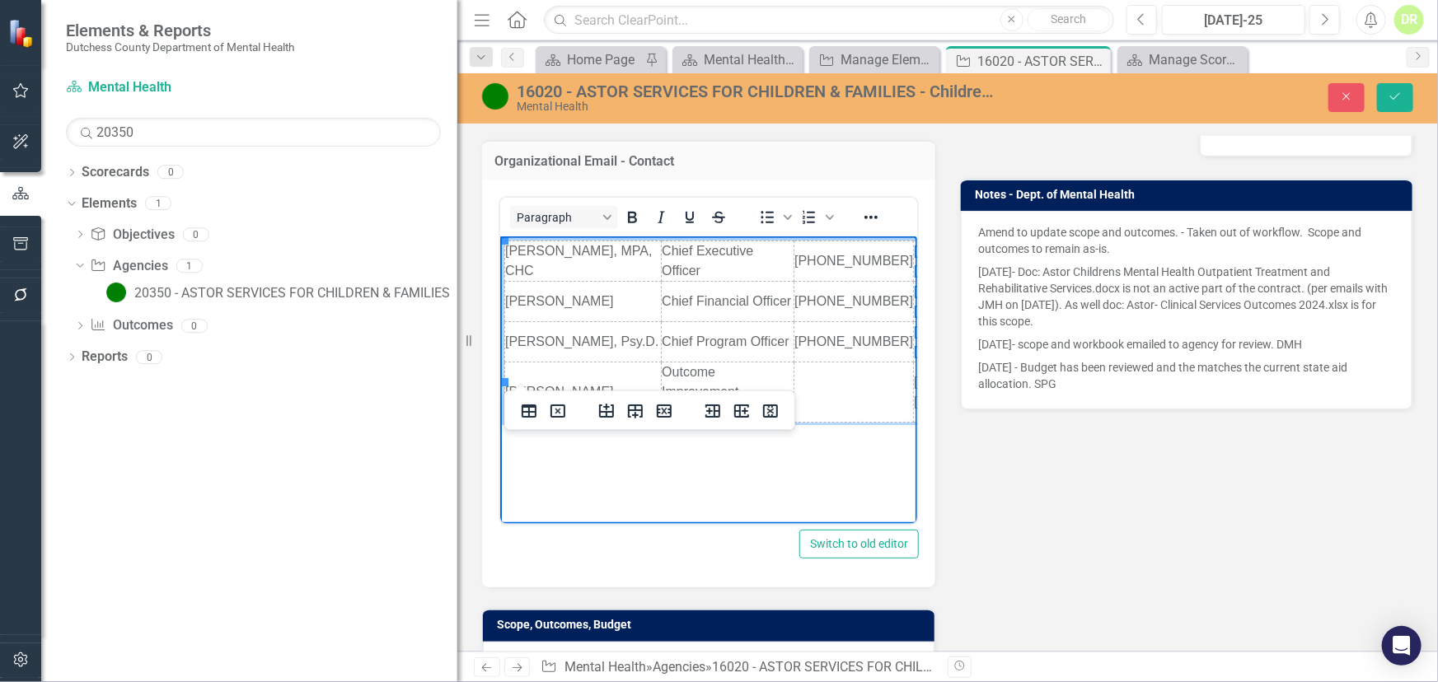
click at [506, 256] on td "[PERSON_NAME], MPA, CHC" at bounding box center [582, 261] width 157 height 40
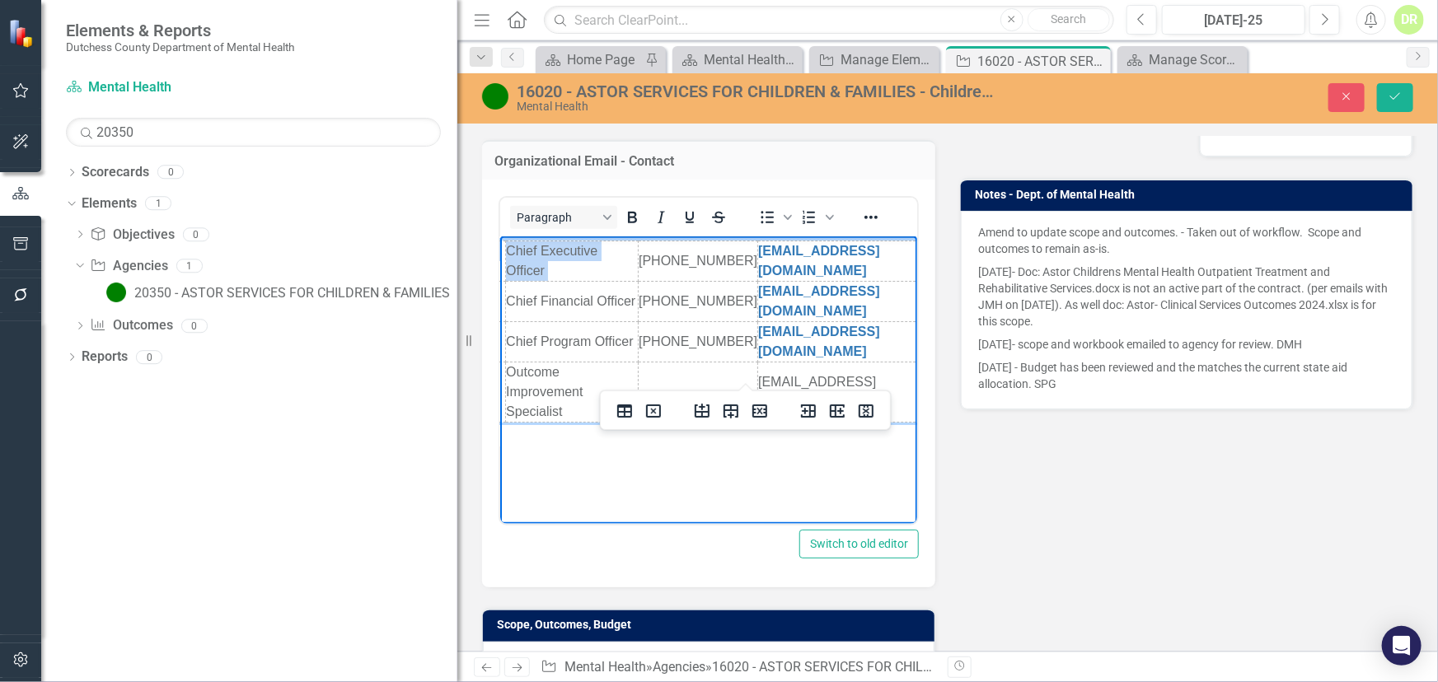
scroll to position [0, 189]
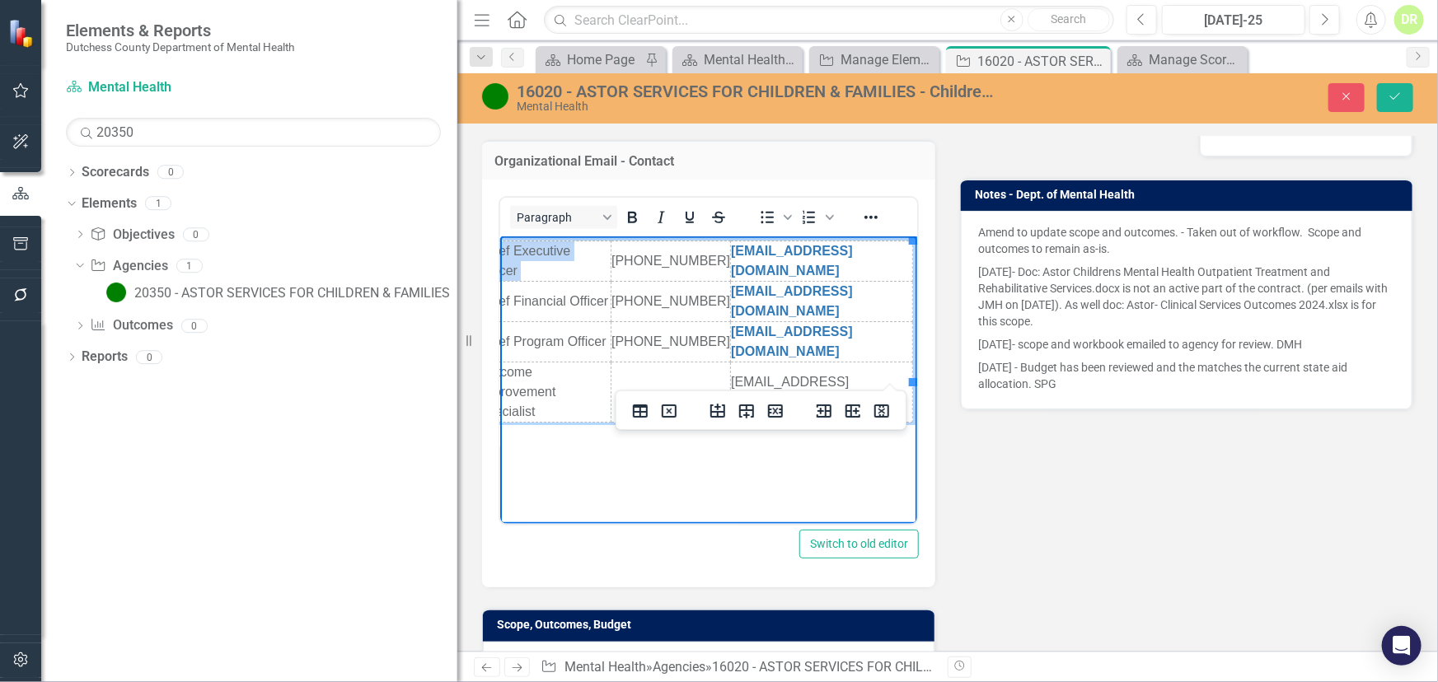
drag, startPoint x: 506, startPoint y: 256, endPoint x: 964, endPoint y: 321, distance: 462.6
click at [733, 321] on html "[PERSON_NAME], MPA, CHC Chief Executive Officer [PHONE_NUMBER] [EMAIL_ADDRESS][…" at bounding box center [524, 359] width 417 height 247
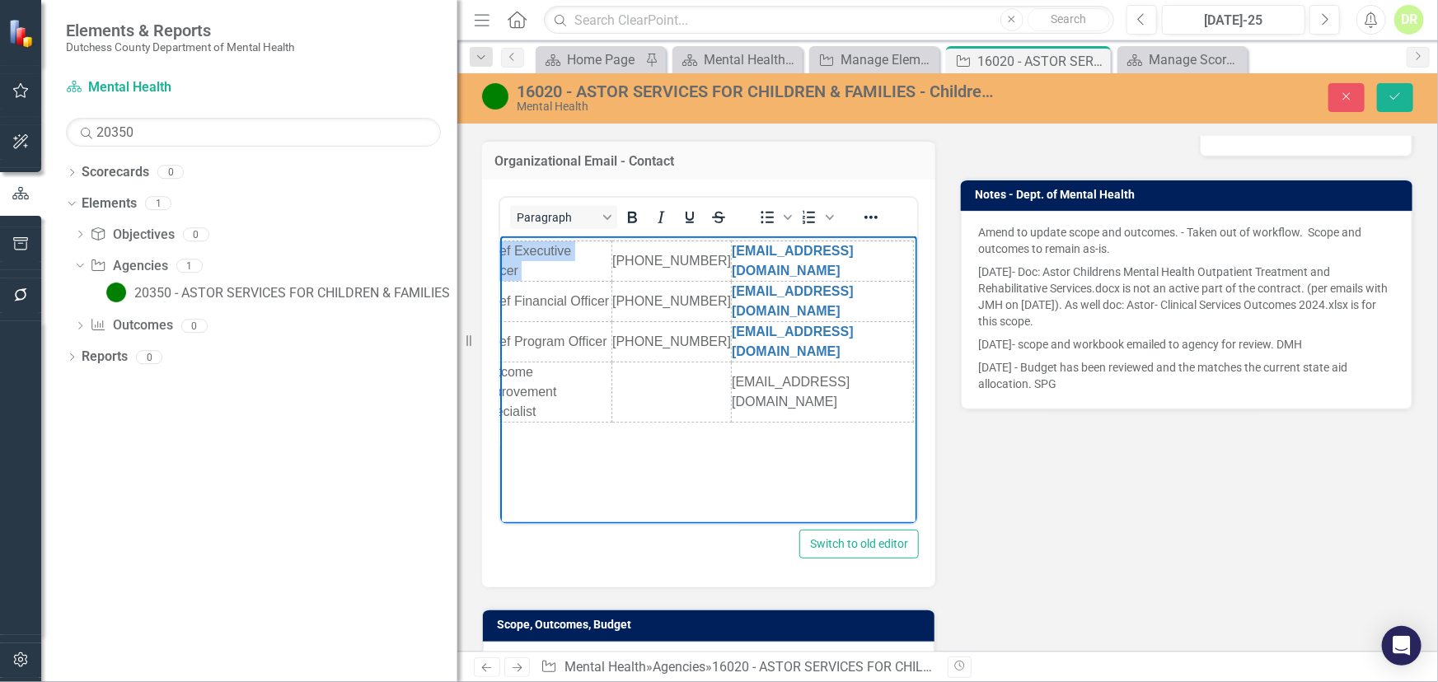
copy table "[PERSON_NAME], MPA, CHC Chief Executive Officer"
click at [598, 466] on body "[PERSON_NAME], MPA, CHC Chief Executive Officer [PHONE_NUMBER] [EMAIL_ADDRESS][…" at bounding box center [529, 359] width 417 height 247
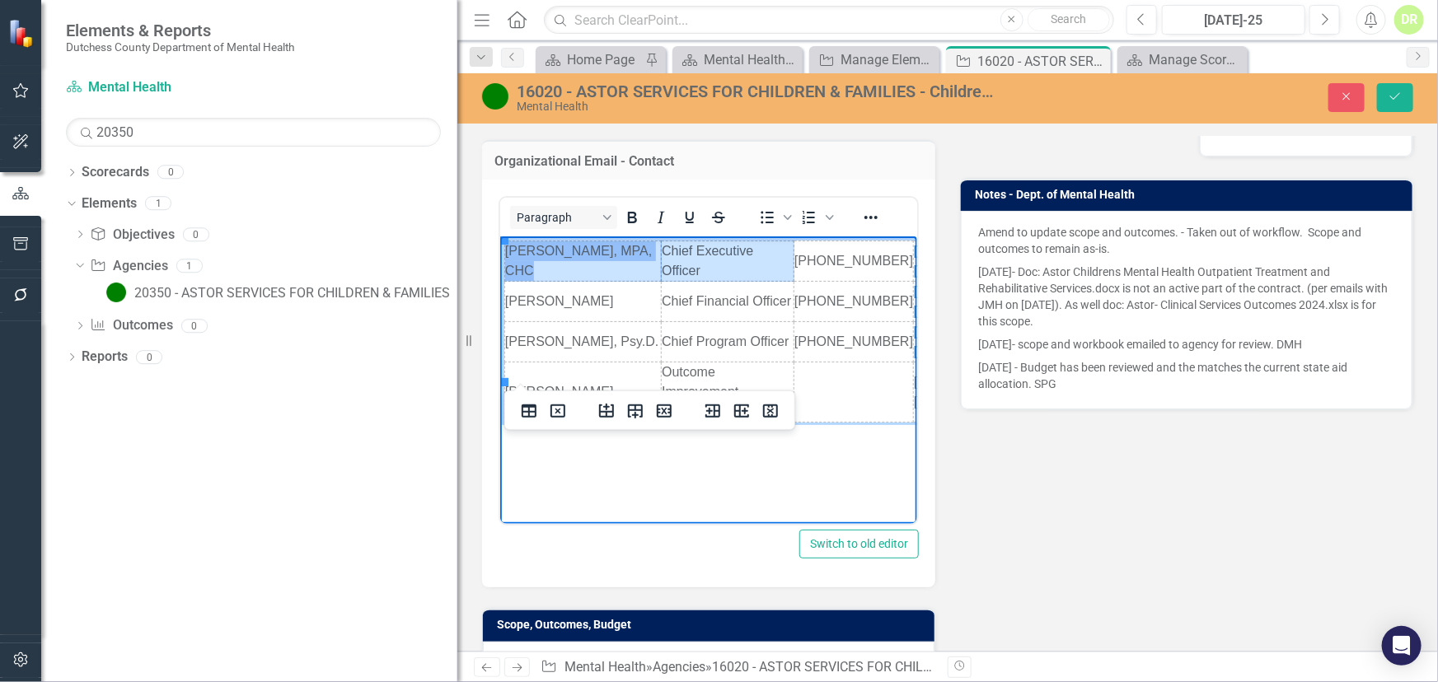
drag, startPoint x: 716, startPoint y: 277, endPoint x: 588, endPoint y: 275, distance: 127.7
click at [588, 275] on tr "[PERSON_NAME], MPA, CHC Chief Executive Officer [PHONE_NUMBER] [EMAIL_ADDRESS][…" at bounding box center [799, 261] width 591 height 40
click at [873, 276] on td "[PHONE_NUMBER]" at bounding box center [852, 261] width 119 height 40
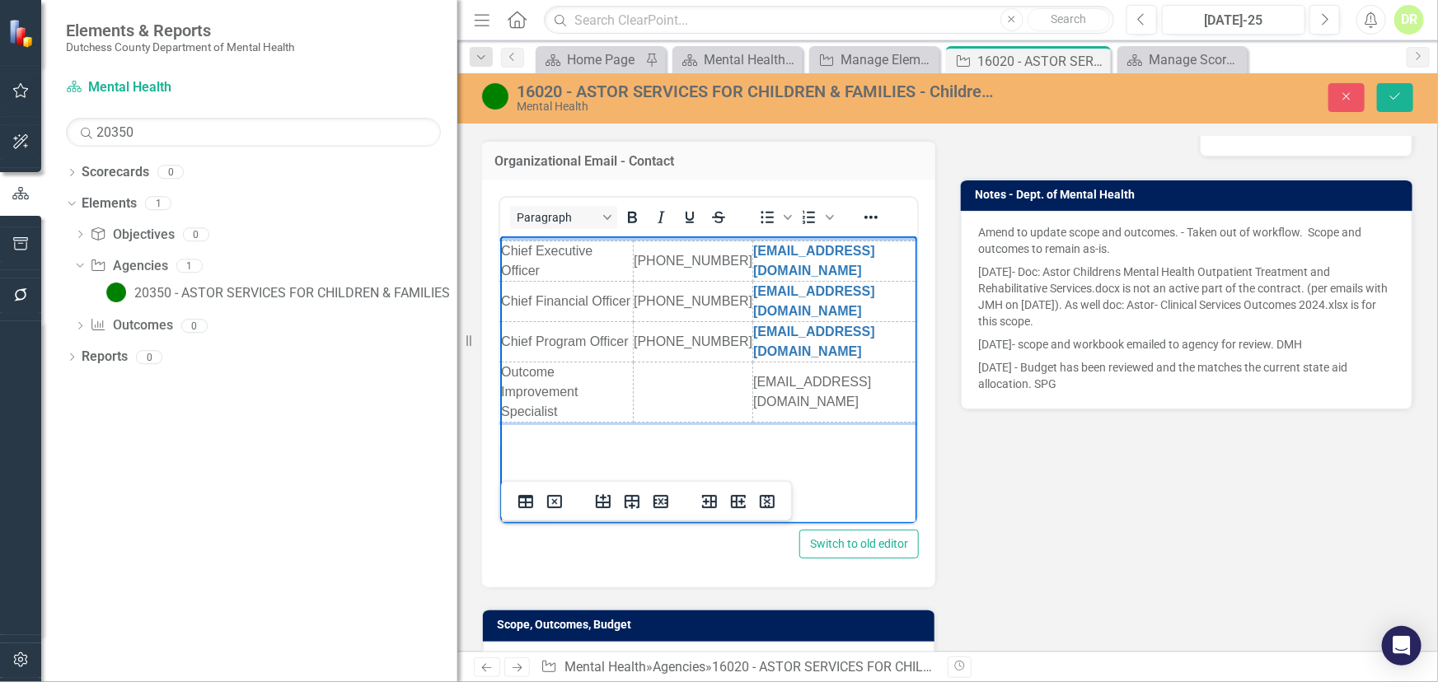
scroll to position [0, 189]
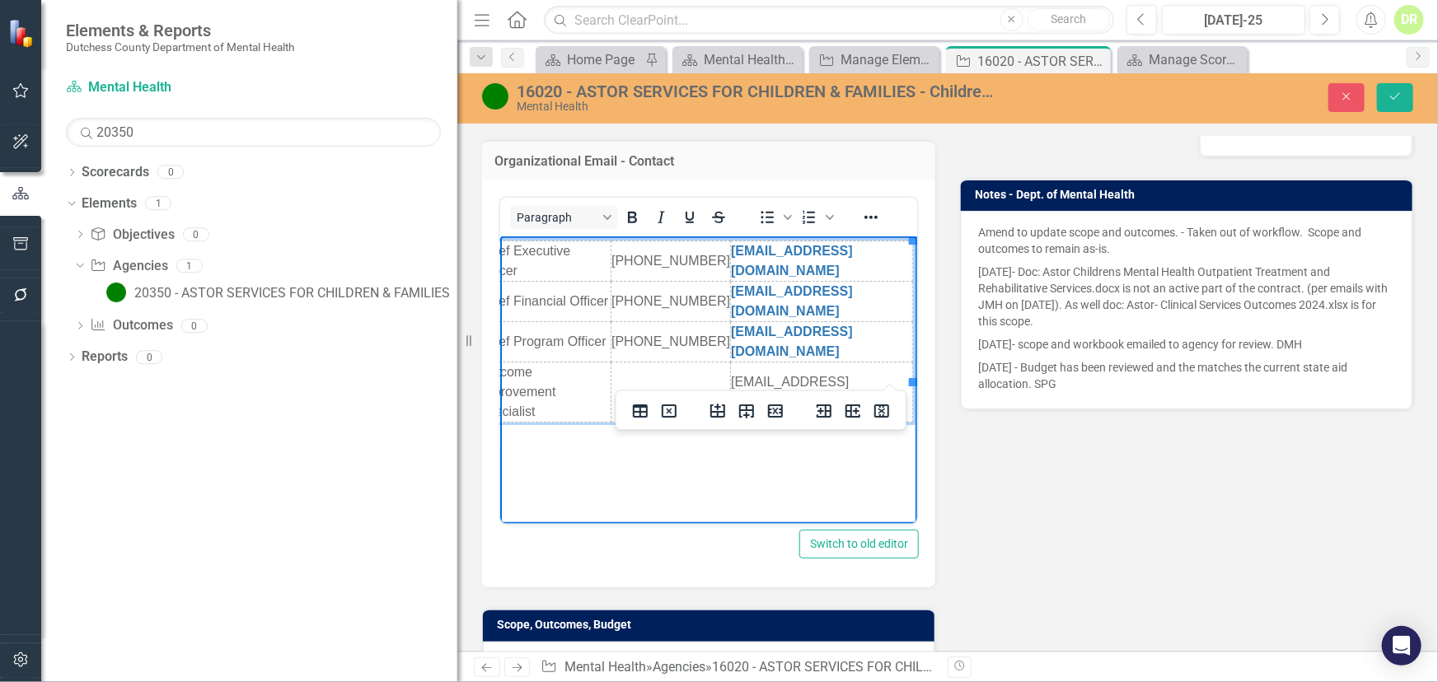
drag, startPoint x: 759, startPoint y: 516, endPoint x: 1334, endPoint y: 643, distance: 588.9
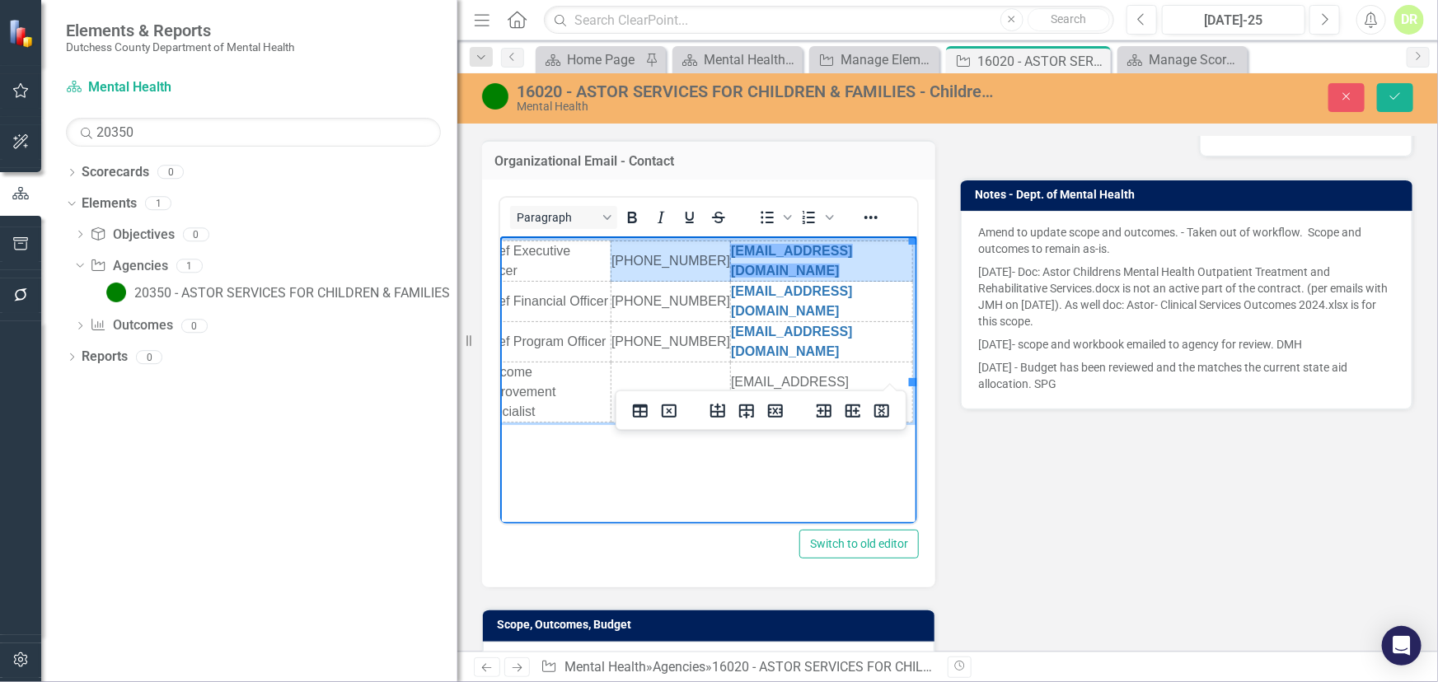
drag, startPoint x: 607, startPoint y: 255, endPoint x: 896, endPoint y: 254, distance: 288.4
click at [896, 254] on tr "[PERSON_NAME], MPA, CHC Chief Executive Officer [PHONE_NUMBER] [EMAIL_ADDRESS][…" at bounding box center [616, 261] width 591 height 40
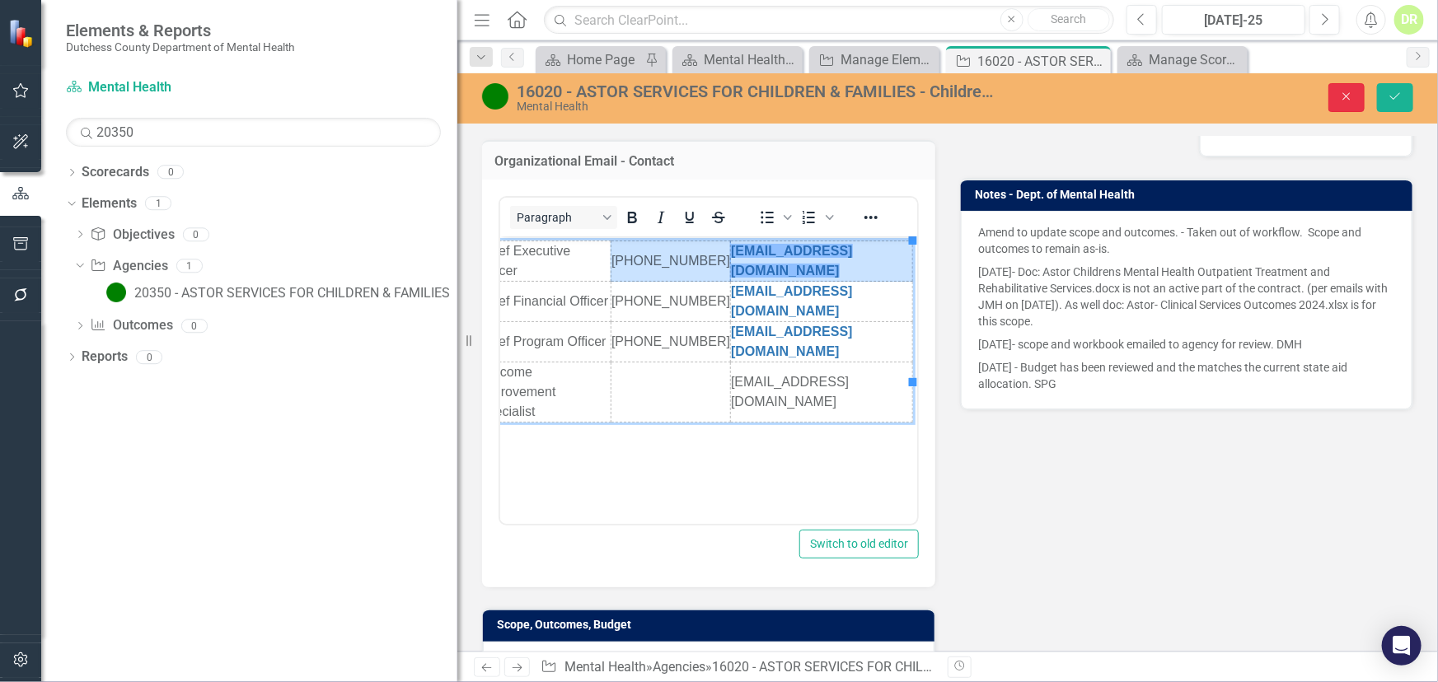
click at [1344, 95] on icon "Close" at bounding box center [1346, 97] width 15 height 12
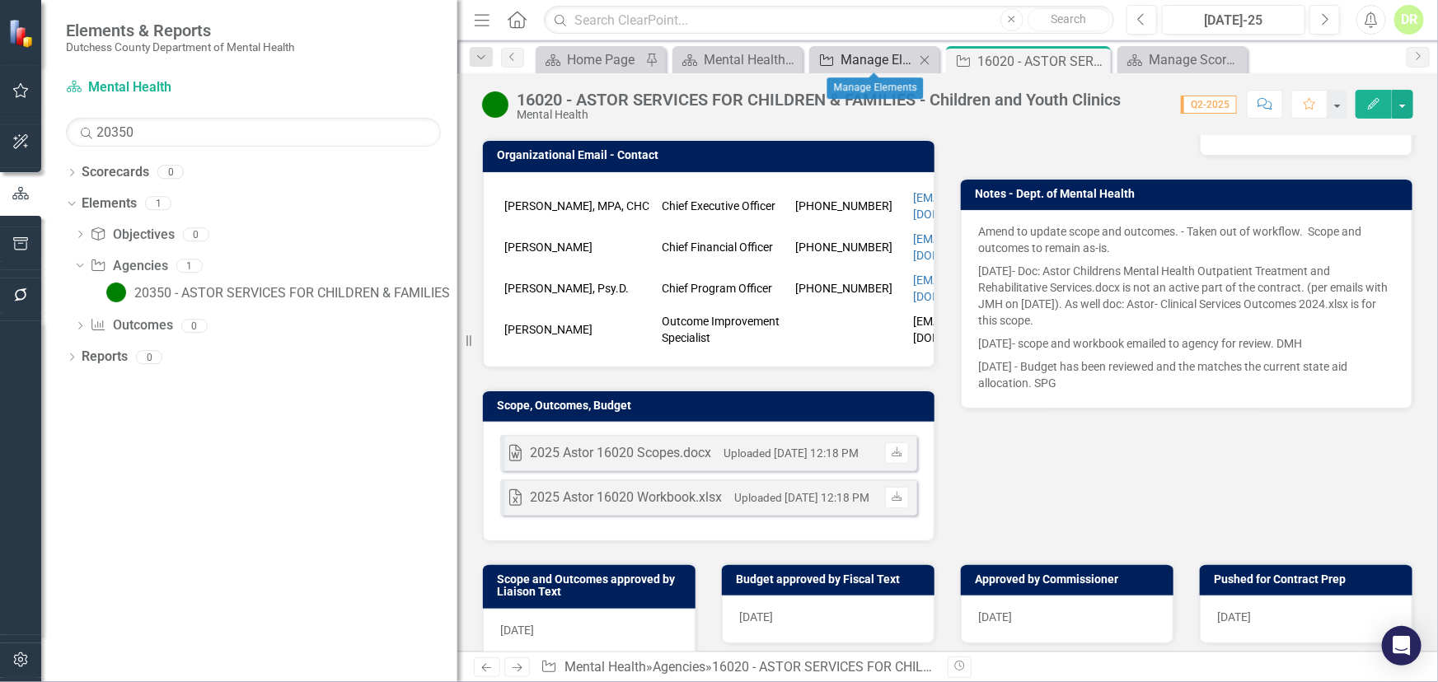
click at [860, 58] on div "Manage Elements" at bounding box center [877, 59] width 74 height 21
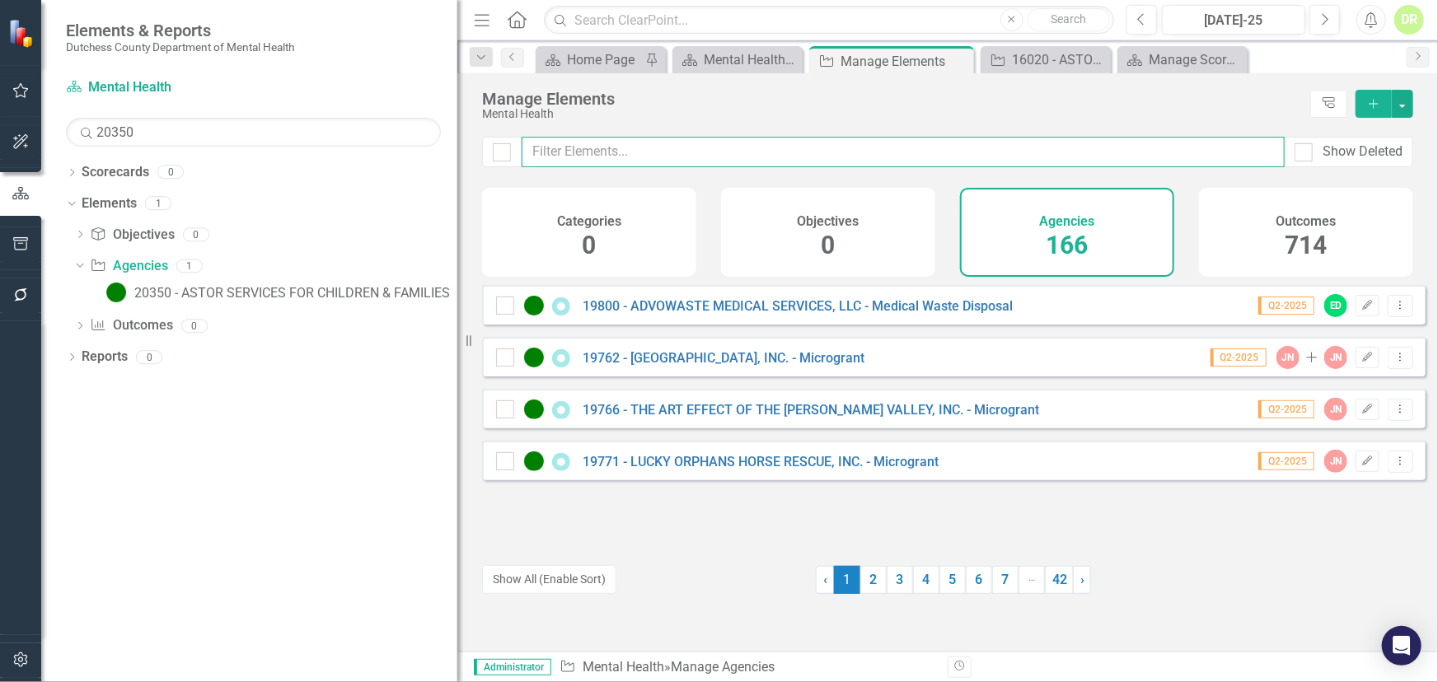
click at [671, 154] on input "text" at bounding box center [903, 152] width 763 height 30
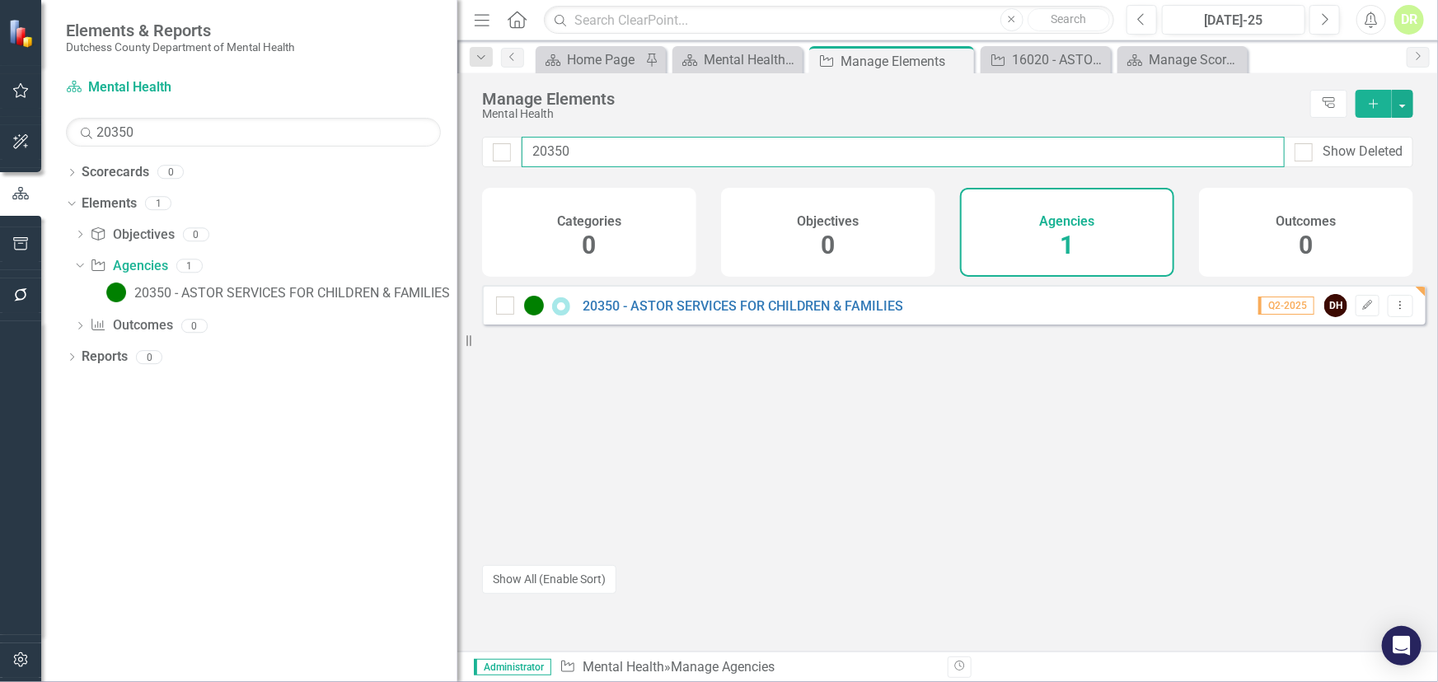
type input "20350"
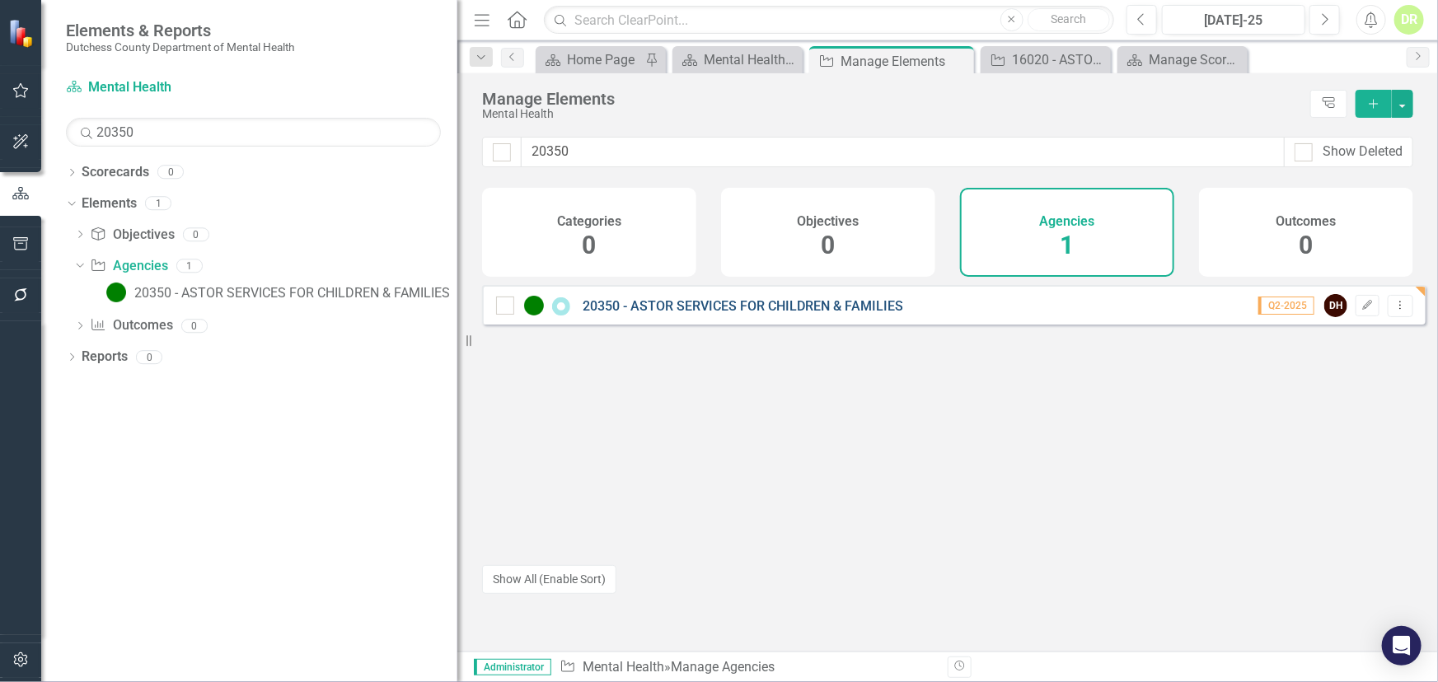
click at [721, 314] on link "20350 - ASTOR SERVICES FOR CHILDREN & FAMILIES" at bounding box center [743, 306] width 321 height 16
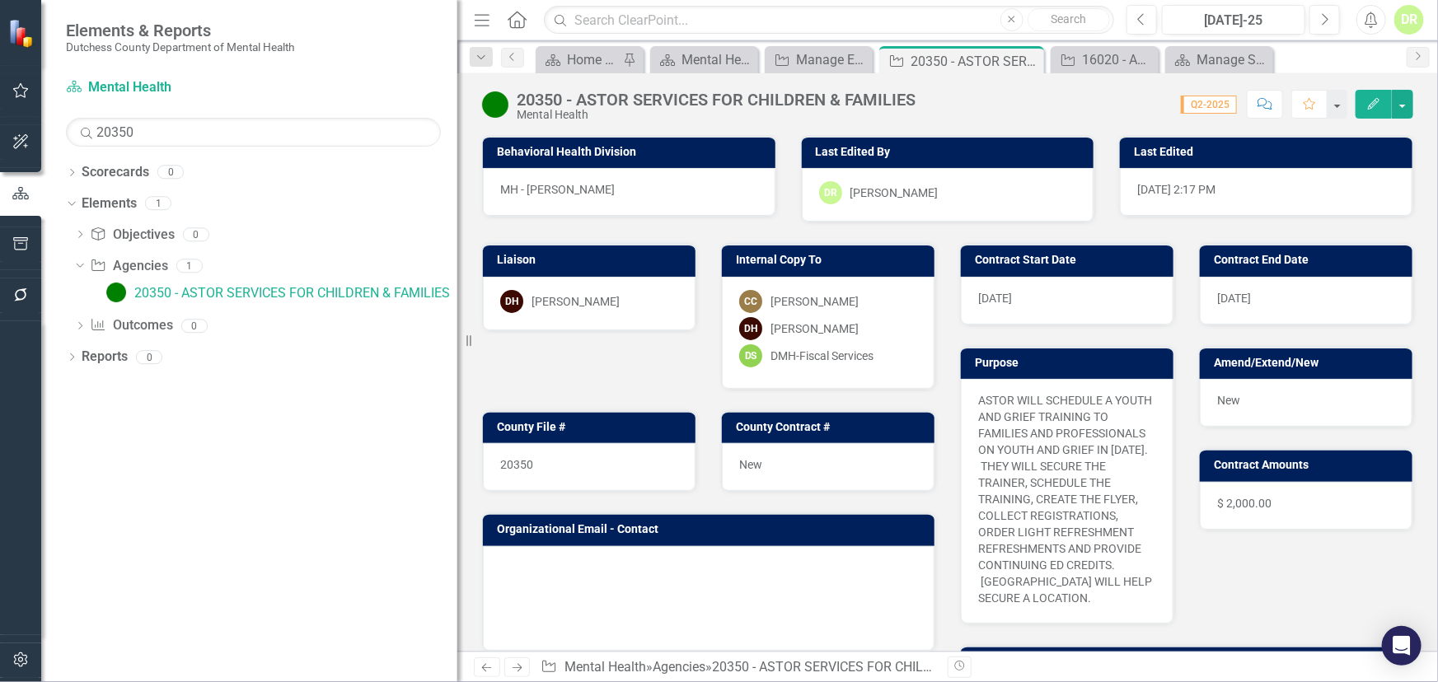
click at [538, 555] on div at bounding box center [709, 598] width 452 height 105
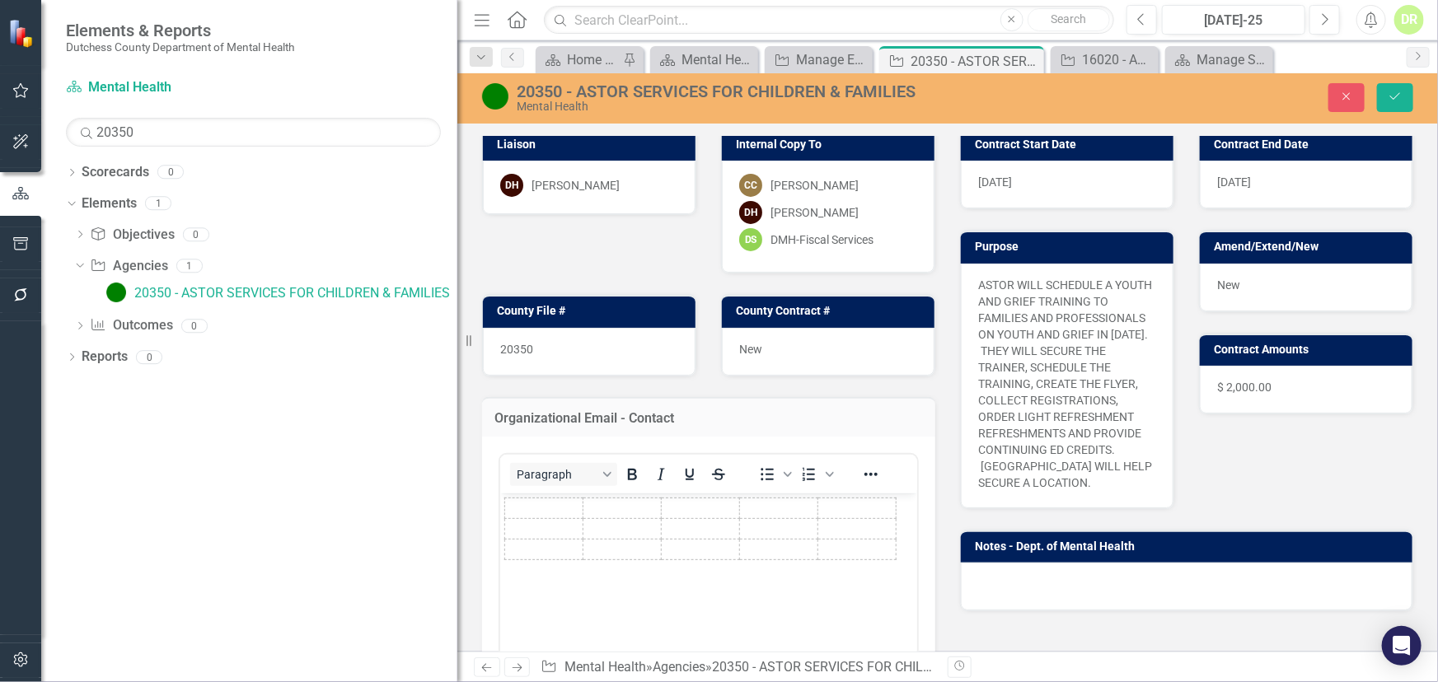
scroll to position [149, 0]
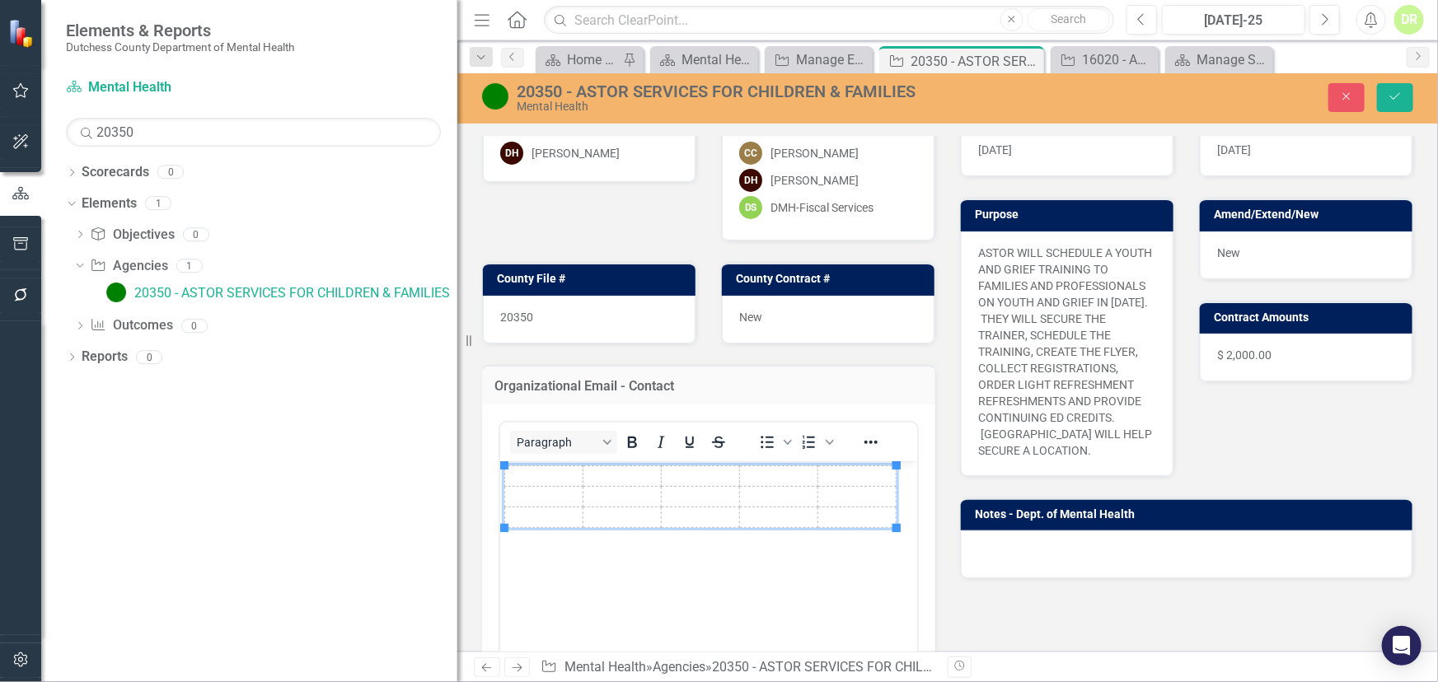
click at [511, 475] on td "Rich Text Area. Press ALT-0 for help." at bounding box center [543, 476] width 78 height 21
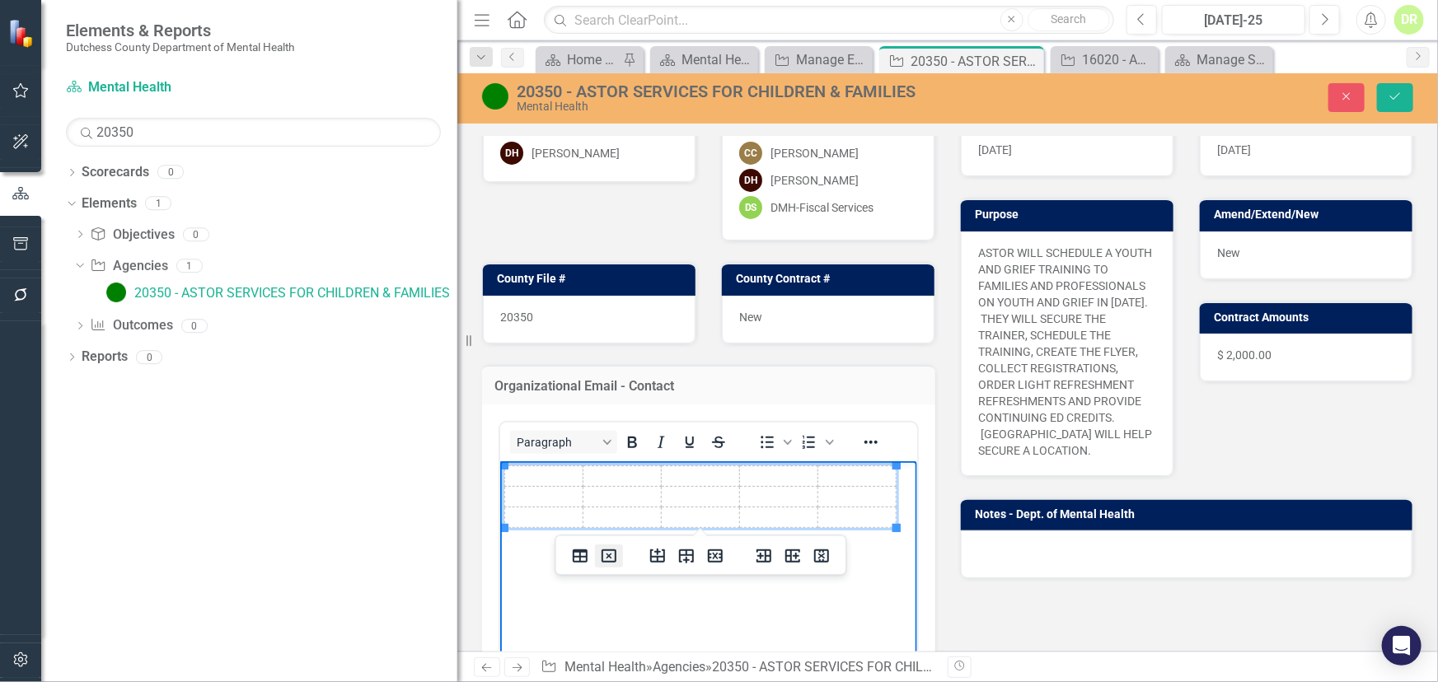
click at [603, 555] on icon "Delete table" at bounding box center [609, 556] width 20 height 20
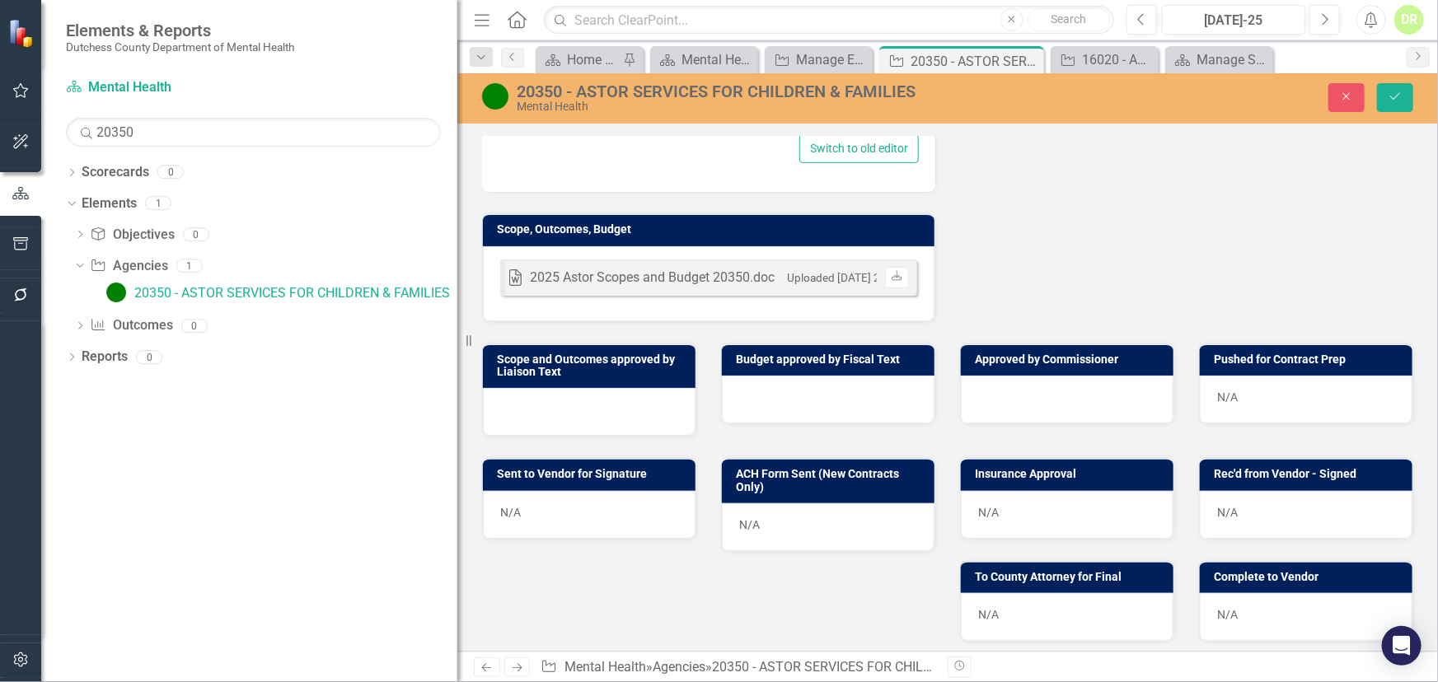
scroll to position [374, 0]
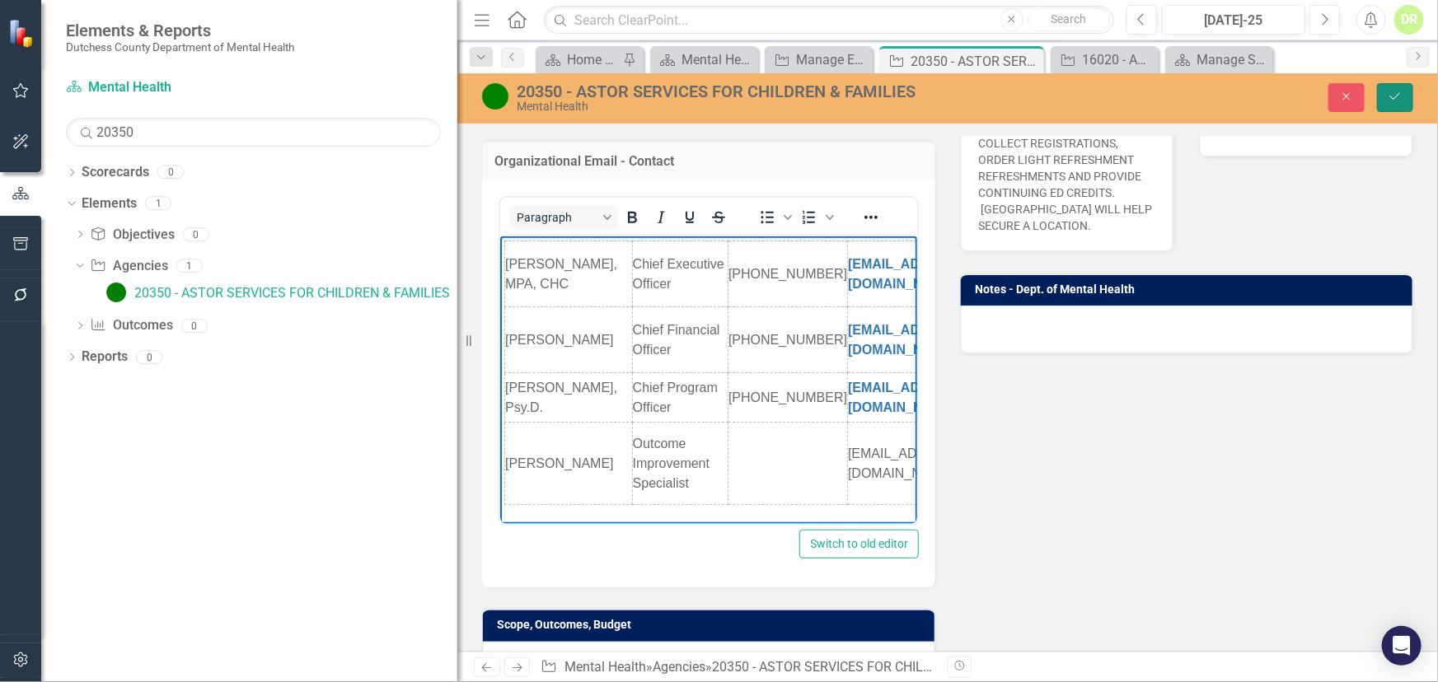
click at [1404, 94] on button "Save" at bounding box center [1395, 97] width 36 height 29
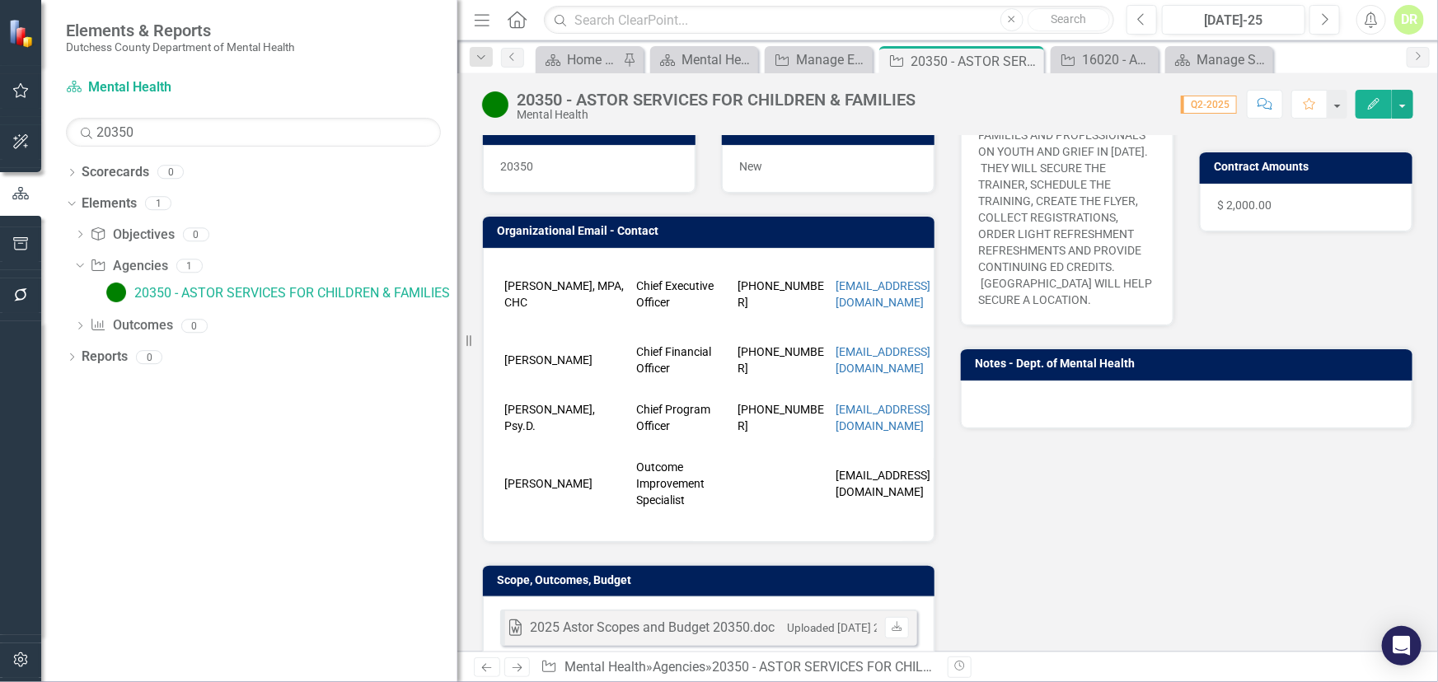
scroll to position [299, 0]
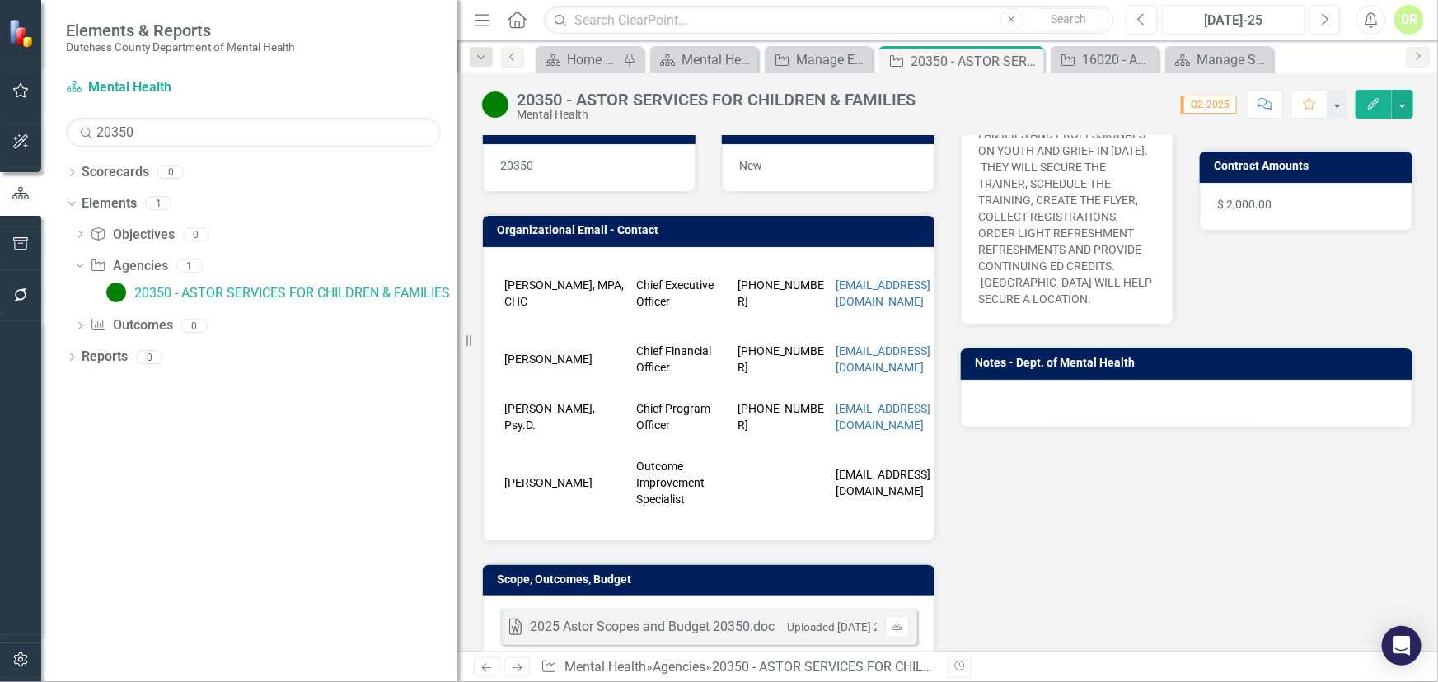
click at [519, 260] on td "[PERSON_NAME], MPA, CHC" at bounding box center [566, 293] width 132 height 66
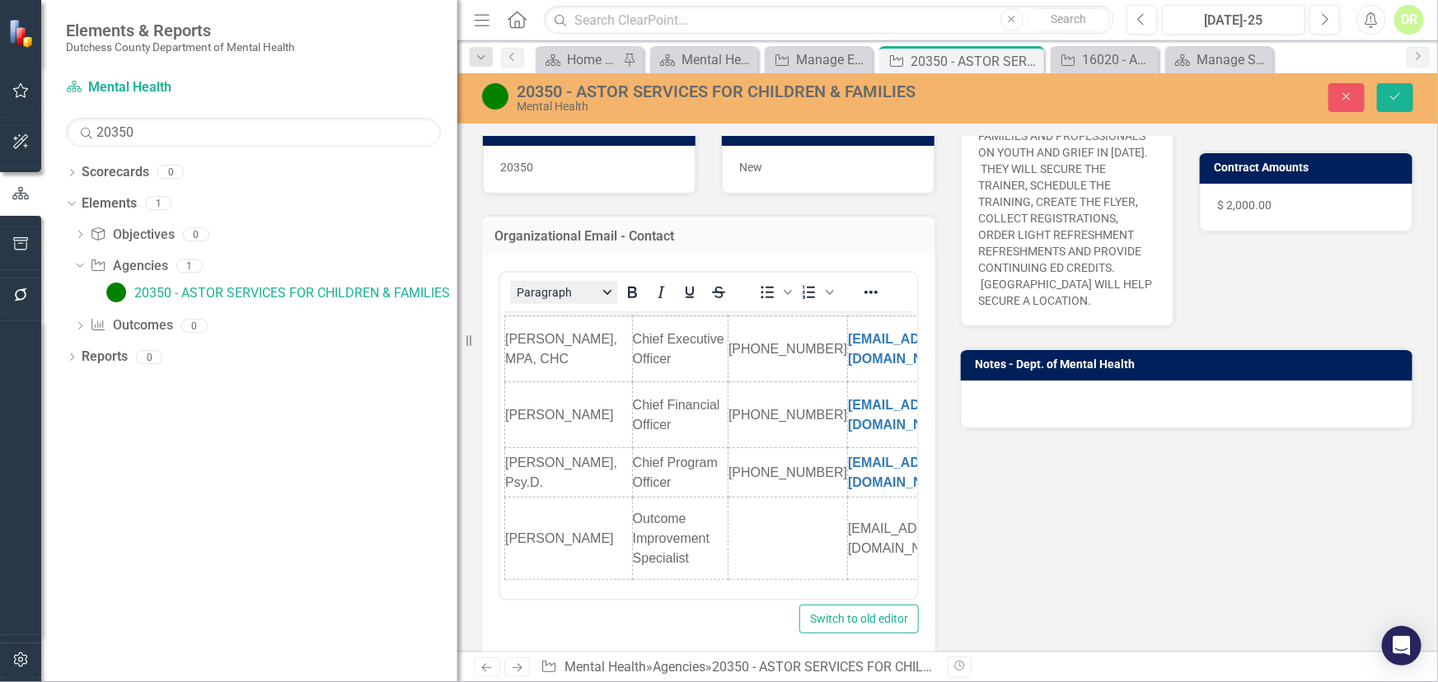
scroll to position [0, 0]
click at [1041, 415] on div at bounding box center [1187, 405] width 452 height 48
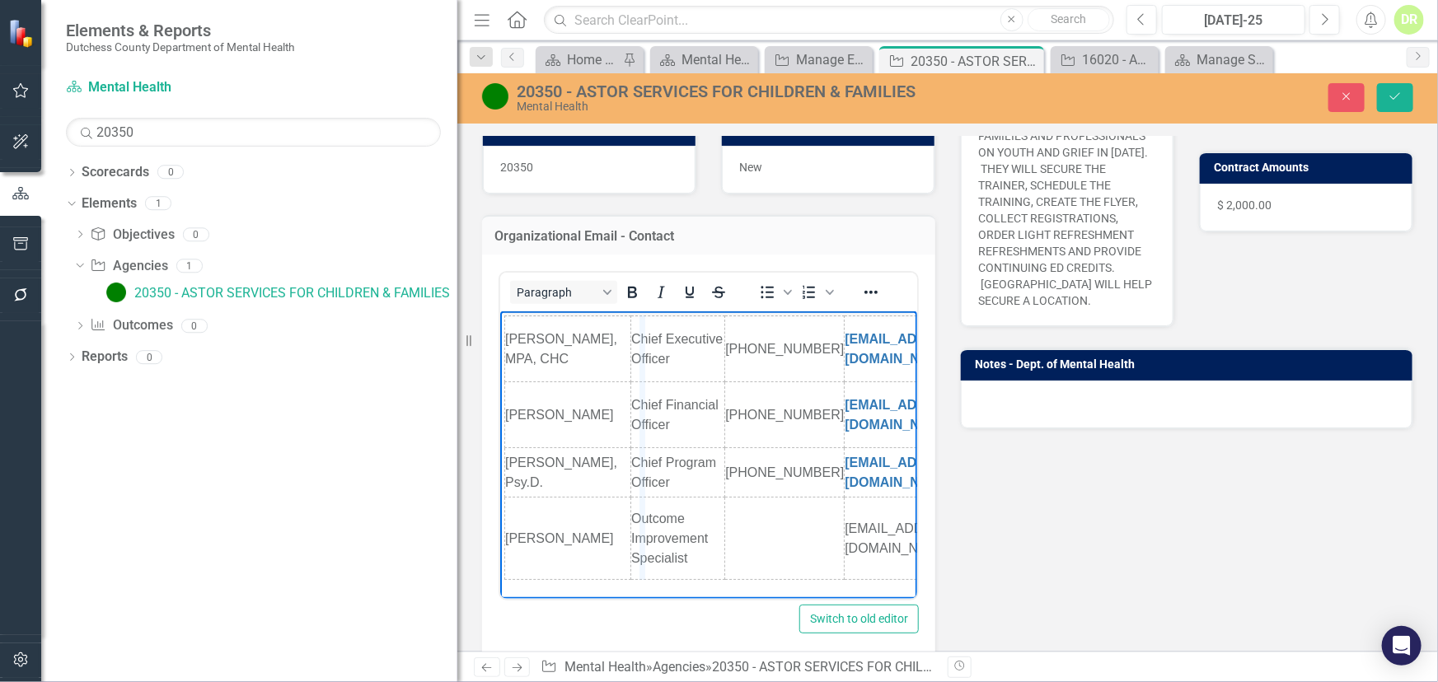
drag, startPoint x: 627, startPoint y: 323, endPoint x: 639, endPoint y: 325, distance: 12.5
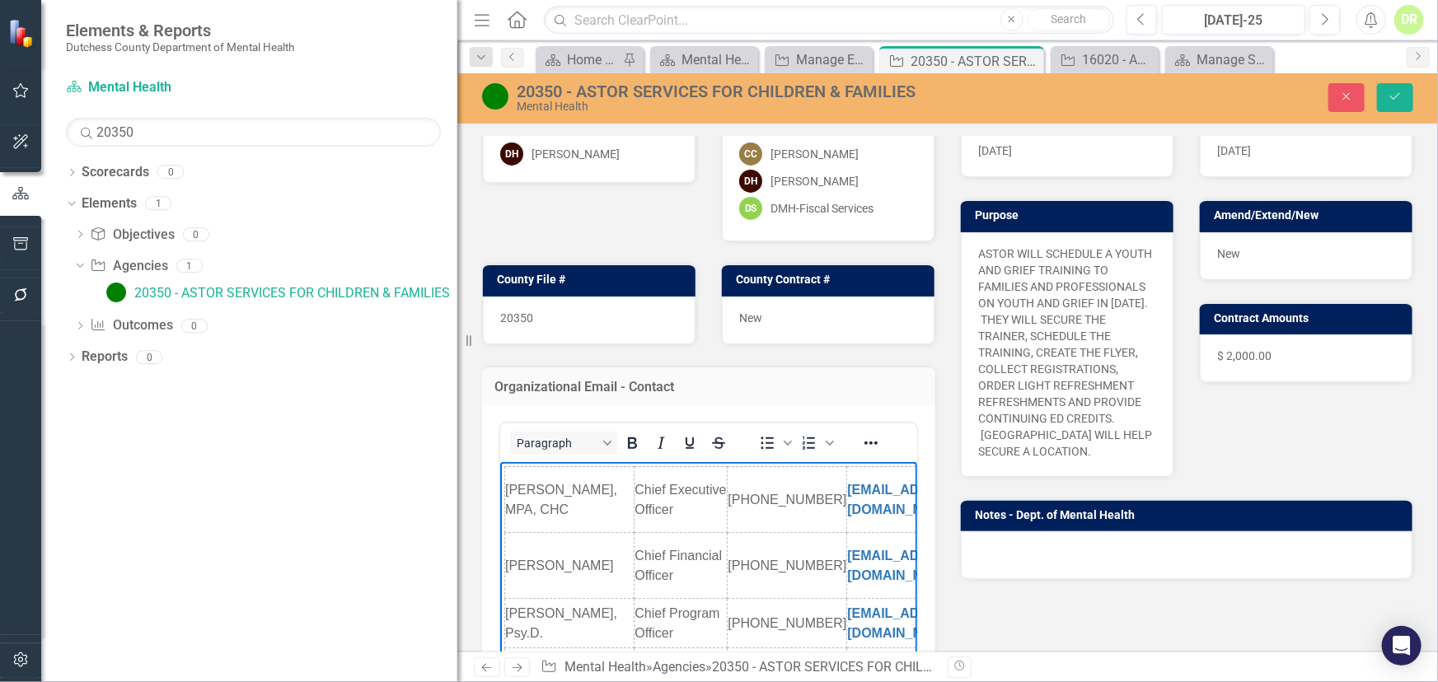
scroll to position [74, 0]
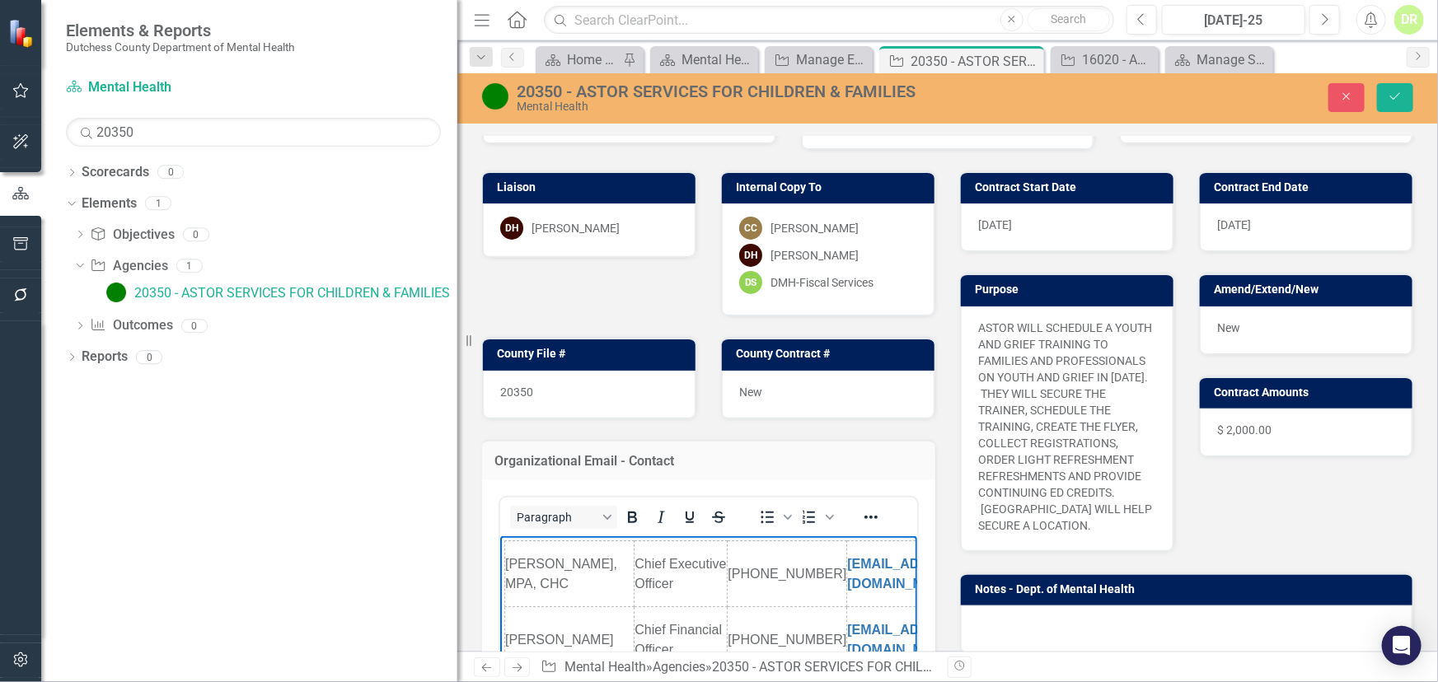
click at [990, 615] on div at bounding box center [1187, 630] width 452 height 48
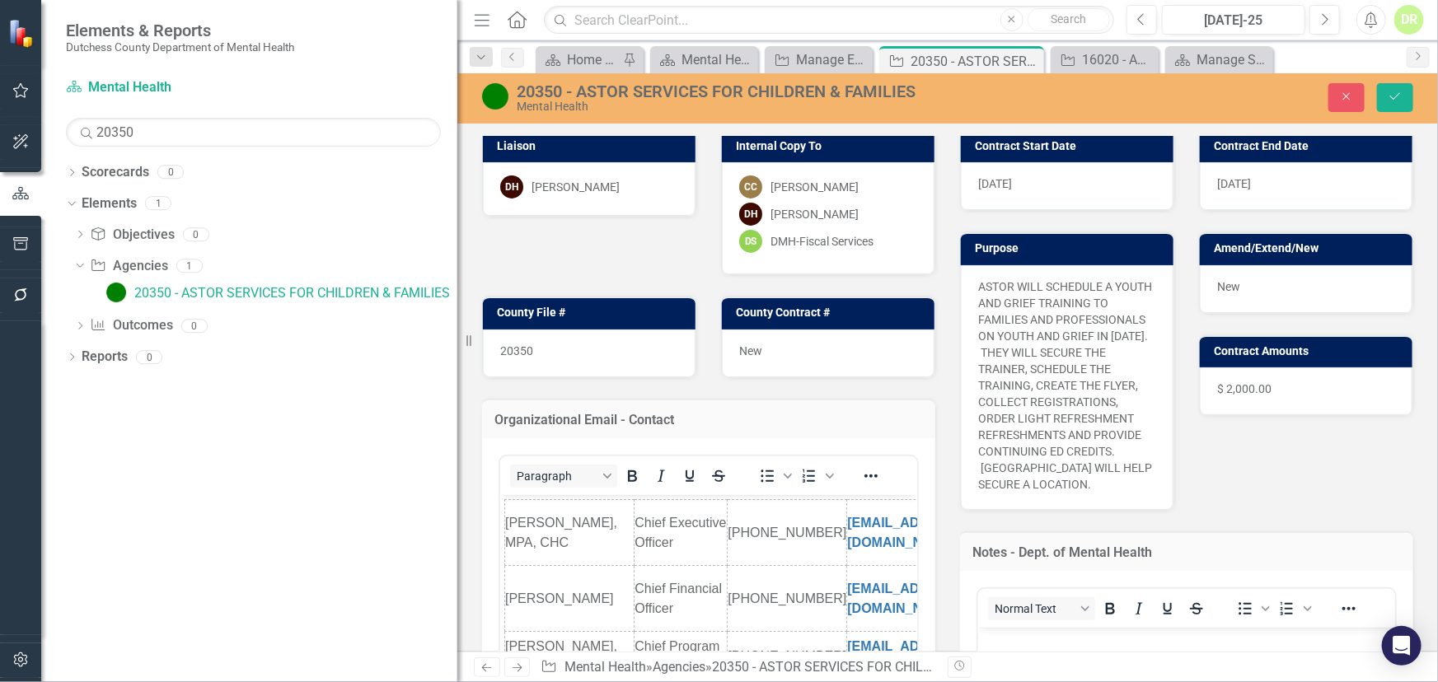
scroll to position [299, 0]
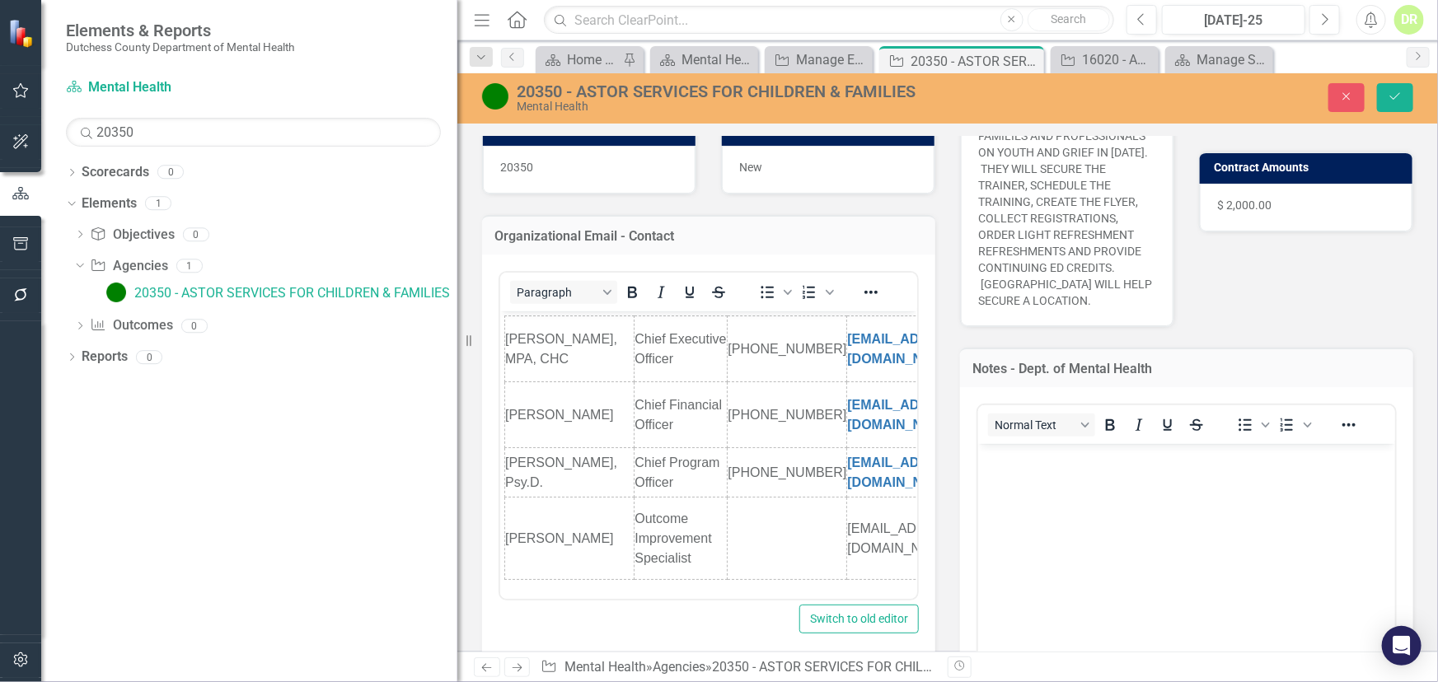
click at [1005, 437] on div "Normal Text" at bounding box center [1099, 425] width 243 height 32
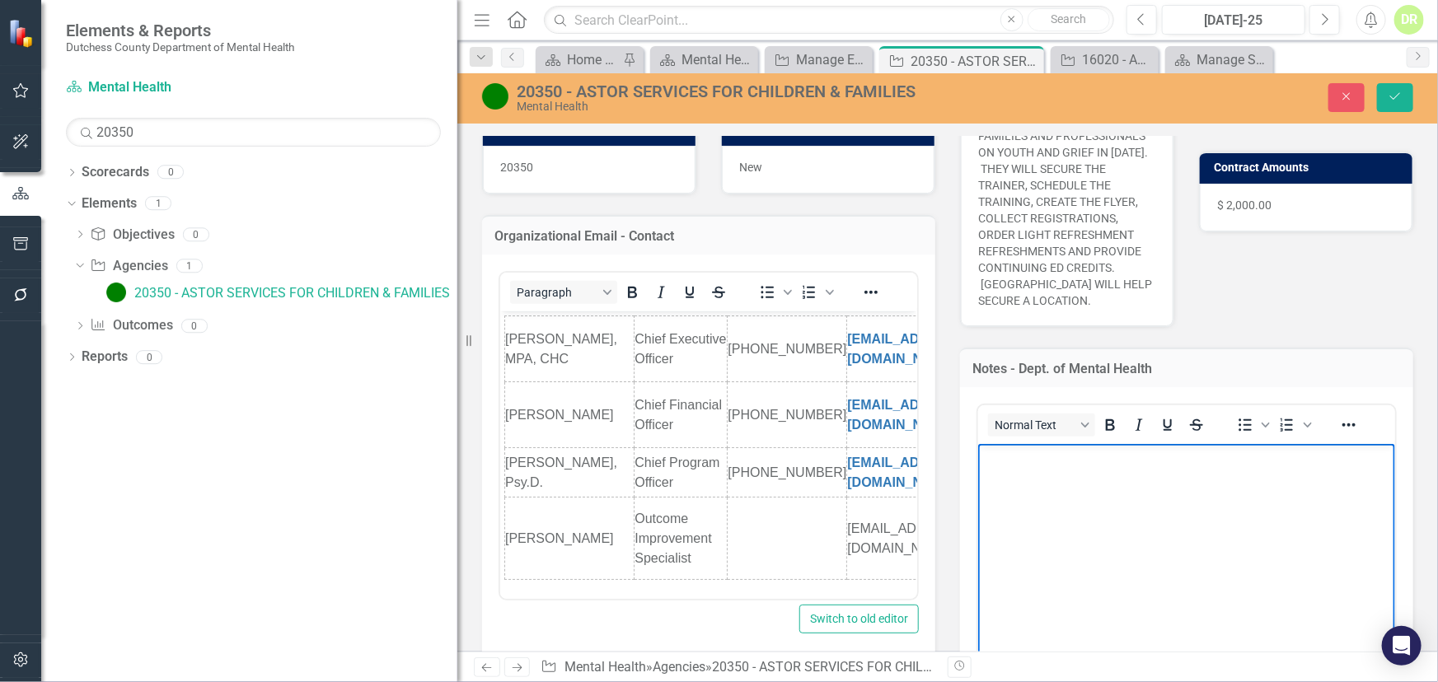
click at [1006, 460] on p "Rich Text Area. Press ALT-0 for help." at bounding box center [1185, 458] width 409 height 20
click at [1393, 97] on icon "Save" at bounding box center [1394, 97] width 15 height 12
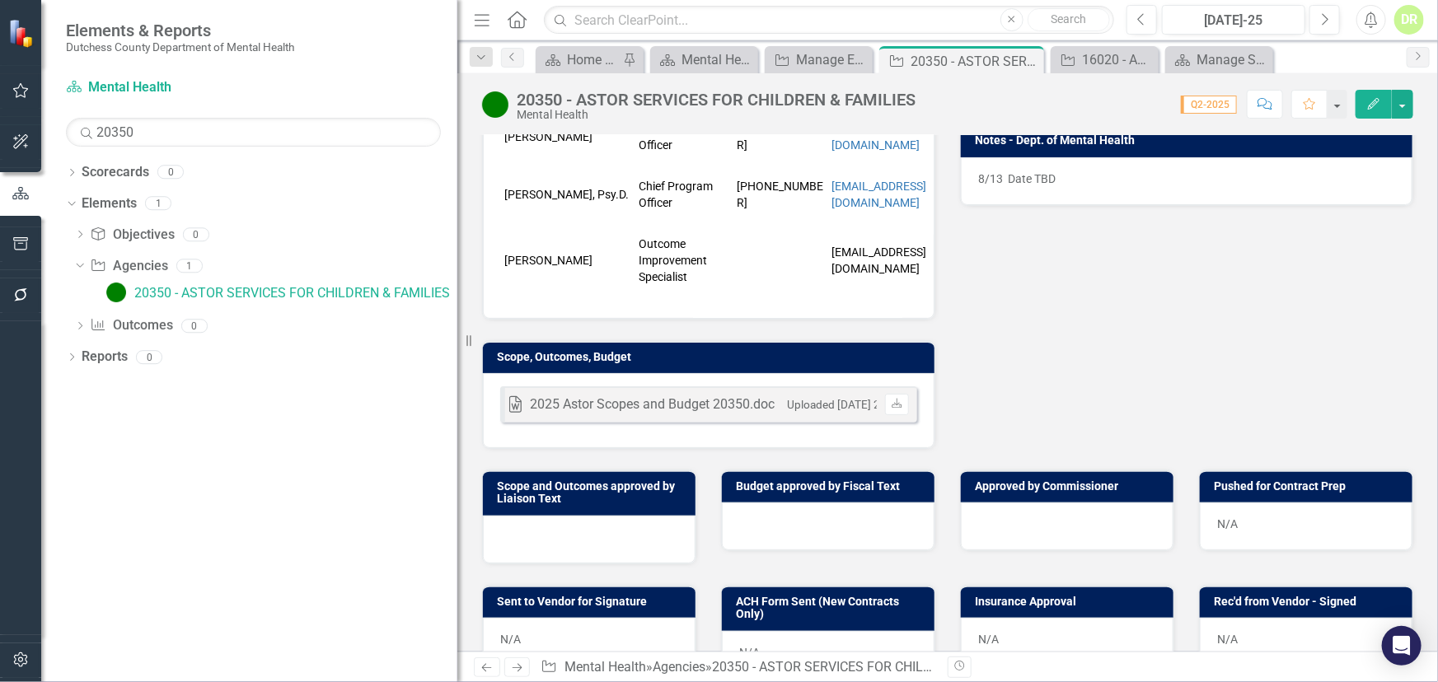
scroll to position [524, 0]
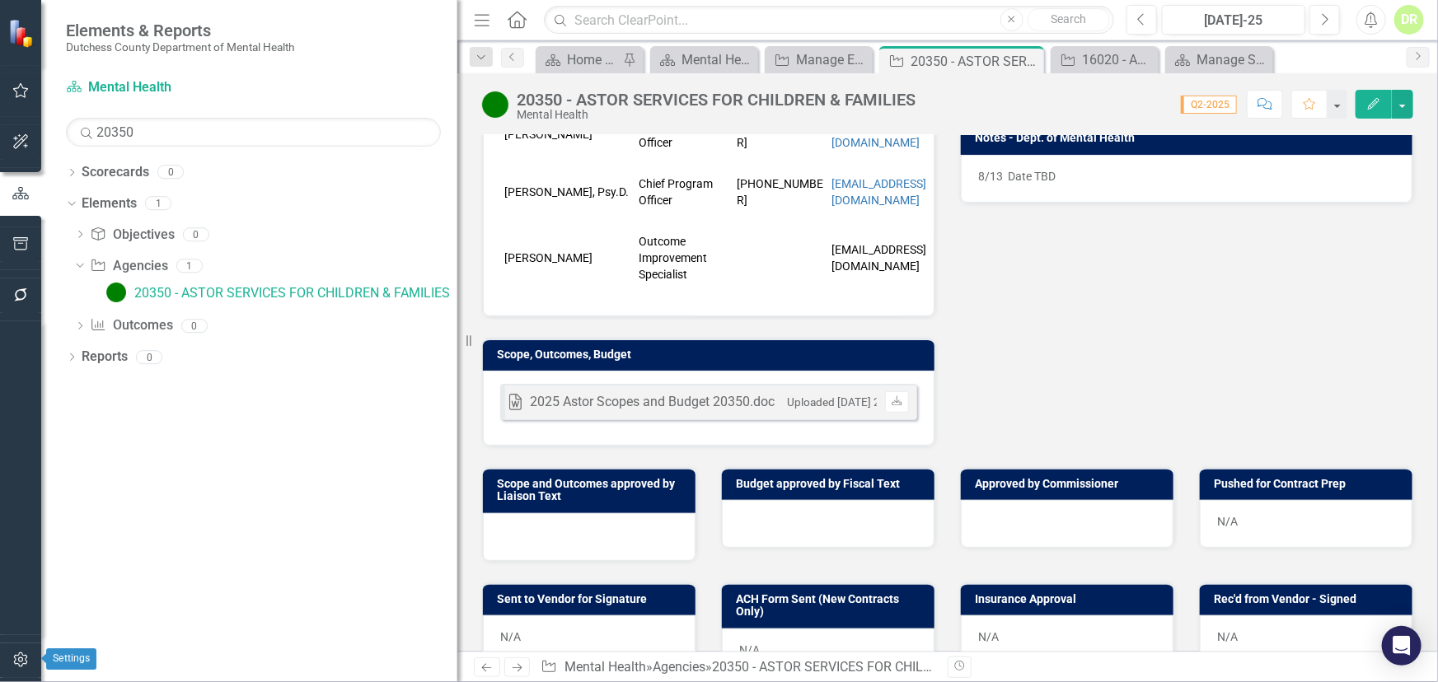
click at [19, 651] on button "button" at bounding box center [20, 660] width 37 height 35
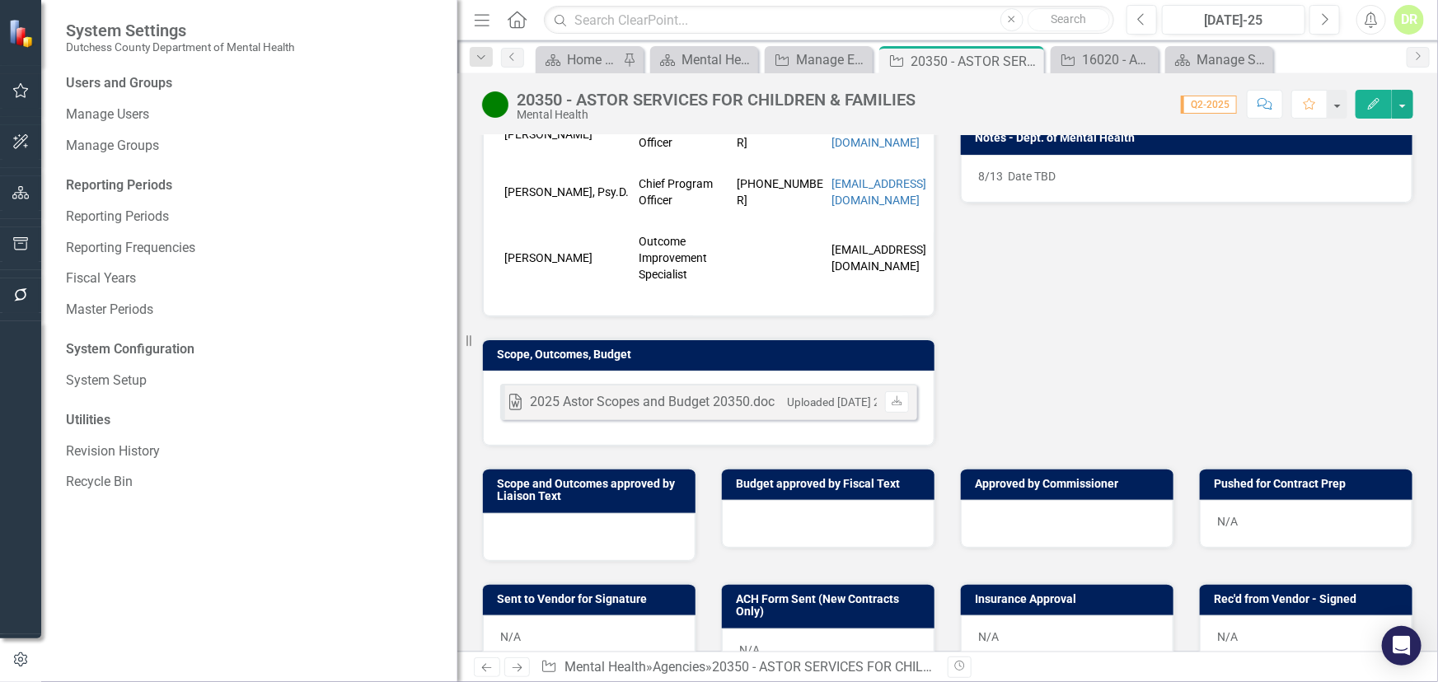
click at [751, 81] on div "20350 - ASTOR SERVICES FOR CHILDREN & FAMILIES Mental Health Score: N/A Q2-2025…" at bounding box center [947, 97] width 980 height 49
click at [768, 110] on div "Mental Health" at bounding box center [716, 115] width 399 height 12
click at [765, 109] on div "Mental Health" at bounding box center [716, 115] width 399 height 12
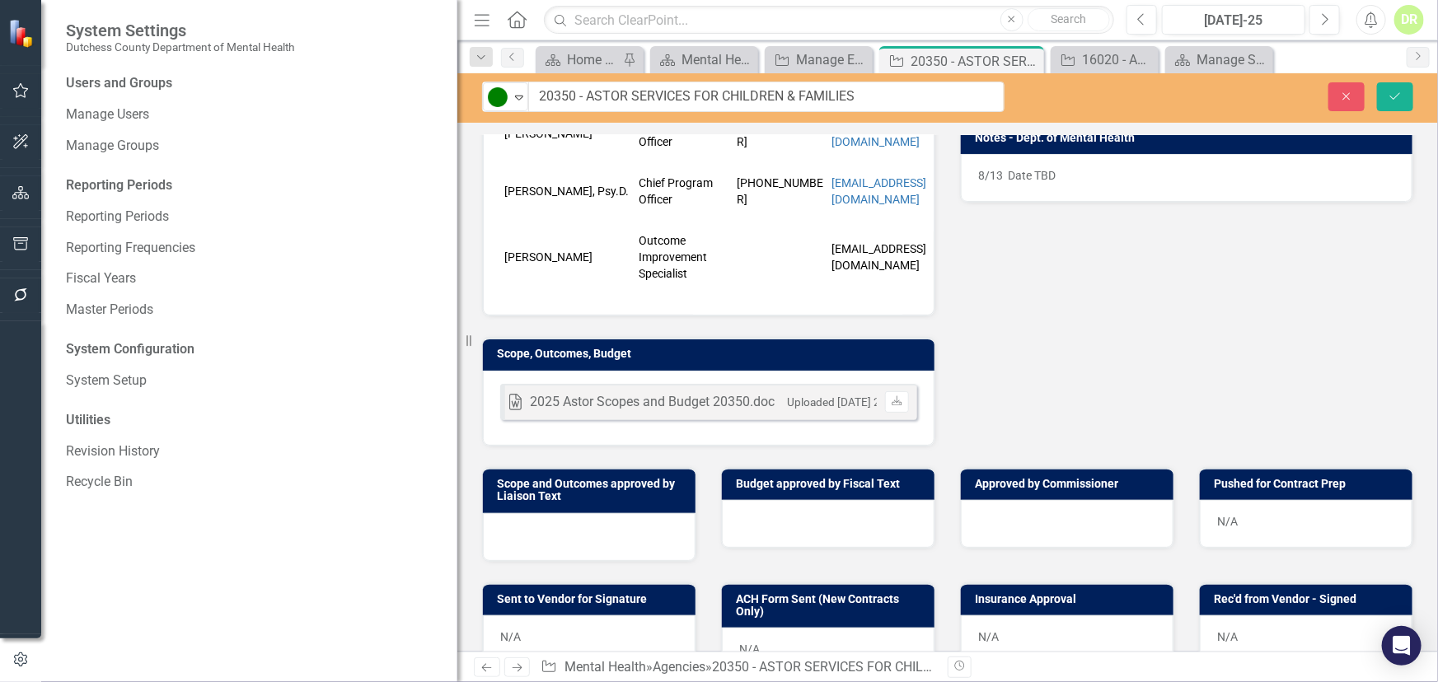
click at [765, 108] on input "20350 - ASTOR SERVICES FOR CHILDREN & FAMILIES" at bounding box center [766, 97] width 476 height 30
click at [1402, 91] on button "Save" at bounding box center [1395, 96] width 36 height 29
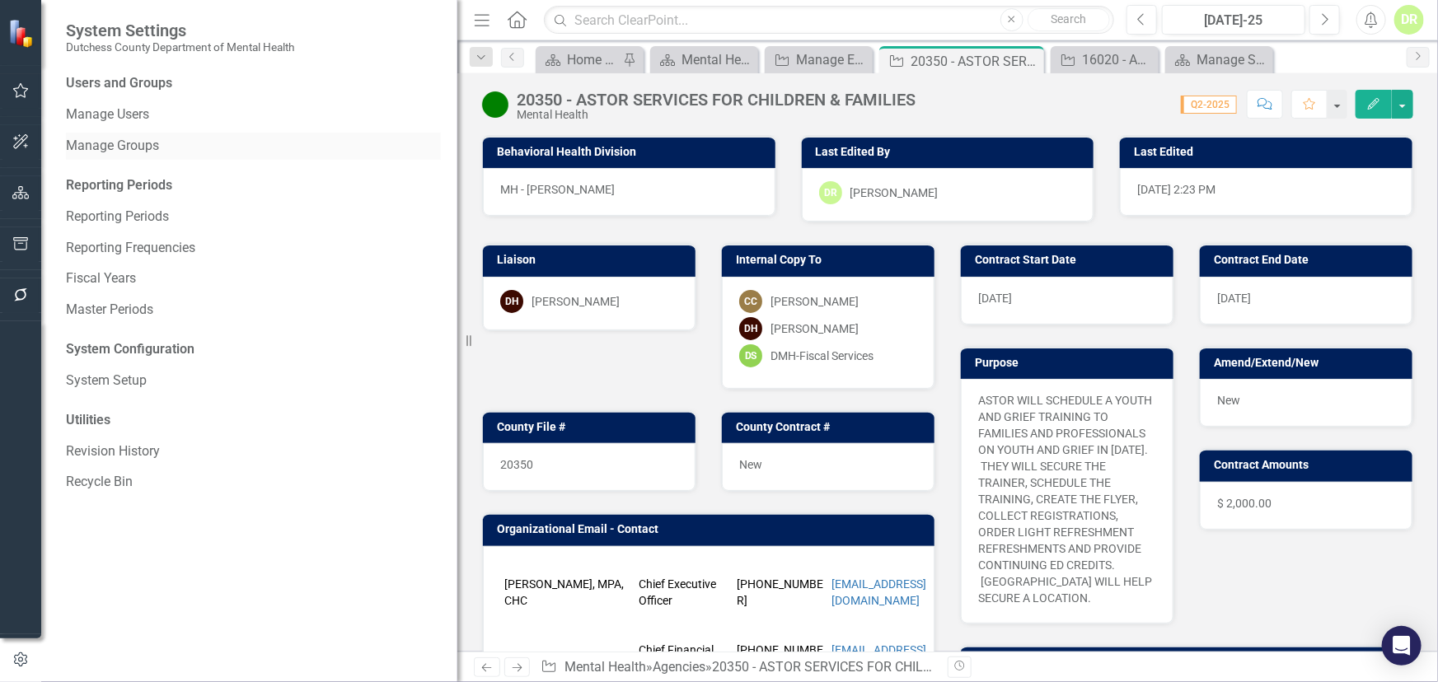
click at [124, 140] on link "Manage Groups" at bounding box center [253, 146] width 375 height 19
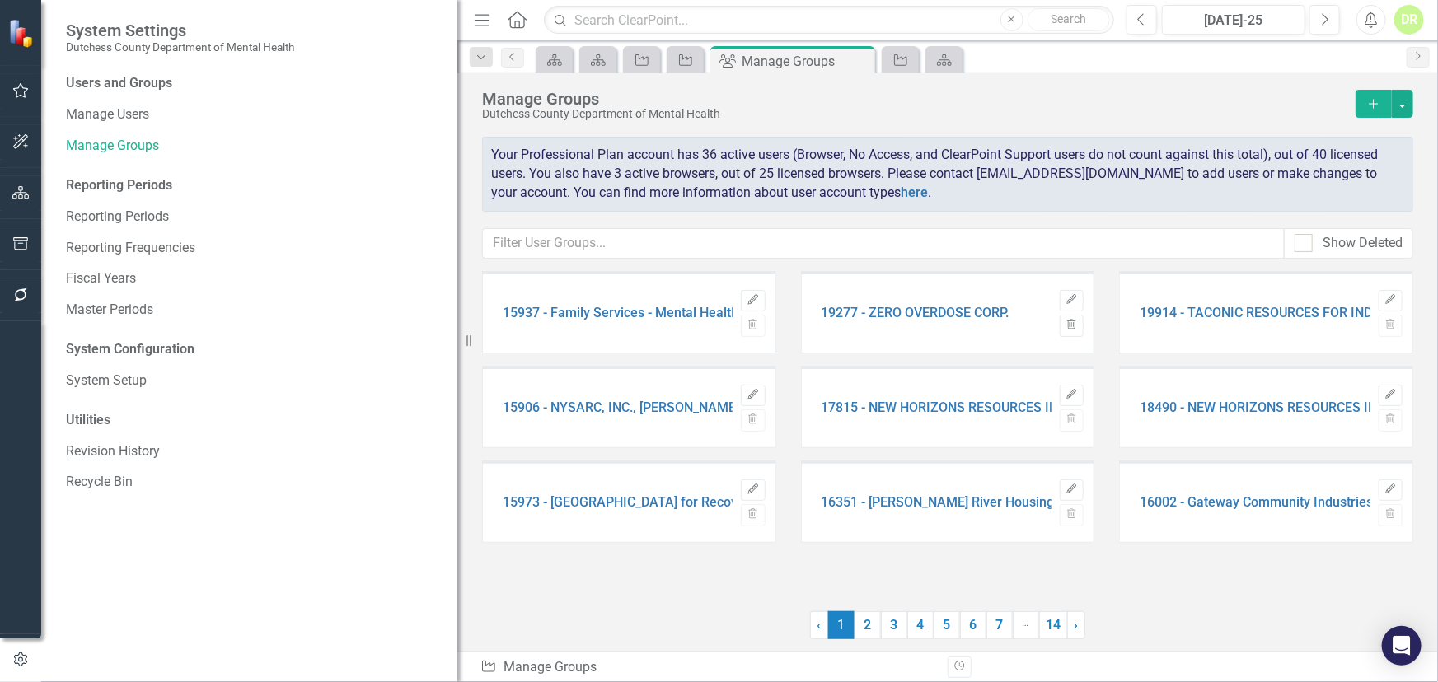
click at [1366, 108] on icon "Add" at bounding box center [1373, 104] width 15 height 12
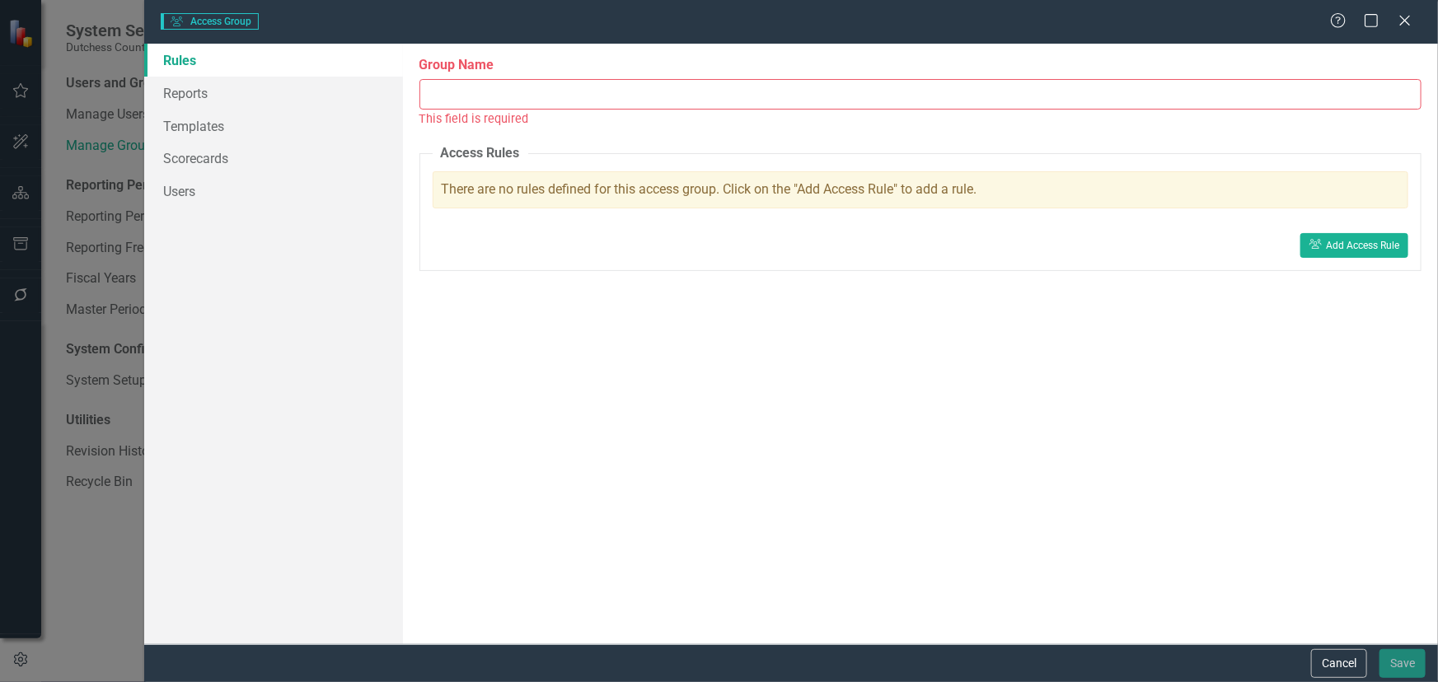
click at [498, 98] on input "Group Name" at bounding box center [920, 94] width 1002 height 30
paste input "20350 - ASTOR SERVICES FOR CHILDREN & FAMILIES"
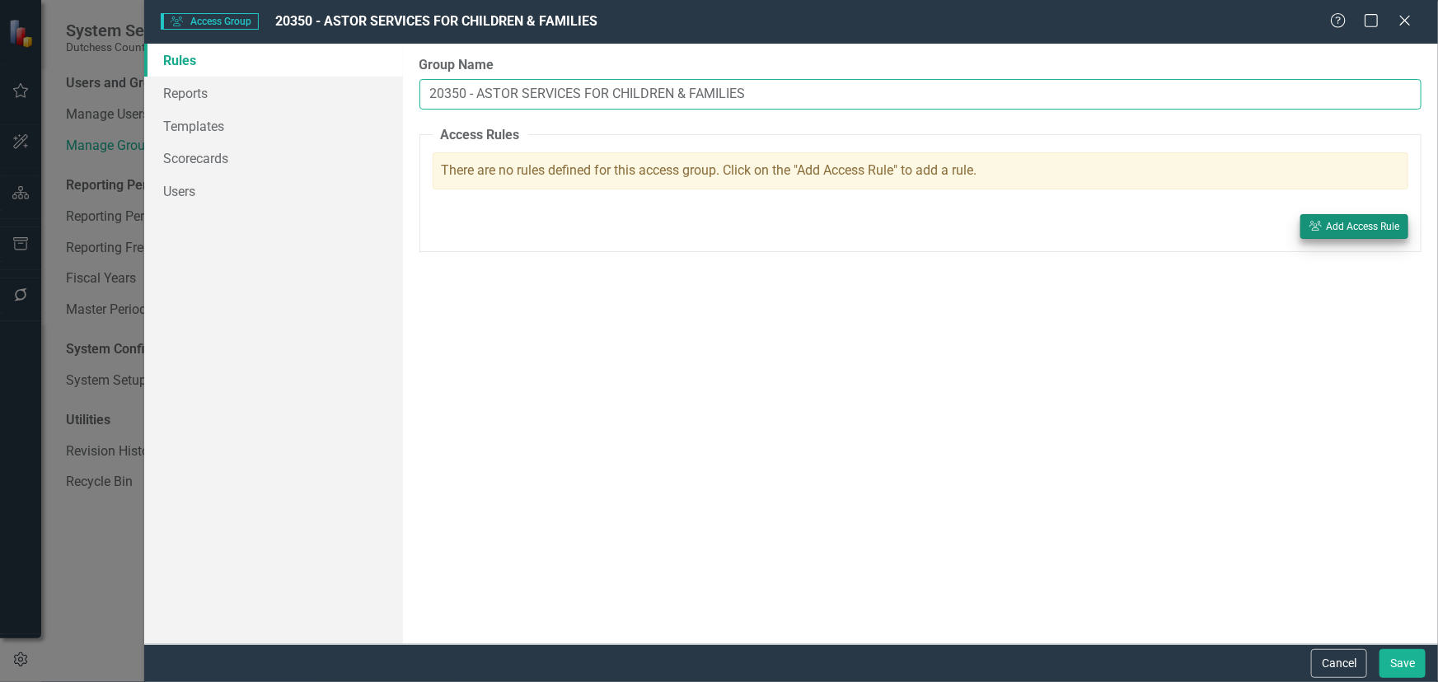
type input "20350 - ASTOR SERVICES FOR CHILDREN & FAMILIES"
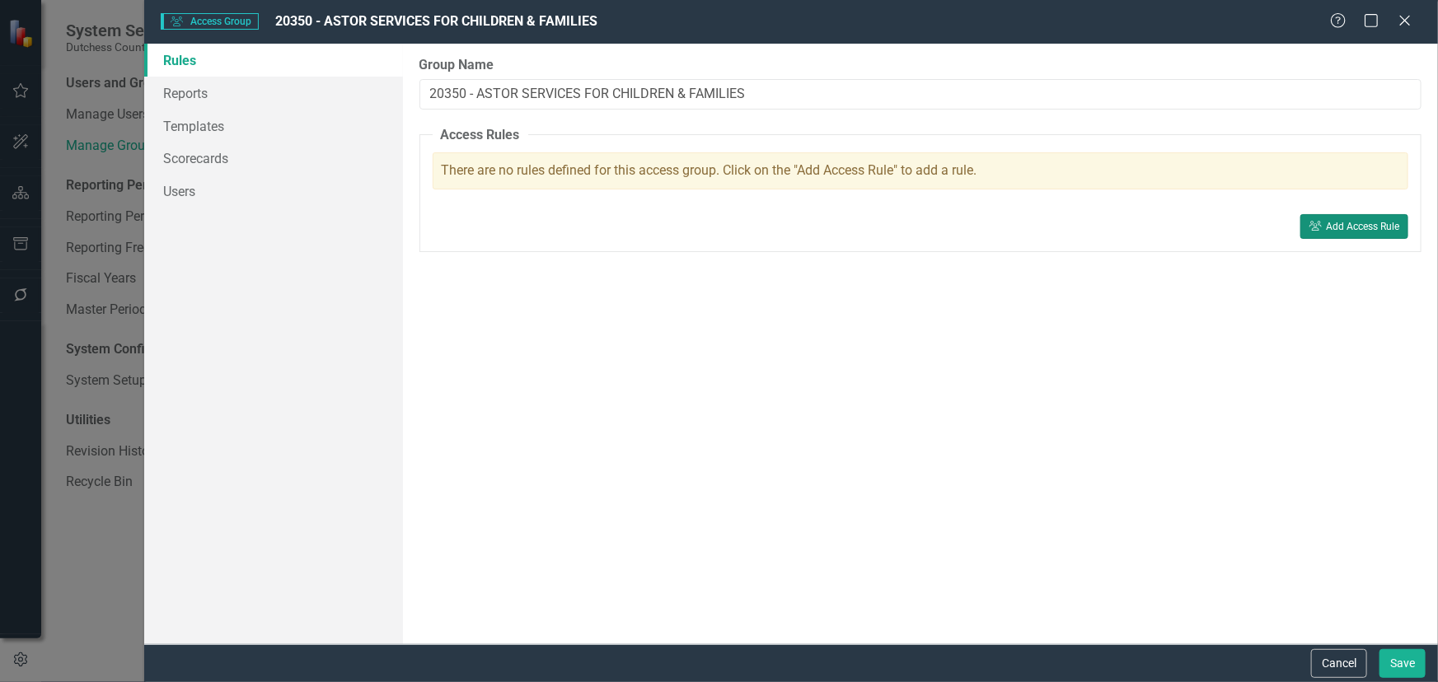
click at [1356, 227] on div "Add Access Rule" at bounding box center [1362, 227] width 73 height 12
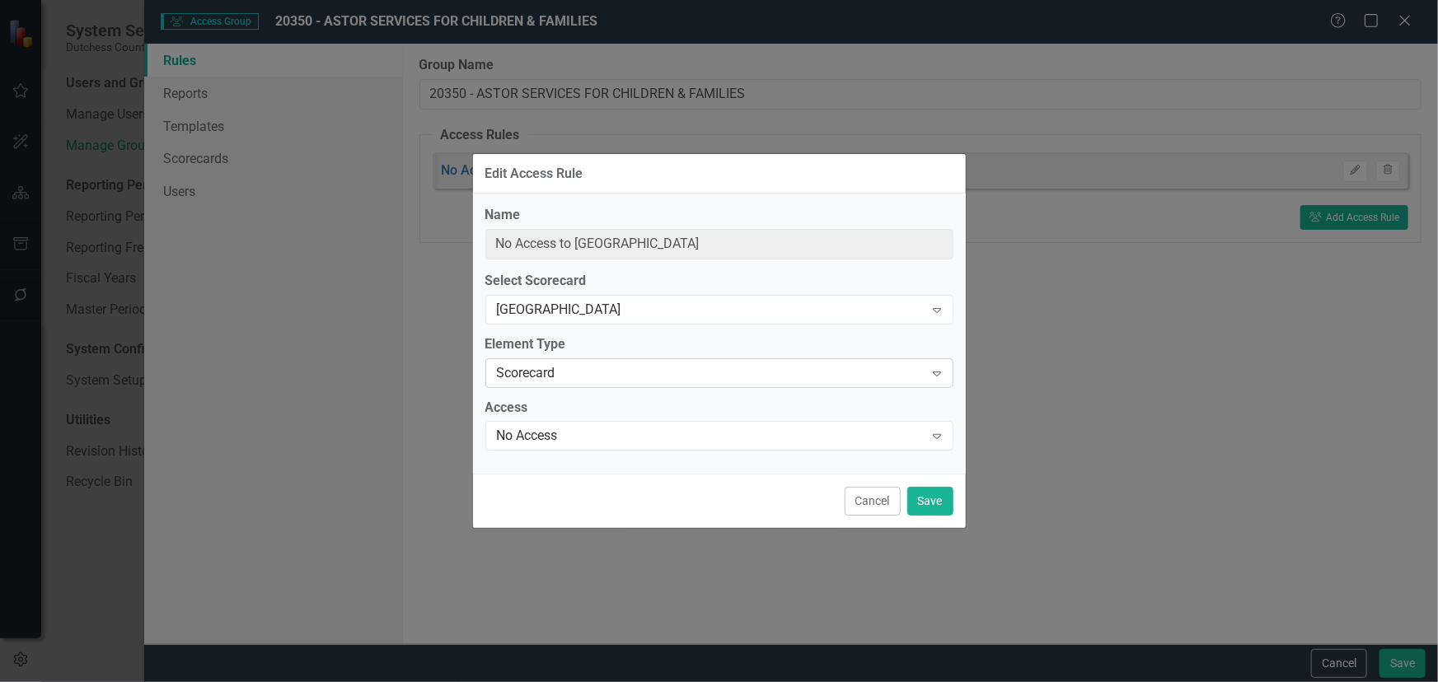
click at [606, 372] on div "Scorecard" at bounding box center [711, 372] width 428 height 19
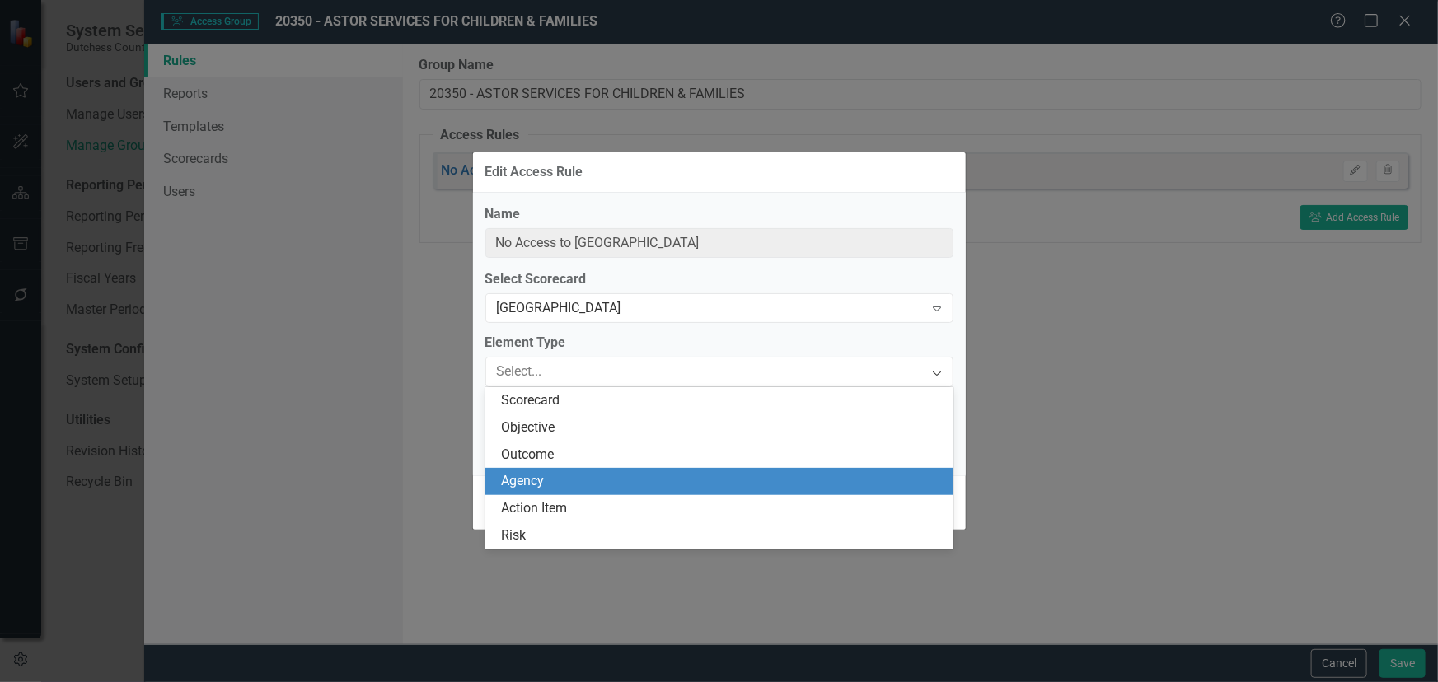
click at [583, 472] on div "Agency" at bounding box center [723, 481] width 442 height 19
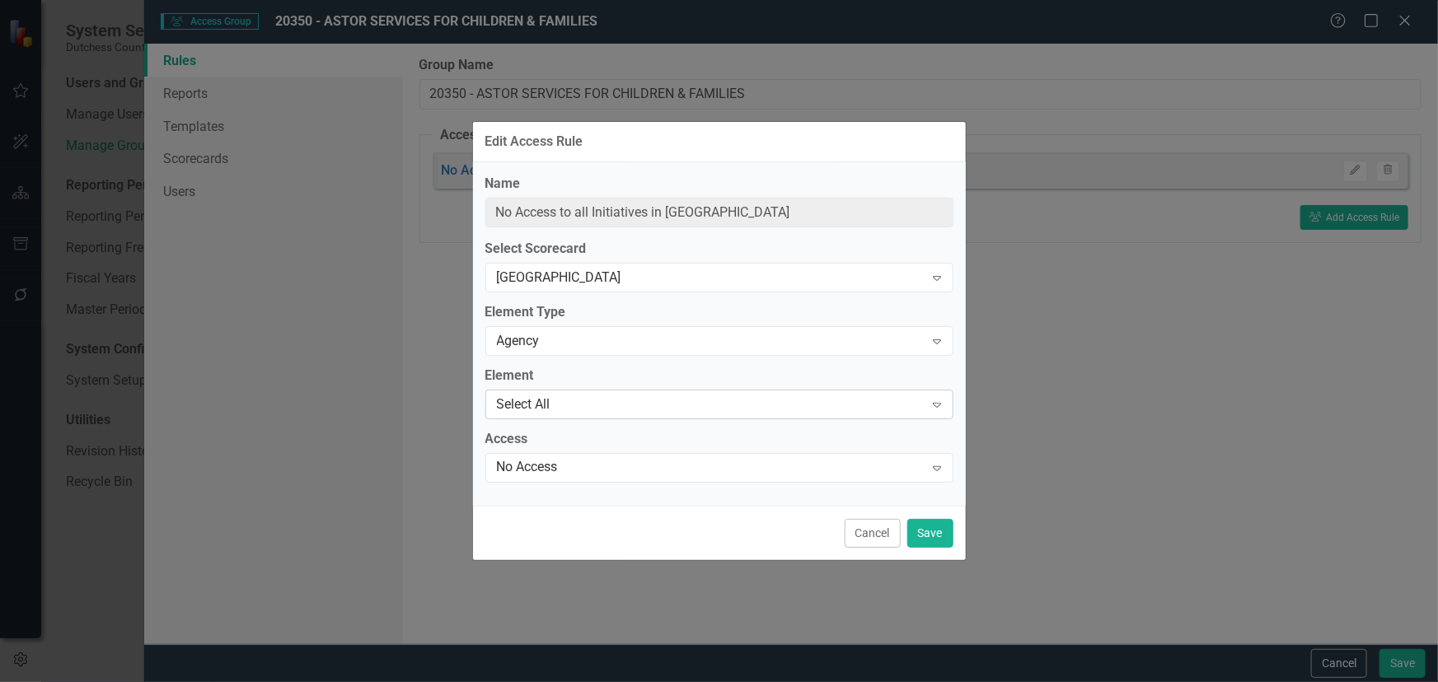
click at [547, 397] on div "Select All" at bounding box center [711, 404] width 428 height 19
click at [584, 404] on div "Select All" at bounding box center [711, 404] width 428 height 19
click at [611, 467] on div "No Access" at bounding box center [711, 467] width 428 height 19
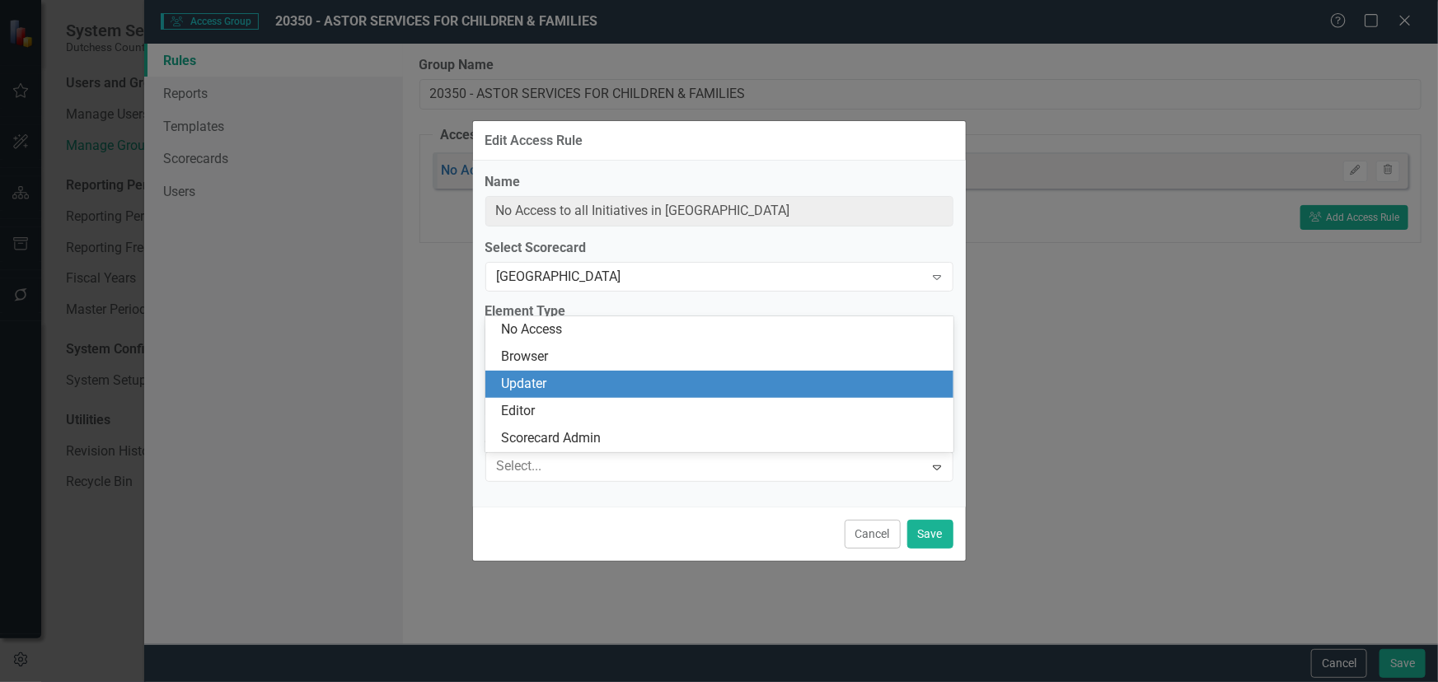
drag, startPoint x: 550, startPoint y: 387, endPoint x: 553, endPoint y: 400, distance: 13.6
click at [553, 400] on div "No Access Browser Updater Editor Scorecard Admin" at bounding box center [719, 383] width 468 height 135
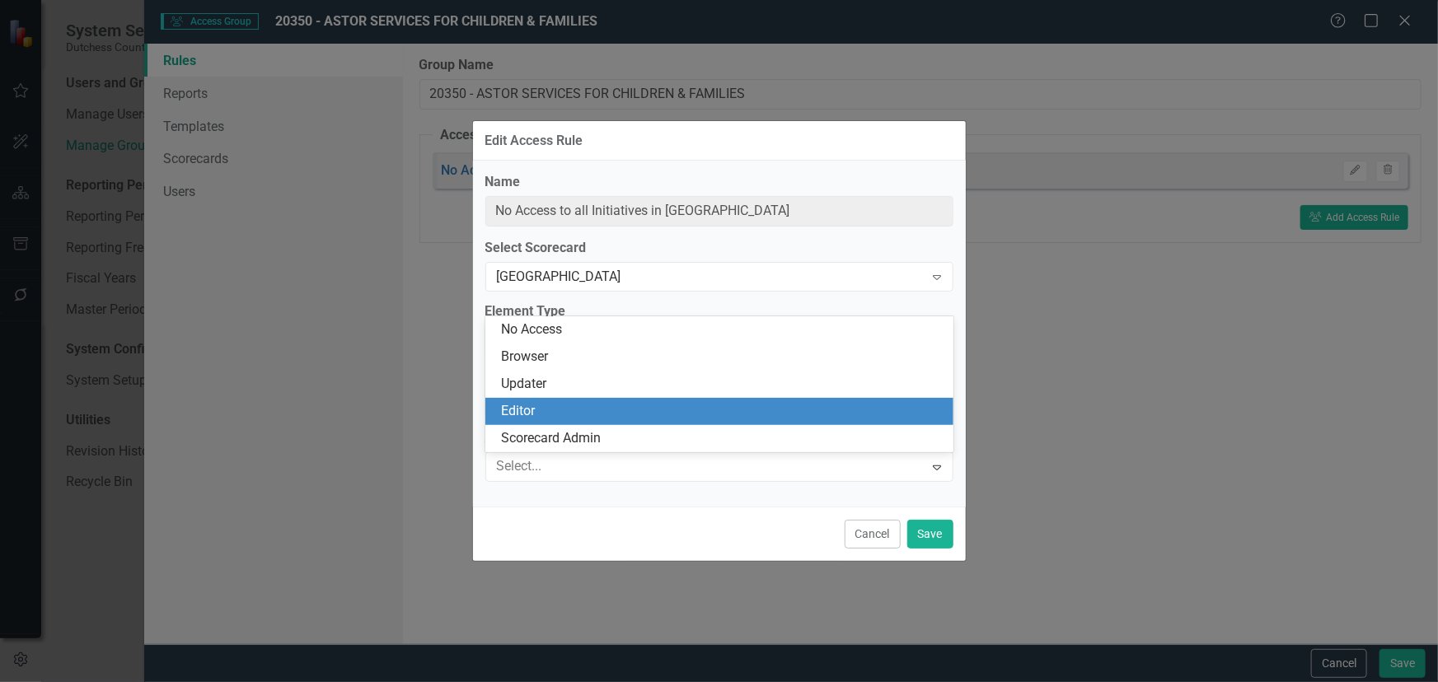
click at [551, 398] on div "Editor" at bounding box center [719, 411] width 468 height 27
type input "Editor of all Initiatives in [GEOGRAPHIC_DATA]"
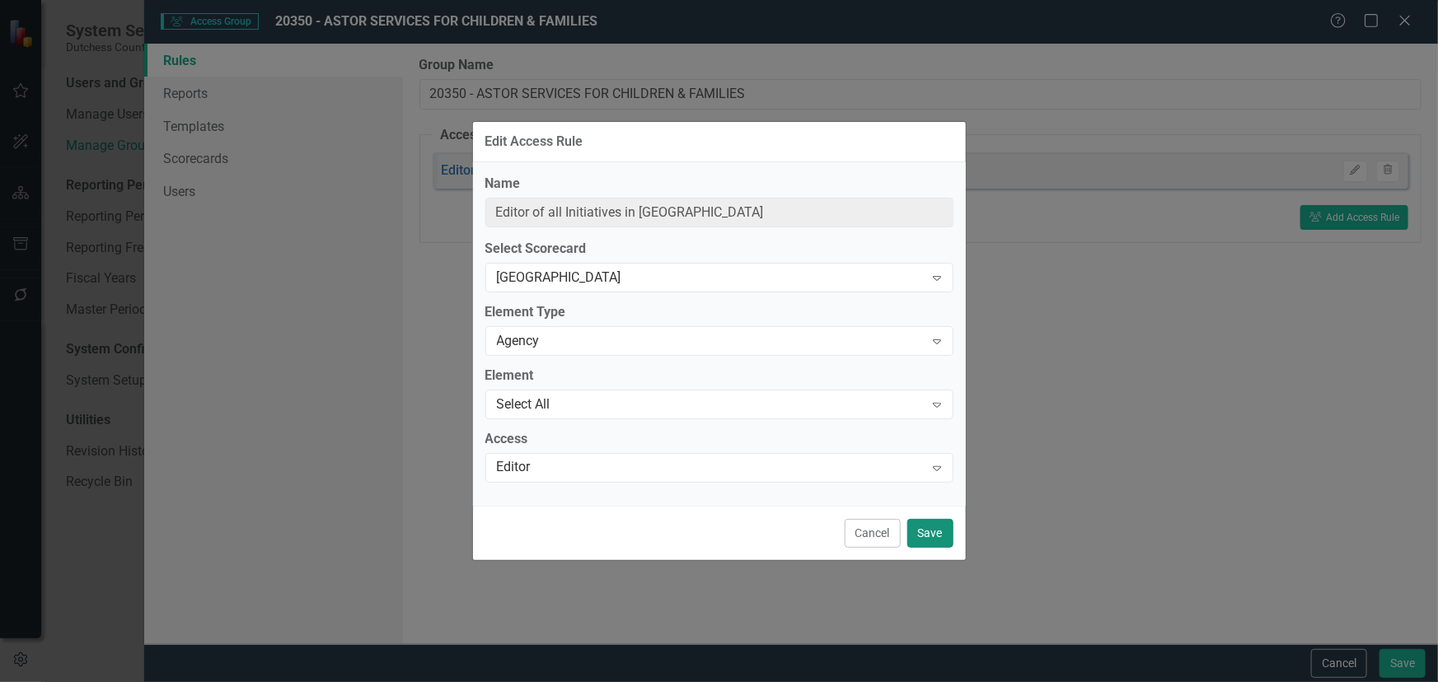
click at [940, 540] on button "Save" at bounding box center [930, 533] width 46 height 29
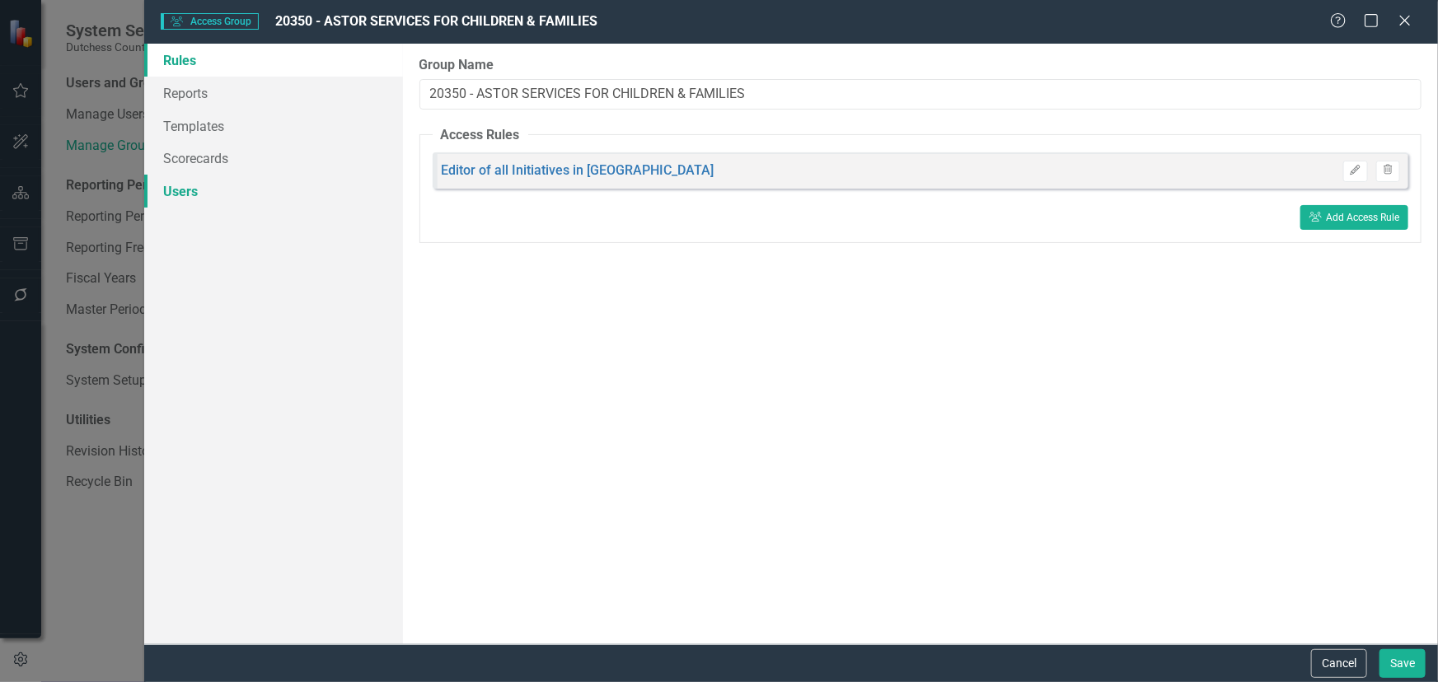
click at [188, 189] on link "Users" at bounding box center [273, 191] width 259 height 33
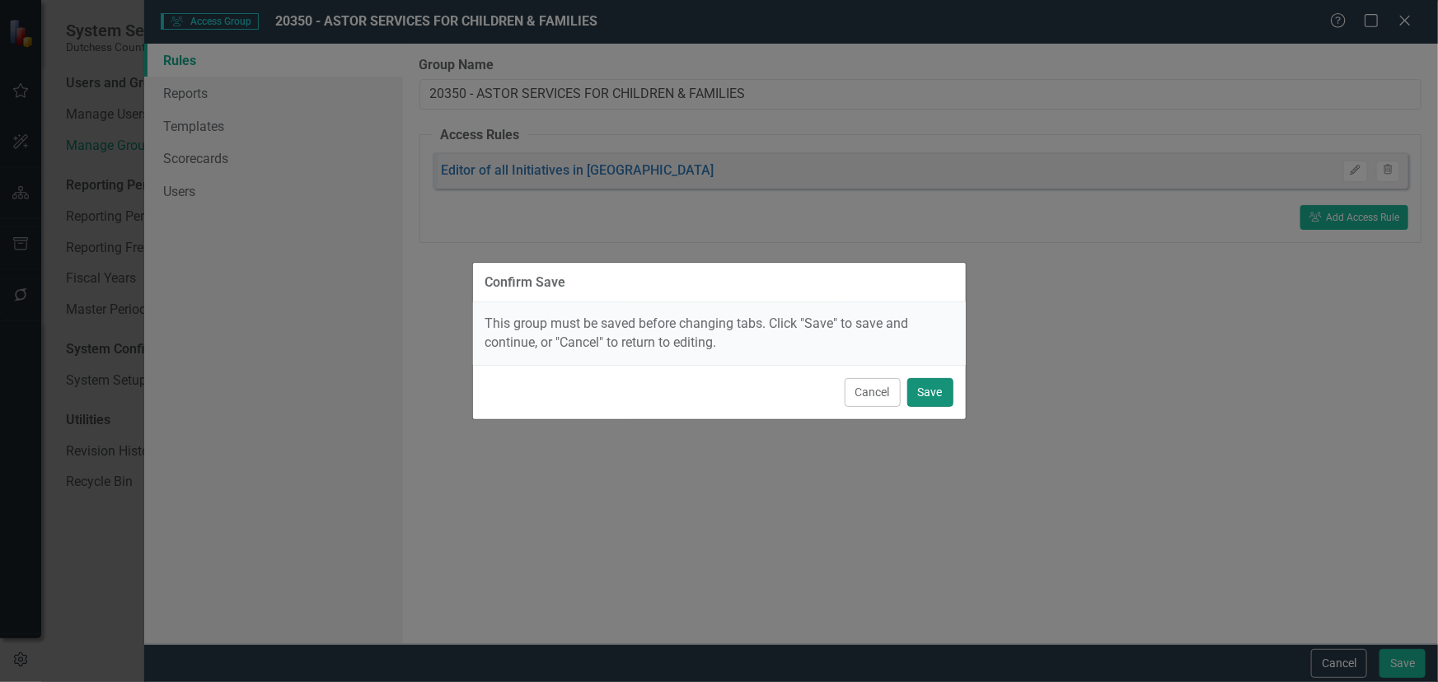
click at [939, 394] on button "Save" at bounding box center [930, 392] width 46 height 29
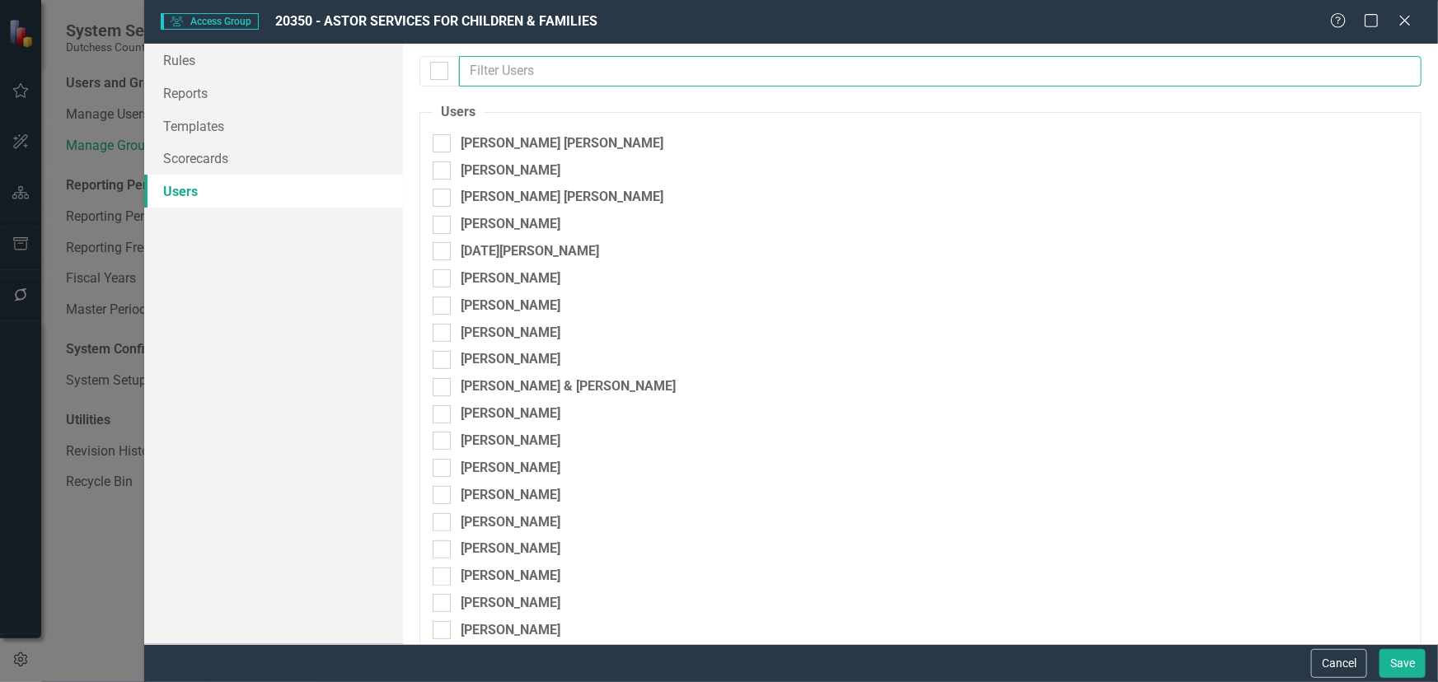
click at [503, 72] on input "text" at bounding box center [940, 71] width 962 height 30
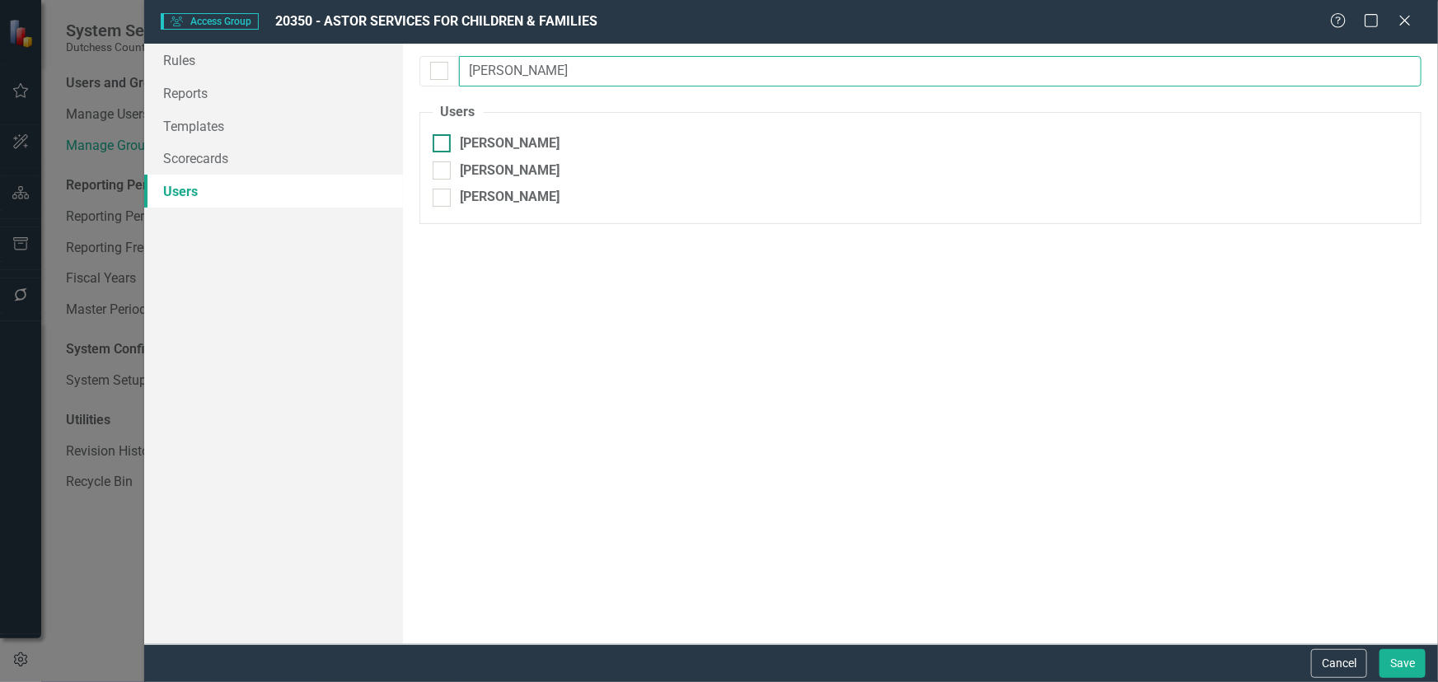
type input "[PERSON_NAME]"
click at [471, 137] on div "[PERSON_NAME]" at bounding box center [511, 143] width 100 height 19
click at [443, 137] on input "[PERSON_NAME]" at bounding box center [438, 139] width 11 height 11
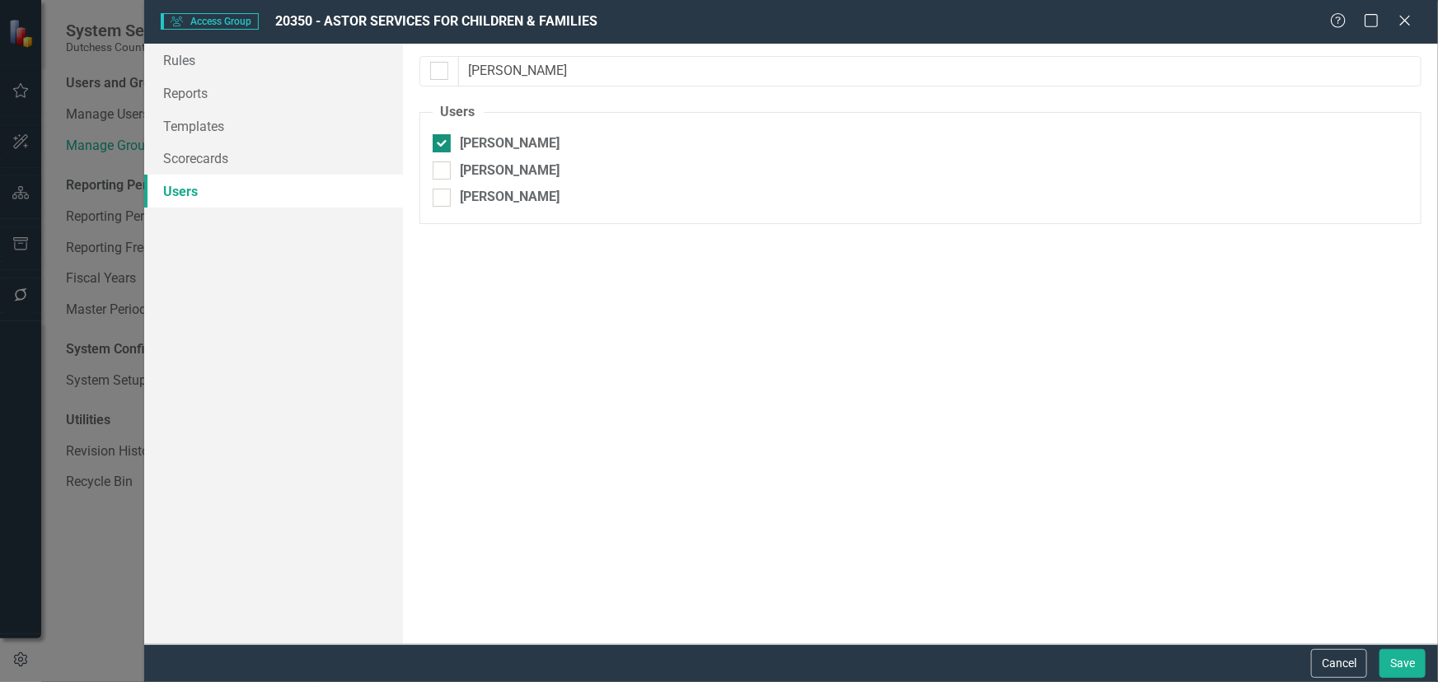
click at [471, 137] on div "[PERSON_NAME]" at bounding box center [511, 143] width 100 height 19
click at [443, 137] on input "[PERSON_NAME]" at bounding box center [438, 139] width 11 height 11
click at [471, 137] on div "[PERSON_NAME]" at bounding box center [511, 143] width 100 height 19
click at [443, 137] on input "[PERSON_NAME]" at bounding box center [438, 139] width 11 height 11
checkbox input "true"
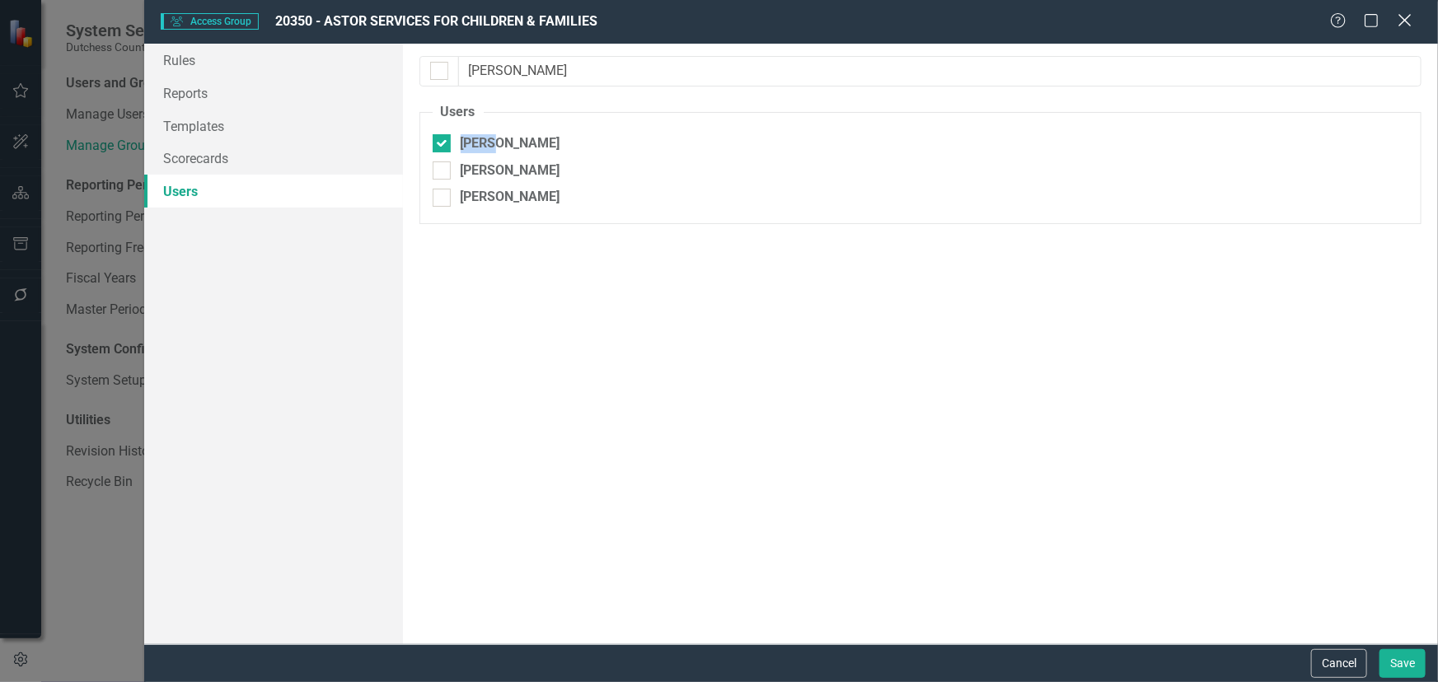
click at [1403, 21] on icon at bounding box center [1404, 20] width 12 height 12
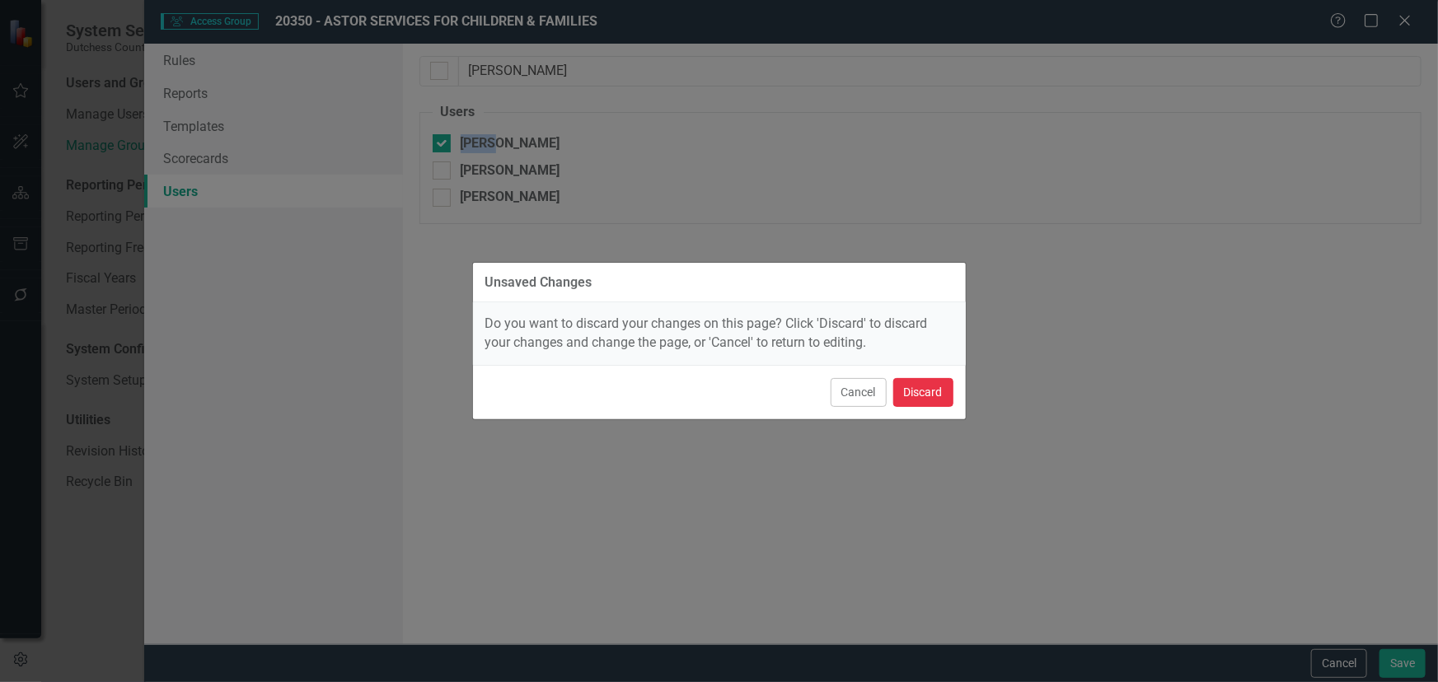
click at [904, 395] on button "Discard" at bounding box center [923, 392] width 60 height 29
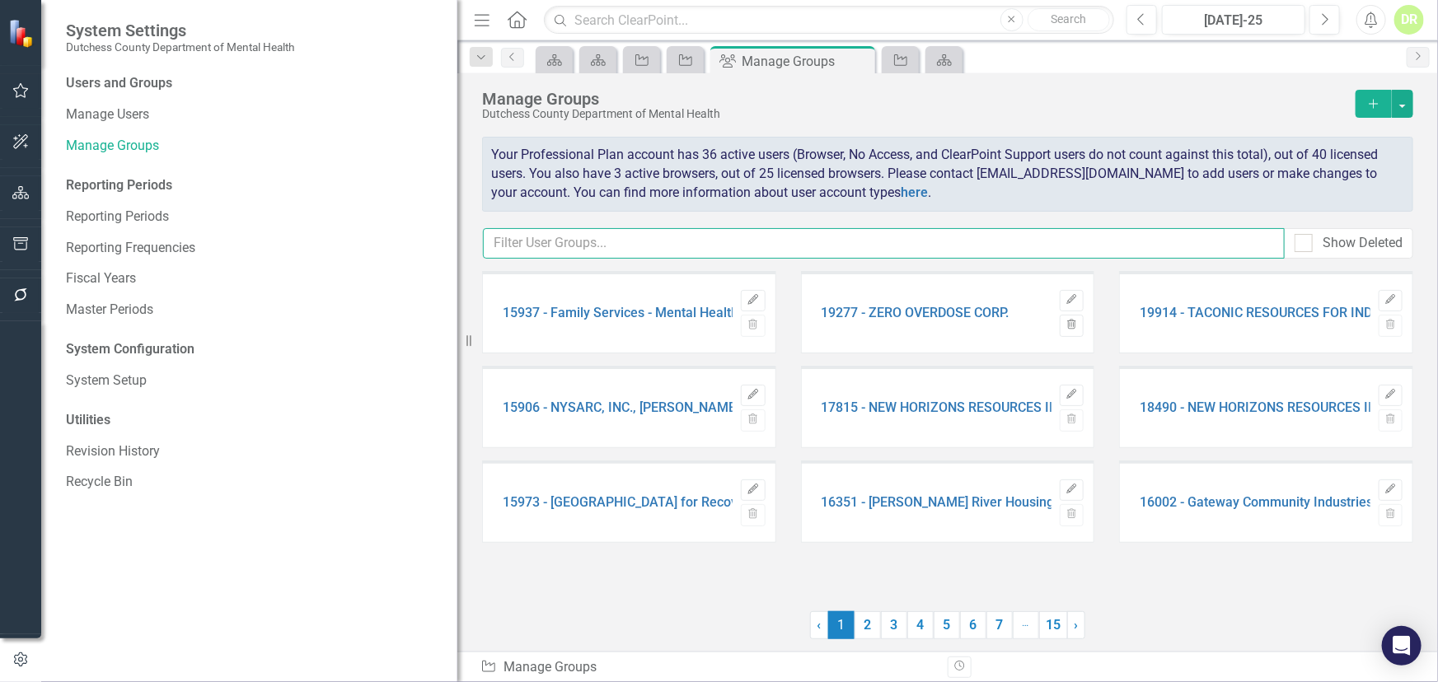
click at [532, 247] on input "text" at bounding box center [884, 243] width 802 height 30
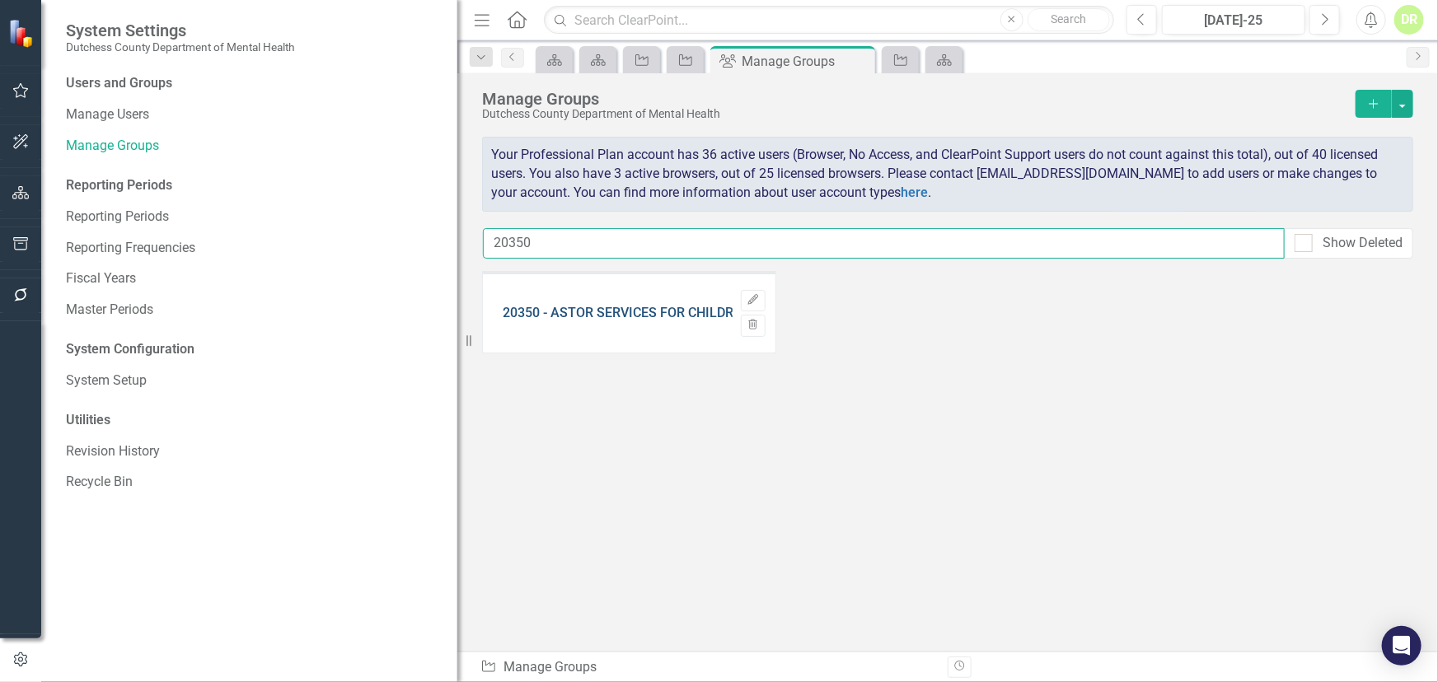
type input "20350"
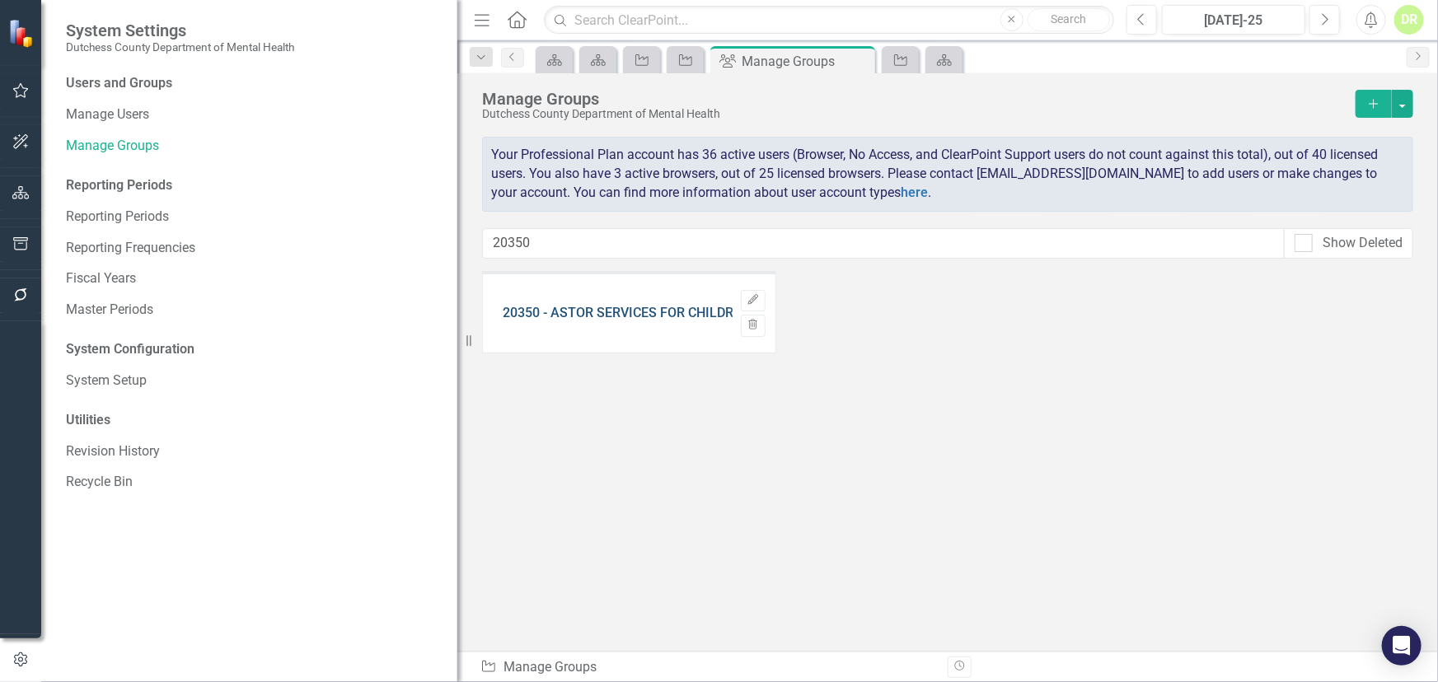
click at [644, 320] on link "20350 - ASTOR SERVICES FOR CHILDREN & FAMILIES" at bounding box center [663, 313] width 321 height 15
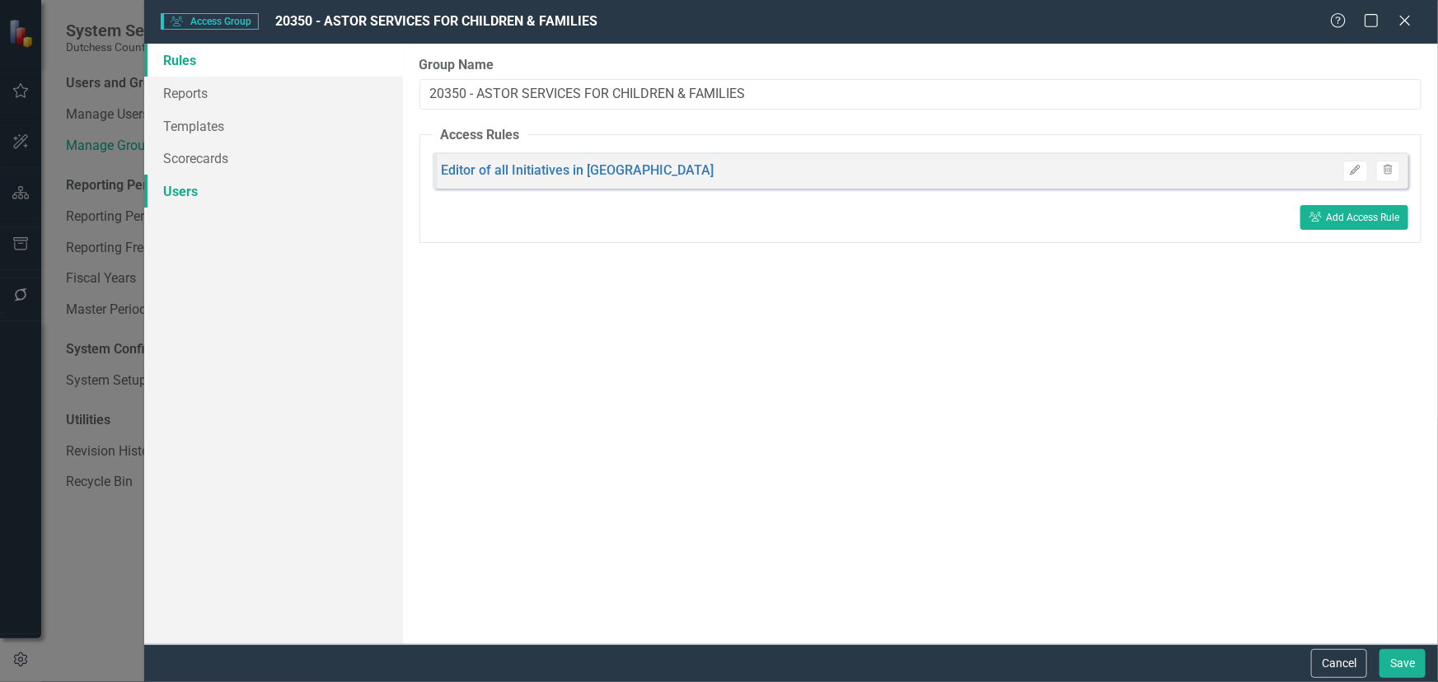
click at [172, 187] on link "Users" at bounding box center [273, 191] width 259 height 33
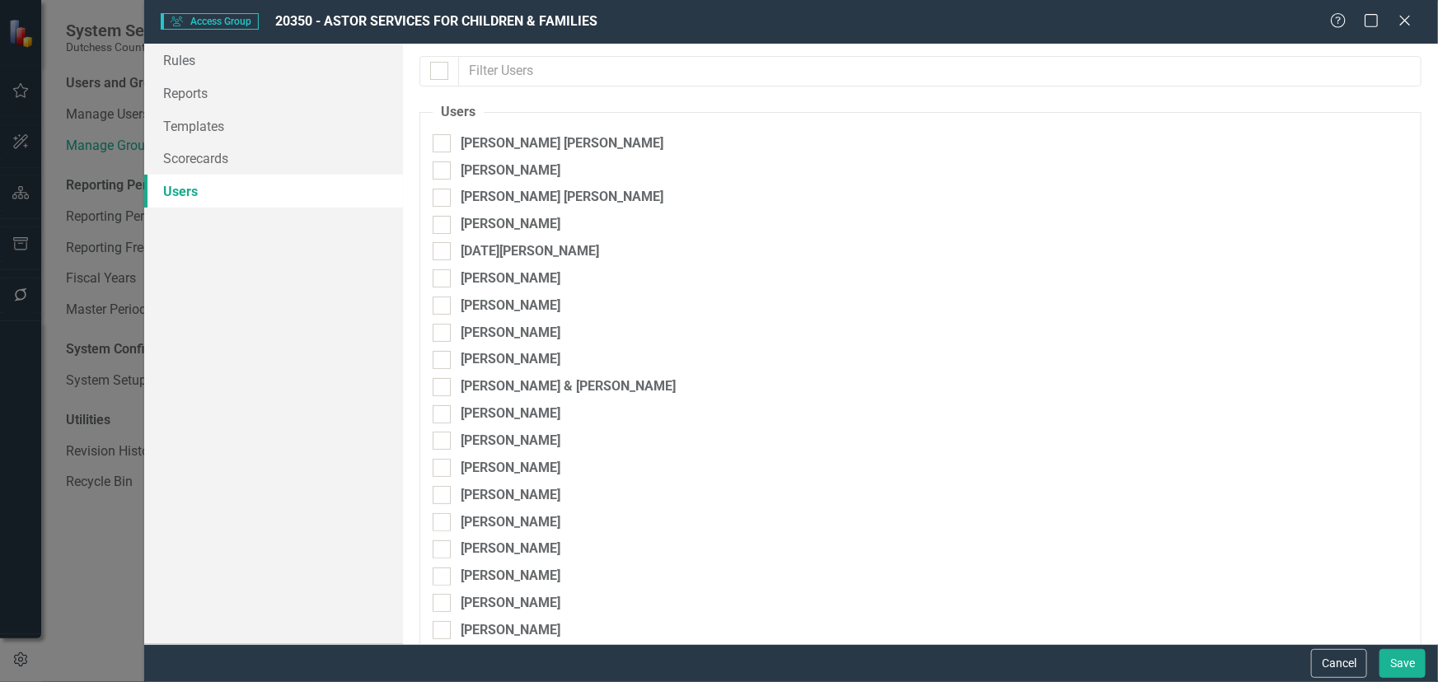
click at [531, 92] on div "Users The users set up as "Assign Group" users are listed below. Please select …" at bounding box center [920, 344] width 1035 height 601
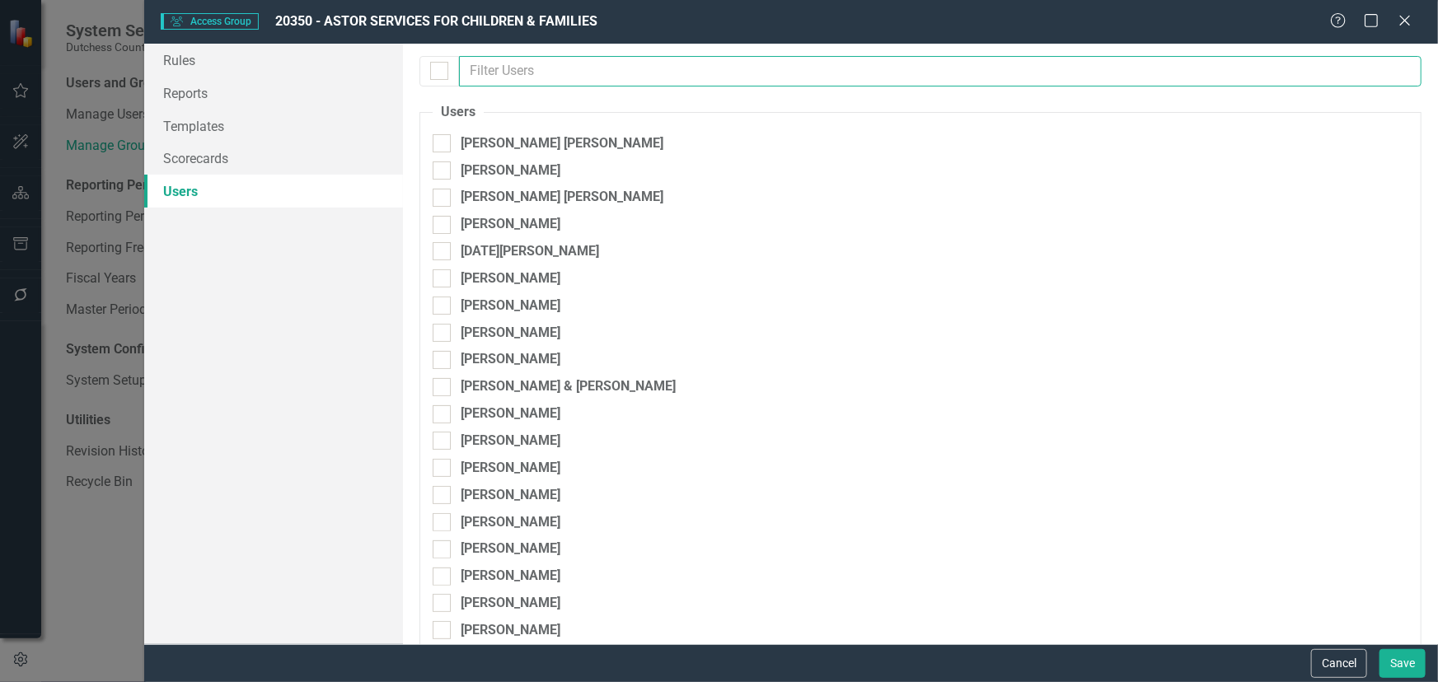
click at [532, 74] on input "text" at bounding box center [940, 71] width 962 height 30
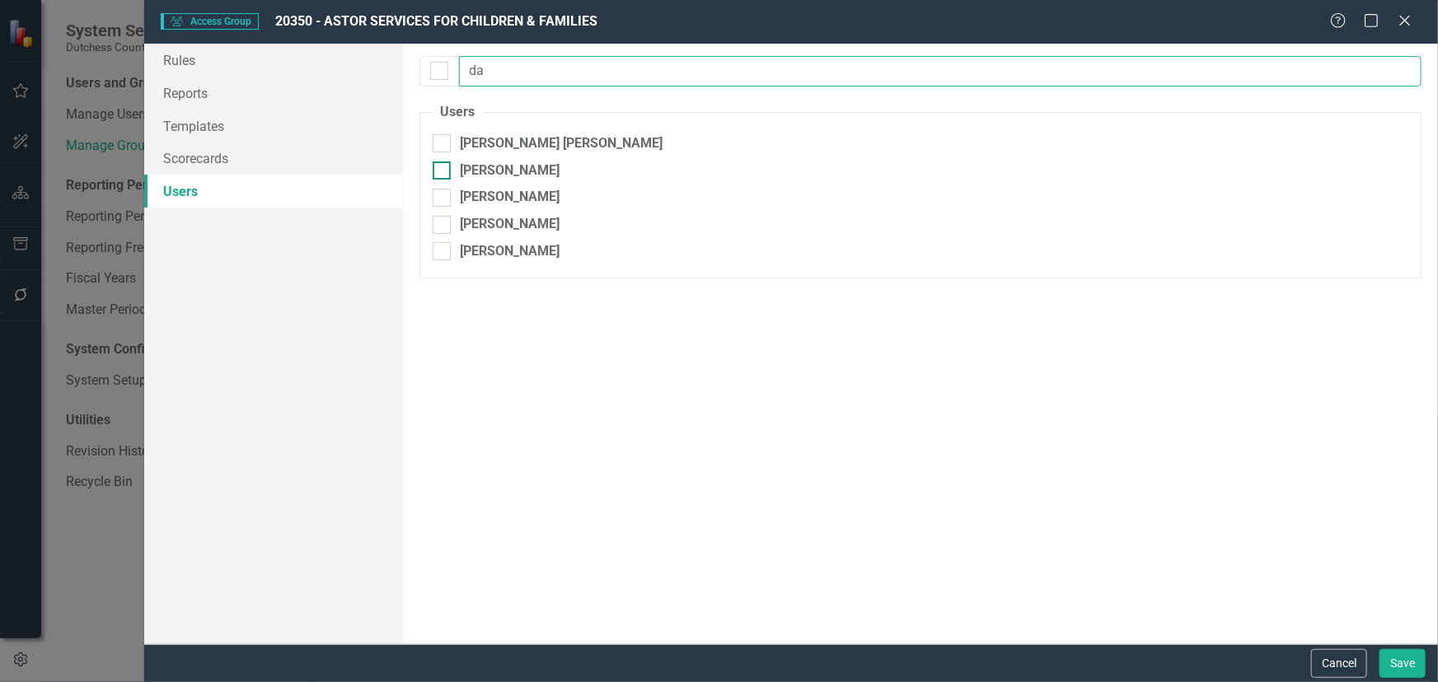
type input "da"
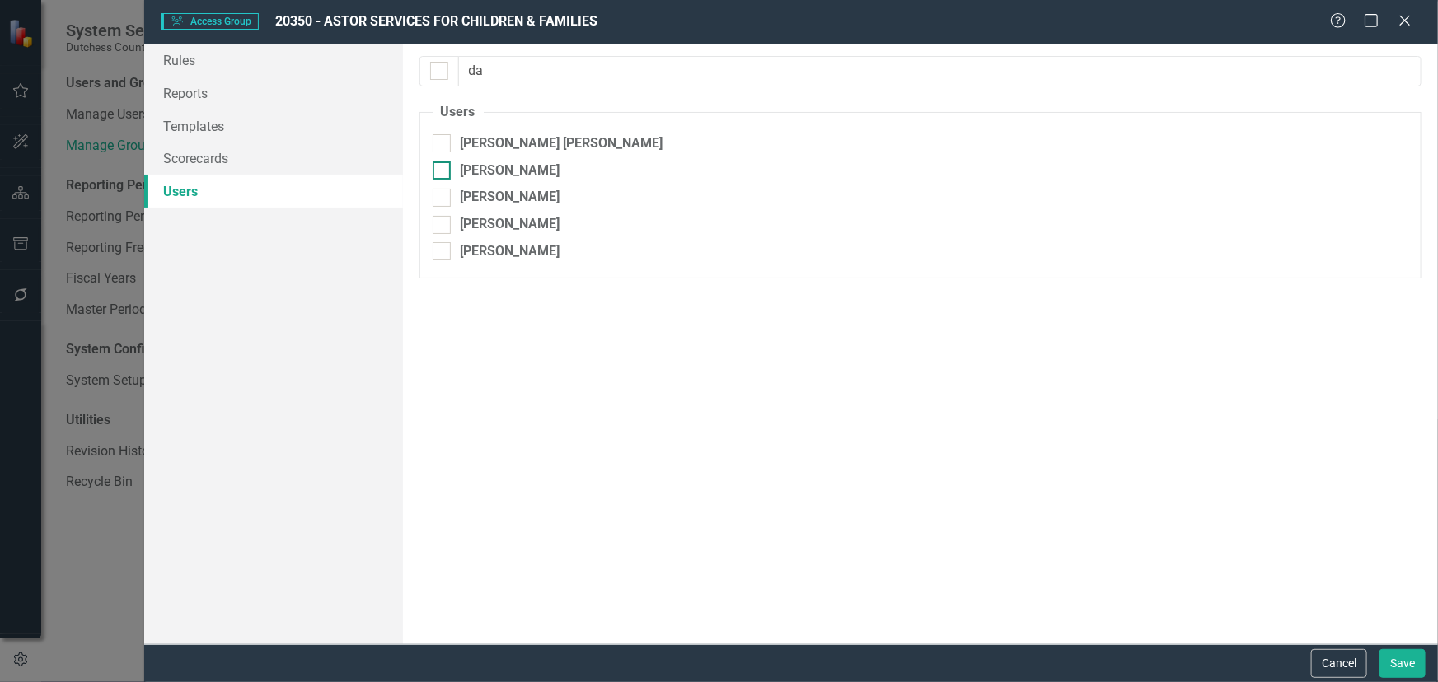
click at [440, 162] on input "[PERSON_NAME]" at bounding box center [438, 166] width 11 height 11
checkbox input "true"
click at [1412, 654] on button "Save" at bounding box center [1402, 663] width 46 height 29
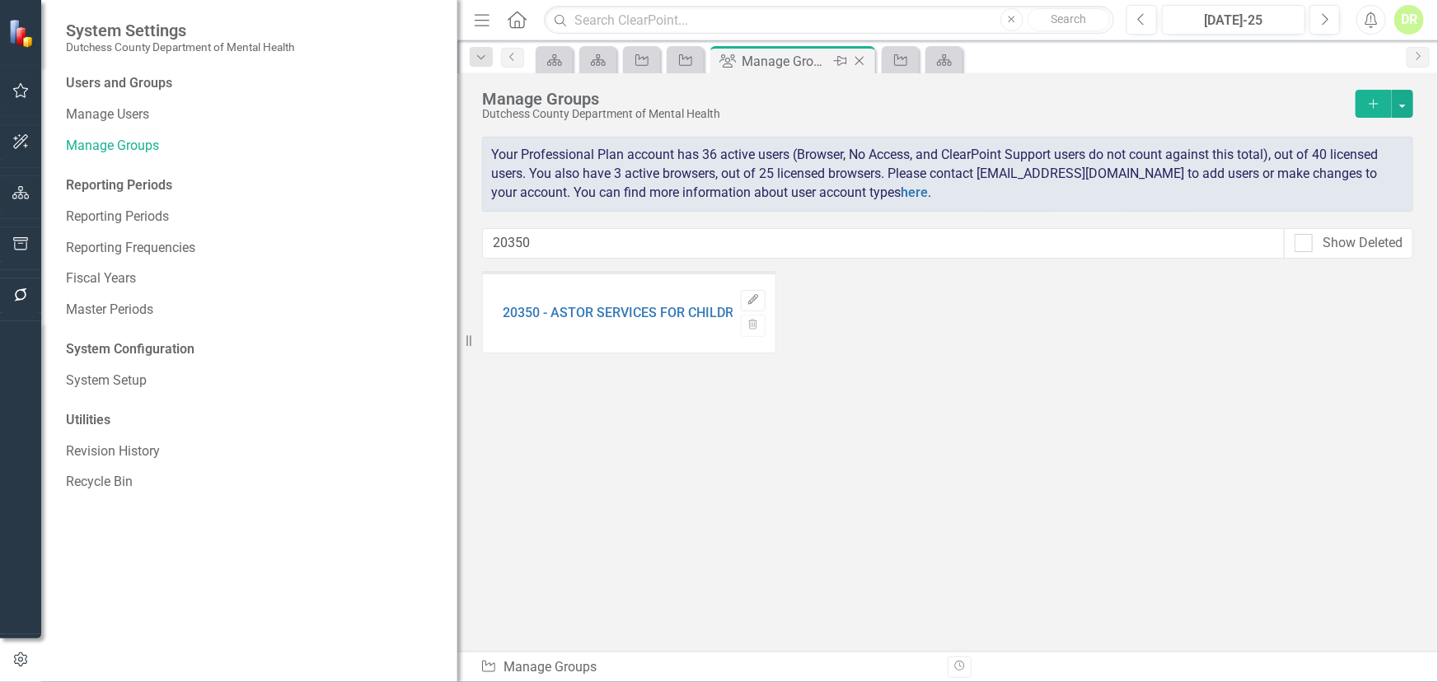
click at [858, 56] on icon "Close" at bounding box center [859, 60] width 16 height 13
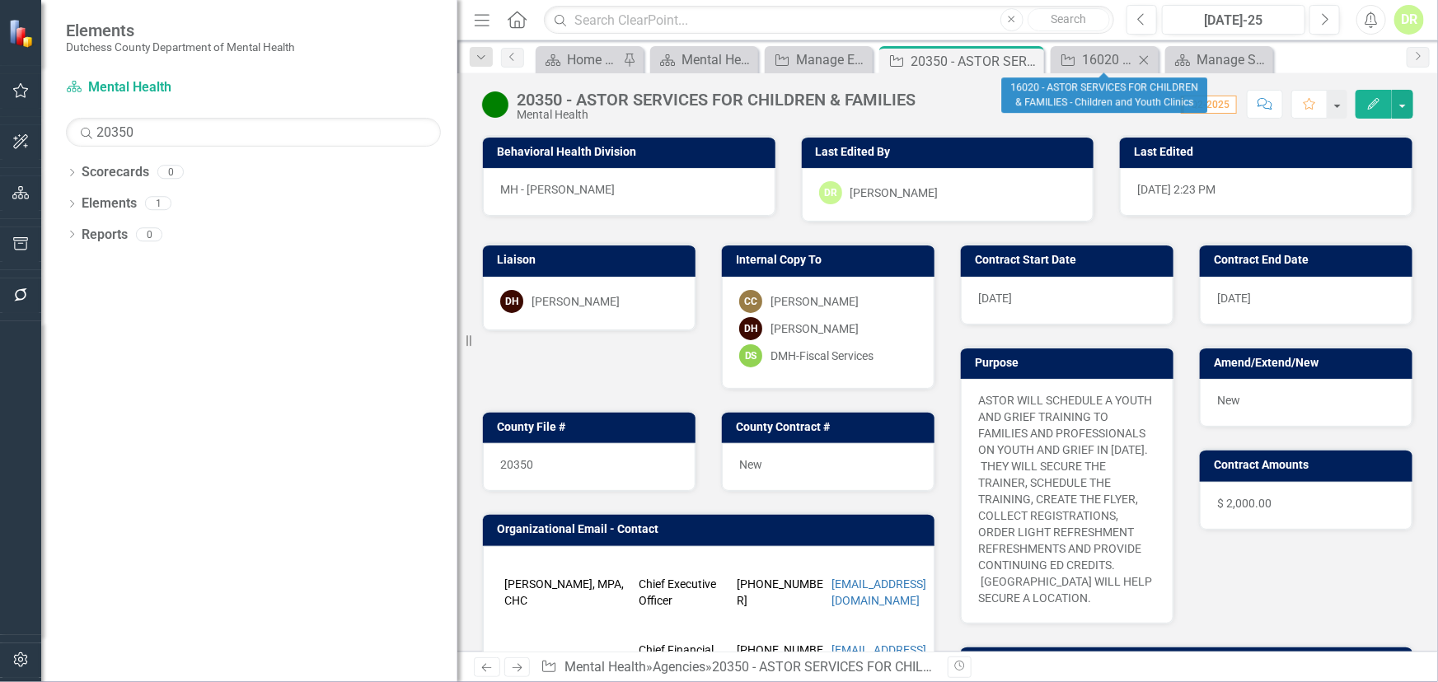
click at [1145, 58] on icon "Close" at bounding box center [1143, 60] width 16 height 13
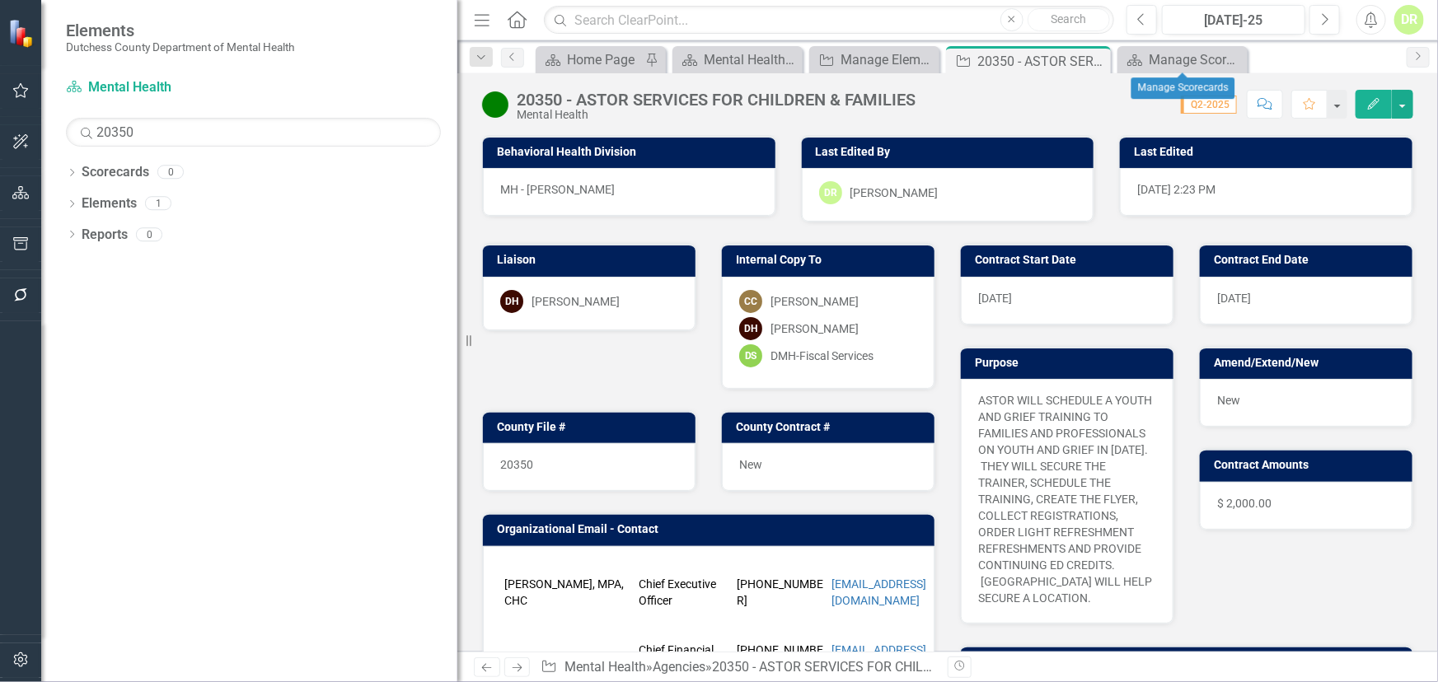
drag, startPoint x: 1237, startPoint y: 59, endPoint x: 1224, endPoint y: 61, distance: 13.3
click at [0, 0] on icon "Close" at bounding box center [0, 0] width 0 height 0
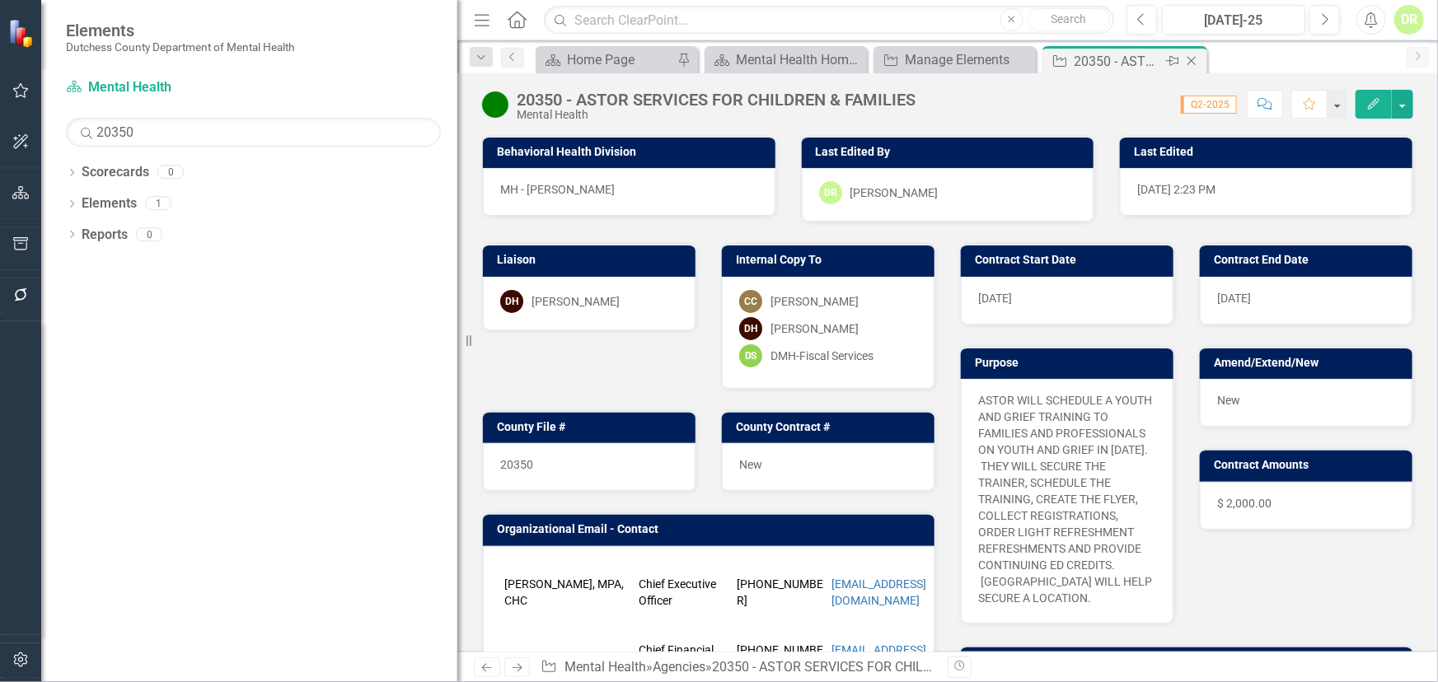
click at [1195, 59] on icon "Close" at bounding box center [1191, 60] width 16 height 13
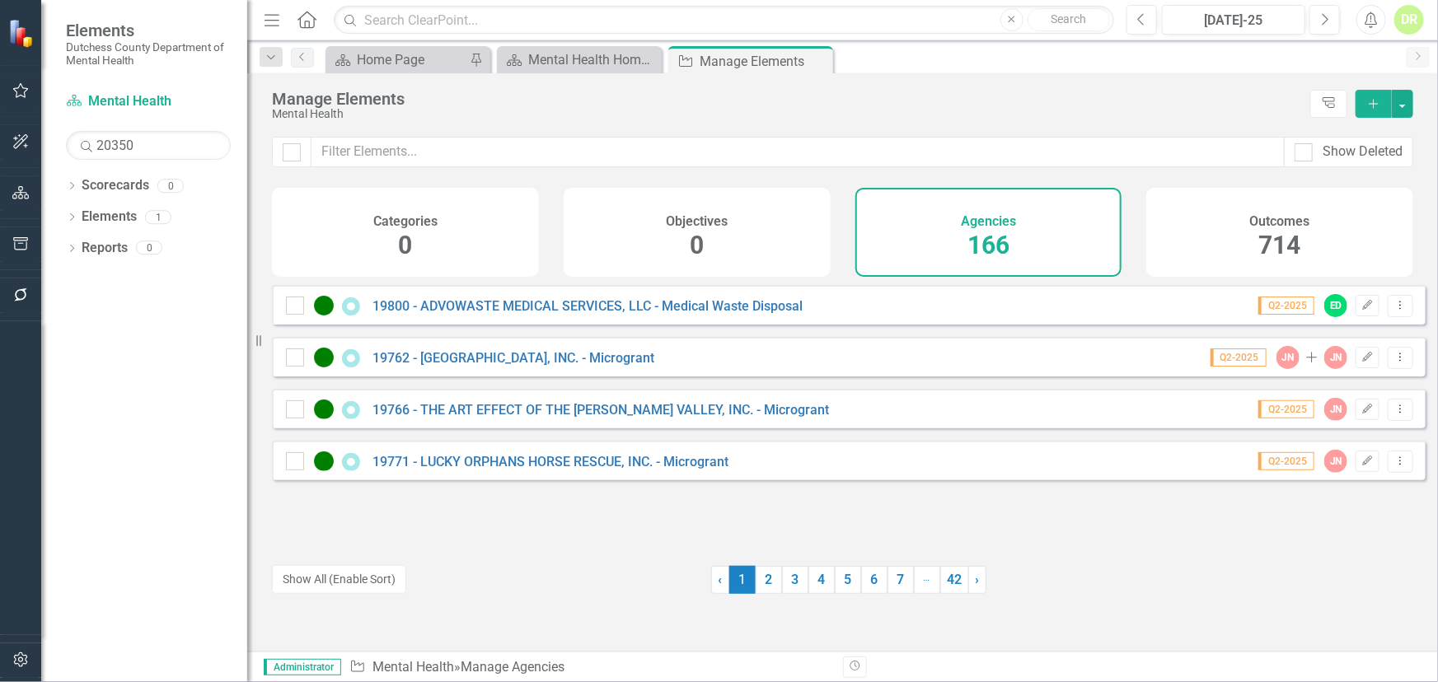
drag, startPoint x: 457, startPoint y: 267, endPoint x: 227, endPoint y: 289, distance: 231.8
click at [227, 289] on div "Elements Dutchess County Department of Mental Health Scorecard Mental Health Se…" at bounding box center [123, 341] width 247 height 682
click at [97, 247] on link "Reports" at bounding box center [105, 248] width 46 height 19
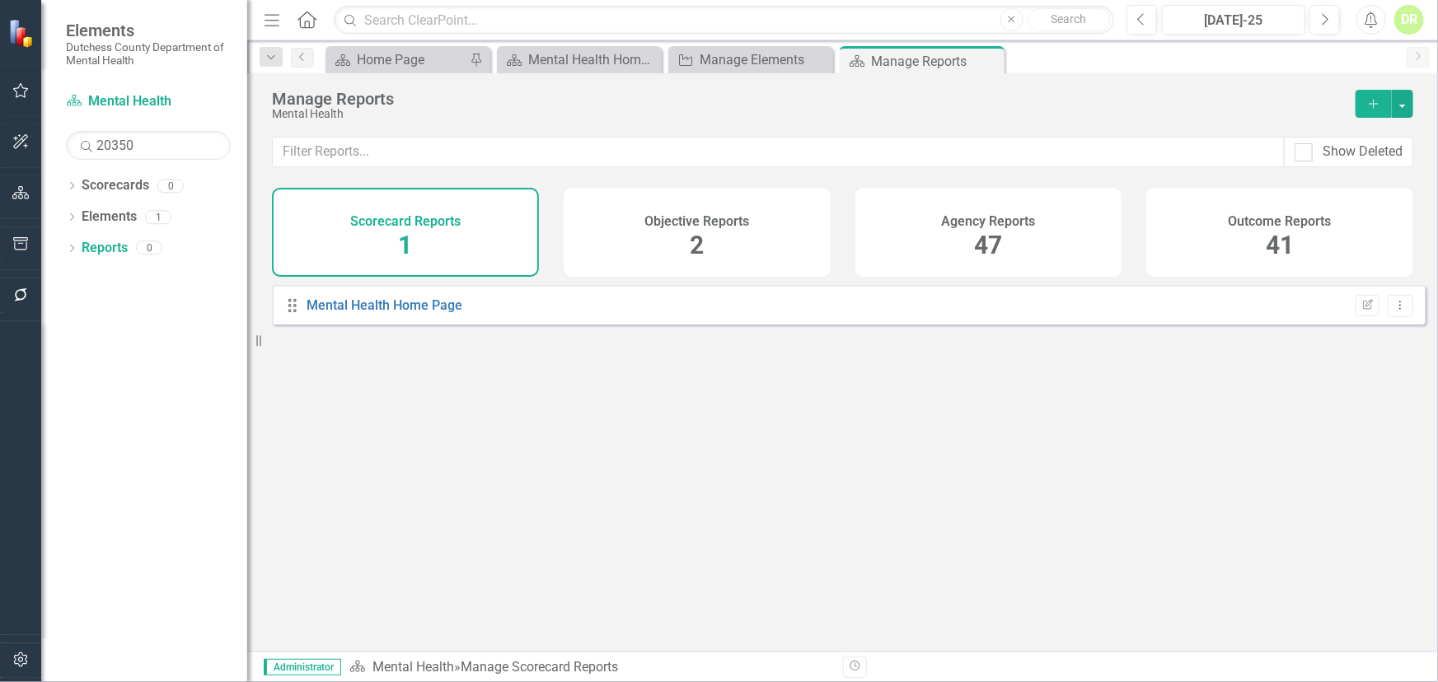
drag, startPoint x: 1008, startPoint y: 213, endPoint x: 245, endPoint y: 457, distance: 801.0
click at [1006, 214] on h4 "Agency Reports" at bounding box center [988, 221] width 94 height 15
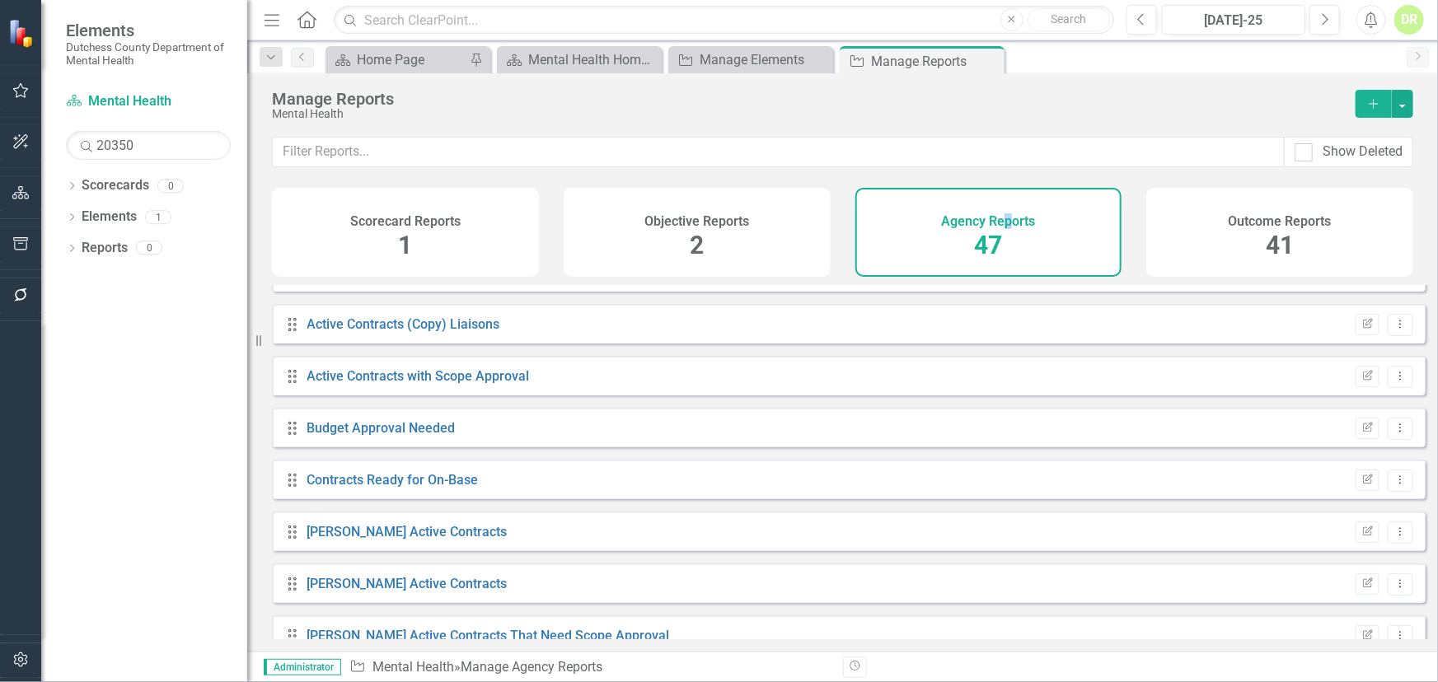
scroll to position [374, 0]
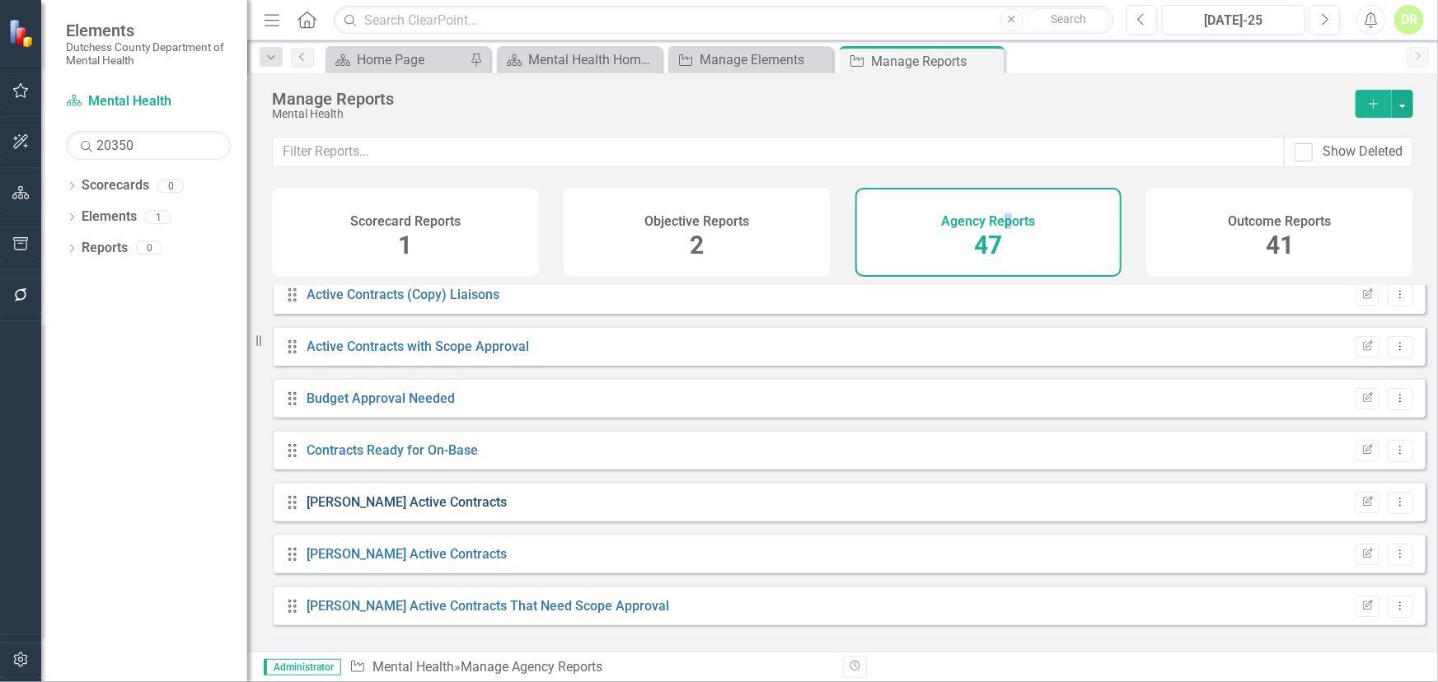
click at [377, 510] on link "[PERSON_NAME] Active Contracts" at bounding box center [407, 502] width 200 height 16
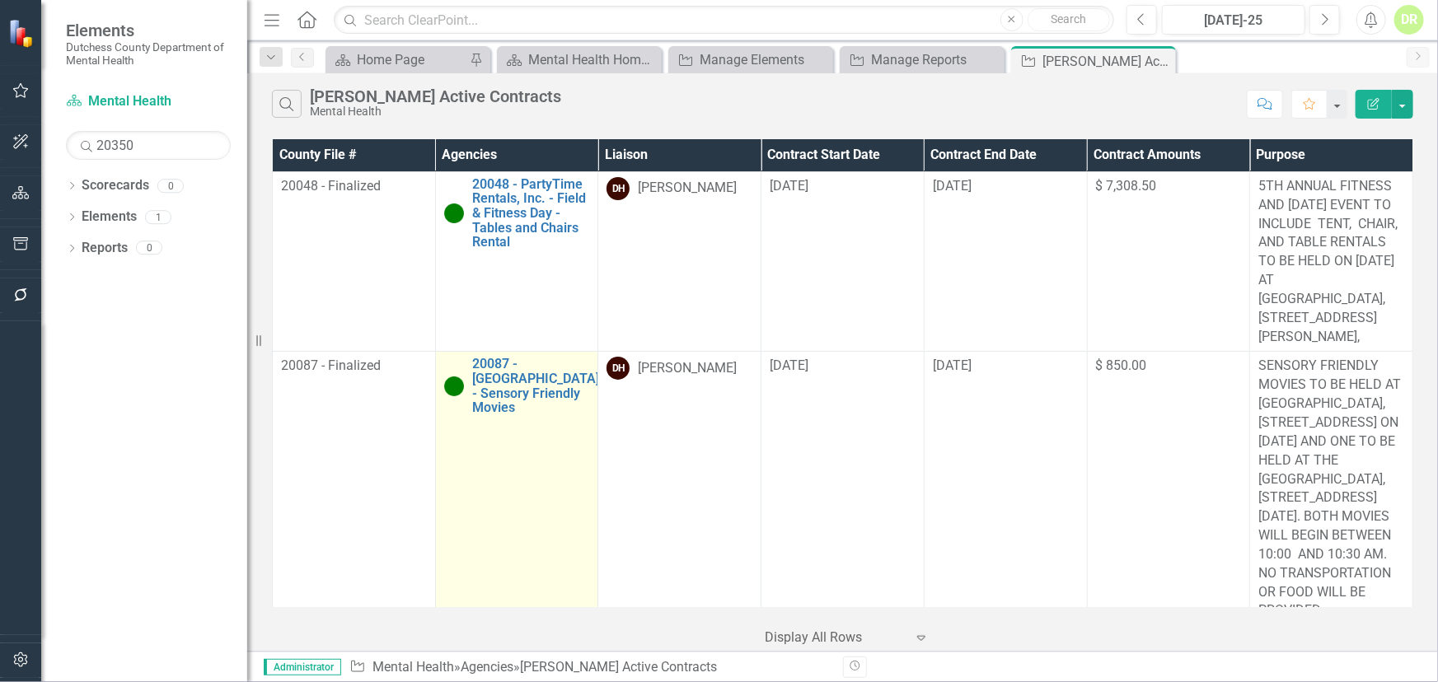
scroll to position [1104, 0]
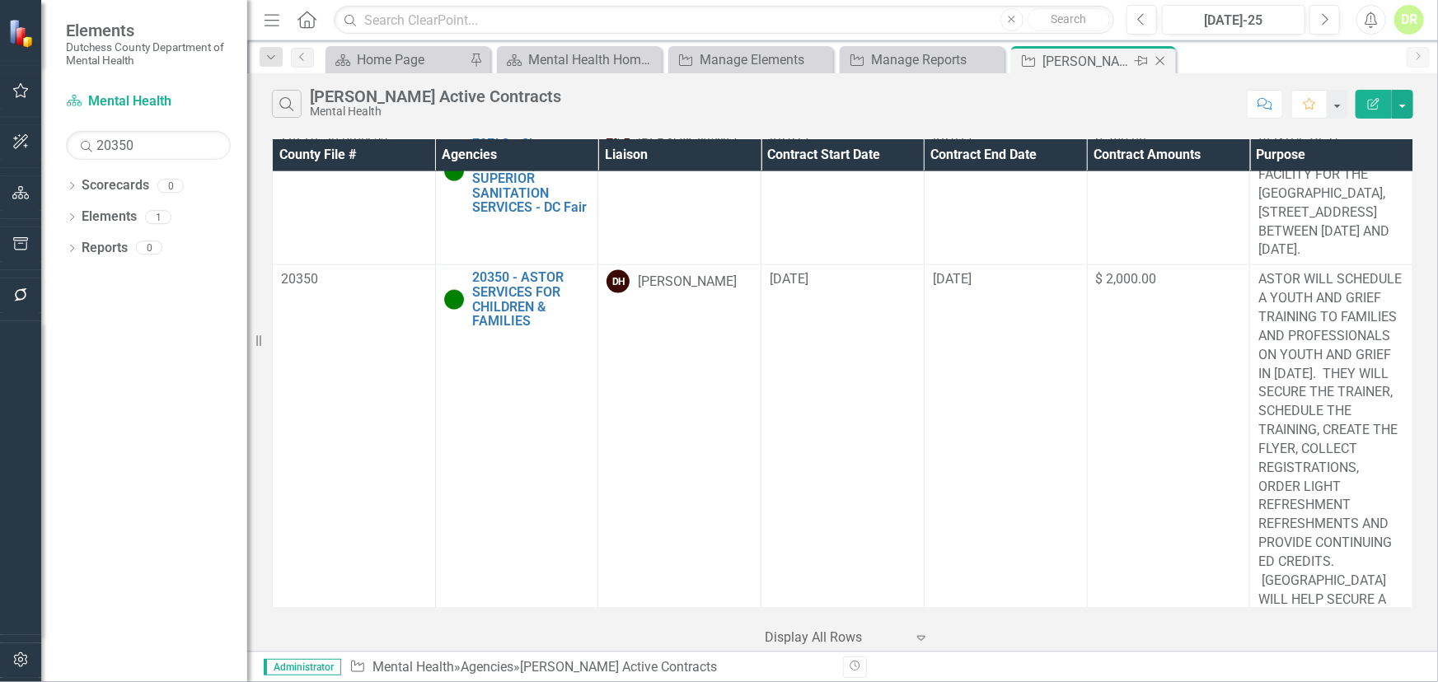
click at [1158, 58] on icon "Close" at bounding box center [1160, 60] width 16 height 13
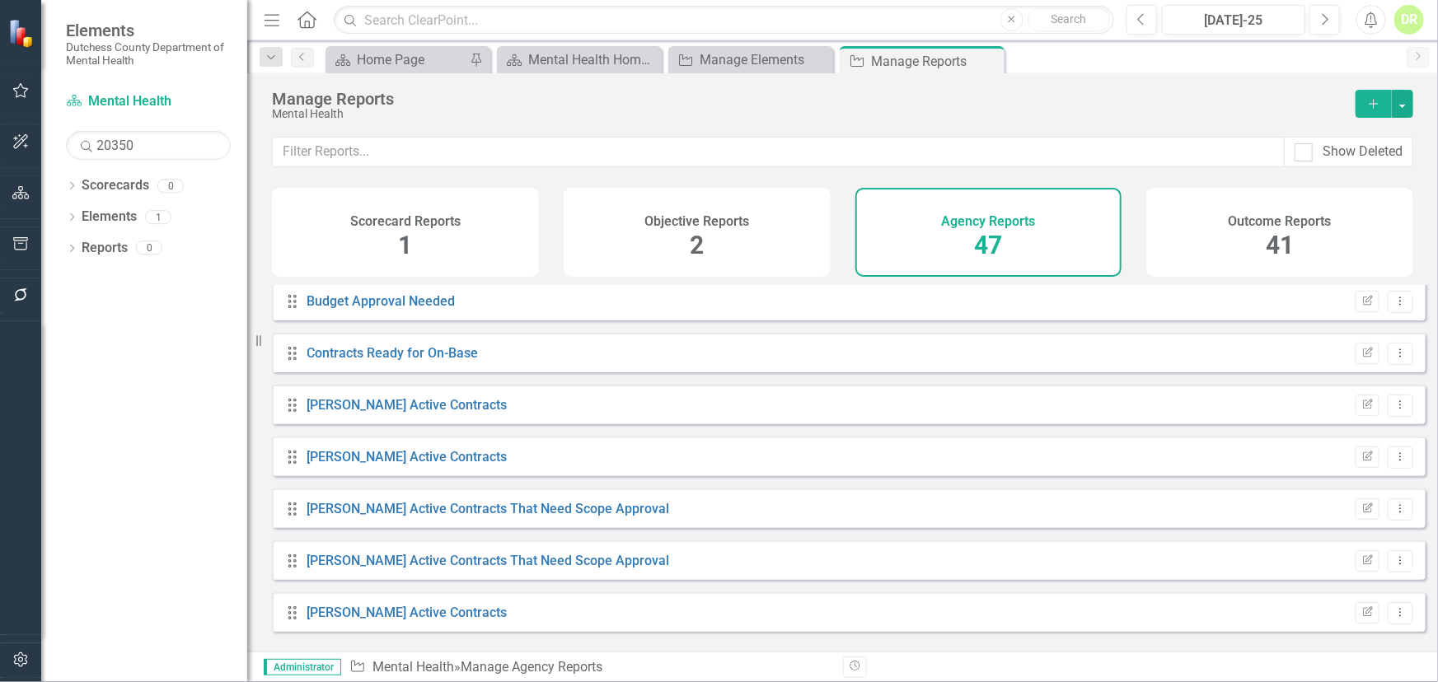
scroll to position [524, 0]
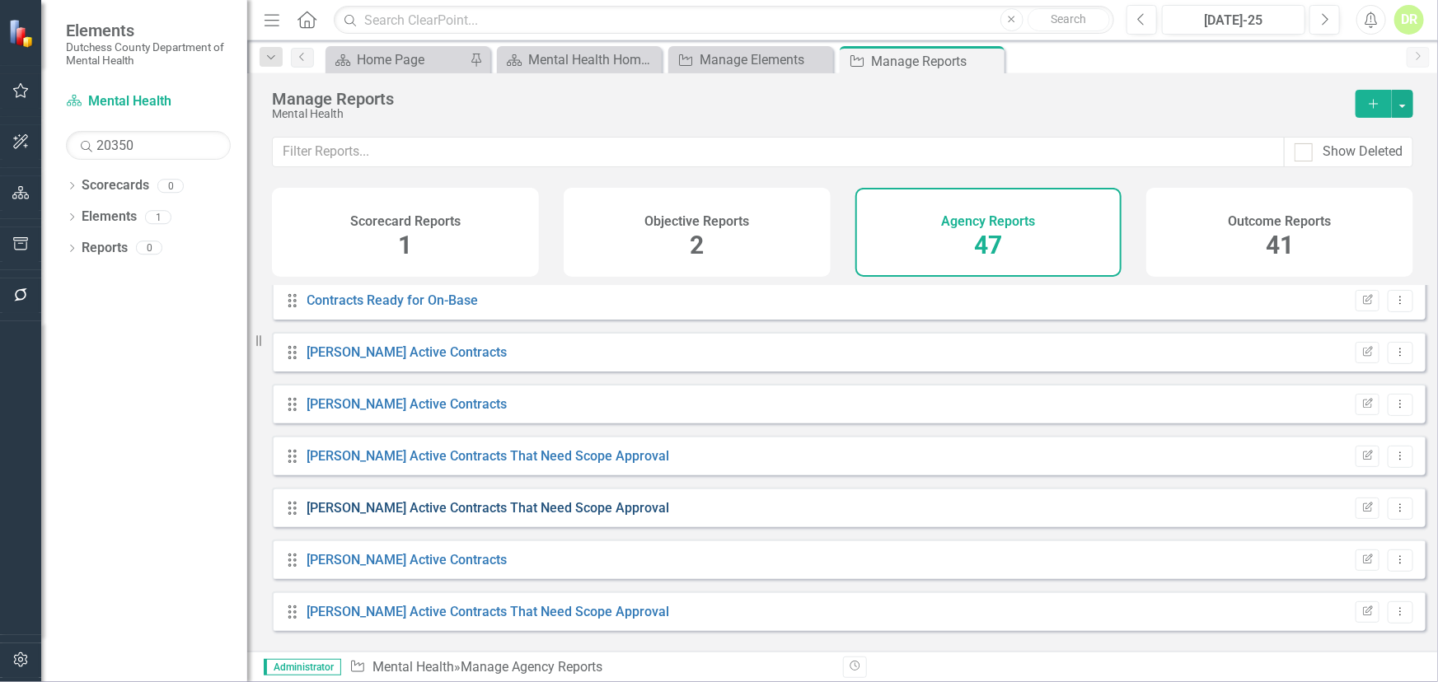
click at [472, 516] on link "[PERSON_NAME] Active Contracts That Need Scope Approval" at bounding box center [488, 508] width 363 height 16
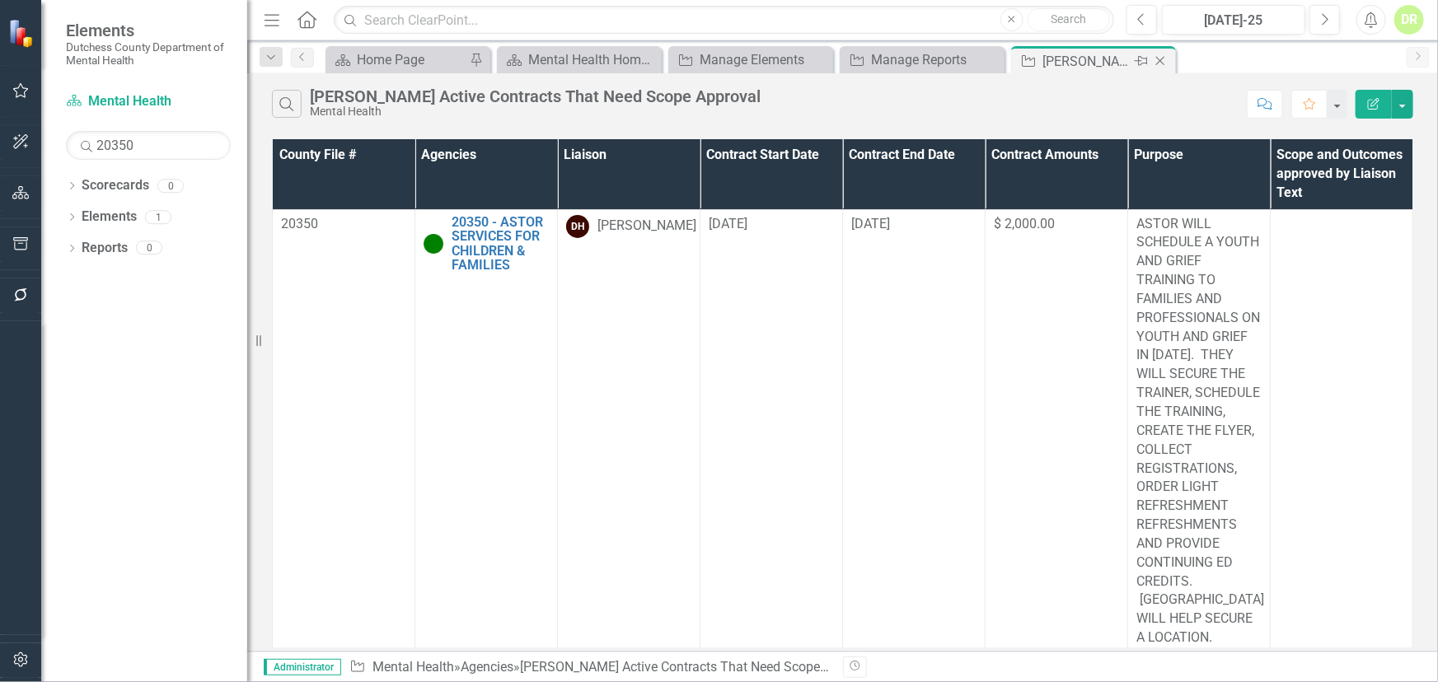
click at [1159, 59] on icon at bounding box center [1160, 61] width 9 height 9
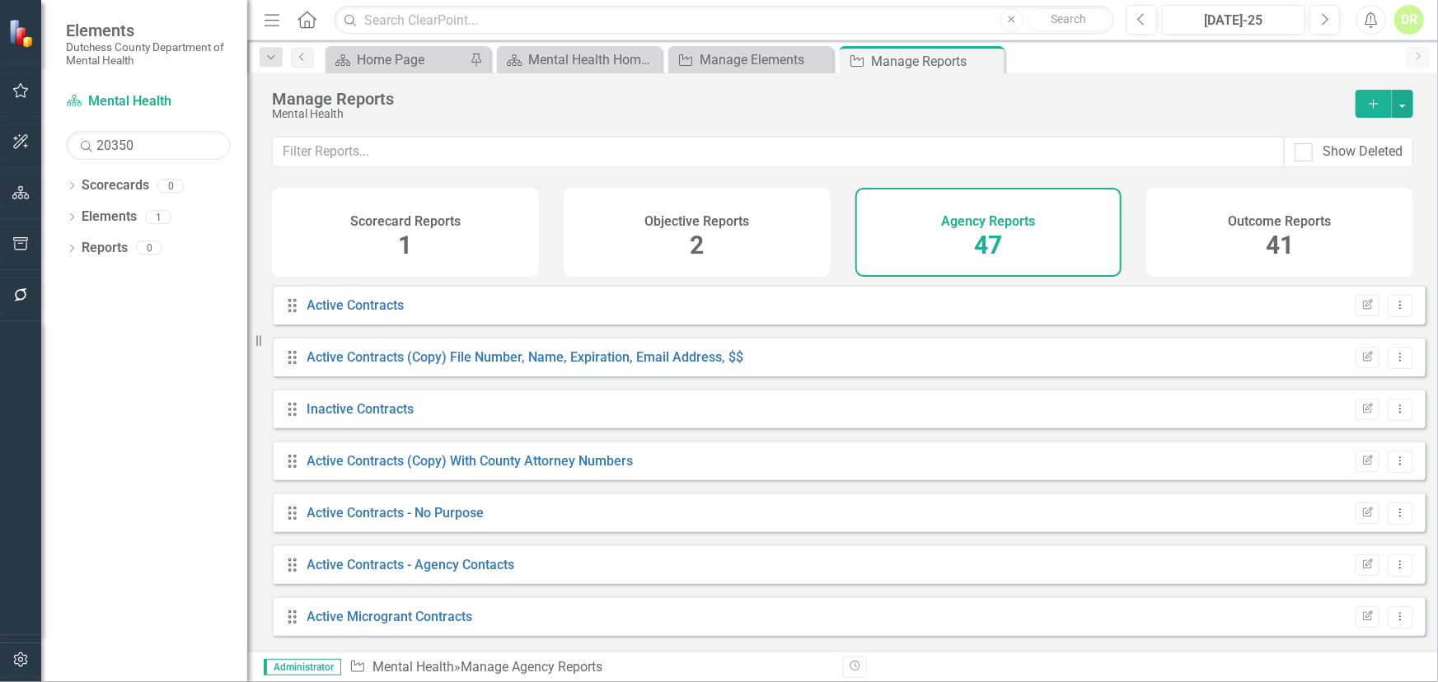
click at [0, 0] on icon "Close" at bounding box center [0, 0] width 0 height 0
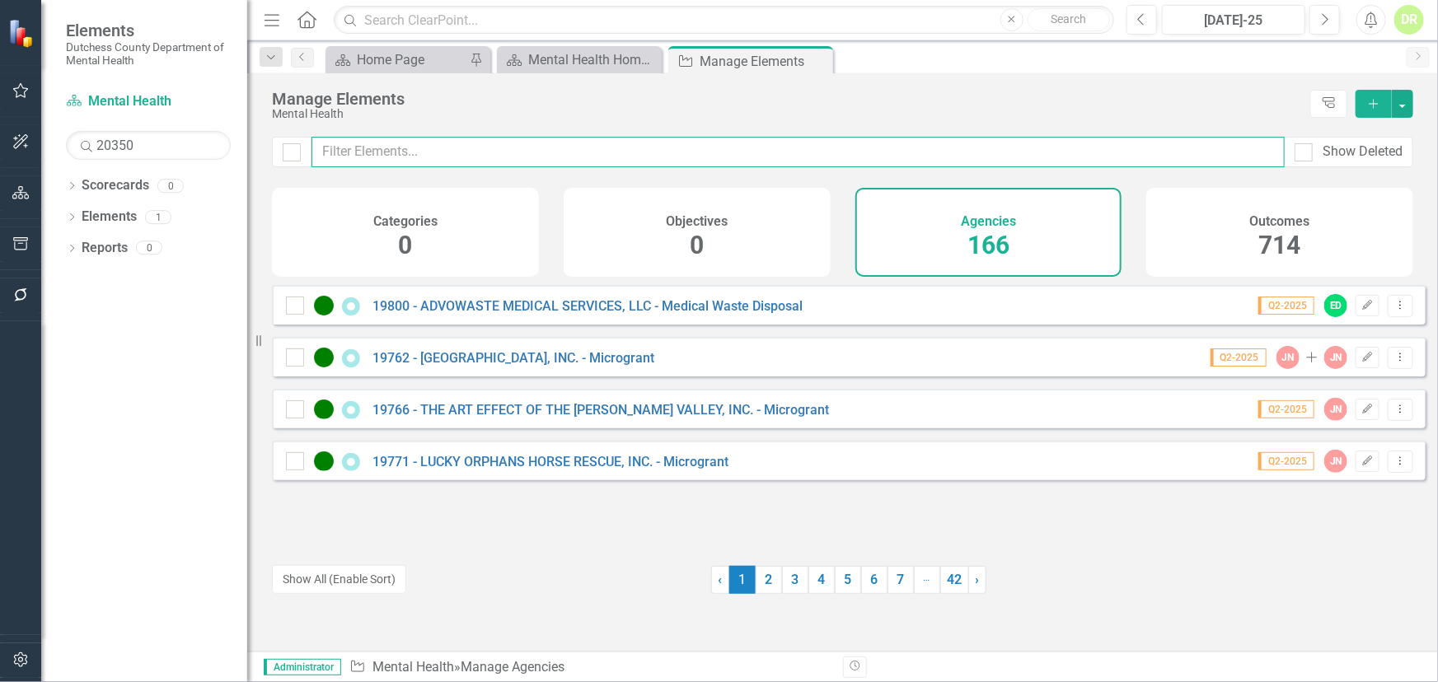
click at [438, 148] on input "text" at bounding box center [797, 152] width 973 height 30
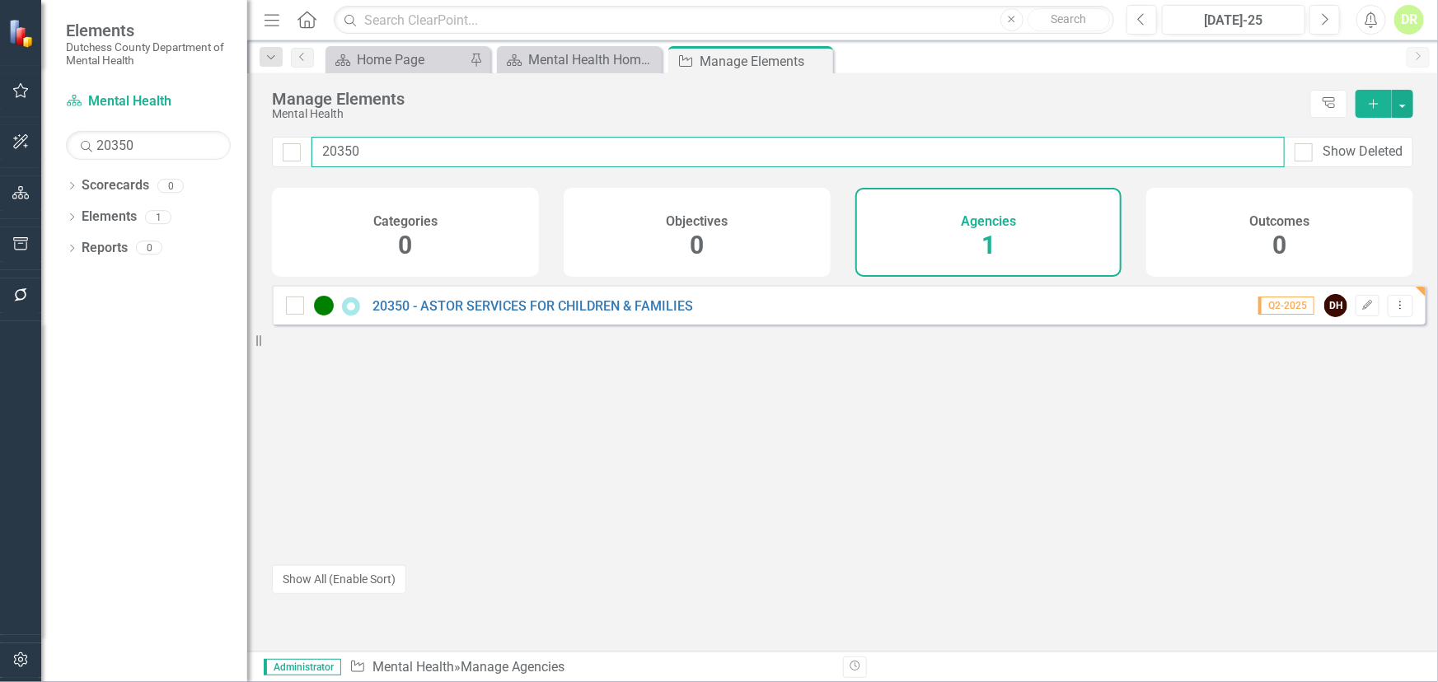
type input "20350"
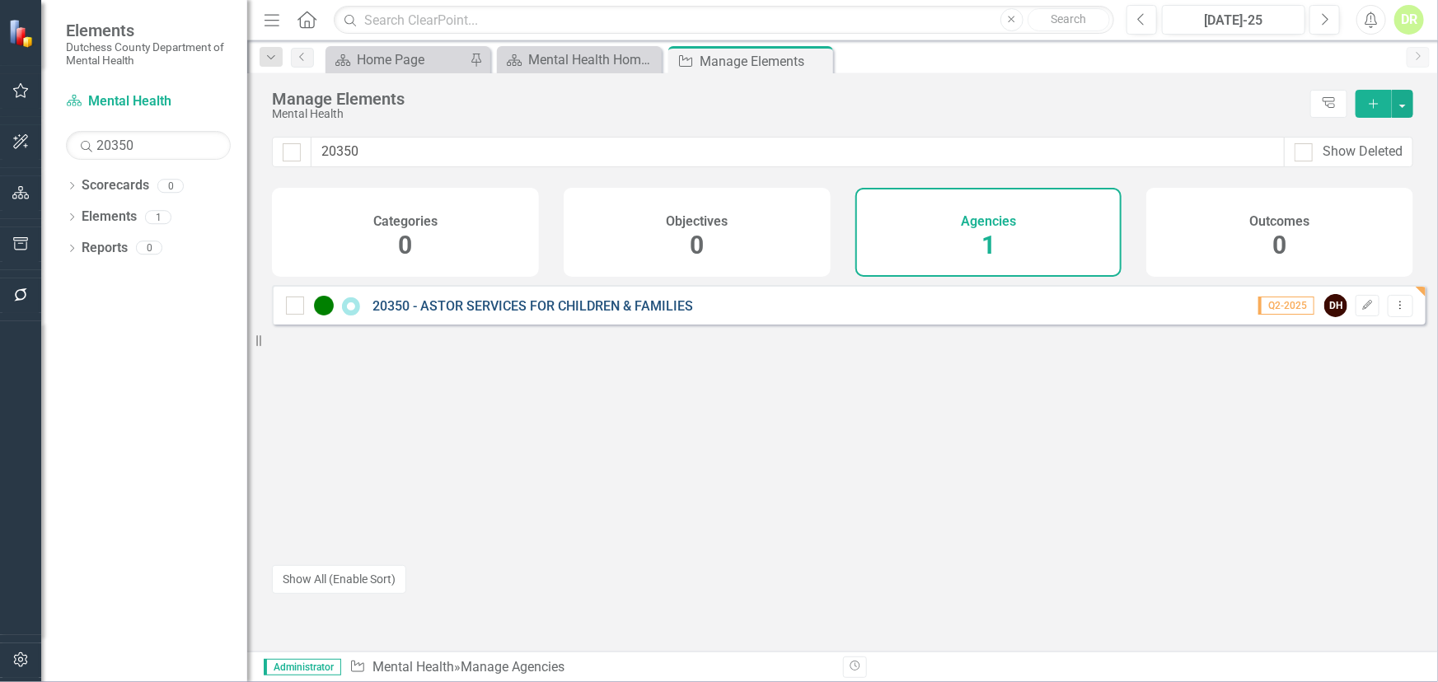
click at [498, 312] on link "20350 - ASTOR SERVICES FOR CHILDREN & FAMILIES" at bounding box center [532, 306] width 321 height 16
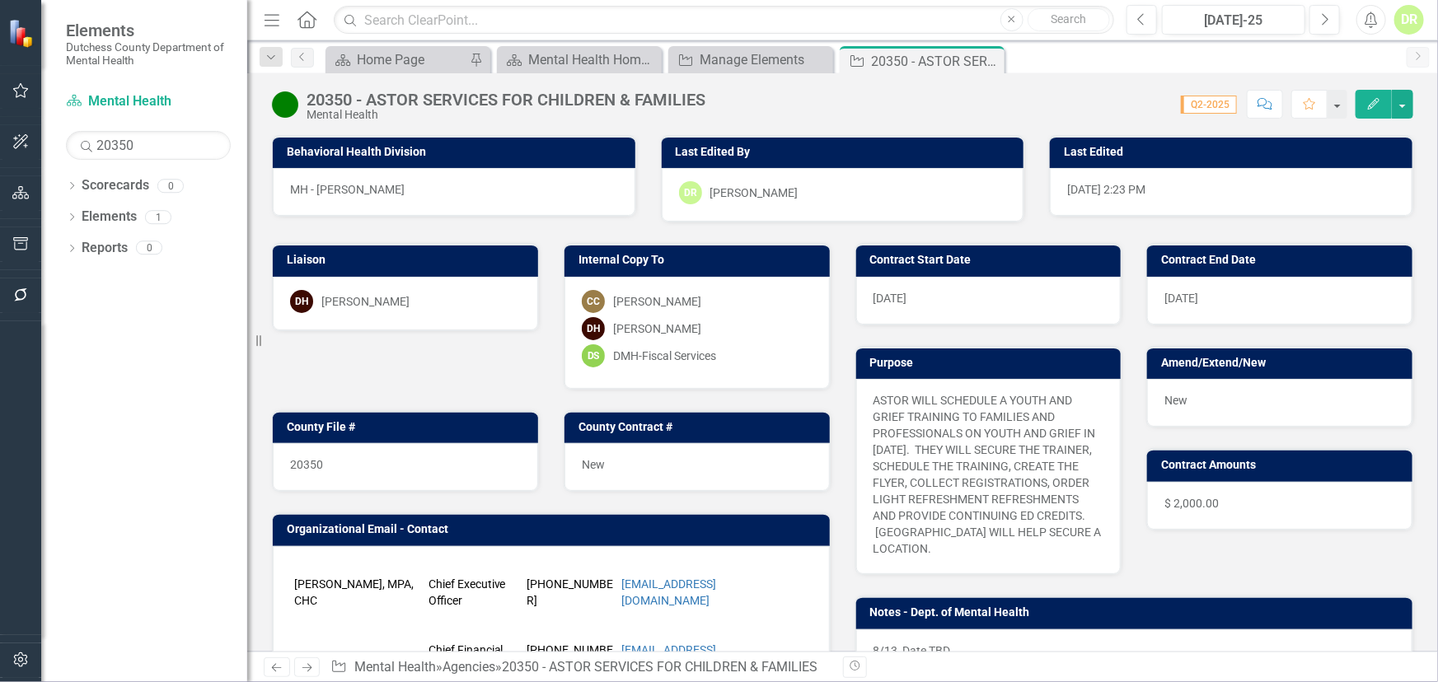
click at [1266, 105] on icon "Comment" at bounding box center [1264, 104] width 15 height 12
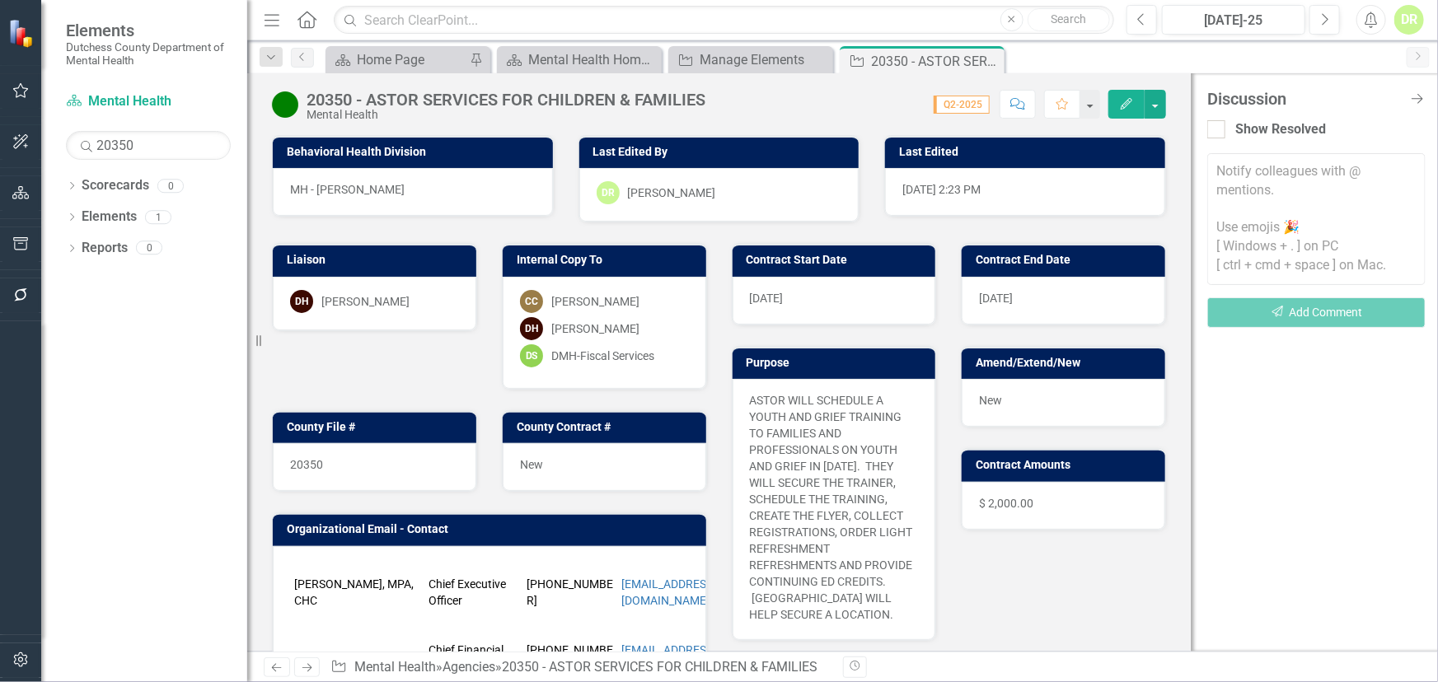
click at [1270, 180] on textarea at bounding box center [1316, 219] width 218 height 132
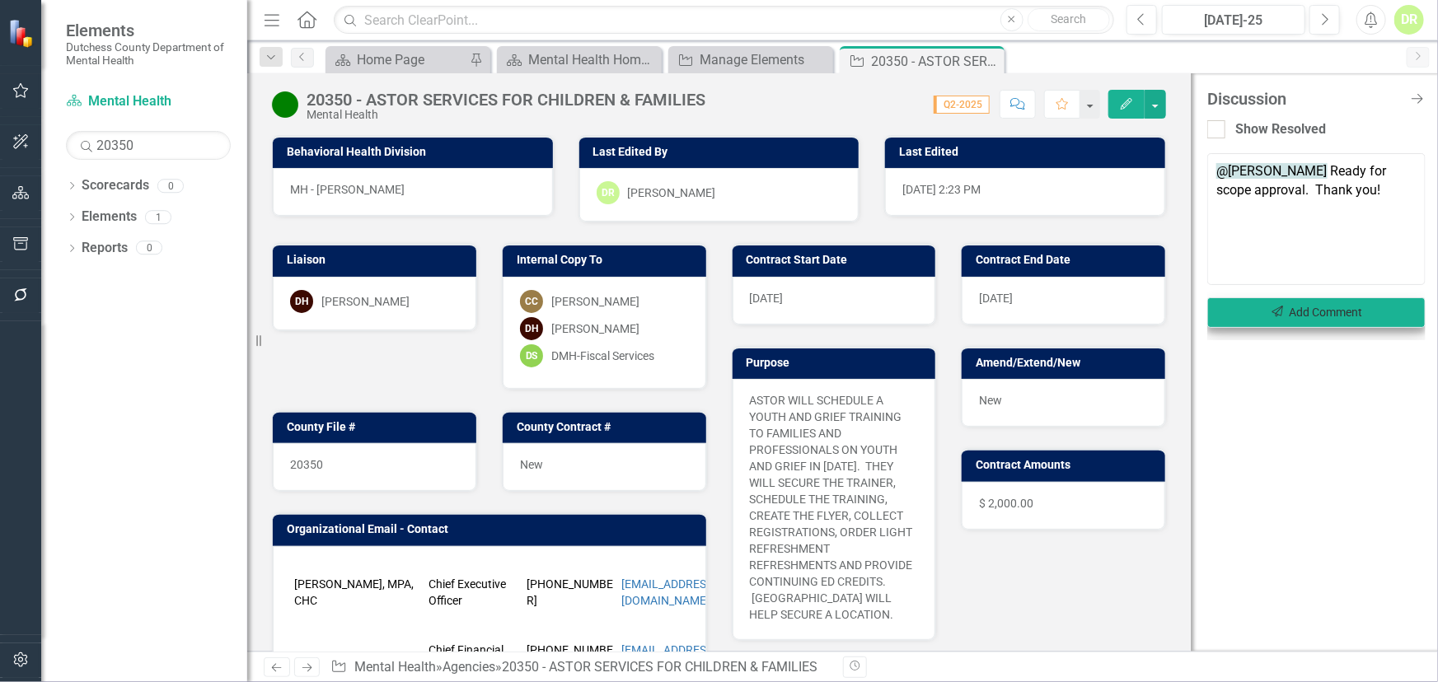
type textarea "@[PERSON_NAME] Ready for scope approval. Thank you!"
click at [1366, 313] on button "Send Add Comment" at bounding box center [1316, 312] width 218 height 30
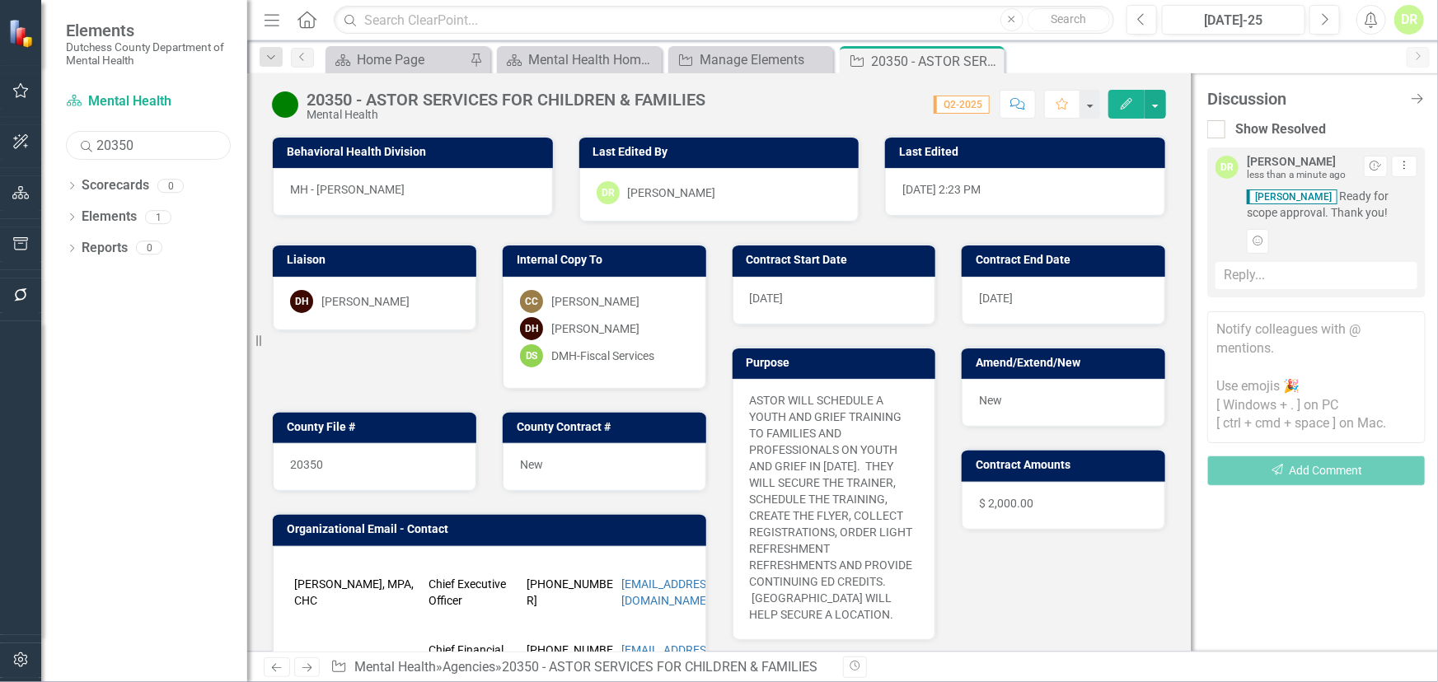
click at [191, 145] on input "20350" at bounding box center [148, 145] width 165 height 29
click at [1411, 96] on icon "Close Discussion Bar" at bounding box center [1416, 99] width 21 height 16
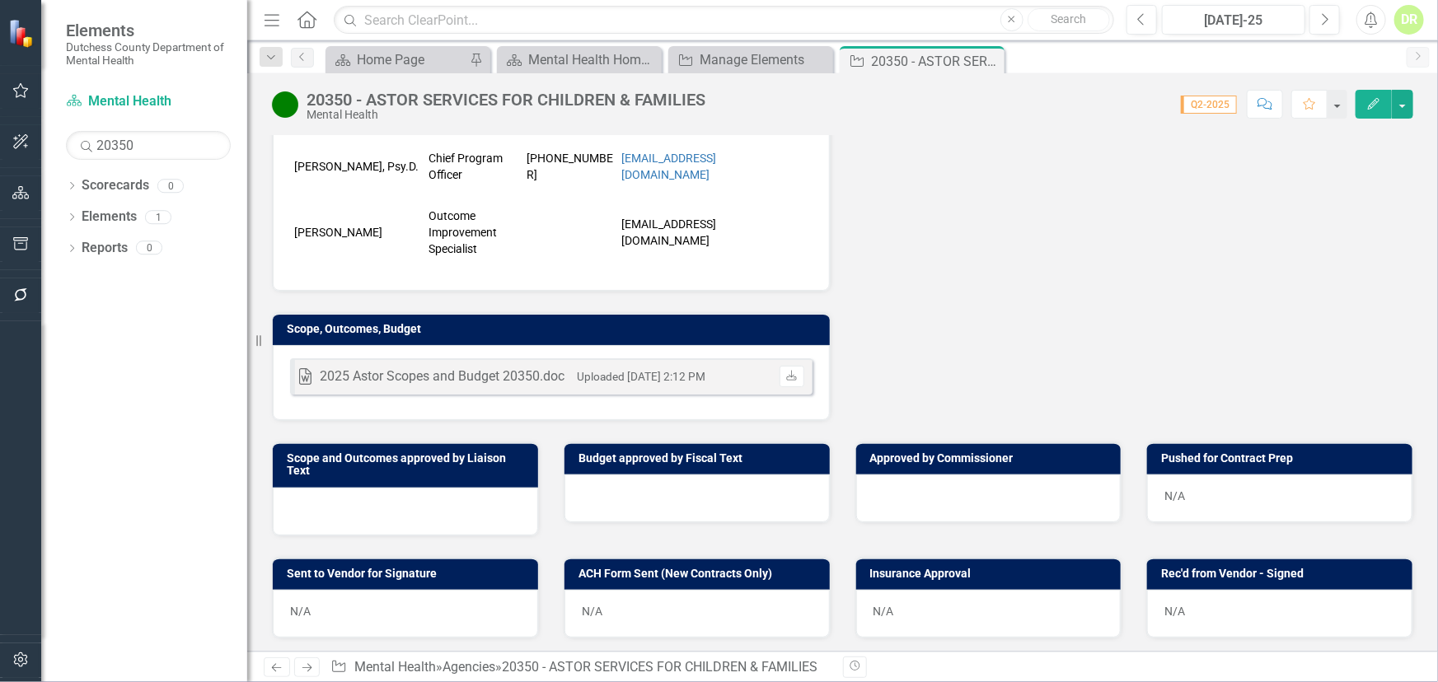
scroll to position [856, 0]
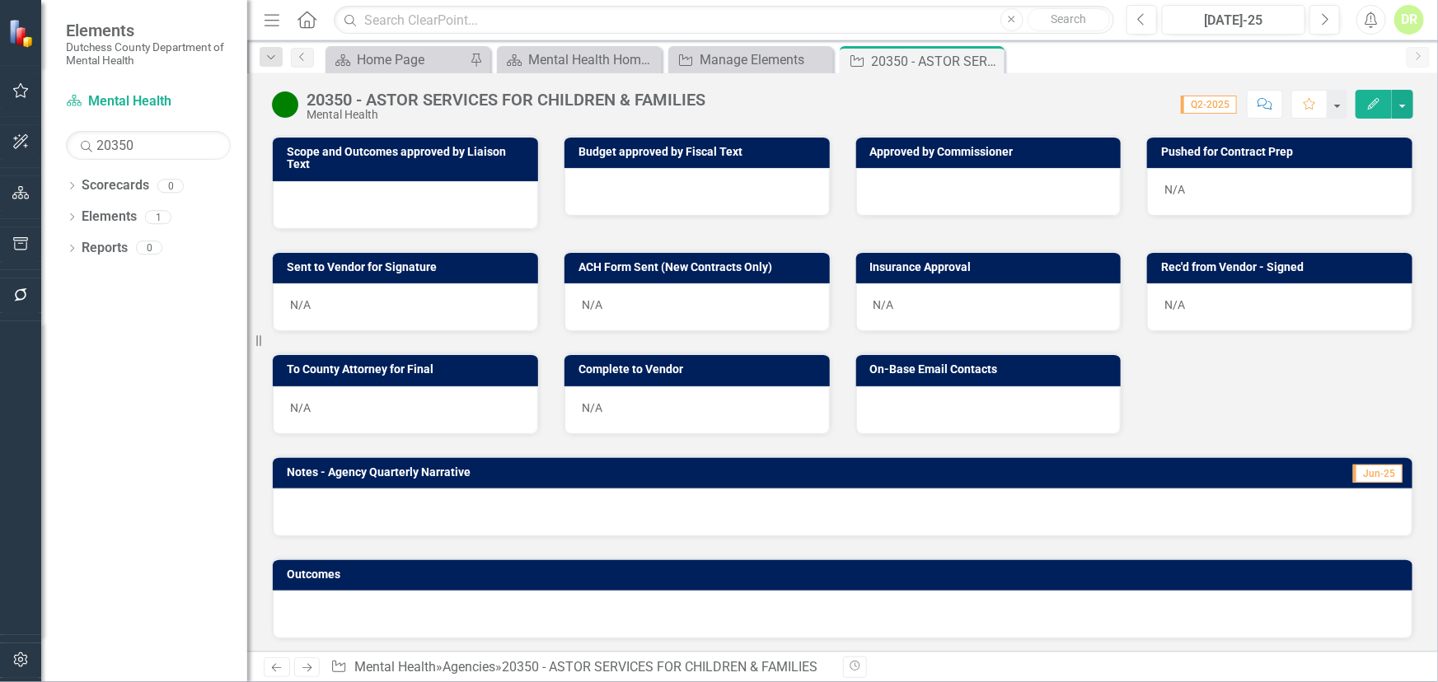
click at [966, 408] on div at bounding box center [988, 410] width 265 height 48
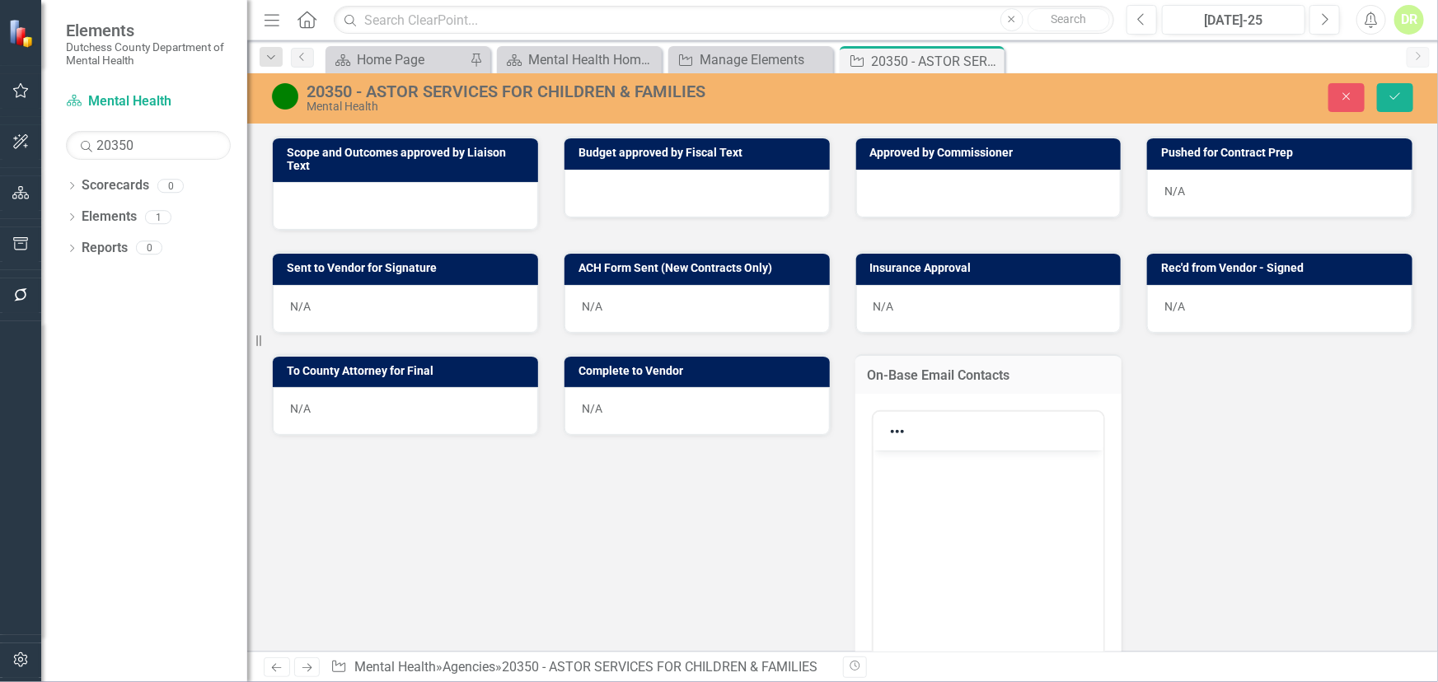
scroll to position [0, 0]
click at [1008, 487] on body "Rich Text Area. Press ALT-0 for help." at bounding box center [988, 573] width 231 height 247
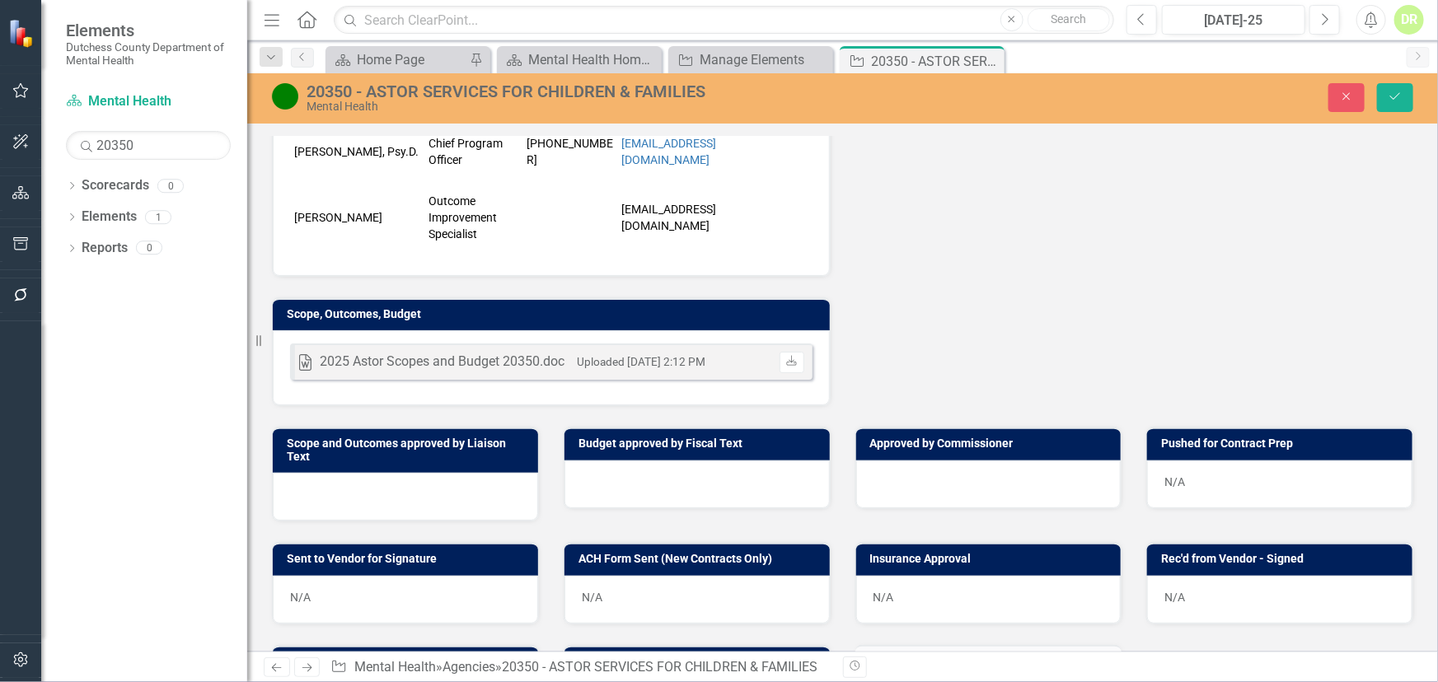
scroll to position [331, 0]
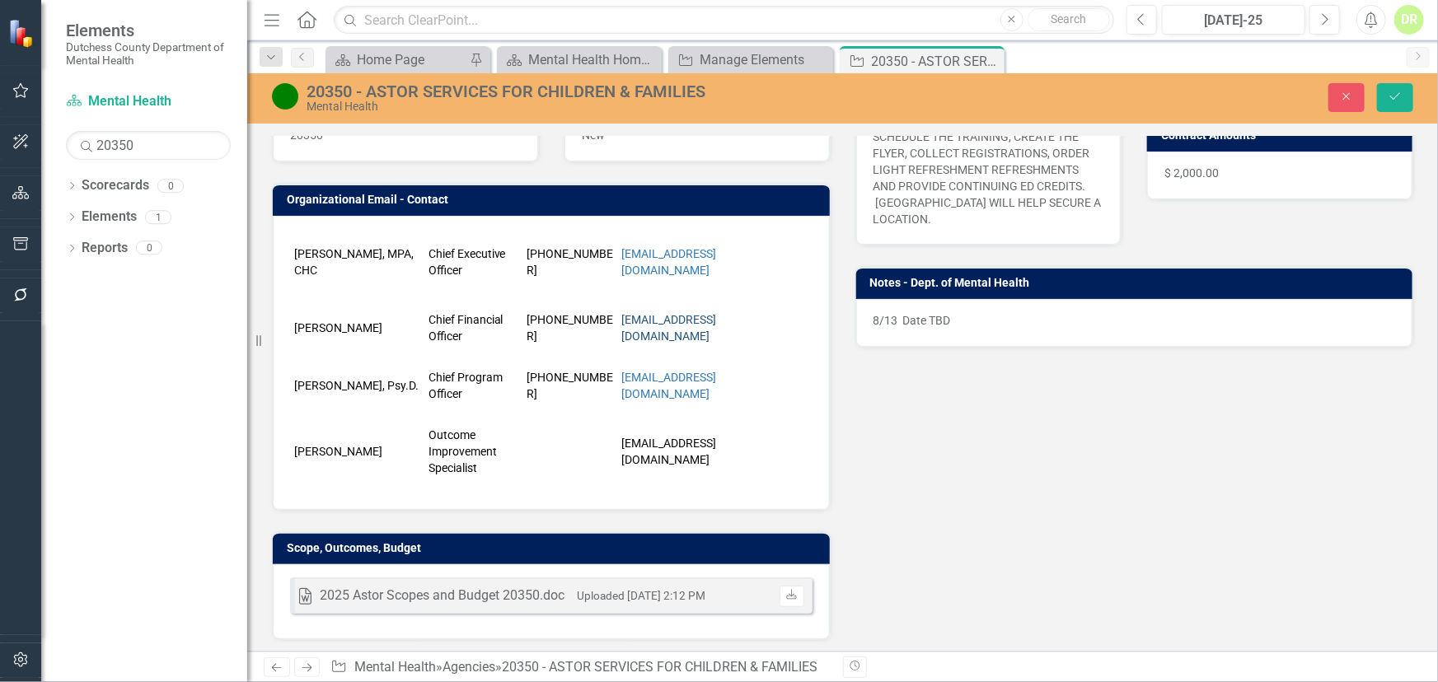
click at [639, 327] on link "[EMAIL_ADDRESS][DOMAIN_NAME]" at bounding box center [668, 328] width 95 height 30
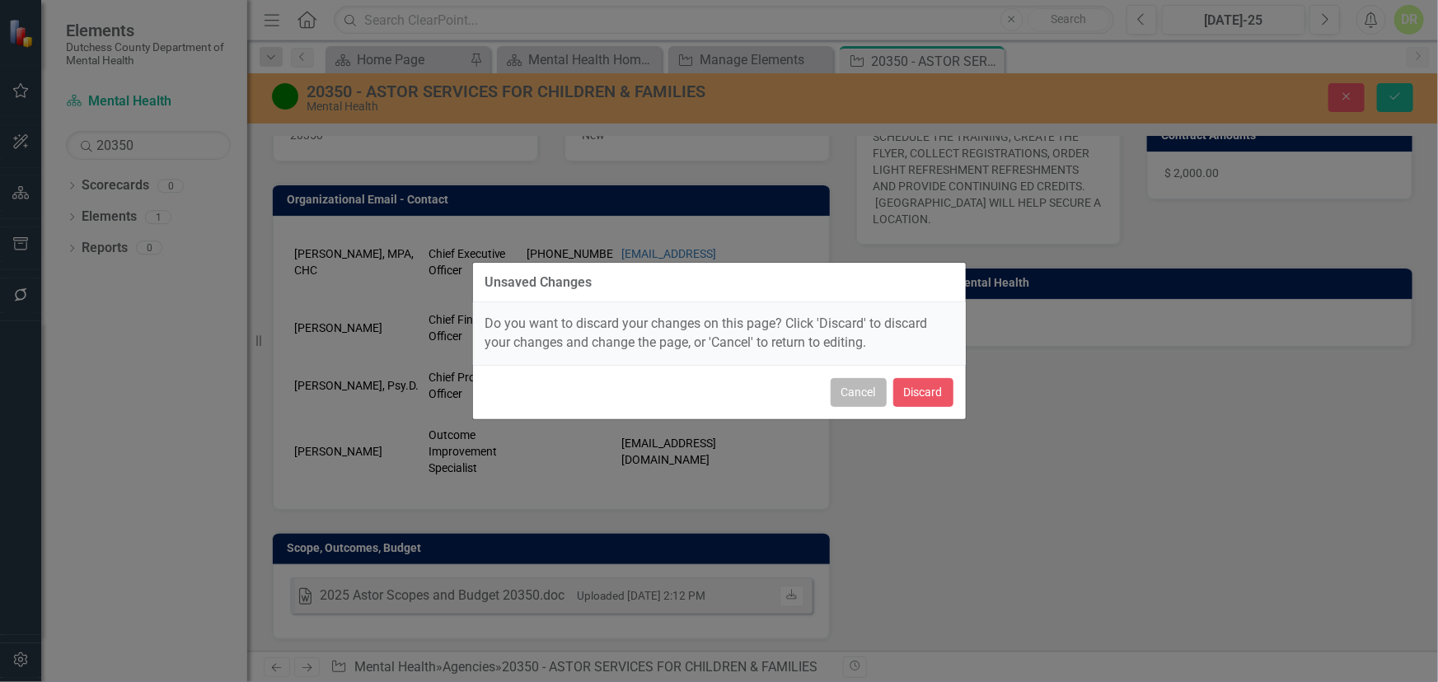
click at [867, 395] on button "Cancel" at bounding box center [859, 392] width 56 height 29
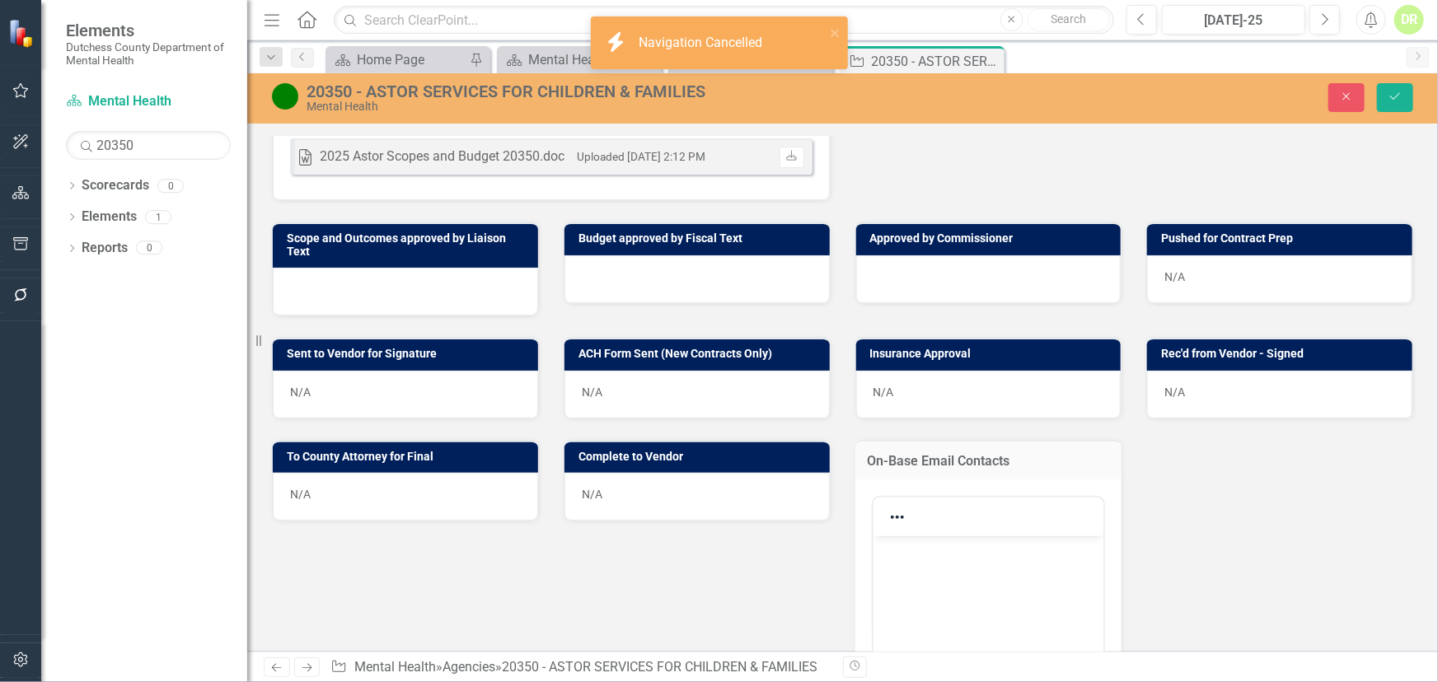
scroll to position [781, 0]
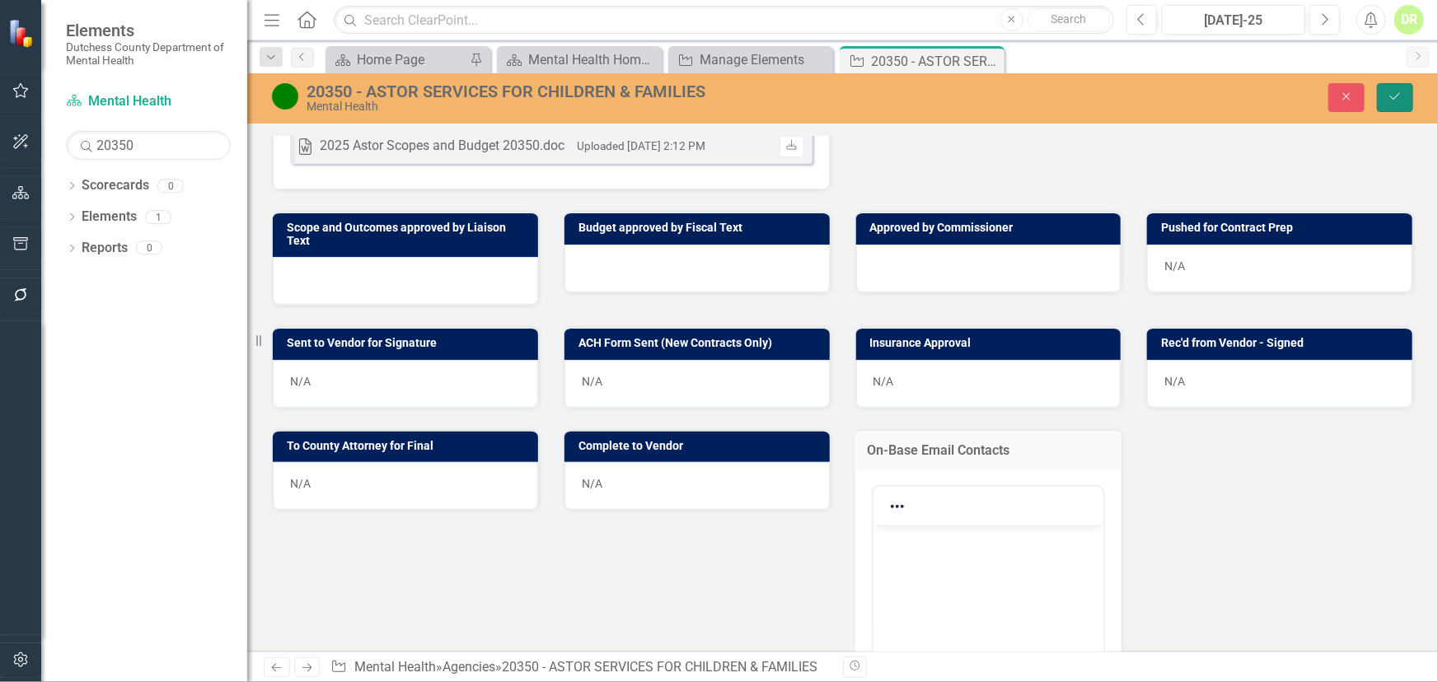
click at [1392, 101] on icon "Save" at bounding box center [1394, 97] width 15 height 12
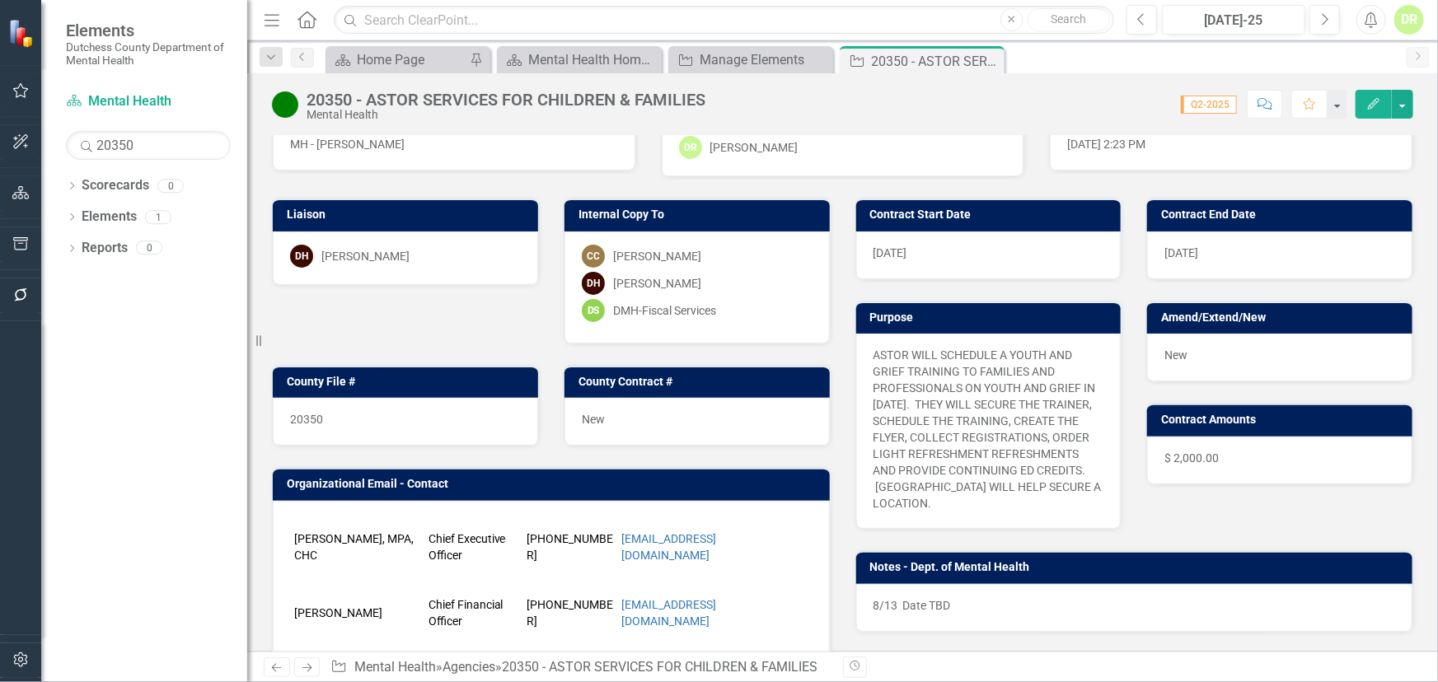
scroll to position [149, 0]
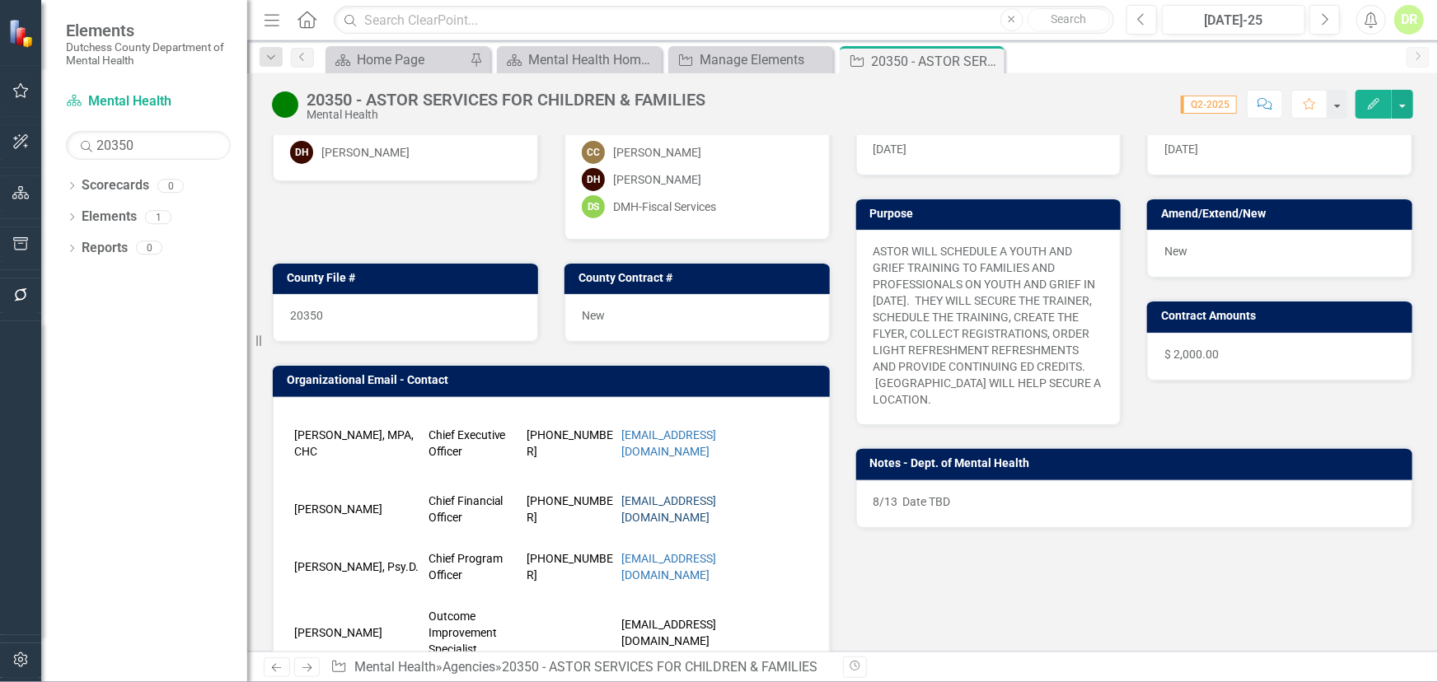
click at [629, 509] on link "[EMAIL_ADDRESS][DOMAIN_NAME]" at bounding box center [668, 509] width 95 height 30
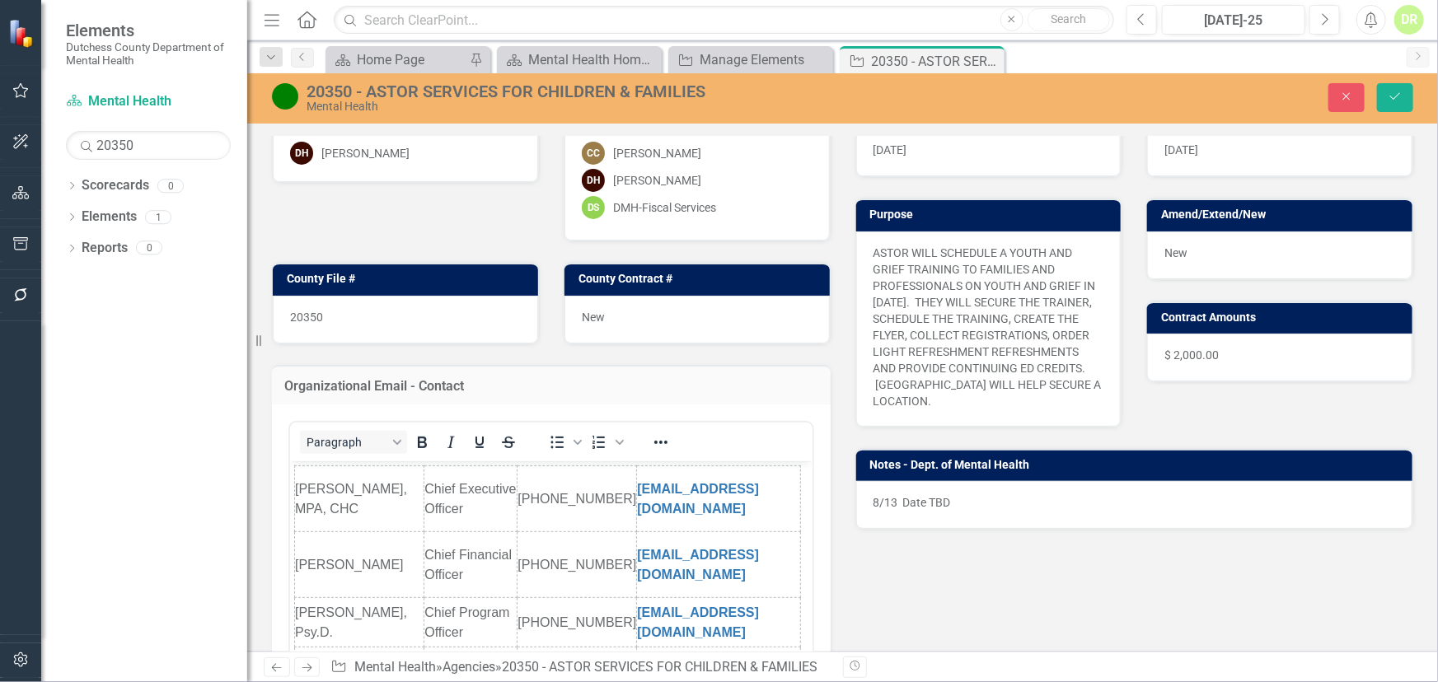
scroll to position [0, 0]
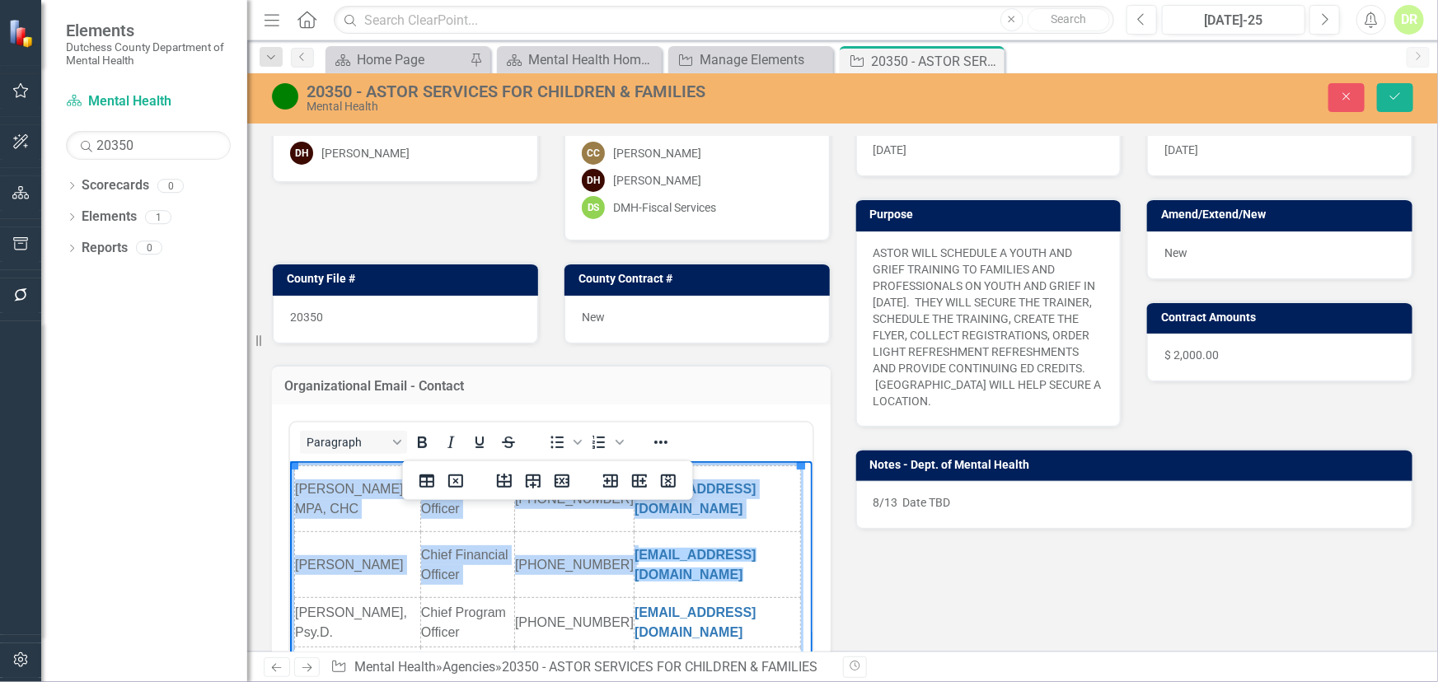
drag, startPoint x: 622, startPoint y: 564, endPoint x: 881, endPoint y: 564, distance: 258.7
click at [812, 564] on html "[PERSON_NAME], MPA, CHC Chief Executive Officer [PHONE_NUMBER] [EMAIL_ADDRESS][…" at bounding box center [550, 597] width 522 height 273
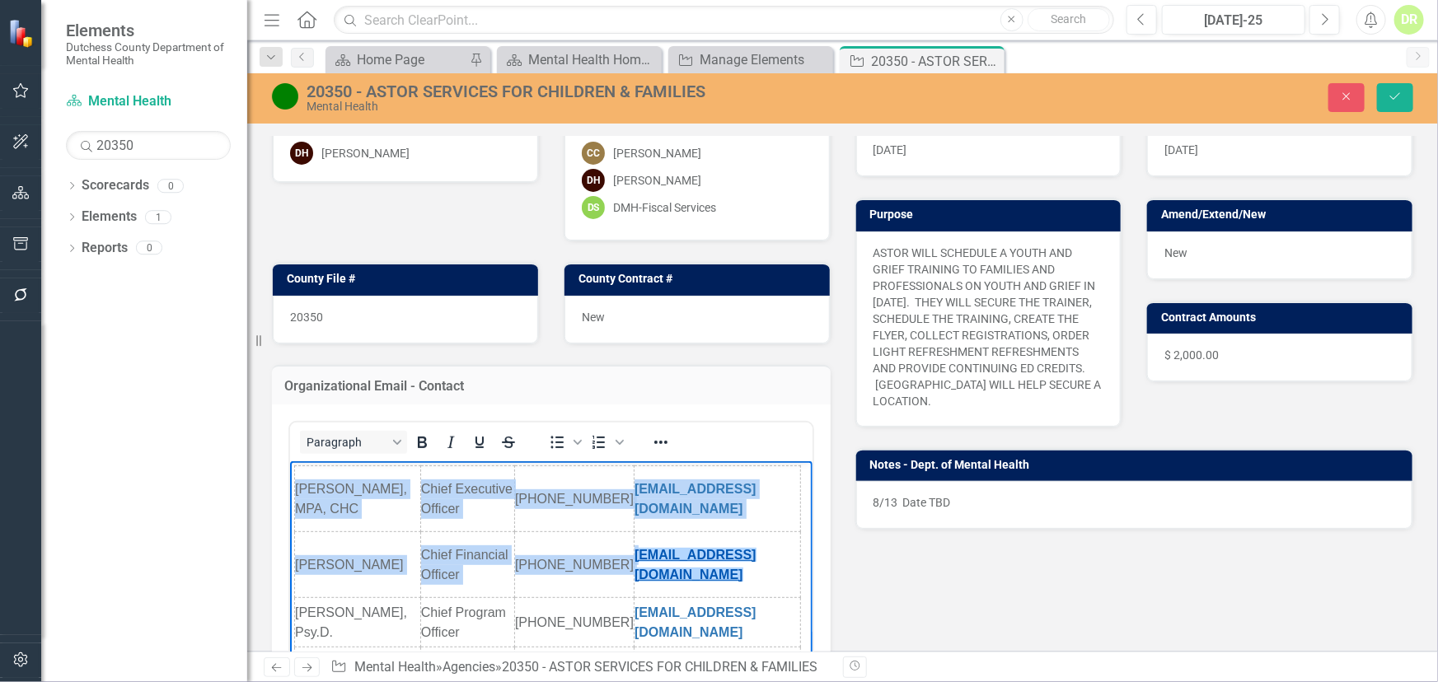
click at [730, 570] on link "[EMAIL_ADDRESS][DOMAIN_NAME]" at bounding box center [695, 565] width 122 height 34
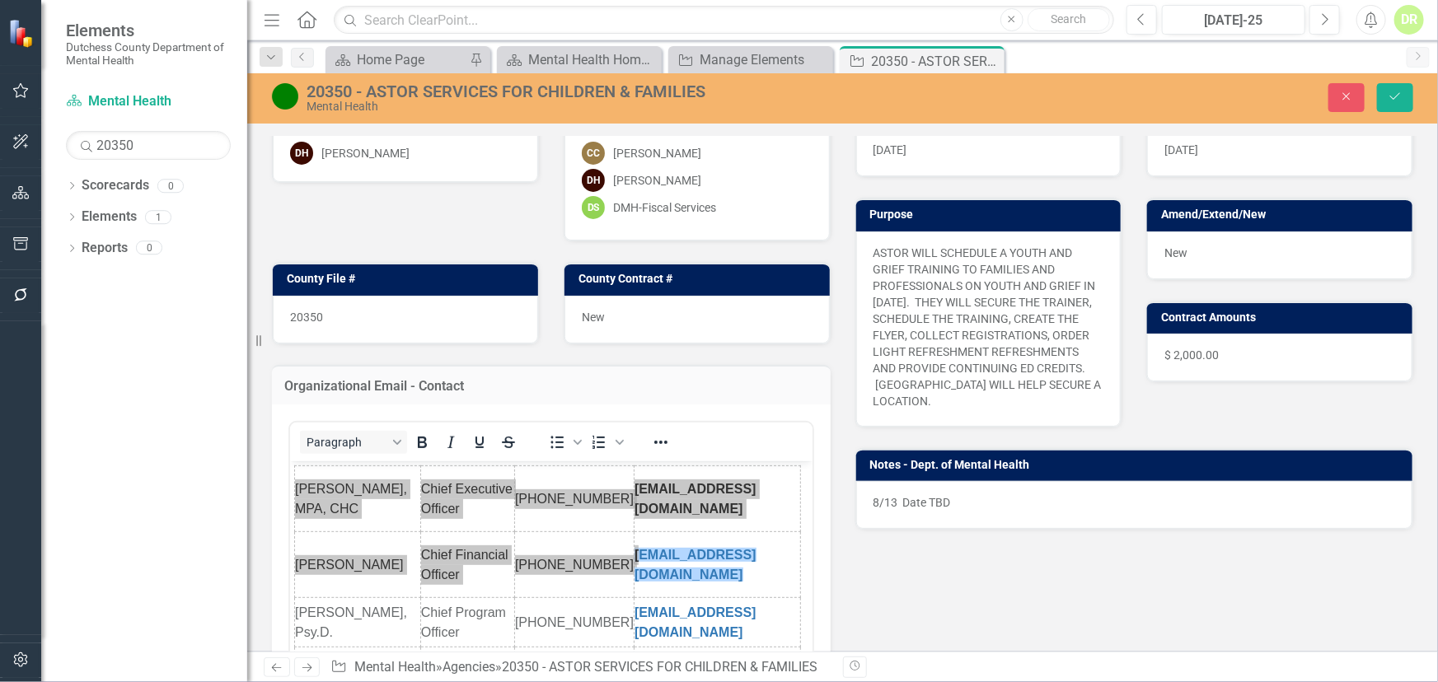
click at [1079, 550] on div "Liaison DH [PERSON_NAME] Internal Copy To CC [PERSON_NAME] DH [PERSON_NAME] DS …" at bounding box center [843, 509] width 1166 height 868
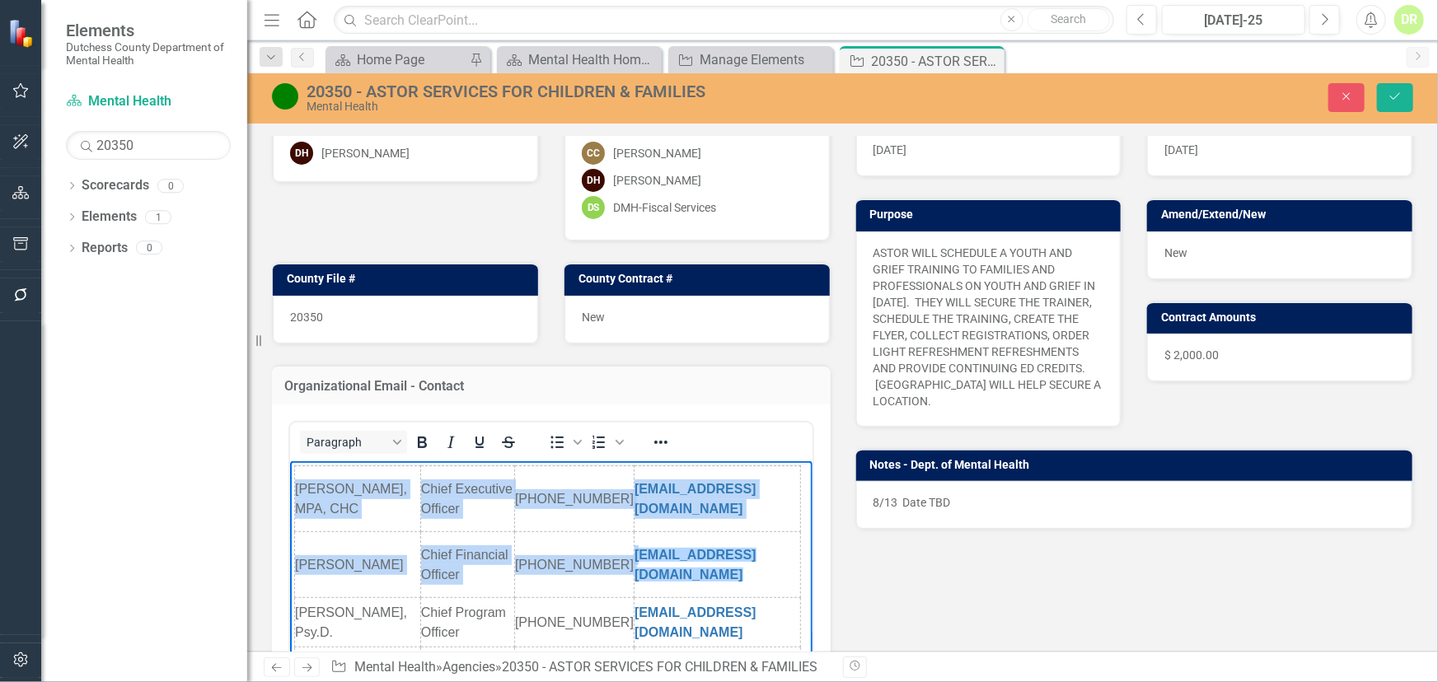
click at [634, 541] on td "[EMAIL_ADDRESS][DOMAIN_NAME]" at bounding box center [717, 565] width 166 height 66
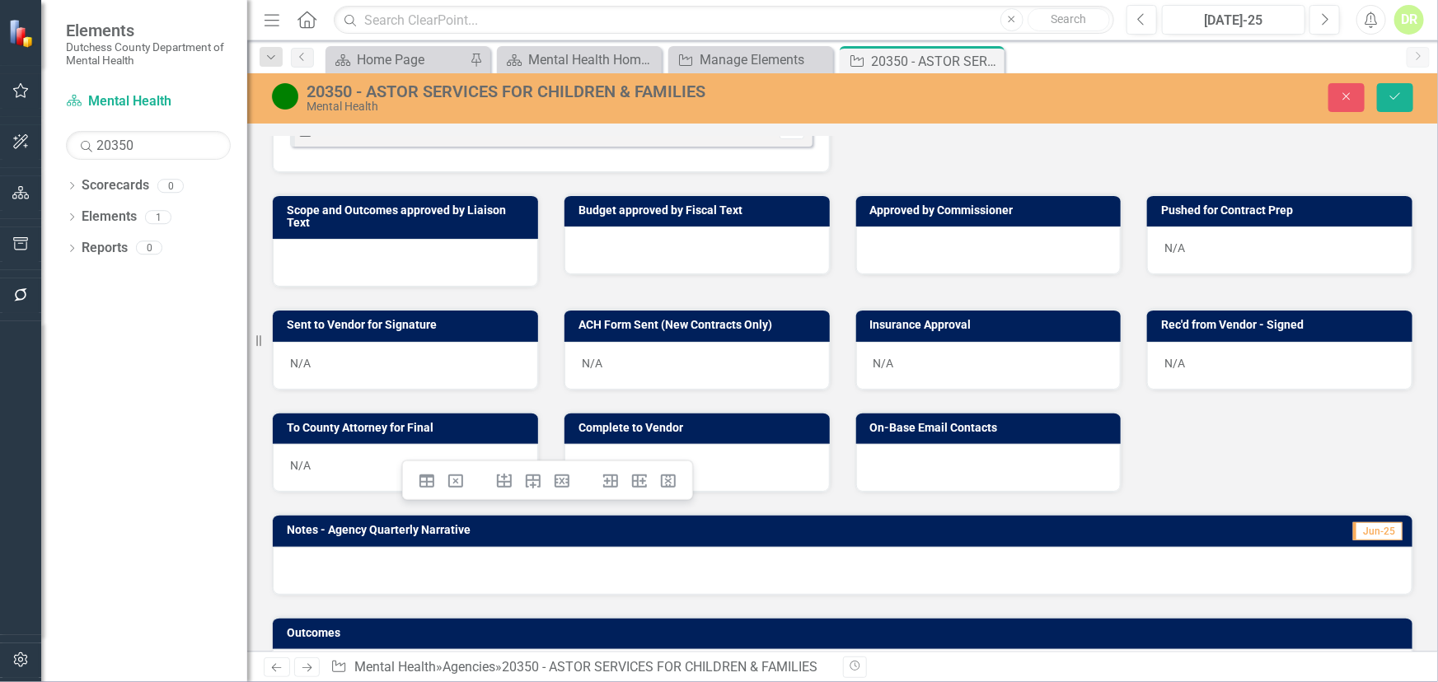
scroll to position [973, 0]
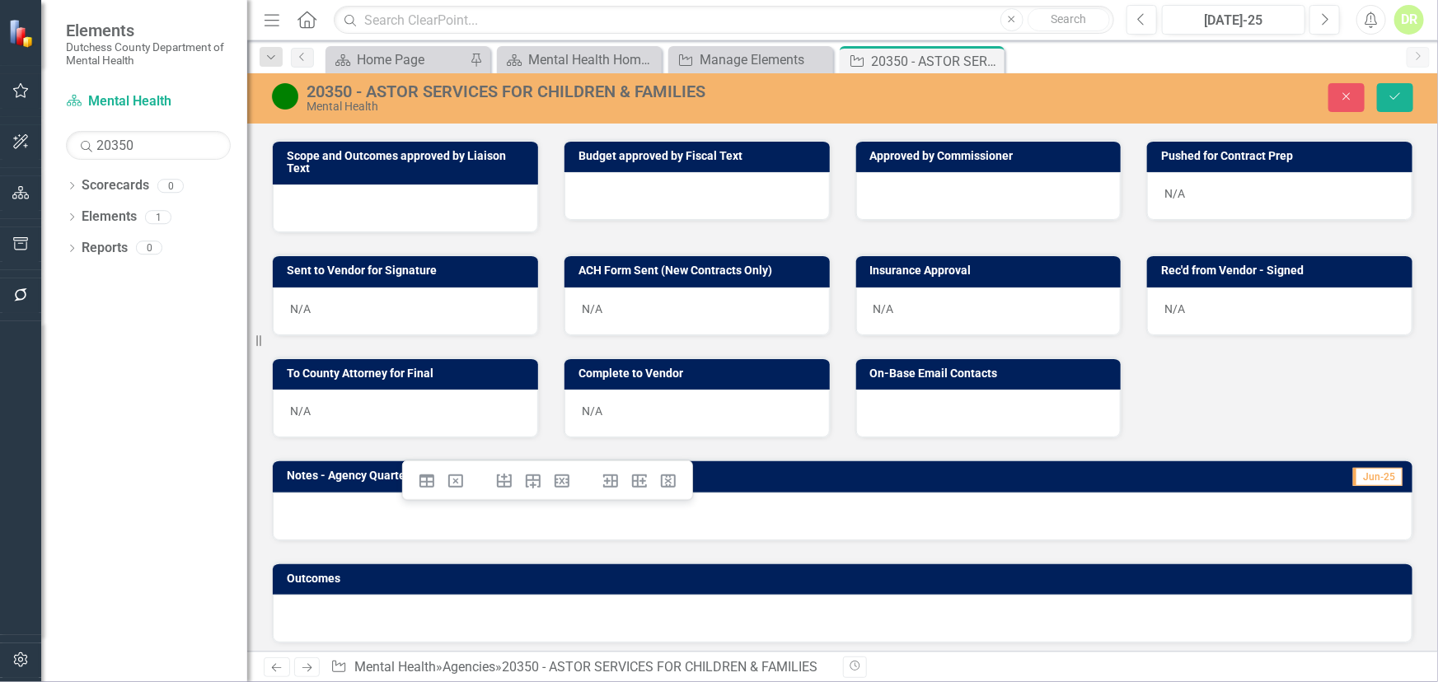
click at [938, 419] on div at bounding box center [988, 414] width 265 height 48
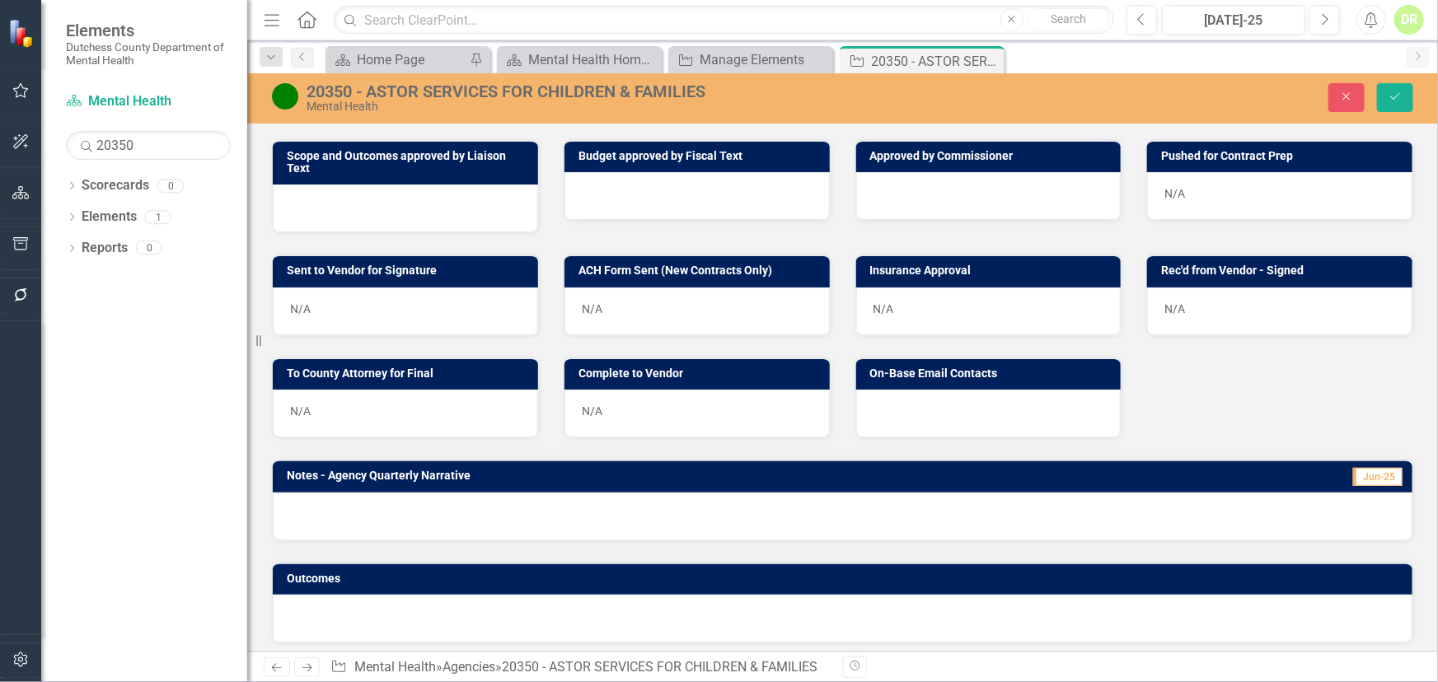
click at [938, 419] on div at bounding box center [988, 414] width 265 height 48
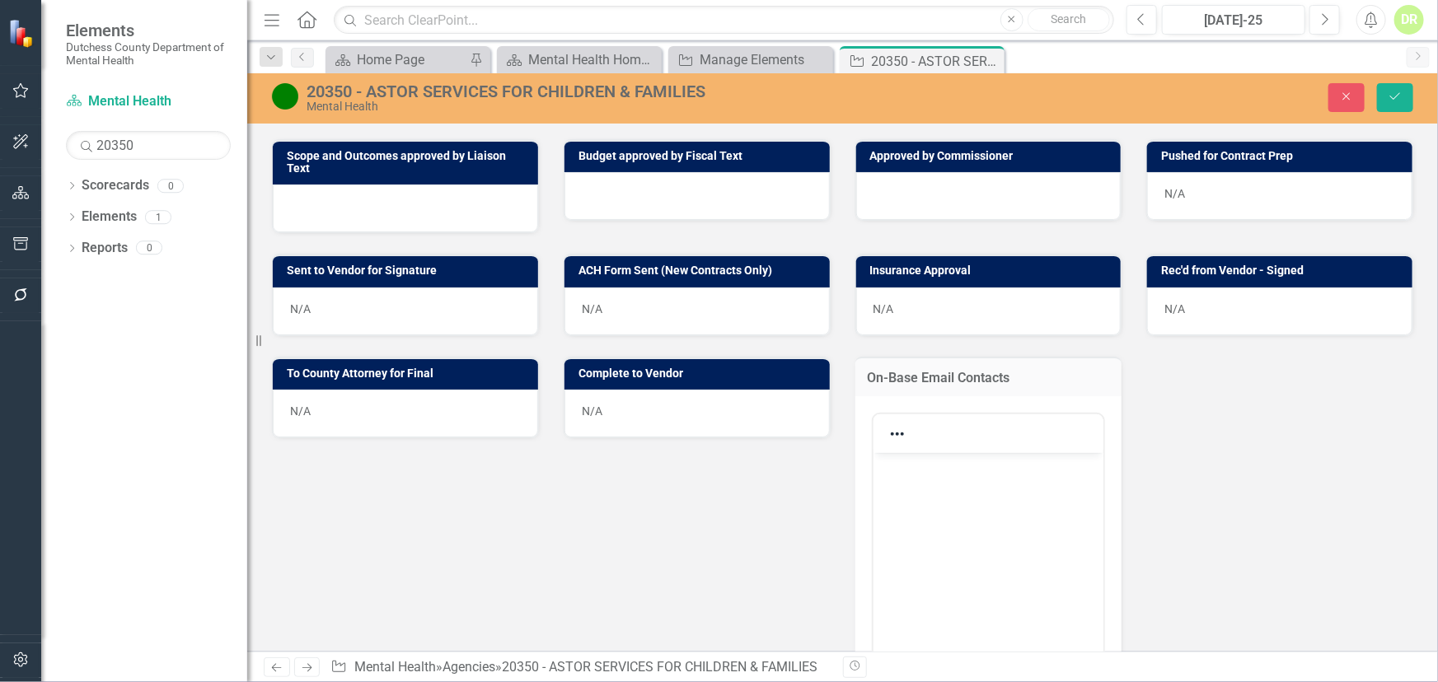
scroll to position [0, 0]
click at [910, 483] on body "Rich Text Area. Press ALT-0 for help." at bounding box center [988, 576] width 231 height 247
paste body "Rich Text Area. Press ALT-0 for help."
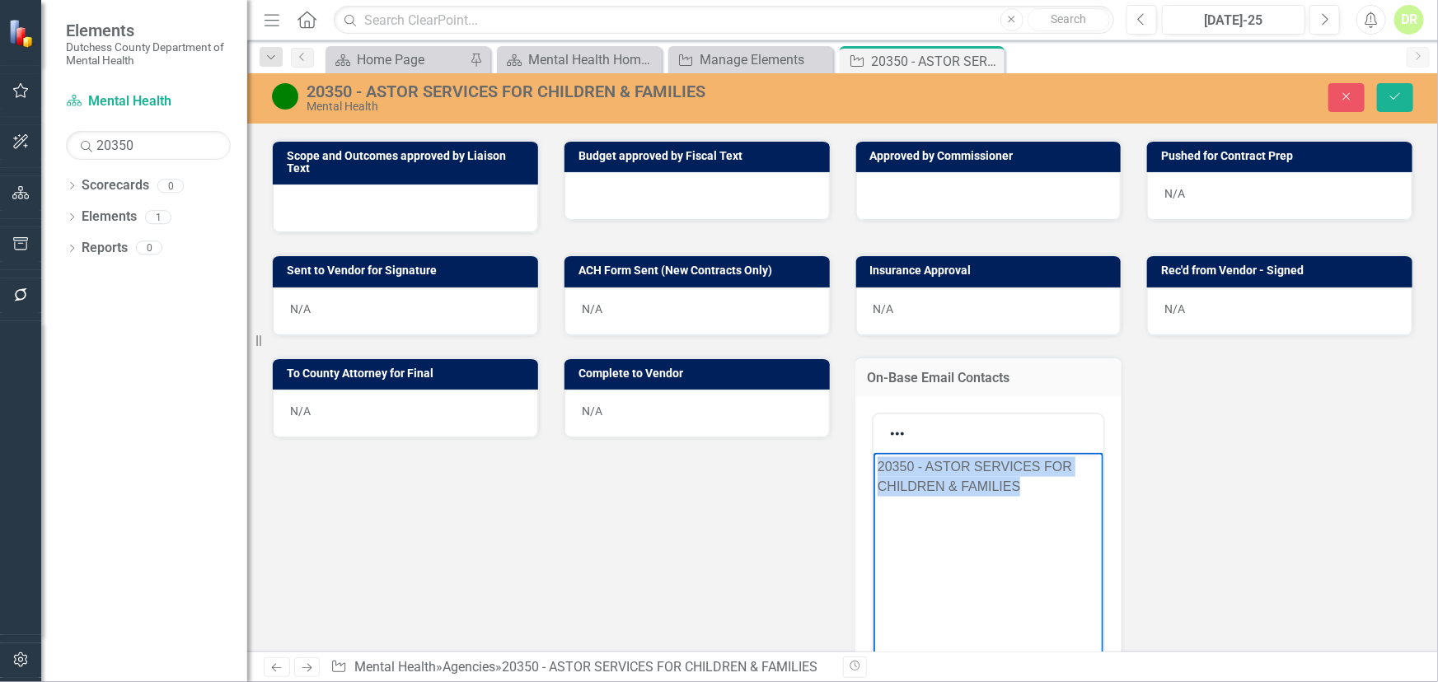
drag, startPoint x: 1049, startPoint y: 494, endPoint x: 787, endPoint y: 449, distance: 265.9
click at [873, 453] on html "20350 - ASTOR SERVICES FOR CHILDREN & FAMILIES" at bounding box center [988, 576] width 231 height 247
click at [882, 465] on p "Rich Text Area. Press ALT-0 for help." at bounding box center [988, 467] width 222 height 20
click at [1074, 465] on p "[EMAIL_ADDRESS][DOMAIN_NAME] ;" at bounding box center [988, 477] width 222 height 40
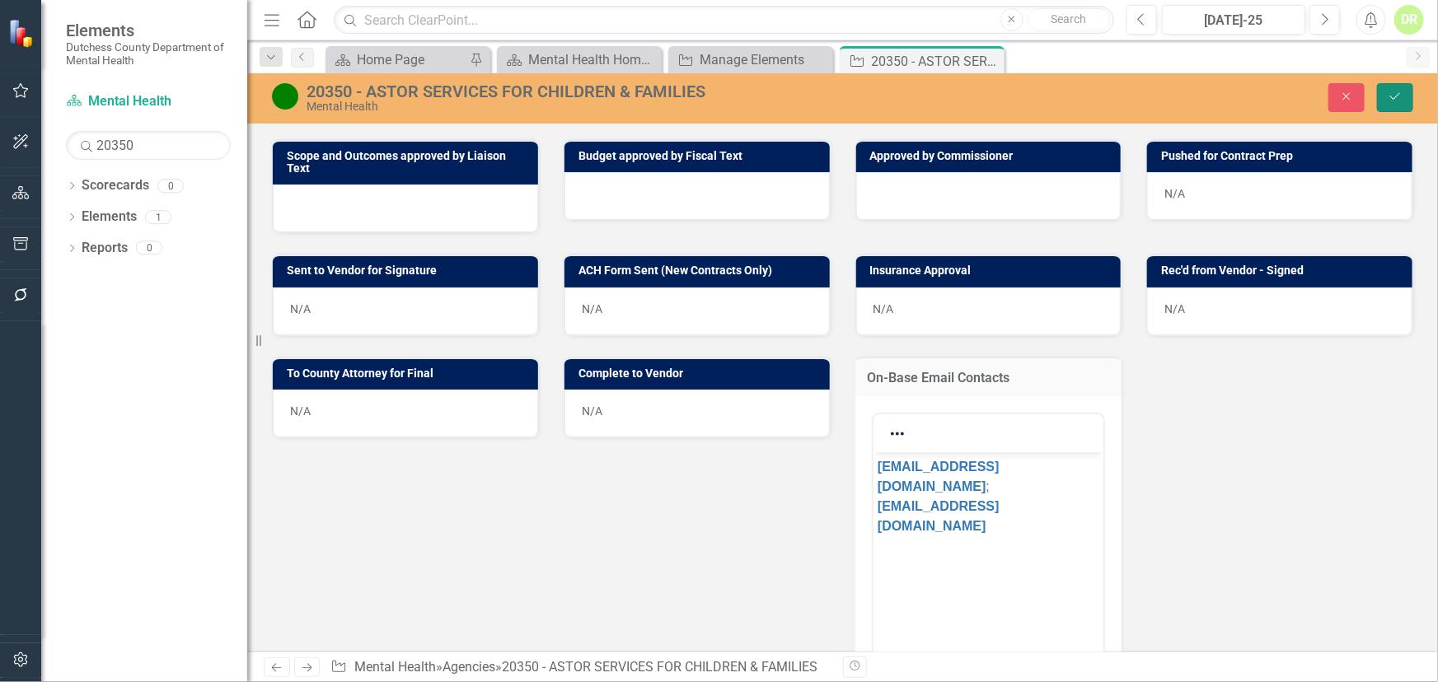
click at [1397, 96] on icon "submit" at bounding box center [1395, 96] width 10 height 7
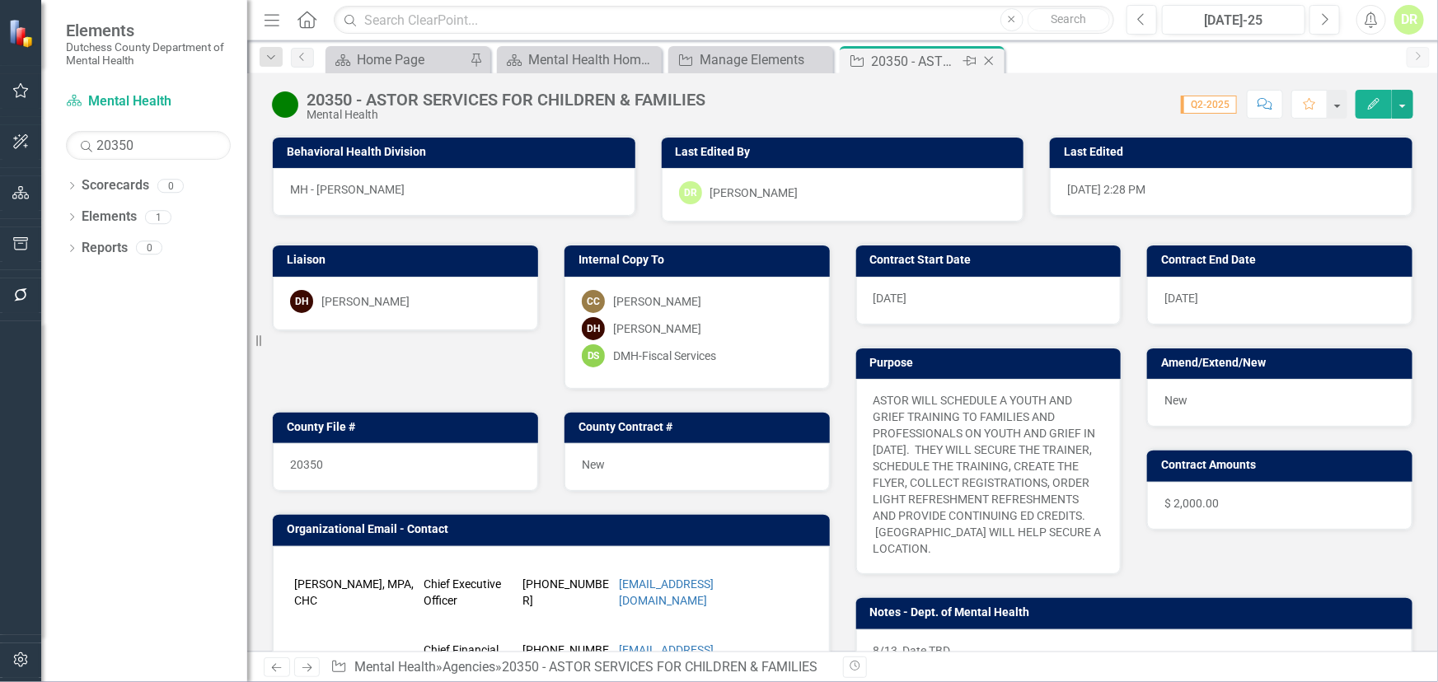
click at [989, 58] on icon "Close" at bounding box center [988, 60] width 16 height 13
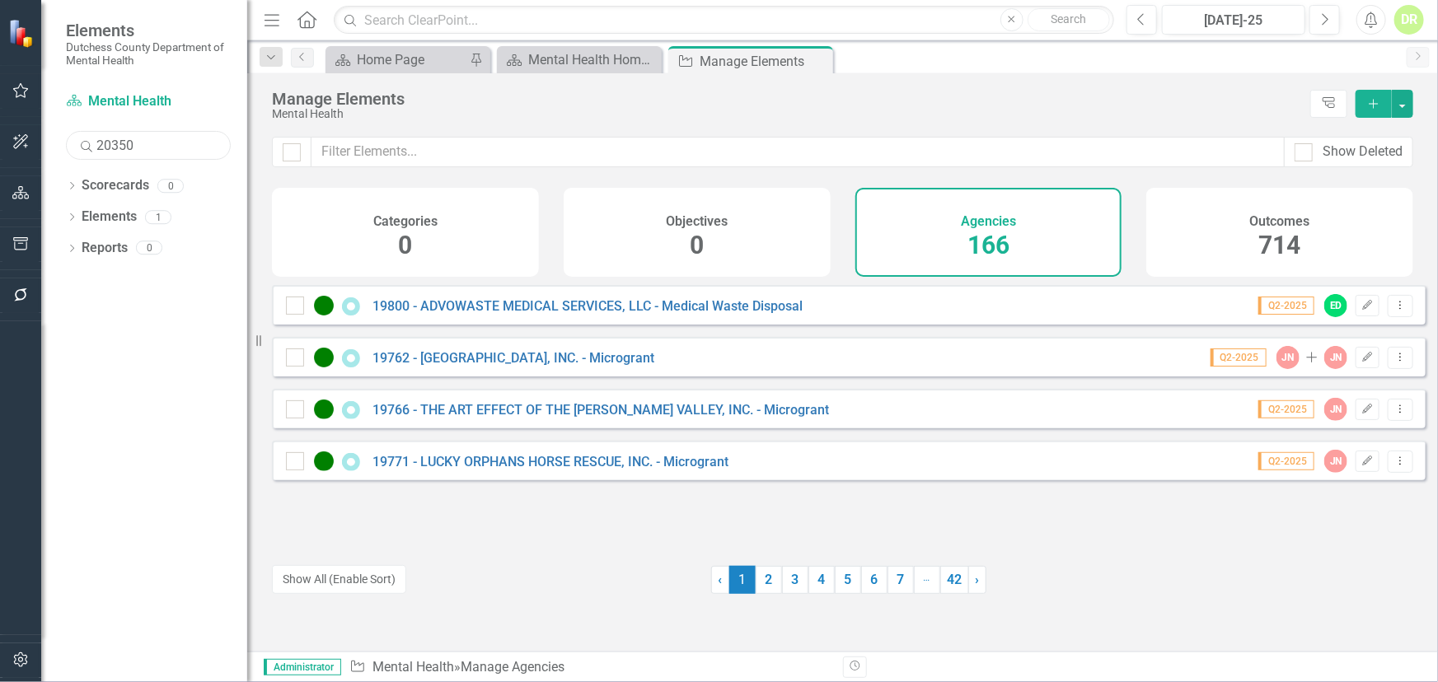
click at [178, 132] on input "20350" at bounding box center [148, 145] width 165 height 29
drag, startPoint x: 178, startPoint y: 132, endPoint x: 49, endPoint y: 124, distance: 128.8
click at [49, 124] on div "Scorecard Mental Health Search 20350 Sorry, no results found. Dropdown Scorecar…" at bounding box center [144, 385] width 206 height 594
click at [525, 50] on link "Scorecard Mental Health Home Page" at bounding box center [569, 59] width 136 height 21
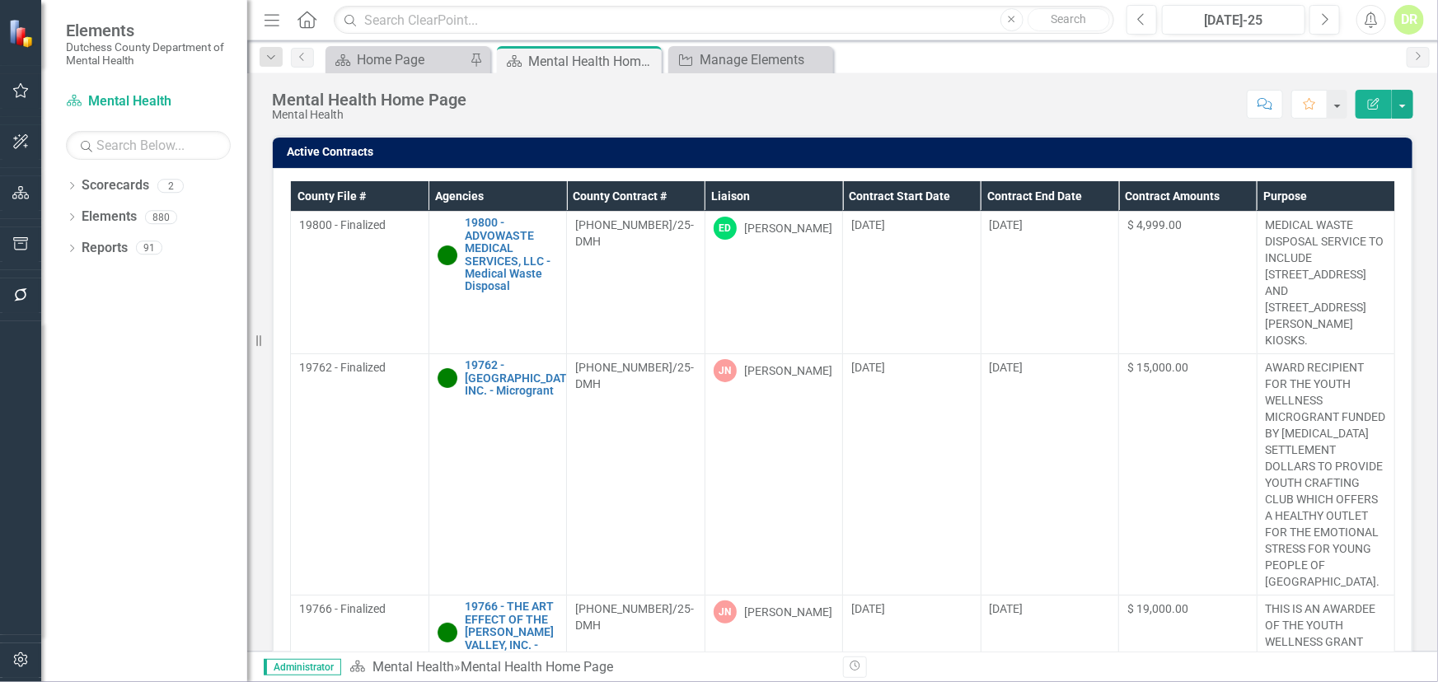
scroll to position [524, 0]
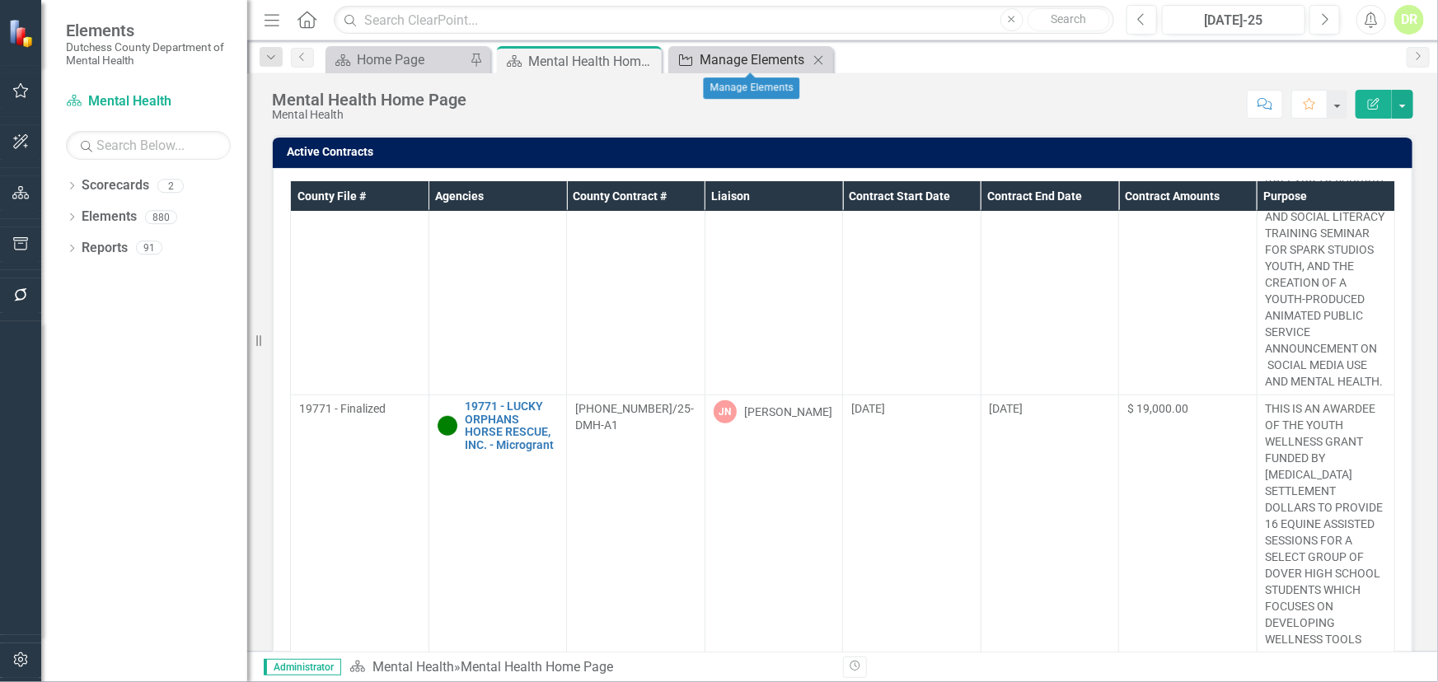
click at [766, 58] on div "Manage Elements" at bounding box center [754, 59] width 109 height 21
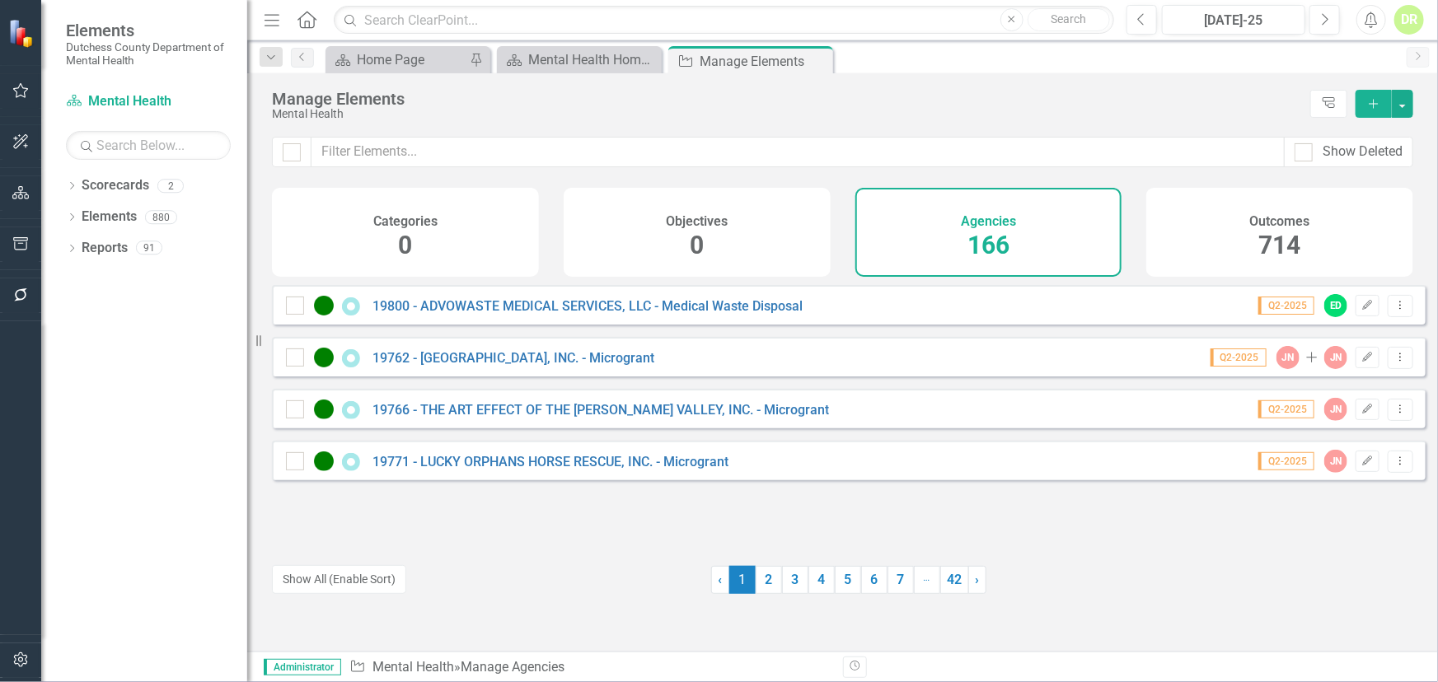
drag, startPoint x: 250, startPoint y: 409, endPoint x: 197, endPoint y: 400, distance: 54.5
click at [197, 400] on div "Elements Dutchess County Department of Mental Health Scorecard Mental Health Se…" at bounding box center [123, 341] width 247 height 682
drag, startPoint x: 249, startPoint y: 410, endPoint x: 191, endPoint y: 403, distance: 58.1
click at [191, 403] on div "Elements Dutchess County Department of Mental Health Scorecard Mental Health Se…" at bounding box center [123, 341] width 247 height 682
click at [20, 283] on button "button" at bounding box center [20, 295] width 37 height 35
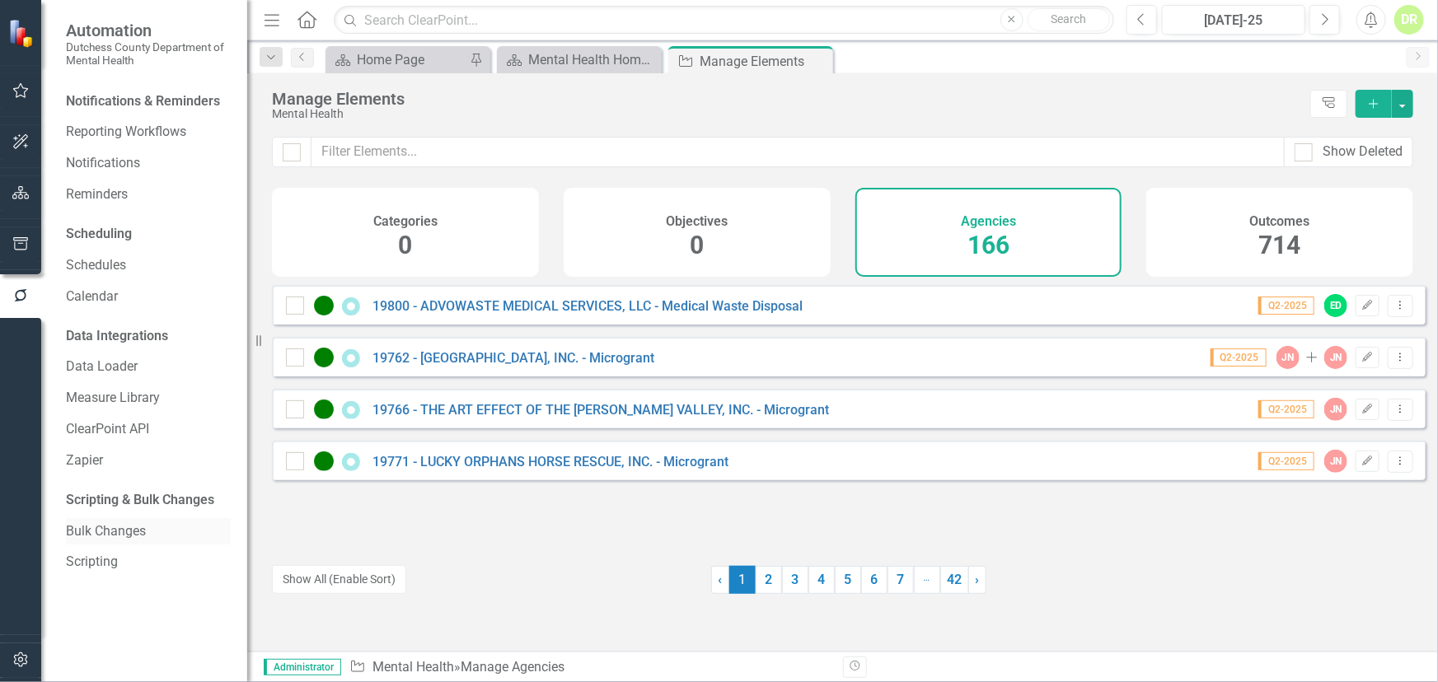
click at [111, 529] on link "Bulk Changes" at bounding box center [148, 531] width 165 height 19
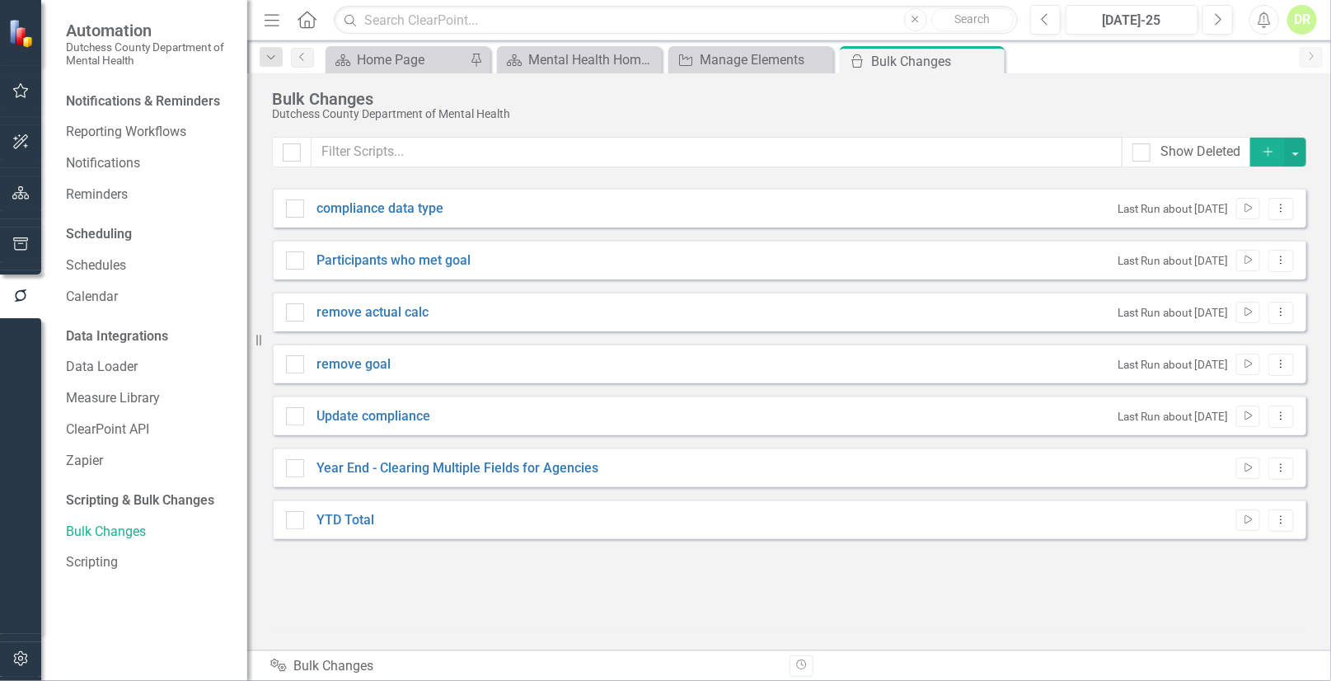
click at [1264, 16] on icon "button" at bounding box center [1264, 20] width 12 height 16
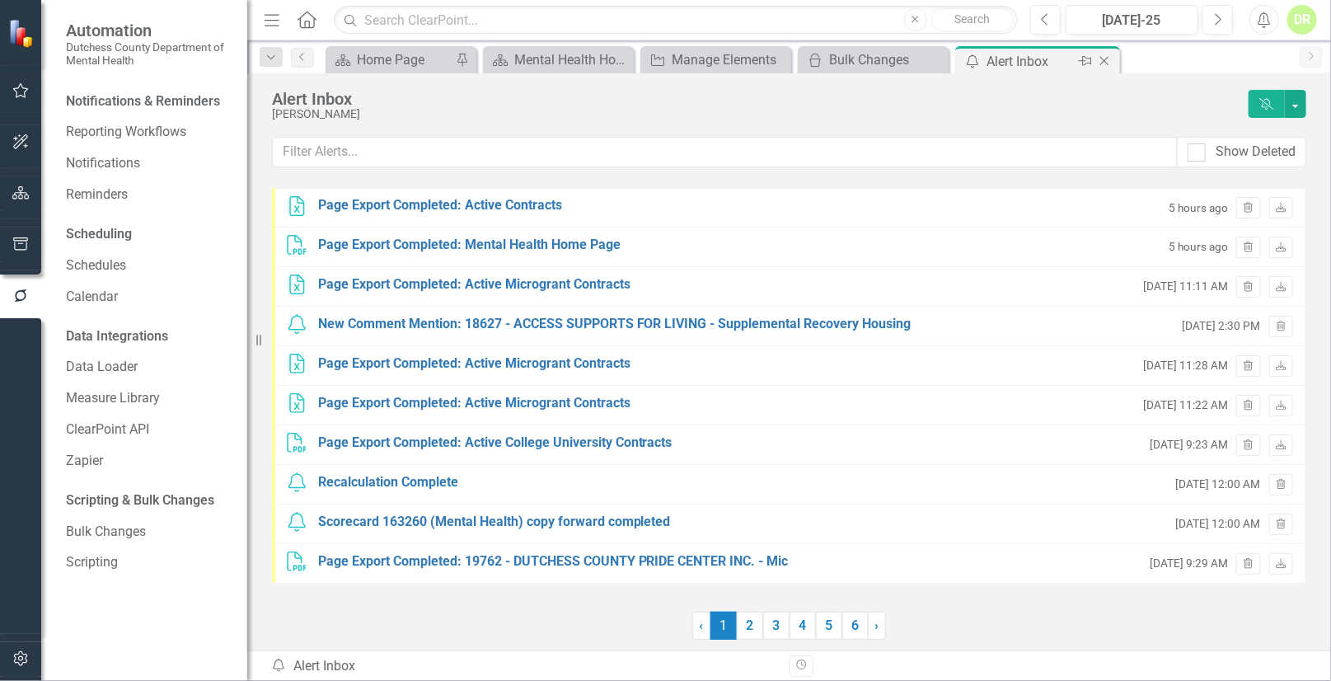
click at [1104, 57] on icon "Close" at bounding box center [1104, 60] width 16 height 13
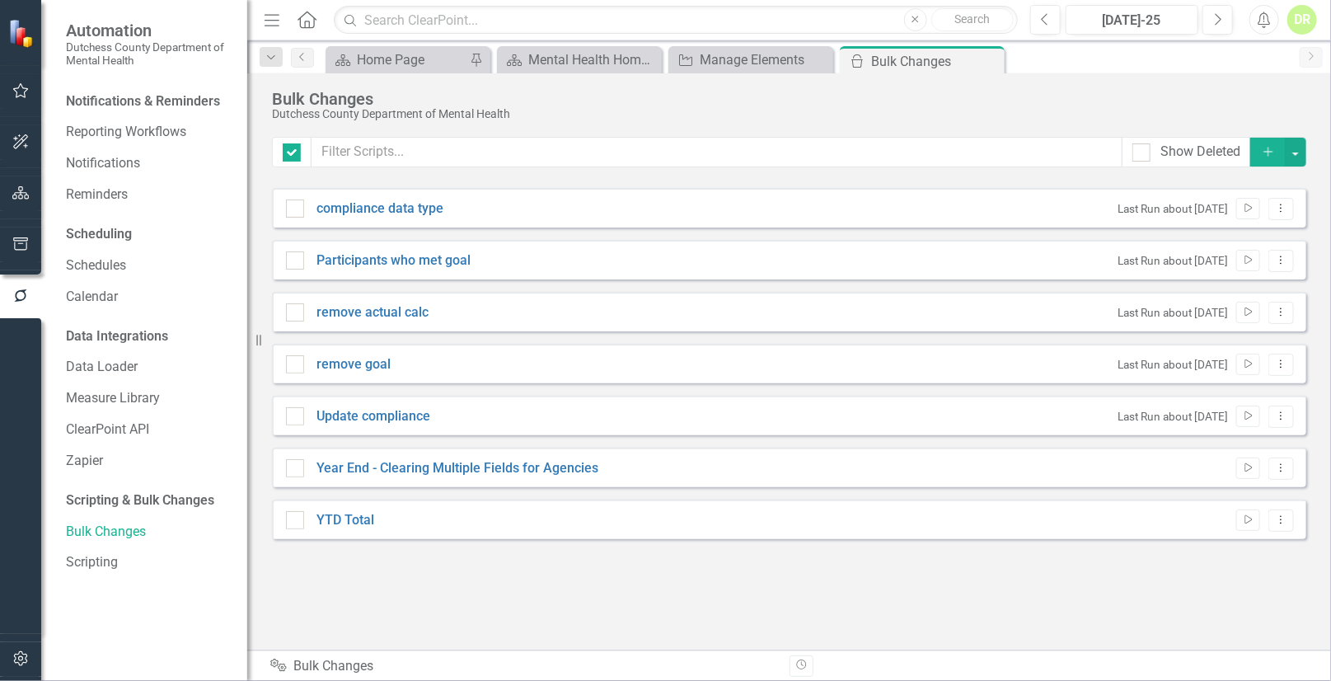
checkbox input "false"
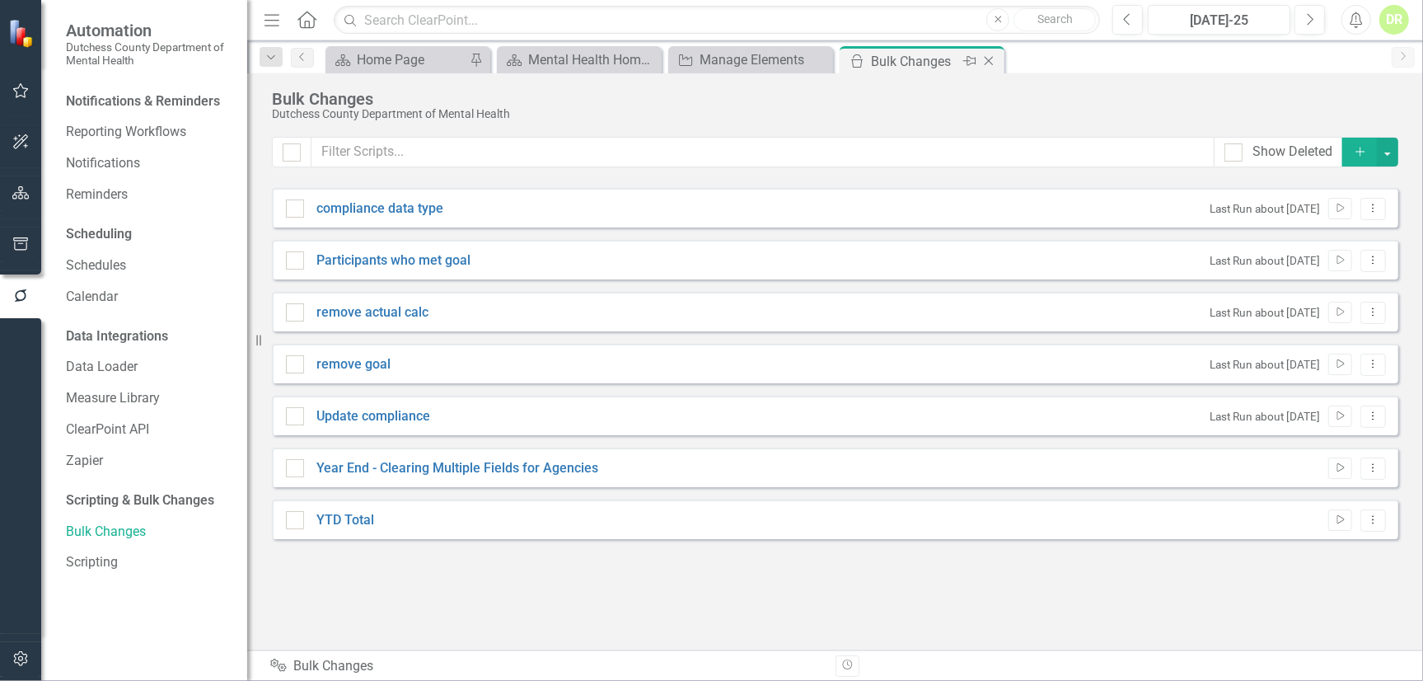
click at [985, 62] on icon "Close" at bounding box center [988, 60] width 16 height 13
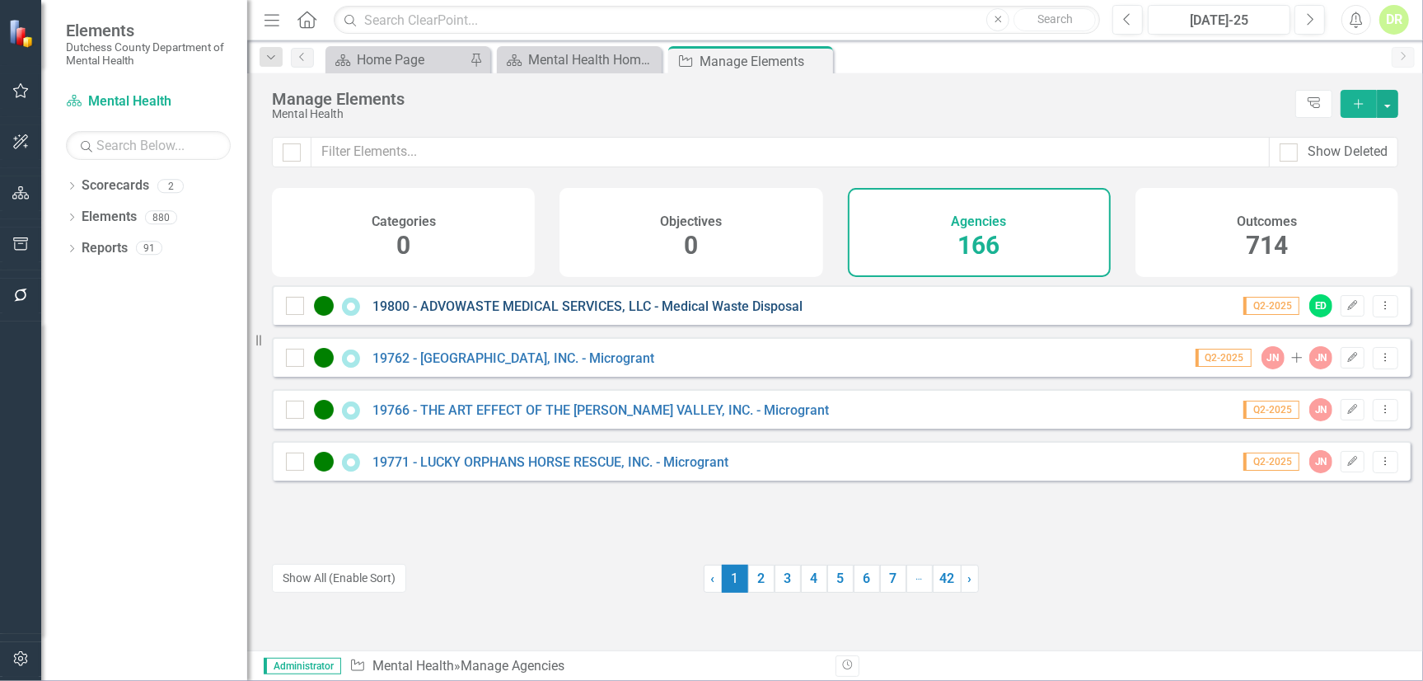
click at [499, 310] on link "19800 - ADVOWASTE MEDICAL SERVICES, LLC - Medical Waste Disposal" at bounding box center [587, 306] width 430 height 16
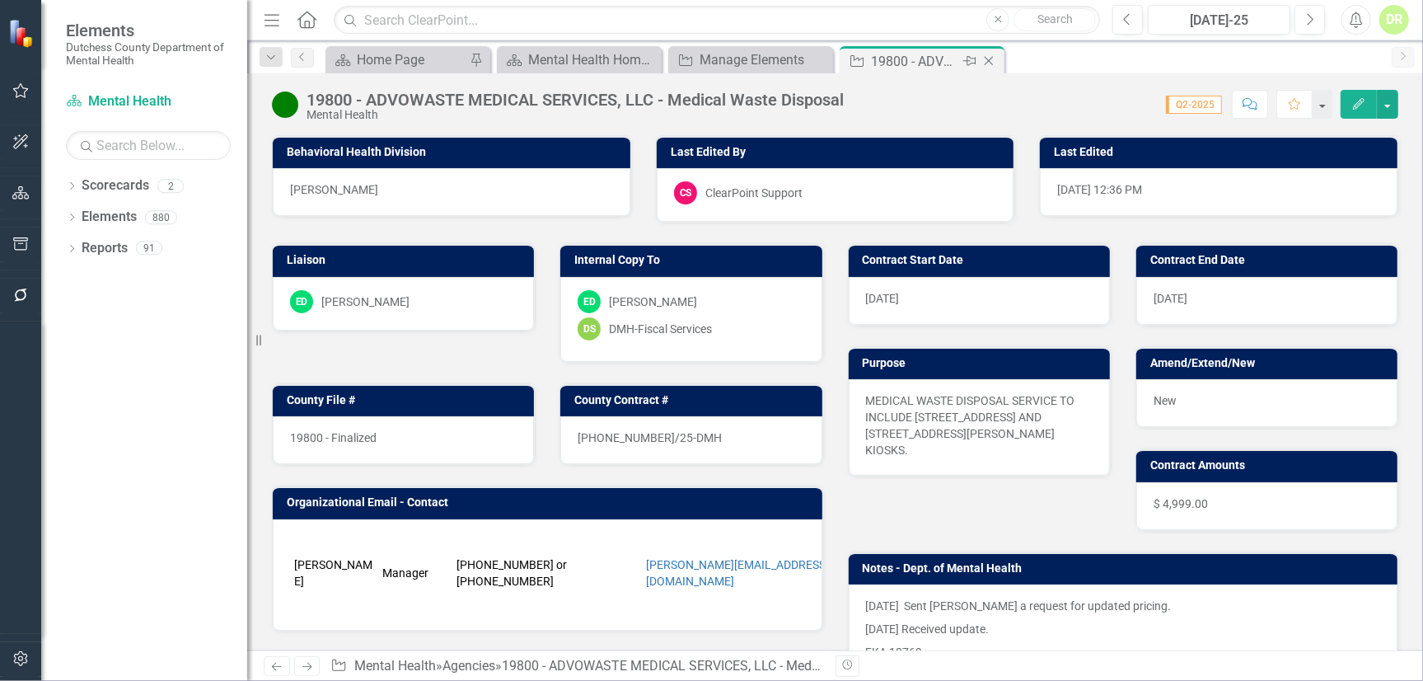
click at [990, 60] on icon "Close" at bounding box center [988, 60] width 16 height 13
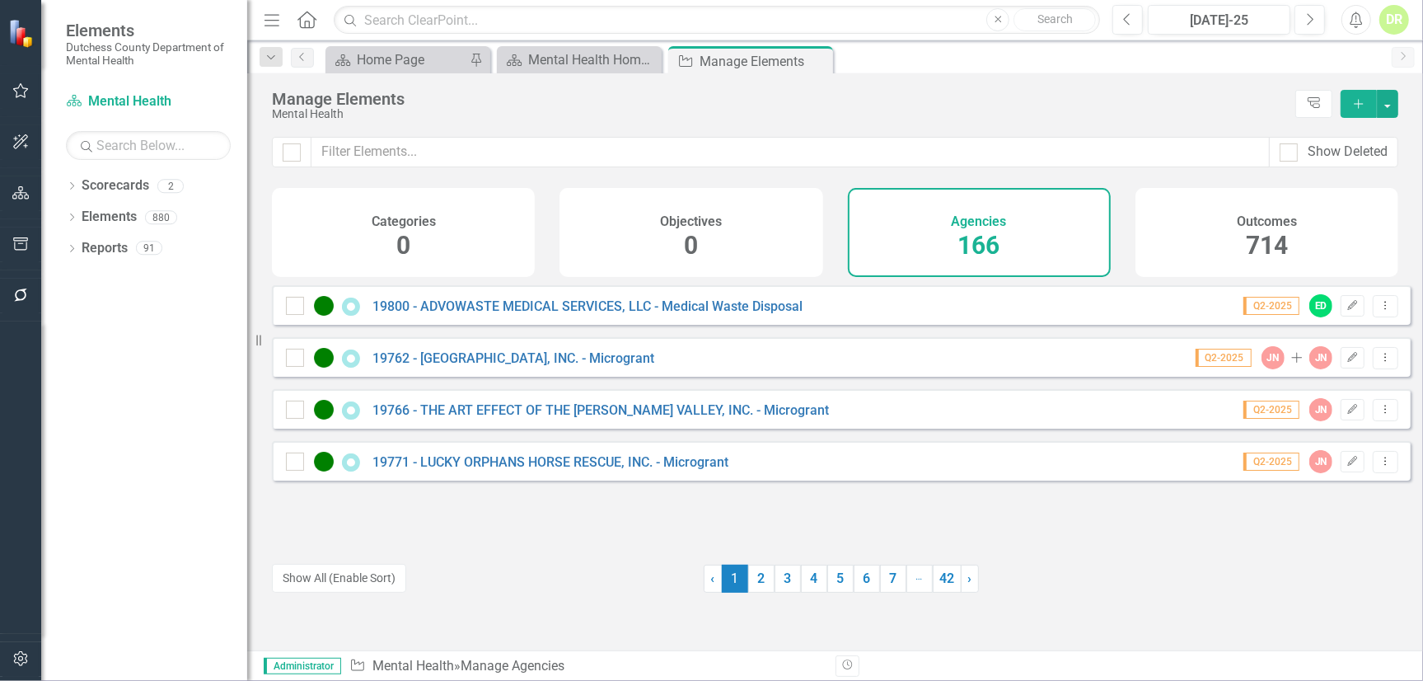
click at [1371, 18] on div "Previous Jul-25 Next Alerts DR User Edit Profile Disable Sound Silence Alerts H…" at bounding box center [1254, 20] width 317 height 30
click at [1368, 18] on button "Alerts" at bounding box center [1356, 20] width 30 height 30
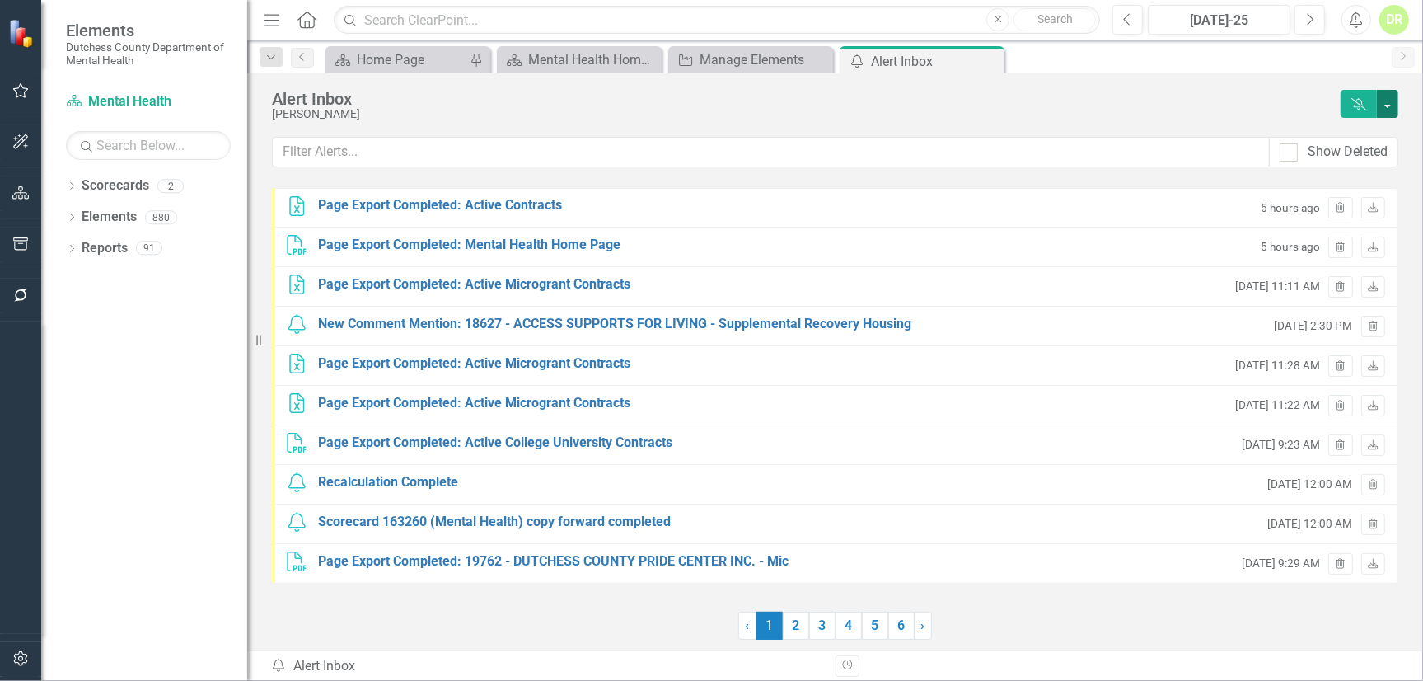
click at [1387, 101] on button "button" at bounding box center [1387, 104] width 21 height 28
click at [1159, 91] on div "Alert Inbox" at bounding box center [802, 99] width 1060 height 18
click at [1395, 11] on div "DR" at bounding box center [1394, 20] width 30 height 30
click at [1339, 117] on link "Help Support Center" at bounding box center [1343, 114] width 130 height 30
click at [1393, 19] on div "DR" at bounding box center [1394, 20] width 30 height 30
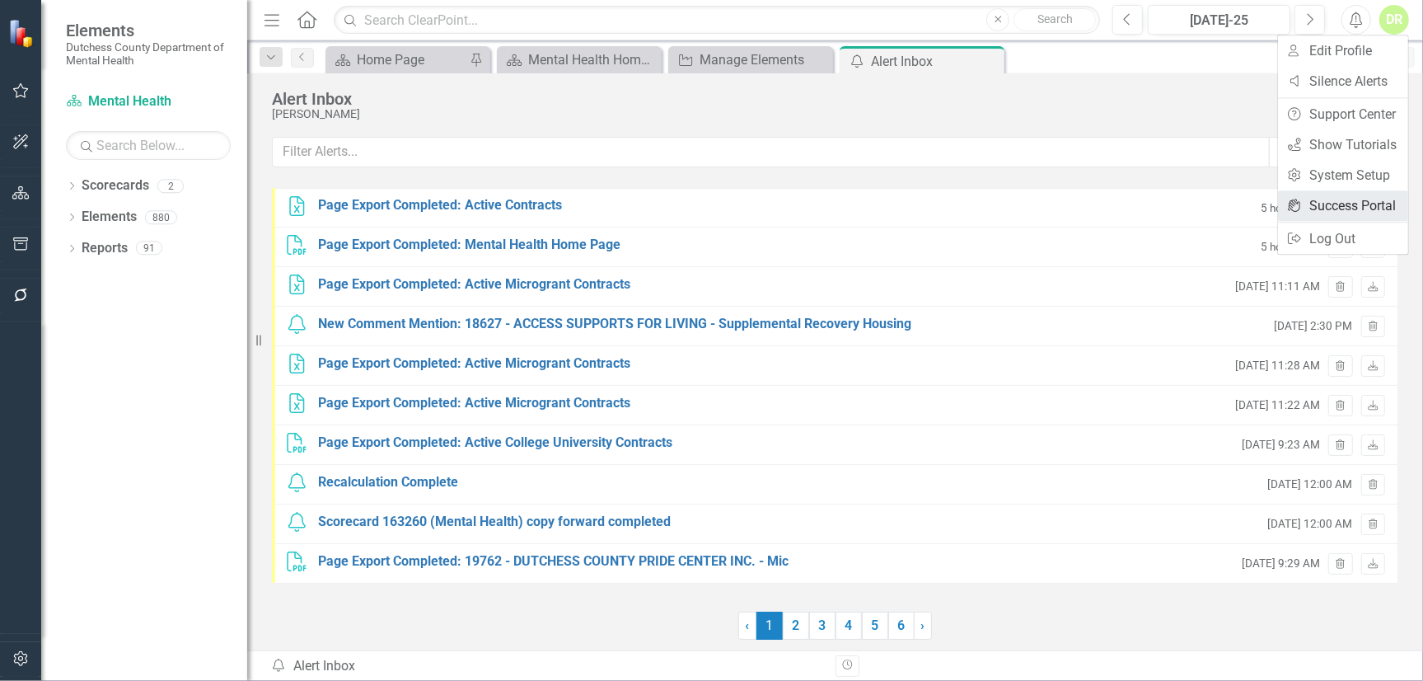
click at [1379, 208] on link "icon.portal Success Portal" at bounding box center [1343, 205] width 130 height 30
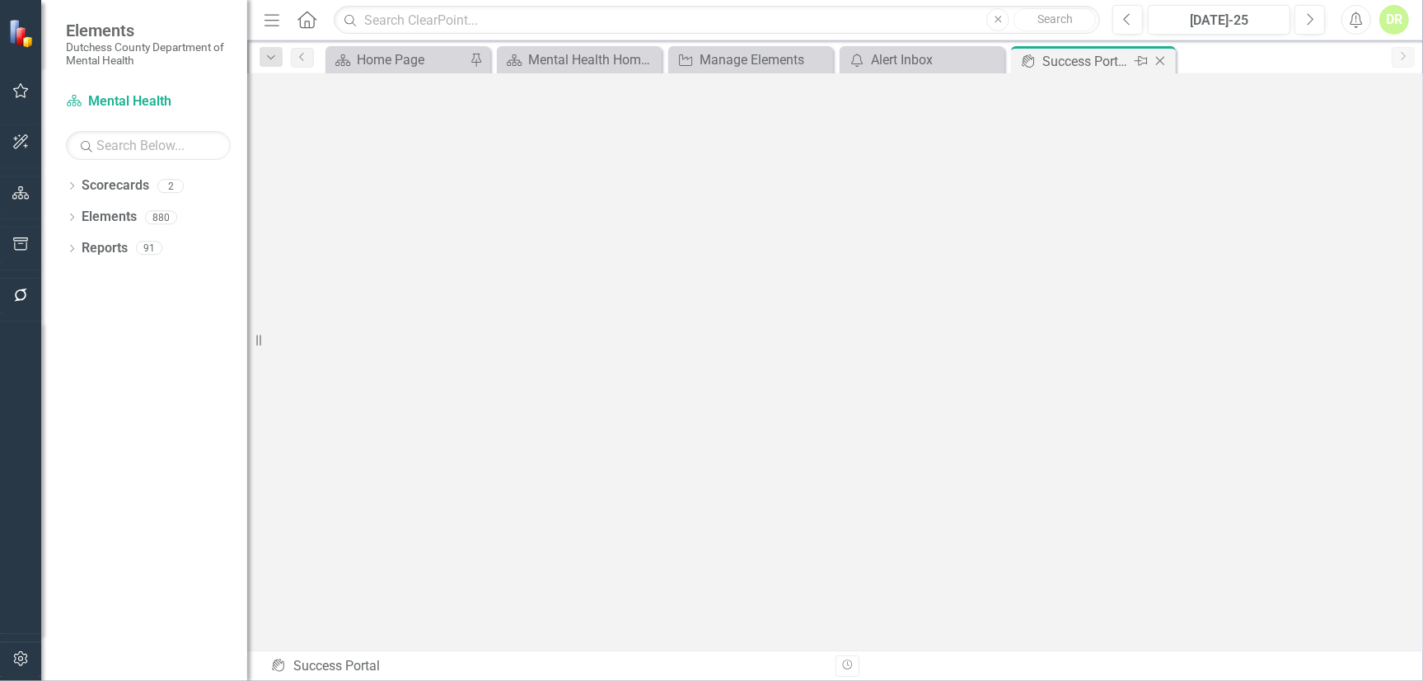
click at [1163, 58] on icon at bounding box center [1160, 61] width 9 height 9
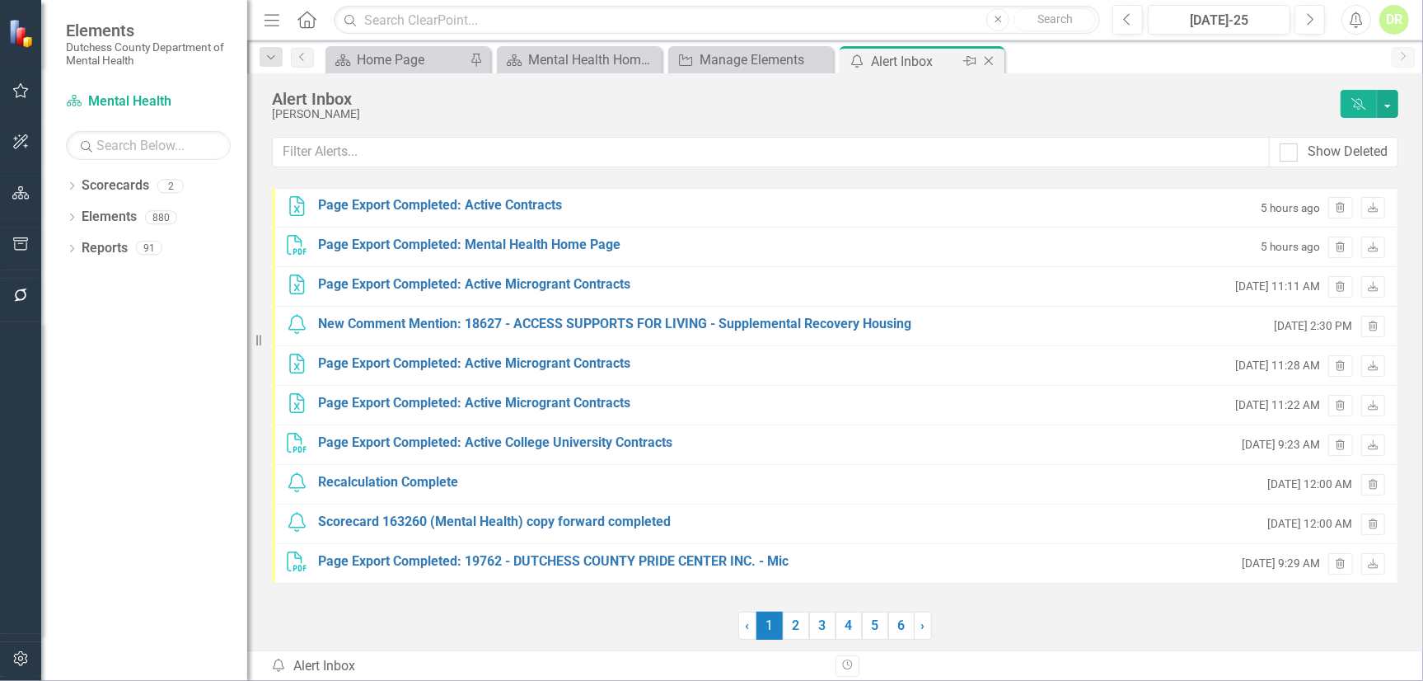
click at [989, 58] on icon "Close" at bounding box center [988, 60] width 16 height 13
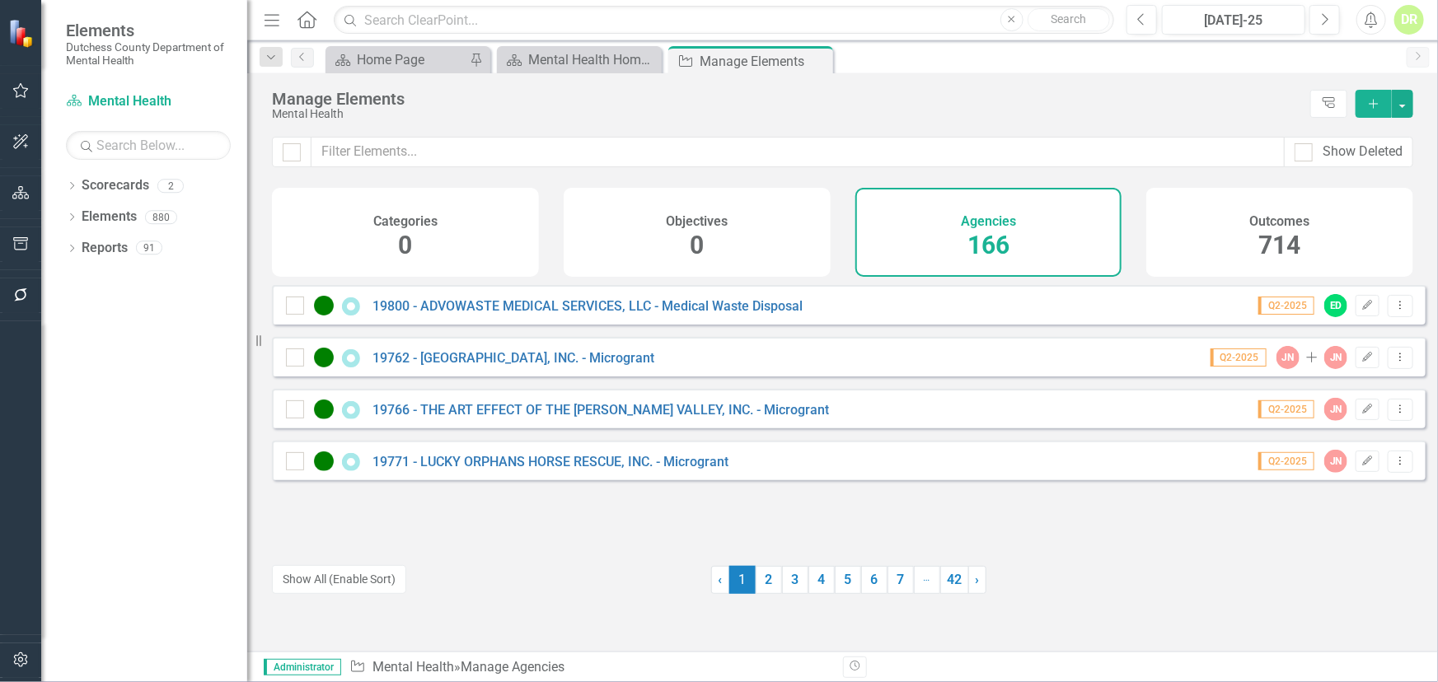
click at [851, 665] on icon "Revision History" at bounding box center [855, 667] width 12 height 10
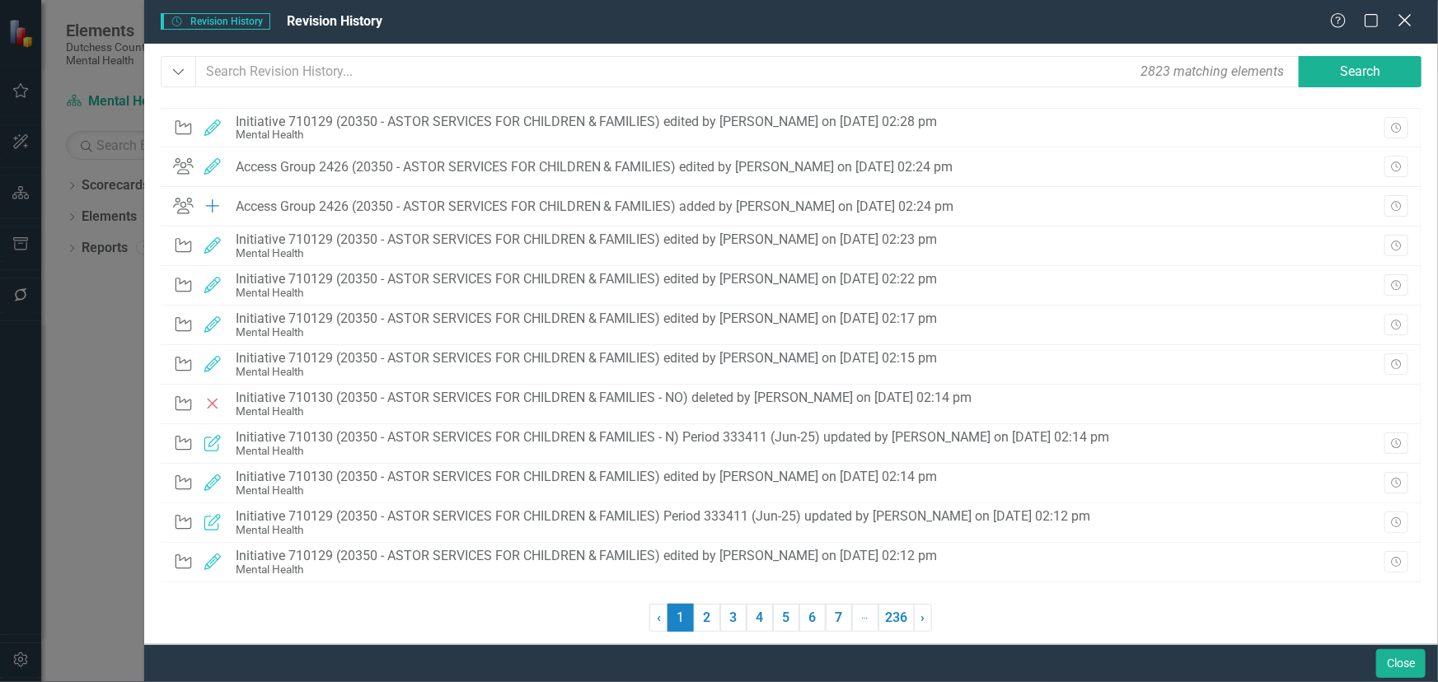
click at [1403, 16] on icon "Close" at bounding box center [1404, 20] width 21 height 16
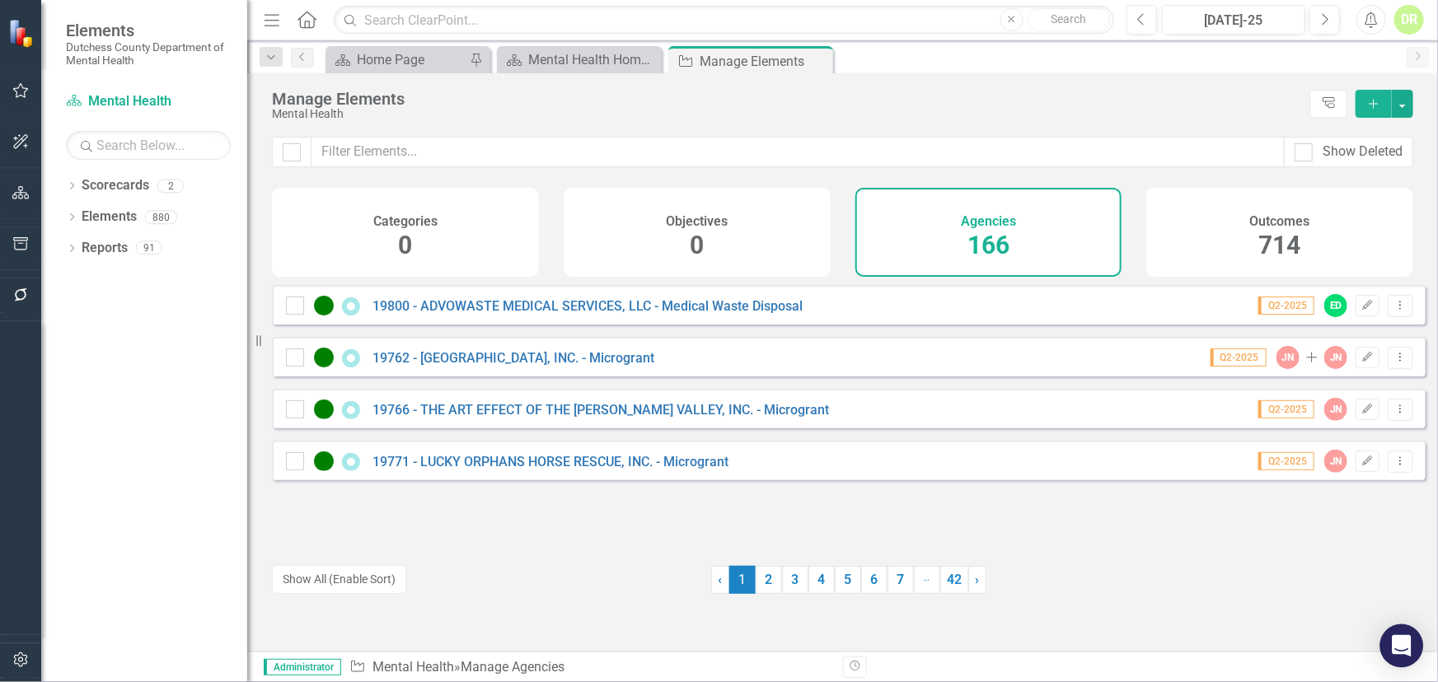
click at [1400, 639] on icon "Open Intercom Messenger" at bounding box center [1401, 645] width 19 height 21
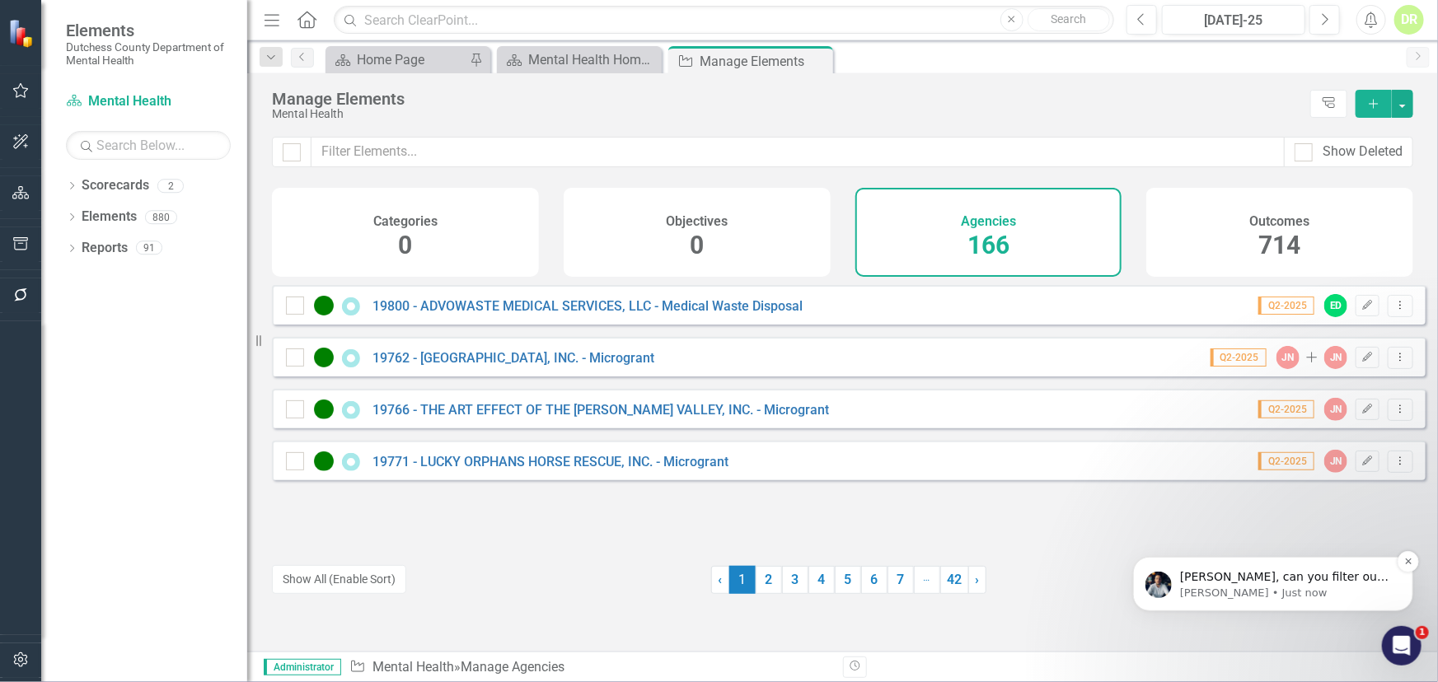
click at [1212, 573] on p "Diane, can you filter out those additional agencies? Filtering out those marked…" at bounding box center [1285, 577] width 213 height 16
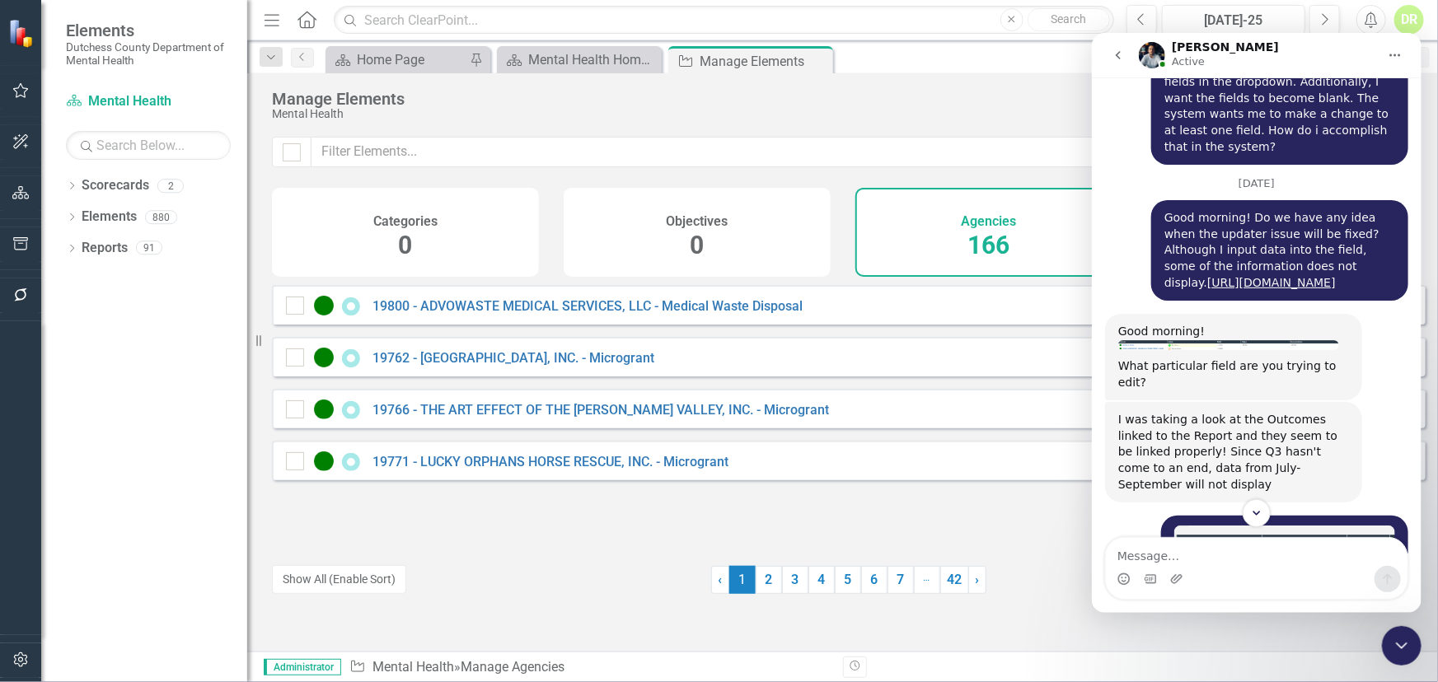
scroll to position [8436, 0]
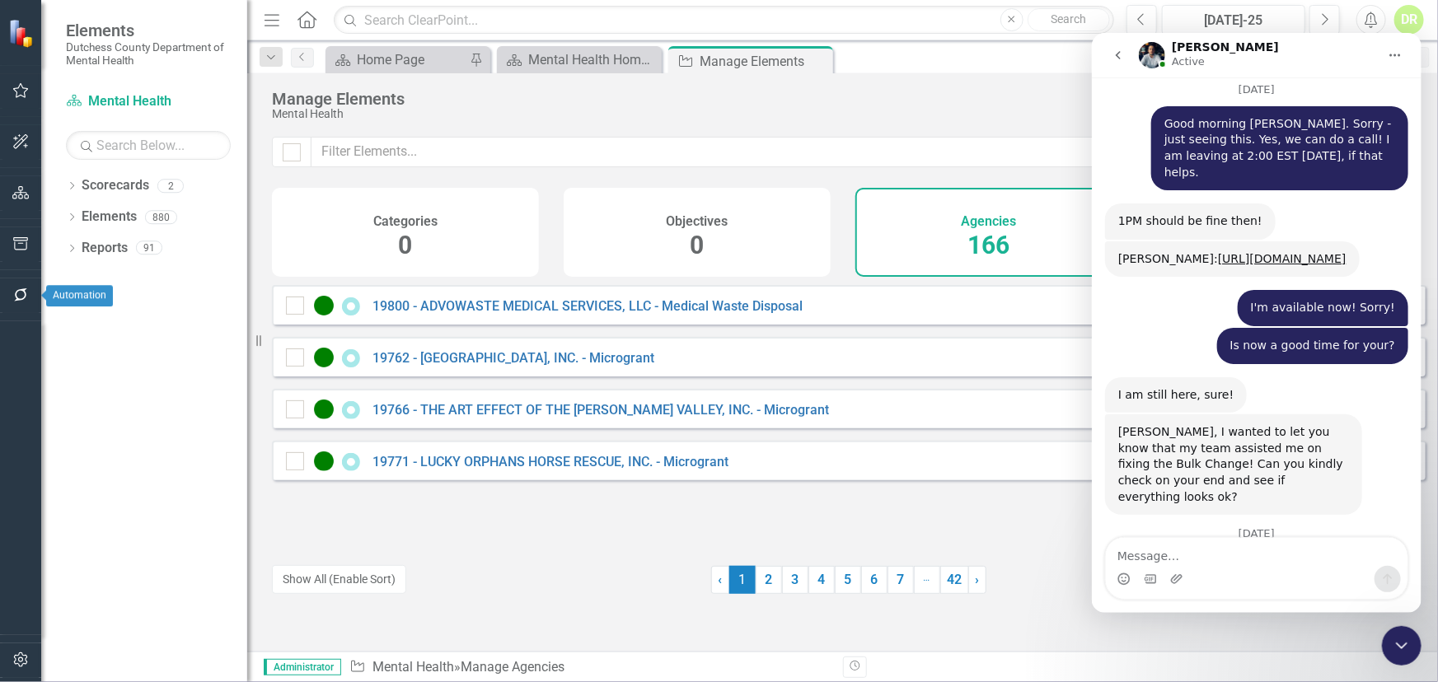
click at [26, 289] on icon "button" at bounding box center [20, 294] width 17 height 13
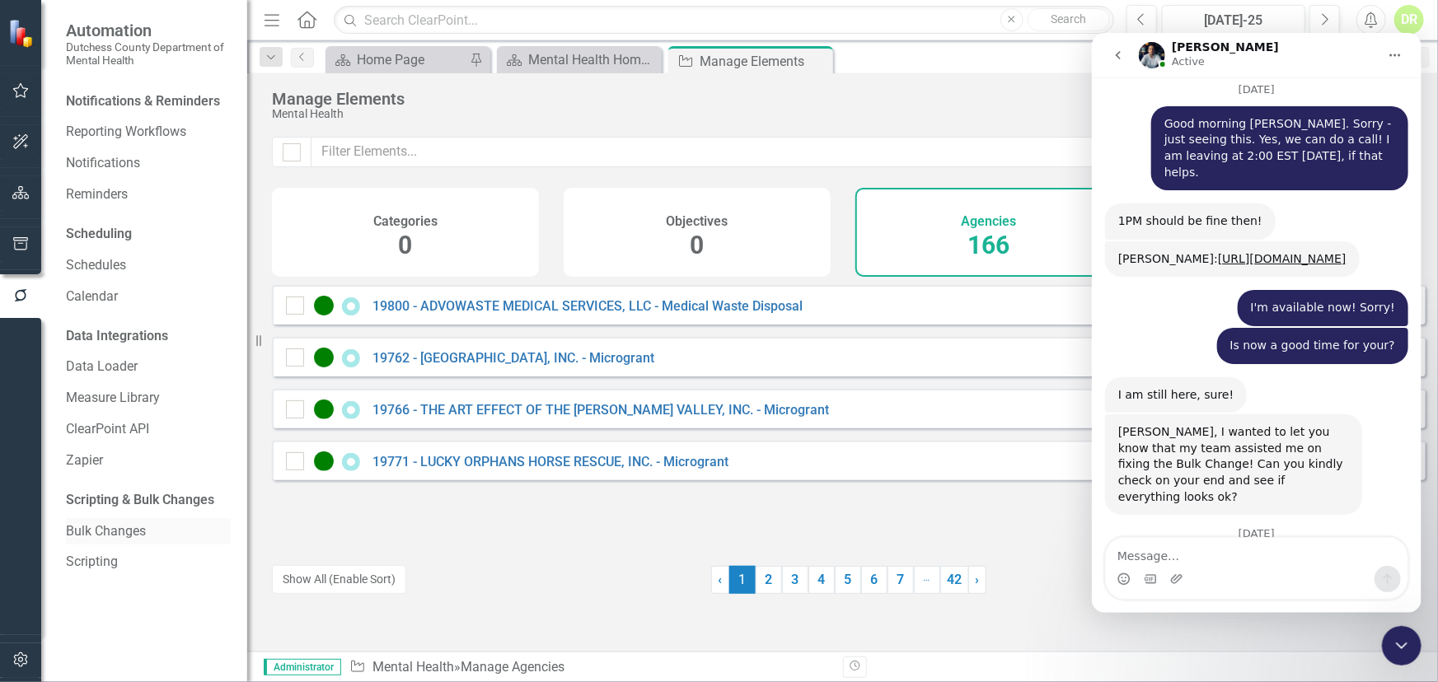
click at [101, 527] on link "Bulk Changes" at bounding box center [148, 531] width 165 height 19
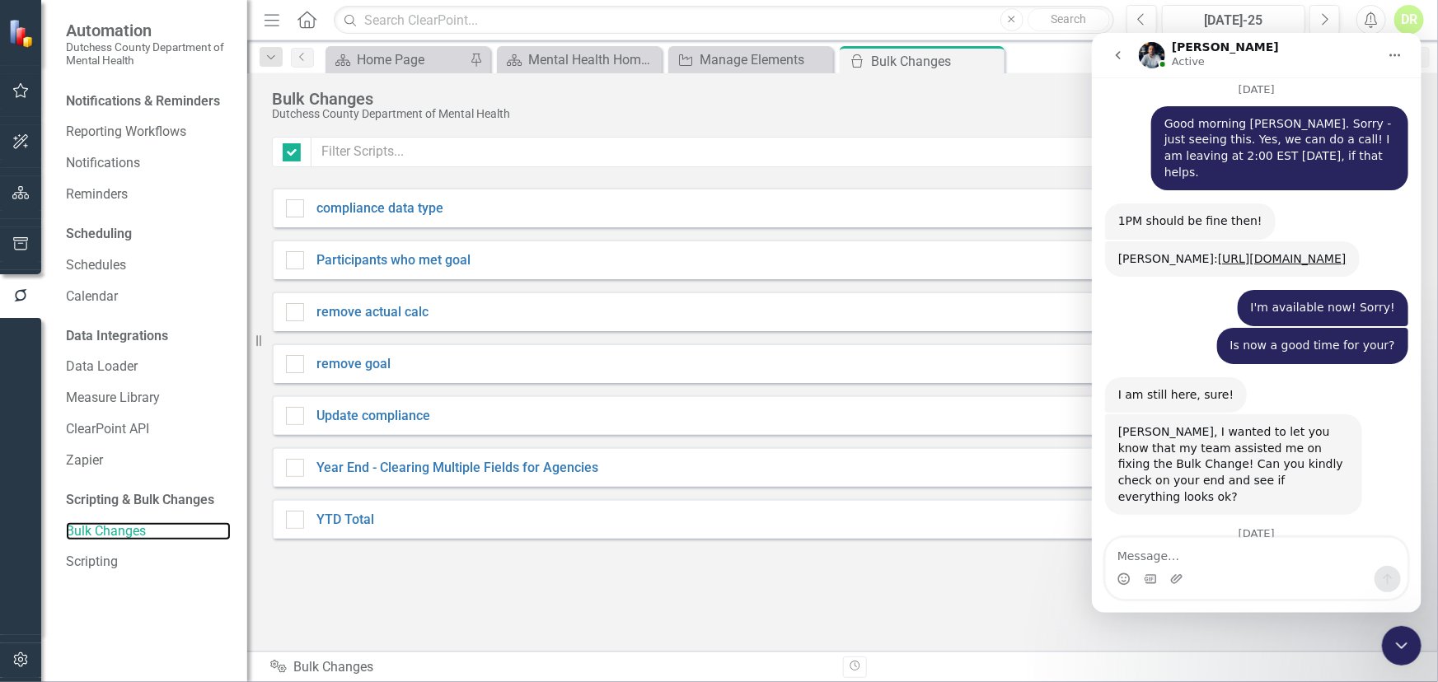
checkbox input "false"
click at [433, 467] on link "Year End - Clearing Multiple Fields for Agencies" at bounding box center [457, 468] width 282 height 19
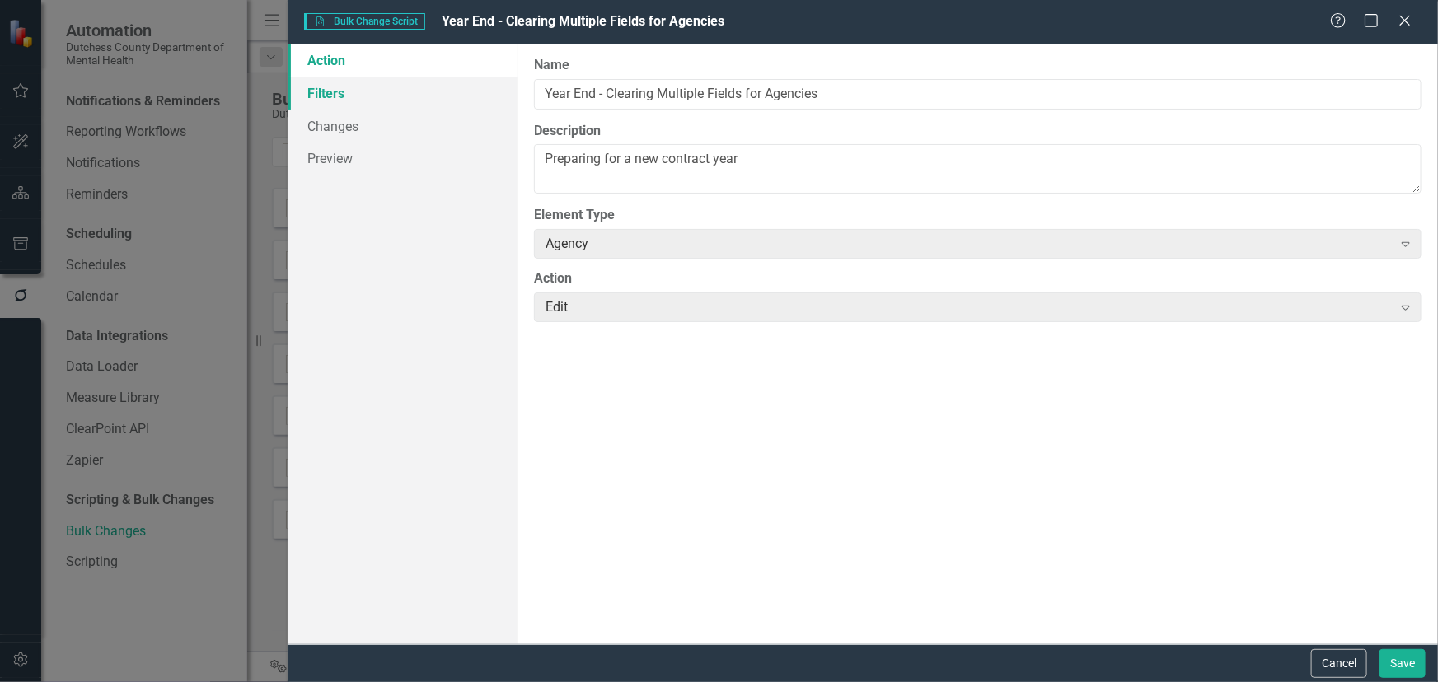
click at [311, 92] on link "Filters" at bounding box center [403, 93] width 230 height 33
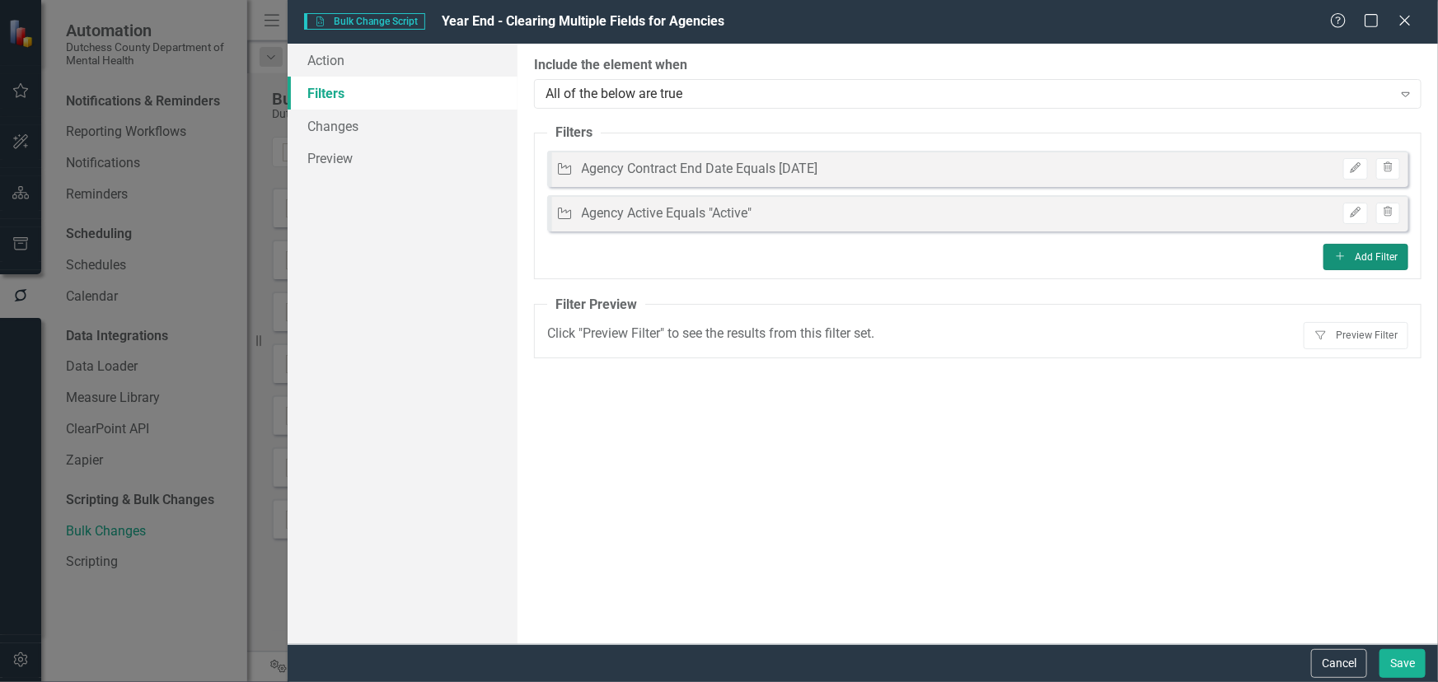
click at [1382, 251] on button "Add Add Filter" at bounding box center [1365, 257] width 85 height 26
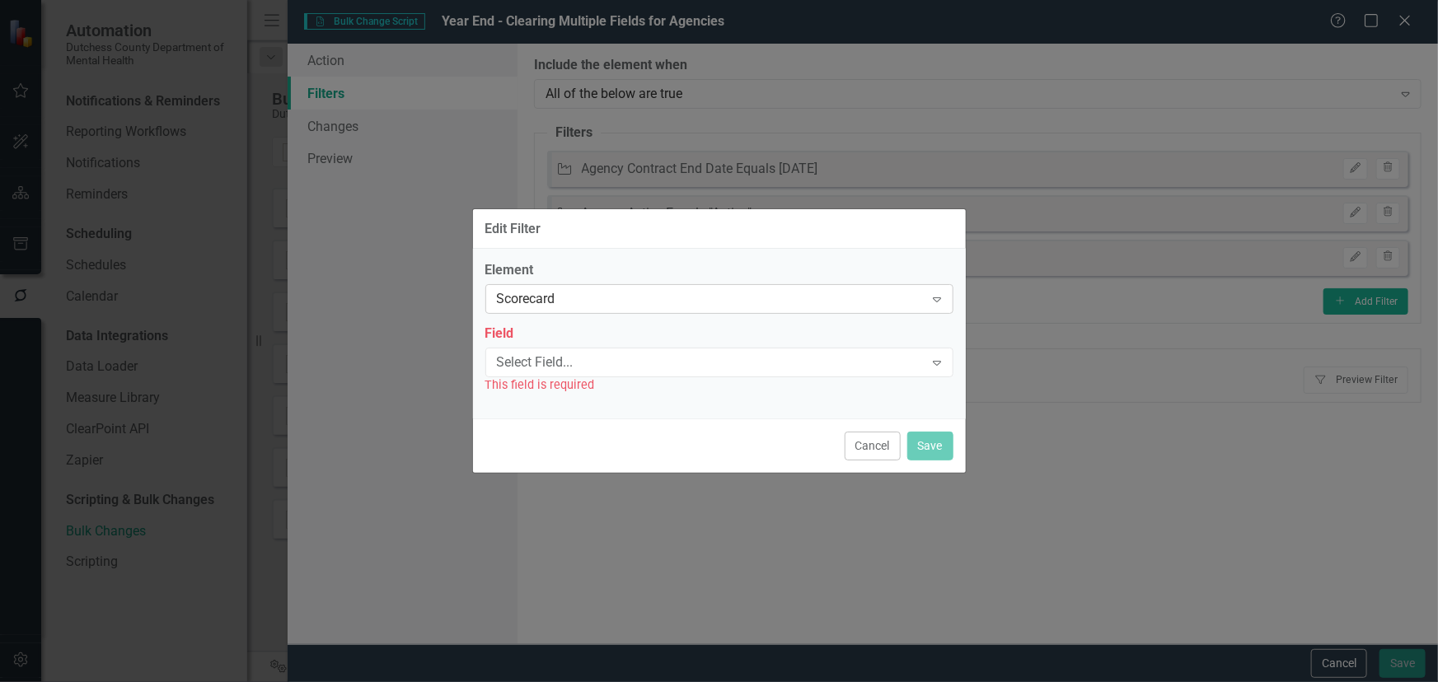
click at [594, 299] on div "Scorecard" at bounding box center [711, 299] width 428 height 19
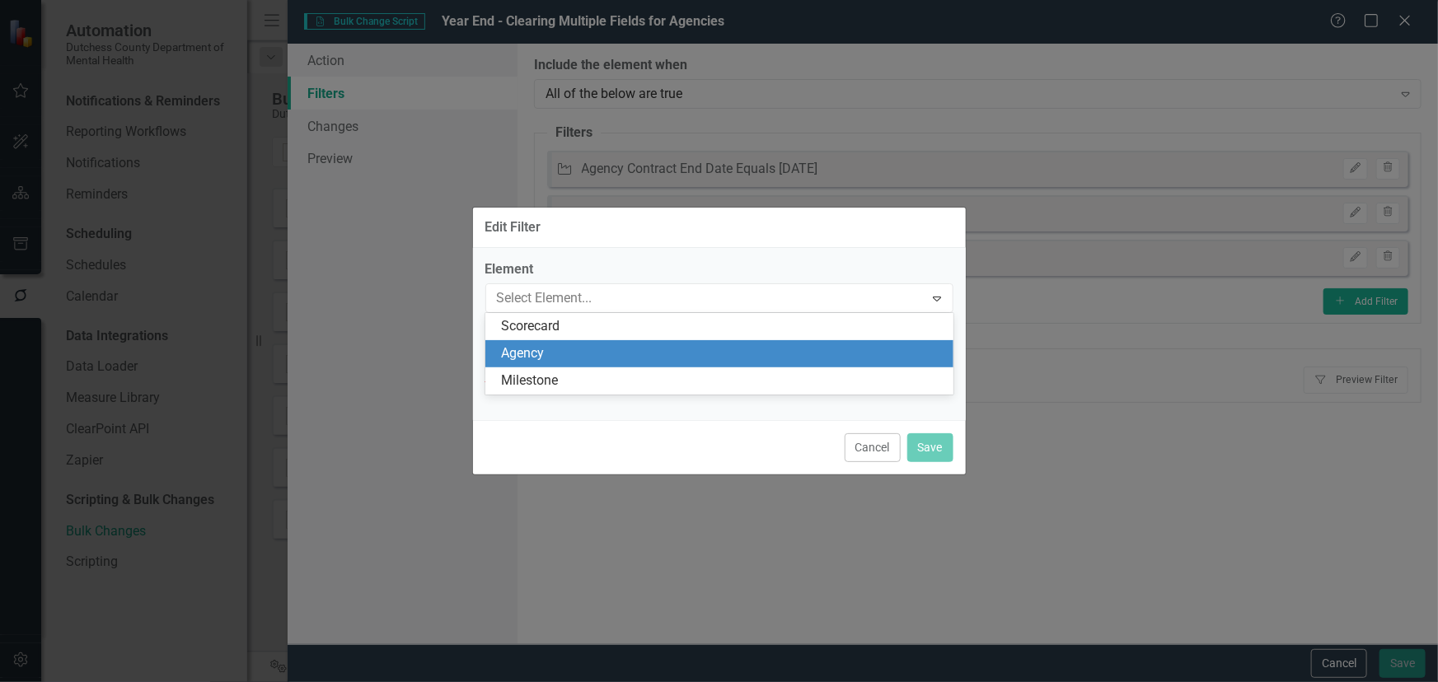
click at [574, 351] on div "Agency" at bounding box center [723, 353] width 442 height 19
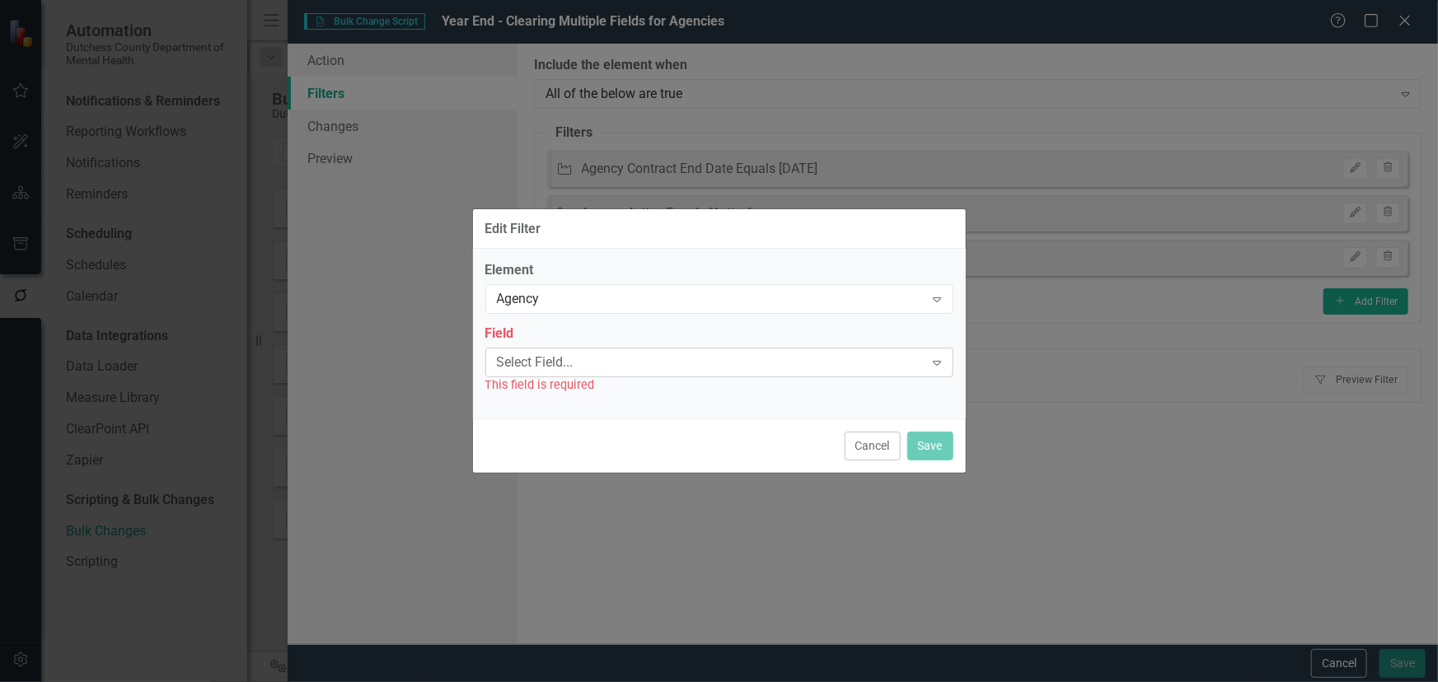
click at [606, 357] on div "Select Field..." at bounding box center [711, 362] width 428 height 19
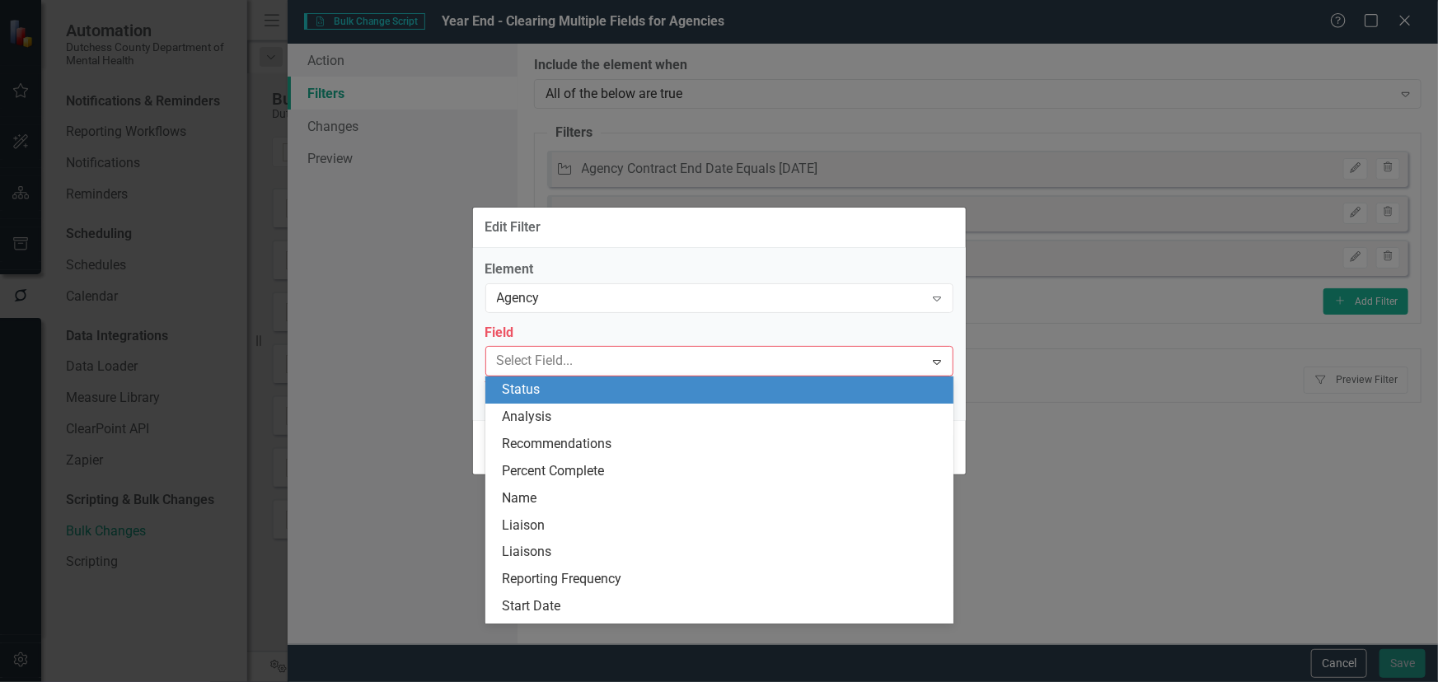
click at [569, 389] on div "Status" at bounding box center [723, 390] width 442 height 19
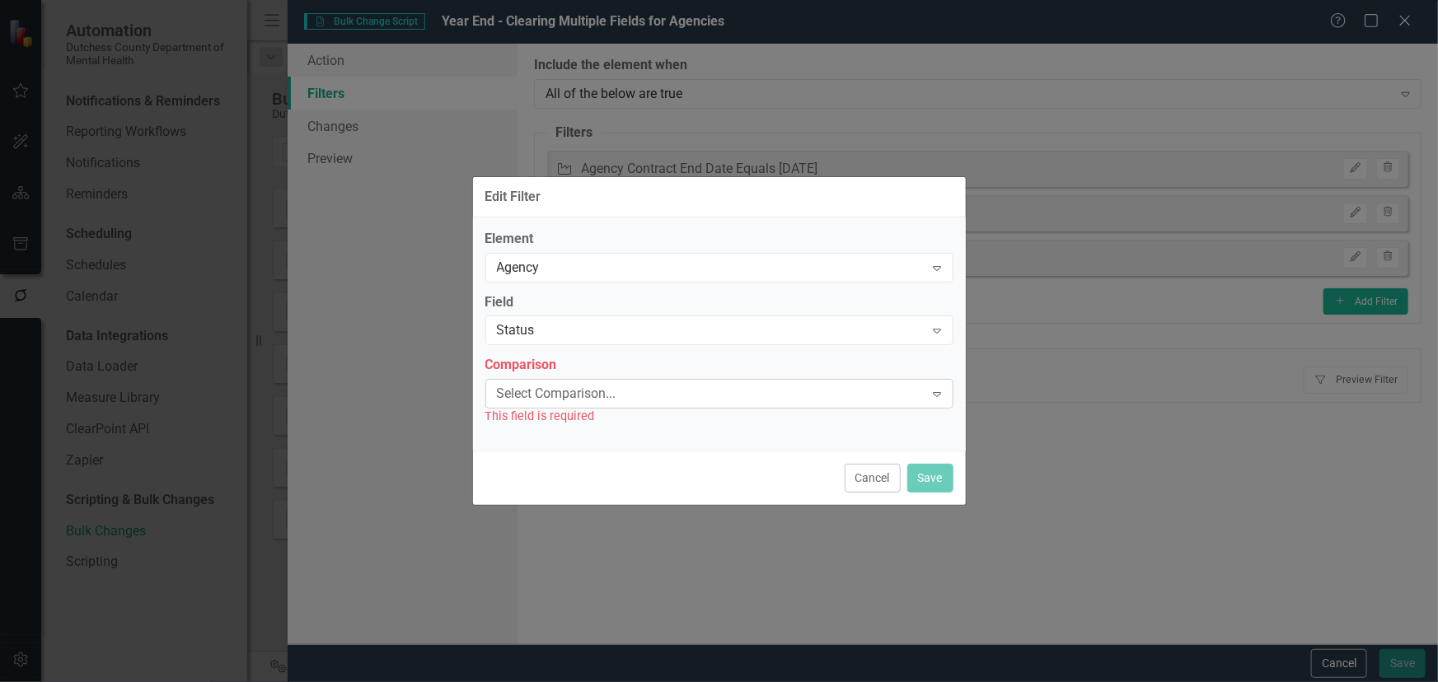
click at [583, 397] on div "Select Comparison..." at bounding box center [711, 394] width 428 height 19
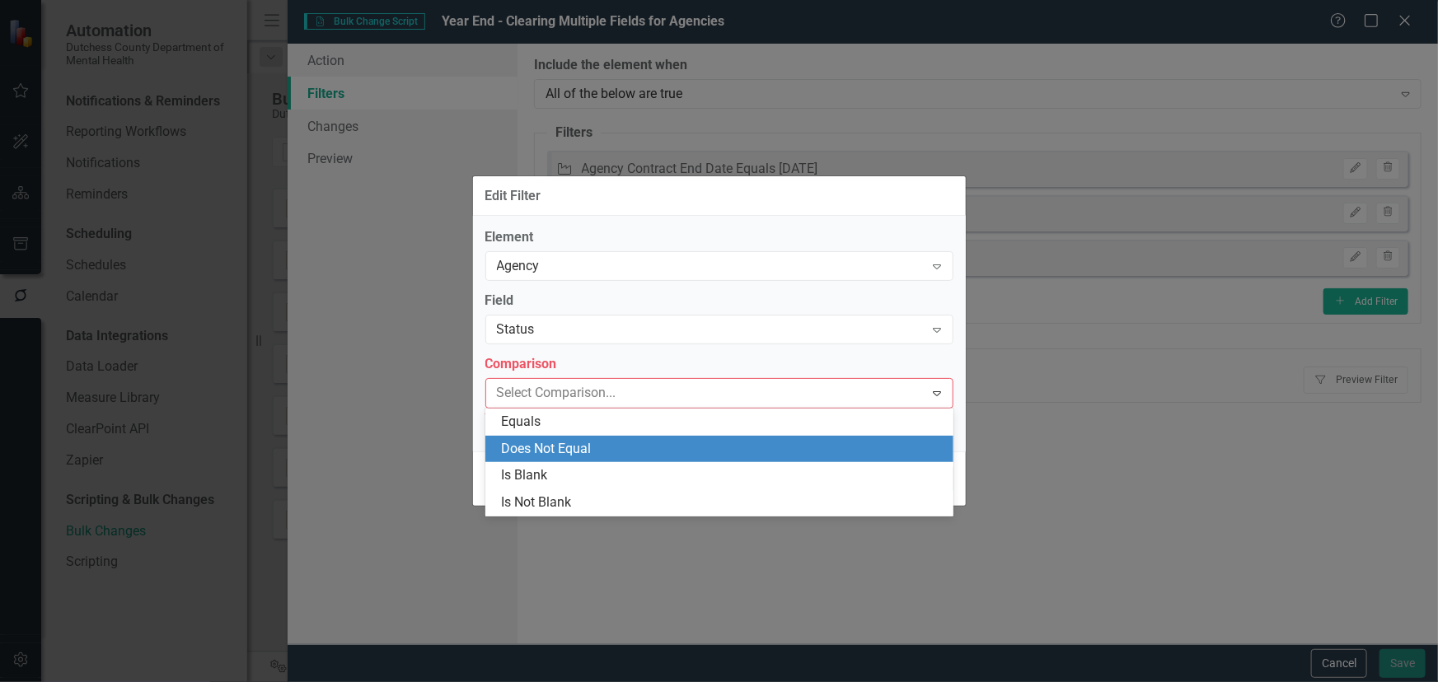
click at [551, 442] on div "Does Not Equal" at bounding box center [723, 449] width 442 height 19
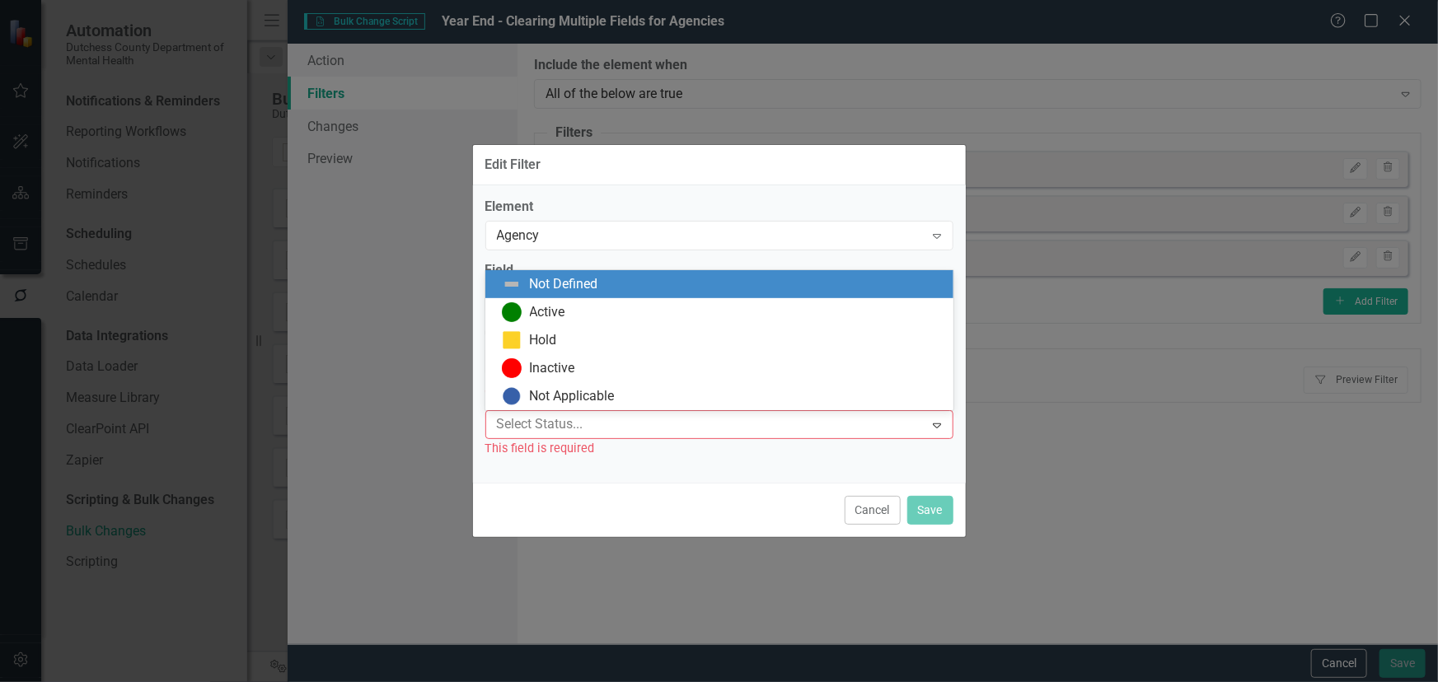
click at [545, 428] on div at bounding box center [707, 425] width 434 height 22
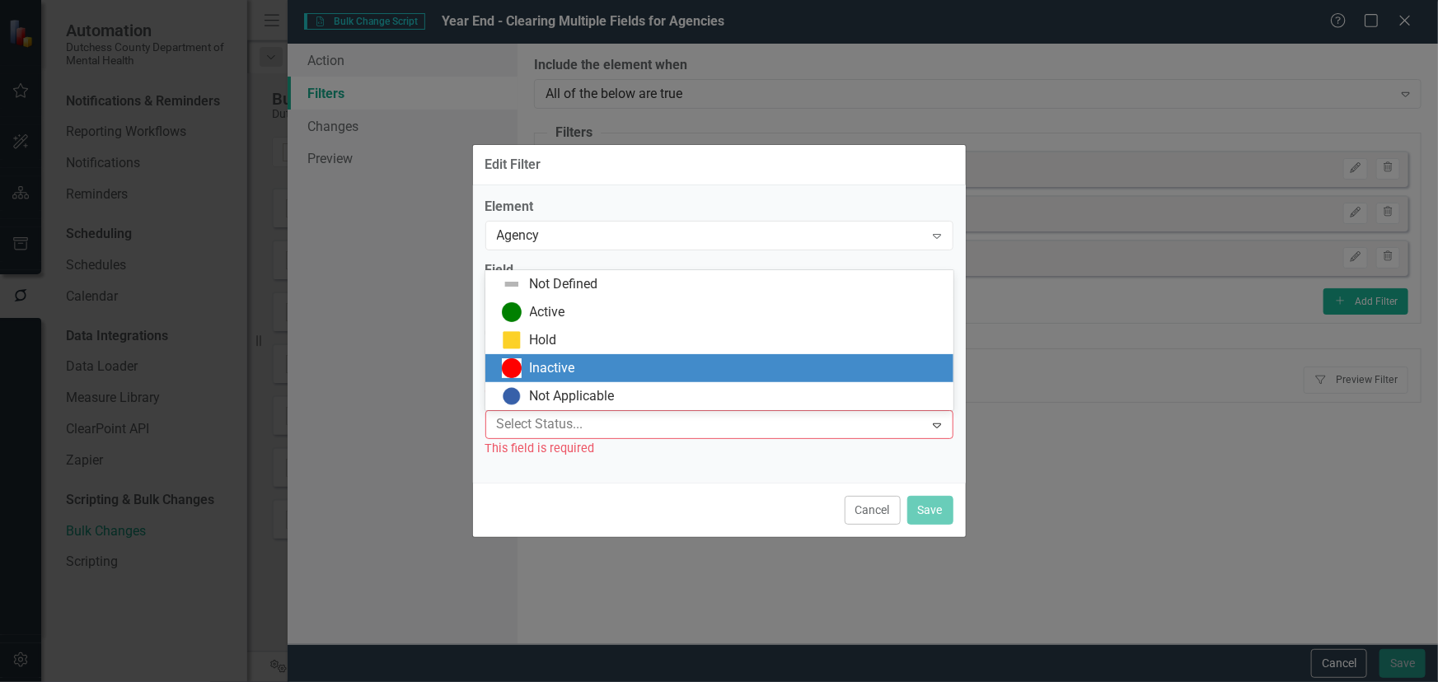
click at [578, 368] on div "Inactive" at bounding box center [723, 368] width 442 height 20
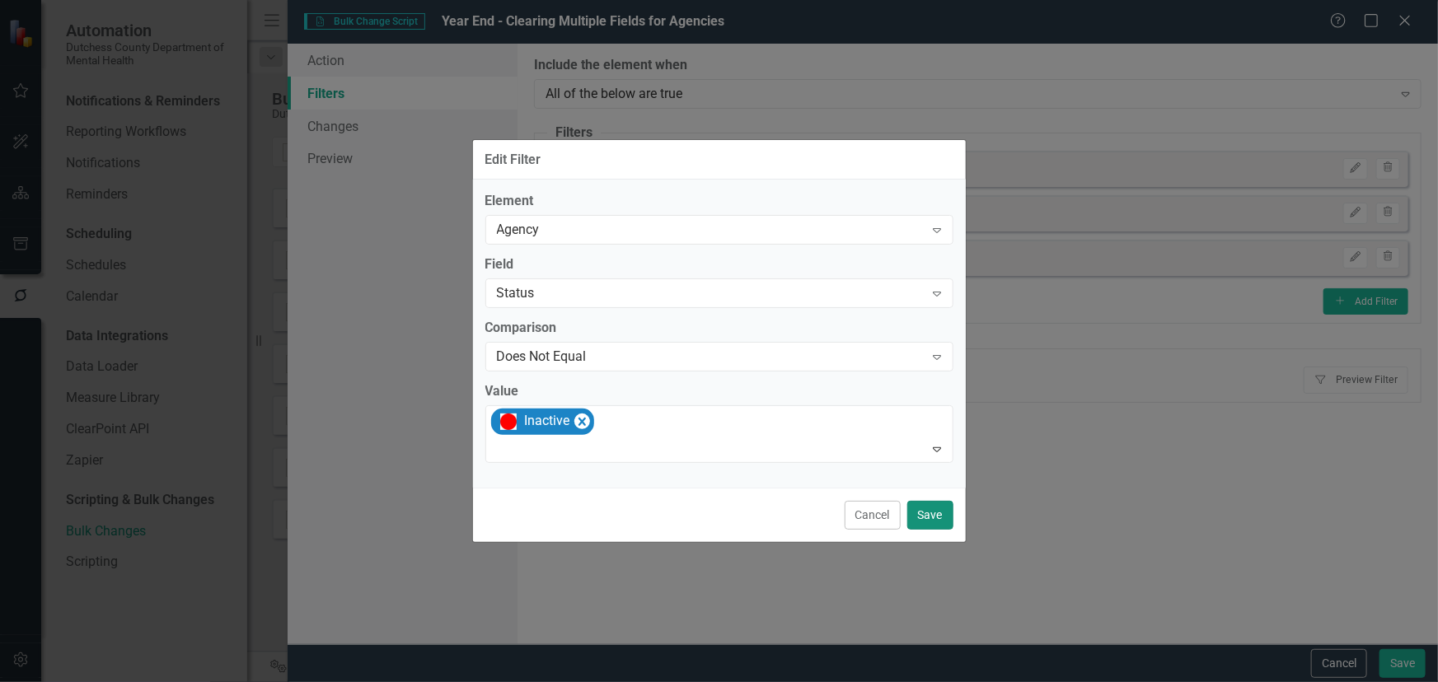
click at [929, 511] on button "Save" at bounding box center [930, 515] width 46 height 29
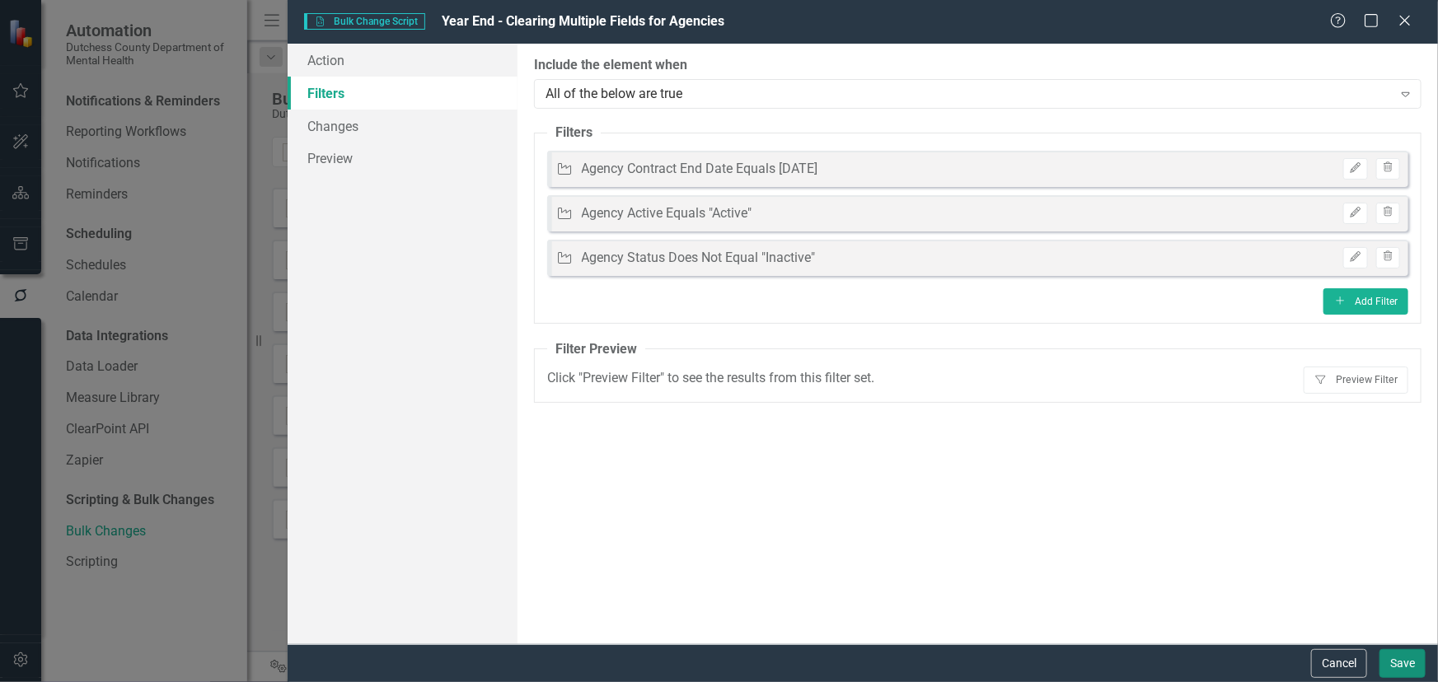
click at [1390, 662] on button "Save" at bounding box center [1402, 663] width 46 height 29
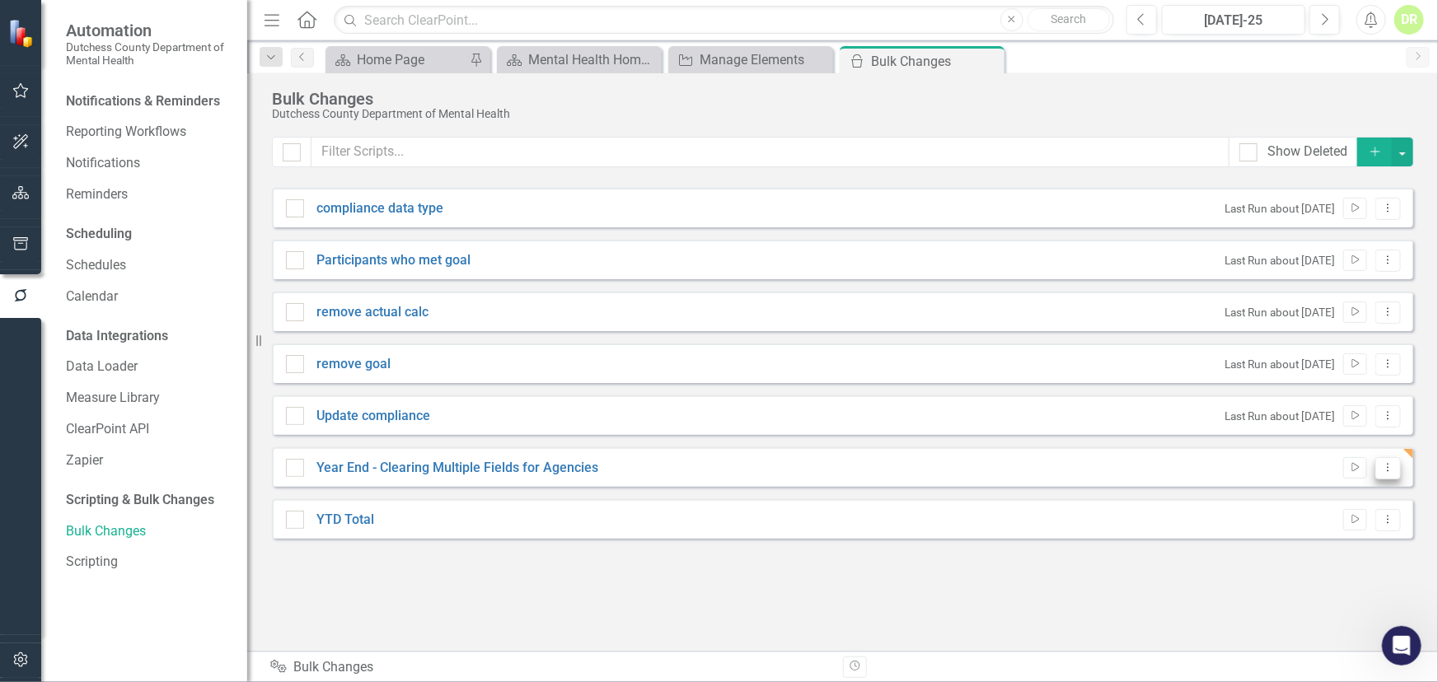
click at [1388, 465] on icon "Dropdown Menu" at bounding box center [1388, 467] width 14 height 11
click at [545, 461] on link "Year End - Clearing Multiple Fields for Agencies" at bounding box center [457, 468] width 282 height 19
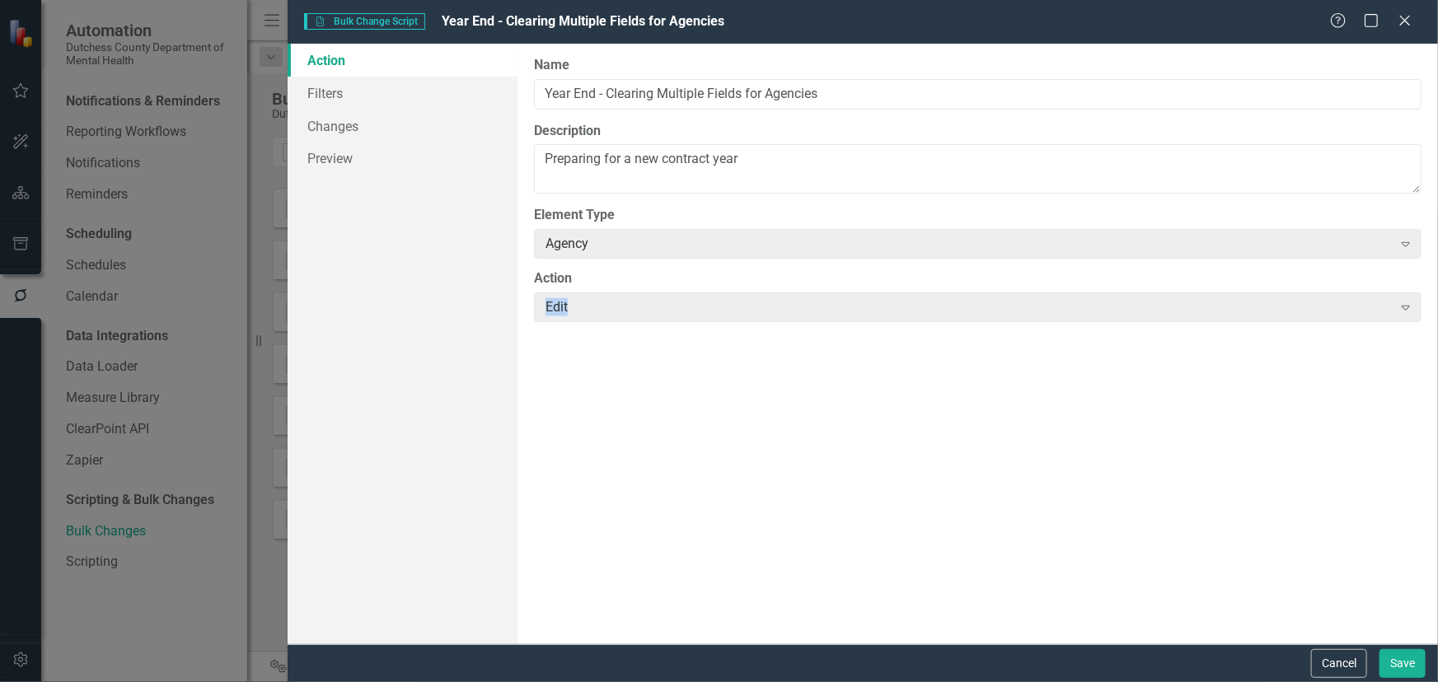
click at [545, 461] on div "Scripting Bulk Change Script Year End - Clearing Multiple Fields for Agencies H…" at bounding box center [719, 341] width 1438 height 682
click at [311, 154] on link "Preview" at bounding box center [403, 158] width 230 height 33
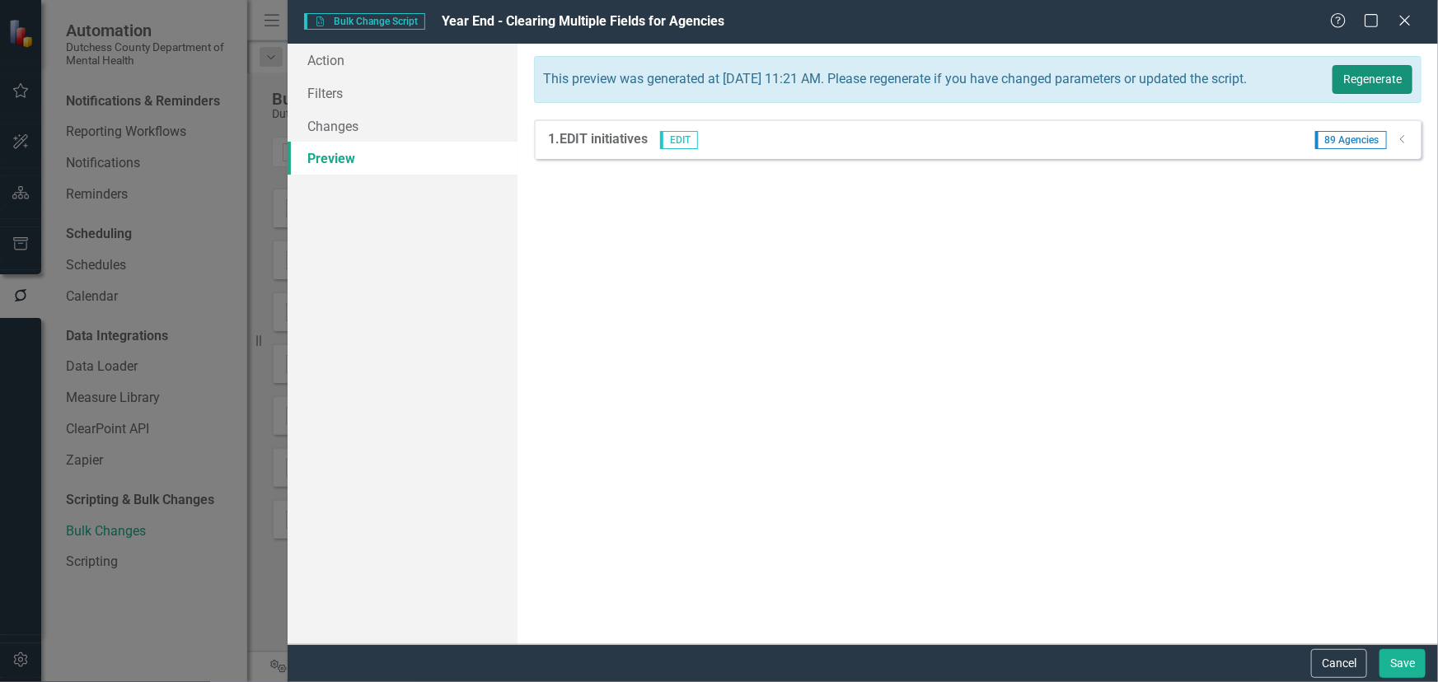
click at [1368, 82] on button "Regenerate" at bounding box center [1372, 79] width 80 height 29
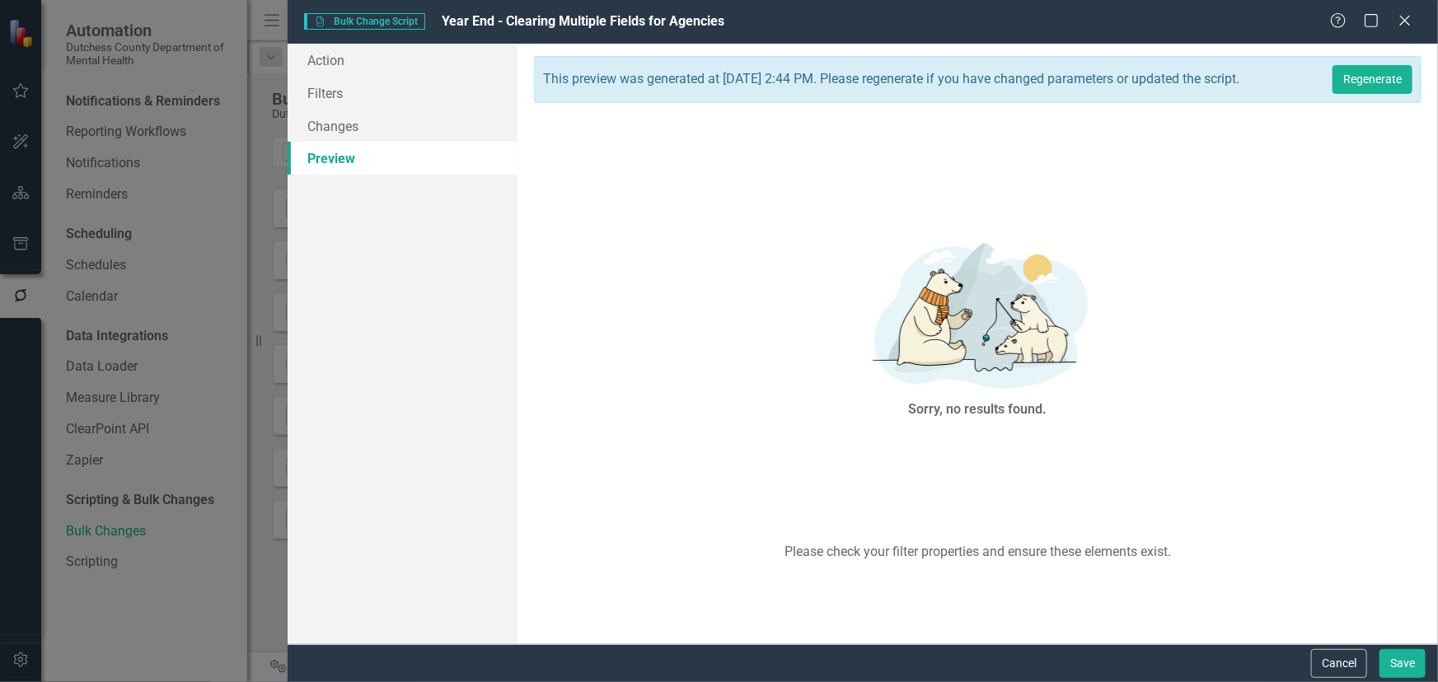
click at [316, 152] on link "Preview" at bounding box center [403, 158] width 230 height 33
click at [1402, 26] on icon "Close" at bounding box center [1404, 20] width 21 height 16
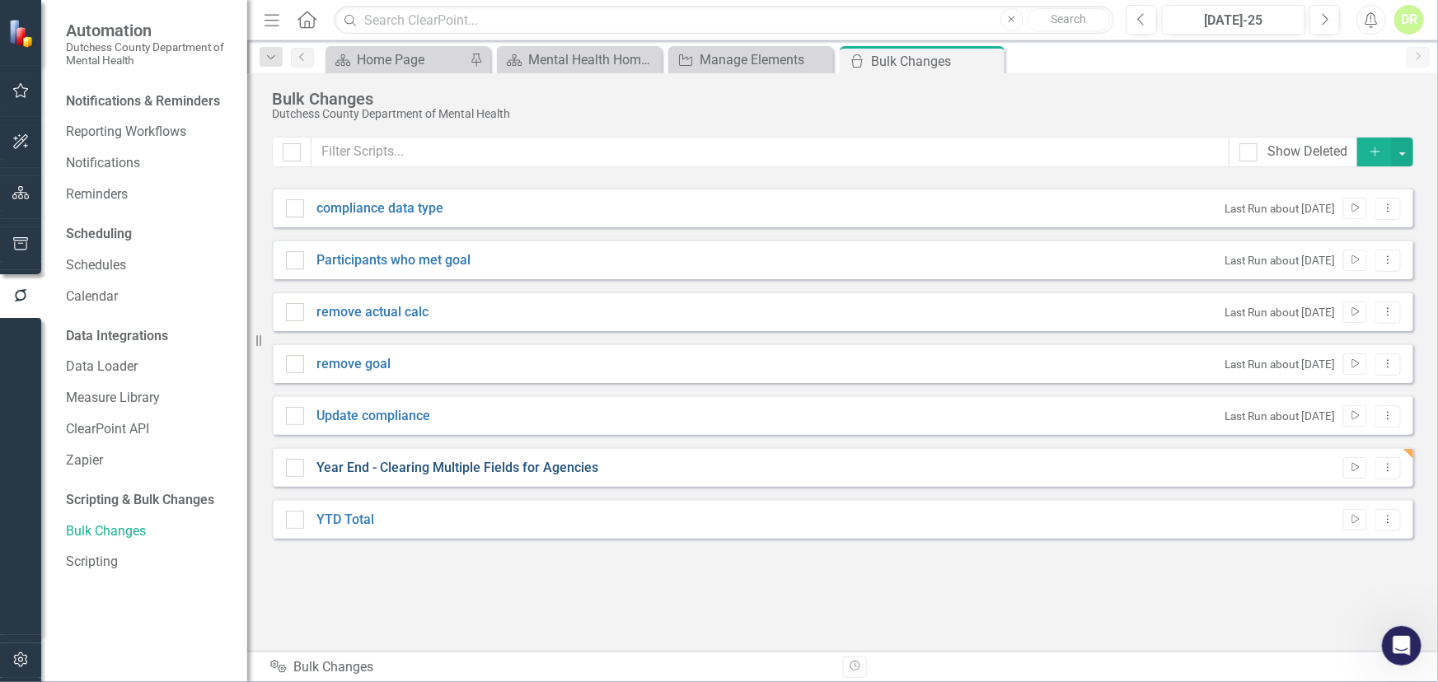
click at [419, 467] on link "Year End - Clearing Multiple Fields for Agencies" at bounding box center [457, 468] width 282 height 19
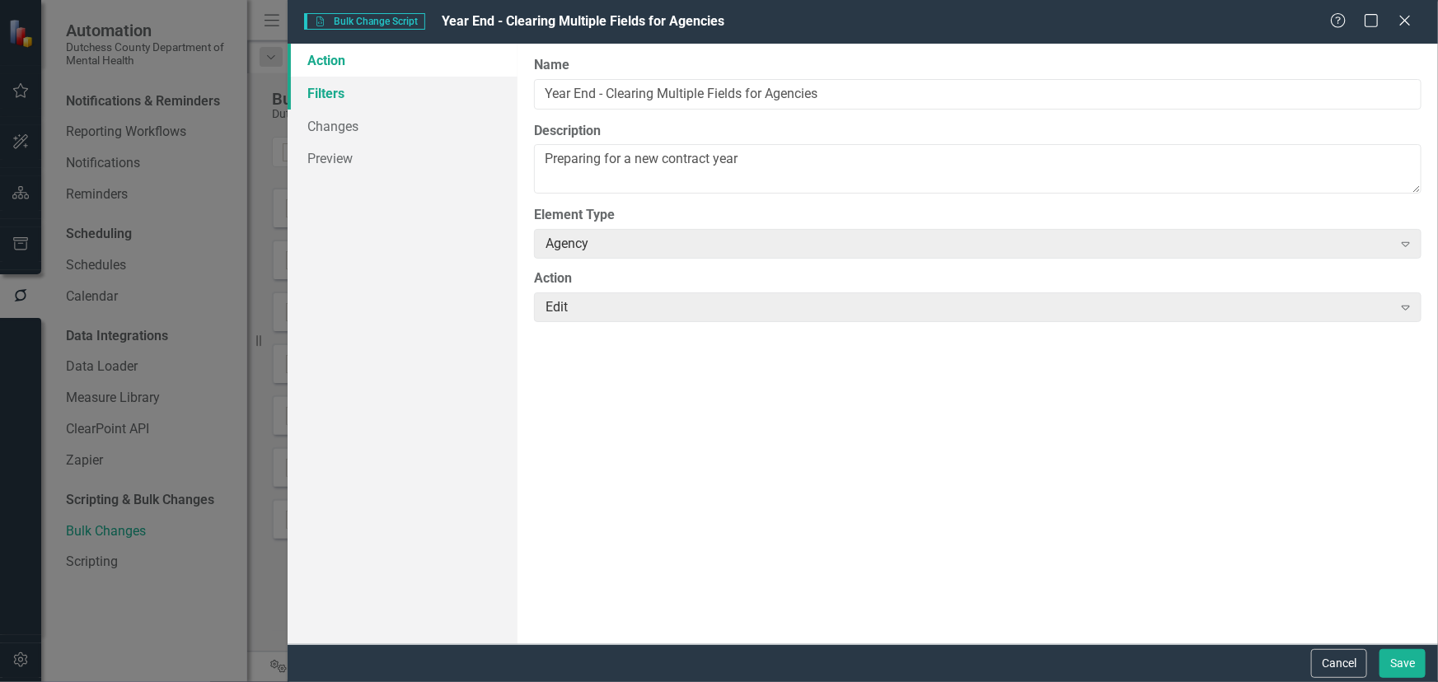
click at [316, 93] on link "Filters" at bounding box center [403, 93] width 230 height 33
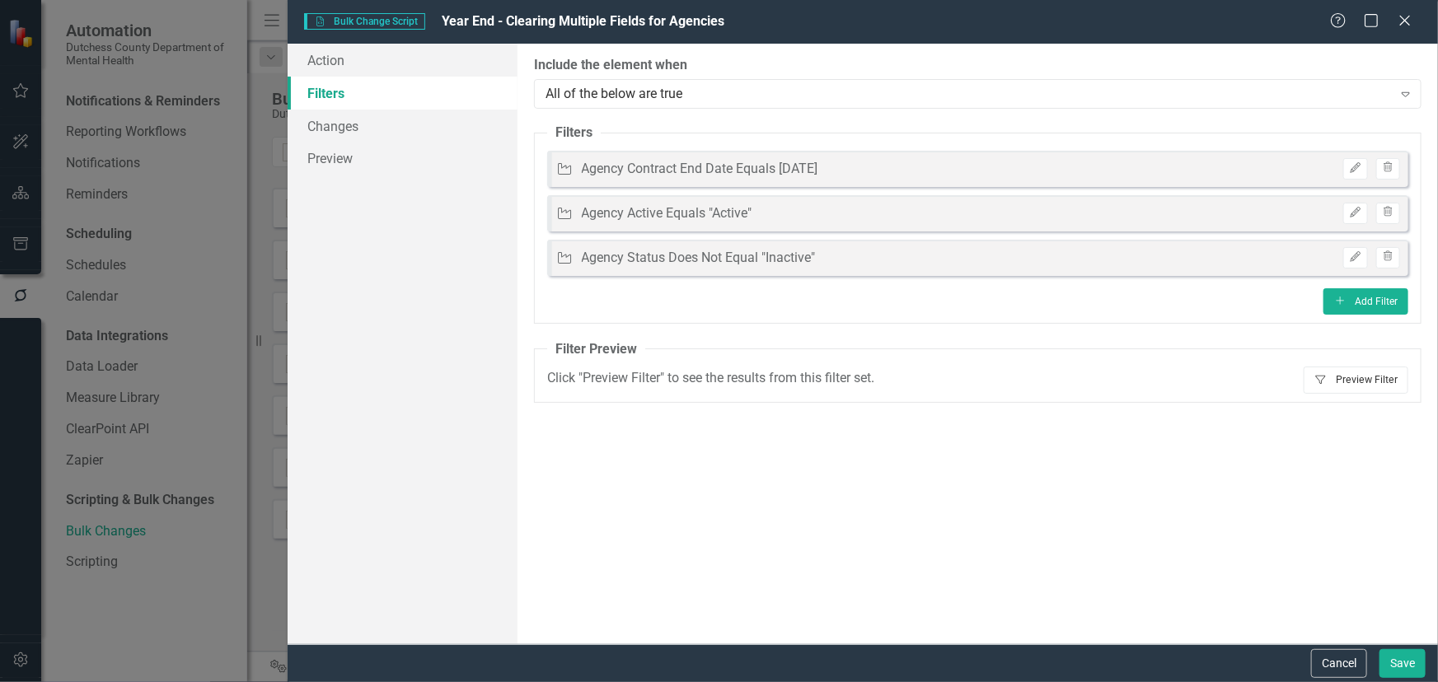
click at [1351, 378] on button "Filter Preview Filter" at bounding box center [1355, 380] width 105 height 26
click at [327, 161] on link "Preview" at bounding box center [403, 158] width 230 height 33
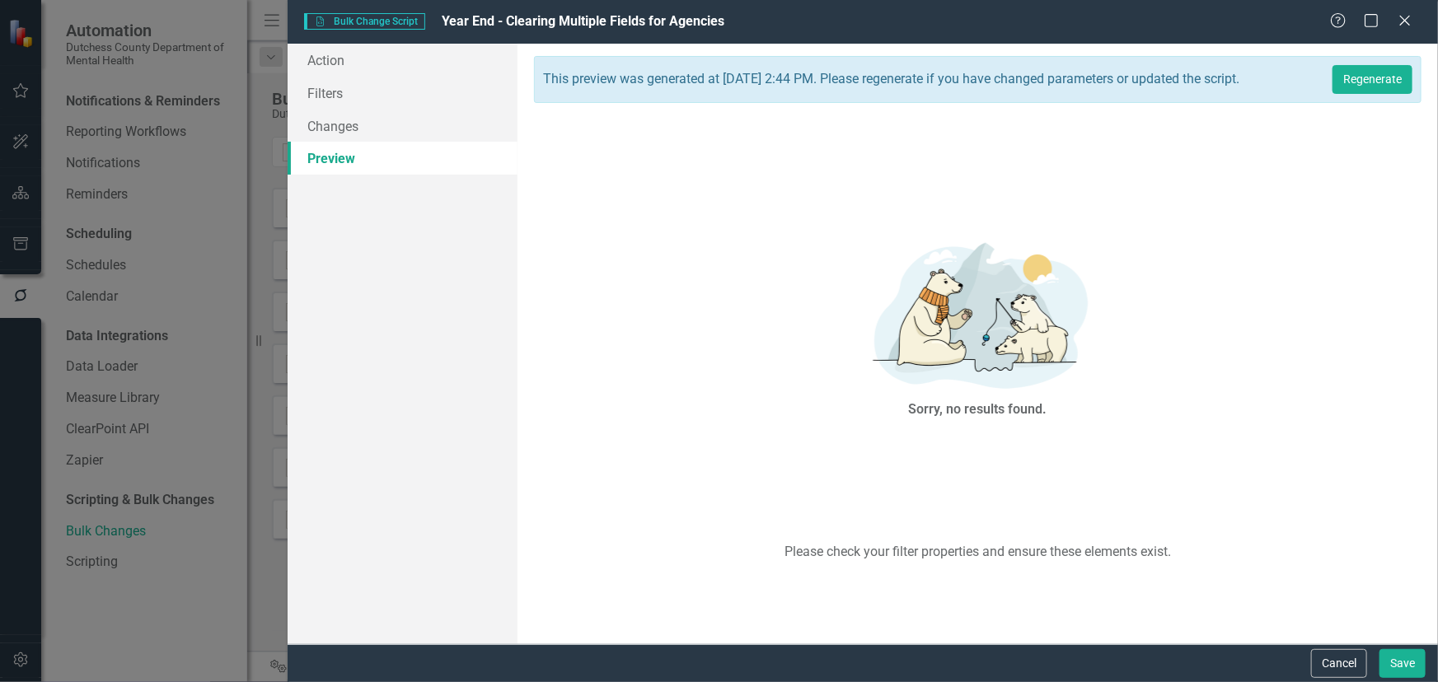
click at [326, 159] on link "Preview" at bounding box center [403, 158] width 230 height 33
click at [1402, 14] on icon "Close" at bounding box center [1404, 20] width 21 height 16
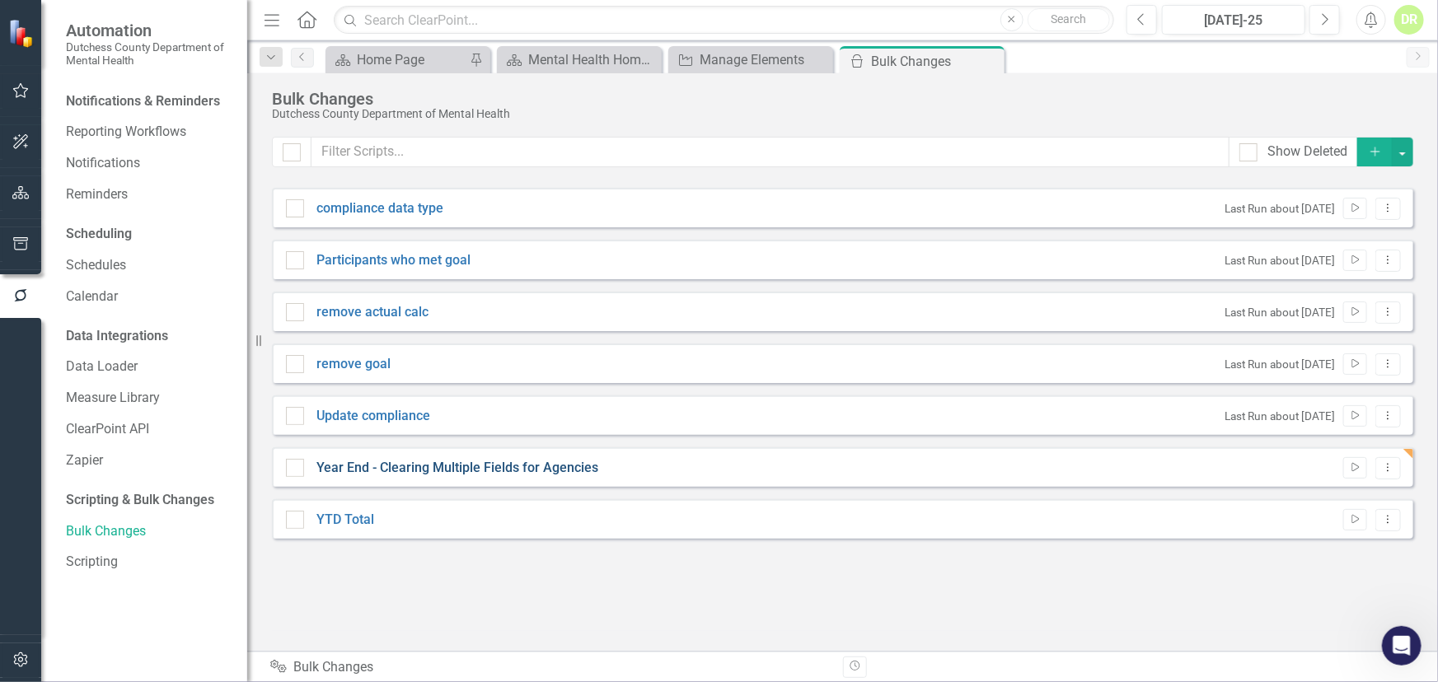
click at [438, 463] on link "Year End - Clearing Multiple Fields for Agencies" at bounding box center [457, 468] width 282 height 19
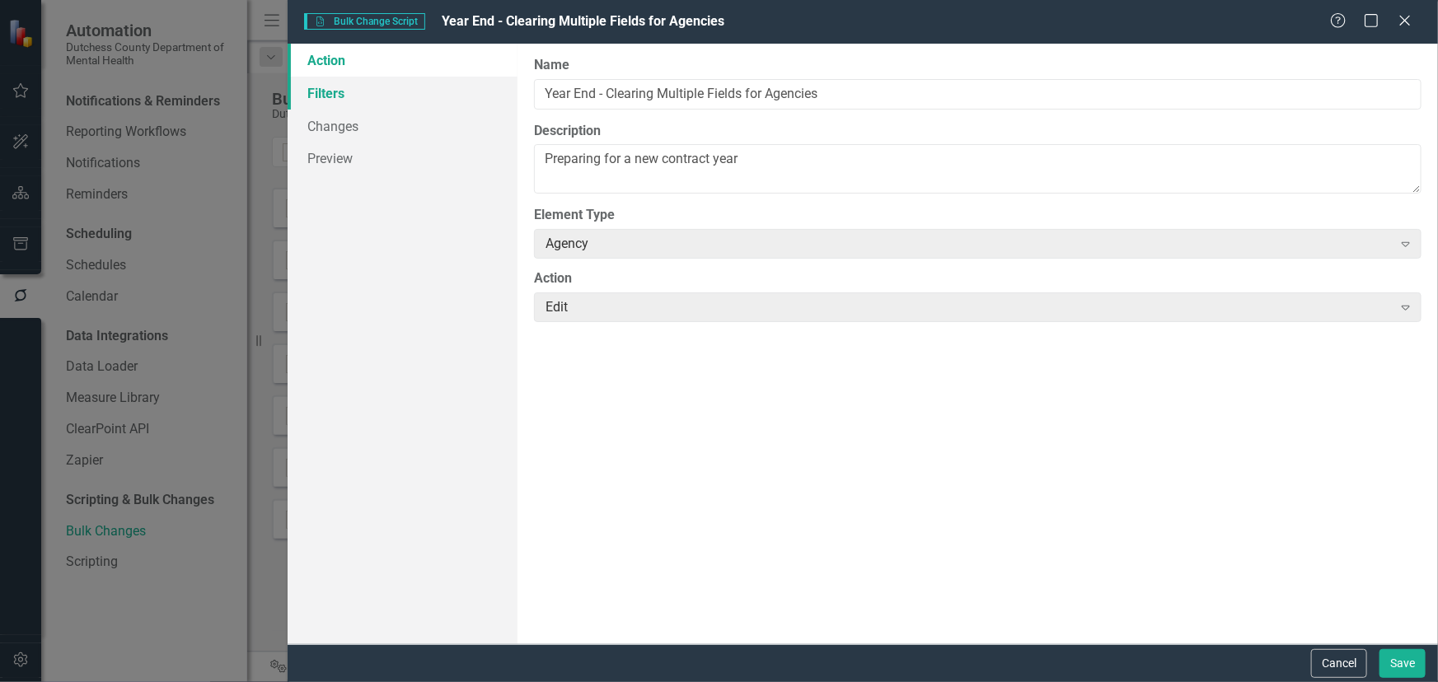
click at [317, 91] on link "Filters" at bounding box center [403, 93] width 230 height 33
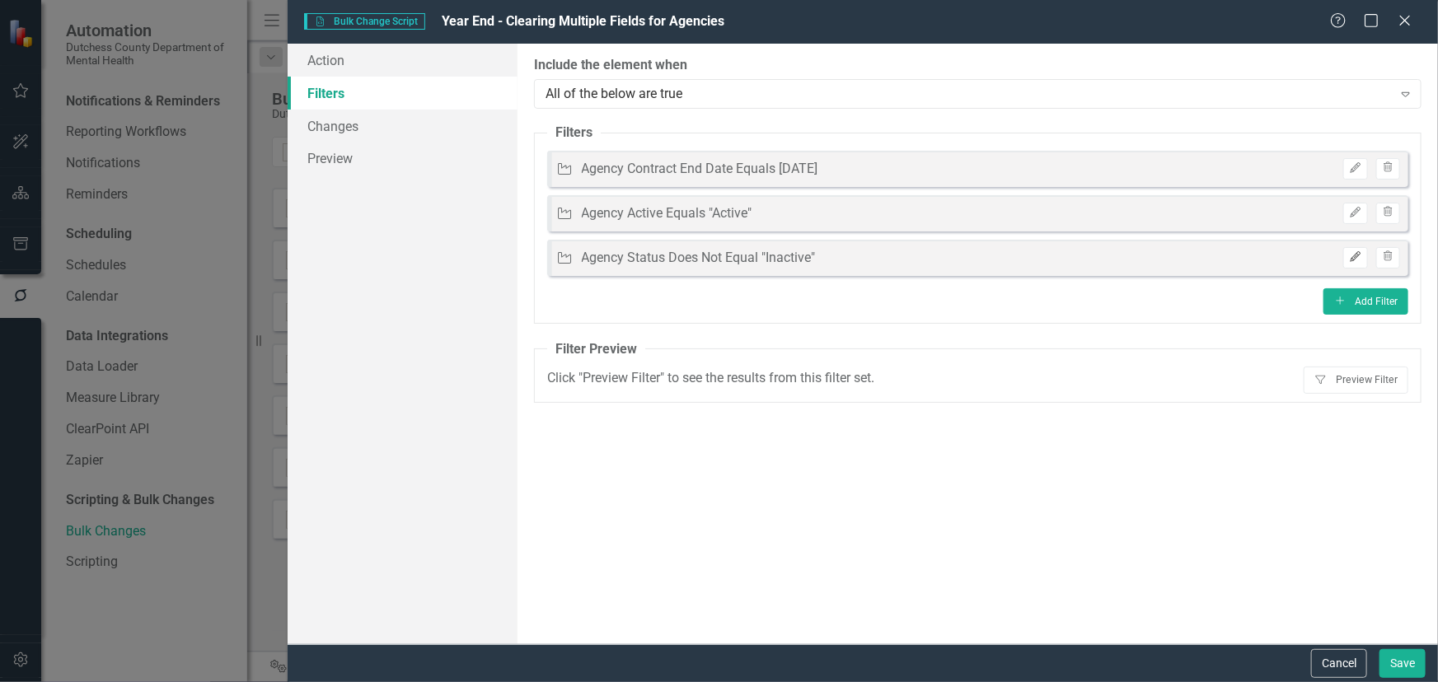
click at [1352, 259] on icon "Edit" at bounding box center [1355, 257] width 12 height 10
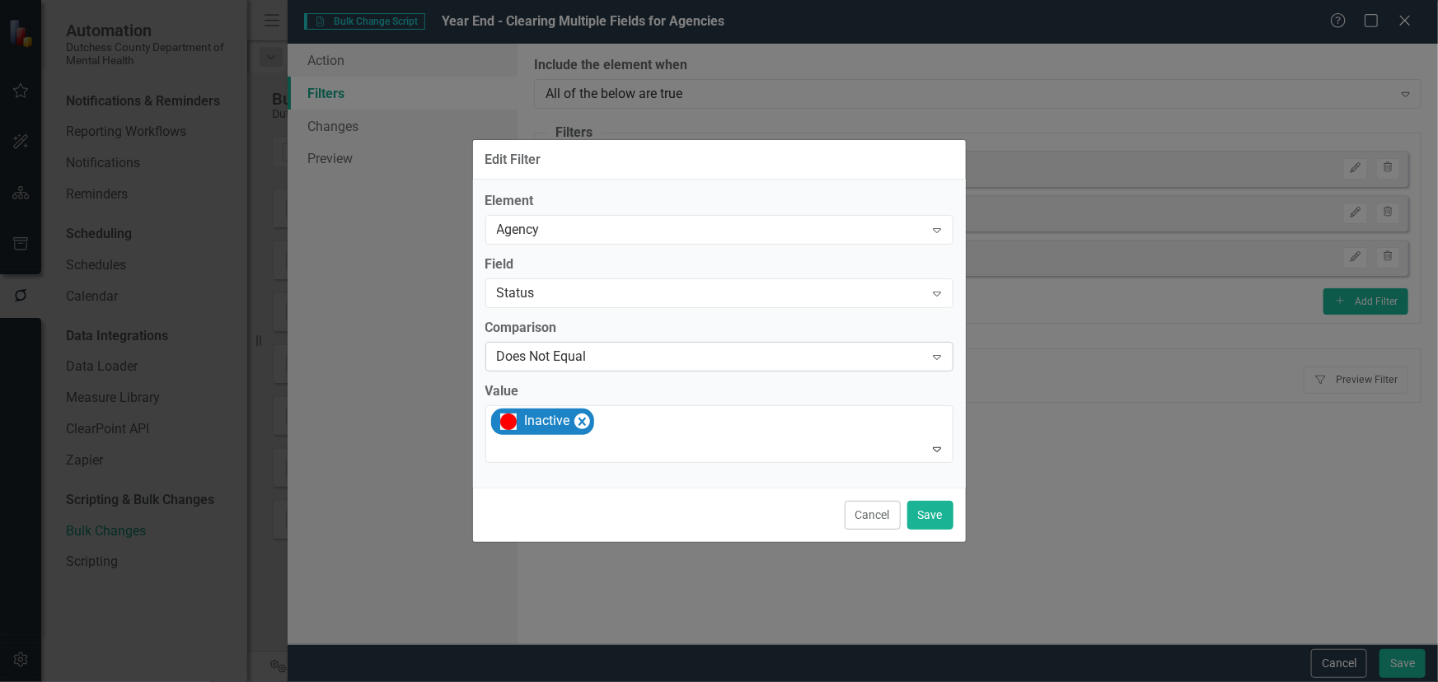
click at [607, 350] on div "Does Not Equal" at bounding box center [711, 356] width 428 height 19
click at [602, 347] on div "Does Not Equal" at bounding box center [711, 356] width 428 height 19
click at [930, 522] on button "Save" at bounding box center [930, 515] width 46 height 29
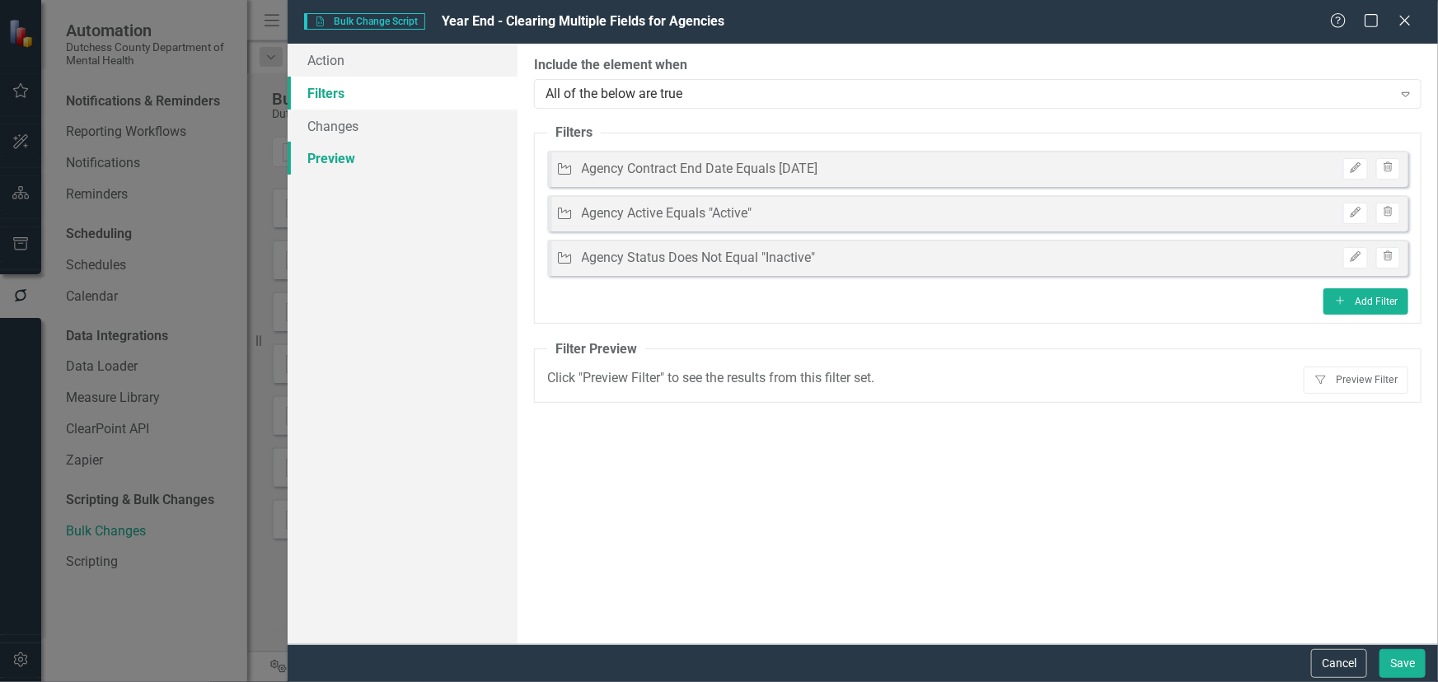
click at [332, 160] on link "Preview" at bounding box center [403, 158] width 230 height 33
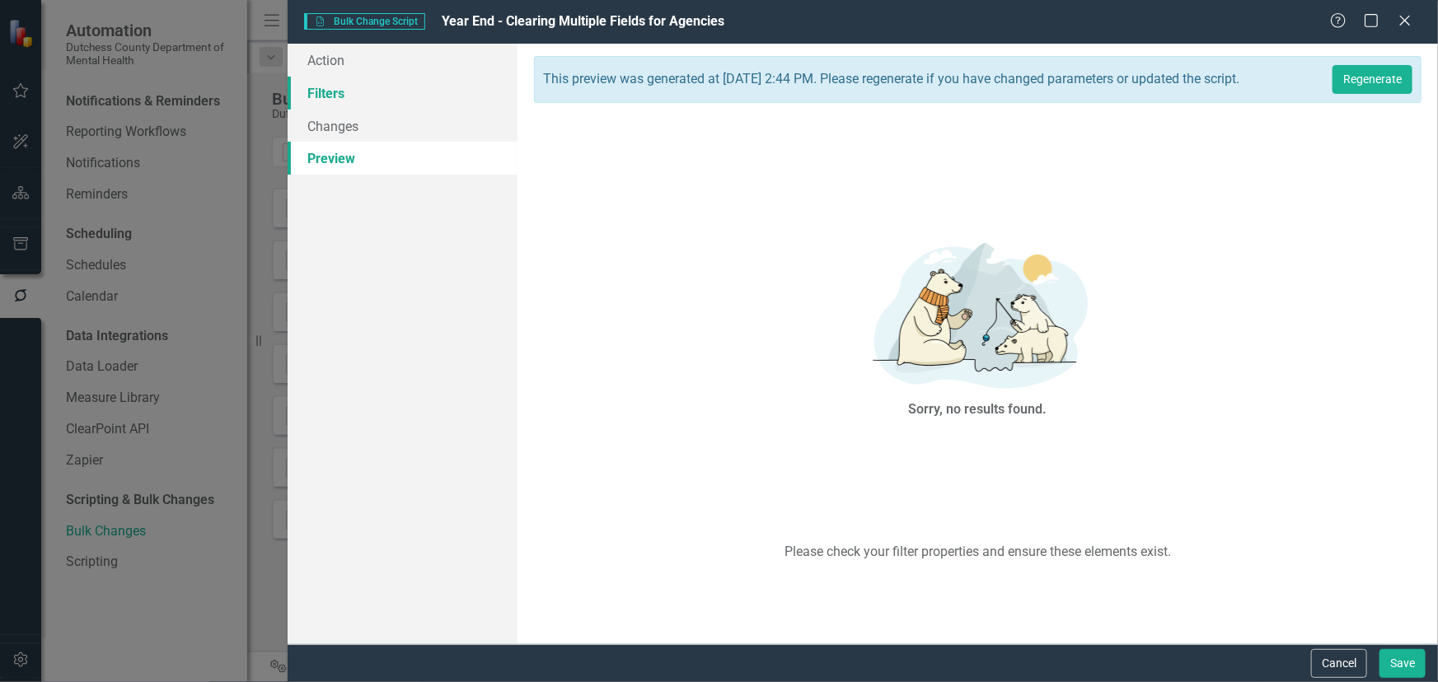
click at [310, 96] on link "Filters" at bounding box center [403, 93] width 230 height 33
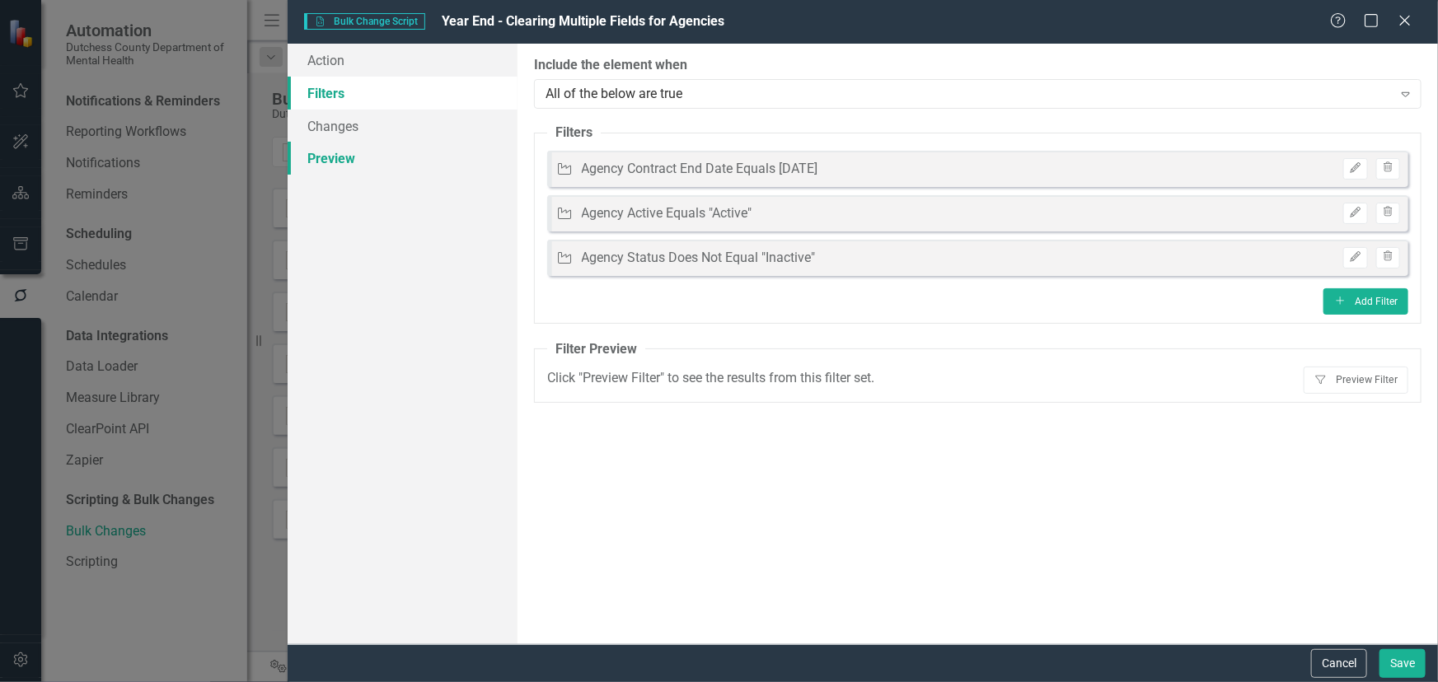
click at [331, 164] on link "Preview" at bounding box center [403, 158] width 230 height 33
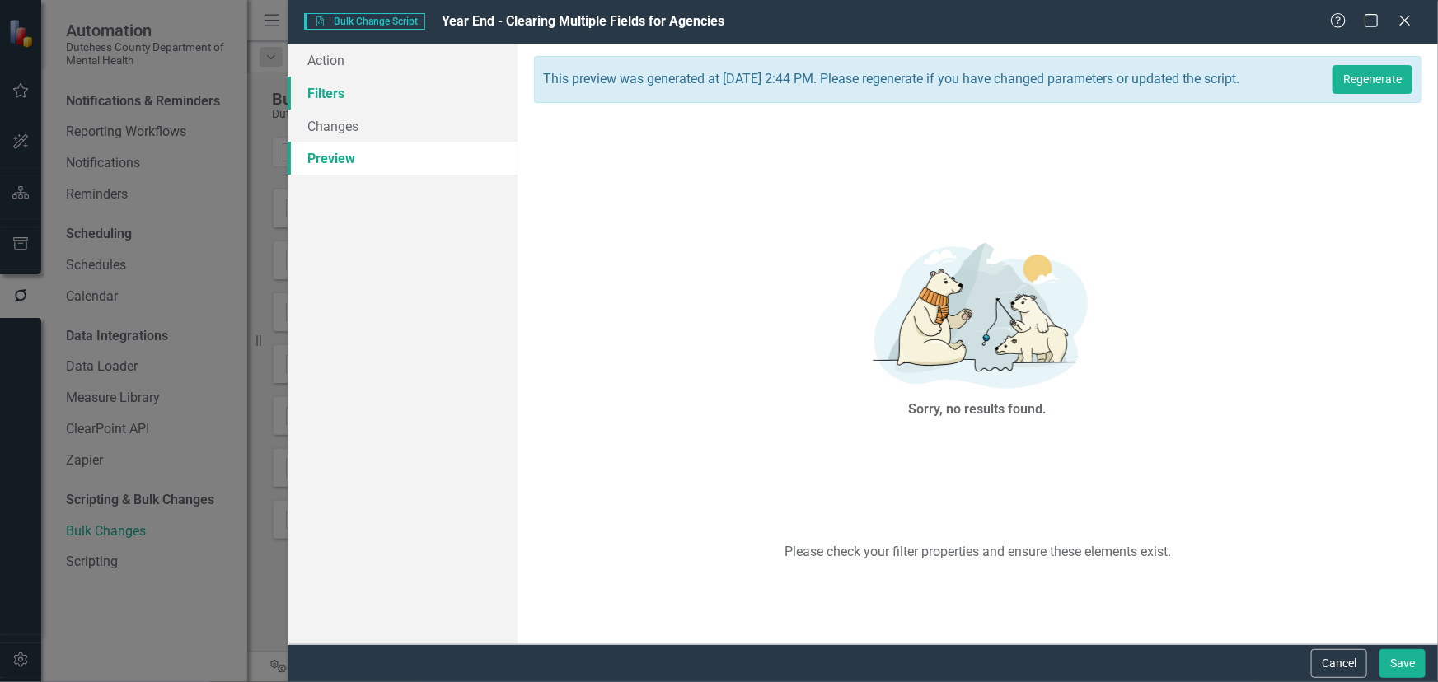
click at [339, 96] on link "Filters" at bounding box center [403, 93] width 230 height 33
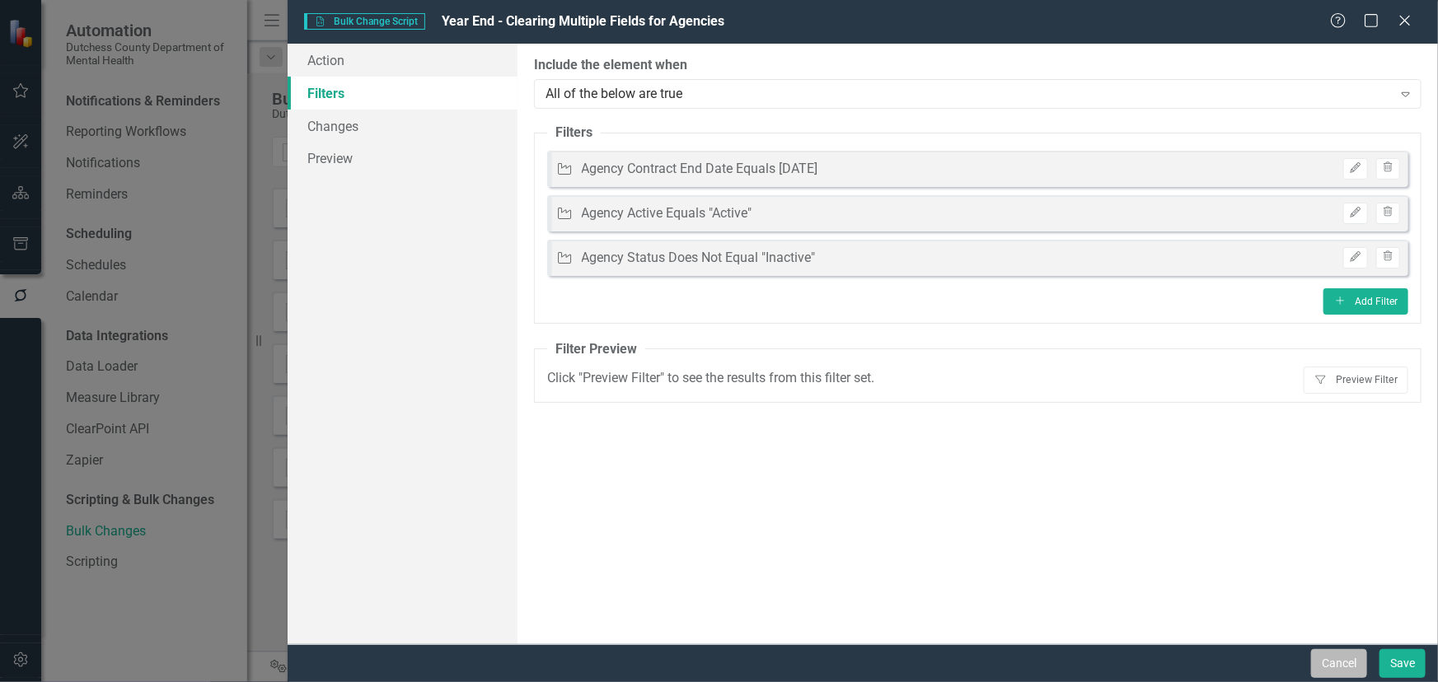
click at [1340, 653] on button "Cancel" at bounding box center [1339, 663] width 56 height 29
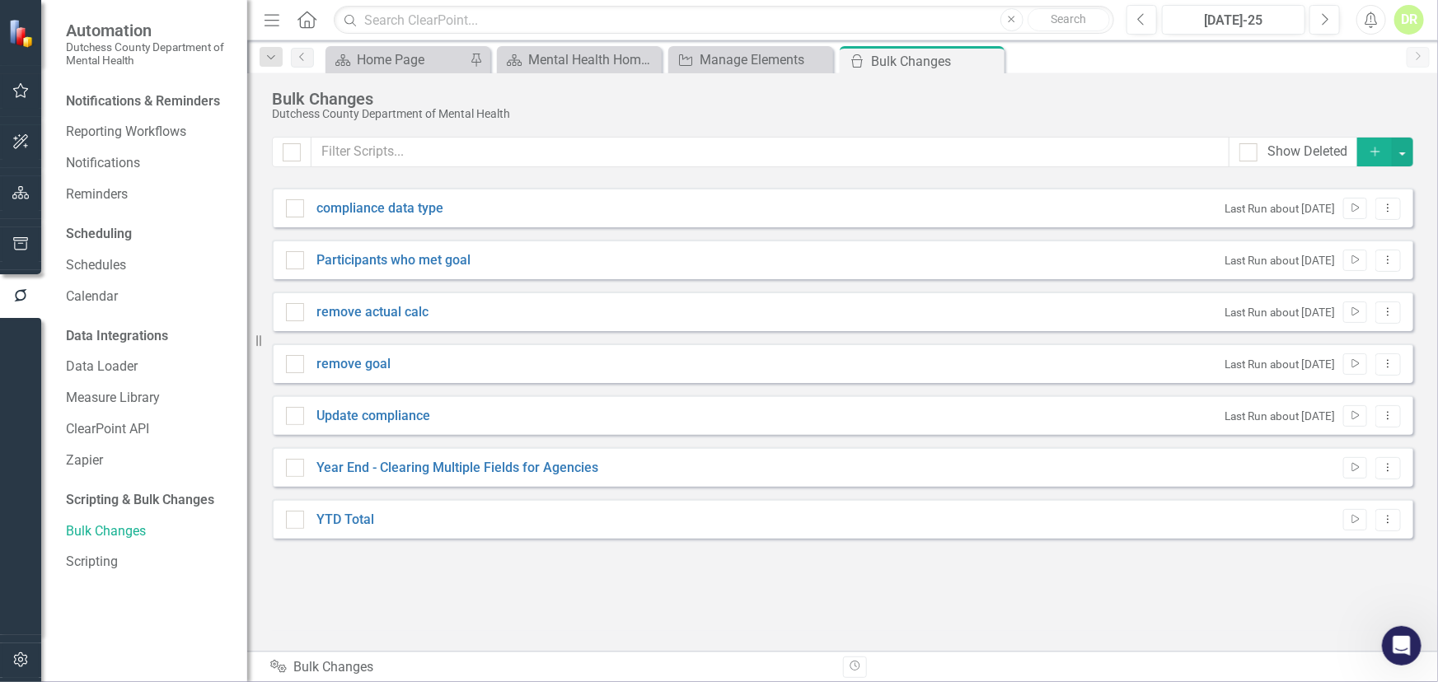
click at [1395, 644] on icon "Open Intercom Messenger" at bounding box center [1400, 645] width 27 height 27
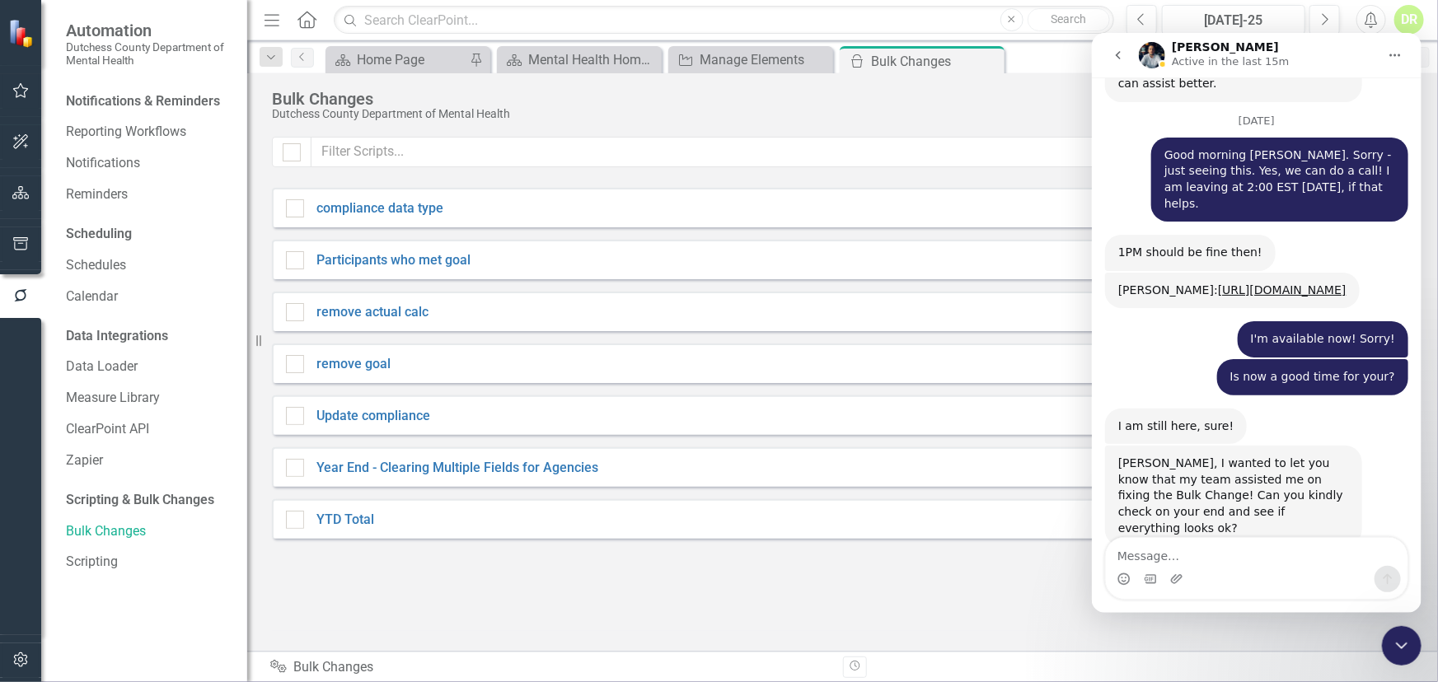
scroll to position [8409, 0]
click at [1149, 545] on textarea "Message…" at bounding box center [1256, 551] width 302 height 28
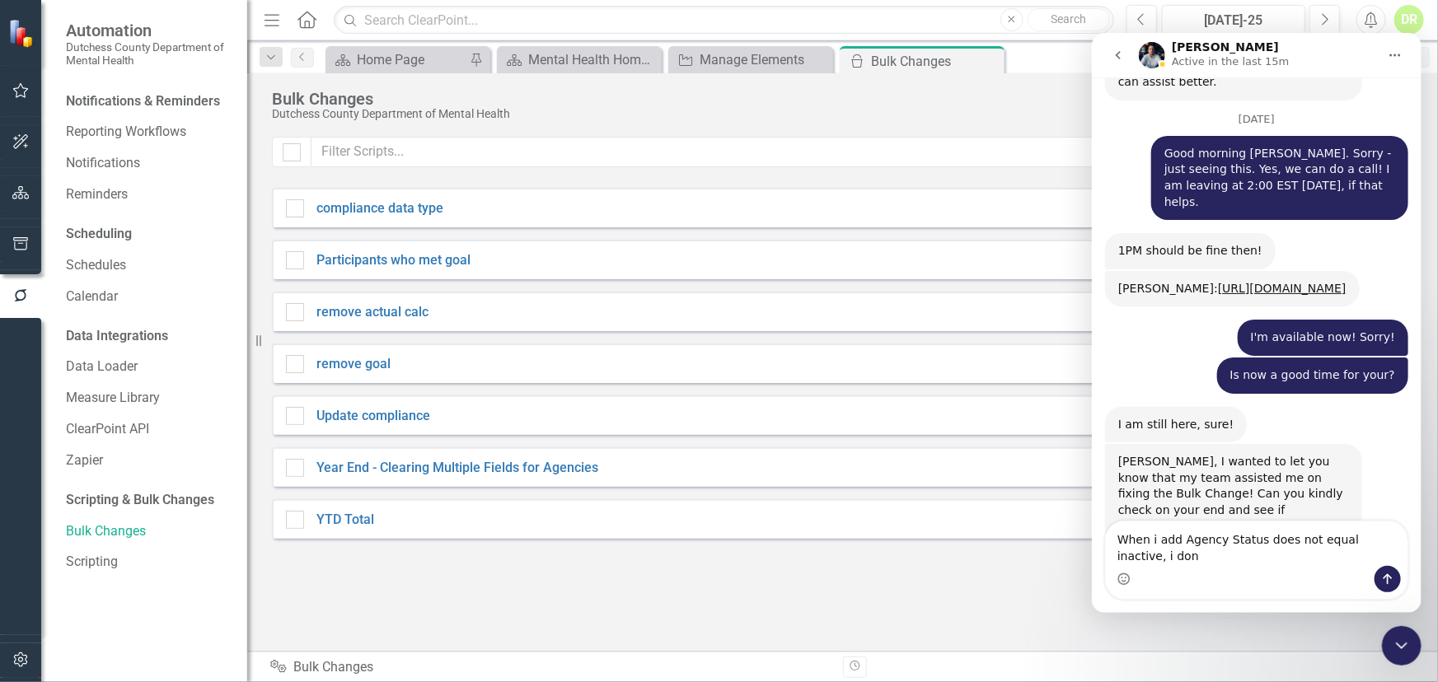
scroll to position [8425, 0]
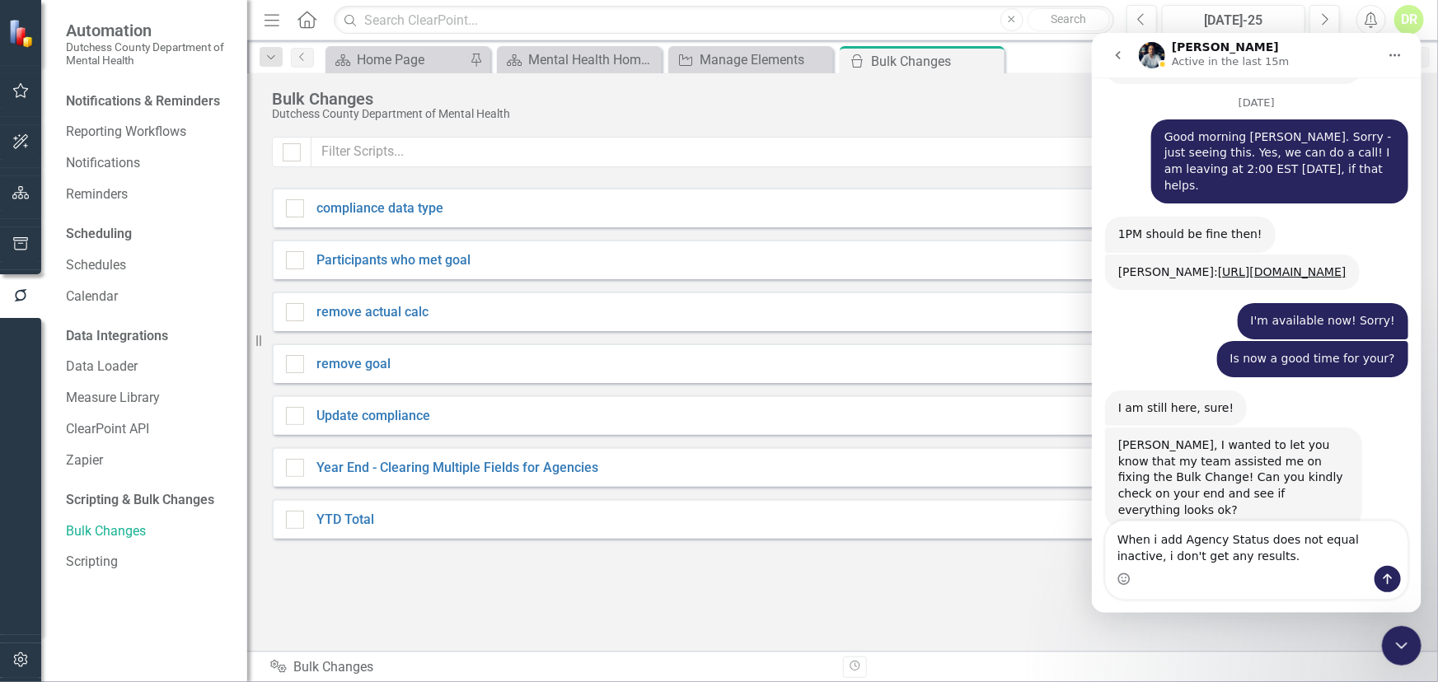
click at [1180, 537] on textarea "When i add Agency Status does not equal inactive, i don't get any results." at bounding box center [1256, 543] width 302 height 44
click at [1231, 557] on textarea "When i add "Agency Status does not equal inactive, i don't get any results." at bounding box center [1256, 543] width 302 height 44
type textarea "When i add "Agency Status does not equal inactive, i don't get any results." Wh…"
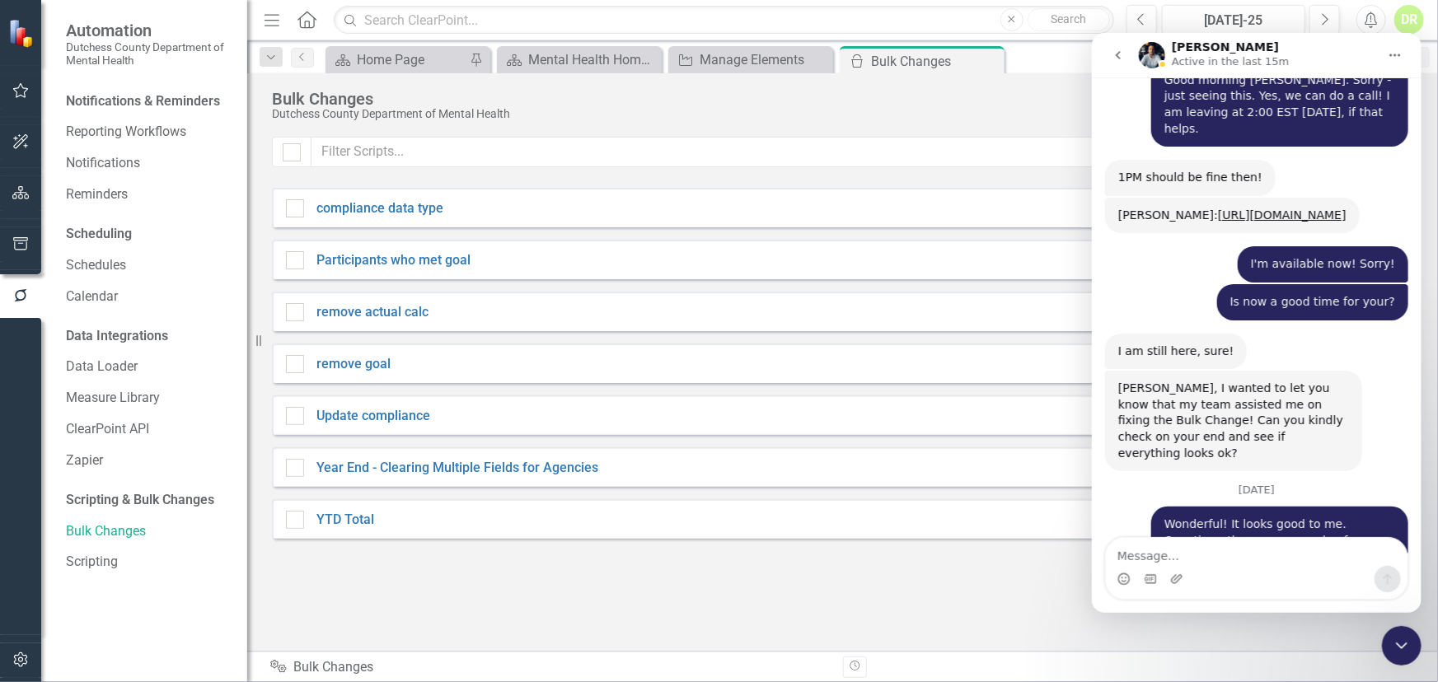
scroll to position [8490, 0]
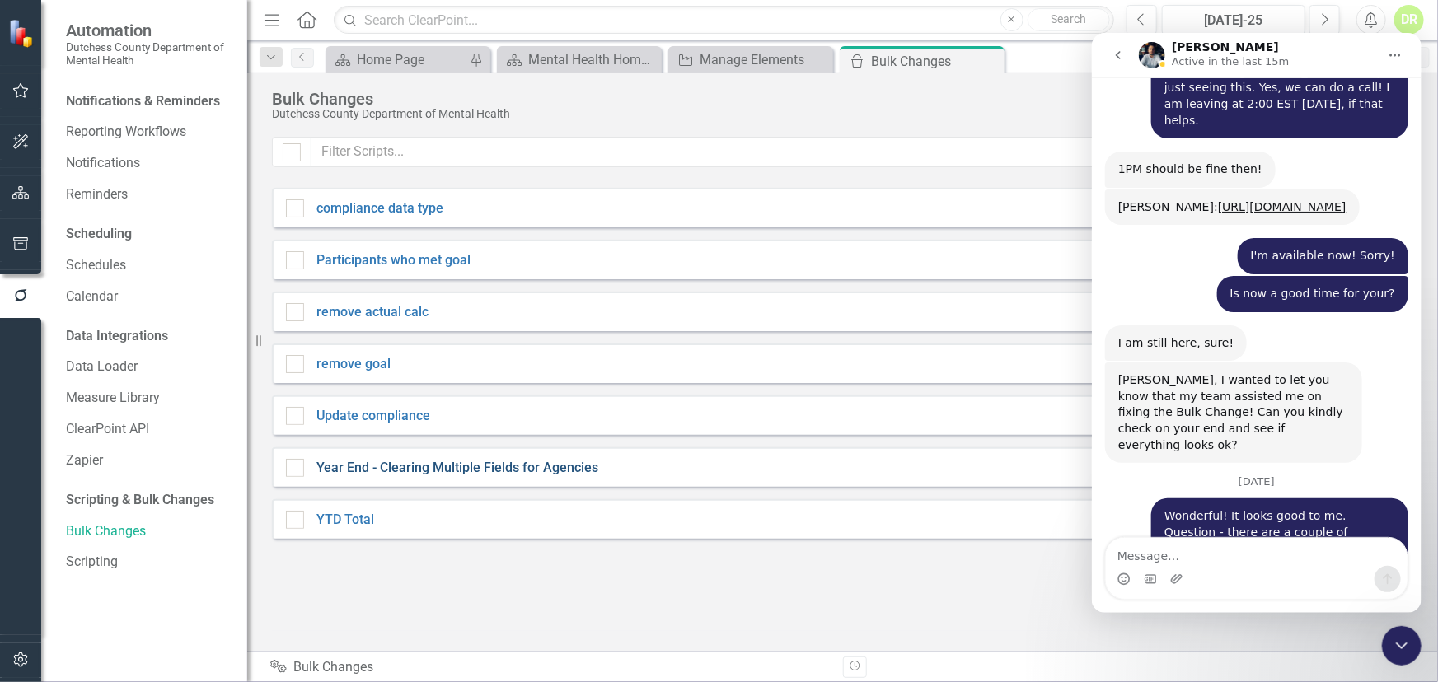
click at [473, 466] on link "Year End - Clearing Multiple Fields for Agencies" at bounding box center [457, 468] width 282 height 19
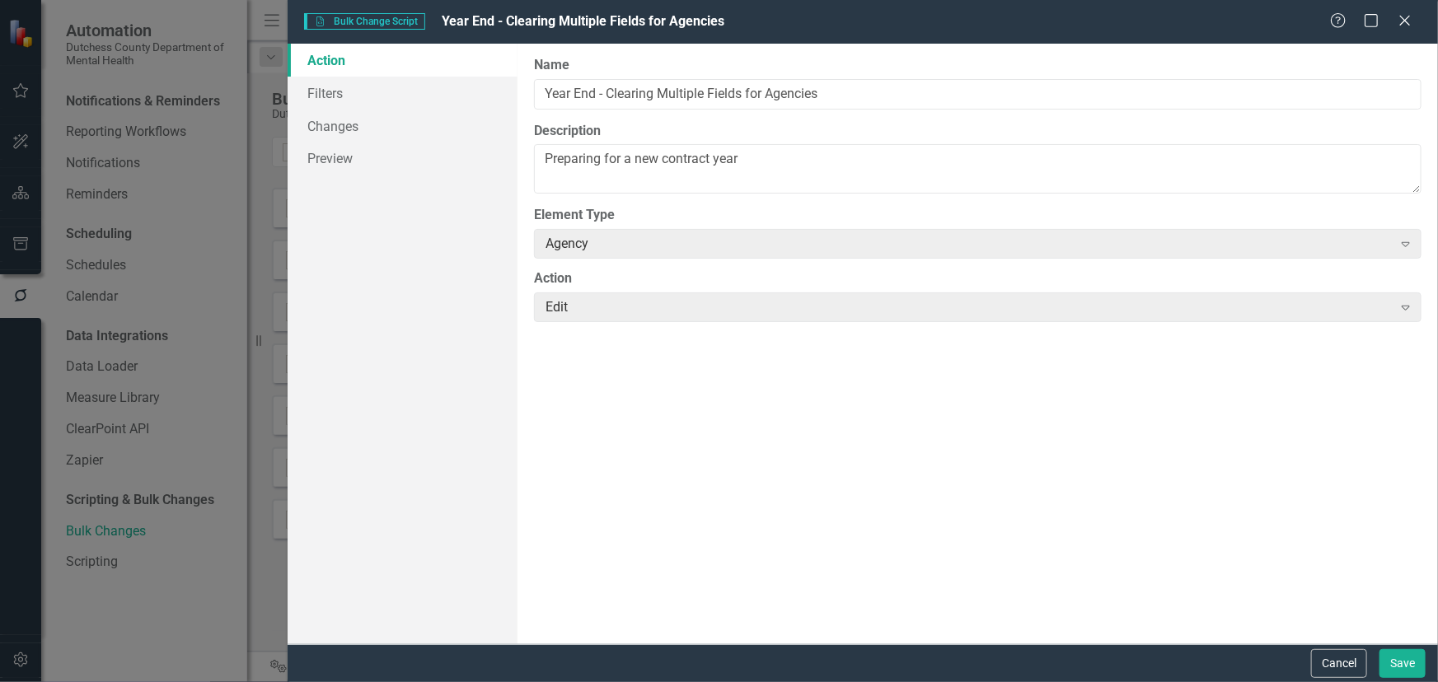
click at [1417, 15] on div "Help Maximize Close" at bounding box center [1375, 21] width 91 height 19
click at [1397, 17] on icon "Close" at bounding box center [1404, 20] width 21 height 16
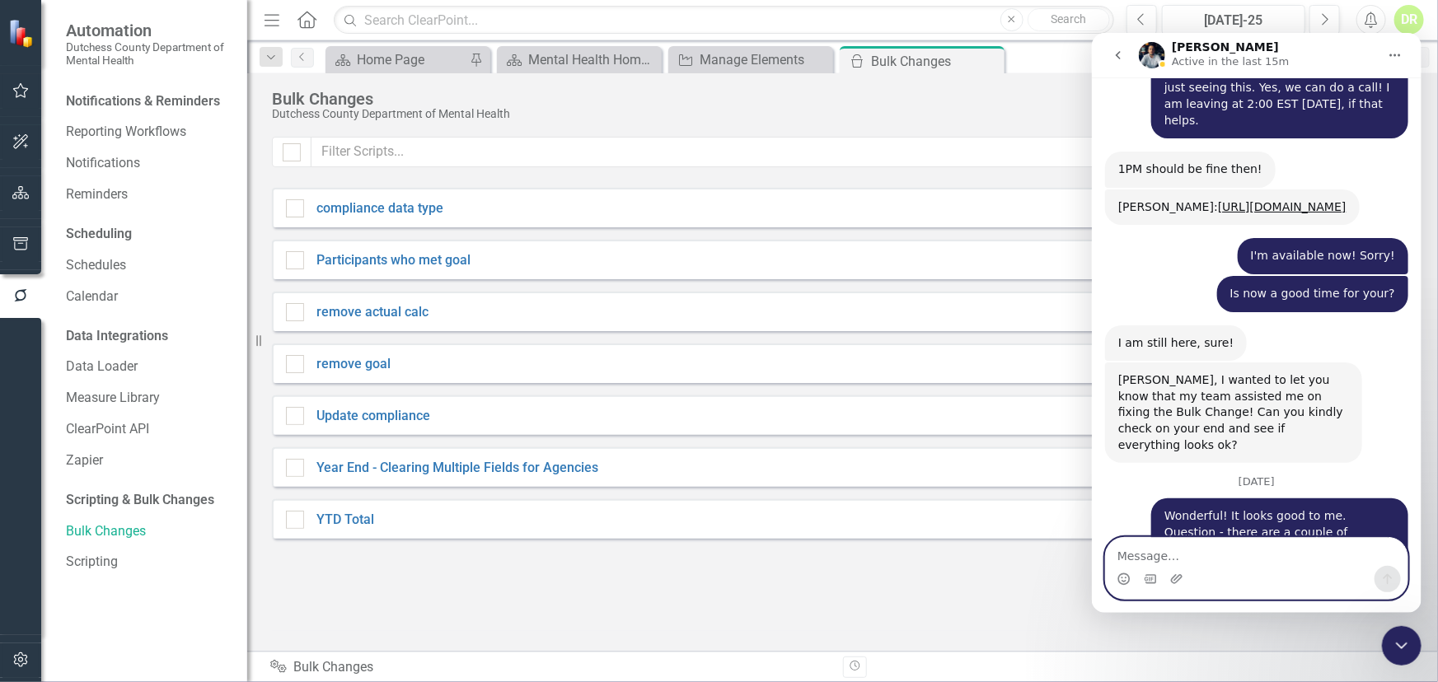
click at [1203, 559] on textarea "Message…" at bounding box center [1256, 551] width 302 height 28
paste textarea "https://app.clearpointstrategy.com/#/index/integrations?view=bulk-changes"
type textarea "https://app.clearpointstrategy.com/#/index/integrations?view=bulk-changes"
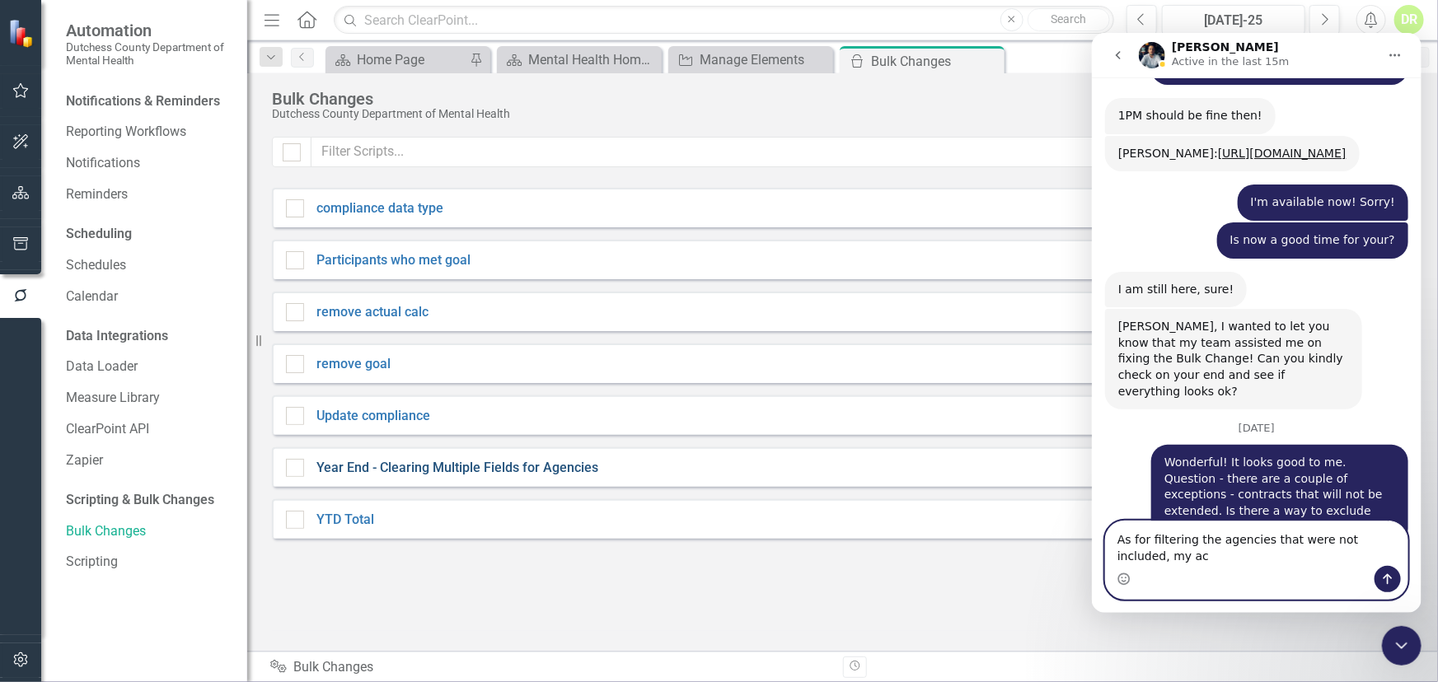
scroll to position [8560, 0]
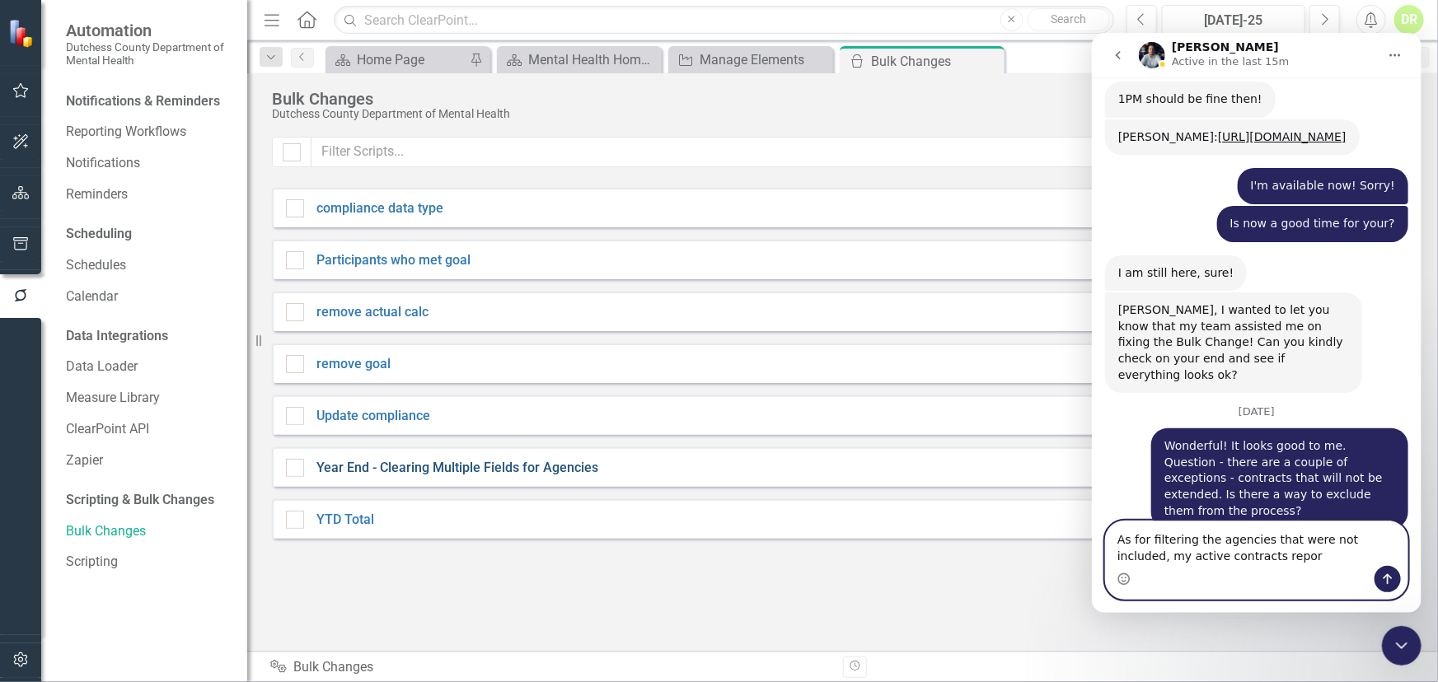
type textarea "As for filtering the agencies that were not included, my active contracts report"
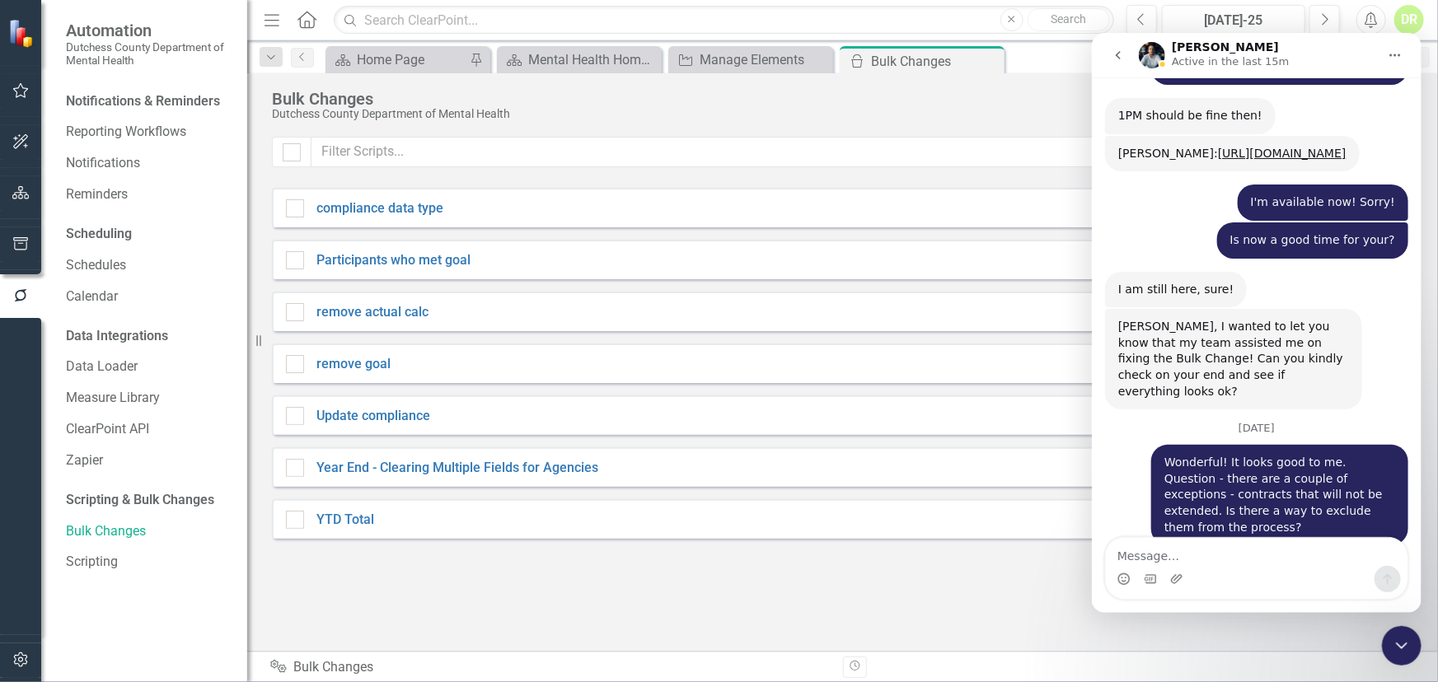
click at [717, 176] on div "Show Deleted Add" at bounding box center [842, 158] width 1141 height 43
click at [771, 53] on div "Manage Elements" at bounding box center [754, 59] width 109 height 21
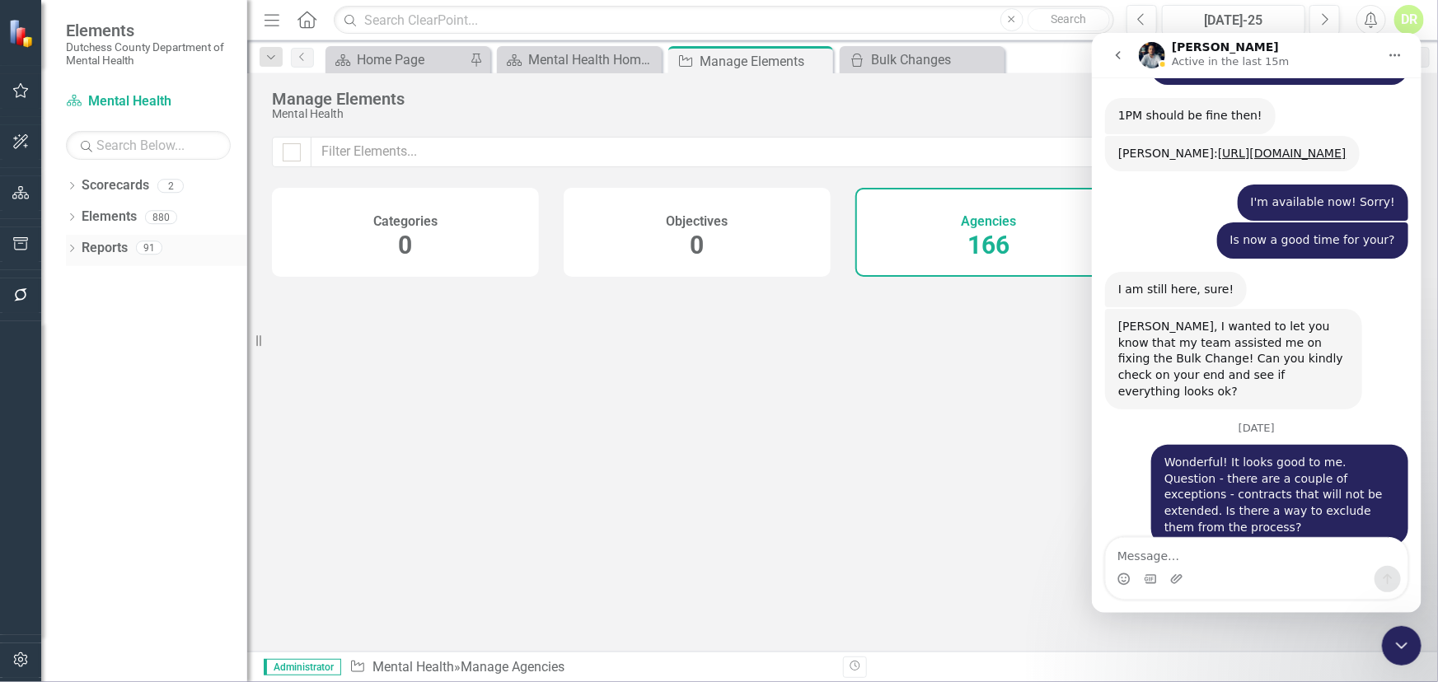
click at [96, 247] on link "Reports" at bounding box center [105, 248] width 46 height 19
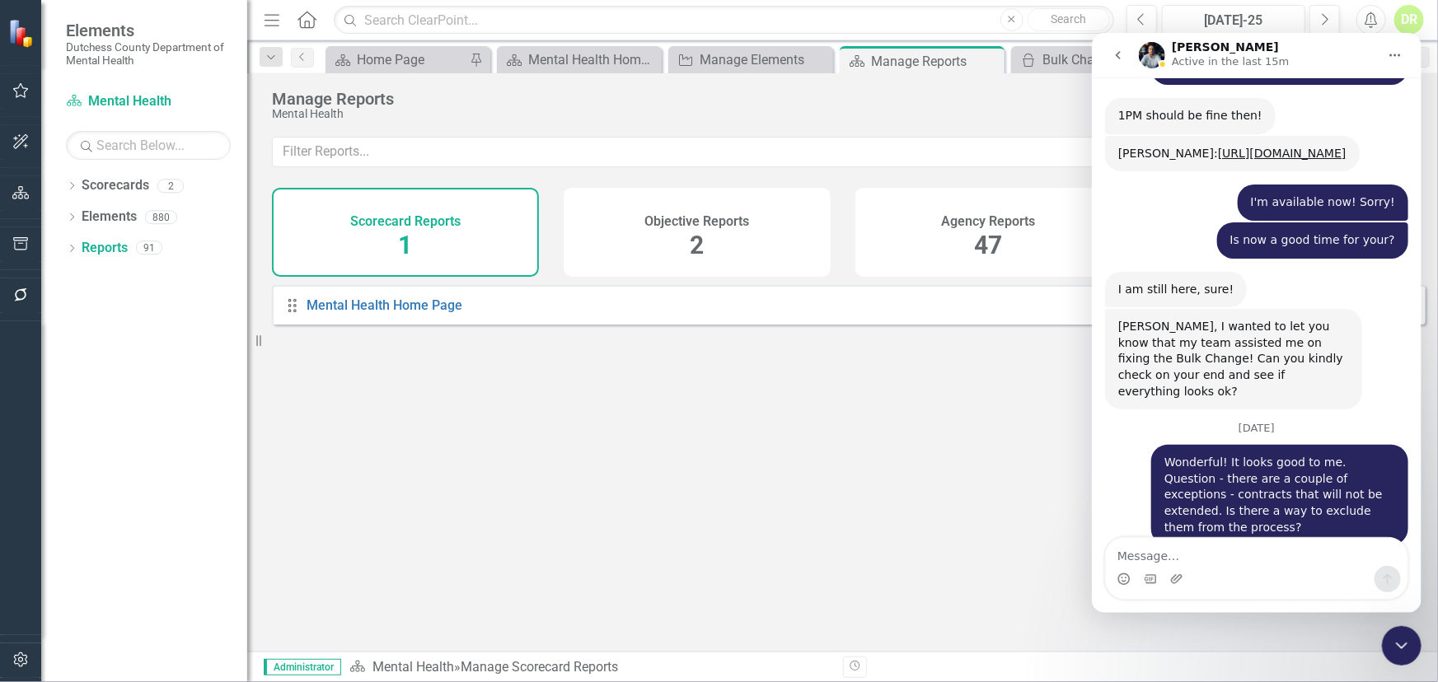
click at [988, 232] on span "47" at bounding box center [988, 245] width 28 height 29
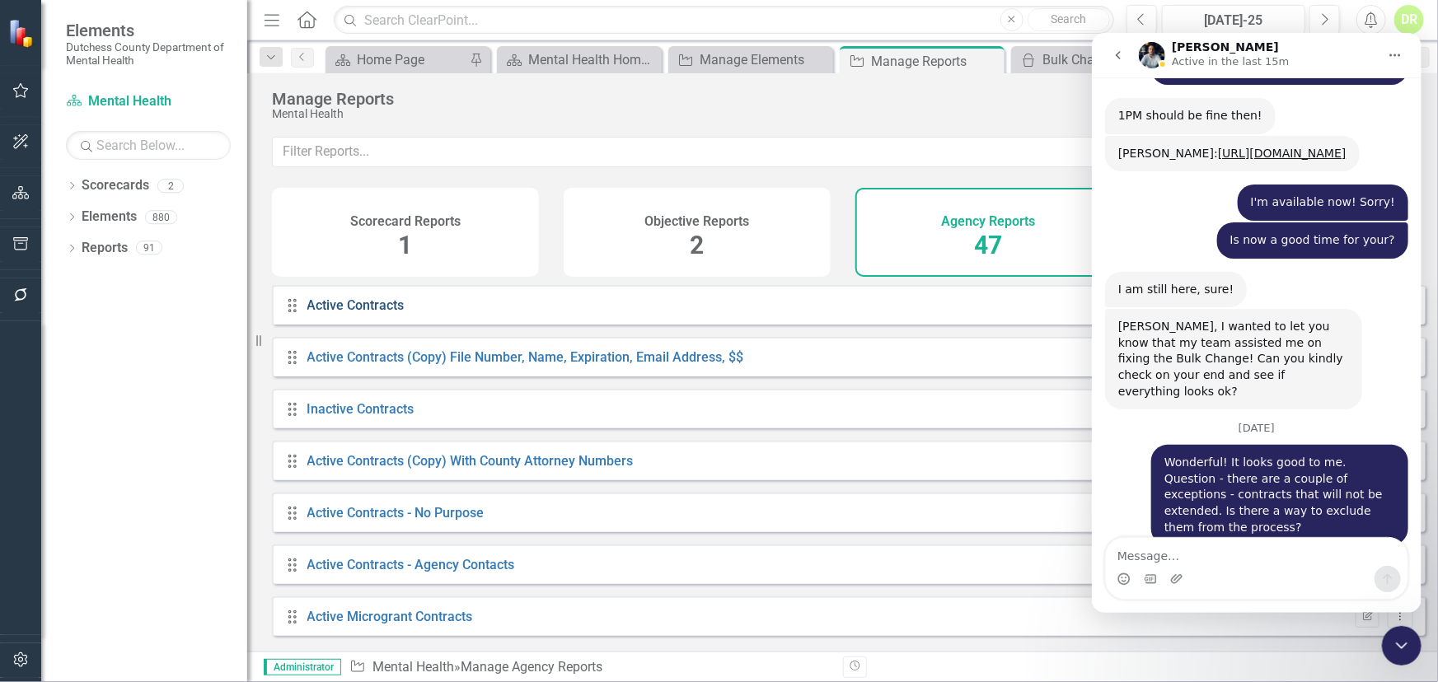
click at [381, 313] on link "Active Contracts" at bounding box center [355, 305] width 97 height 16
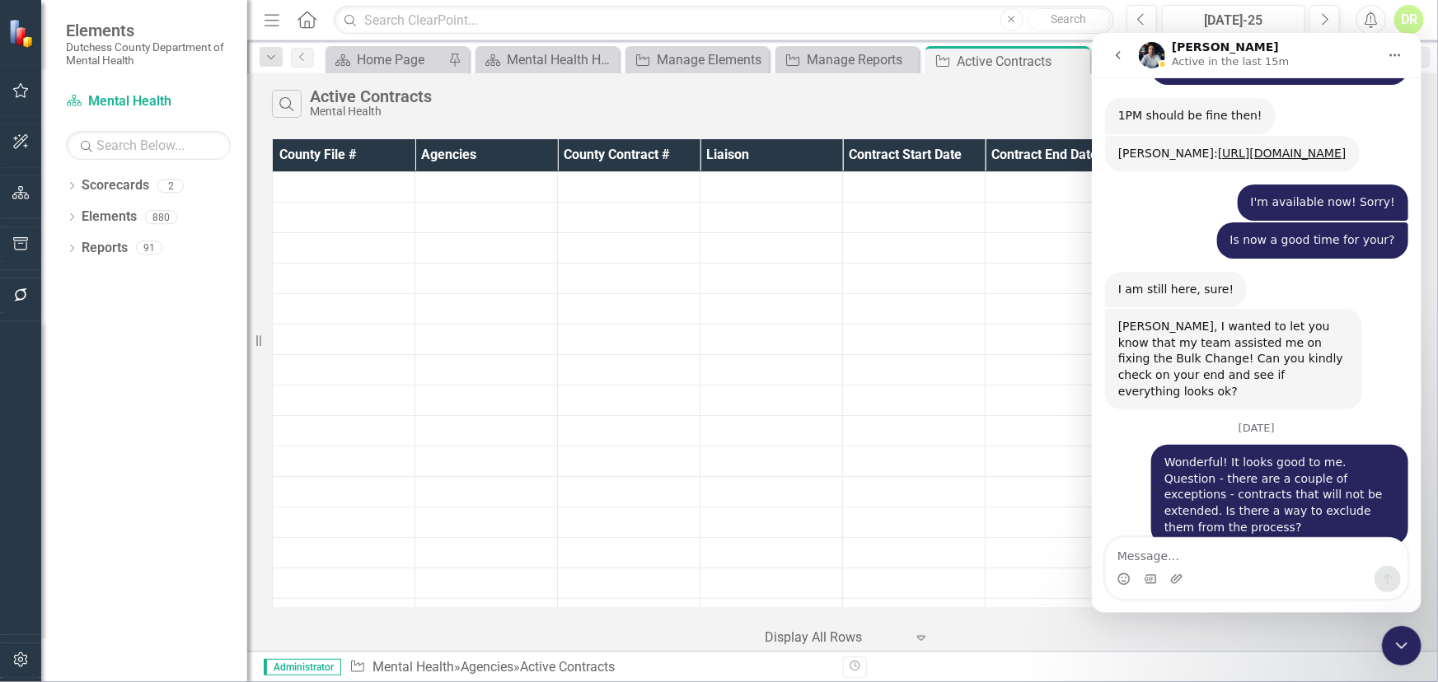
click at [1114, 558] on div "Hi again. So very sorry to bother you. Bulk Changes - I "previewed" the report …" at bounding box center [1255, 631] width 303 height 146
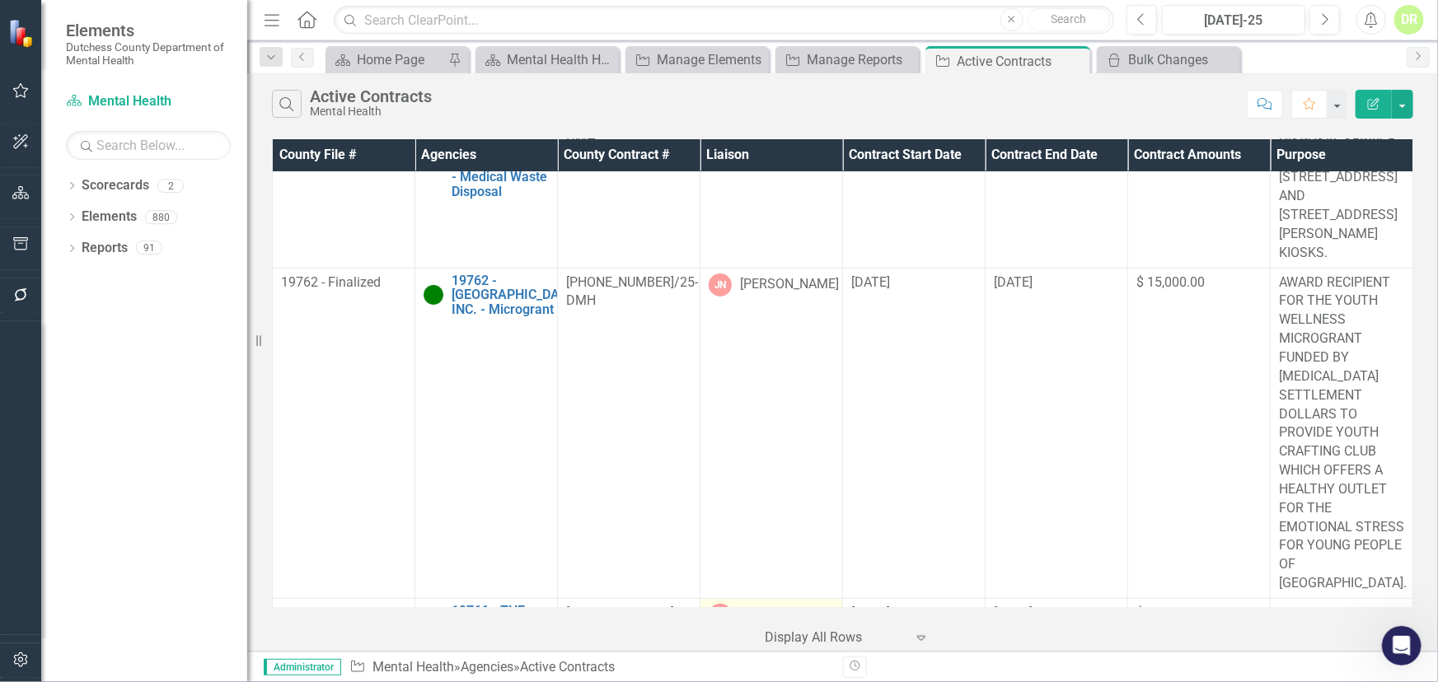
scroll to position [449, 0]
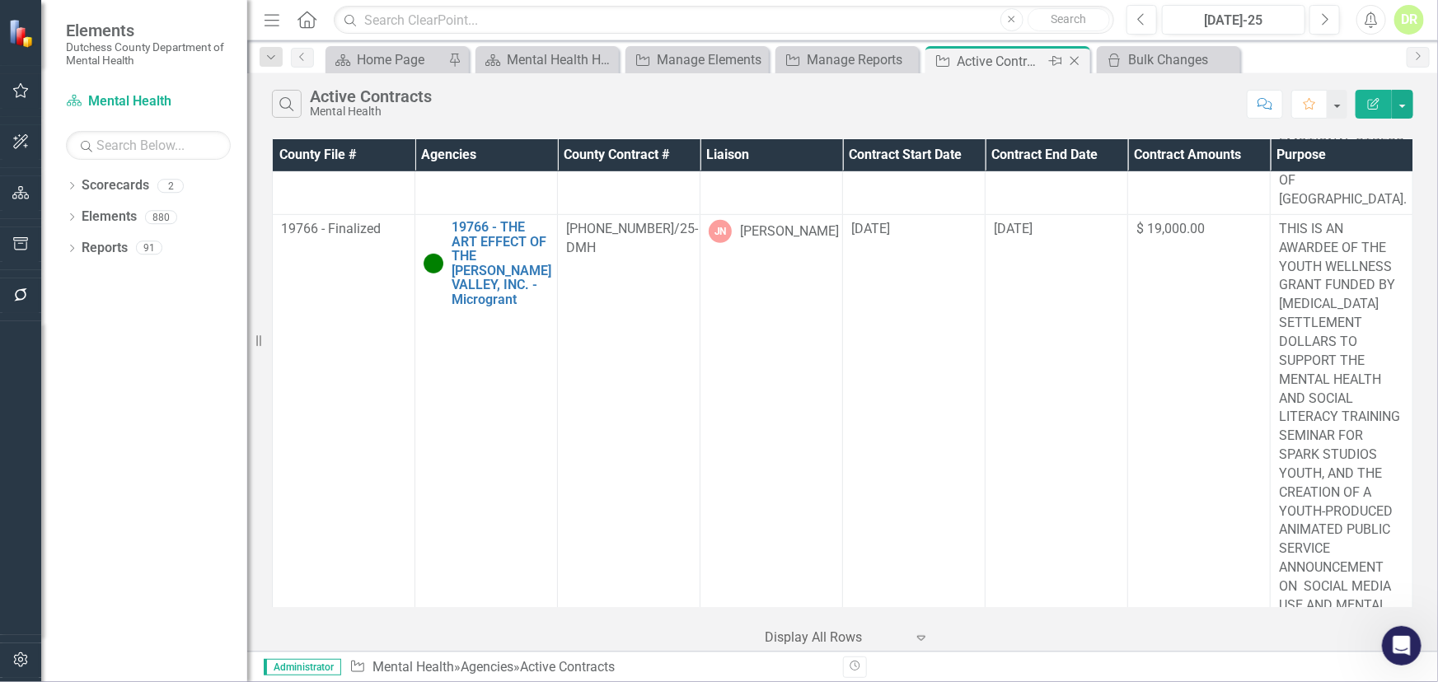
click at [1078, 59] on icon "Close" at bounding box center [1074, 60] width 16 height 13
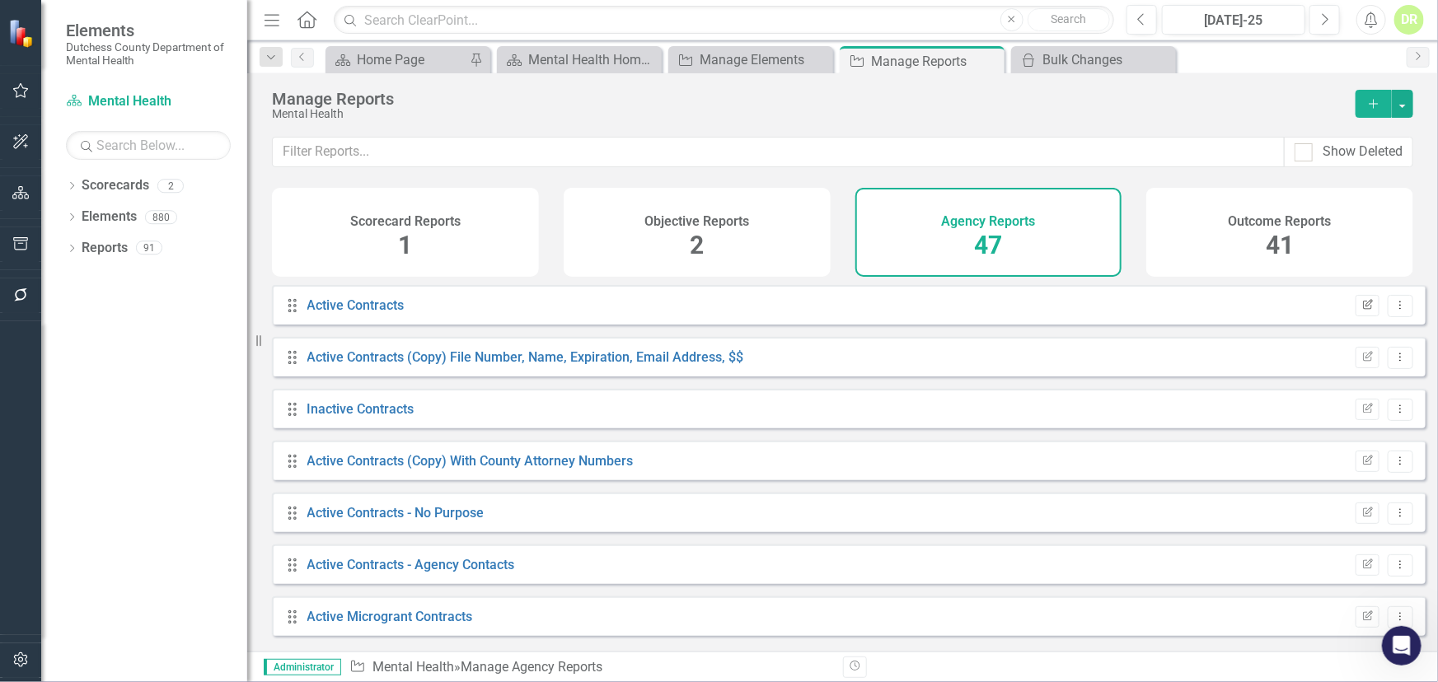
click at [1361, 311] on icon "Edit Report" at bounding box center [1367, 306] width 12 height 10
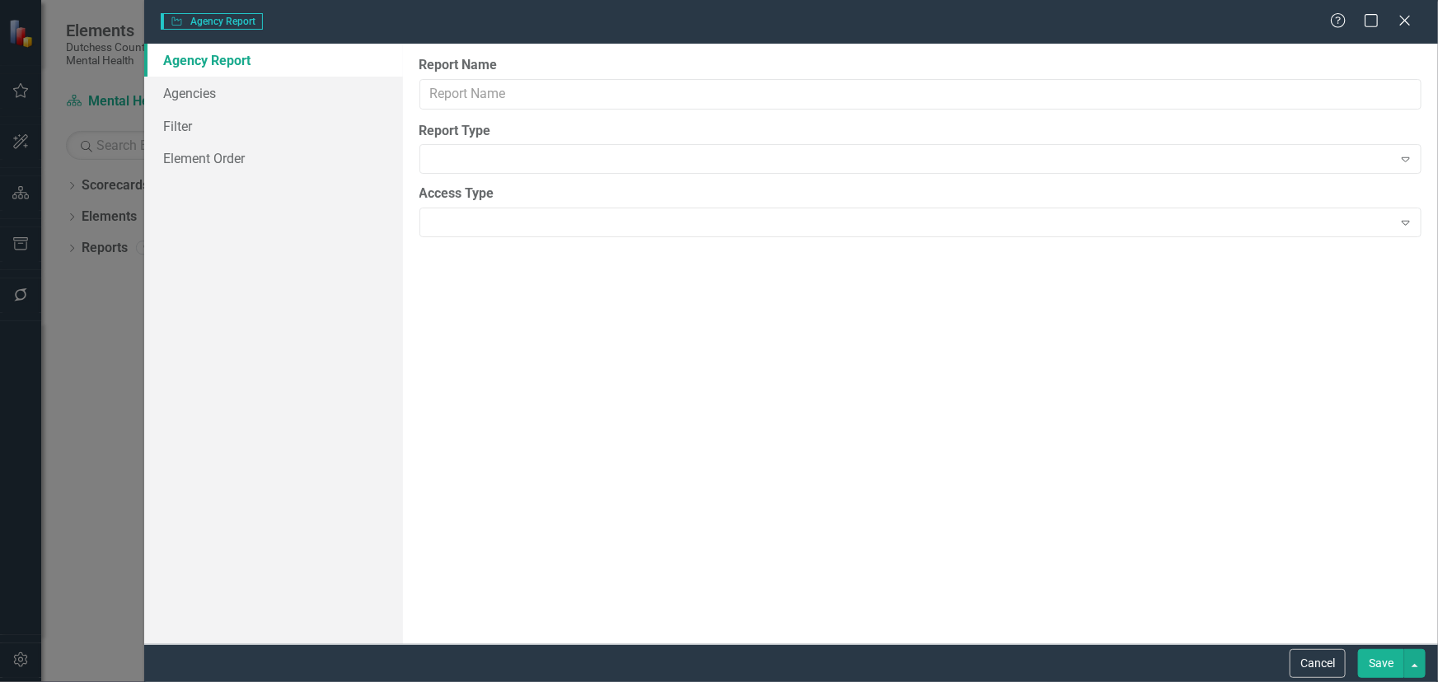
type input "Active Contracts"
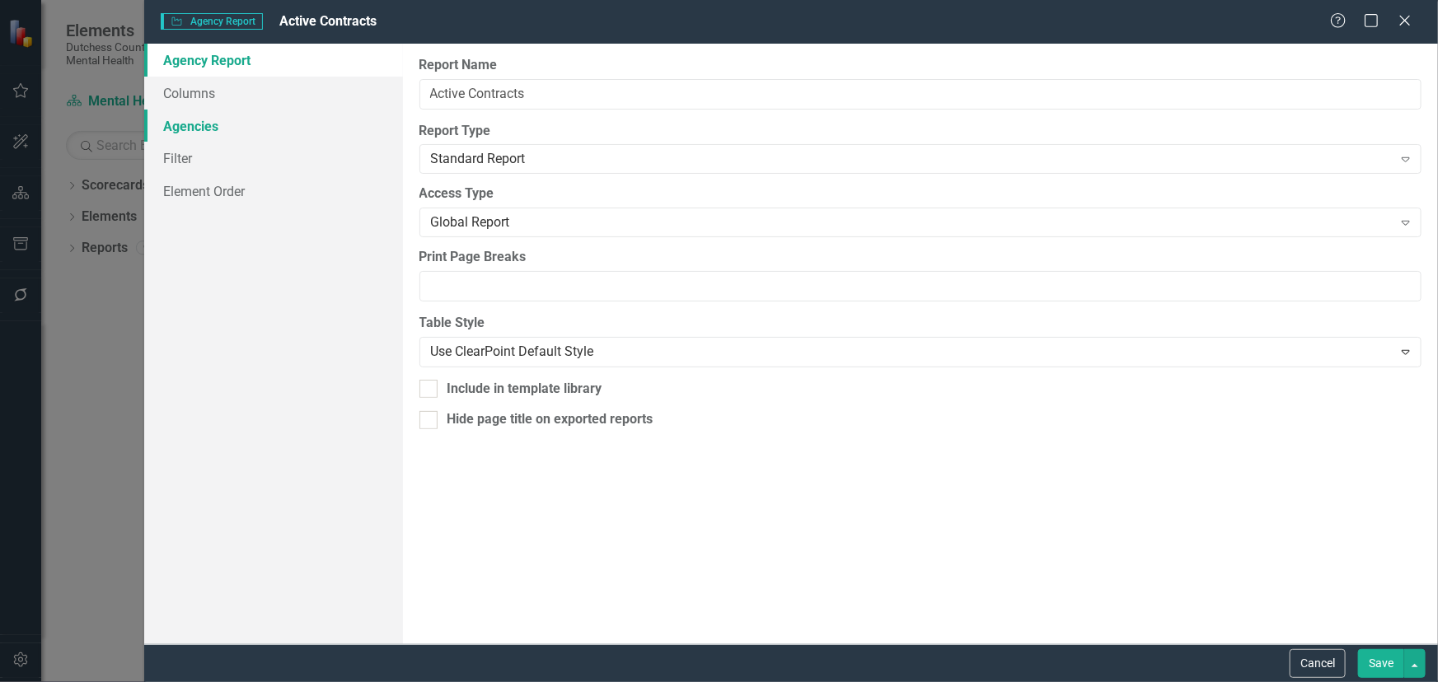
click at [192, 124] on link "Agencies" at bounding box center [273, 126] width 259 height 33
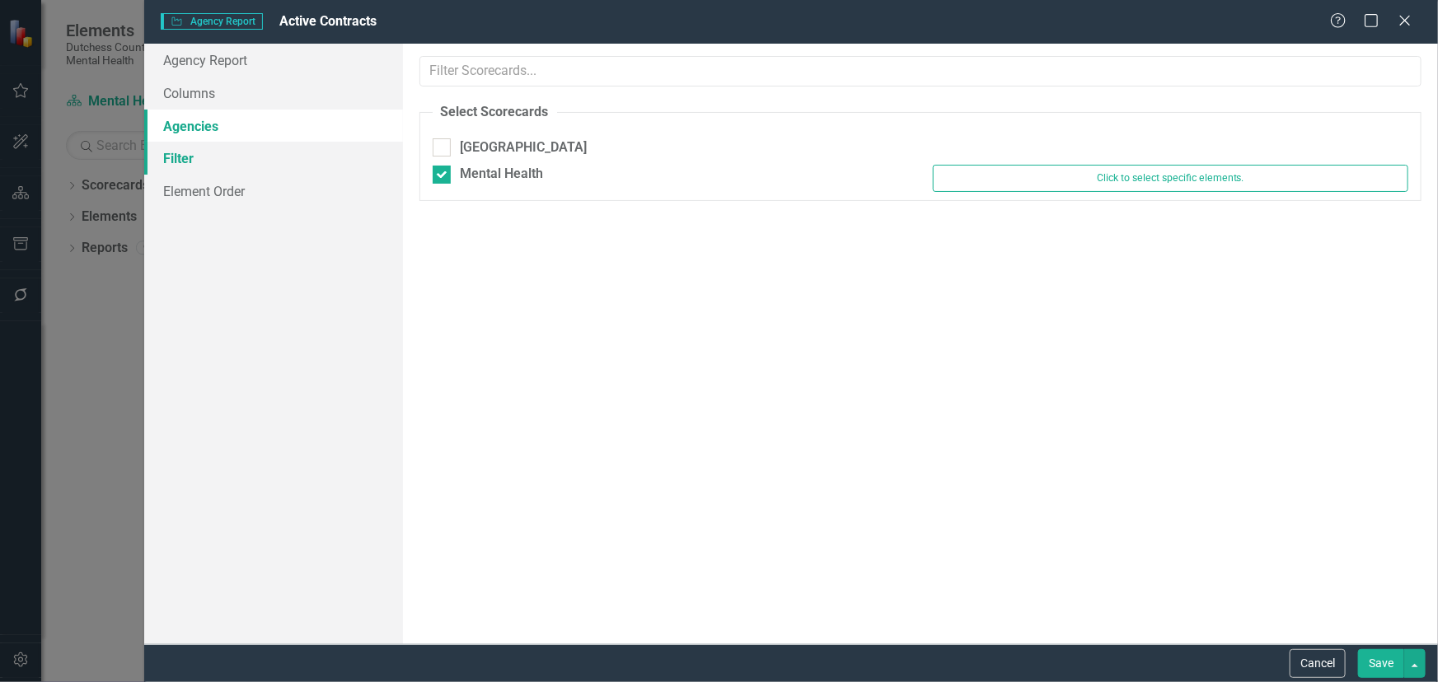
click at [170, 158] on link "Filter" at bounding box center [273, 158] width 259 height 33
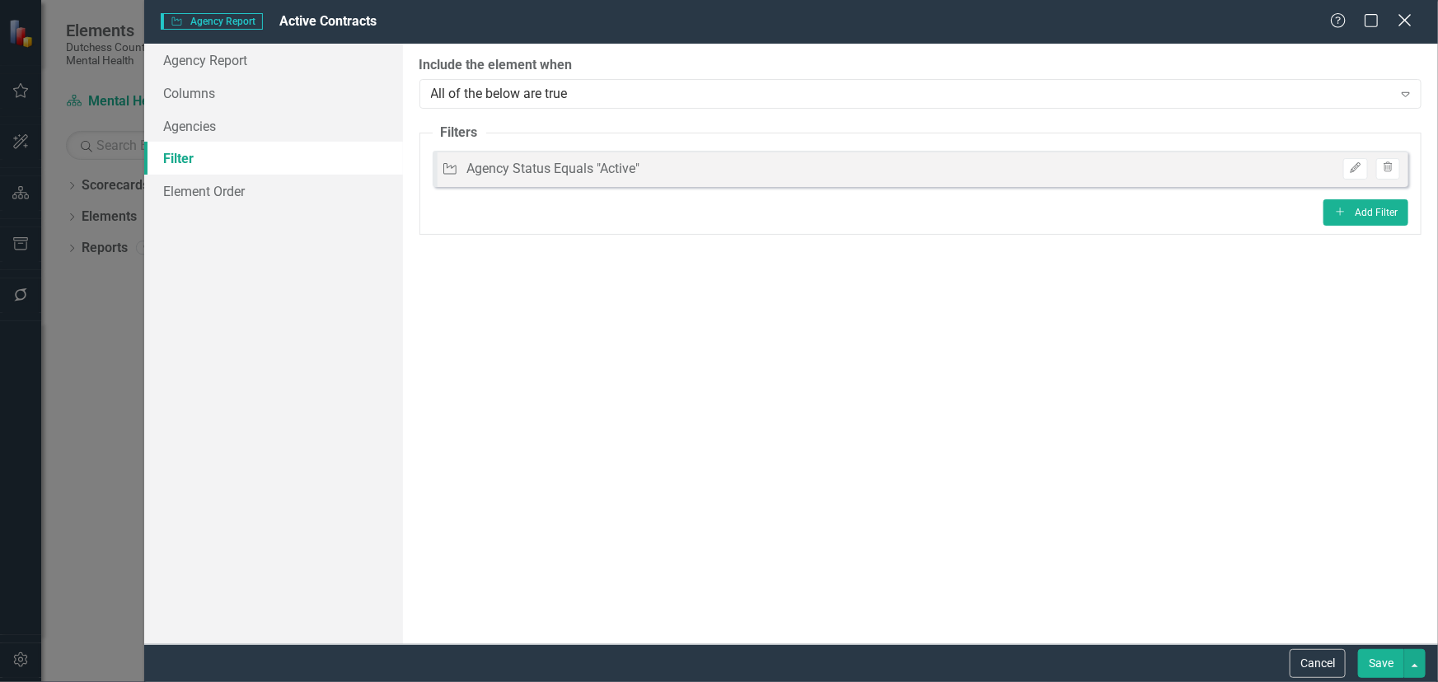
click at [1401, 16] on icon "Close" at bounding box center [1404, 20] width 21 height 16
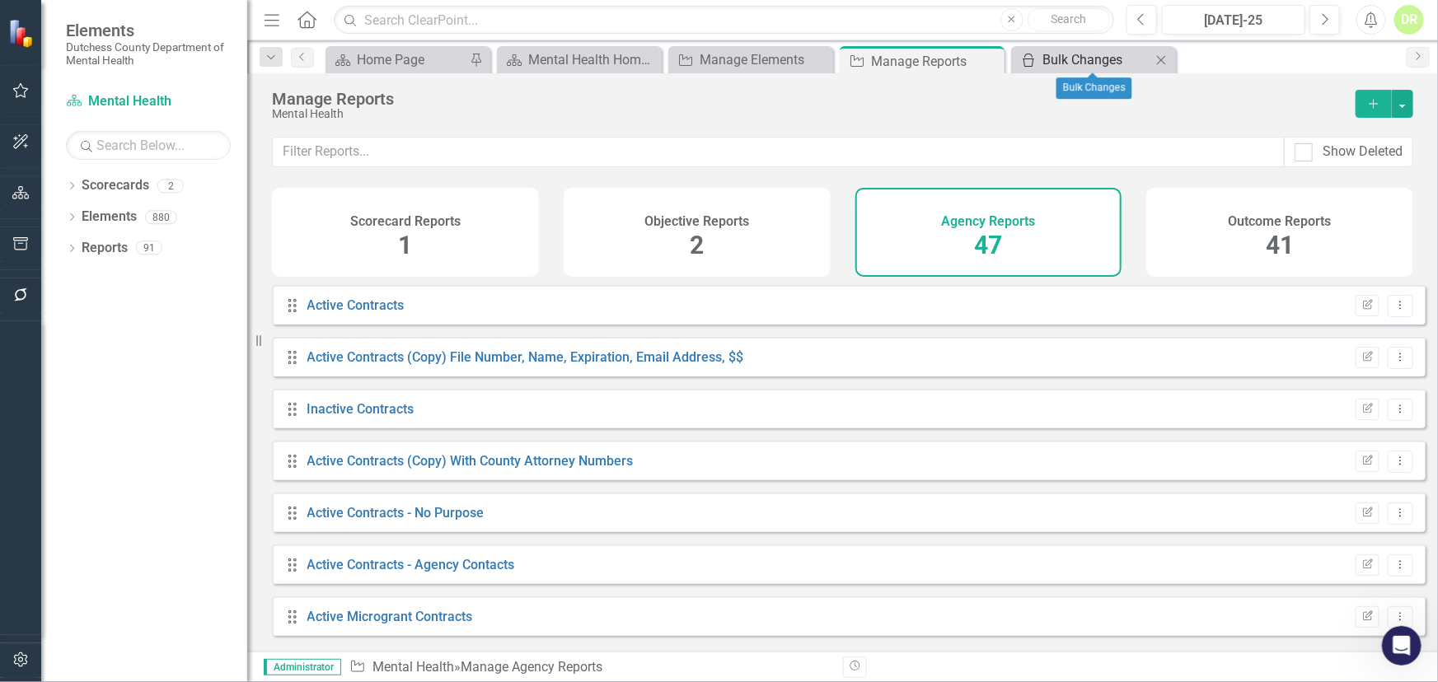
click at [1083, 59] on div "Bulk Changes" at bounding box center [1096, 59] width 109 height 21
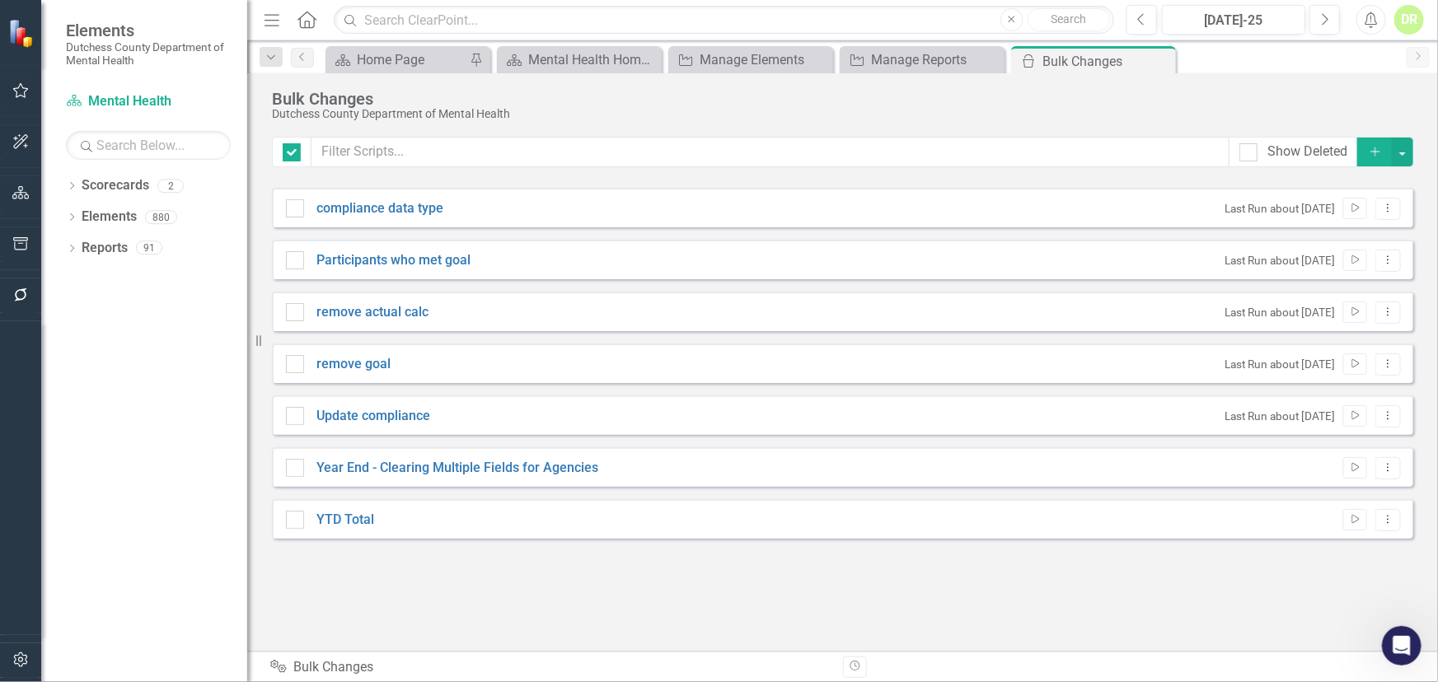
checkbox input "false"
click at [506, 456] on div "Year End - Clearing Multiple Fields for Agencies Run Script Dropdown Menu" at bounding box center [842, 467] width 1141 height 40
click at [503, 466] on link "Year End - Clearing Multiple Fields for Agencies" at bounding box center [457, 468] width 282 height 19
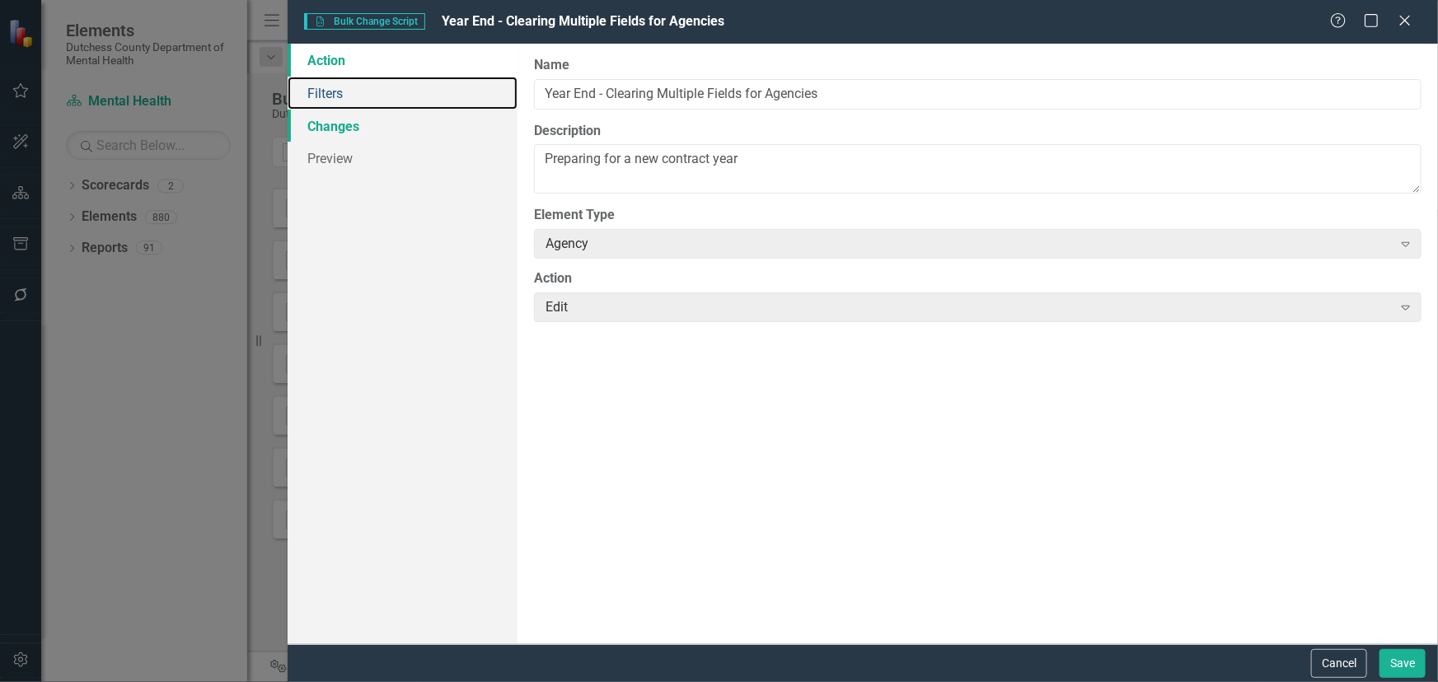
drag, startPoint x: 337, startPoint y: 88, endPoint x: 372, endPoint y: 127, distance: 51.9
click at [337, 89] on link "Filters" at bounding box center [403, 93] width 230 height 33
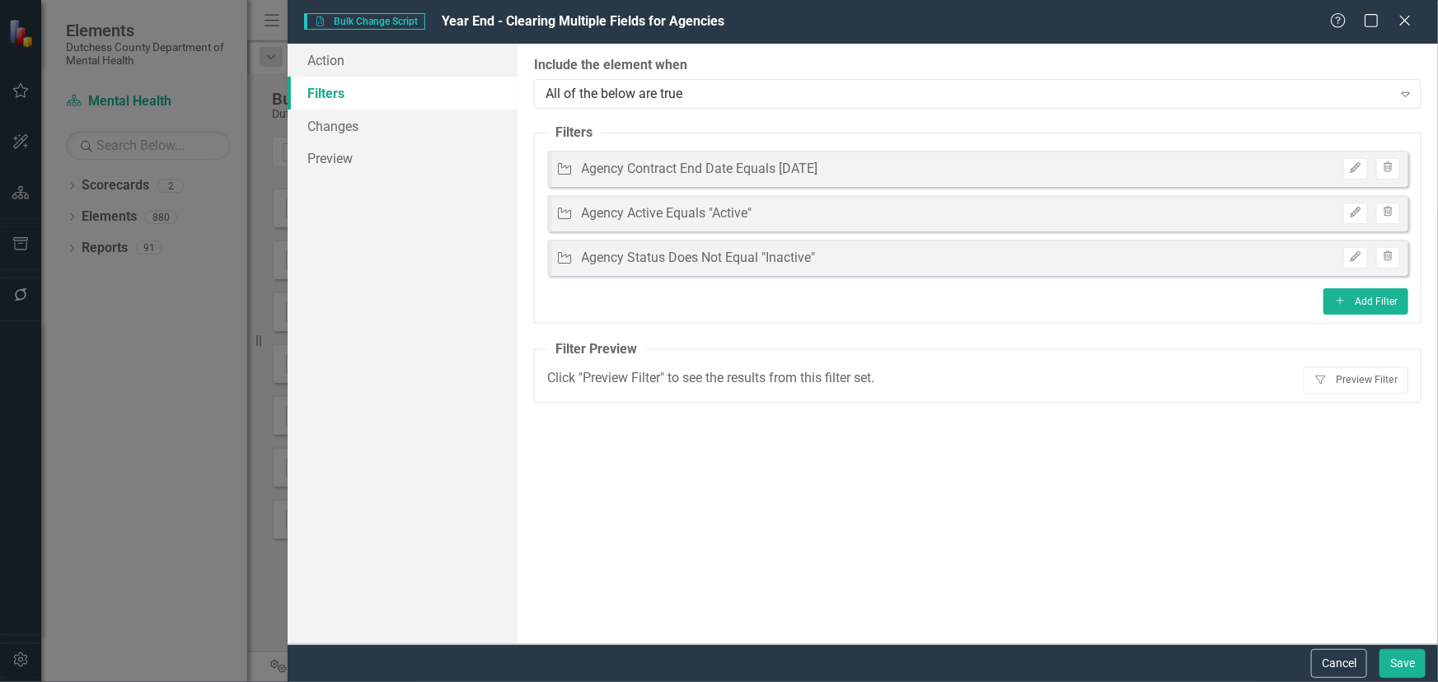
drag, startPoint x: 1356, startPoint y: 657, endPoint x: 1249, endPoint y: 658, distance: 107.1
click at [1355, 657] on button "Cancel" at bounding box center [1339, 663] width 56 height 29
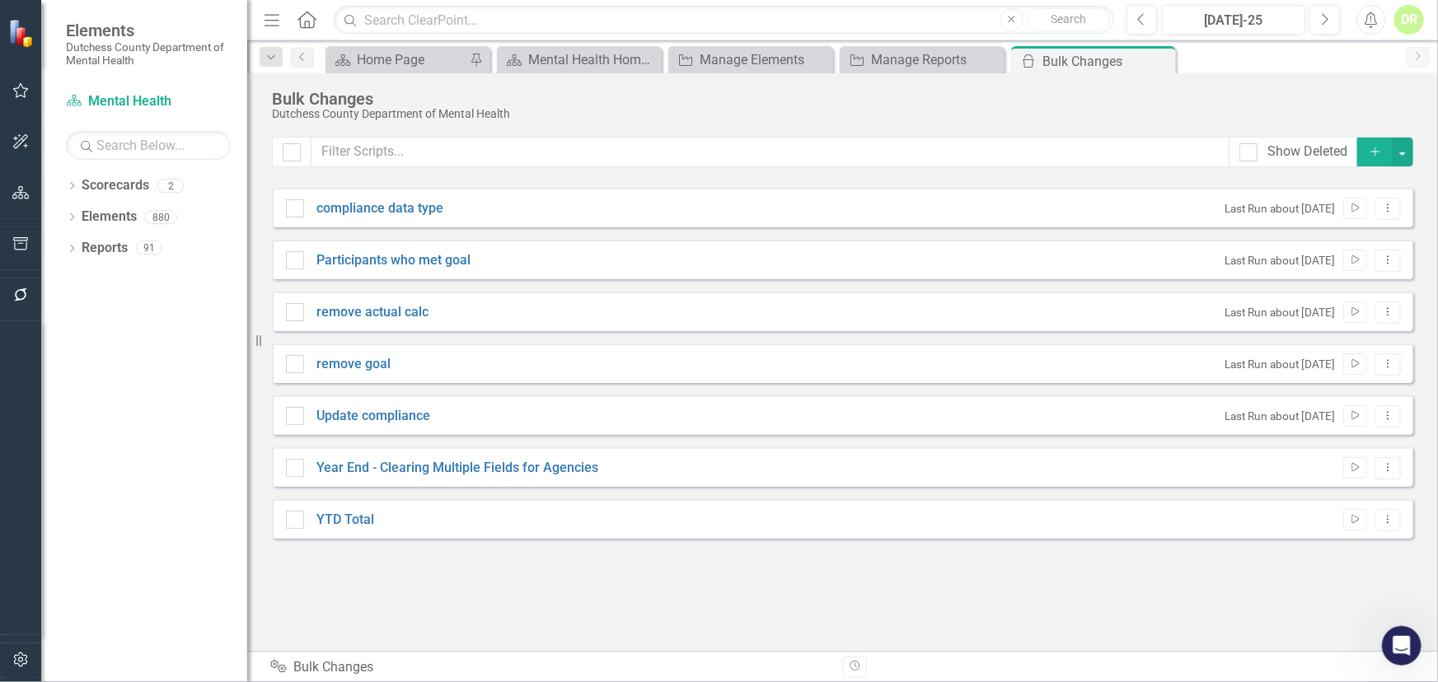
click at [1403, 635] on icon "Open Intercom Messenger" at bounding box center [1400, 645] width 27 height 27
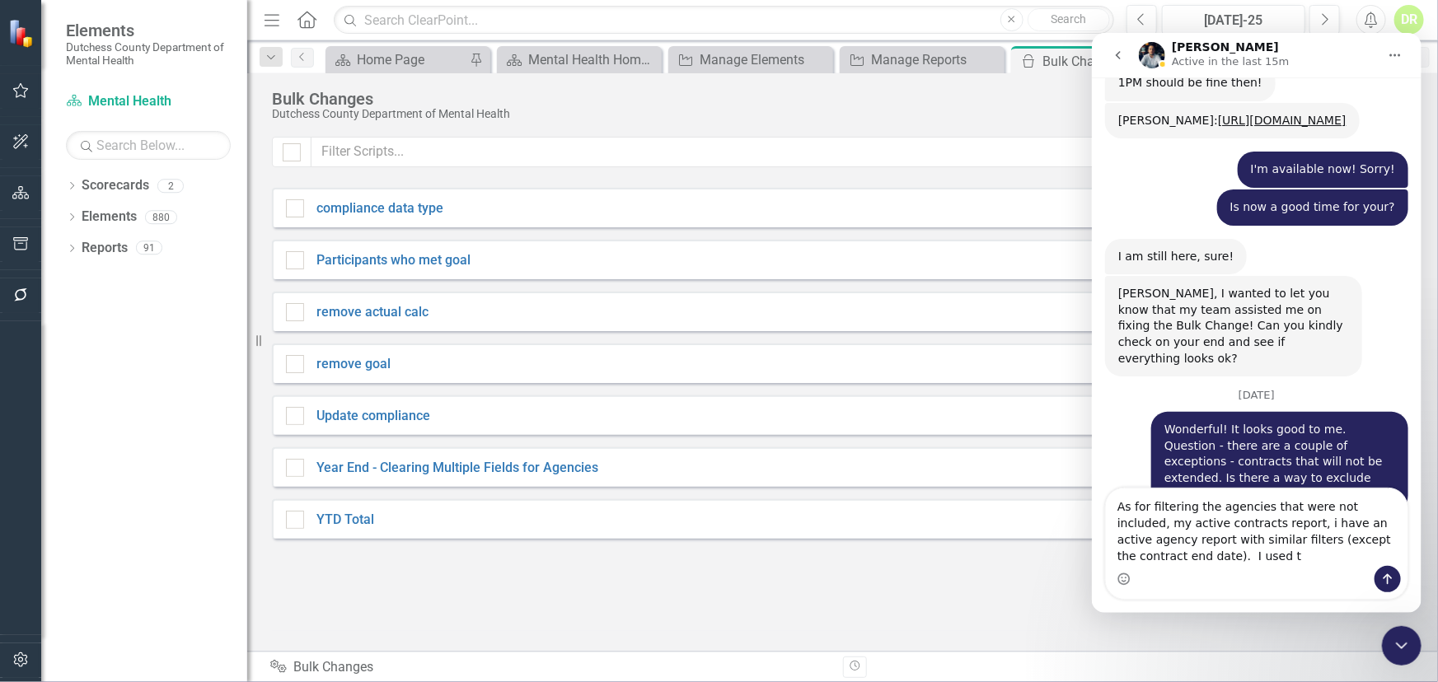
scroll to position [8593, 0]
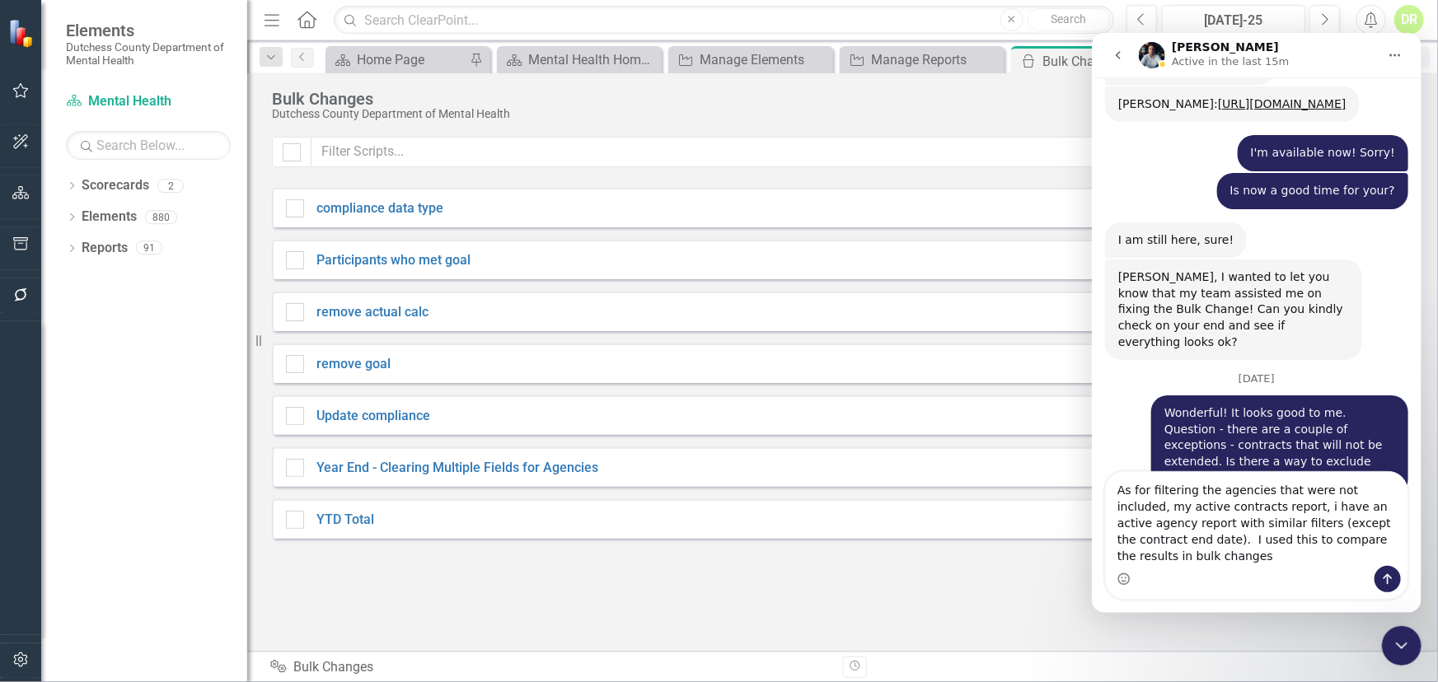
type textarea "As for filtering the agencies that were not included, my active contracts repor…"
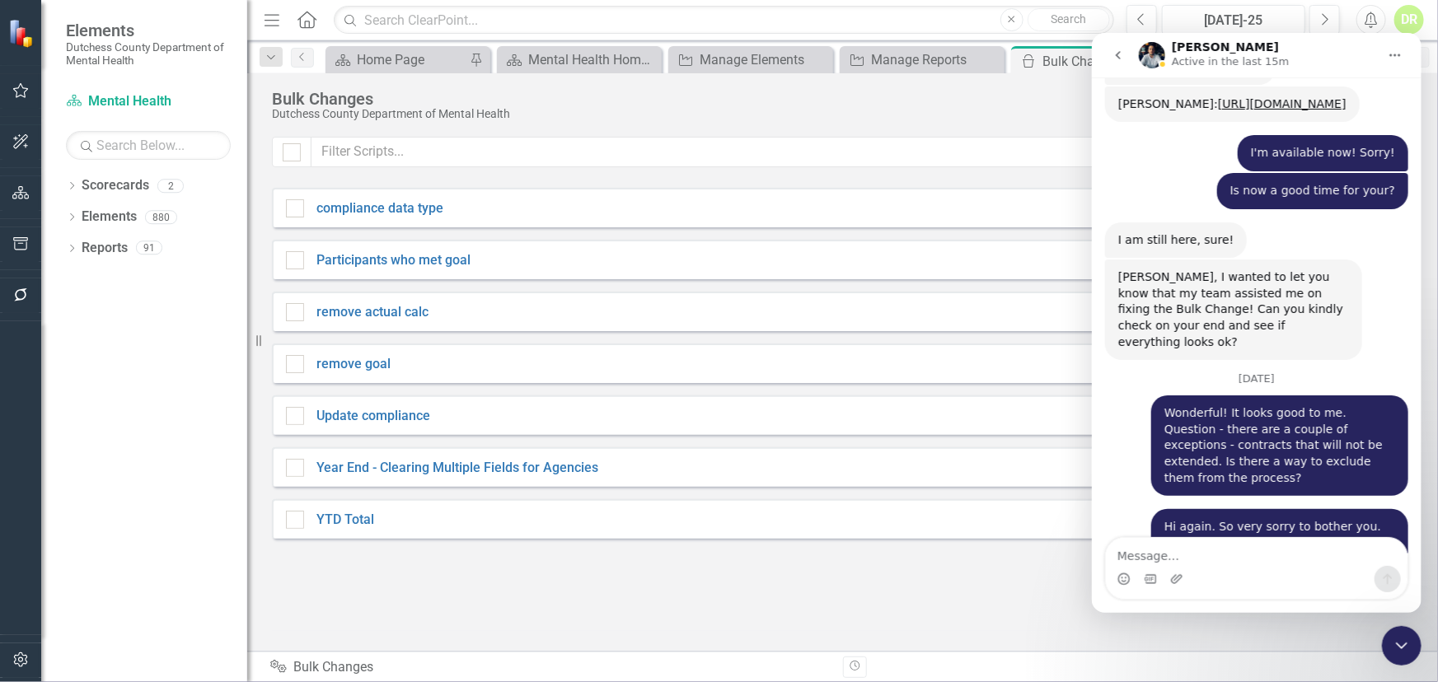
scroll to position [8646, 0]
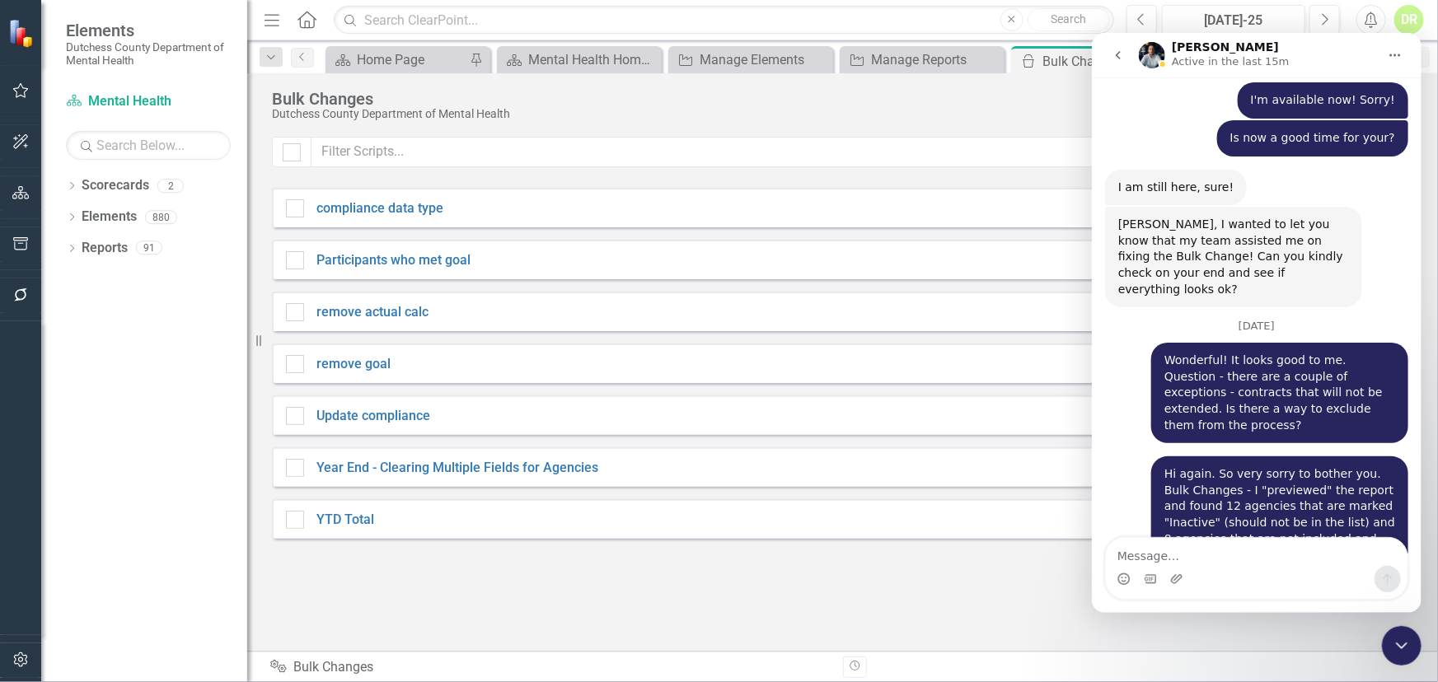
drag, startPoint x: 1099, startPoint y: 306, endPoint x: 2005, endPoint y: 339, distance: 906.9
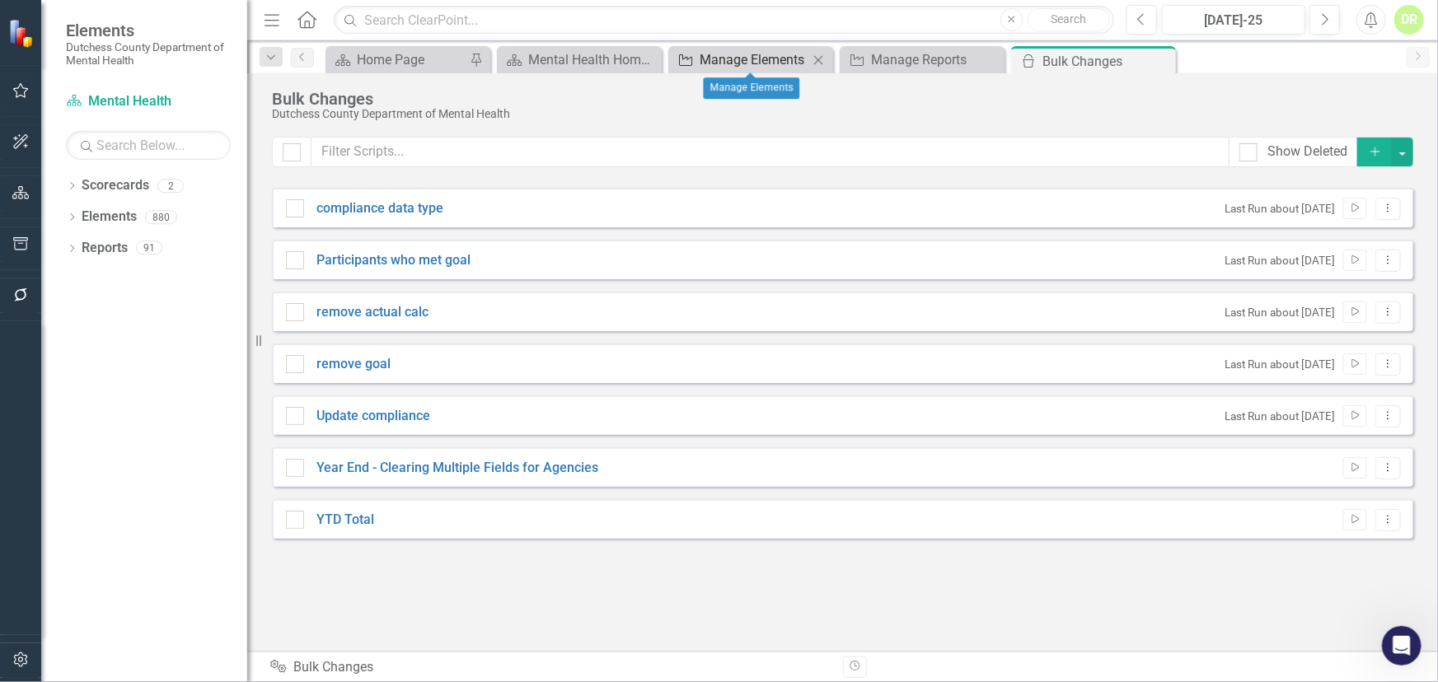
click at [770, 54] on div "Manage Elements" at bounding box center [754, 59] width 109 height 21
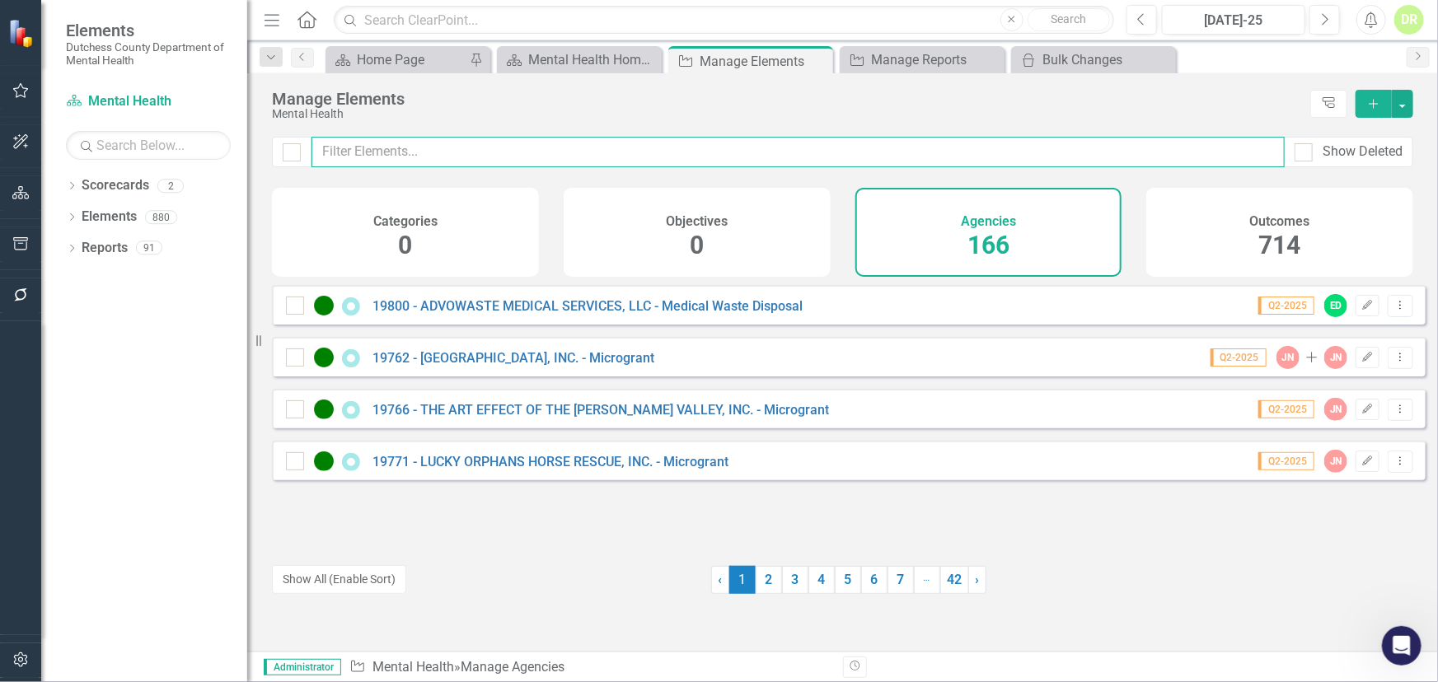
click at [379, 150] on input "text" at bounding box center [797, 152] width 973 height 30
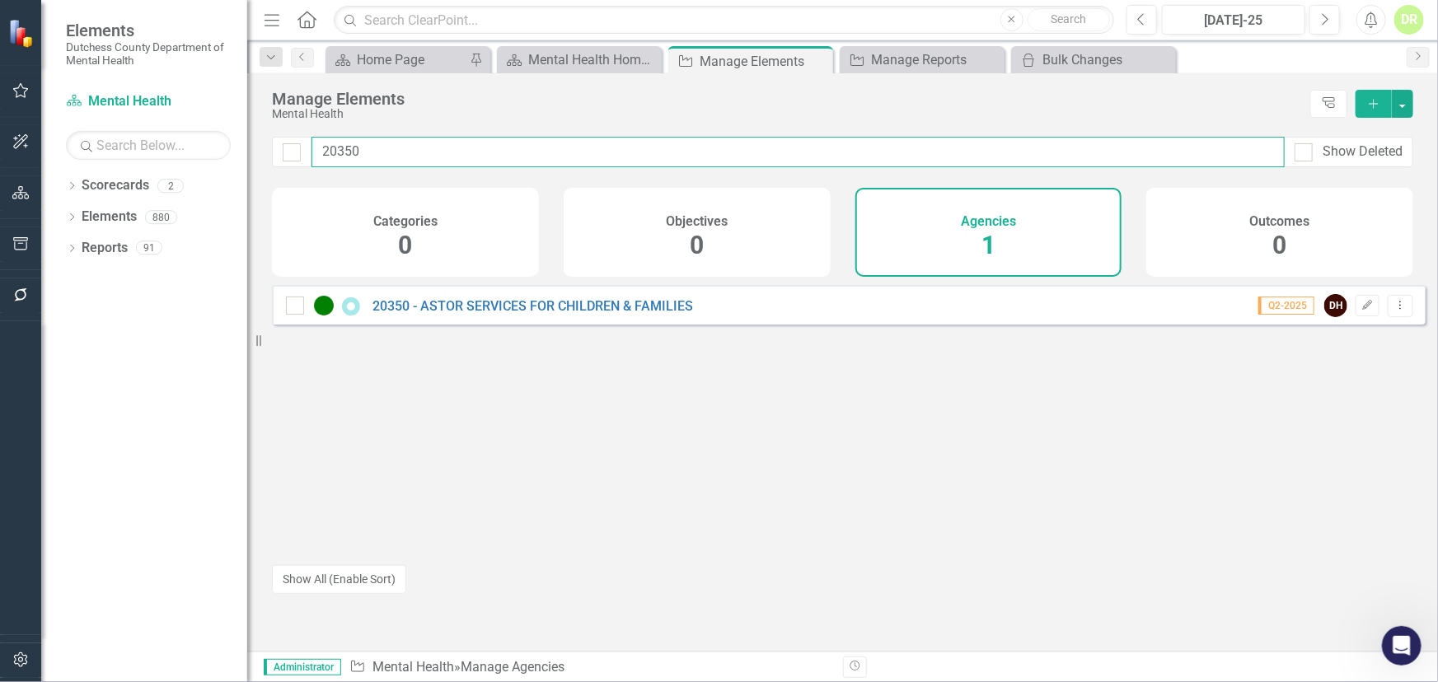
type input "20350"
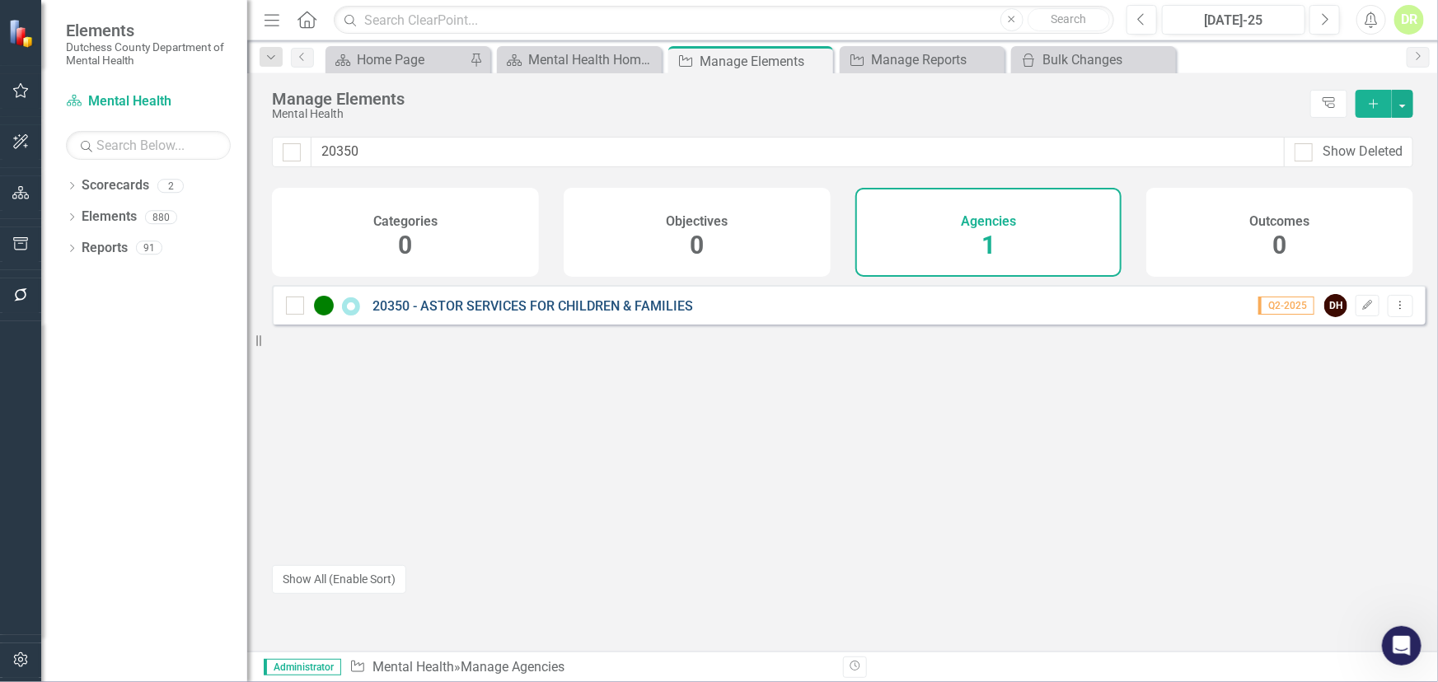
click at [411, 311] on link "20350 - ASTOR SERVICES FOR CHILDREN & FAMILIES" at bounding box center [532, 306] width 321 height 16
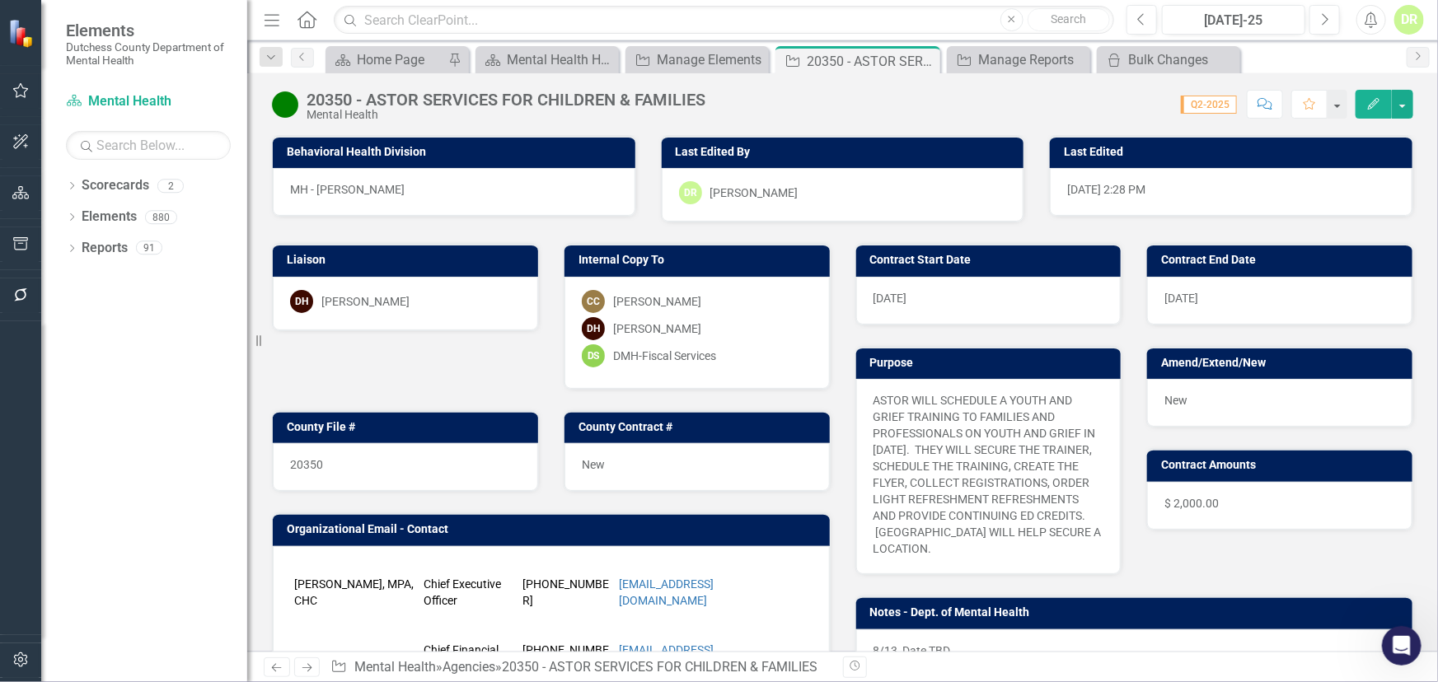
click at [1266, 111] on button "Comment" at bounding box center [1265, 104] width 36 height 29
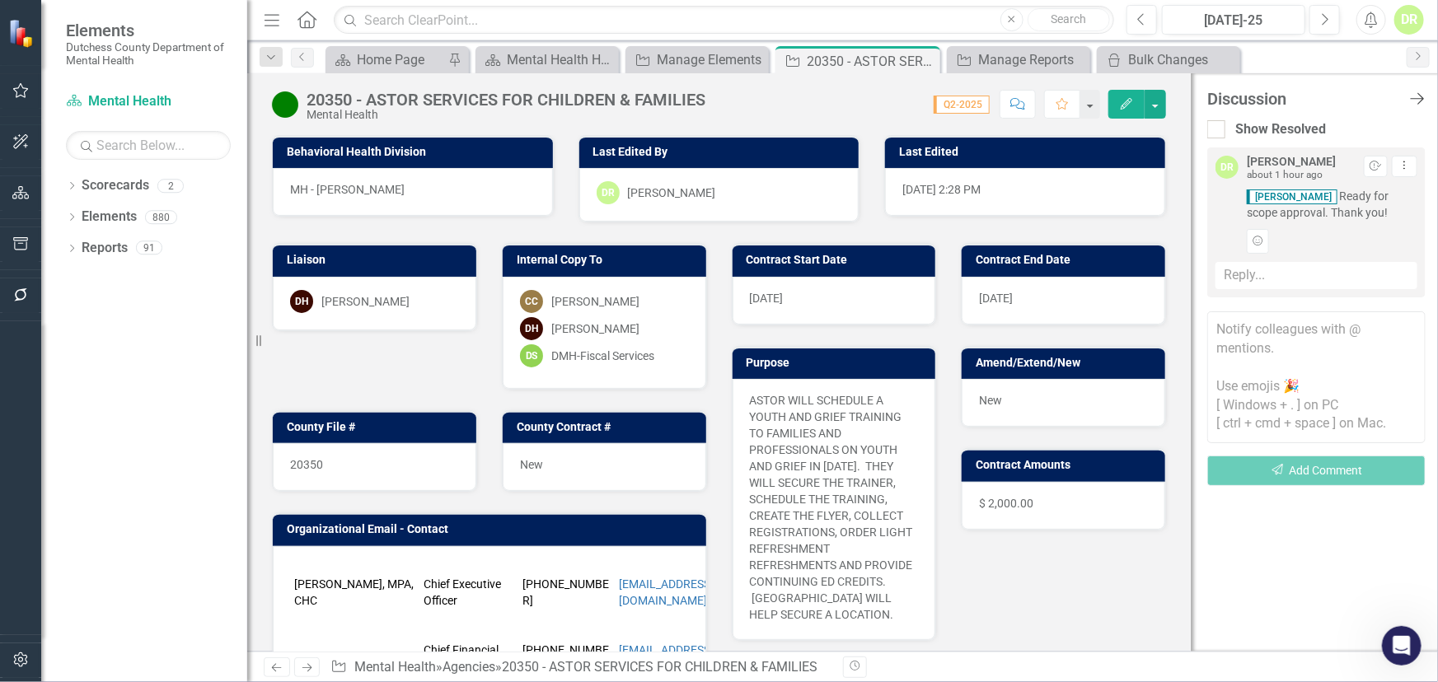
click at [1416, 101] on icon "Close Discussion Bar" at bounding box center [1416, 99] width 21 height 16
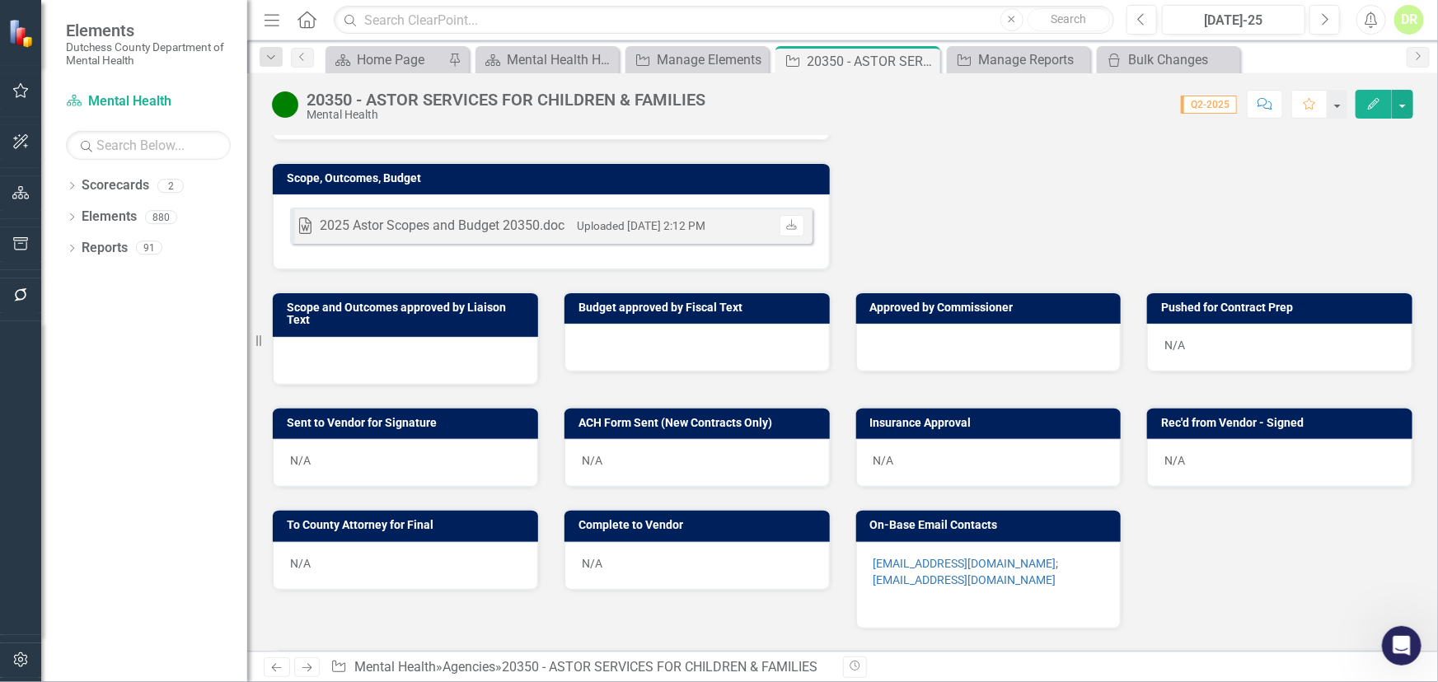
scroll to position [894, 0]
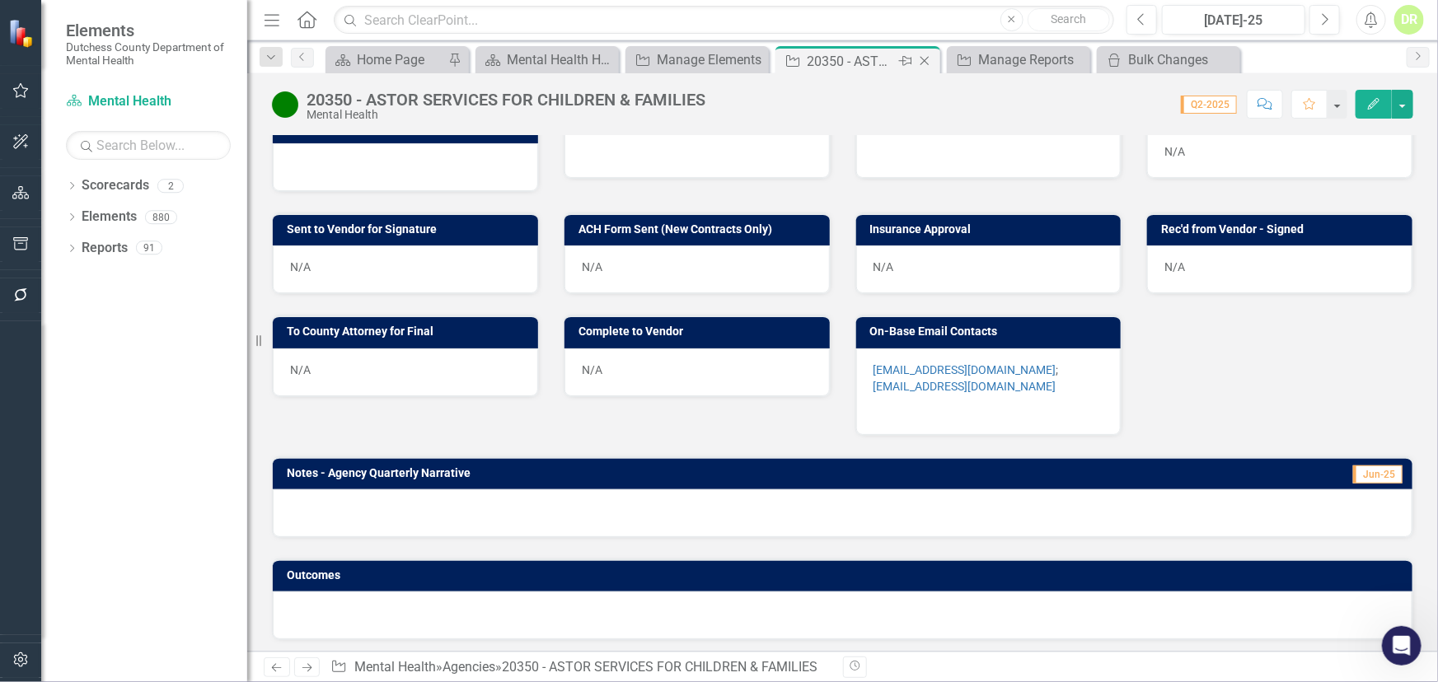
click at [923, 55] on icon "Close" at bounding box center [924, 60] width 16 height 13
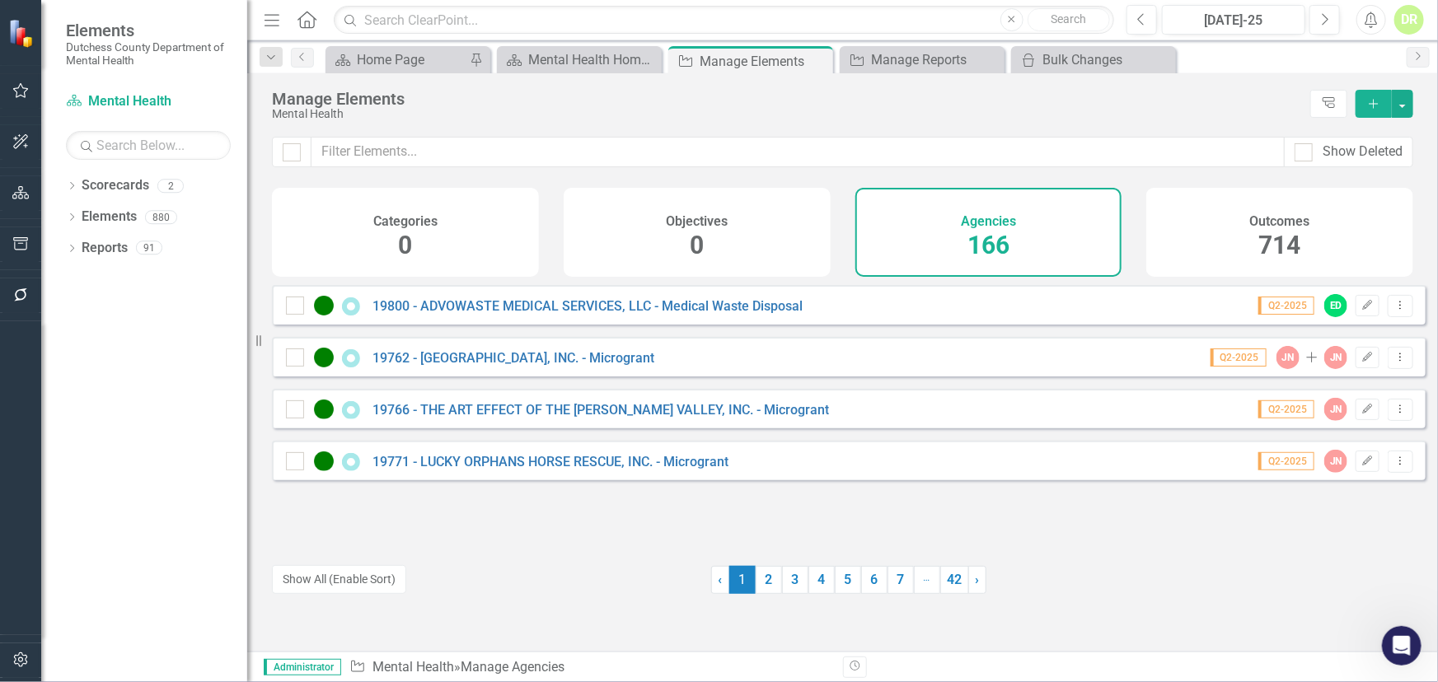
click at [857, 115] on div "Mental Health" at bounding box center [787, 114] width 1030 height 12
drag, startPoint x: 868, startPoint y: 531, endPoint x: 865, endPoint y: 522, distance: 9.4
click at [868, 531] on div "19800 - ADVOWASTE MEDICAL SERVICES, LLC - Medical Waste Disposal Q2-2025 ED Edi…" at bounding box center [848, 415] width 1153 height 260
click at [1227, 620] on div "Looks like you don't have any Agencies set up yet. Why don't you add an Agency …" at bounding box center [842, 468] width 1191 height 367
click at [1408, 19] on div "DR" at bounding box center [1409, 20] width 30 height 30
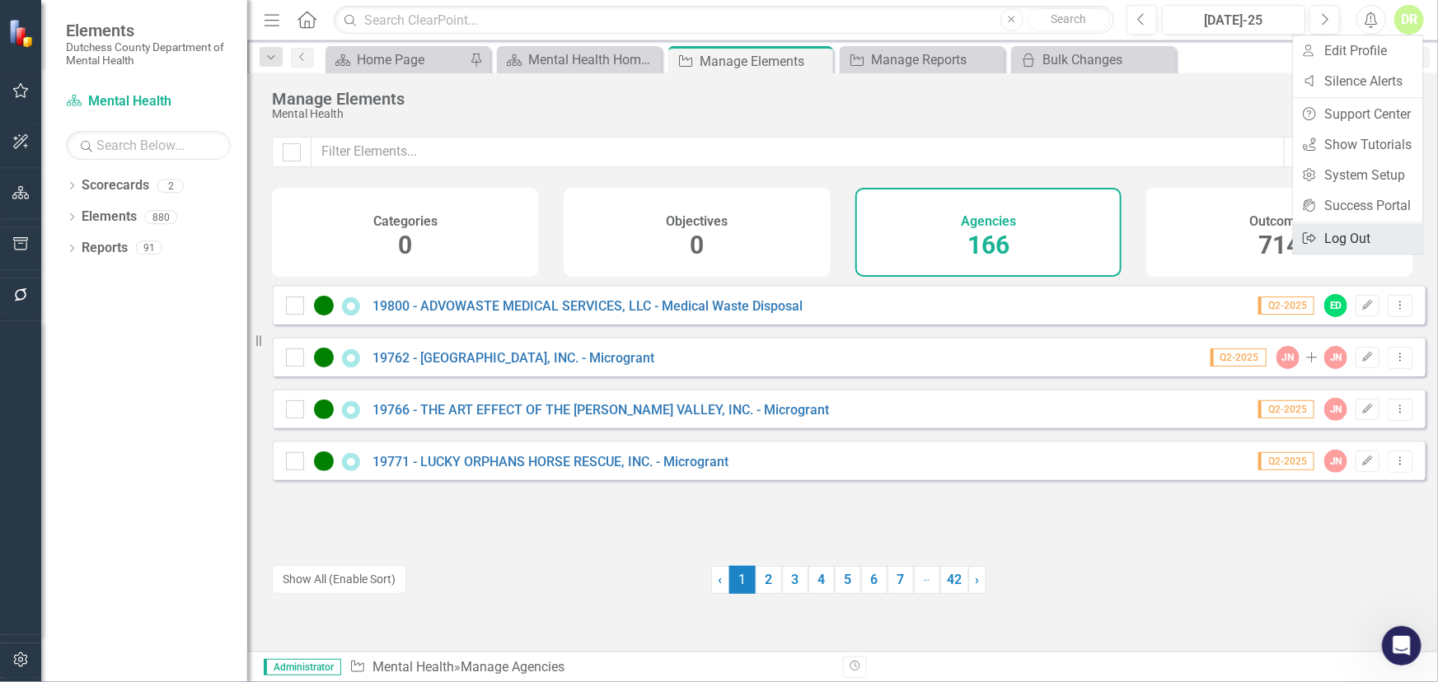
click at [1335, 229] on link "Logout Log Out" at bounding box center [1358, 238] width 130 height 30
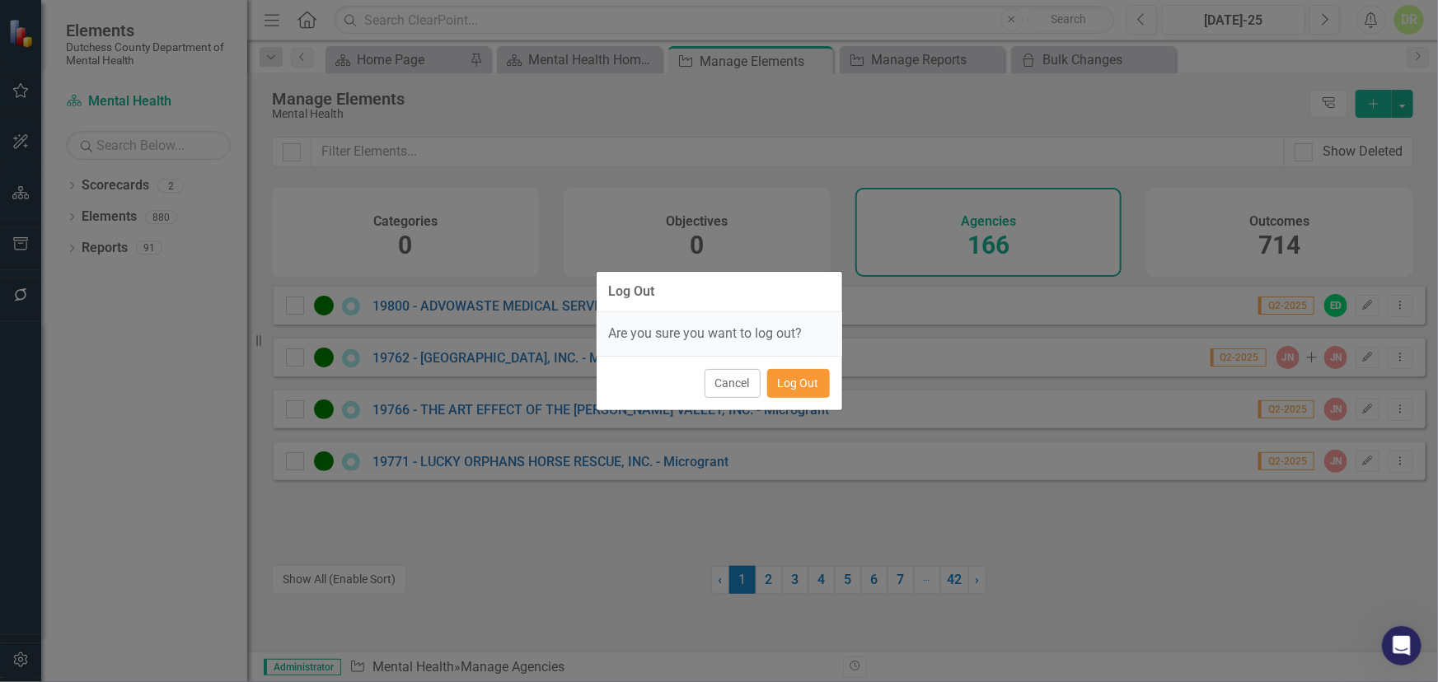
drag, startPoint x: 813, startPoint y: 378, endPoint x: 736, endPoint y: 348, distance: 83.2
click at [813, 377] on button "Log Out" at bounding box center [798, 383] width 63 height 29
